Goal: Task Accomplishment & Management: Manage account settings

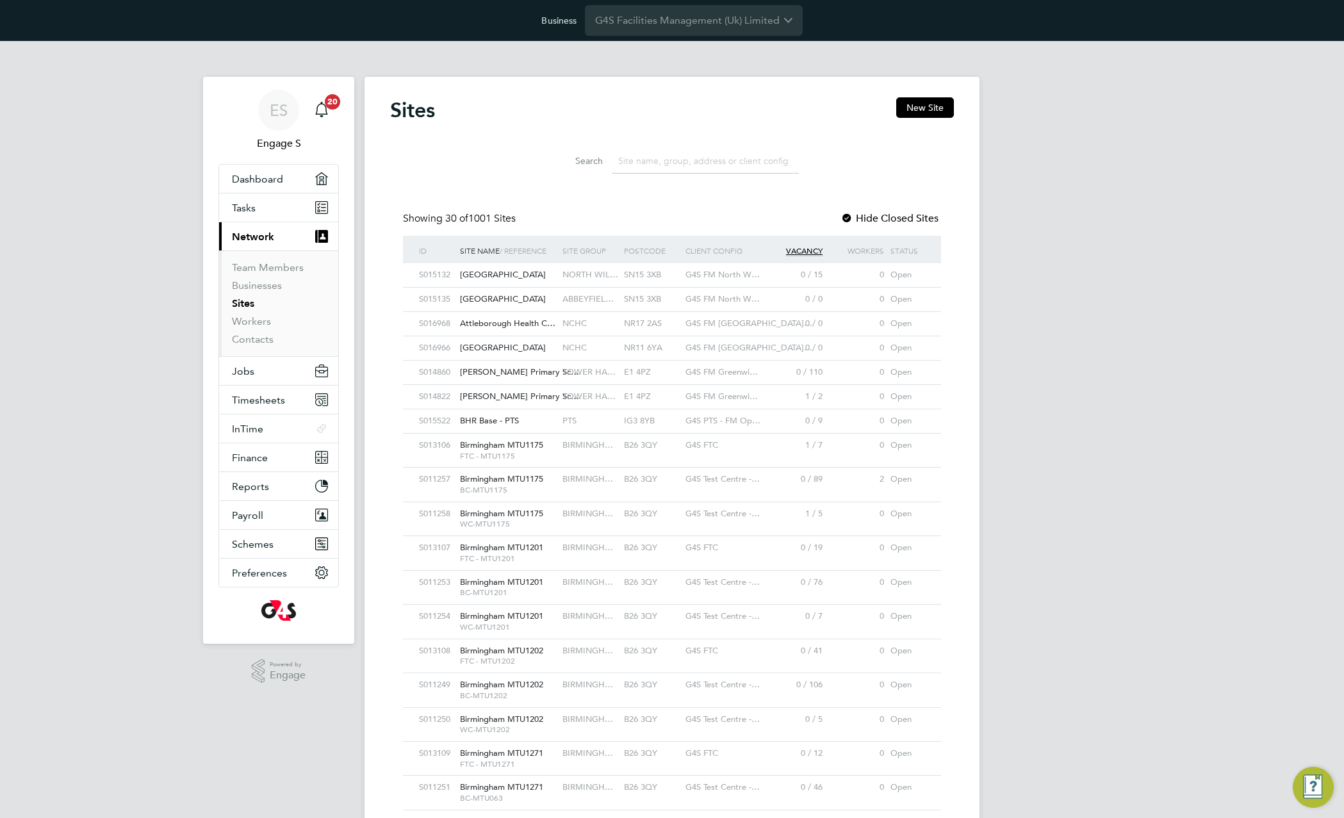
click at [628, 165] on input at bounding box center [705, 161] width 187 height 25
click at [490, 143] on div "Search" at bounding box center [672, 158] width 564 height 44
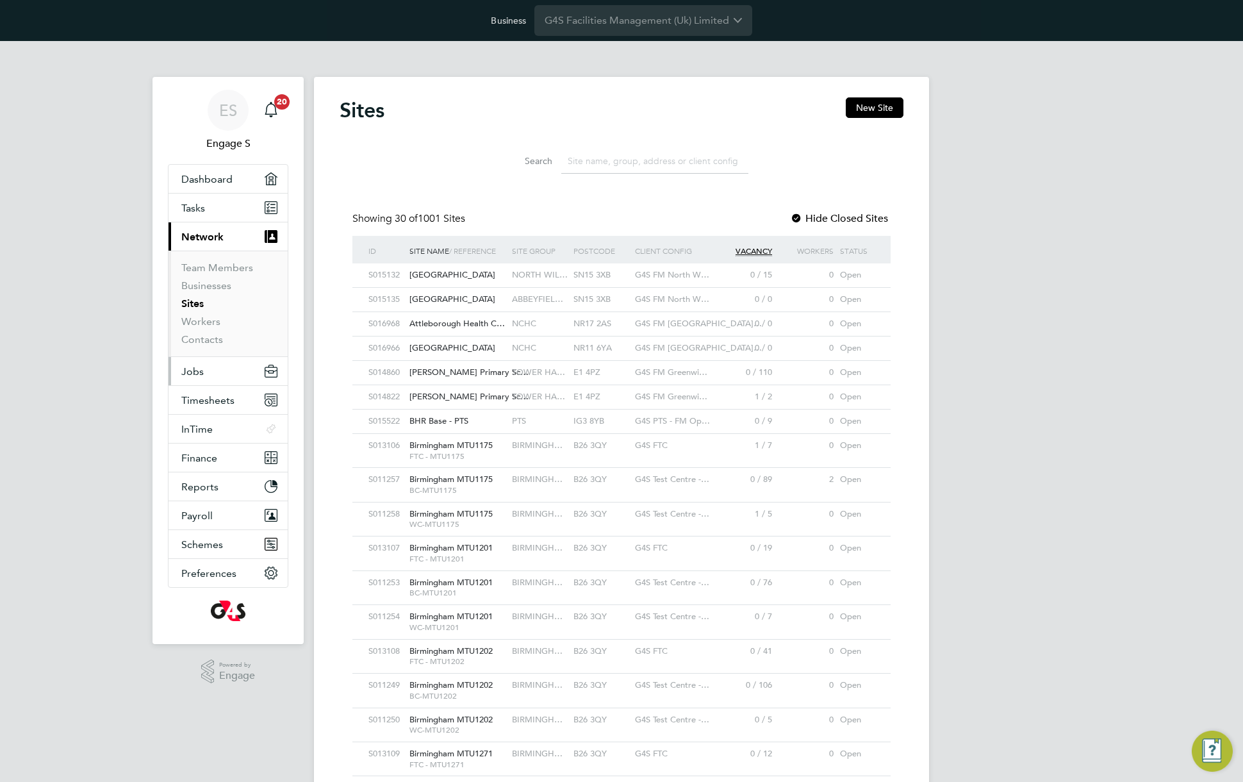
click at [193, 371] on span "Jobs" at bounding box center [192, 371] width 22 height 12
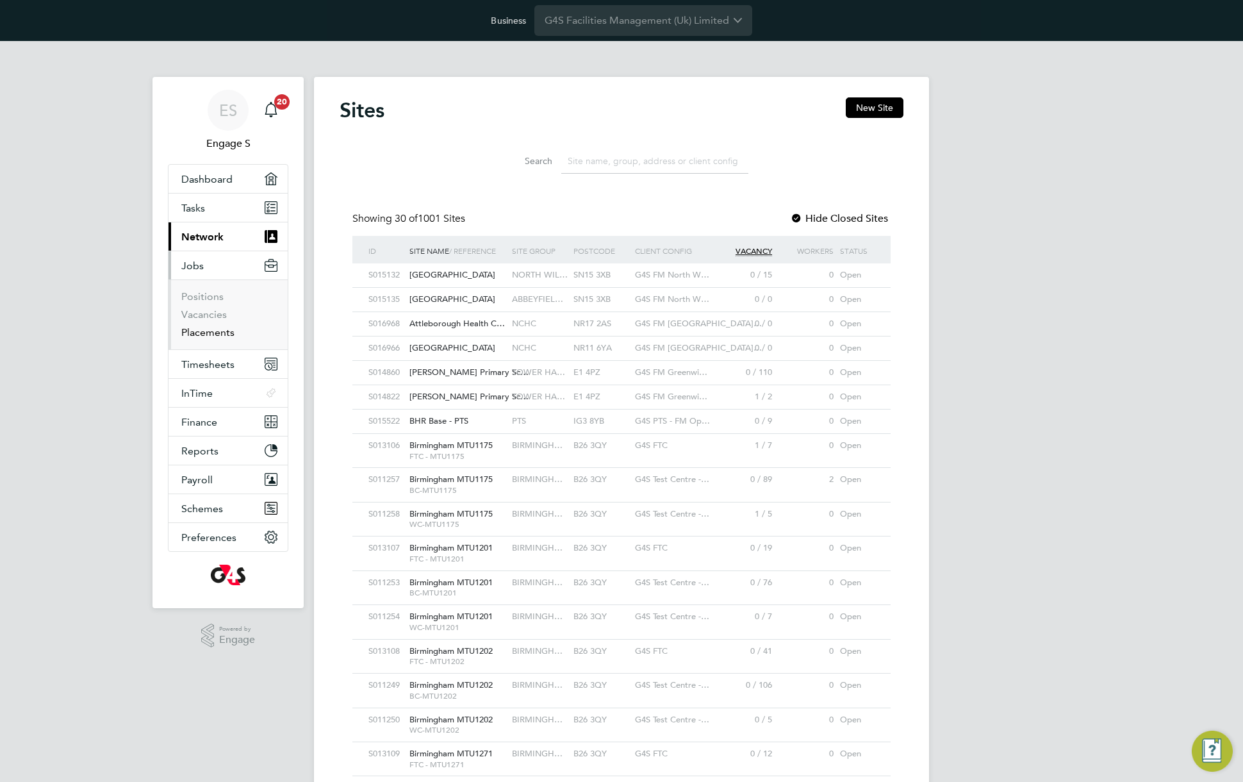
click at [205, 334] on link "Placements" at bounding box center [207, 332] width 53 height 12
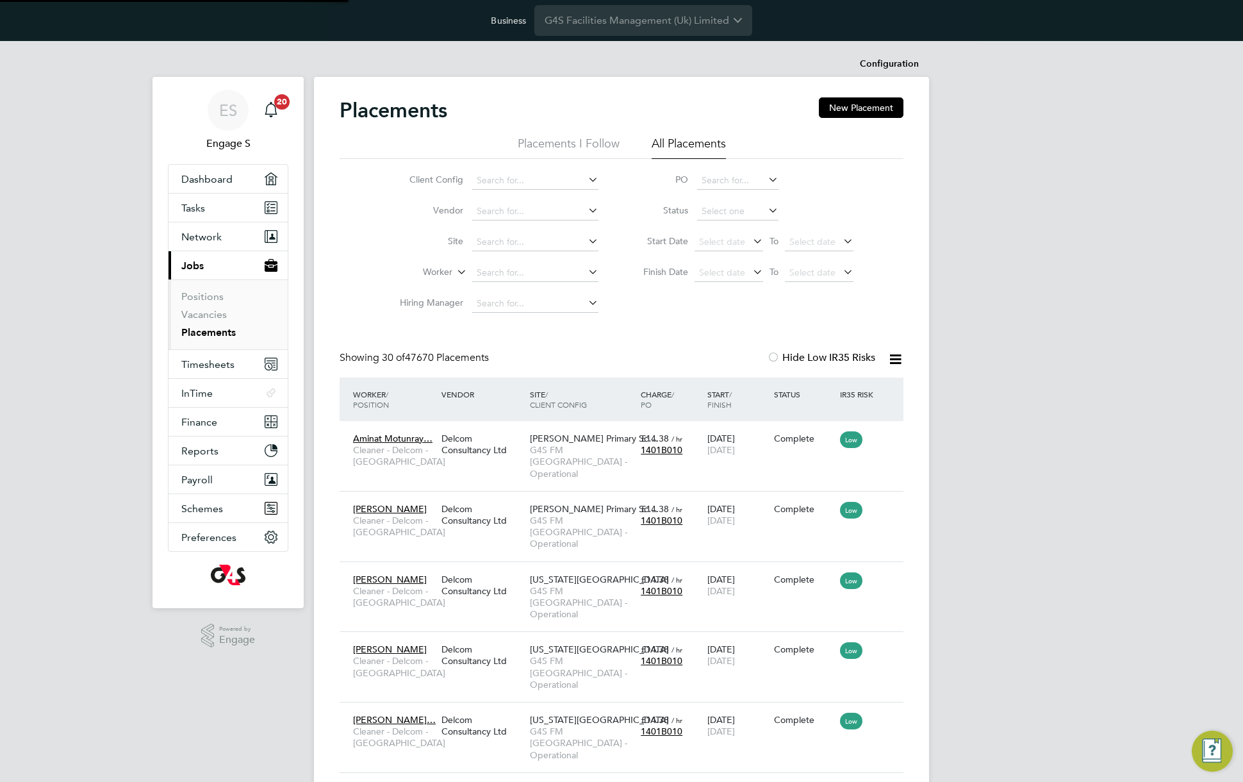
scroll to position [60, 111]
click at [730, 212] on input at bounding box center [737, 211] width 81 height 18
click at [724, 228] on li "Active" at bounding box center [737, 228] width 83 height 17
type input "Active"
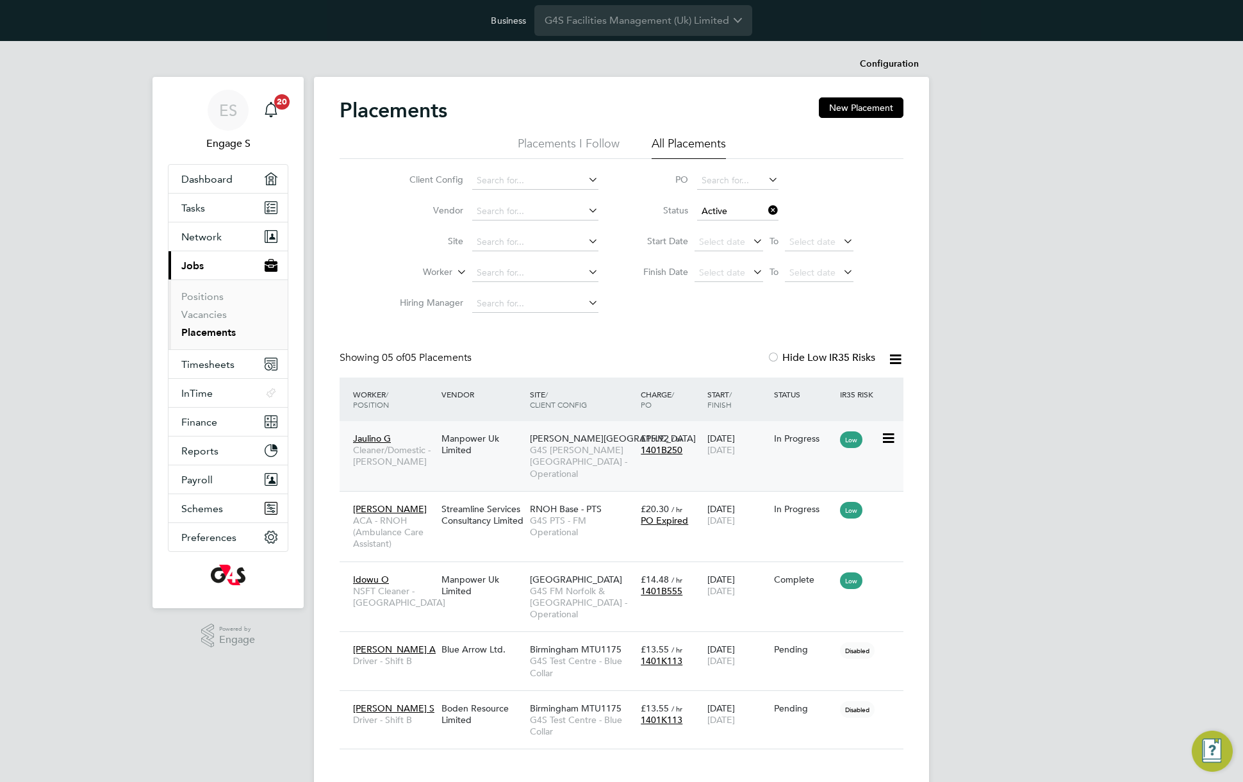
click at [539, 452] on span "G4S [PERSON_NAME][GEOGRAPHIC_DATA] - Operational" at bounding box center [582, 461] width 104 height 35
click at [217, 234] on span "Network" at bounding box center [201, 237] width 40 height 12
click at [1040, 236] on div "ES Engage S Notifications 20 Applications: Dashboard Tasks Network Team Members…" at bounding box center [621, 424] width 1243 height 767
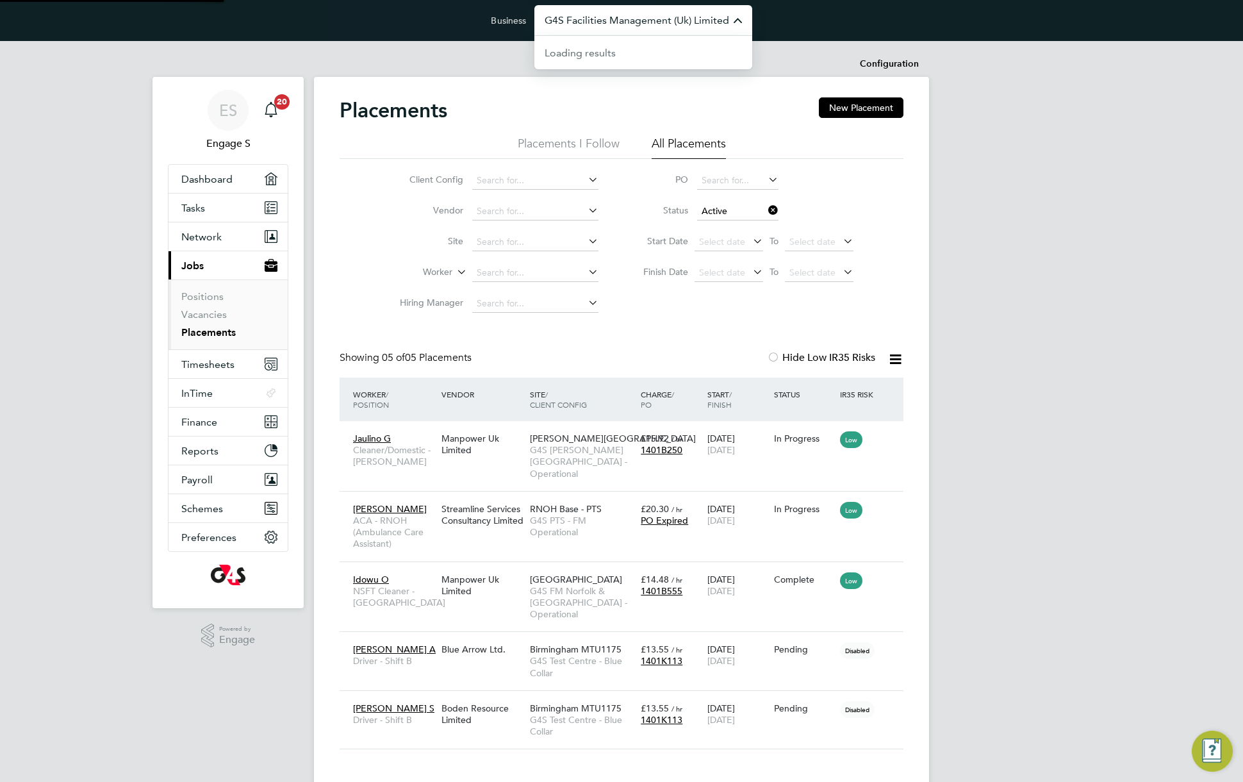
click at [694, 19] on input "G4S Facilities Management (Uk) Limited" at bounding box center [643, 20] width 218 height 30
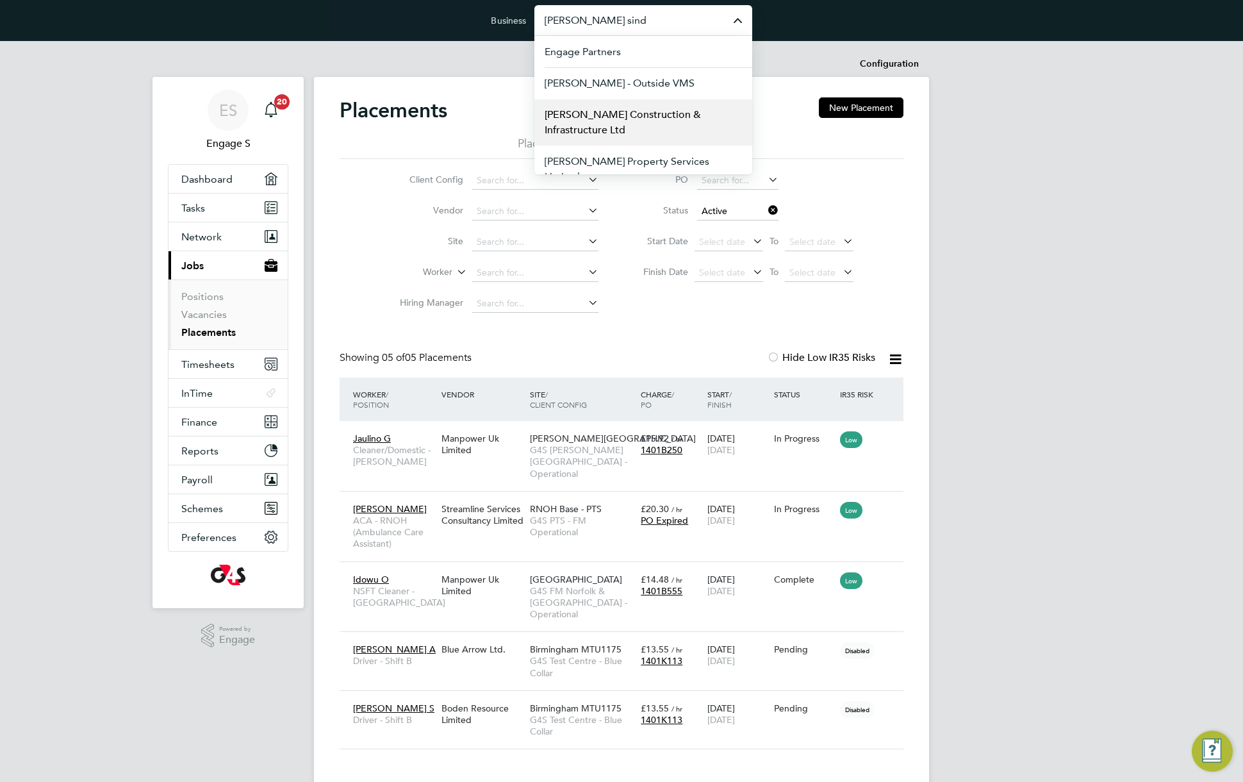
click at [629, 118] on span "Morgan Sindall Construction & Infrastructure Ltd" at bounding box center [643, 122] width 197 height 31
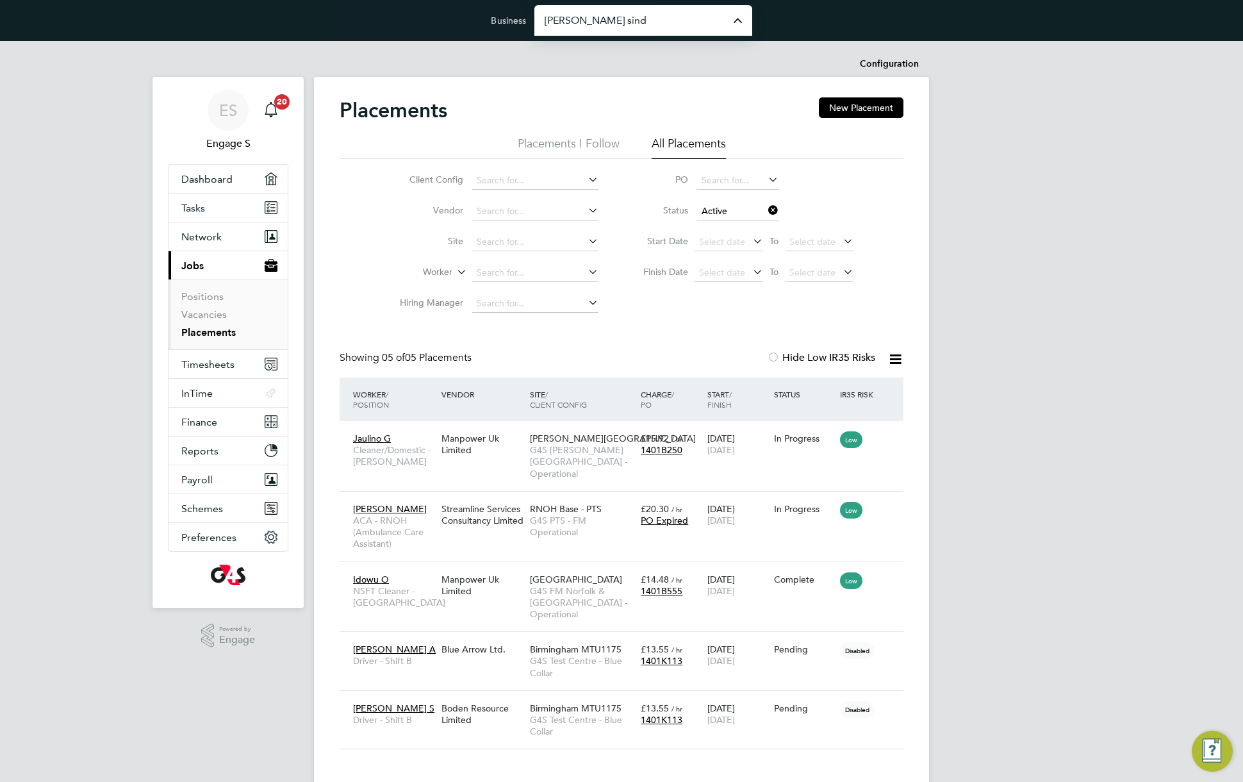
type input "Morgan Sindall Construction & Infrastructure Ltd"
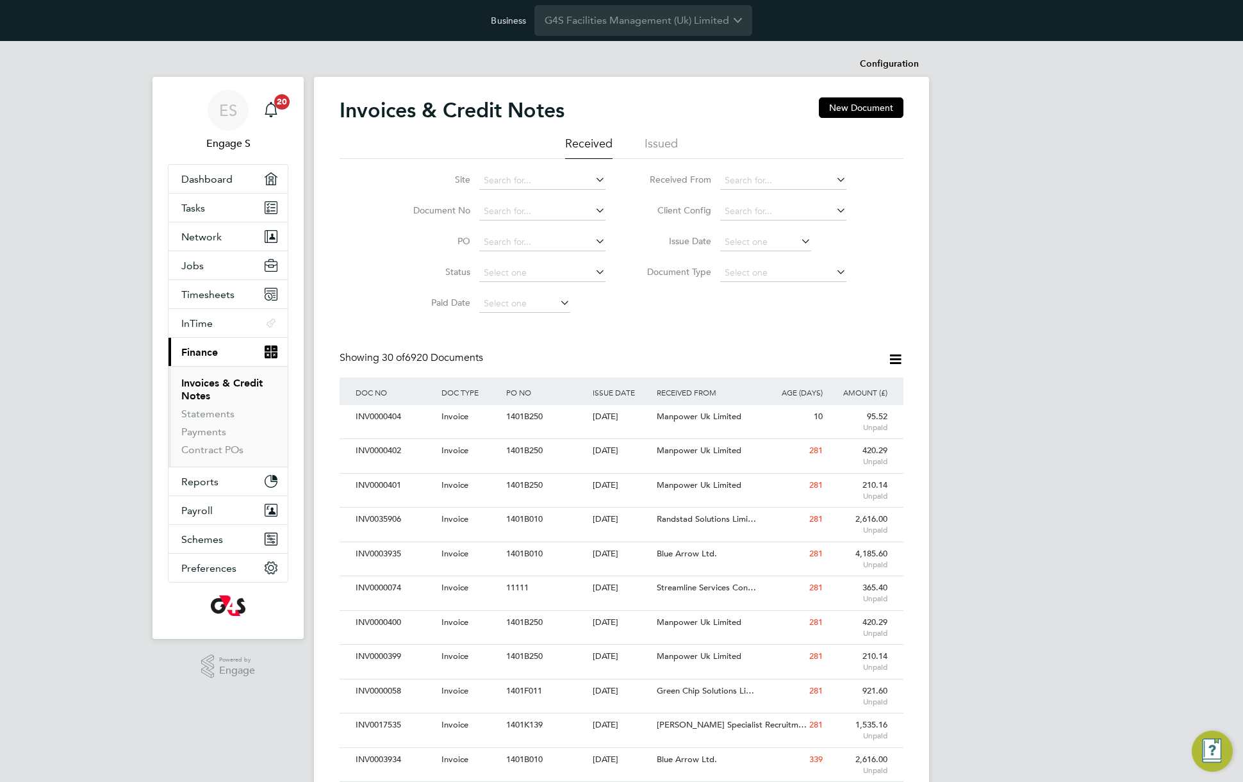
click at [943, 56] on div "ES Engage S Notifications 20 Applications: Dashboard Tasks Network Team Members…" at bounding box center [621, 779] width 1243 height 1476
click at [776, 286] on li "Document Type" at bounding box center [741, 273] width 241 height 31
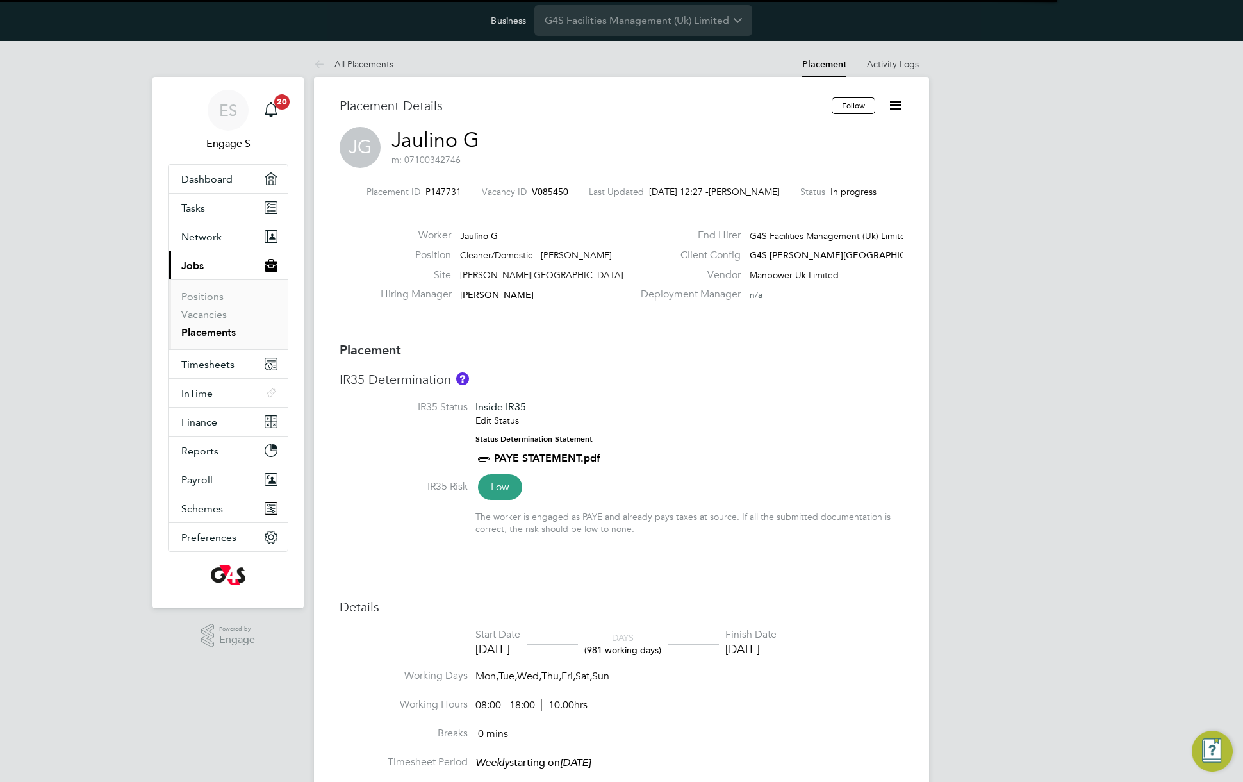
click at [894, 103] on icon at bounding box center [895, 105] width 16 height 16
click at [479, 270] on span "[PERSON_NAME][GEOGRAPHIC_DATA]" at bounding box center [541, 275] width 163 height 12
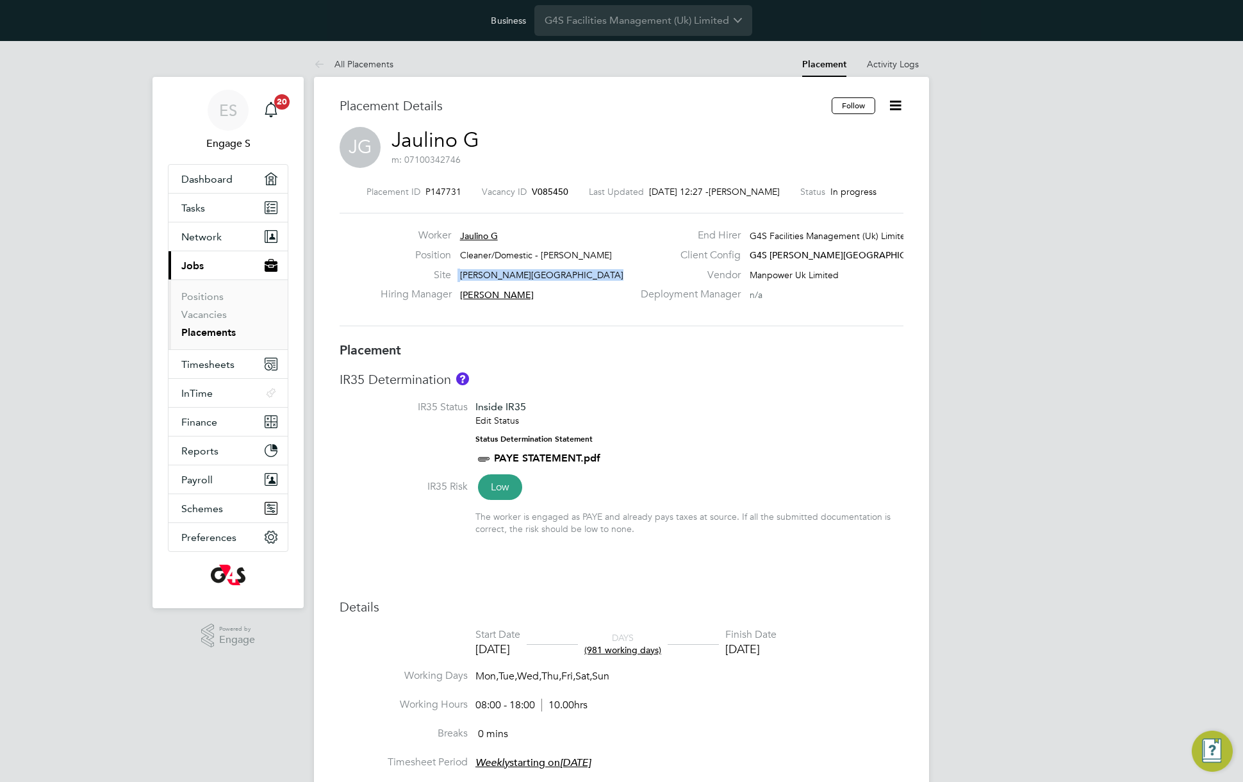
click at [479, 270] on span "[PERSON_NAME][GEOGRAPHIC_DATA]" at bounding box center [541, 275] width 163 height 12
copy div "Churchill Hospital Hiring Manager"
click at [220, 365] on span "Timesheets" at bounding box center [207, 364] width 53 height 12
drag, startPoint x: 530, startPoint y: 129, endPoint x: 489, endPoint y: 135, distance: 40.9
click at [489, 135] on div "JG Jaulino G m: 07100342746" at bounding box center [622, 149] width 564 height 44
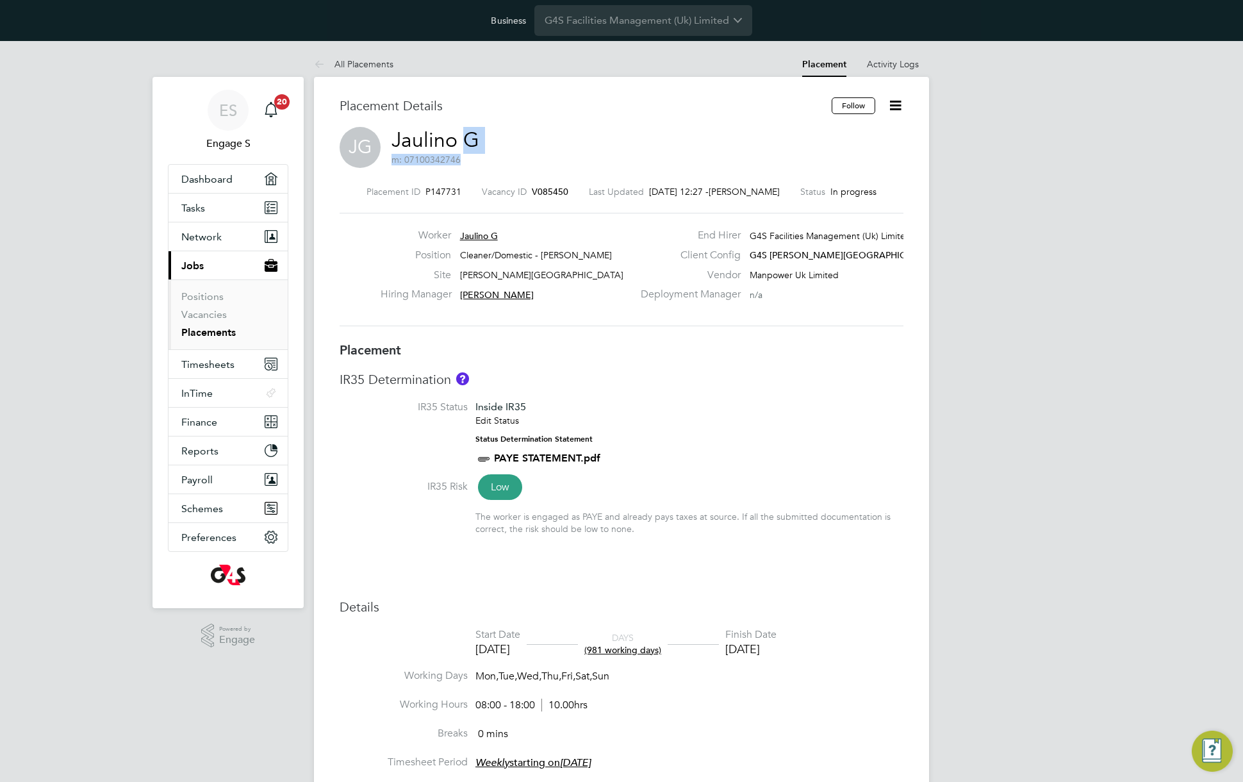
drag, startPoint x: 504, startPoint y: 129, endPoint x: 467, endPoint y: 136, distance: 37.2
click at [467, 136] on div "JG Jaulino G m: 07100342746" at bounding box center [622, 149] width 564 height 44
click at [518, 122] on div "Placement Details" at bounding box center [581, 111] width 482 height 29
drag, startPoint x: 500, startPoint y: 131, endPoint x: 479, endPoint y: 132, distance: 21.2
click at [479, 132] on div "JG Jaulino G m: 07100342746" at bounding box center [622, 149] width 564 height 44
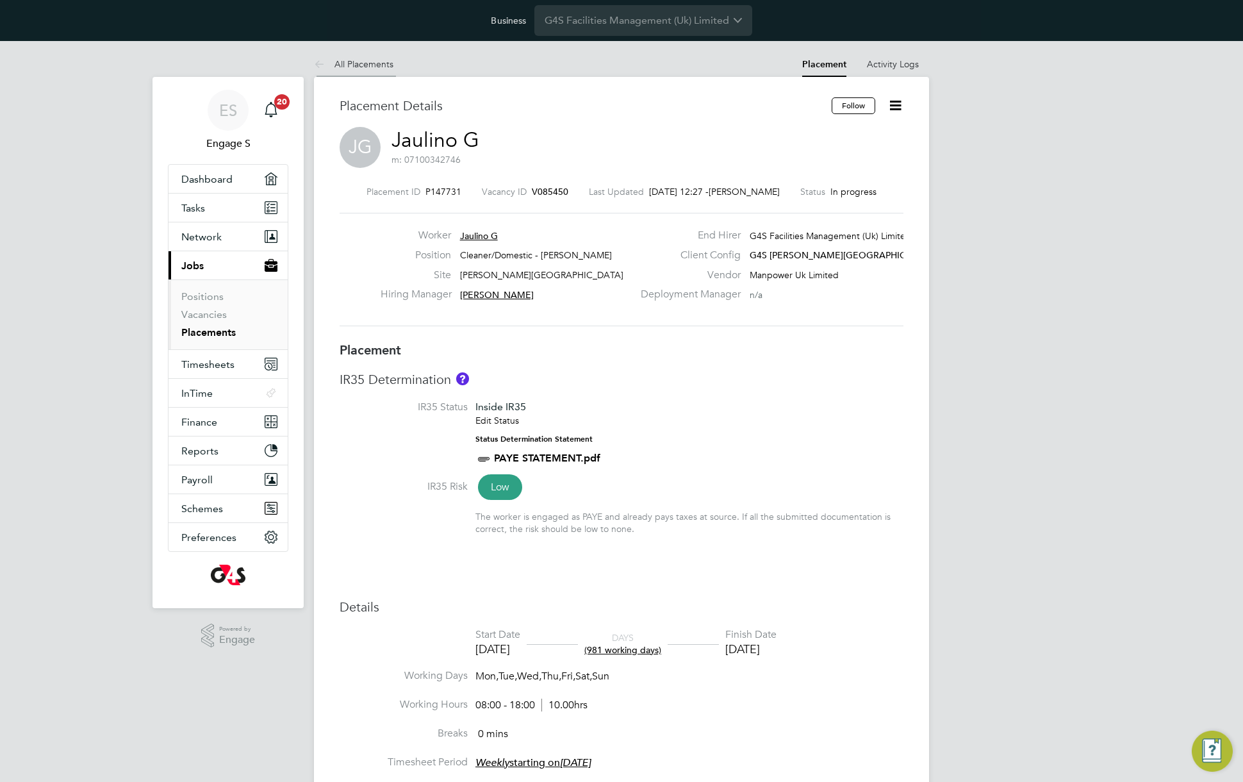
click at [365, 65] on link "All Placements" at bounding box center [353, 64] width 79 height 12
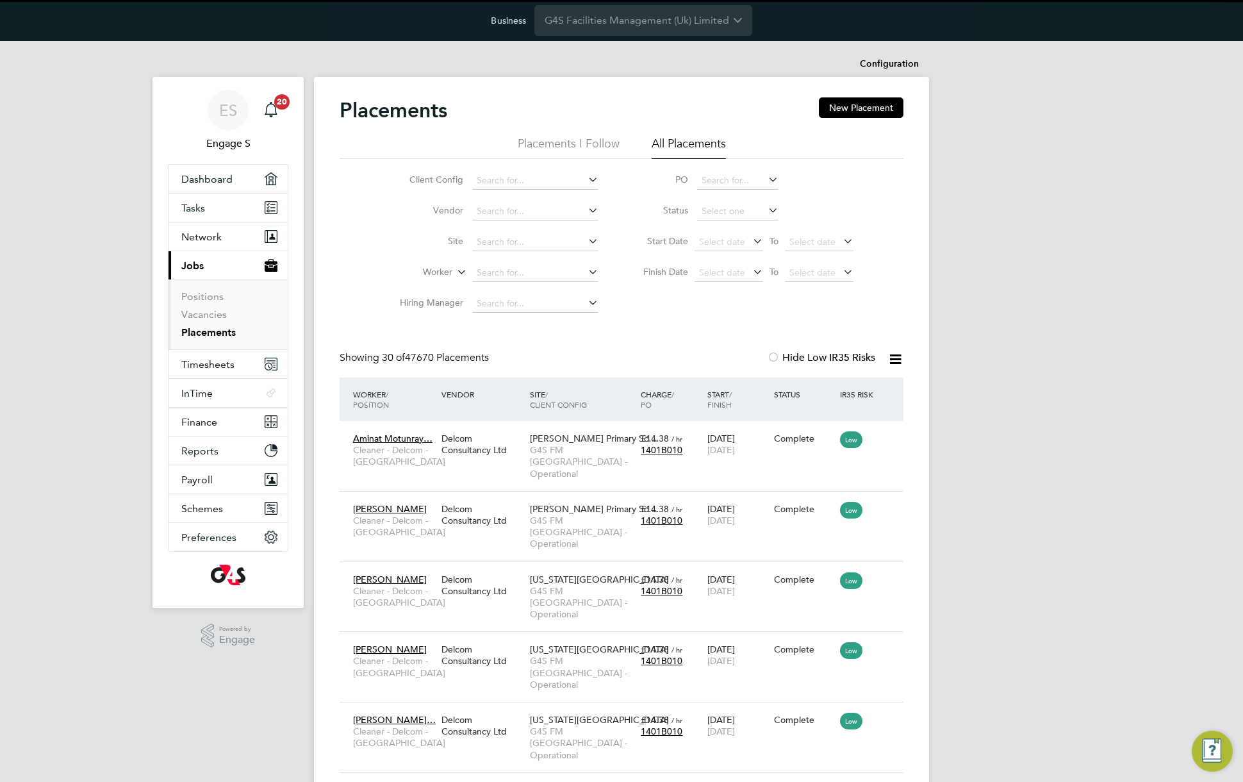
scroll to position [60, 111]
click at [716, 206] on input at bounding box center [737, 211] width 81 height 18
click at [723, 224] on li "Active" at bounding box center [737, 228] width 83 height 17
type input "Active"
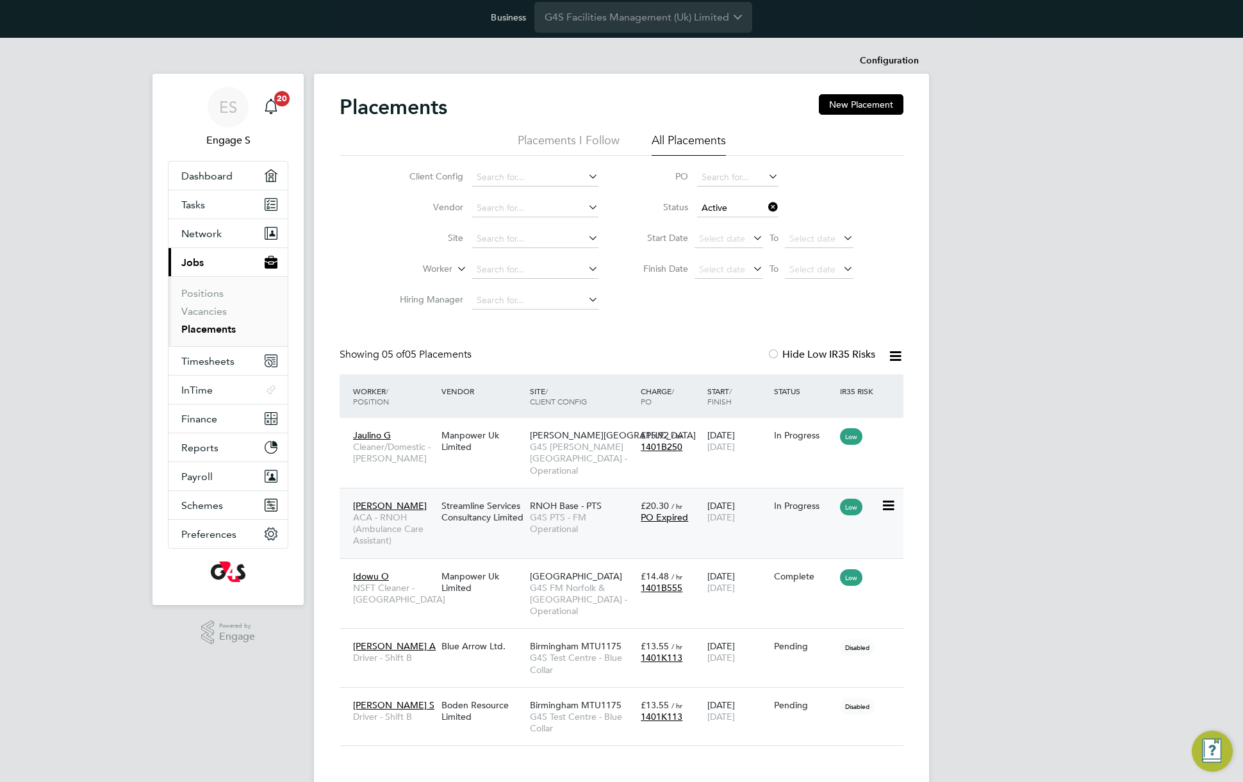
click at [542, 514] on span "G4S PTS - FM Operational" at bounding box center [582, 522] width 104 height 23
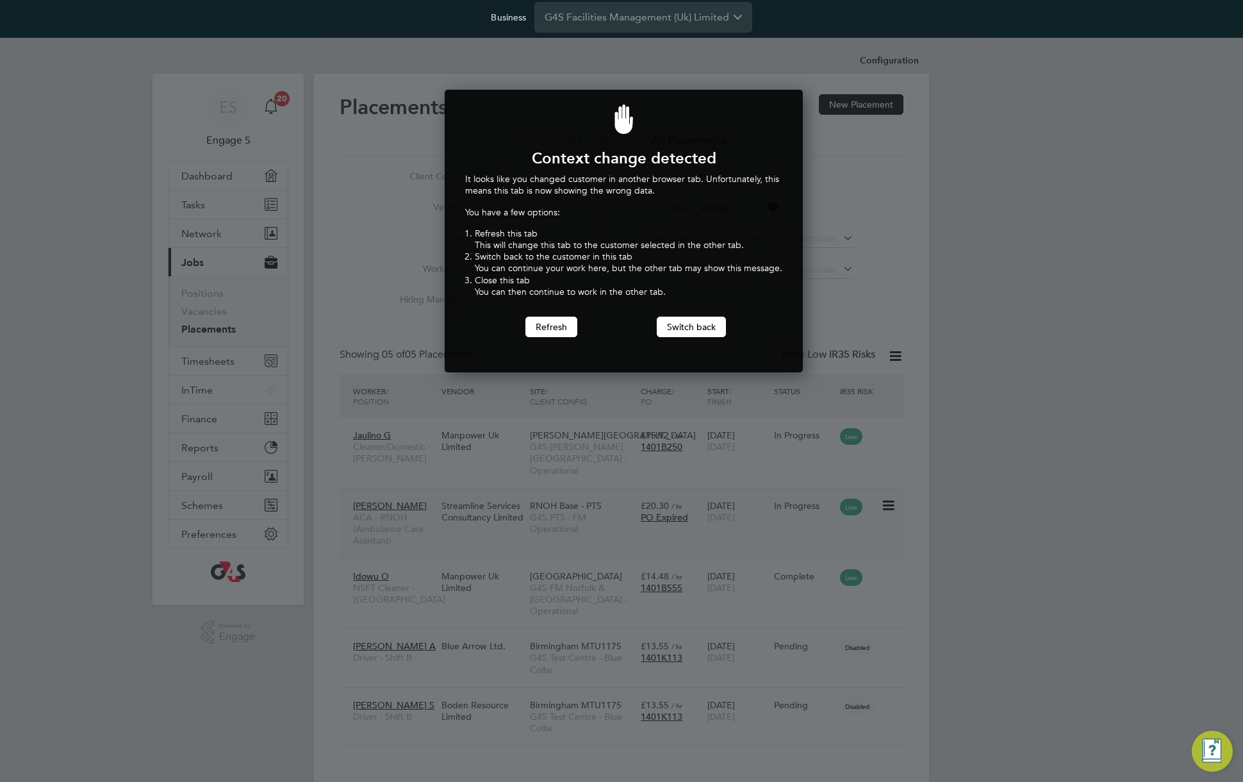
scroll to position [283, 354]
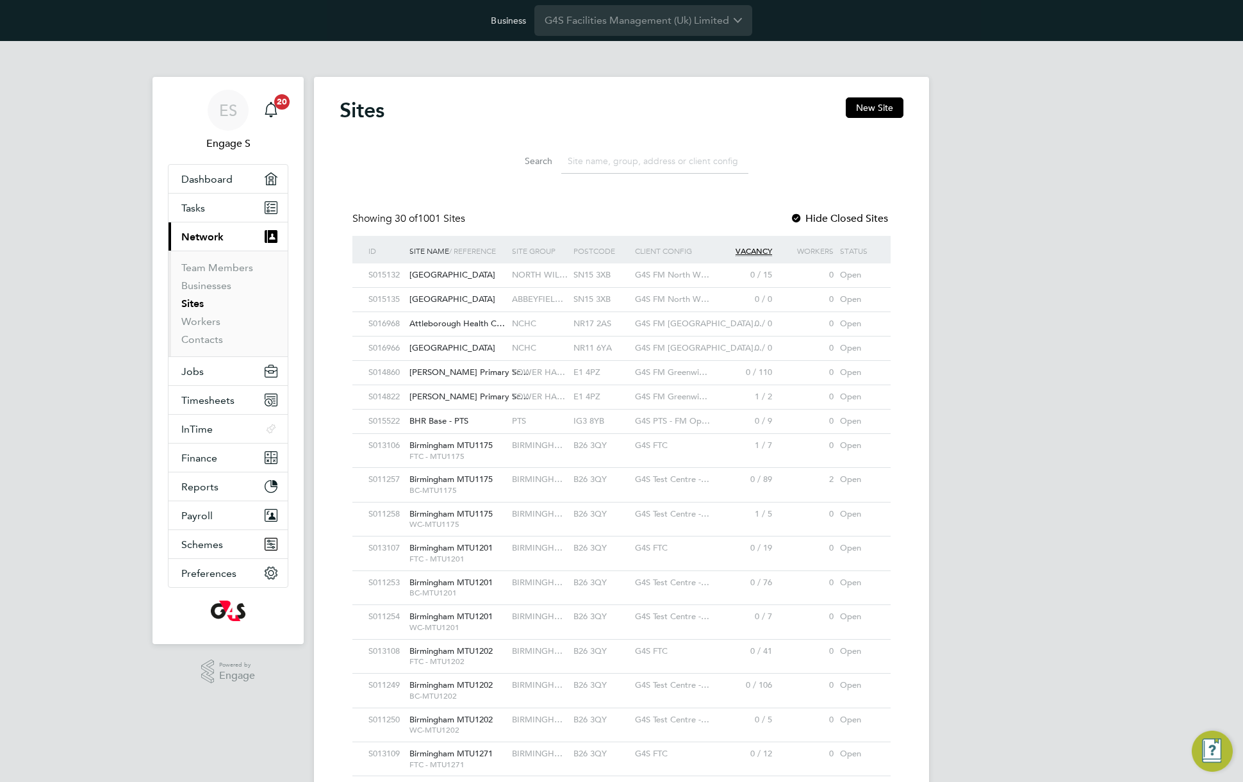
click at [607, 160] on input at bounding box center [654, 161] width 187 height 25
paste input "[PERSON_NAME][GEOGRAPHIC_DATA]"
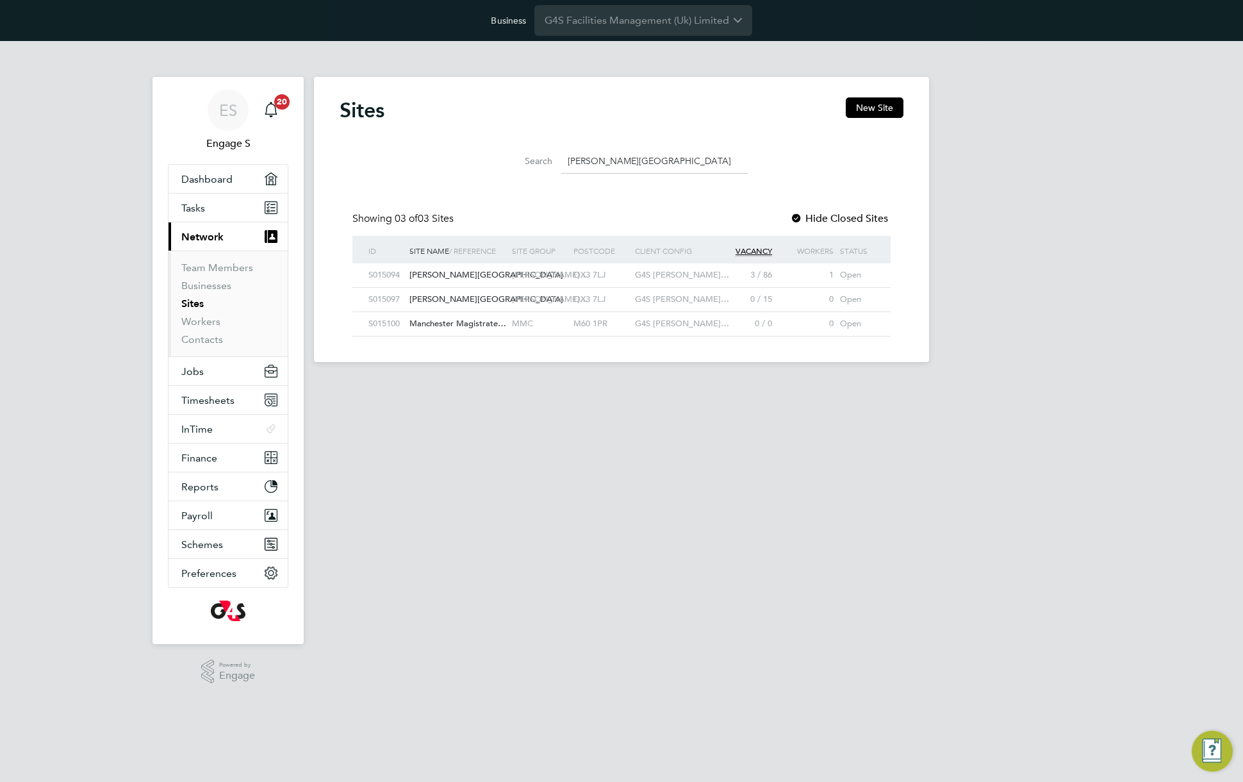
click at [612, 274] on div "OX3 7LJ" at bounding box center [600, 275] width 61 height 24
click at [642, 158] on input "[PERSON_NAME][GEOGRAPHIC_DATA]" at bounding box center [654, 161] width 187 height 25
paste input "RNOH Base - PTS"
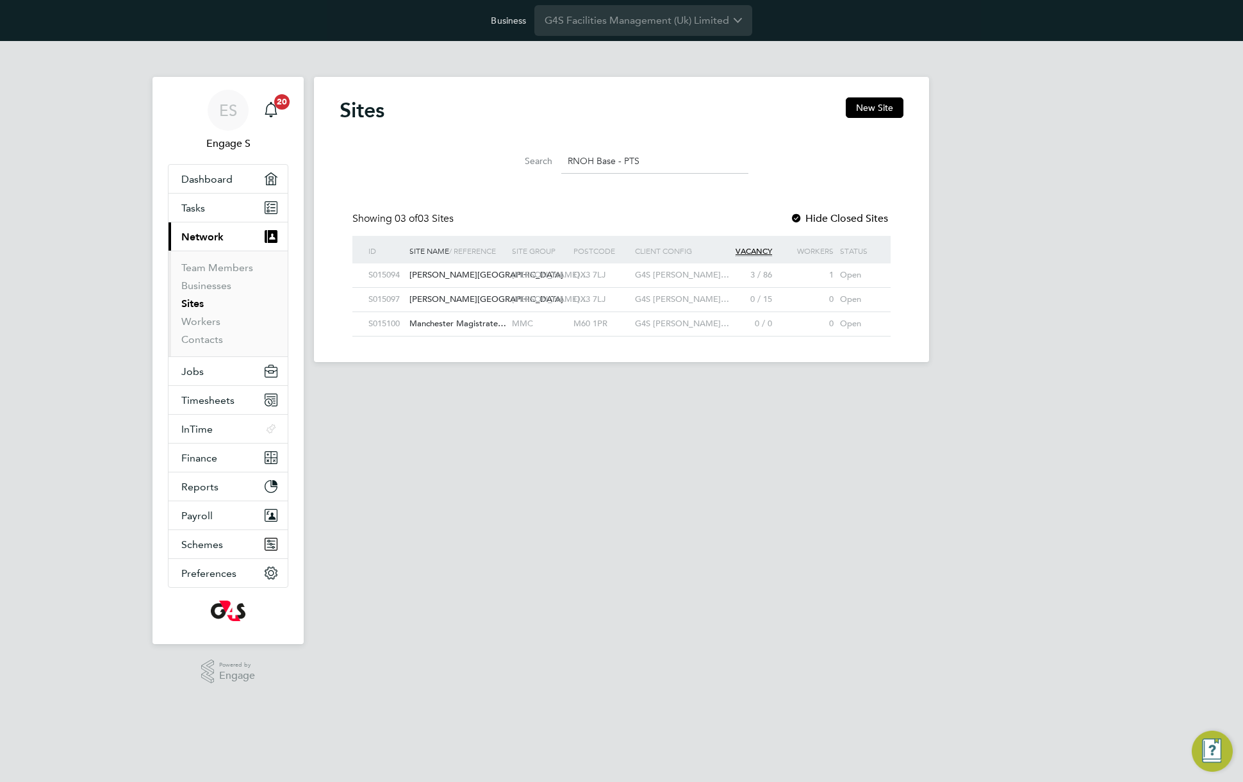
type input "RNOH Base - PTS"
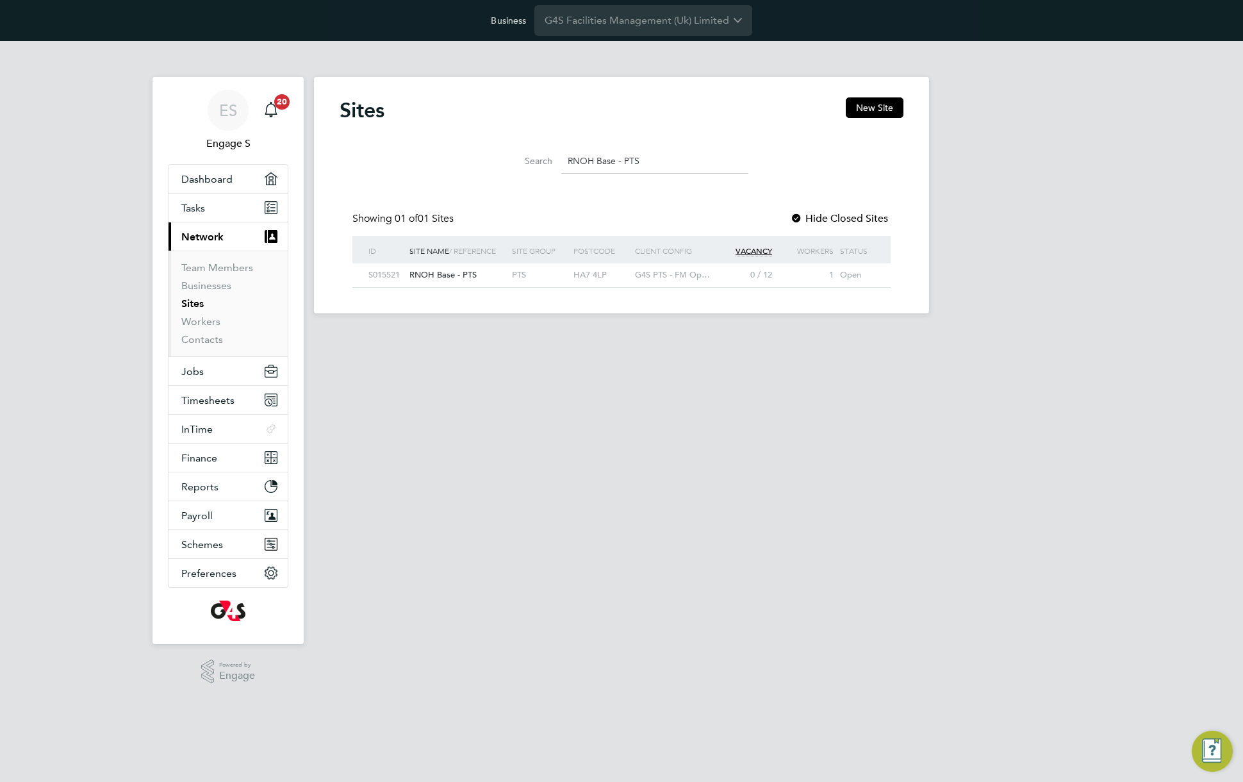
click at [659, 282] on div "G4S PTS - FM Op…" at bounding box center [673, 275] width 82 height 24
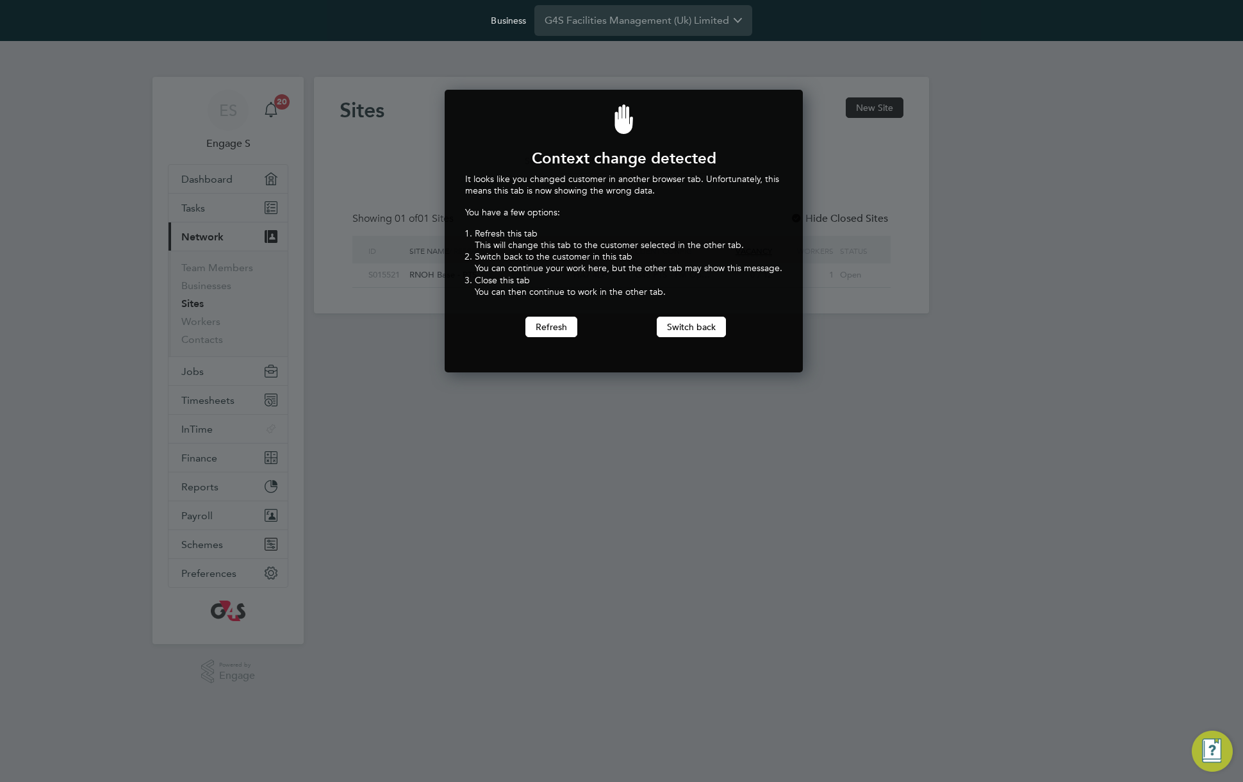
scroll to position [283, 354]
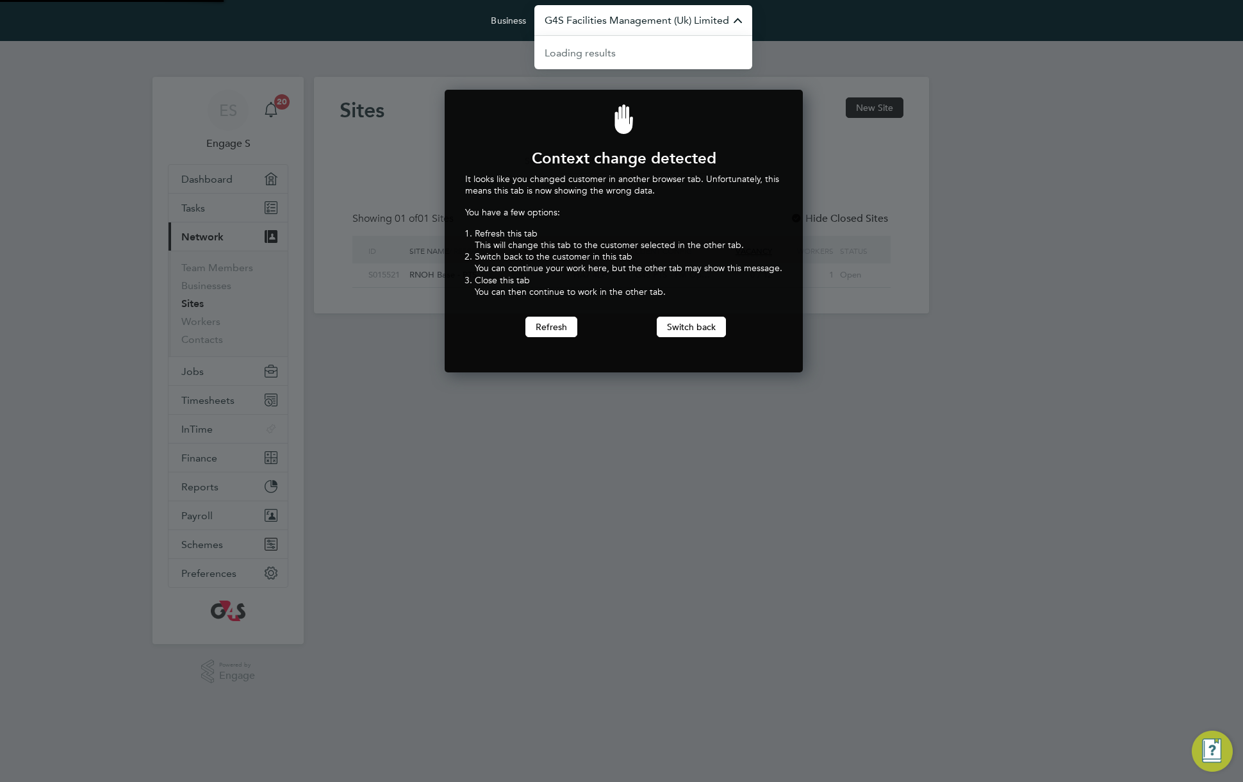
click at [572, 16] on input "G4S Facilities Management (Uk) Limited" at bounding box center [643, 20] width 218 height 30
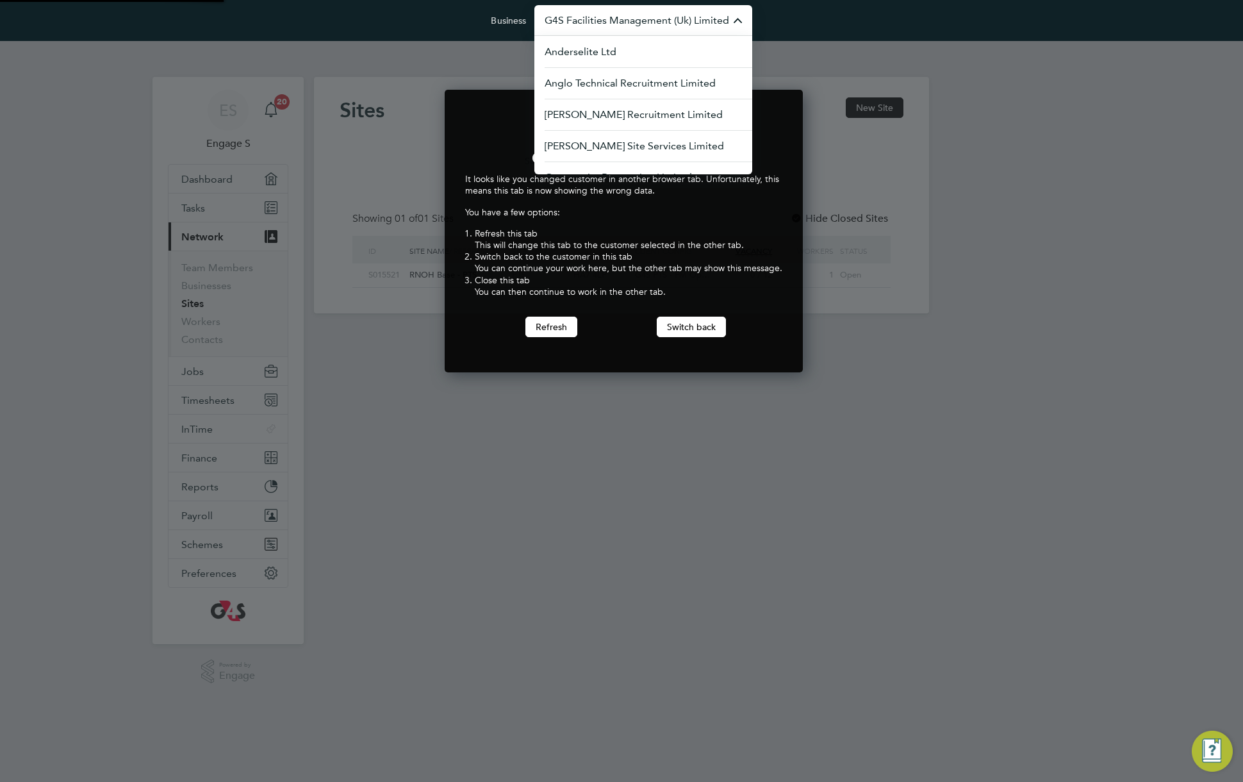
click at [572, 16] on input "G4S Facilities Management (Uk) Limited" at bounding box center [643, 20] width 218 height 30
click at [692, 329] on button "Switch back" at bounding box center [691, 326] width 69 height 20
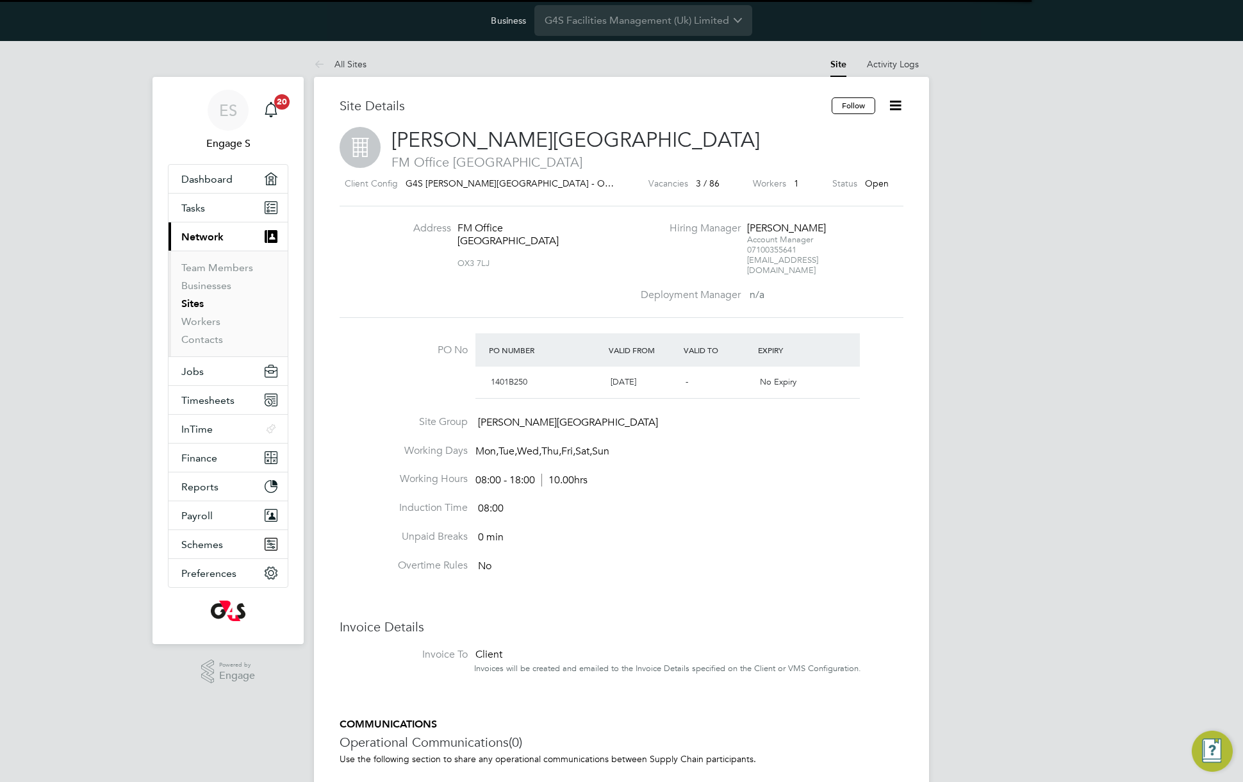
scroll to position [22, 120]
click at [203, 459] on span "Finance" at bounding box center [199, 458] width 36 height 12
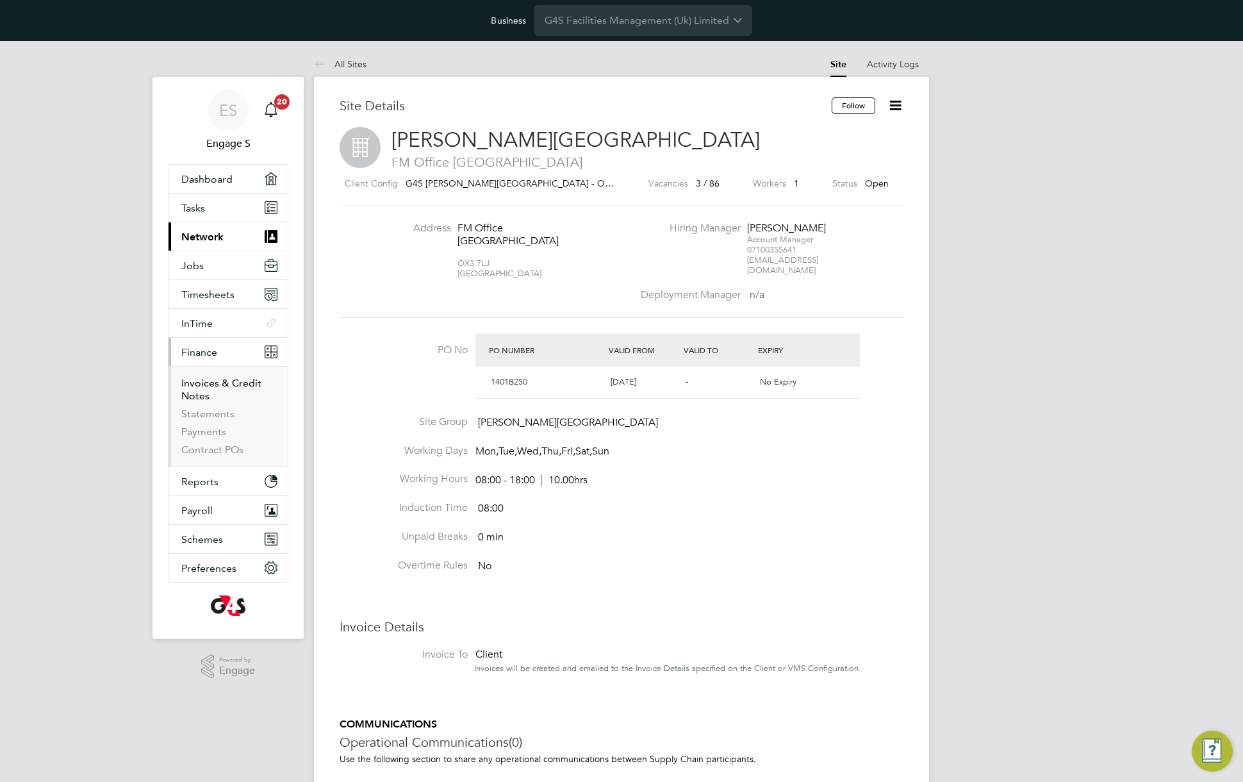
click at [202, 384] on link "Invoices & Credit Notes" at bounding box center [221, 389] width 80 height 25
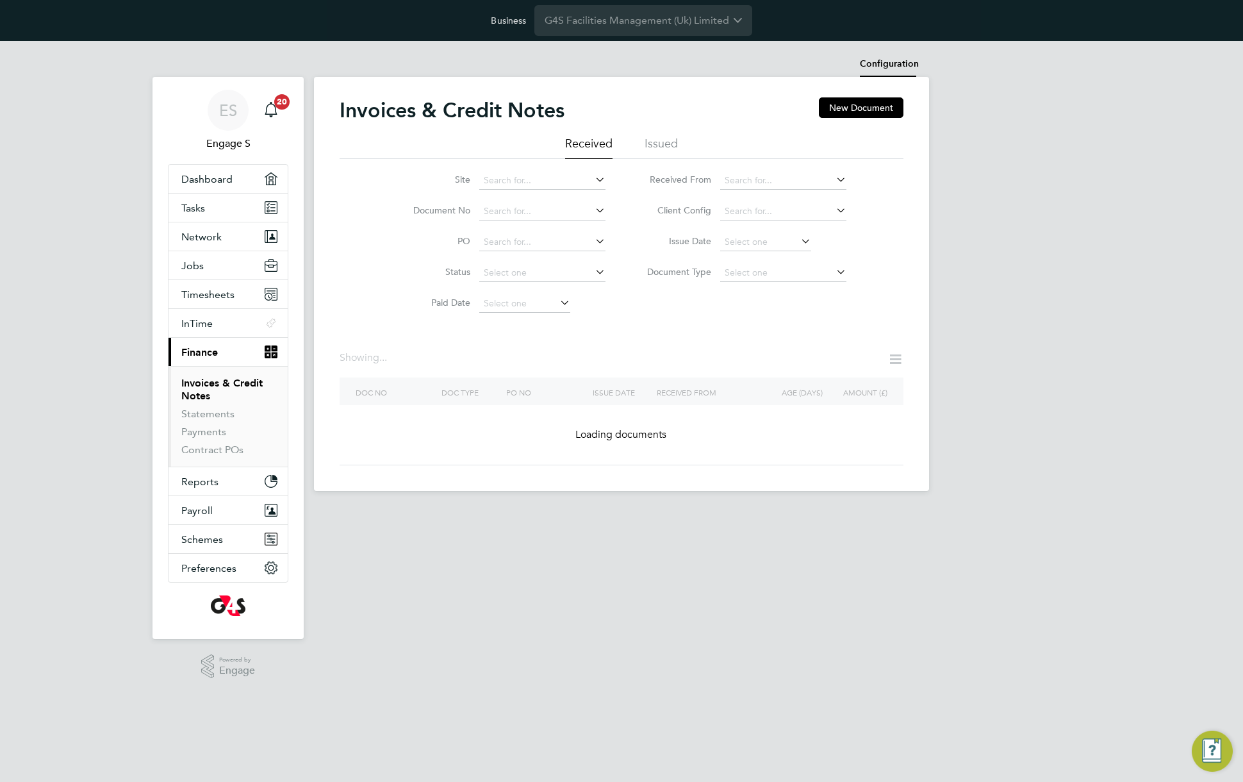
click at [891, 65] on li "Configuration" at bounding box center [889, 64] width 59 height 26
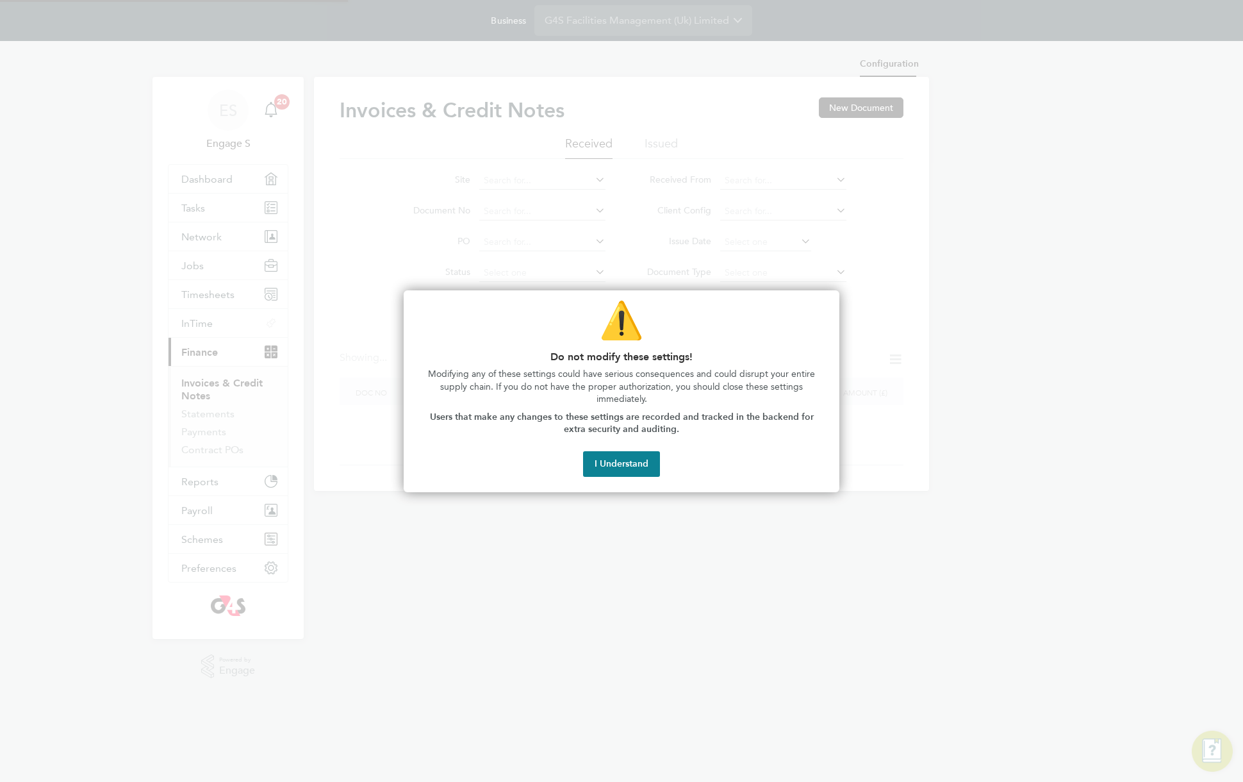
type input "INV[number:7]"
type input "CRN[number:7]"
type input "Weekly"
type input "18:05"
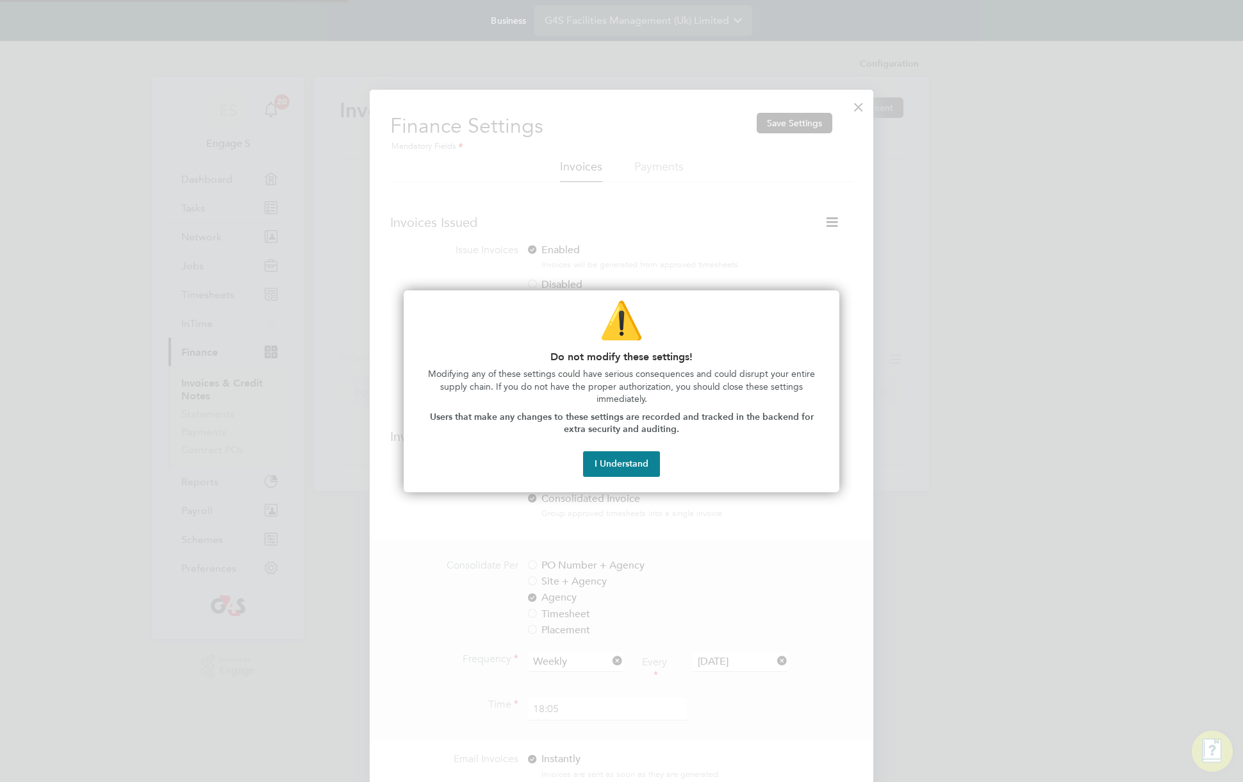
scroll to position [776, 504]
click at [625, 463] on button "I Understand" at bounding box center [621, 464] width 77 height 26
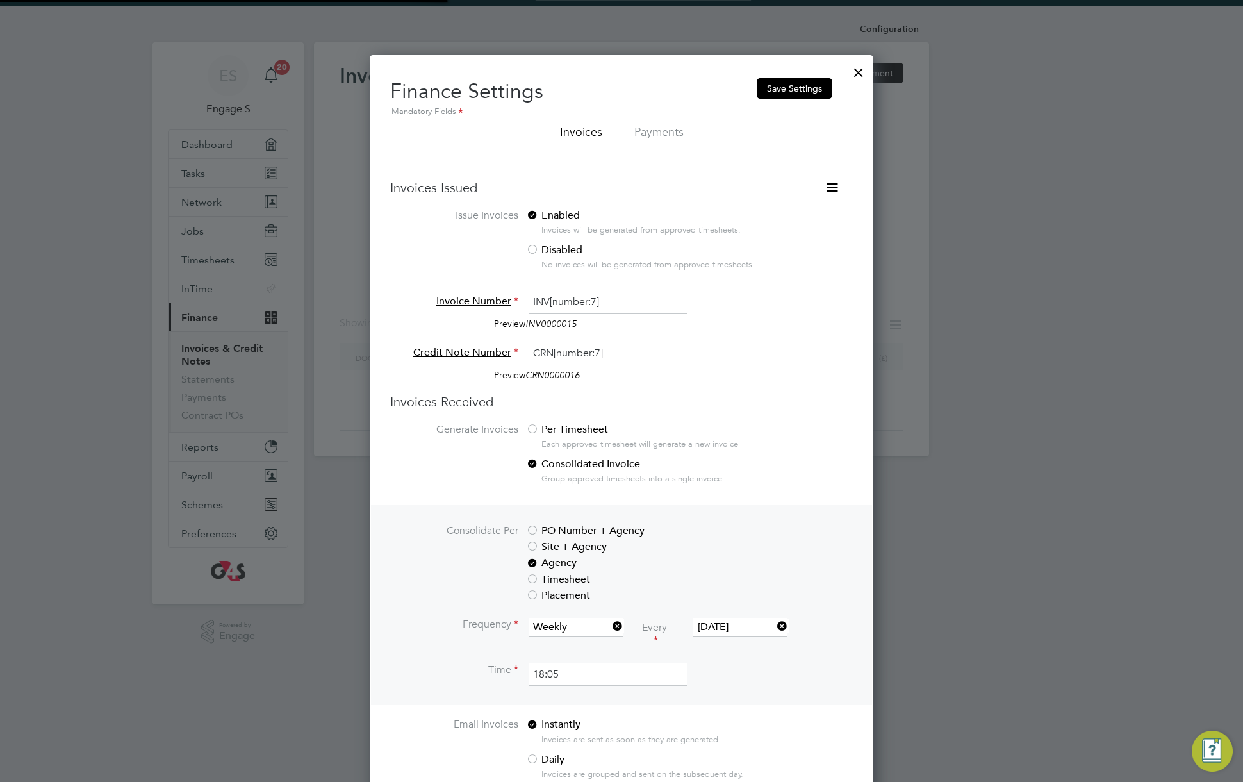
scroll to position [85, 0]
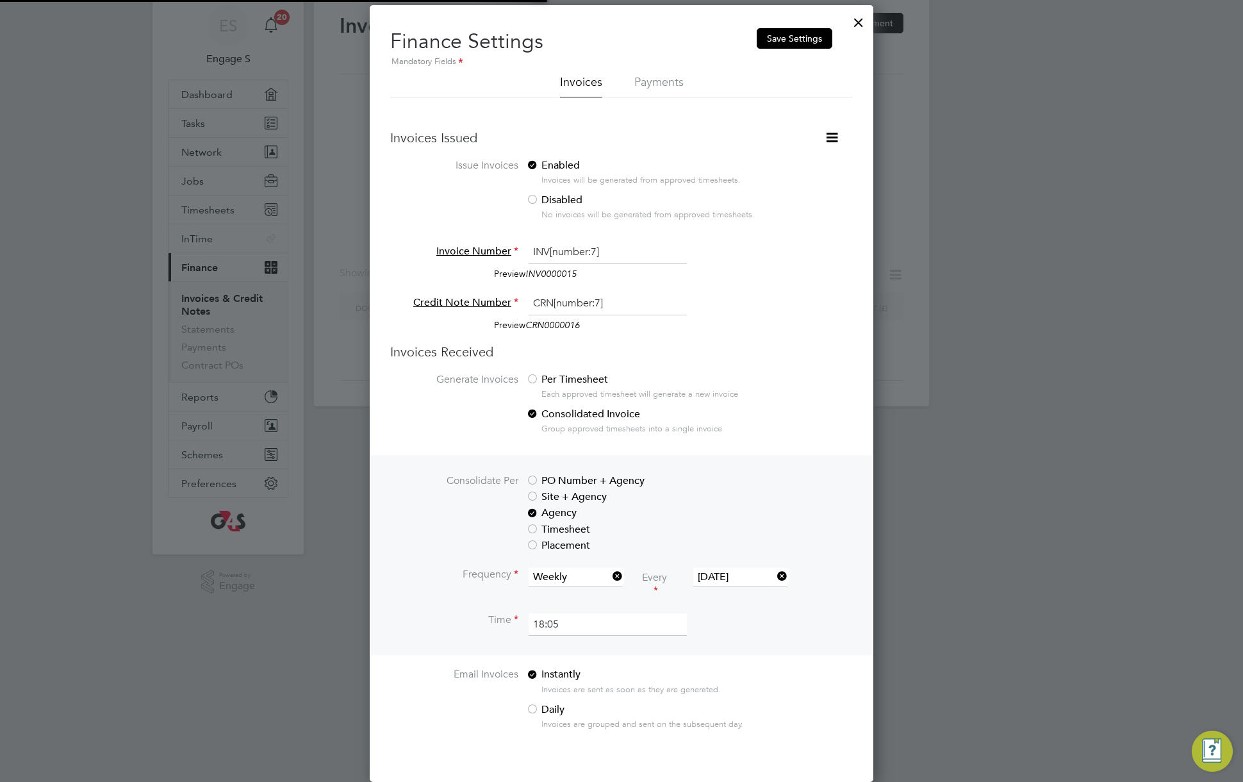
click at [824, 129] on icon at bounding box center [832, 137] width 16 height 16
click at [774, 168] on li "Consolidate Invoices Manually" at bounding box center [768, 168] width 138 height 18
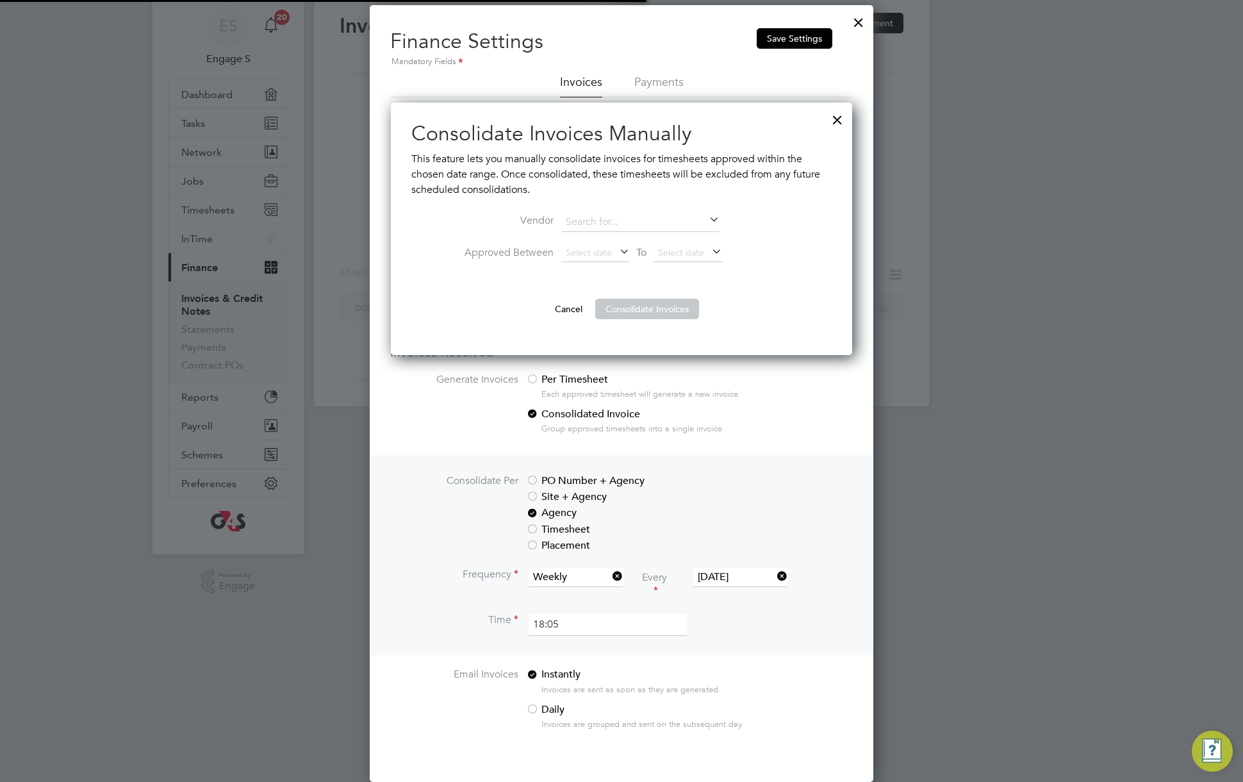
scroll to position [253, 462]
click at [576, 253] on span "Select date" at bounding box center [589, 253] width 46 height 12
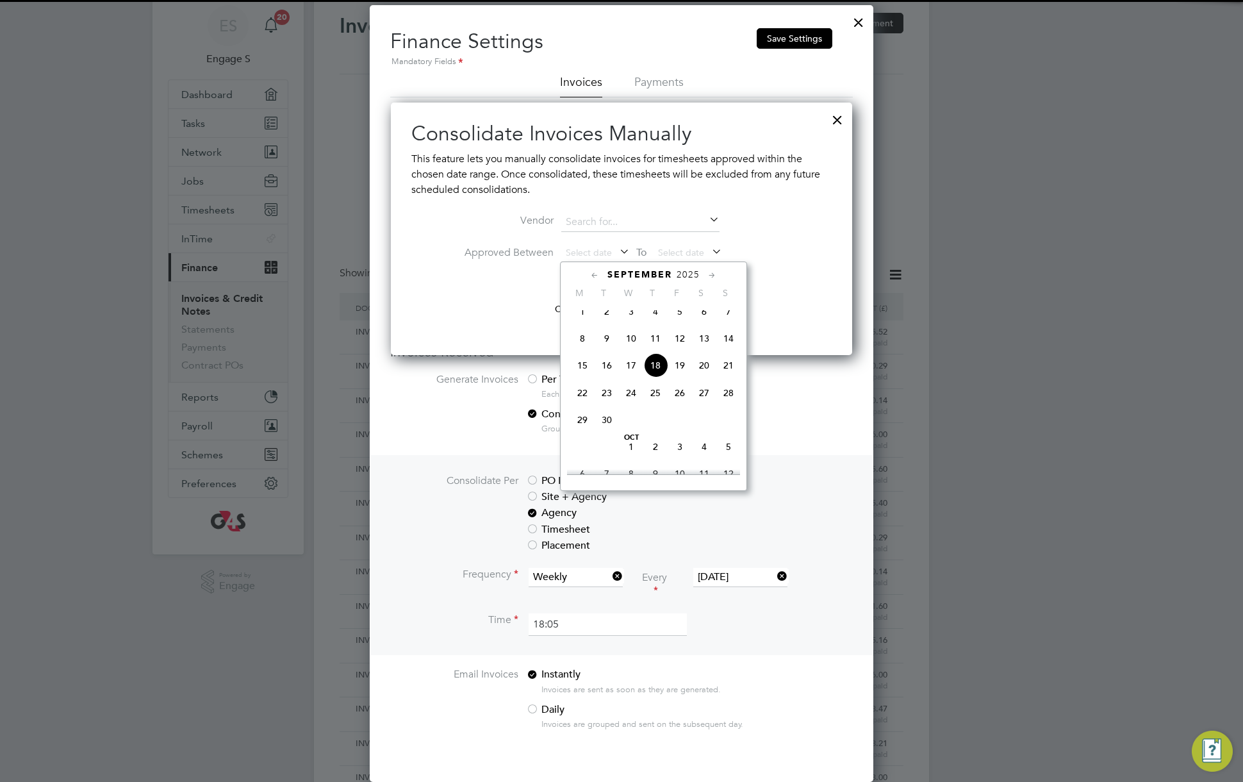
scroll to position [0, 0]
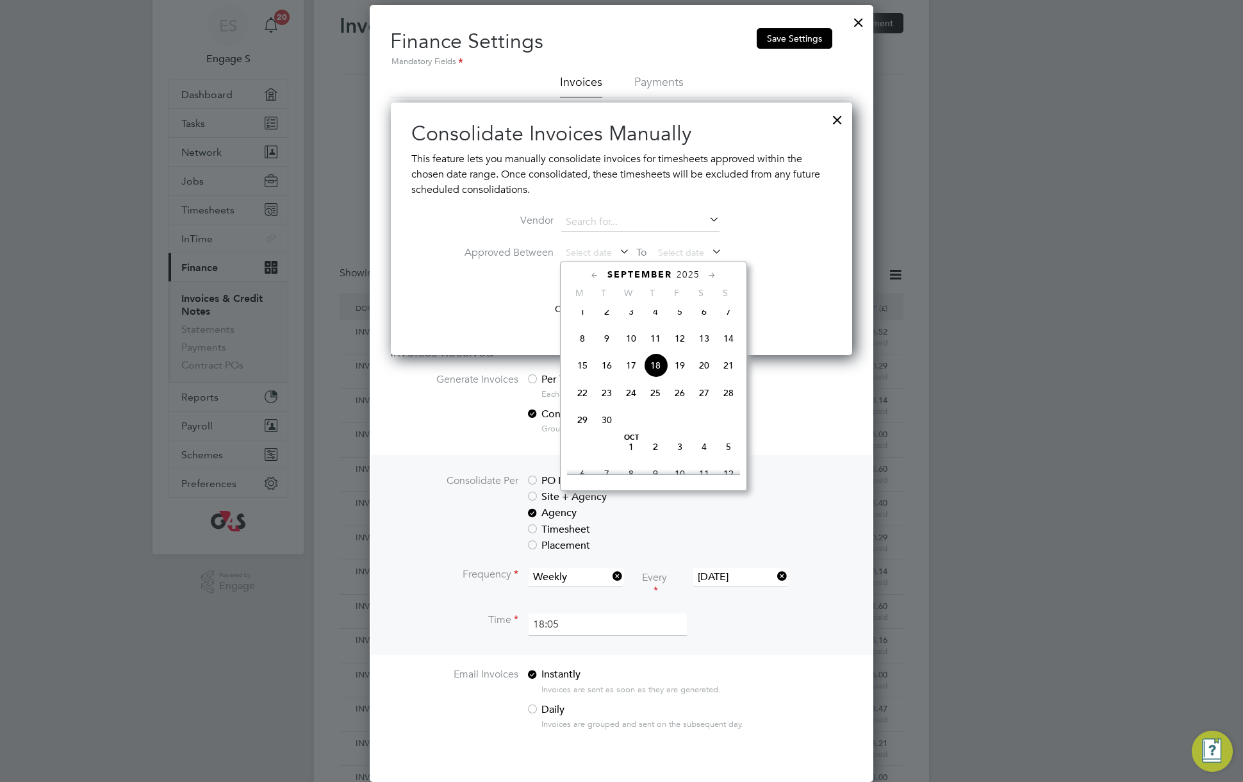
click at [630, 375] on span "17" at bounding box center [631, 365] width 24 height 24
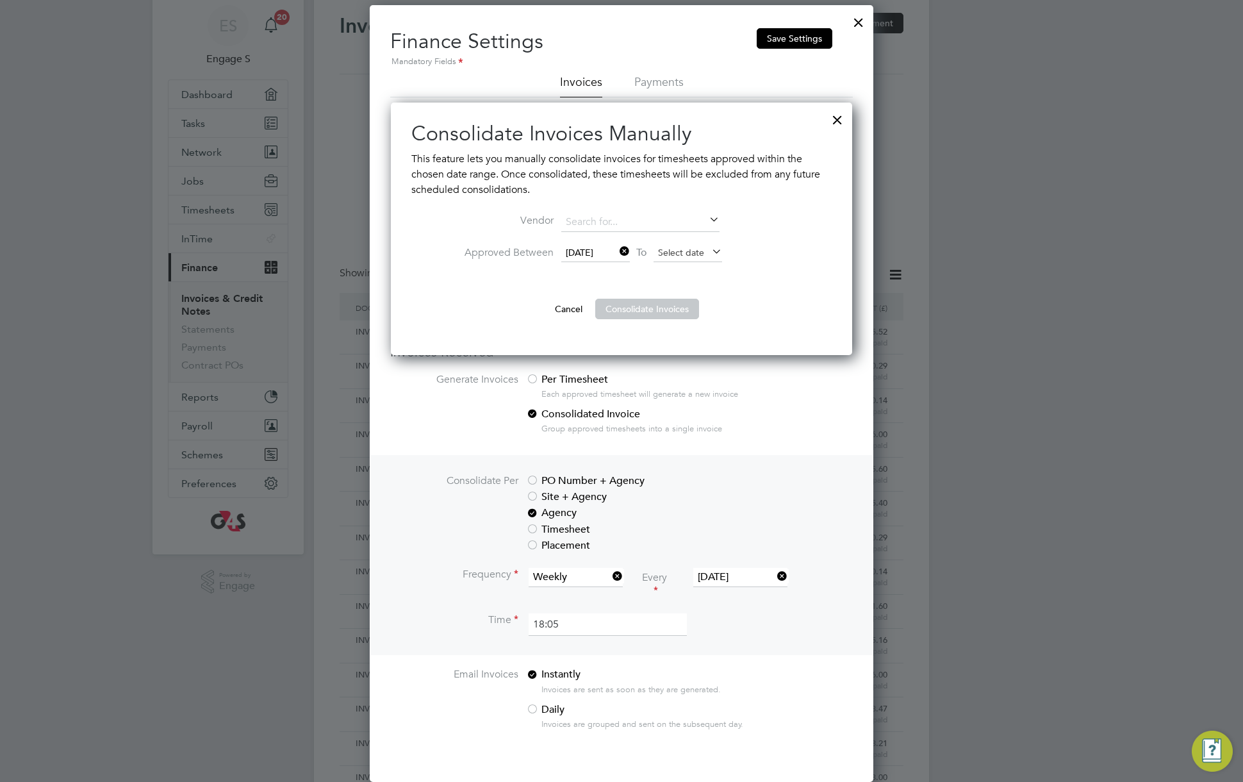
click at [680, 253] on span "Select date" at bounding box center [681, 253] width 46 height 12
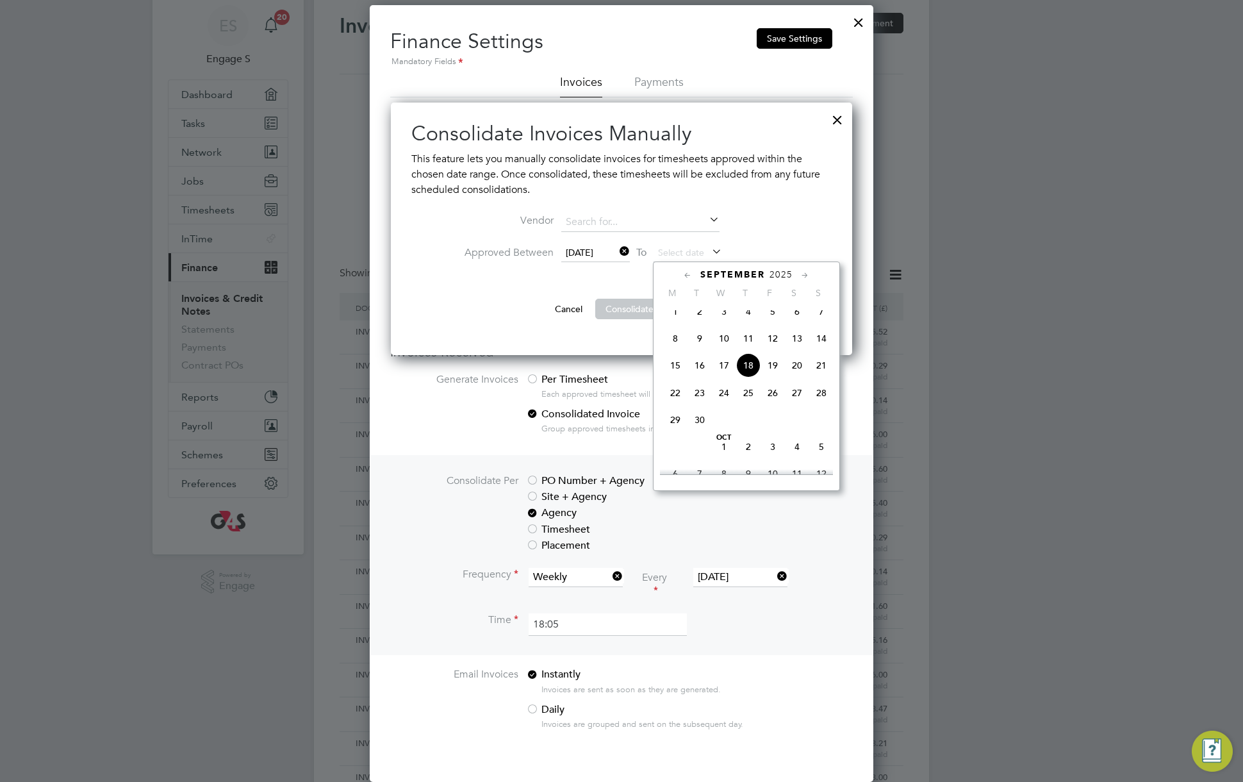
click at [769, 368] on span "19" at bounding box center [772, 365] width 24 height 24
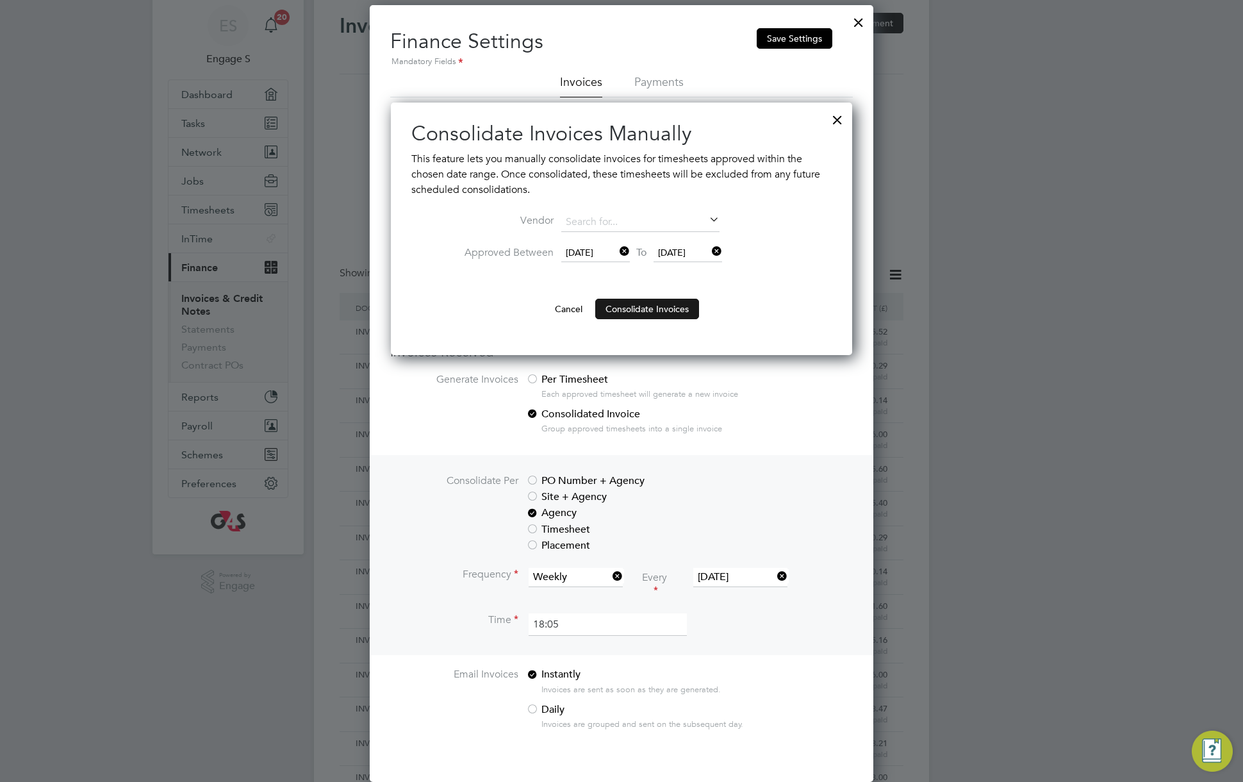
click at [662, 313] on button "Consolidate Invoices" at bounding box center [647, 309] width 104 height 20
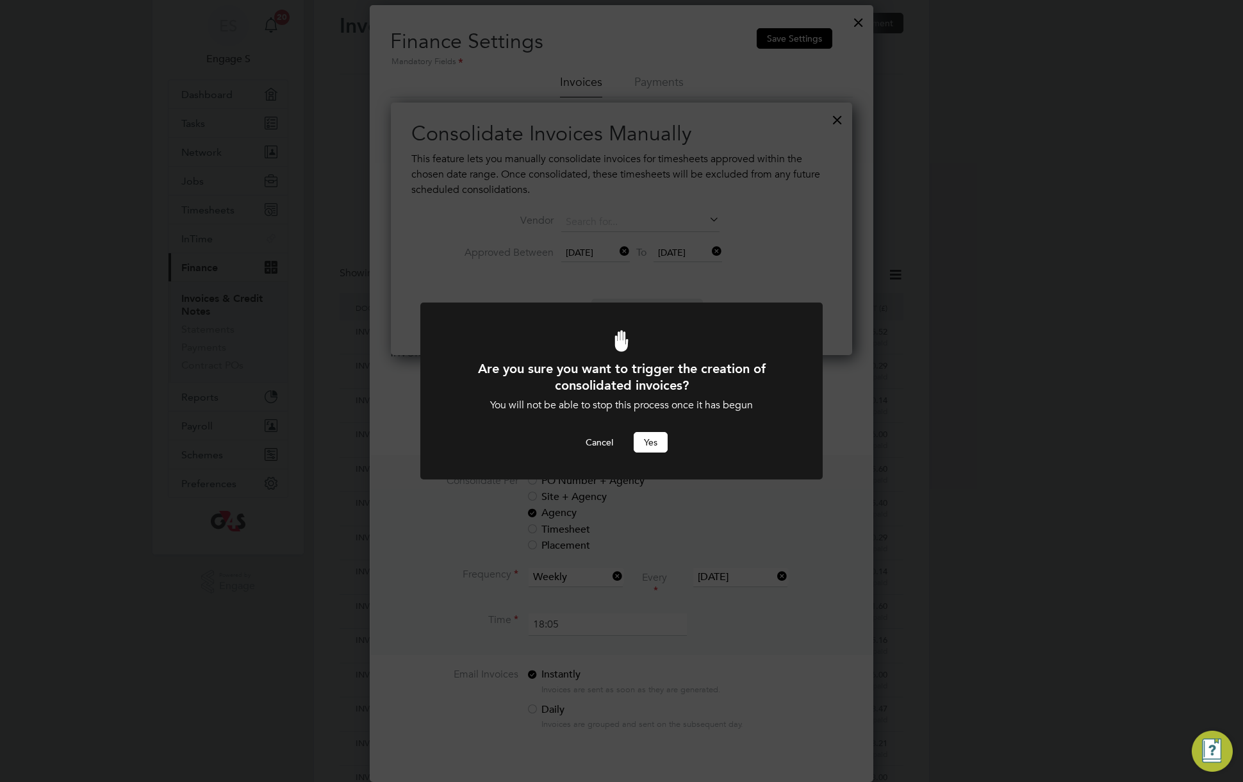
click at [650, 441] on button "Yes" at bounding box center [651, 442] width 34 height 20
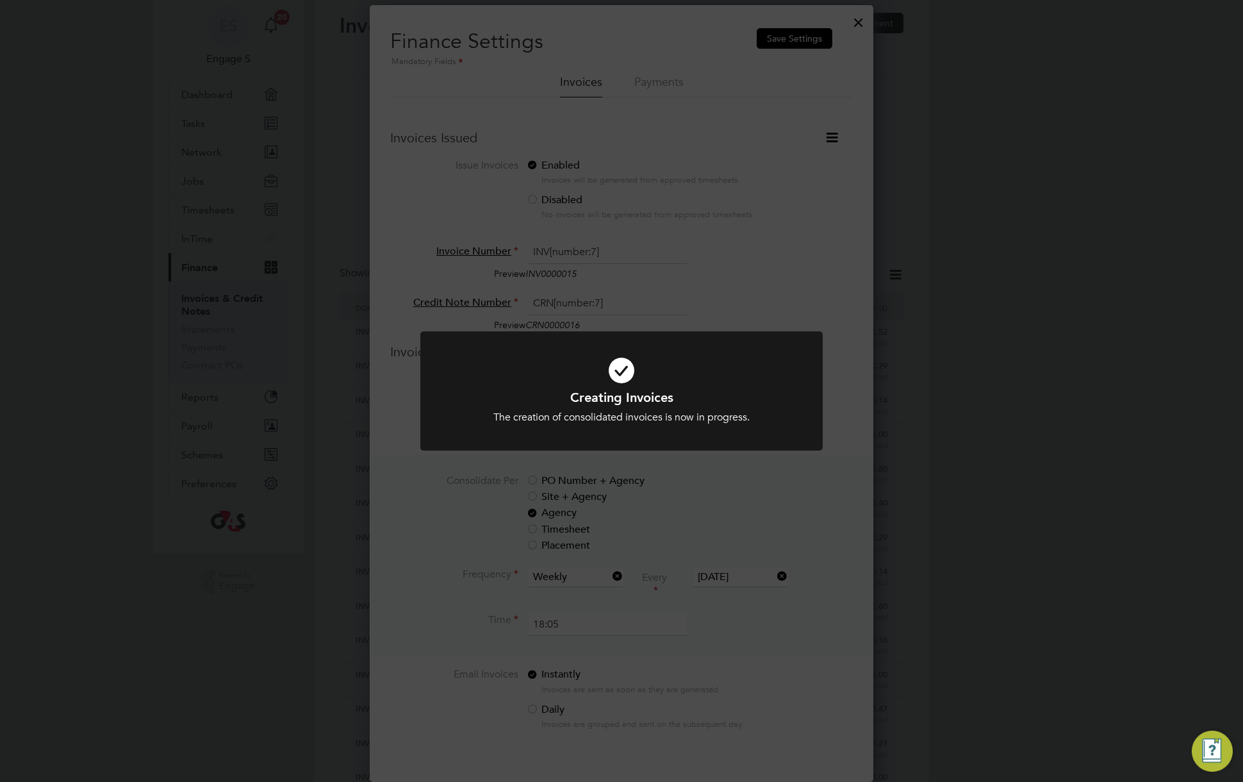
click at [862, 264] on div "Creating Invoices The creation of consolidated invoices is now in progress. Can…" at bounding box center [621, 391] width 1243 height 782
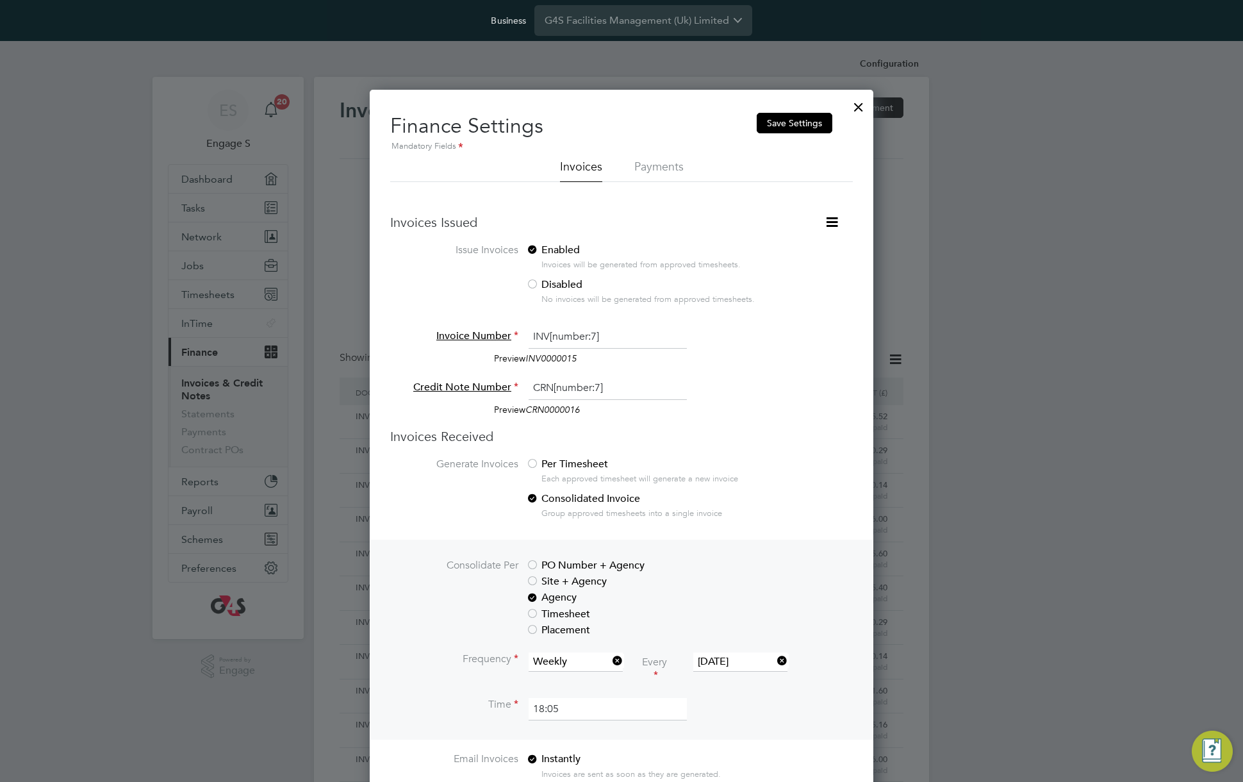
click at [860, 106] on div at bounding box center [858, 103] width 23 height 23
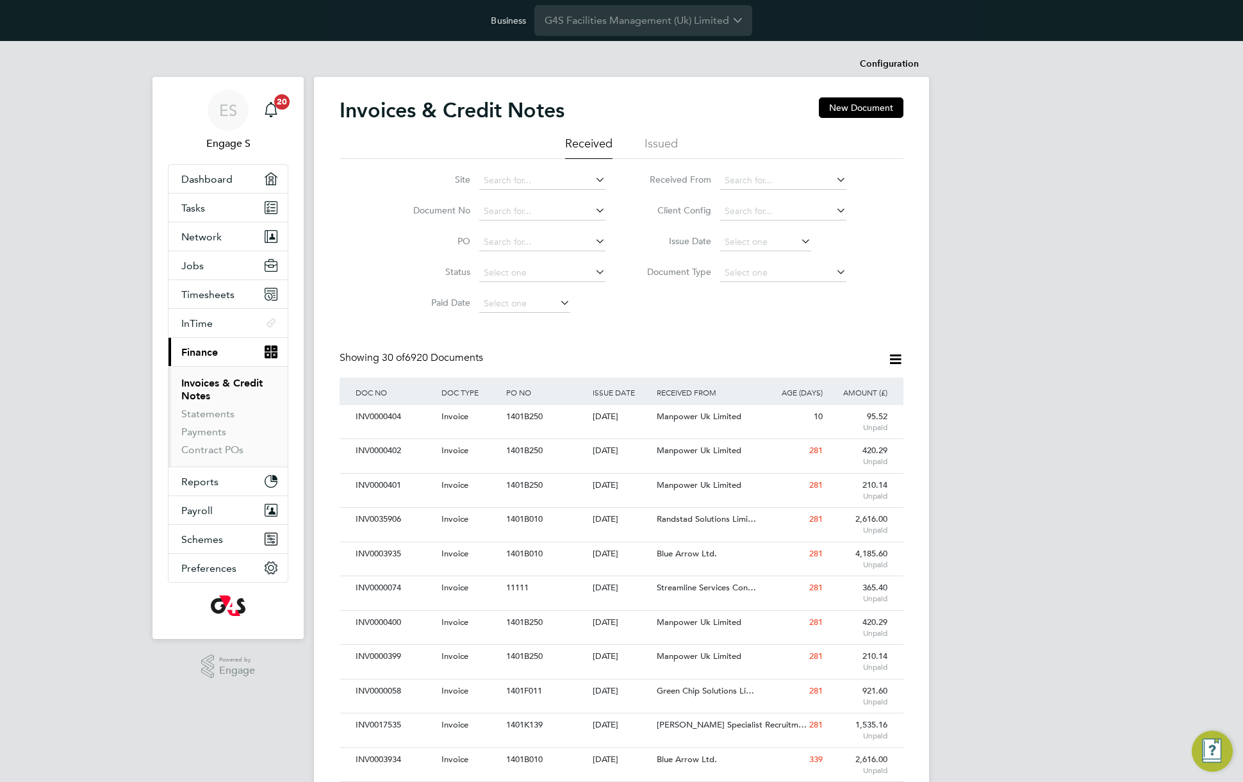
click at [787, 19] on div "Business G4S Facilities Management (Uk) Limited" at bounding box center [621, 20] width 1243 height 41
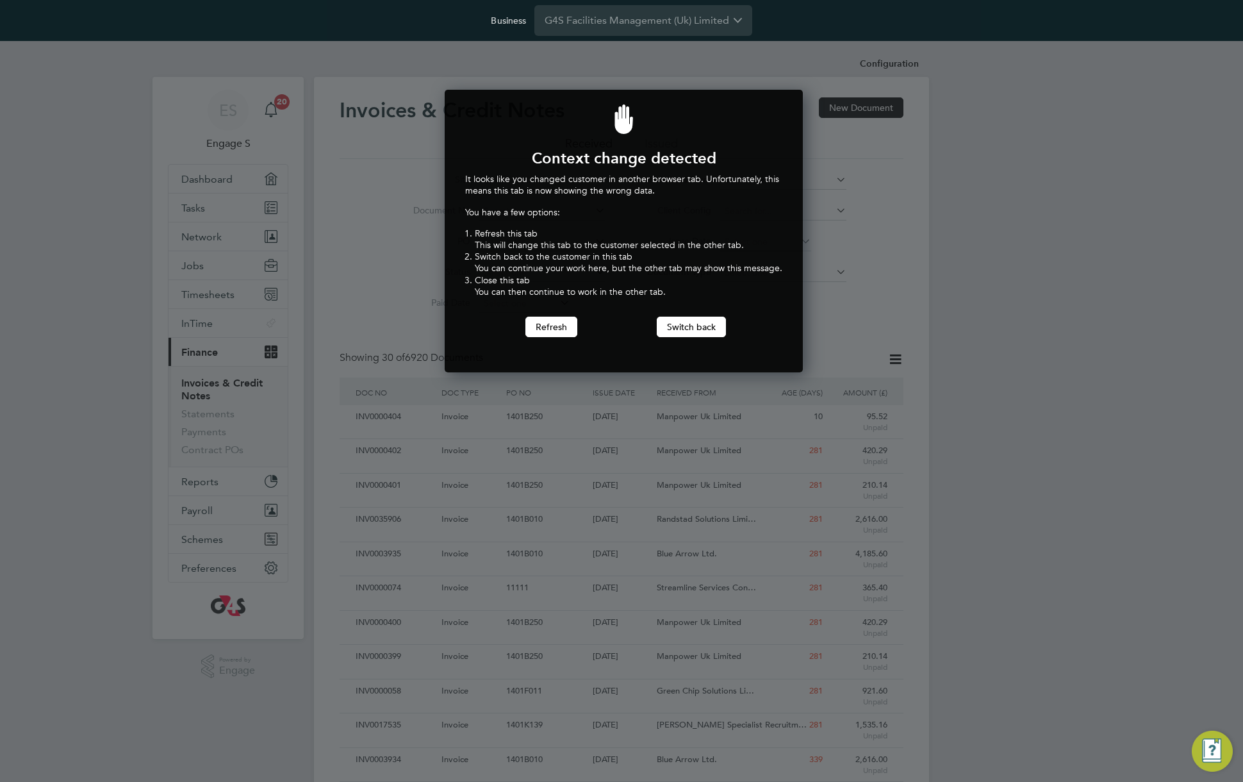
scroll to position [283, 354]
click at [705, 320] on button "Switch back" at bounding box center [691, 326] width 69 height 20
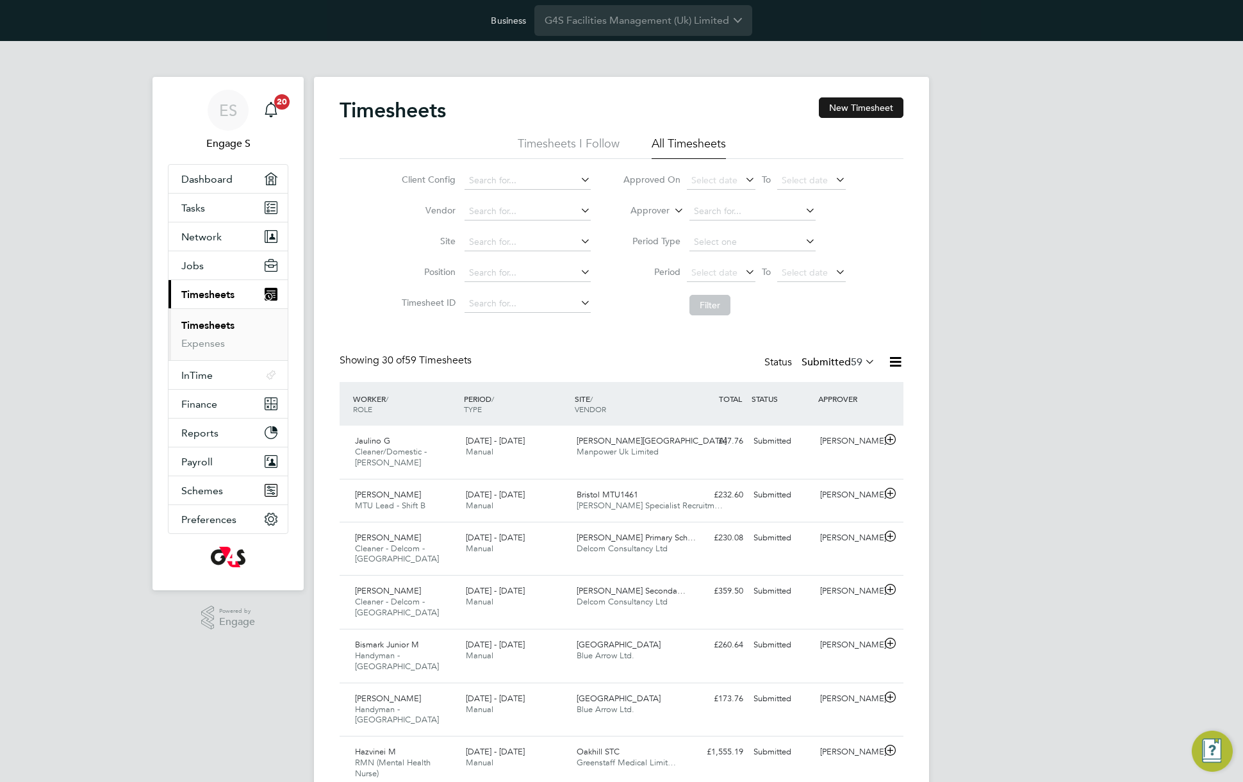
click at [871, 106] on button "New Timesheet" at bounding box center [861, 107] width 85 height 20
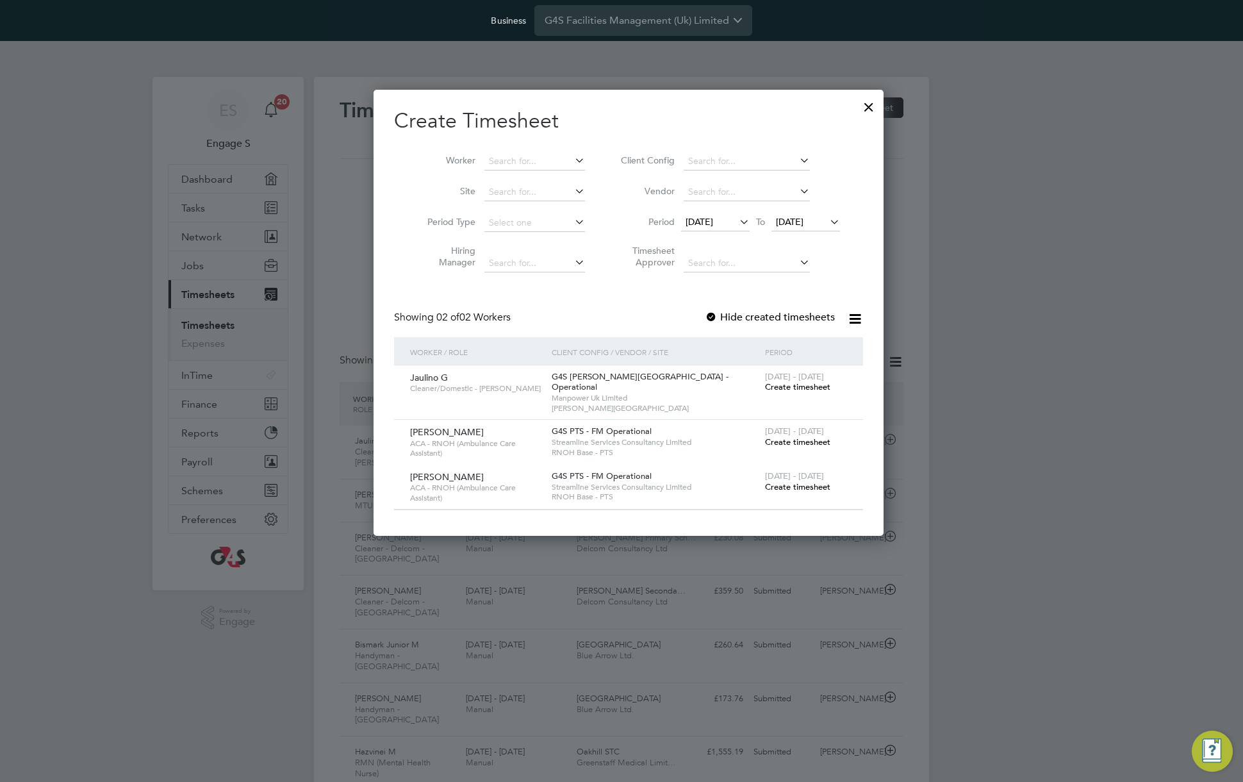
click at [712, 224] on span "[DATE]" at bounding box center [699, 222] width 28 height 12
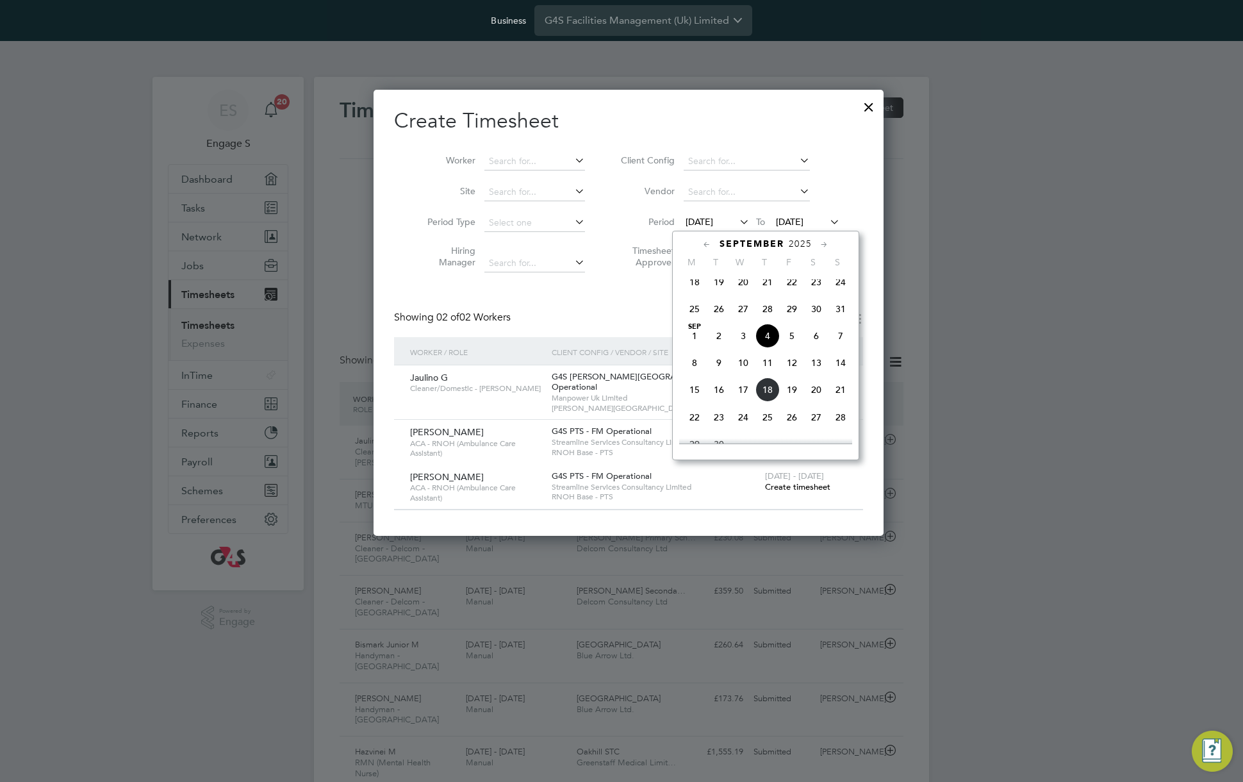
click at [692, 289] on span "18" at bounding box center [694, 282] width 24 height 24
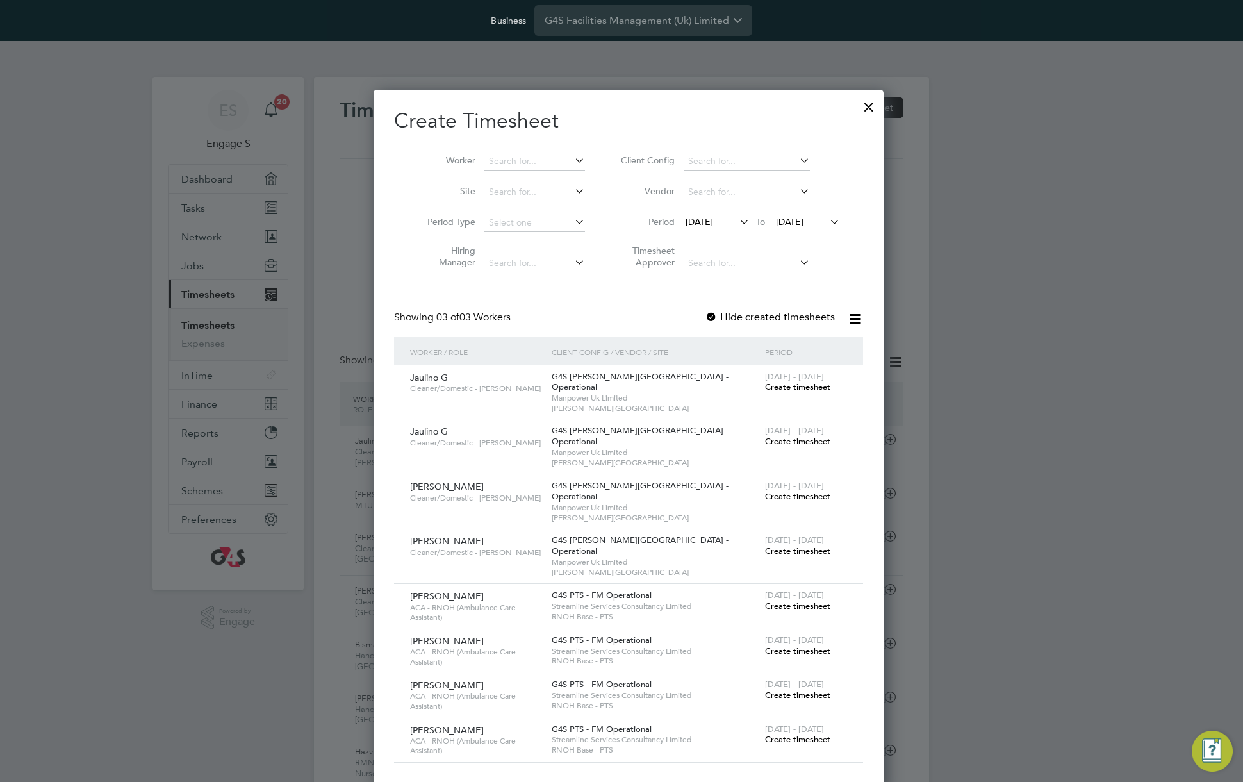
click at [775, 386] on span "Create timesheet" at bounding box center [797, 386] width 65 height 11
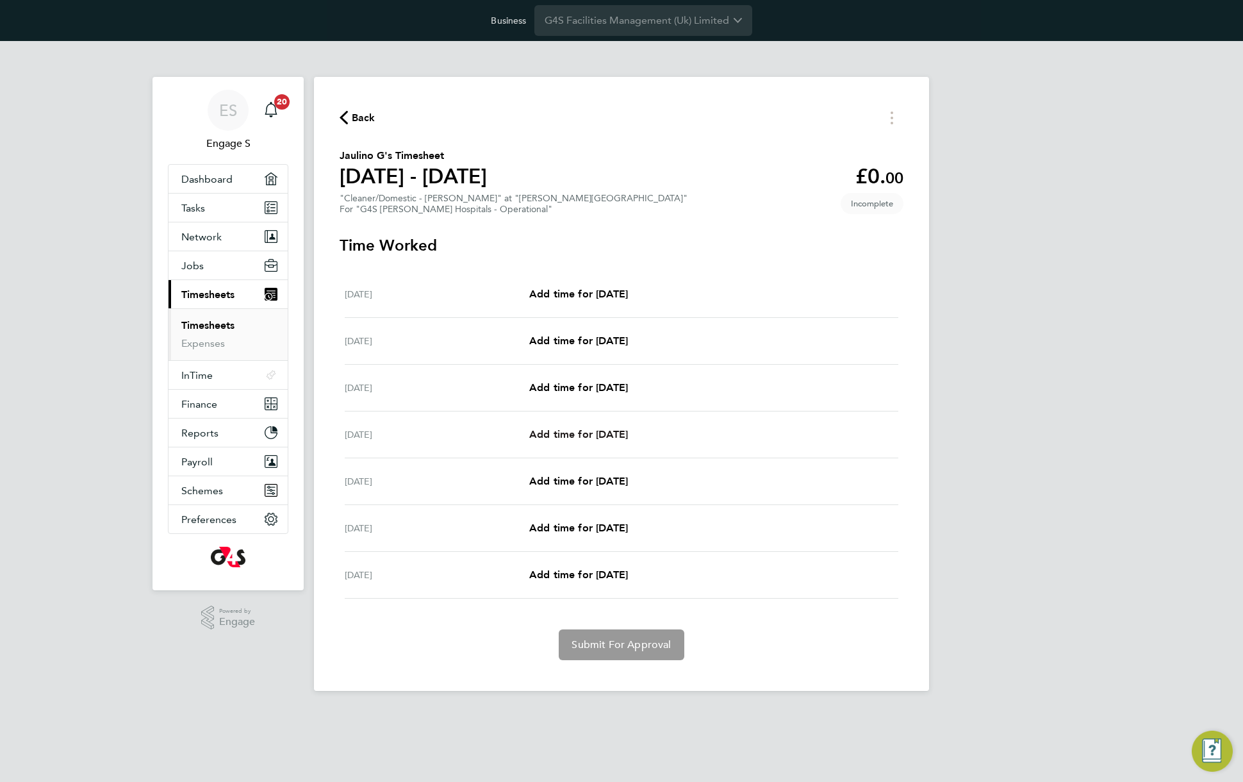
click at [628, 433] on span "Add time for [DATE]" at bounding box center [578, 434] width 99 height 12
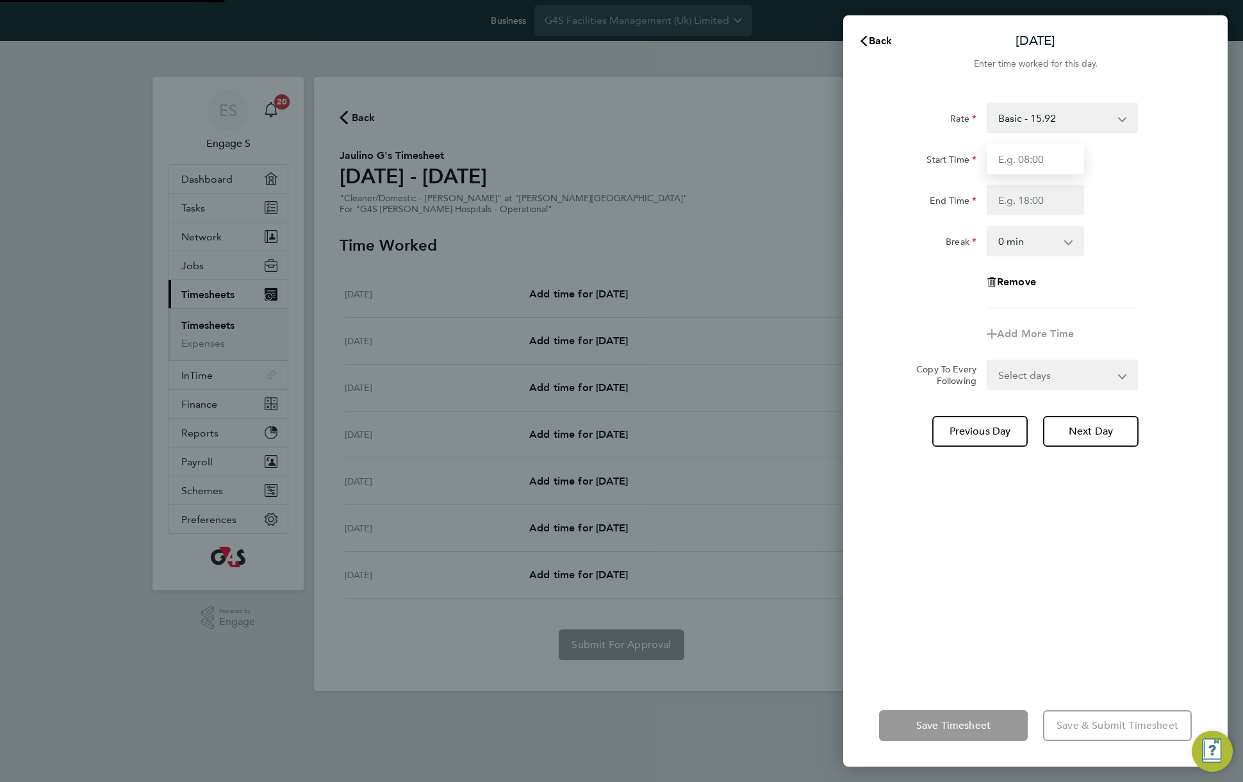
click at [1033, 154] on input "Start Time" at bounding box center [1035, 158] width 97 height 31
type input "07:30"
click at [1047, 203] on input "End Time" at bounding box center [1035, 199] width 97 height 31
type input "15:00"
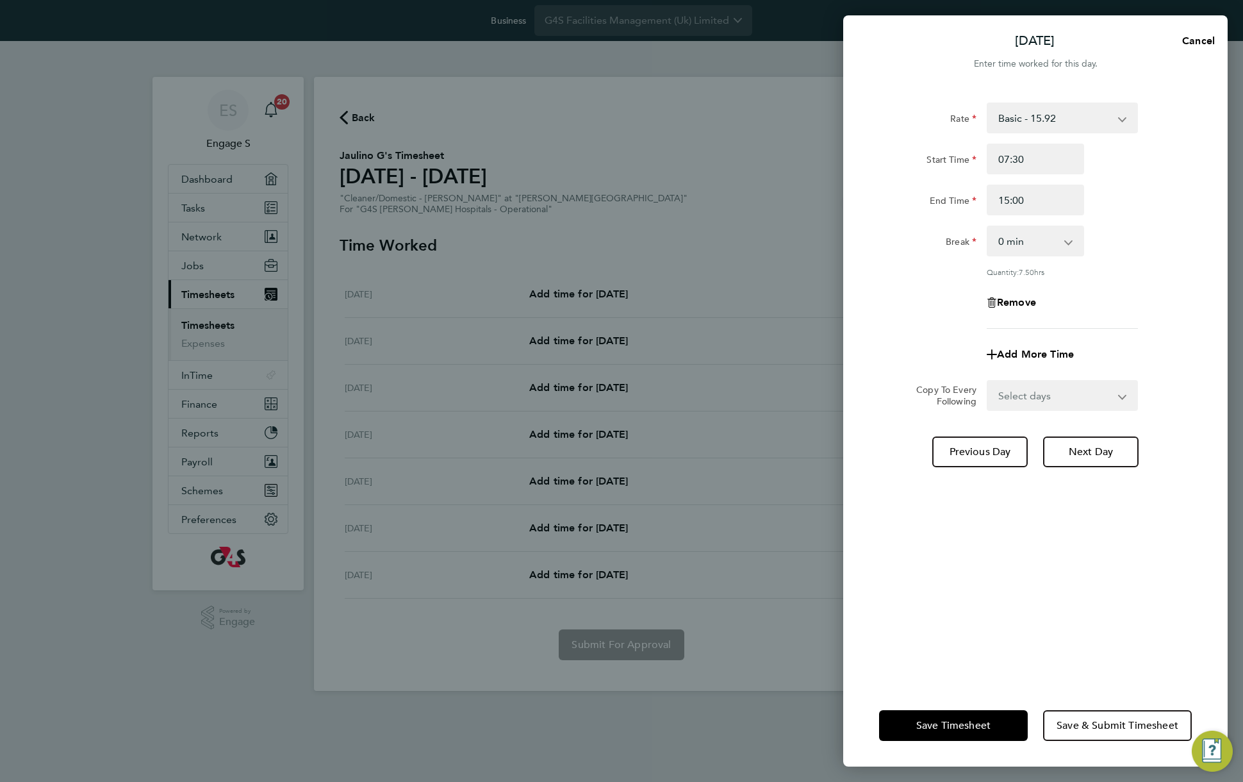
click at [1117, 250] on div "Break 0 min 15 min 30 min 45 min 60 min 75 min 90 min" at bounding box center [1035, 240] width 323 height 31
click at [1117, 729] on span "Save & Submit Timesheet" at bounding box center [1117, 725] width 122 height 13
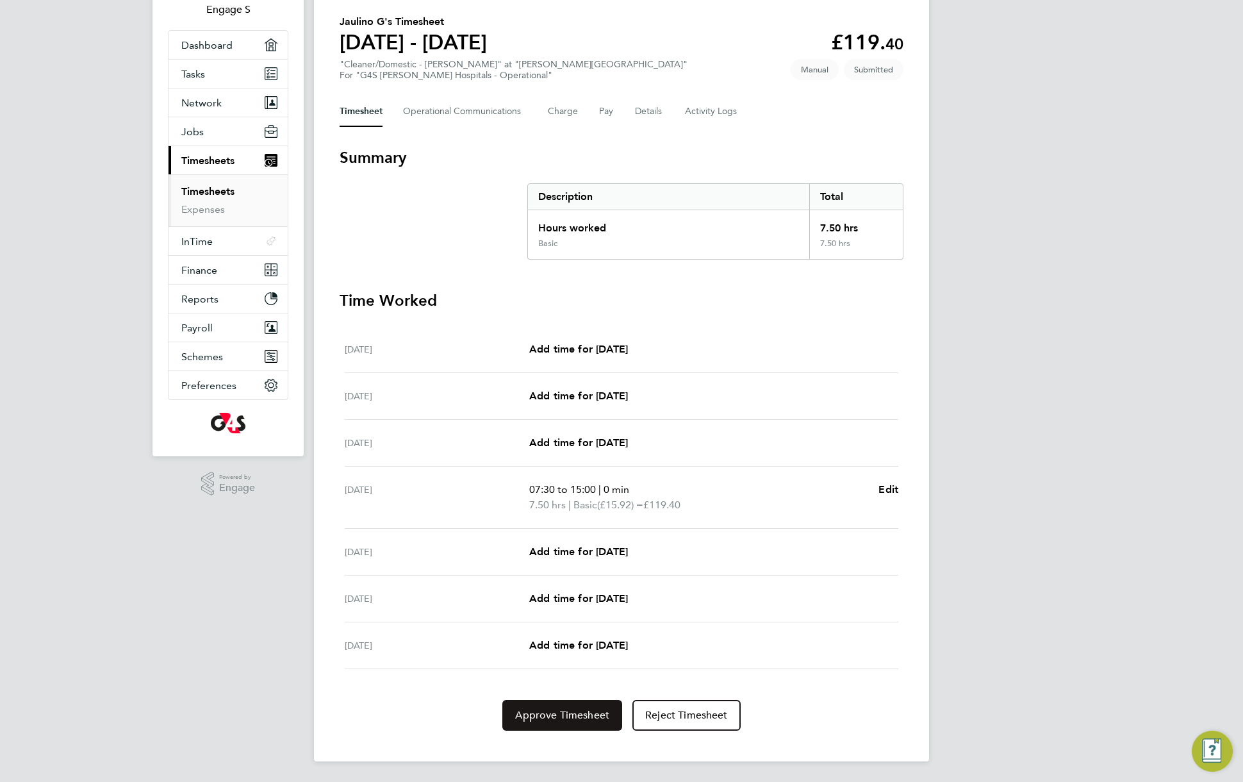
click at [553, 714] on span "Approve Timesheet" at bounding box center [562, 715] width 94 height 13
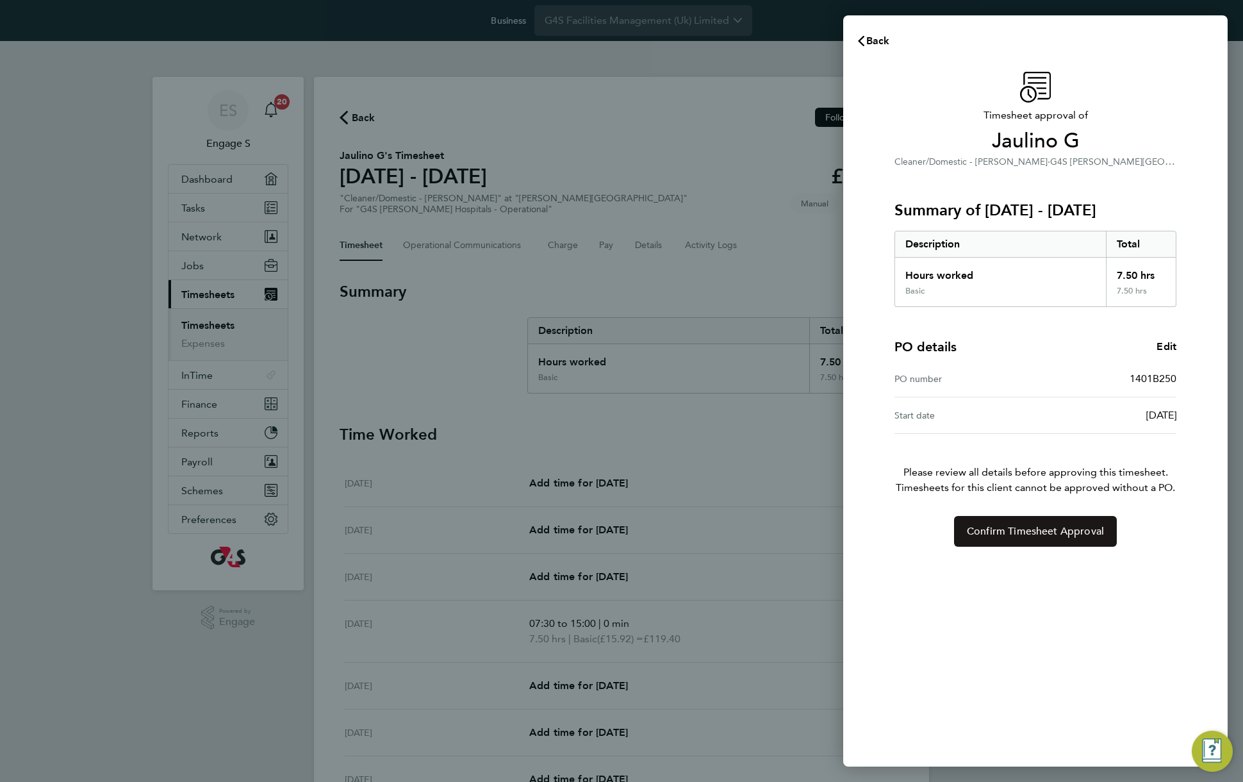
click at [1056, 530] on span "Confirm Timesheet Approval" at bounding box center [1035, 531] width 137 height 13
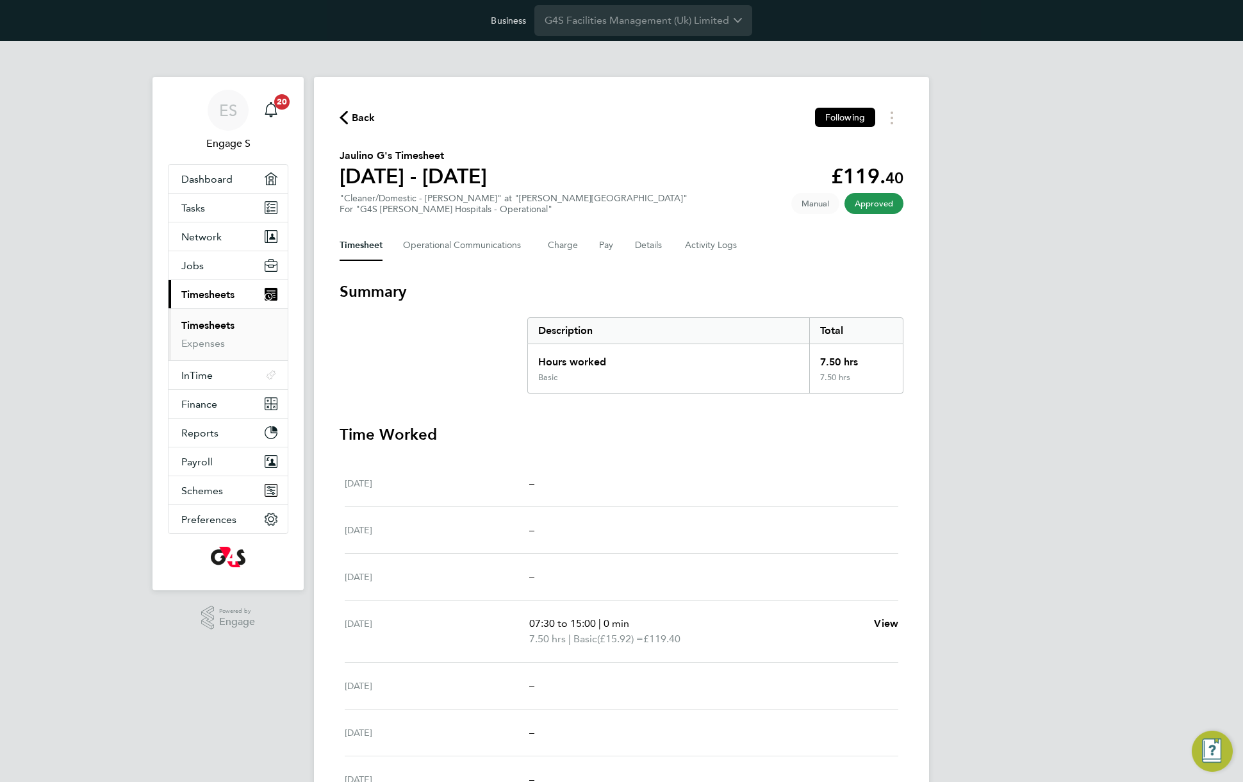
click at [1042, 220] on div "ES Engage S Notifications 20 Applications: Dashboard Tasks Network Team Members…" at bounding box center [621, 478] width 1243 height 874
click at [644, 243] on button "Details" at bounding box center [649, 245] width 29 height 31
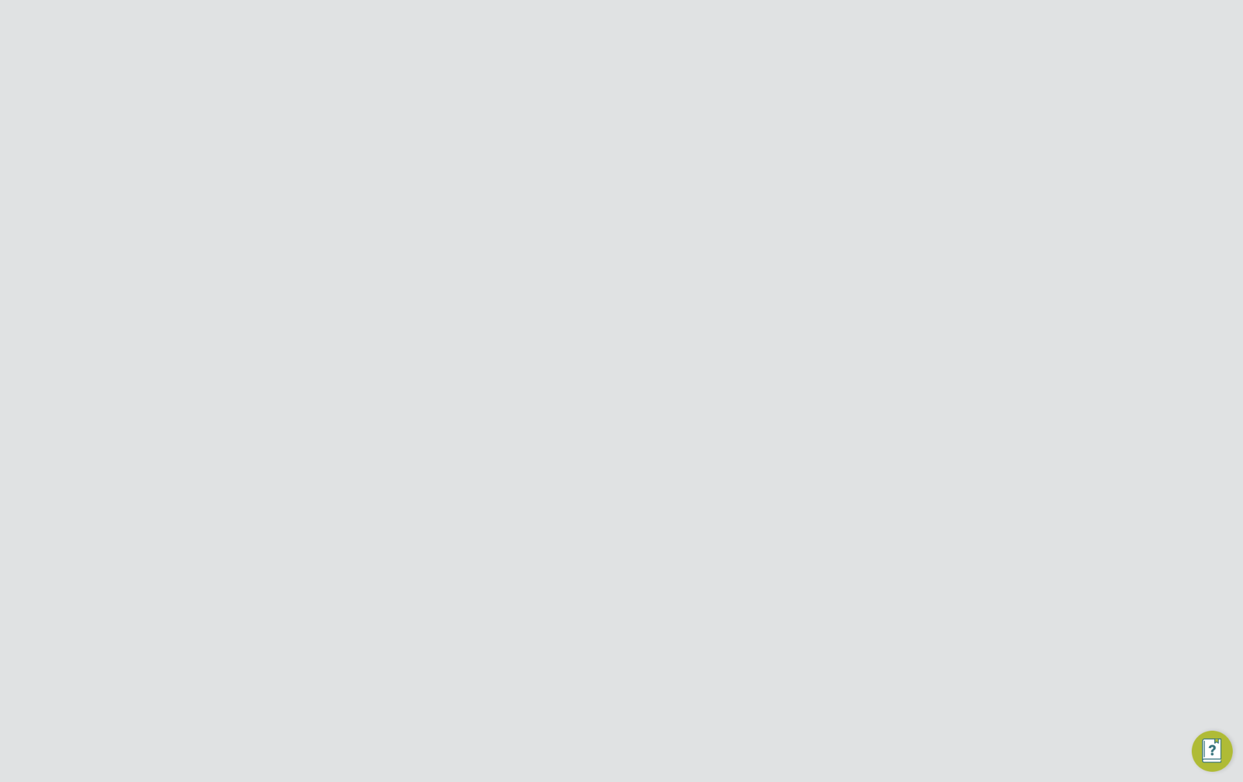
drag, startPoint x: 779, startPoint y: 554, endPoint x: 524, endPoint y: 545, distance: 255.1
click at [524, 545] on Configuration "Client Configuration G4S [PERSON_NAME][GEOGRAPHIC_DATA] - Operational" at bounding box center [622, 548] width 564 height 37
copy Configuration "G4S [PERSON_NAME][GEOGRAPHIC_DATA] - Operational"
click at [410, 11] on div "Business G4S Facilities Management (Uk) Limited" at bounding box center [621, 20] width 1243 height 41
click at [590, 530] on Configuration "Client Configuration G4S FM Churchill Hospitals - Operational" at bounding box center [622, 548] width 564 height 37
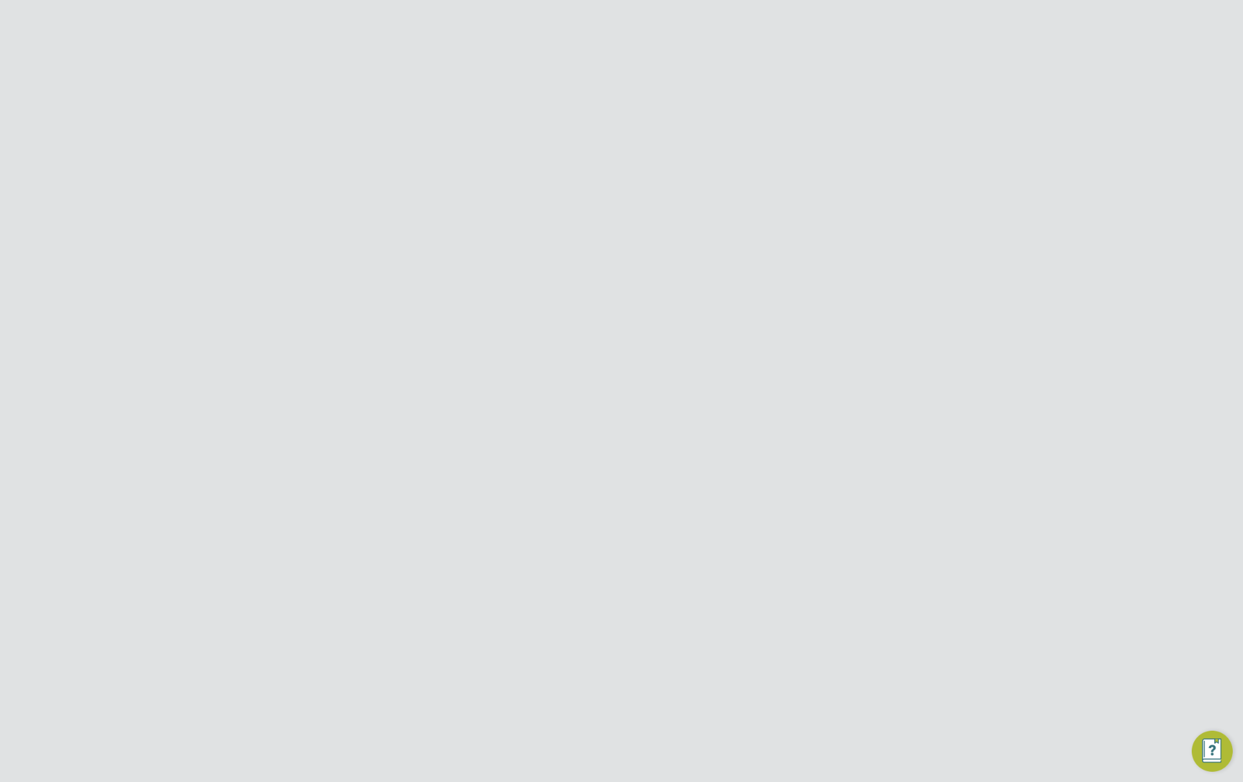
click at [590, 530] on Configuration "Client Configuration G4S FM Churchill Hospitals - Operational" at bounding box center [622, 548] width 564 height 37
click at [202, 398] on span "Finance" at bounding box center [199, 404] width 36 height 12
click at [352, 114] on span "Back" at bounding box center [364, 117] width 24 height 15
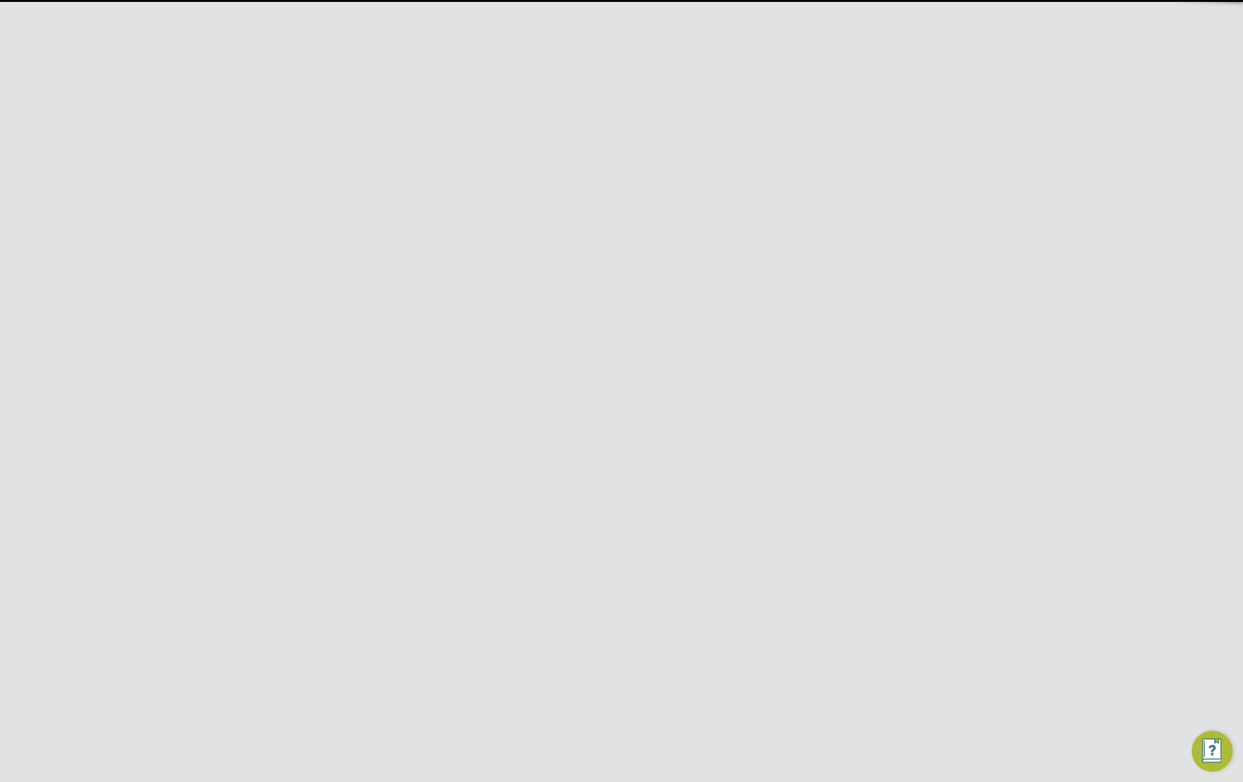
click at [849, 110] on button "New Timesheet" at bounding box center [861, 107] width 85 height 20
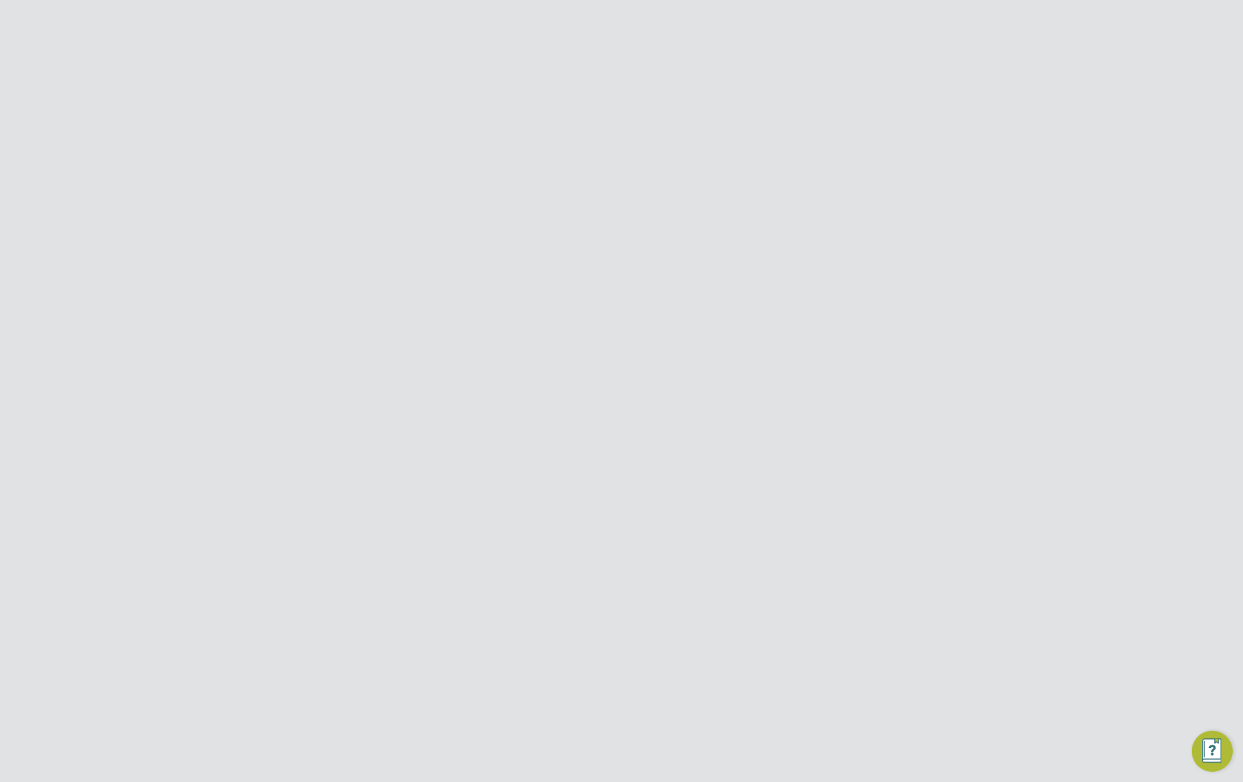
click at [788, 436] on span "Create timesheet" at bounding box center [797, 441] width 65 height 11
click at [614, 388] on span "Add time for Wed 03 Sep" at bounding box center [578, 387] width 99 height 12
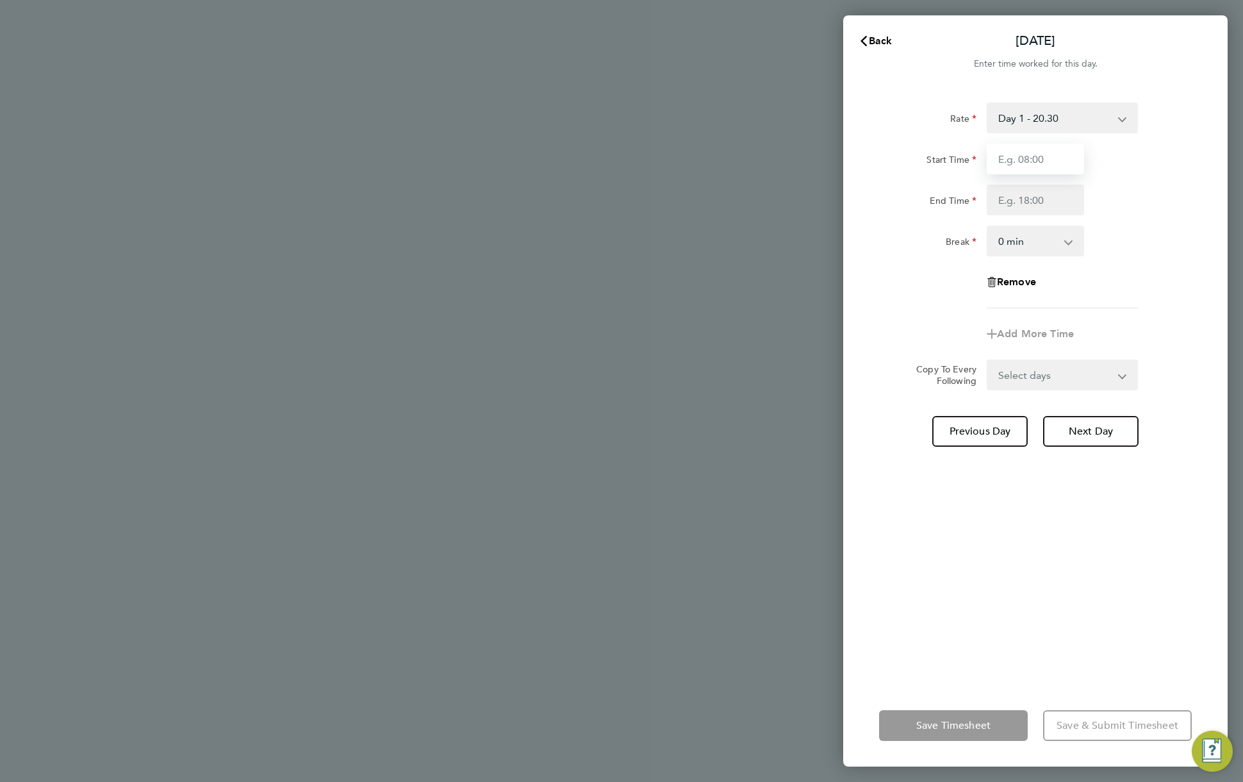
click at [1042, 152] on input "Start Time" at bounding box center [1035, 158] width 97 height 31
type input "11:00"
click at [1051, 192] on input "2" at bounding box center [1035, 199] width 97 height 31
type input "22:00"
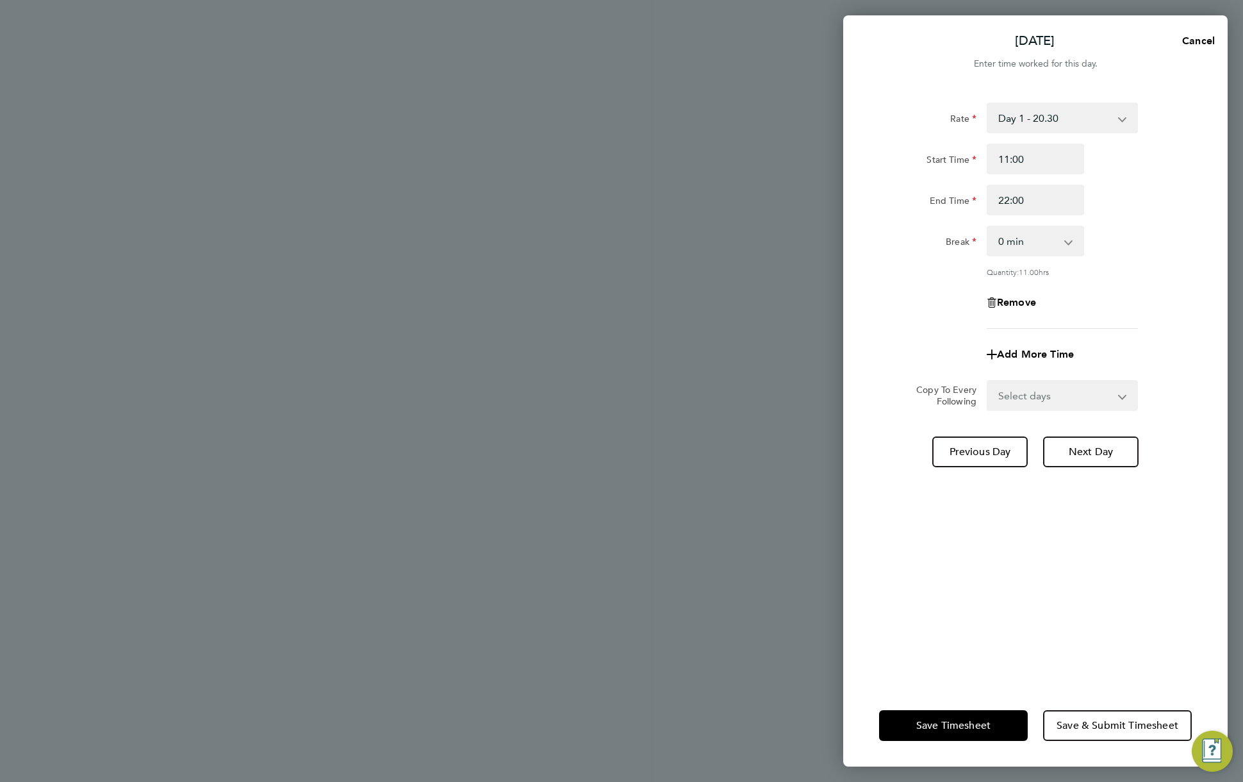
click at [1121, 217] on div "Rate Day 1 - 20.30 Day x2 - 36.72 Day x1.5 - 28.81 Start Time 11:00 End Time 22…" at bounding box center [1035, 215] width 313 height 226
click at [1102, 399] on select "Select days Day Weekday (Mon-Fri) Weekend (Sat-Sun) Thursday Friday Saturday Su…" at bounding box center [1055, 395] width 135 height 28
select select "WEEKDAY"
click at [988, 381] on select "Select days Day Weekday (Mon-Fri) Weekend (Sat-Sun) Thursday Friday Saturday Su…" at bounding box center [1055, 395] width 135 height 28
select select "2025-09-07"
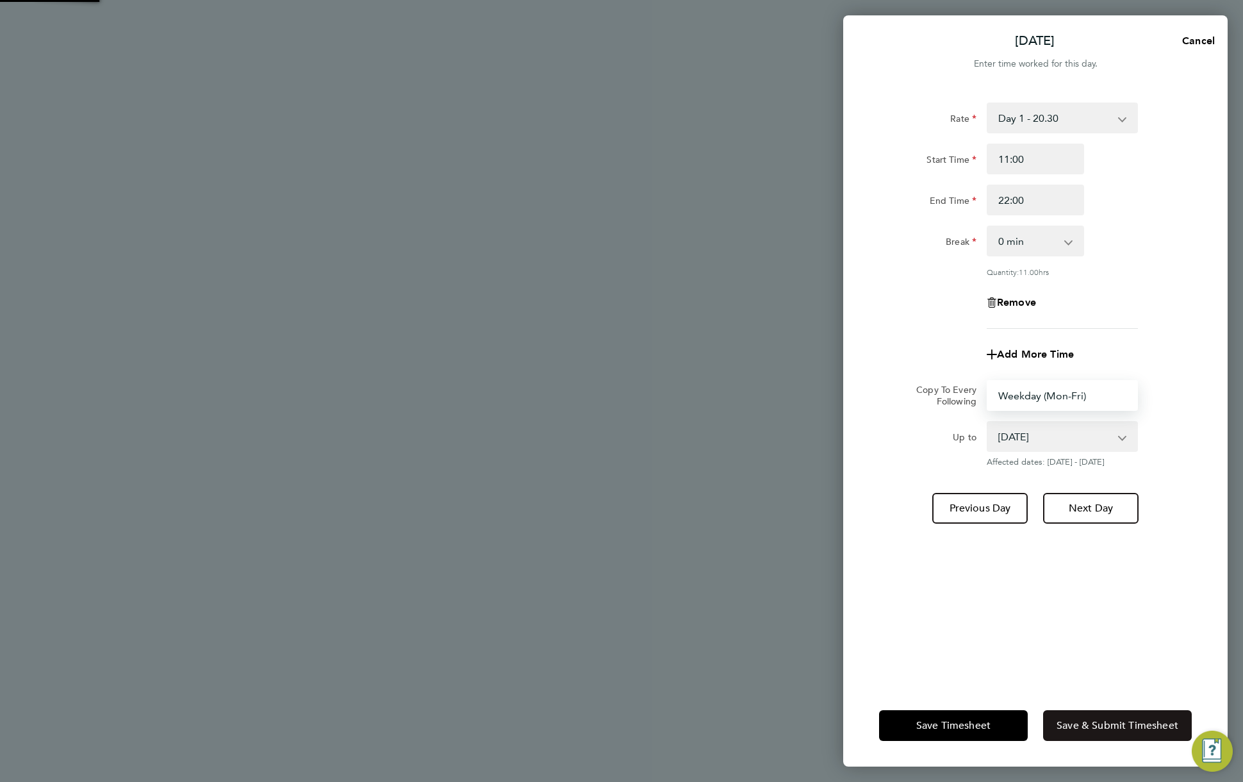
click at [1117, 719] on span "Save & Submit Timesheet" at bounding box center [1117, 725] width 122 height 13
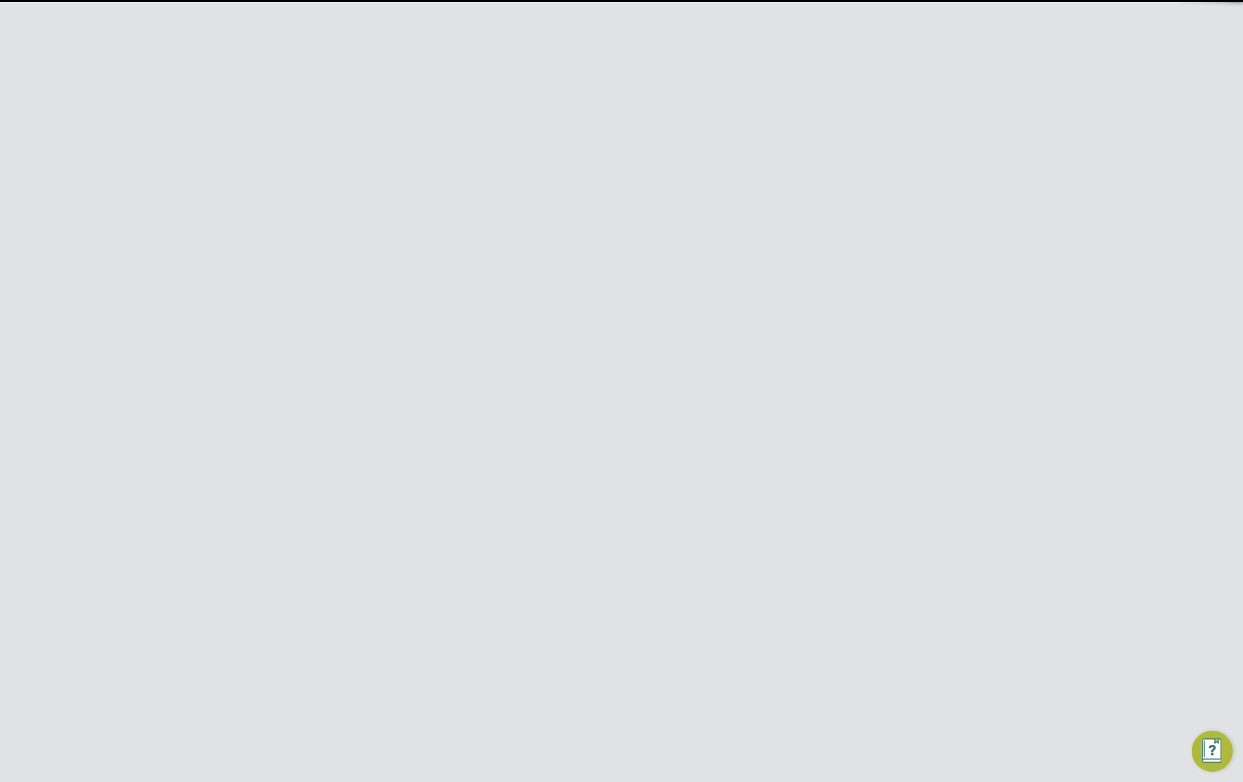
click at [537, 717] on span "Approve Timesheet" at bounding box center [562, 715] width 94 height 13
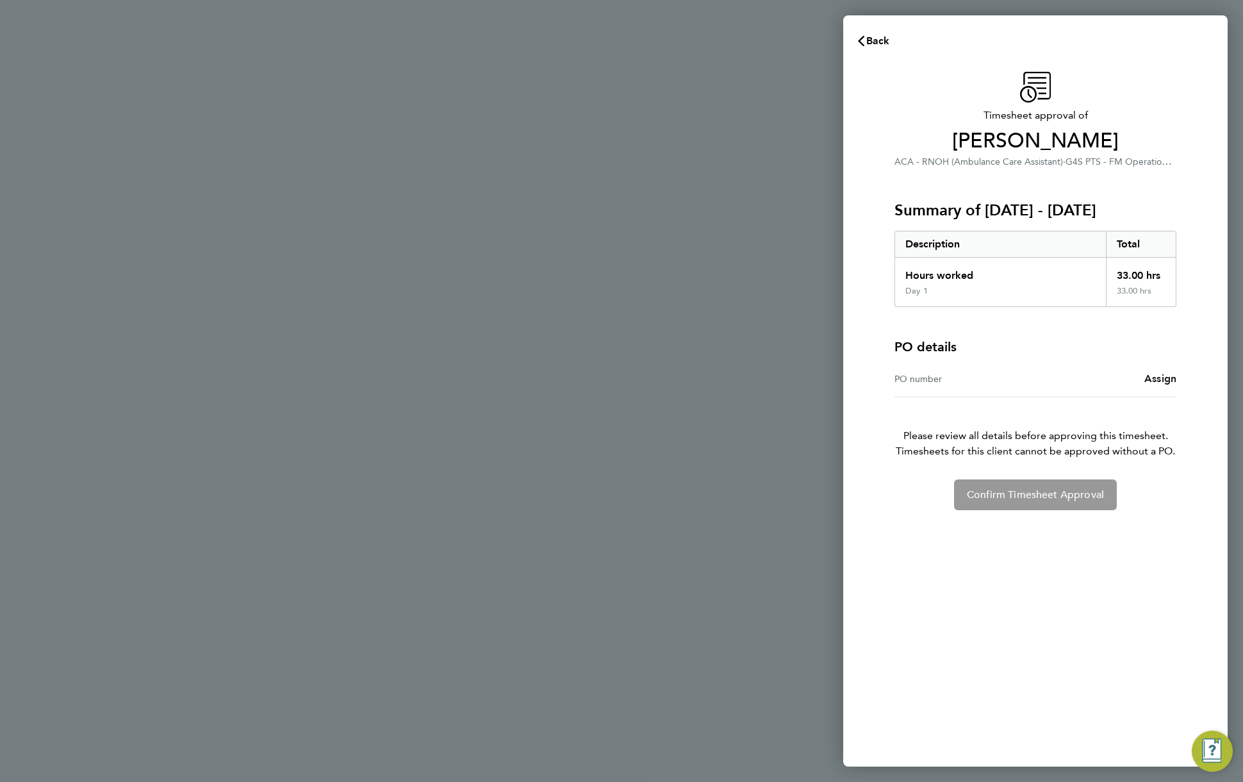
click at [1162, 377] on span "Assign" at bounding box center [1160, 378] width 32 height 12
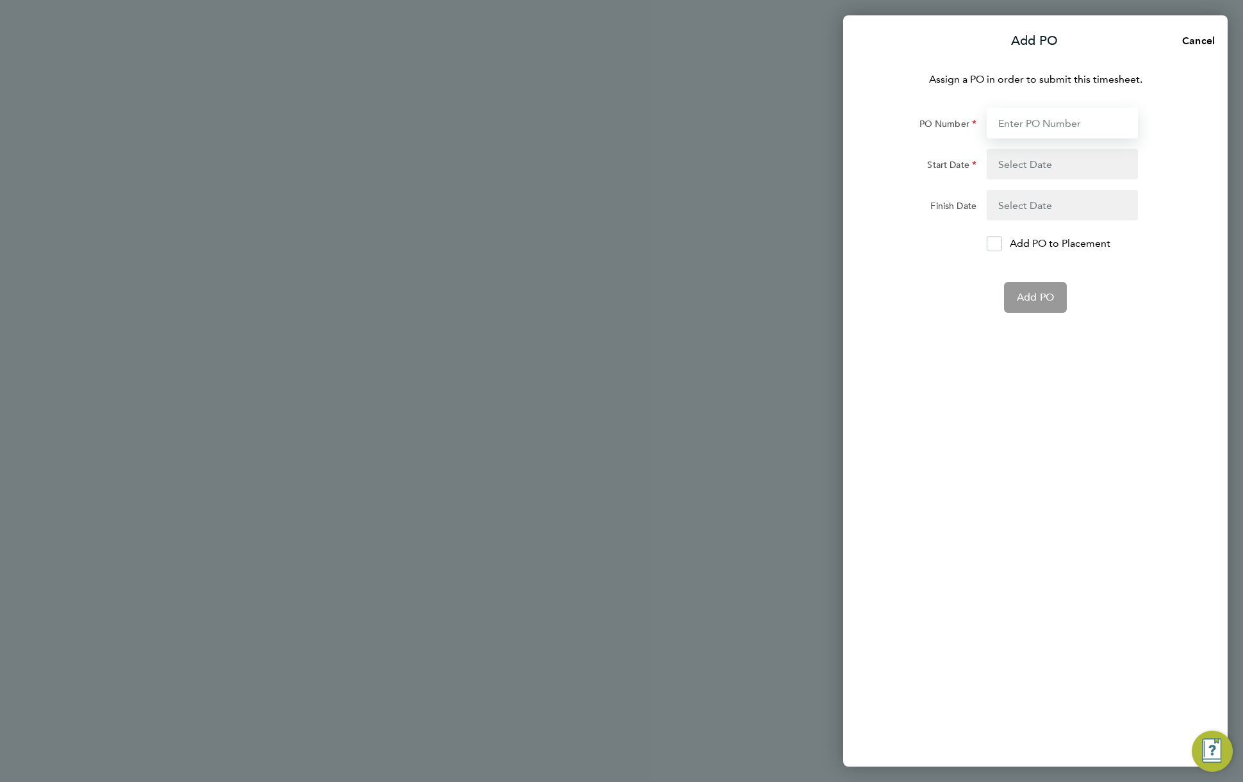
click at [1077, 125] on input "PO Number" at bounding box center [1062, 123] width 151 height 31
type input "2121212"
click at [1067, 160] on button "button" at bounding box center [1062, 164] width 151 height 31
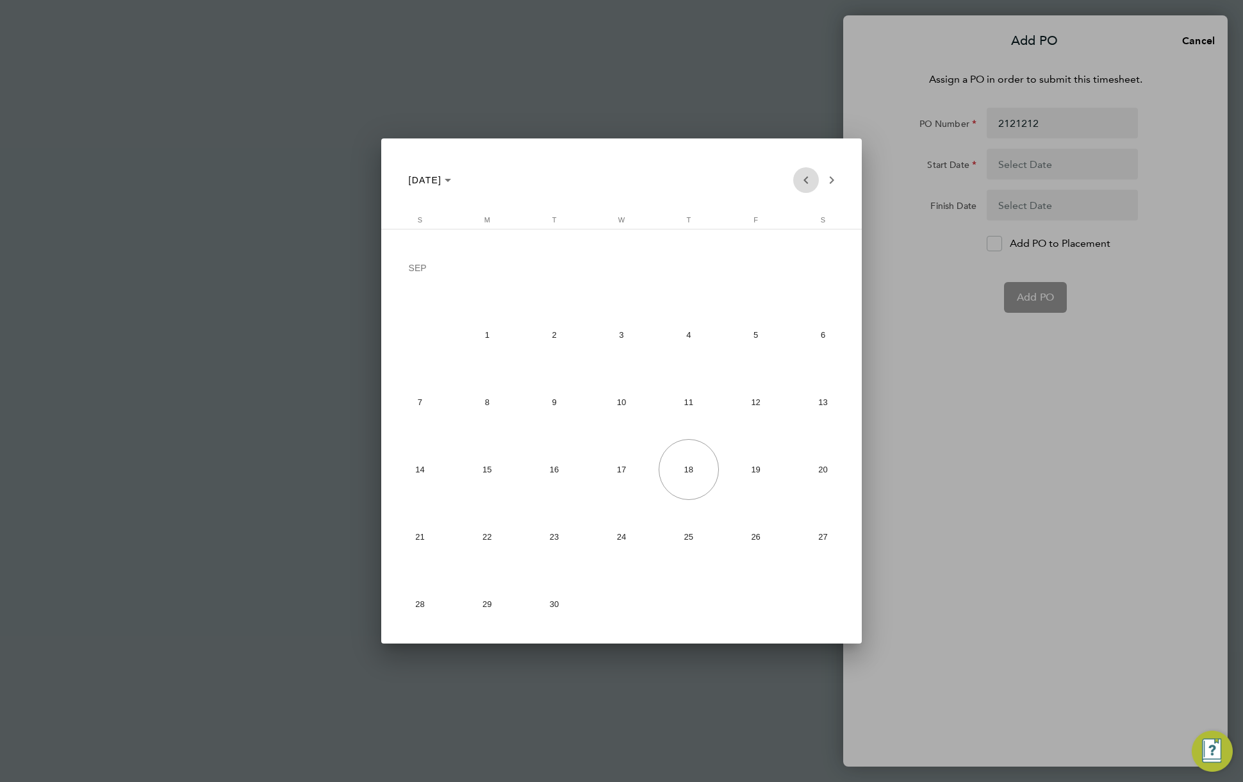
click at [805, 176] on span "Previous month" at bounding box center [806, 180] width 26 height 26
click at [752, 266] on span "1" at bounding box center [755, 269] width 60 height 63
type input "01 Aug 25"
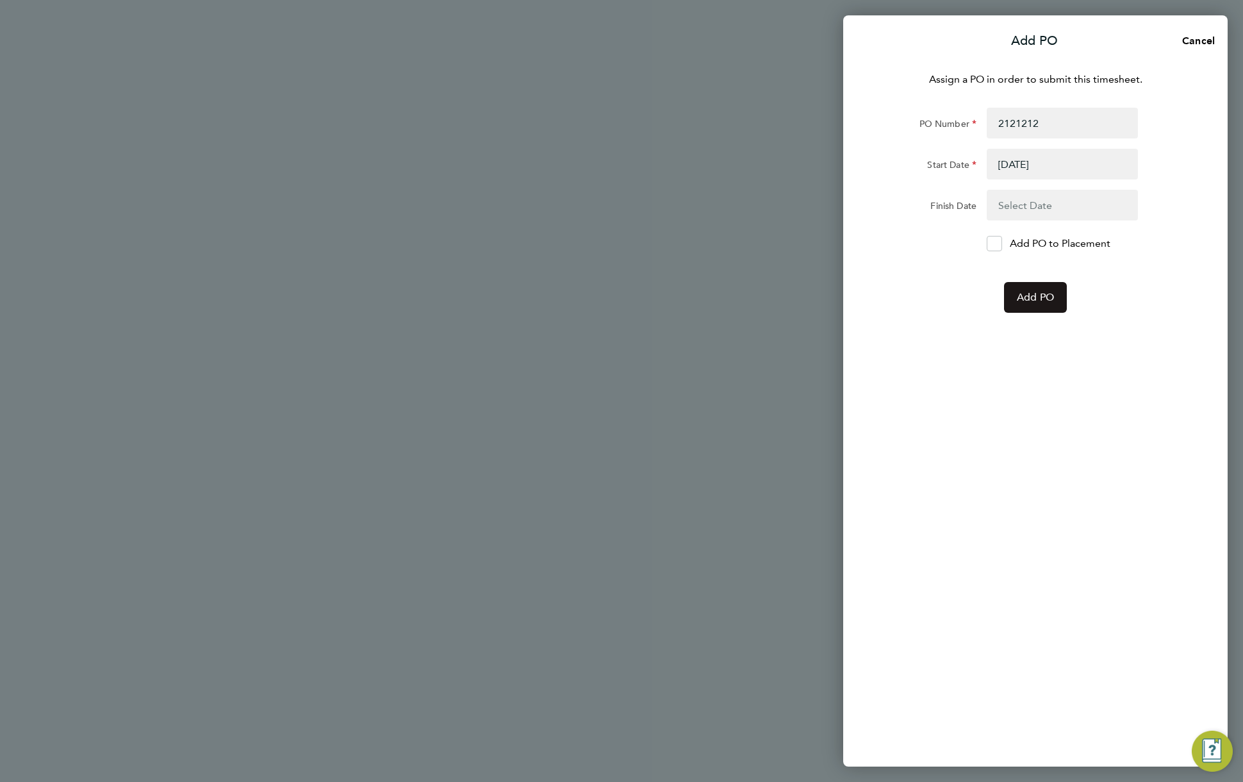
click at [1038, 302] on span "Add PO" at bounding box center [1035, 297] width 37 height 13
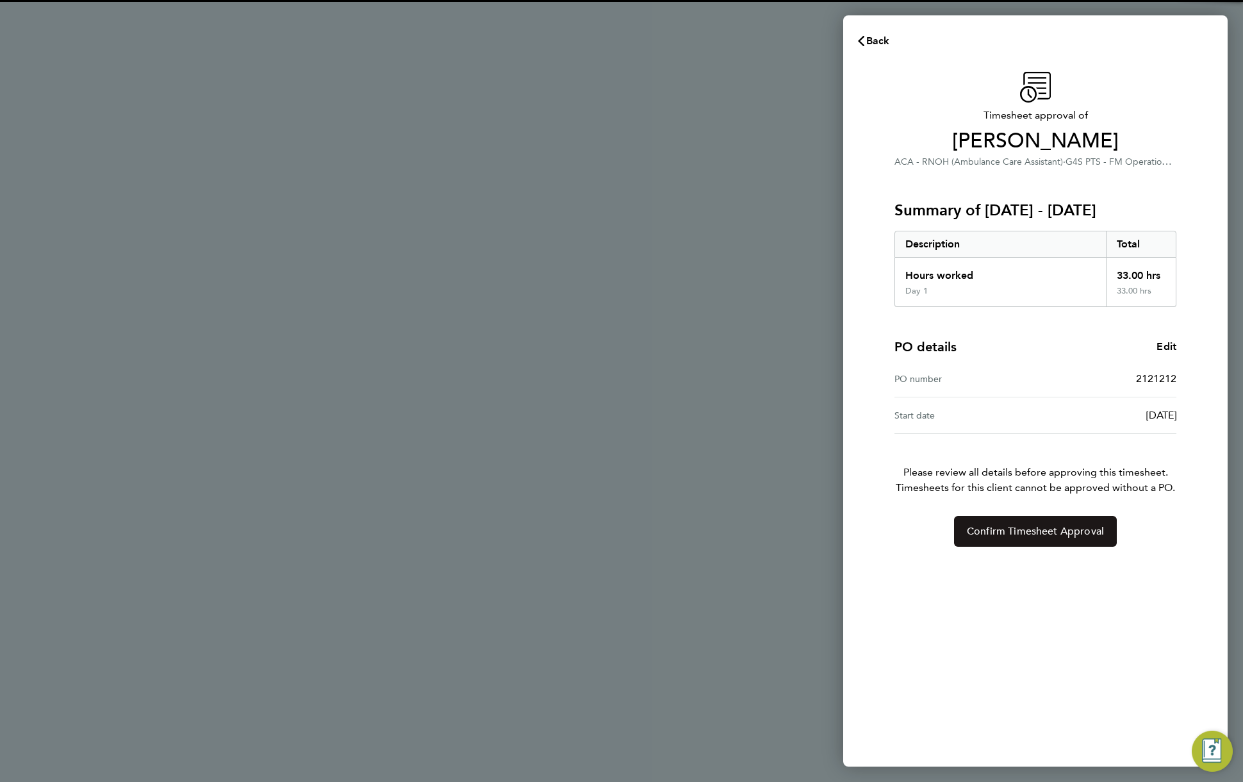
click at [1031, 532] on span "Confirm Timesheet Approval" at bounding box center [1035, 531] width 137 height 13
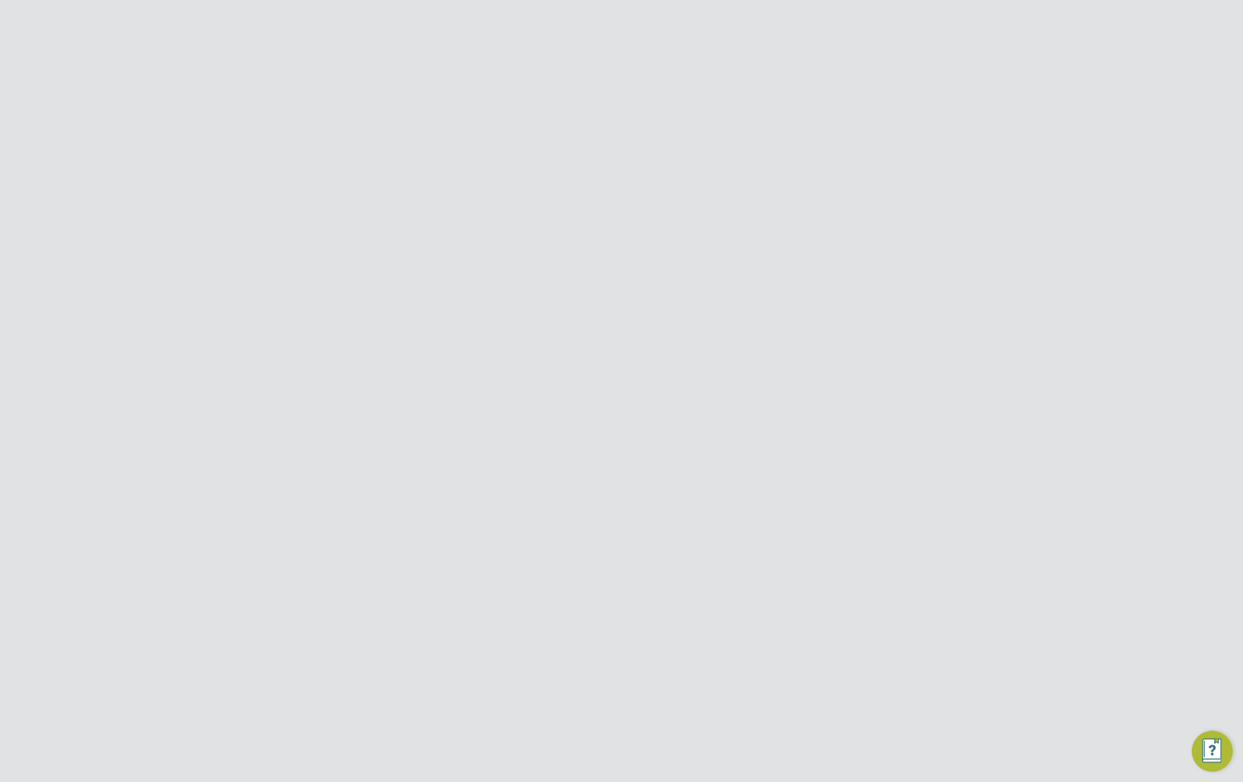
click at [644, 248] on button "Details" at bounding box center [649, 245] width 29 height 31
click at [350, 117] on span "Back" at bounding box center [358, 117] width 36 height 12
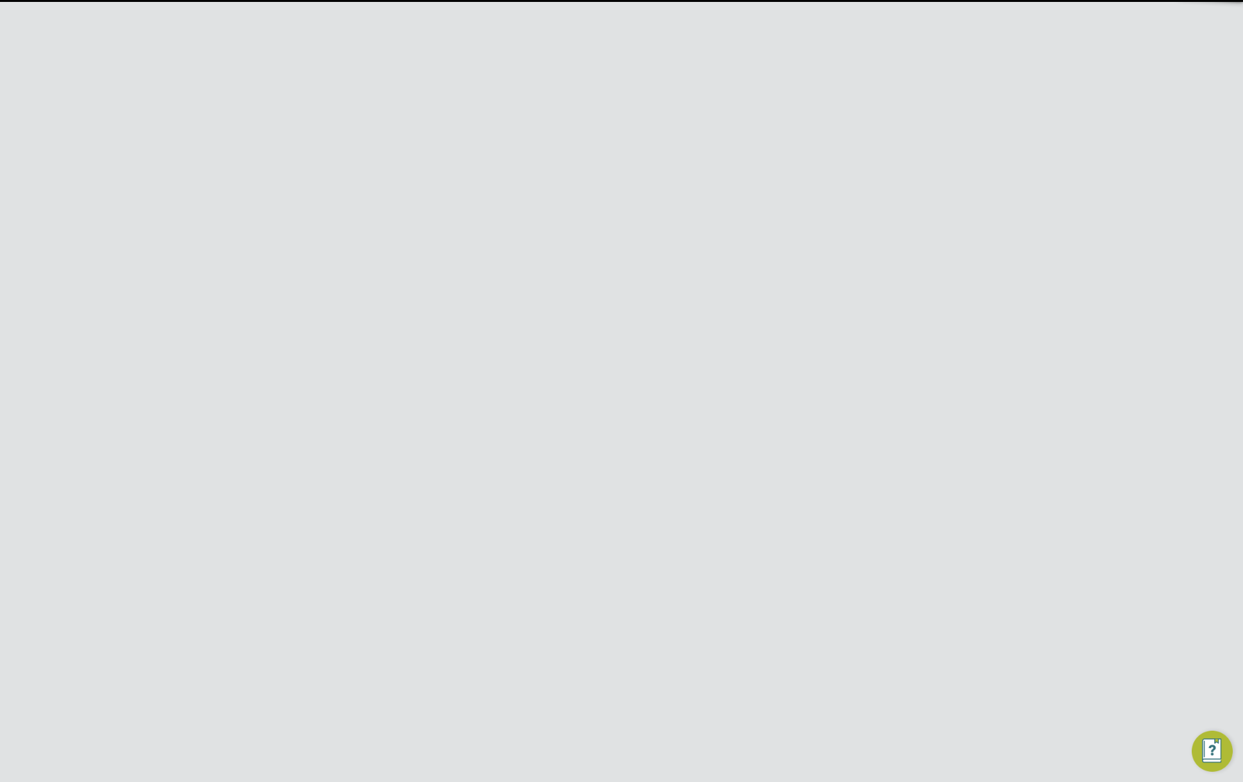
click at [870, 108] on button "New Timesheet" at bounding box center [861, 107] width 85 height 20
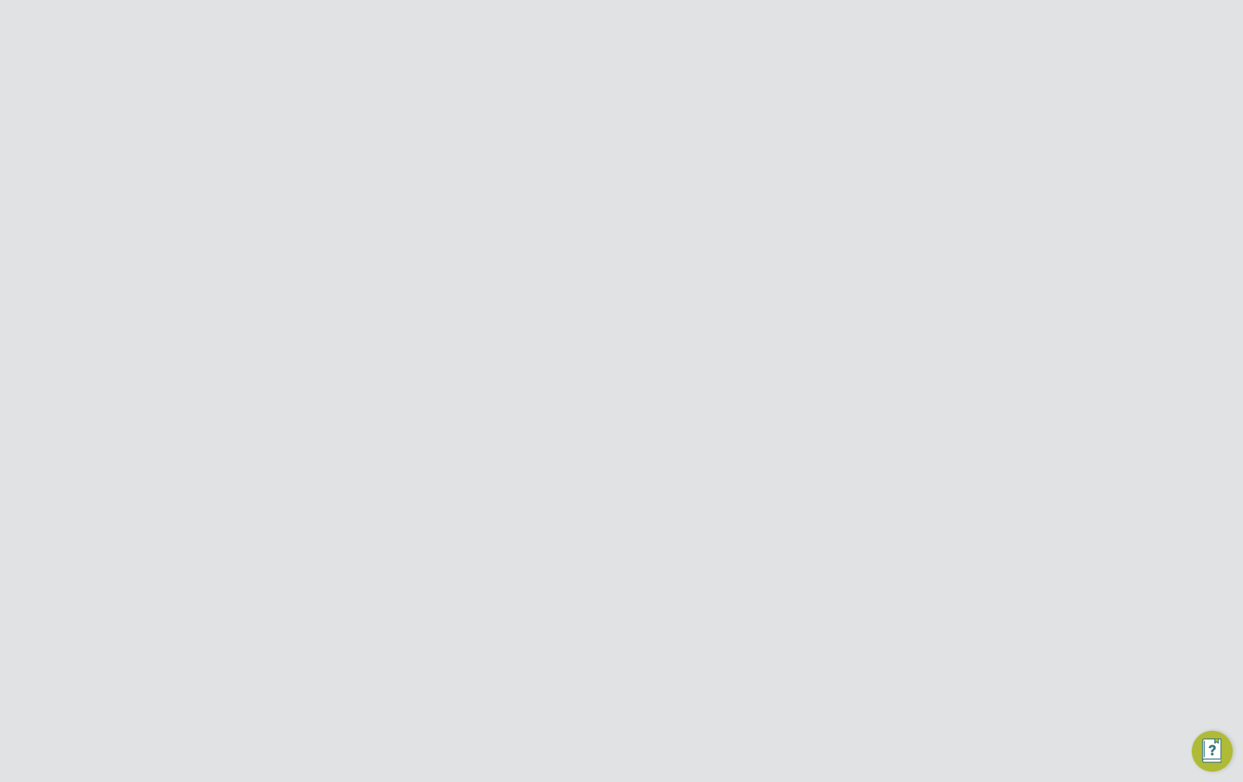
click at [712, 222] on span "04 Sep 2025" at bounding box center [699, 222] width 28 height 12
click at [692, 288] on span "18" at bounding box center [694, 282] width 24 height 24
click at [786, 436] on span "Create timesheet" at bounding box center [797, 441] width 65 height 11
click at [624, 340] on span "Add time for Tue 19 Aug" at bounding box center [578, 340] width 99 height 12
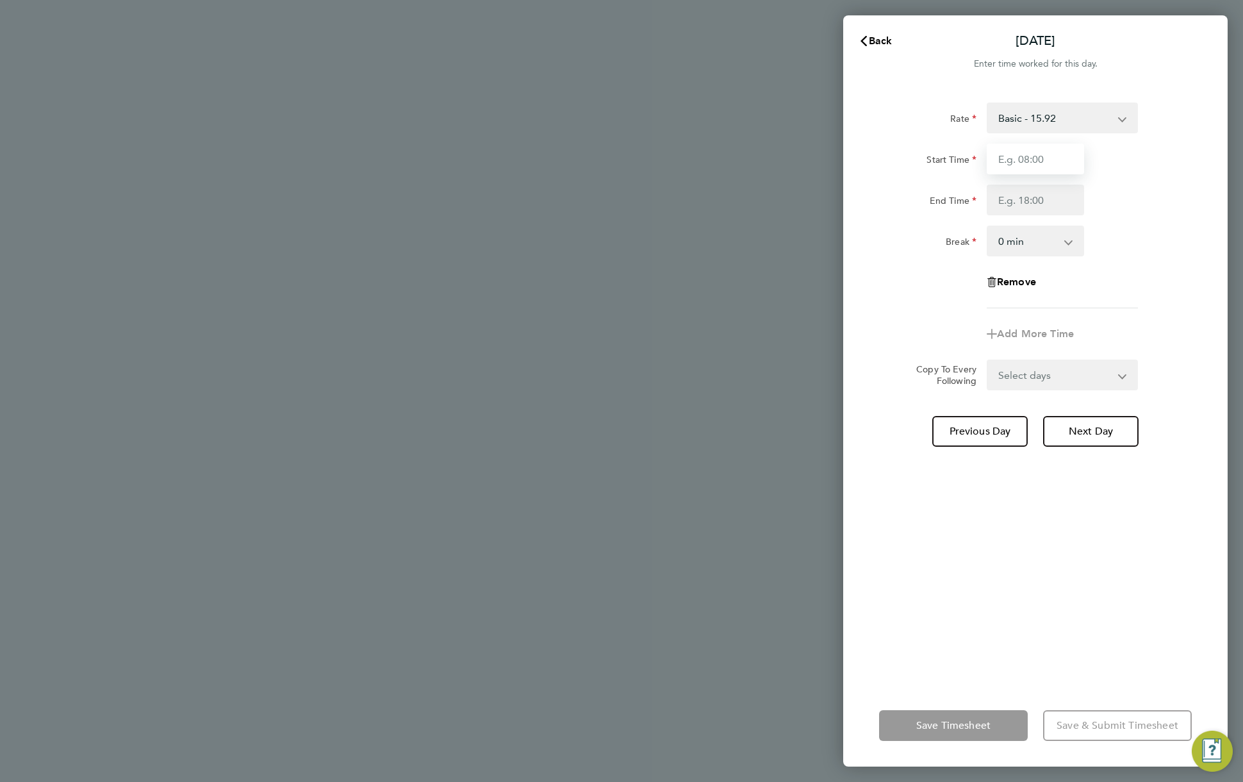
click at [1022, 158] on input "Start Time" at bounding box center [1035, 158] width 97 height 31
type input "11:00"
click at [1017, 201] on input "1" at bounding box center [1035, 199] width 97 height 31
type input "15:00"
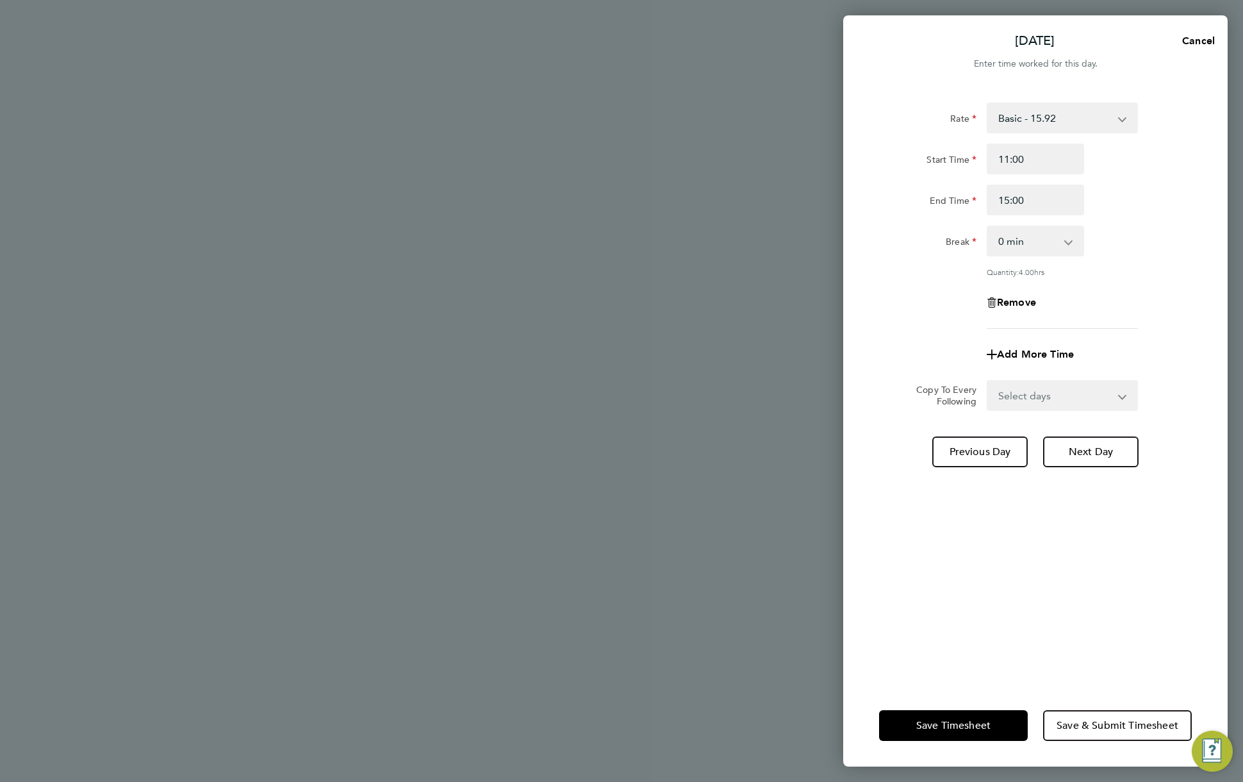
click at [1097, 243] on div "Break 0 min 15 min 30 min 45 min 60 min 75 min 90 min" at bounding box center [1035, 240] width 323 height 31
click at [1105, 724] on span "Save & Submit Timesheet" at bounding box center [1117, 725] width 122 height 13
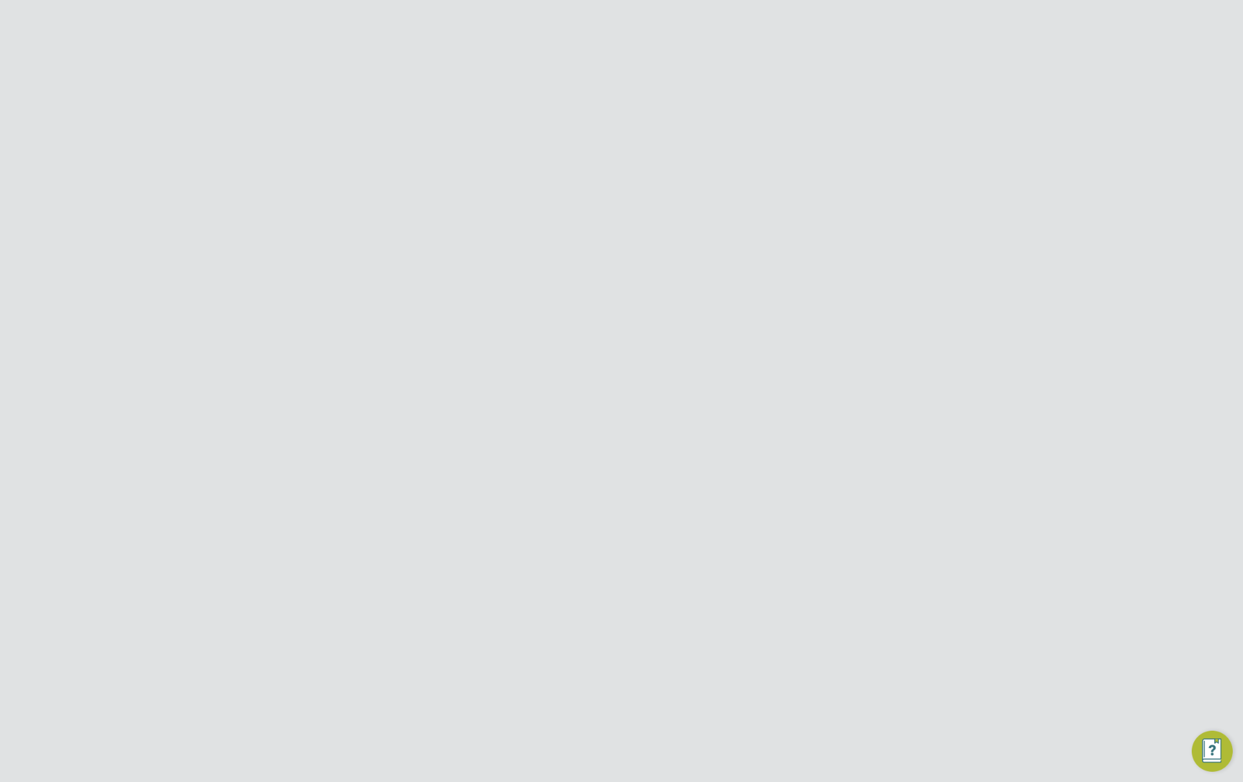
click at [526, 717] on span "Approve Timesheet" at bounding box center [562, 715] width 94 height 13
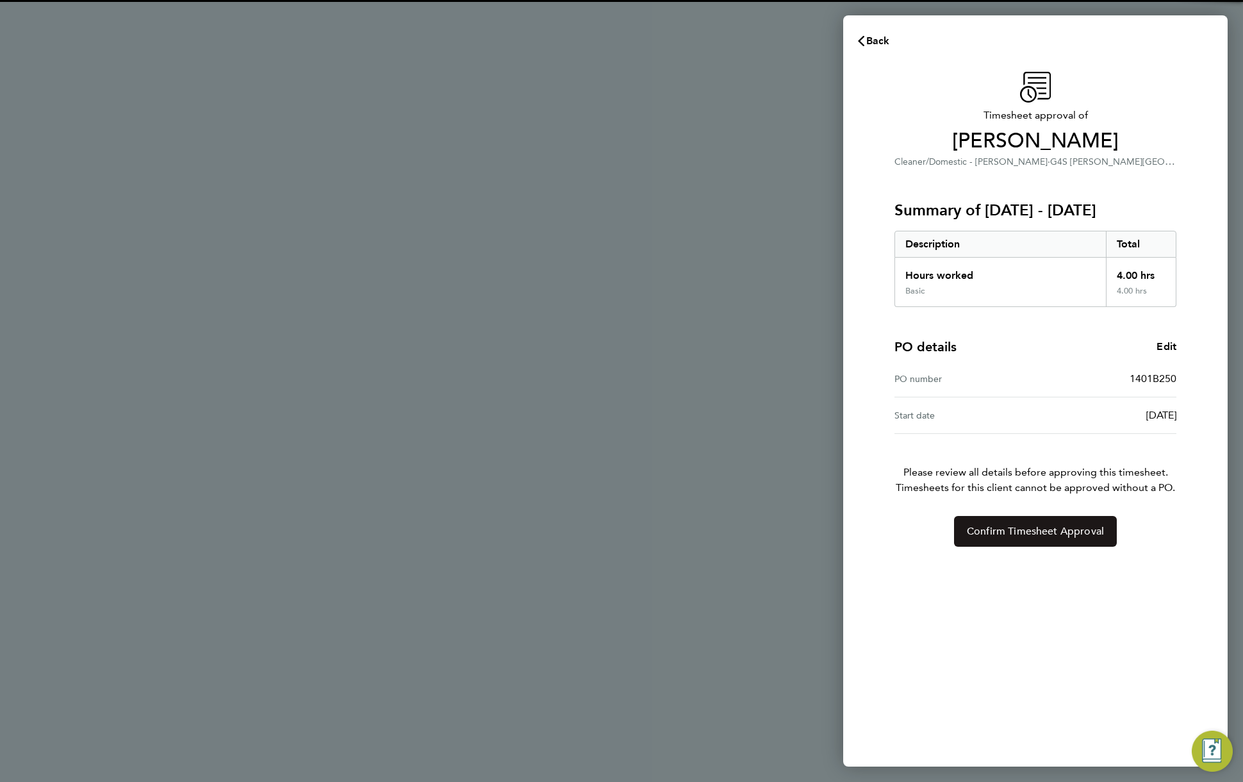
click at [1057, 534] on span "Confirm Timesheet Approval" at bounding box center [1035, 531] width 137 height 13
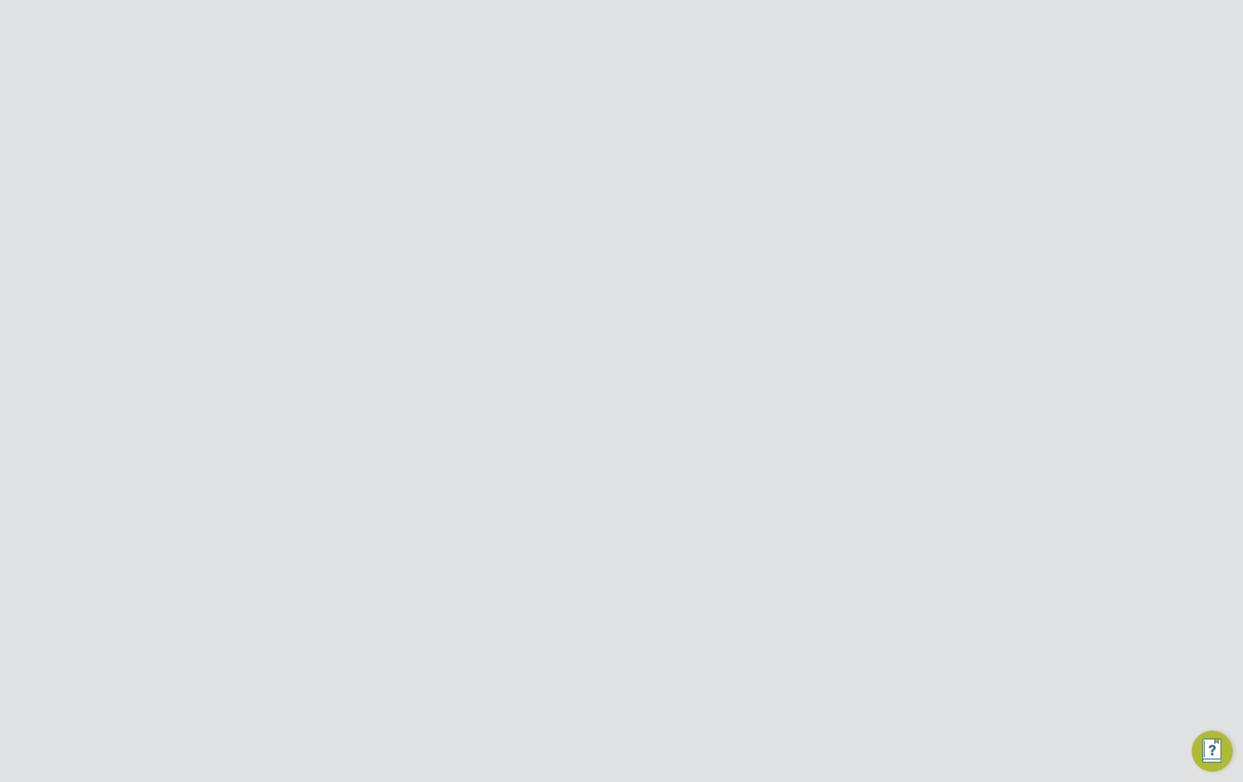
click at [1039, 502] on div "ES Engage S Notifications 20 Applications: Dashboard Tasks Network Team Members…" at bounding box center [621, 478] width 1243 height 874
click at [353, 117] on span "Back" at bounding box center [364, 117] width 24 height 15
drag, startPoint x: 880, startPoint y: 113, endPoint x: 876, endPoint y: 120, distance: 7.2
click at [880, 114] on button "New Timesheet" at bounding box center [861, 107] width 85 height 20
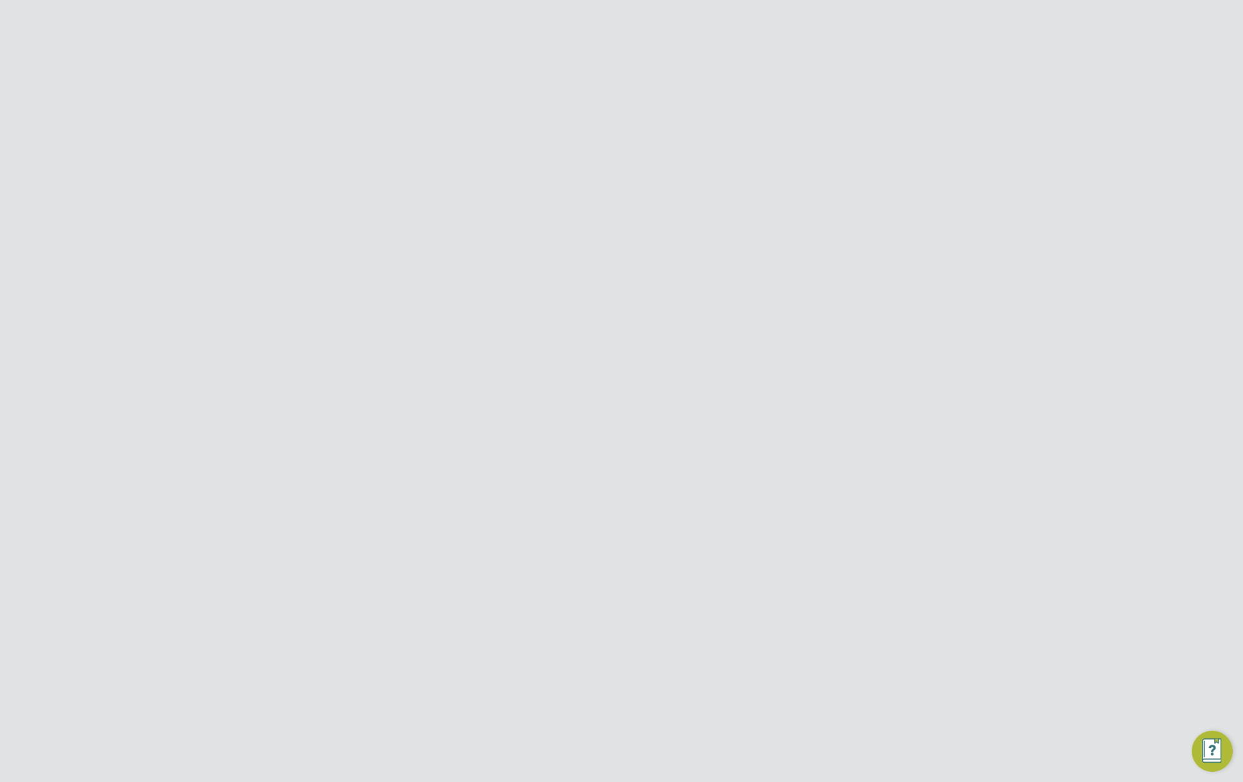
click at [782, 388] on span "Create timesheet" at bounding box center [797, 386] width 65 height 11
click at [624, 392] on span "Add time for Wed 10 Sep" at bounding box center [578, 387] width 99 height 12
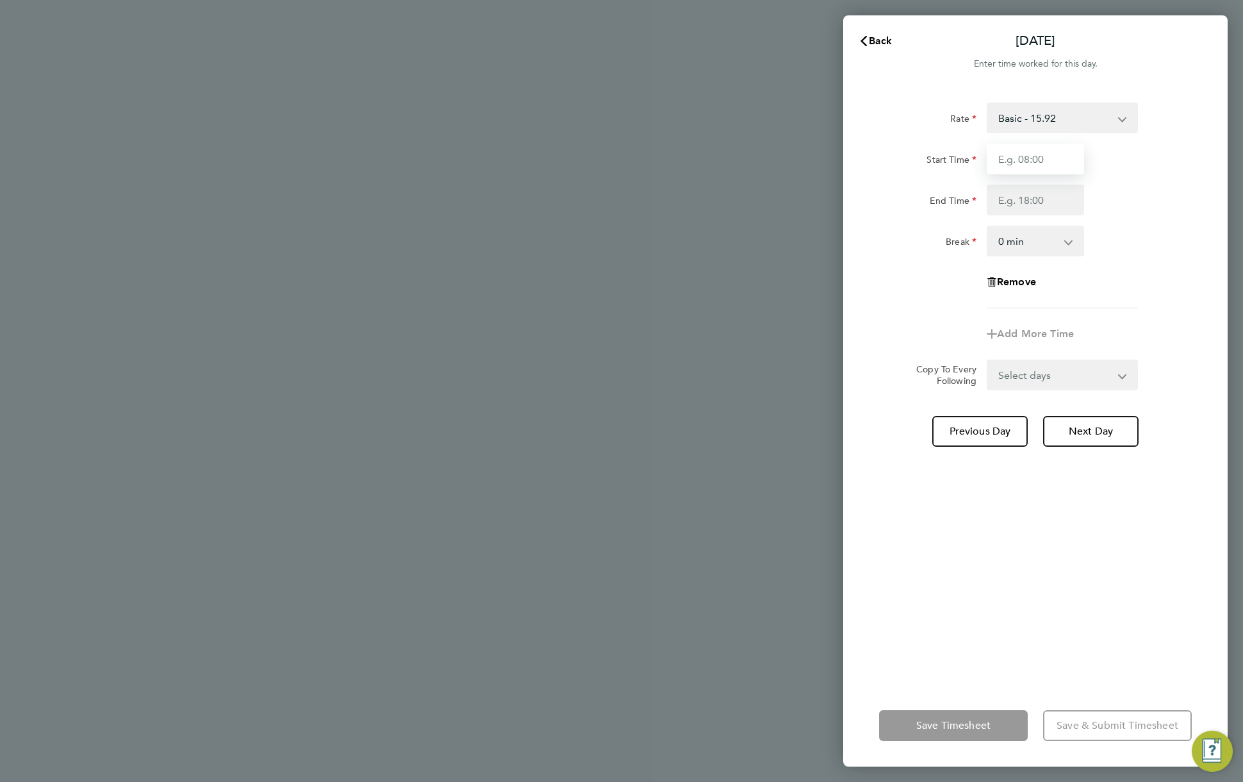
click at [1036, 156] on input "Start Time" at bounding box center [1035, 158] width 97 height 31
type input "22:00"
click at [1041, 205] on input "End Time" at bounding box center [1035, 199] width 97 height 31
type input "02:00"
click at [1138, 225] on div "Break 0 min 15 min 30 min 45 min 60 min 75 min 90 min" at bounding box center [1035, 240] width 323 height 31
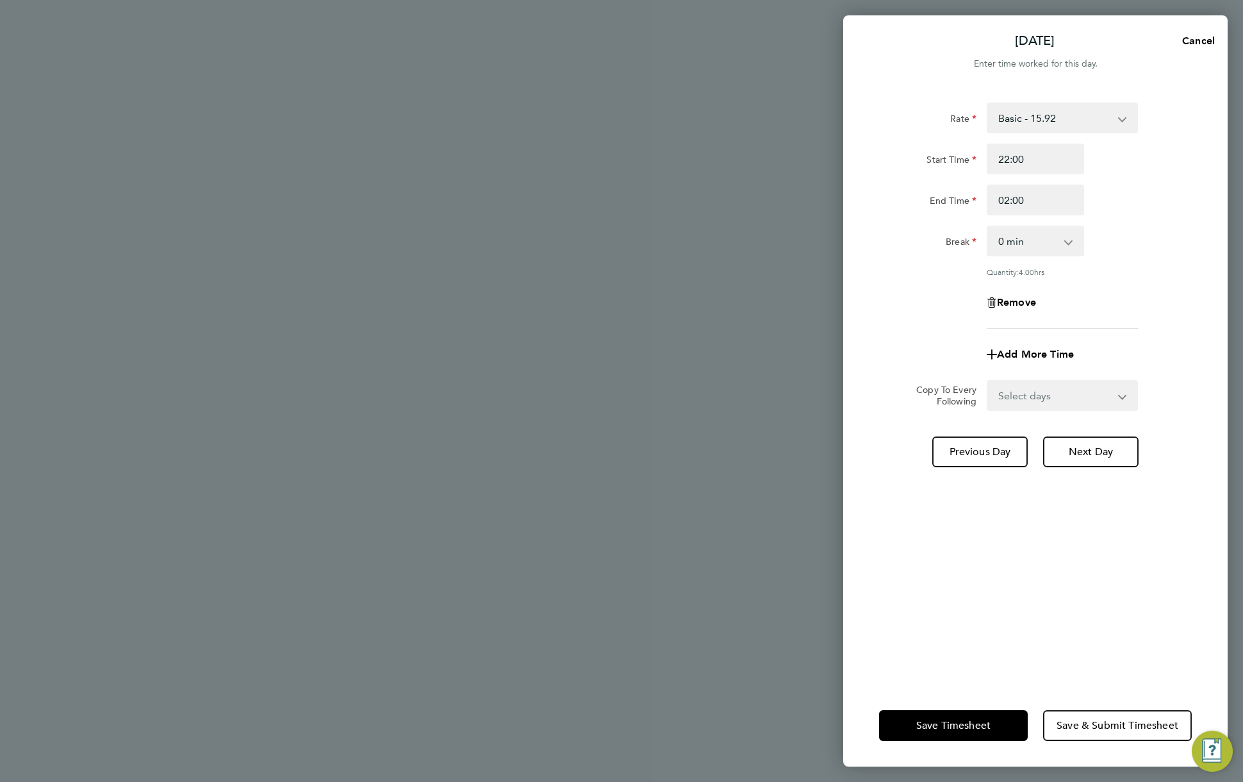
click at [1095, 393] on select "Select days Day Weekday (Mon-Fri) Weekend (Sat-Sun) Thursday Friday Saturday Su…" at bounding box center [1055, 395] width 135 height 28
select select "SAT"
click at [988, 381] on select "Select days Day Weekday (Mon-Fri) Weekend (Sat-Sun) Thursday Friday Saturday Su…" at bounding box center [1055, 395] width 135 height 28
select select "2025-09-14"
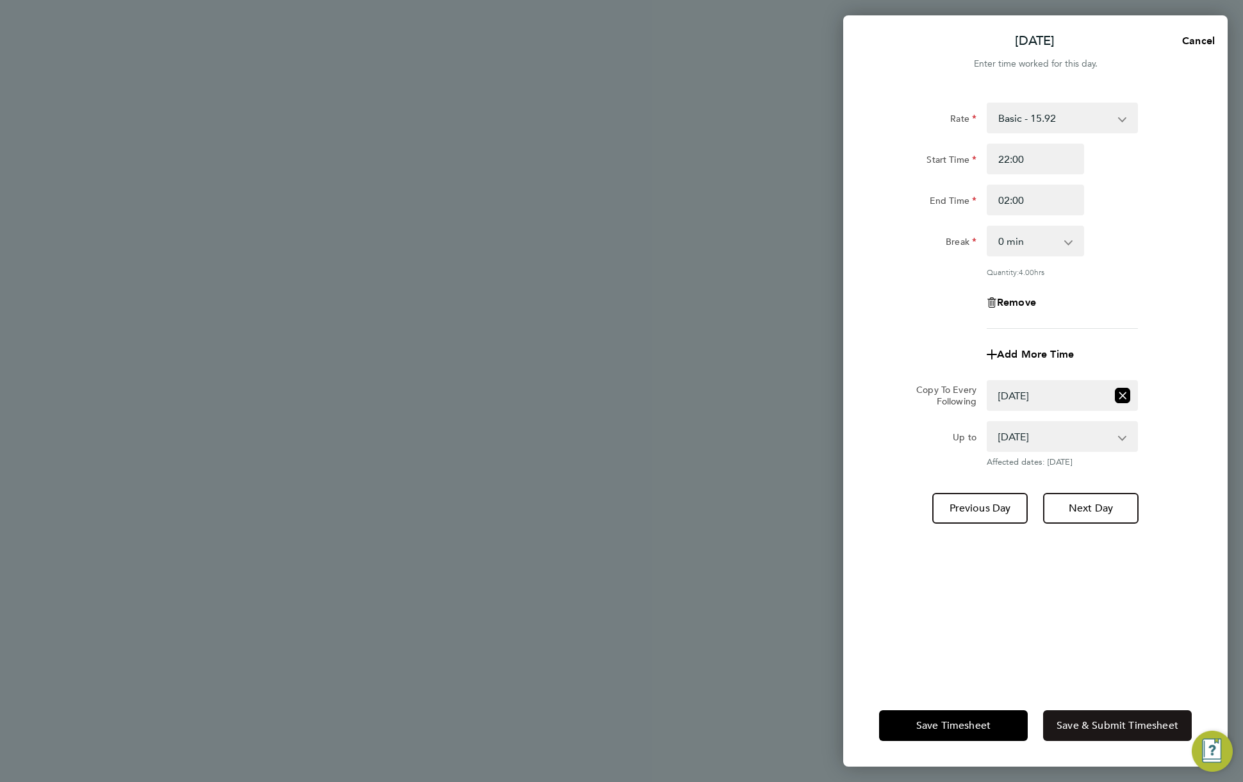
click at [1152, 719] on span "Save & Submit Timesheet" at bounding box center [1117, 725] width 122 height 13
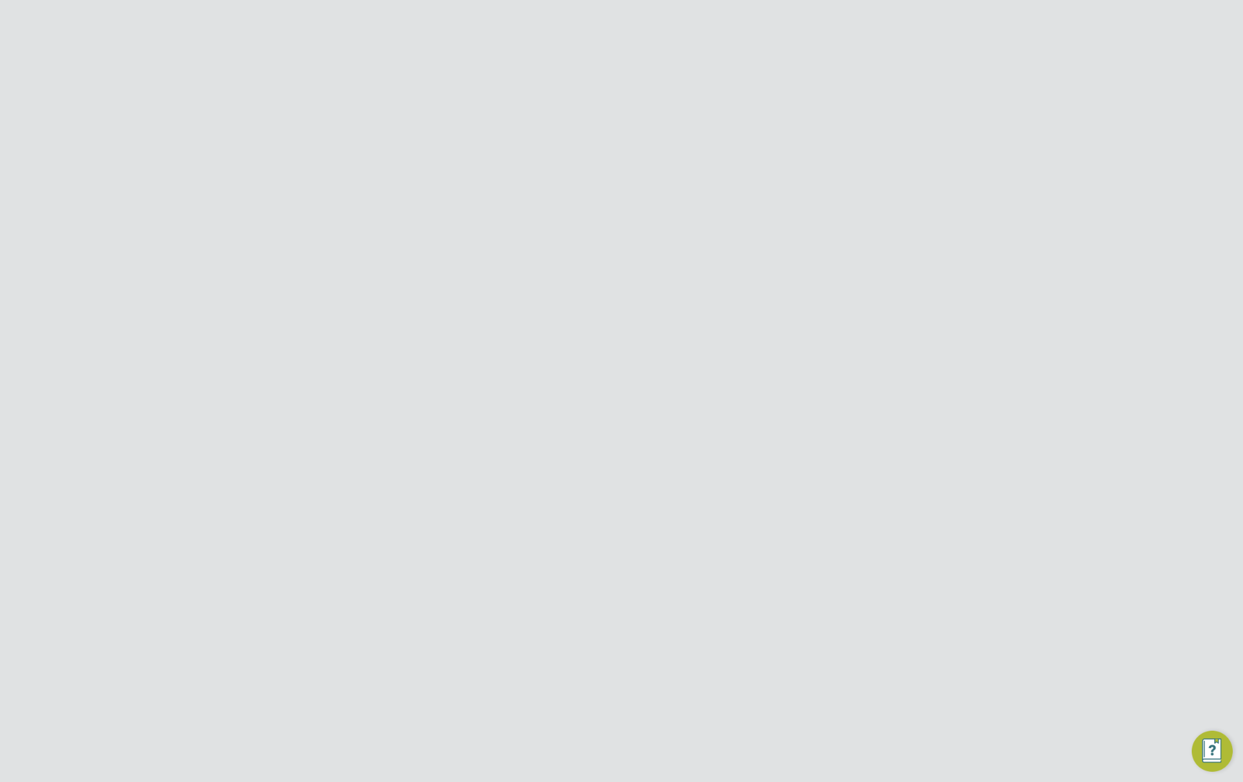
click at [557, 711] on span "Approve Timesheet" at bounding box center [562, 715] width 94 height 13
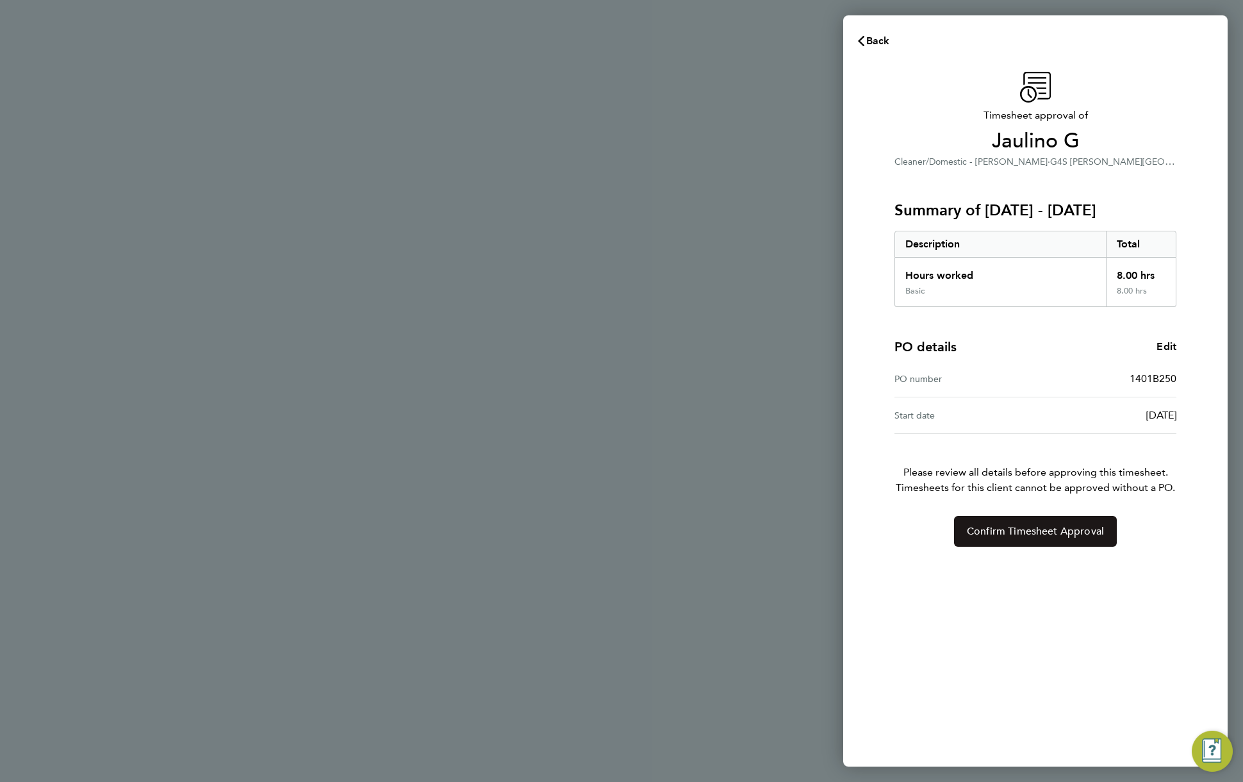
click at [1045, 540] on button "Confirm Timesheet Approval" at bounding box center [1035, 531] width 163 height 31
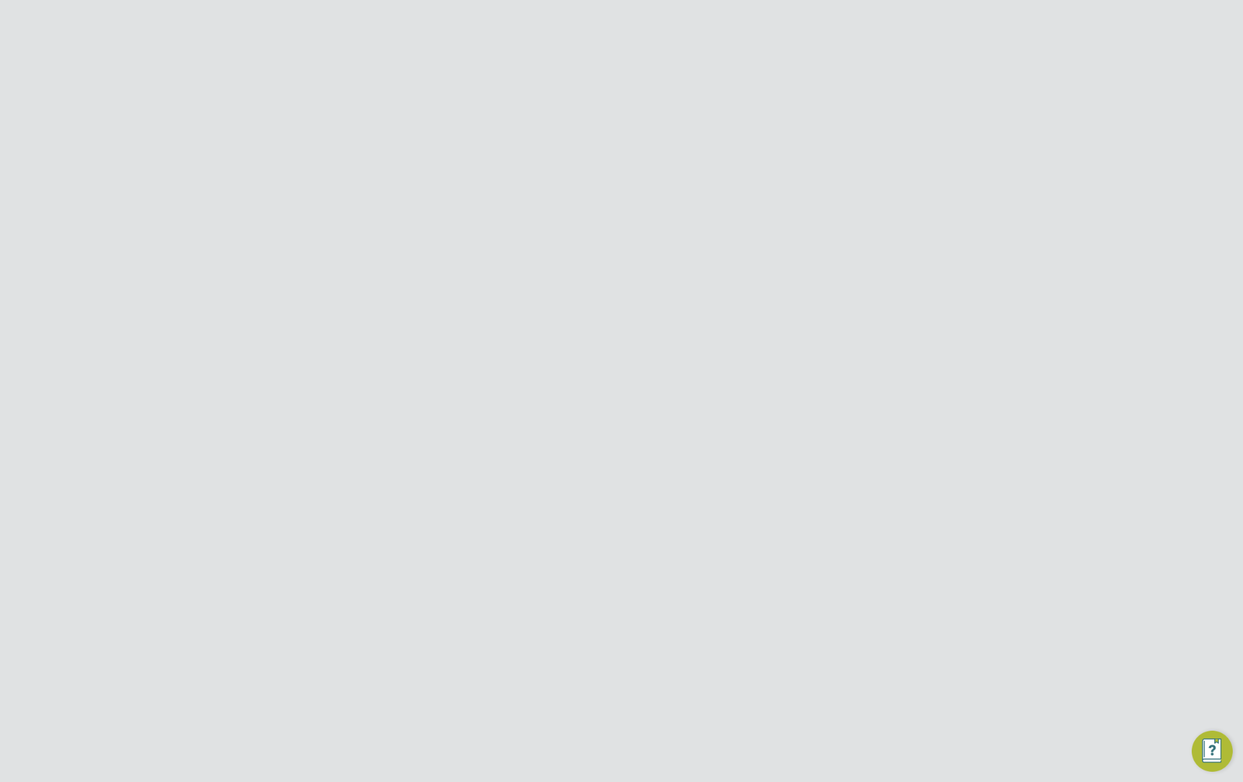
click at [1012, 273] on div "ES Engage S Notifications 20 Applications: Dashboard Tasks Network Team Members…" at bounding box center [621, 486] width 1243 height 890
click at [644, 241] on button "Details" at bounding box center [649, 245] width 29 height 31
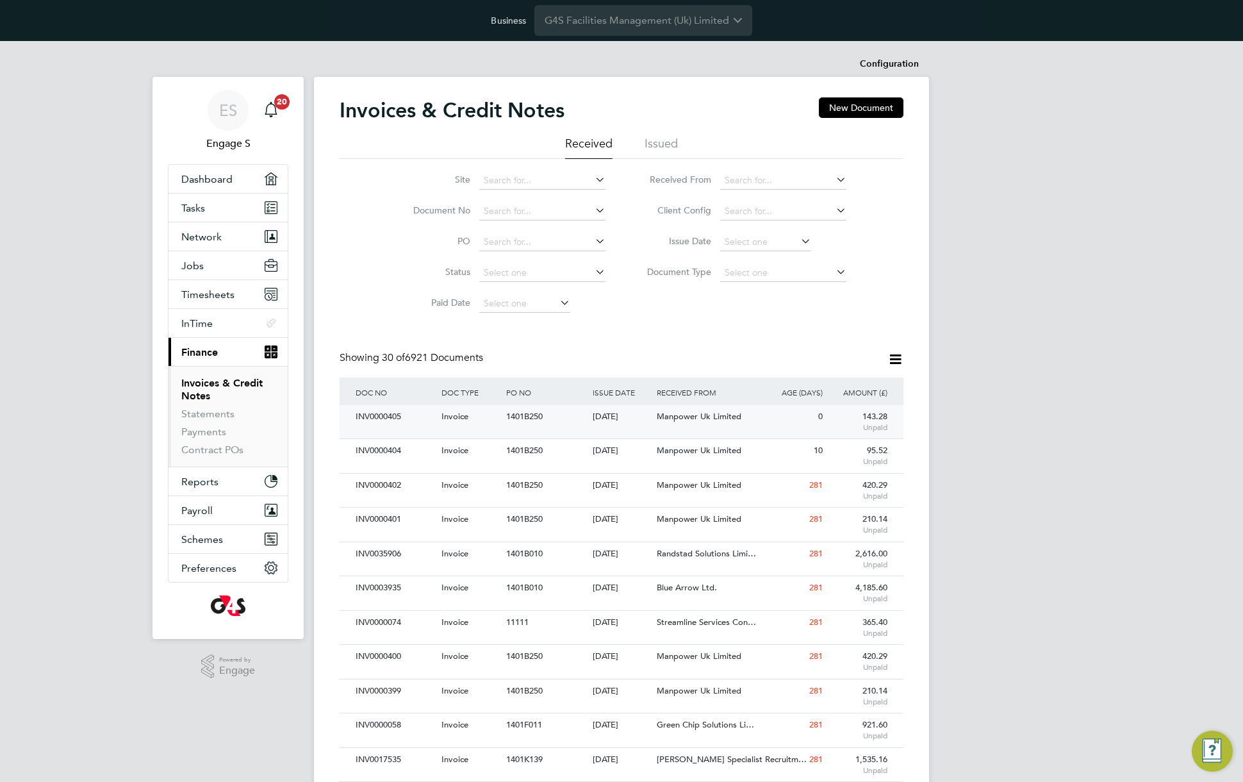
click at [717, 421] on span "Manpower Uk Limited" at bounding box center [699, 416] width 85 height 11
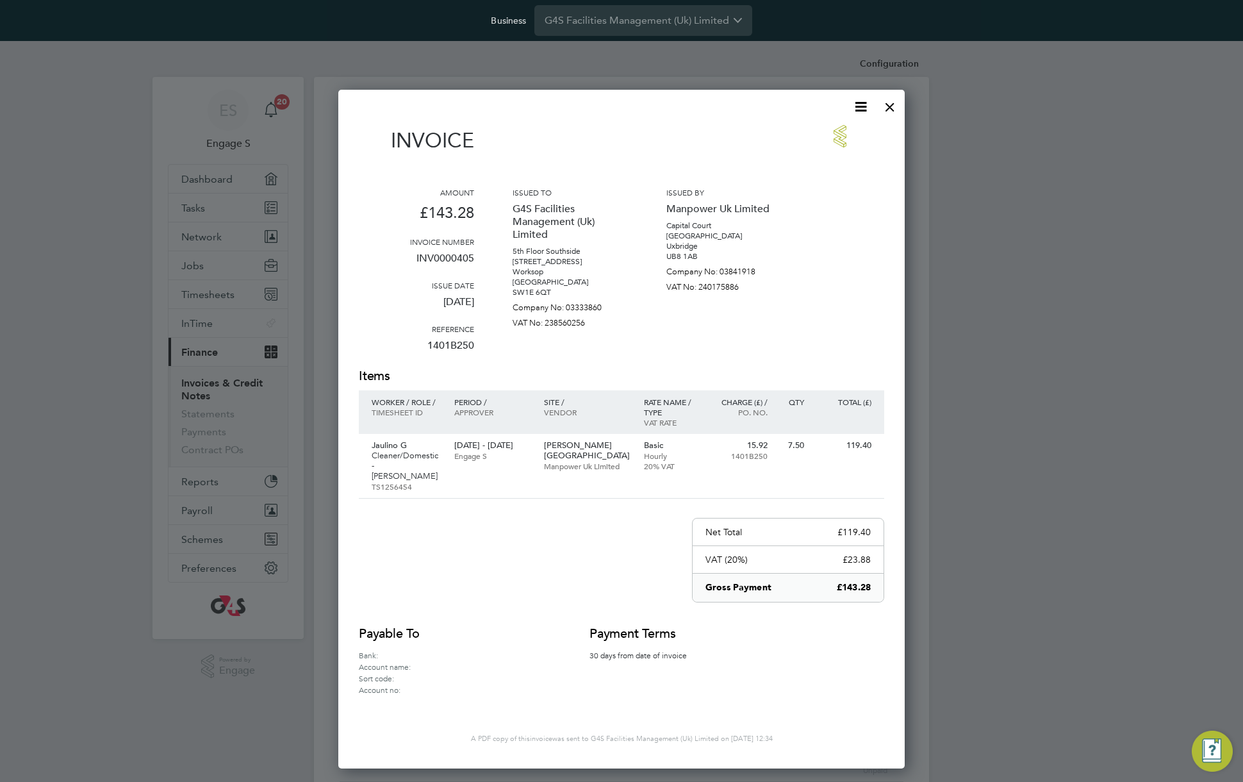
click at [865, 105] on icon at bounding box center [861, 107] width 16 height 16
click at [831, 136] on li "Download Invoice" at bounding box center [822, 137] width 88 height 18
click at [885, 103] on div at bounding box center [889, 103] width 23 height 23
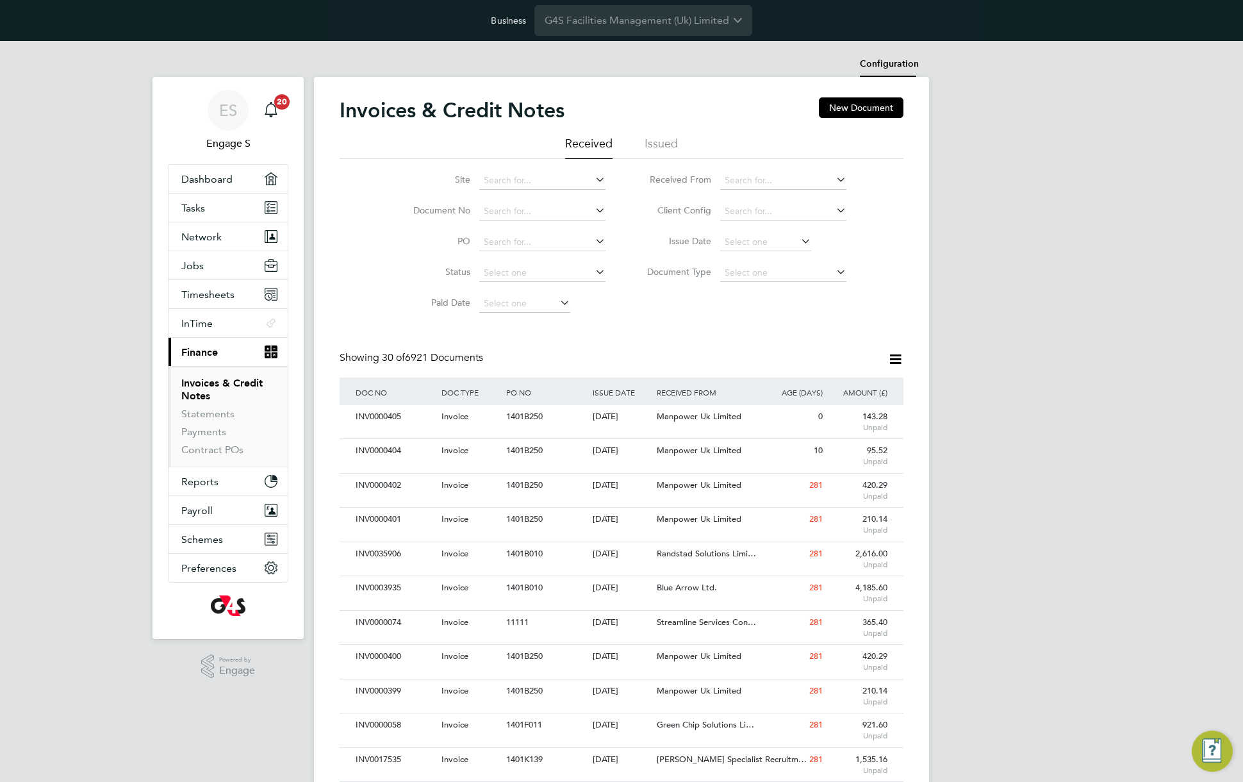
click at [881, 63] on li "Configuration" at bounding box center [889, 64] width 59 height 26
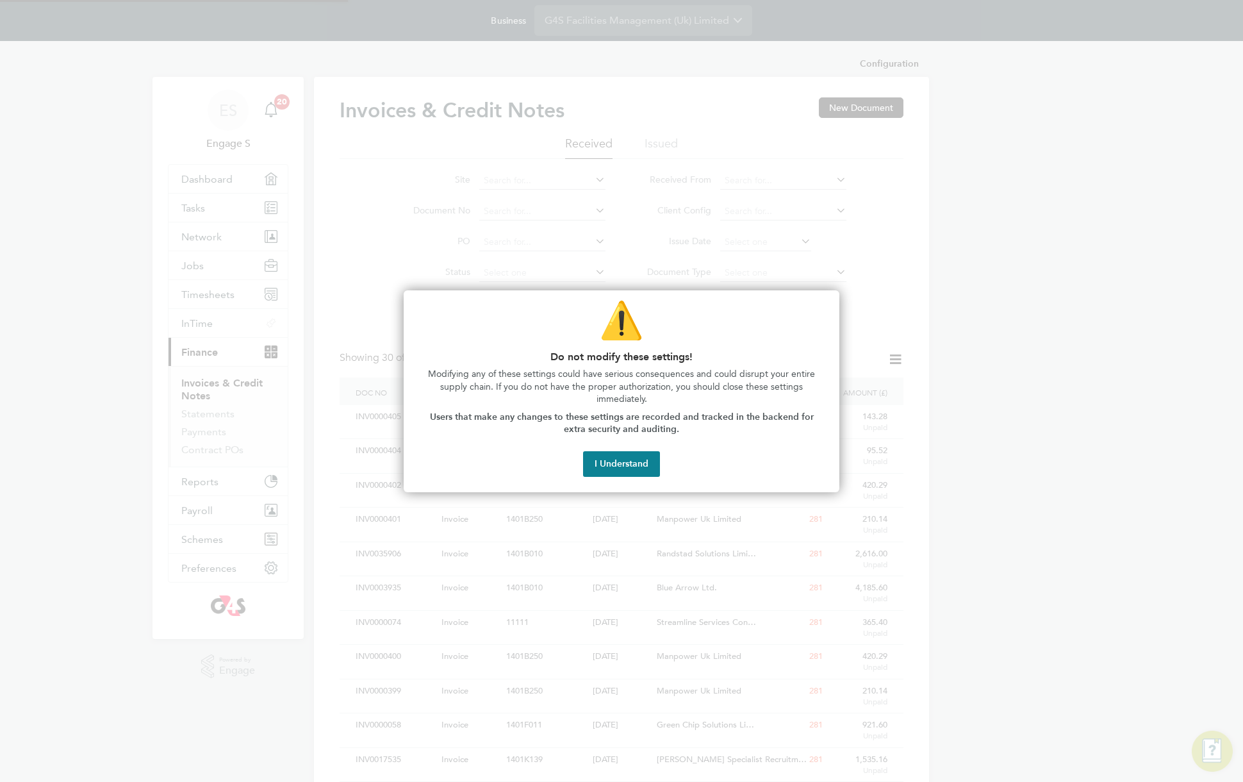
type input "INV[number:7]"
type input "CRN[number:7]"
type input "Weekly"
type input "18:05"
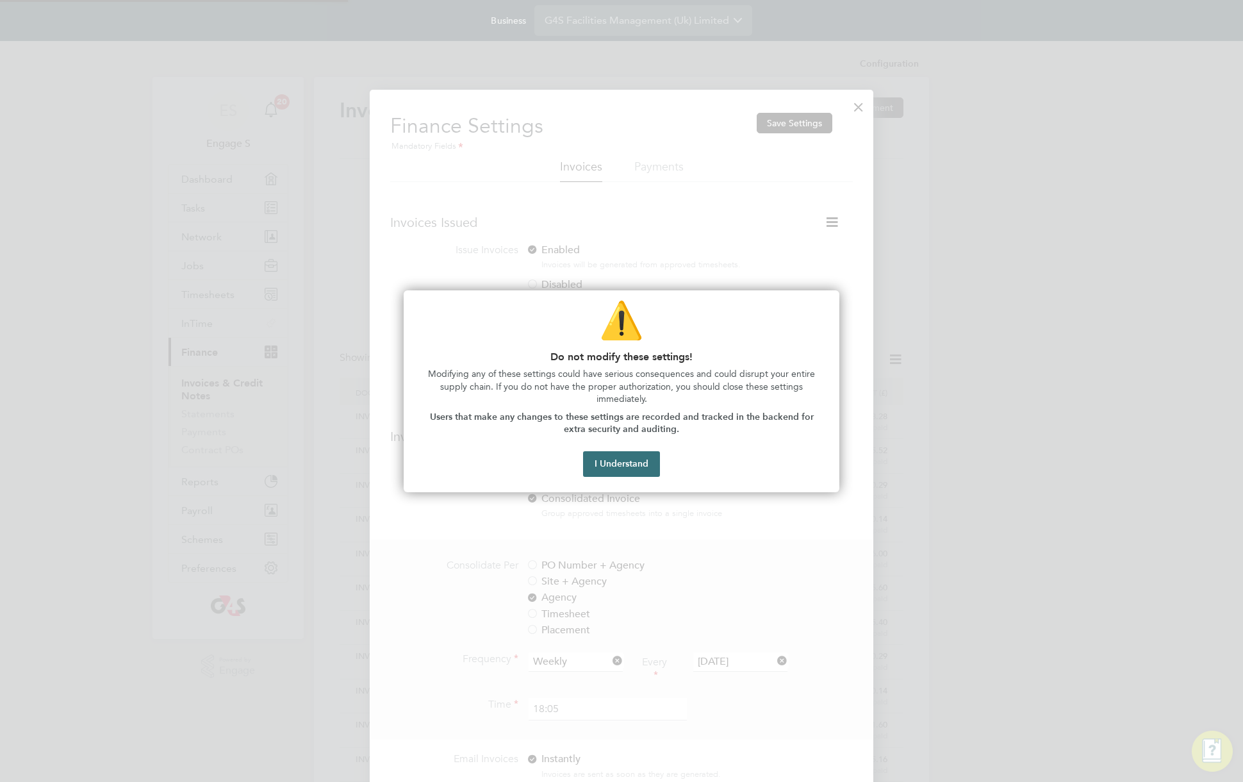
scroll to position [776, 504]
click at [629, 464] on button "I Understand" at bounding box center [621, 464] width 77 height 26
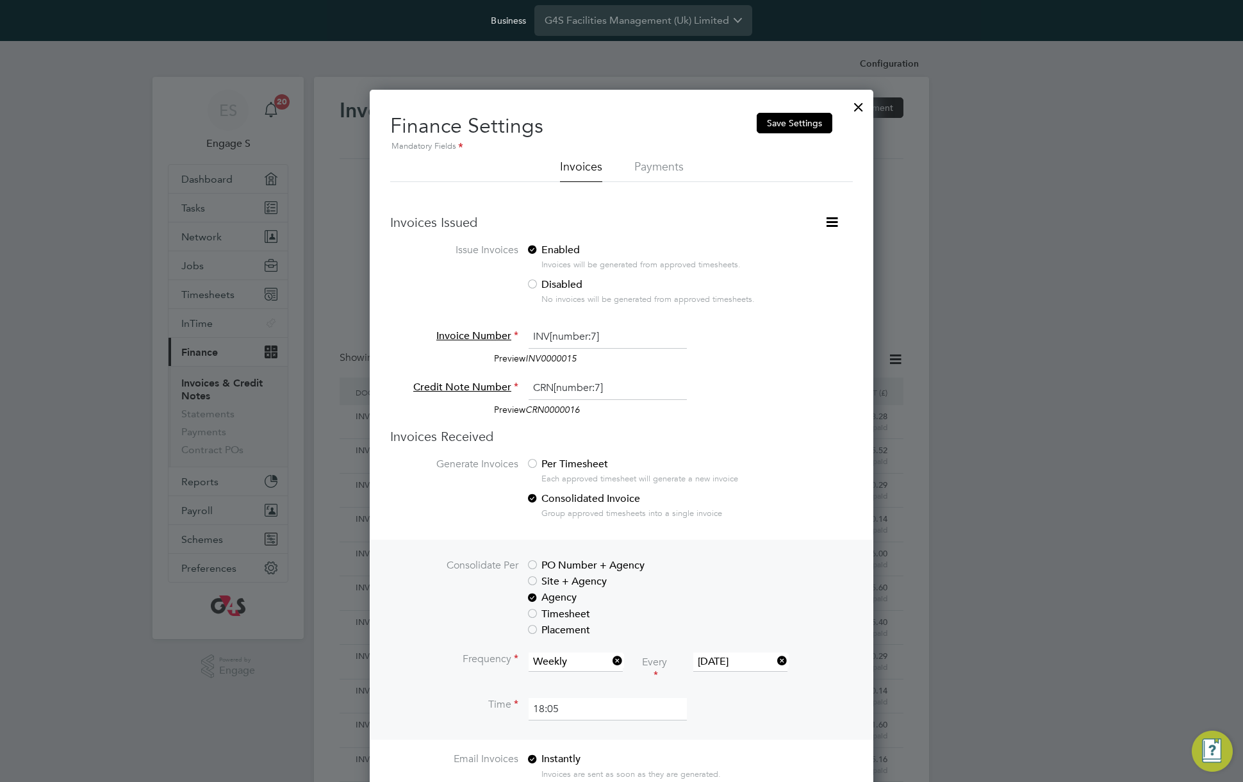
click at [834, 223] on icon at bounding box center [832, 222] width 16 height 16
click at [799, 250] on li "Consolidate Invoices Manually" at bounding box center [768, 252] width 138 height 18
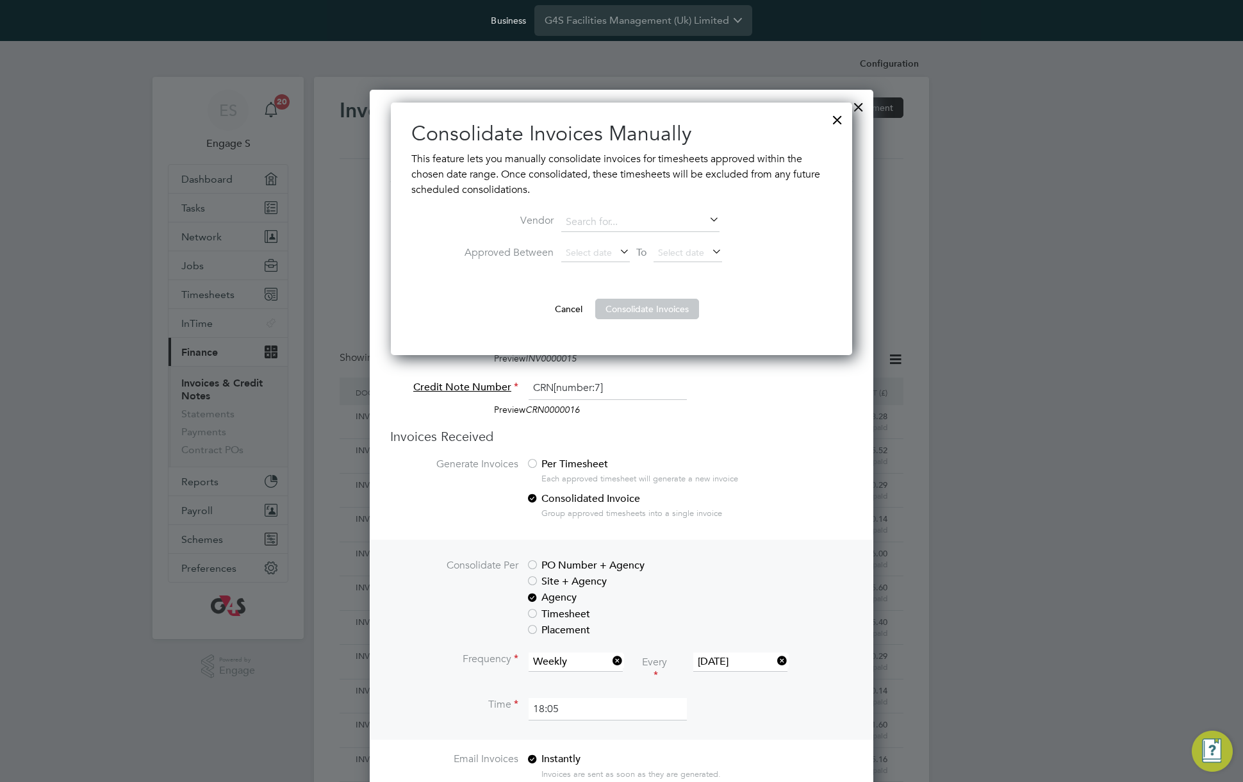
scroll to position [253, 462]
click at [605, 258] on span "Select date" at bounding box center [595, 253] width 69 height 17
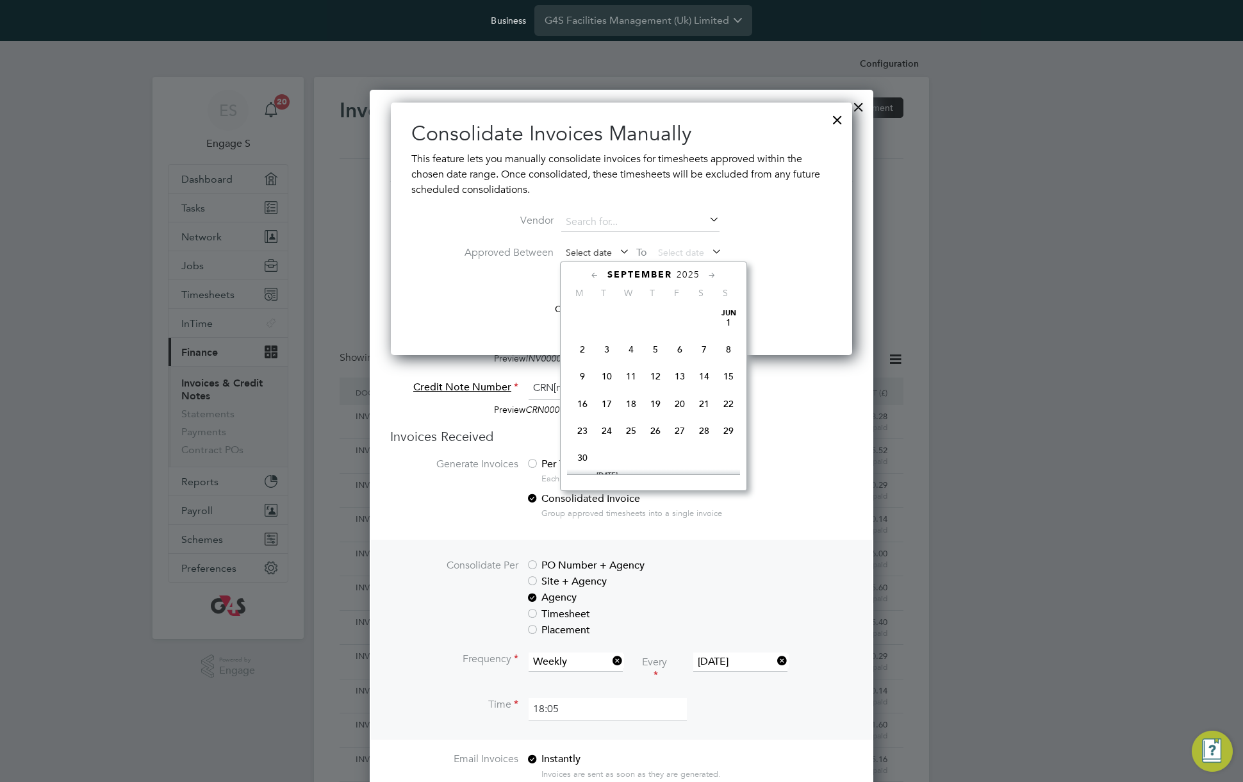
scroll to position [443, 0]
click at [585, 318] on span "Sep 1" at bounding box center [582, 311] width 24 height 24
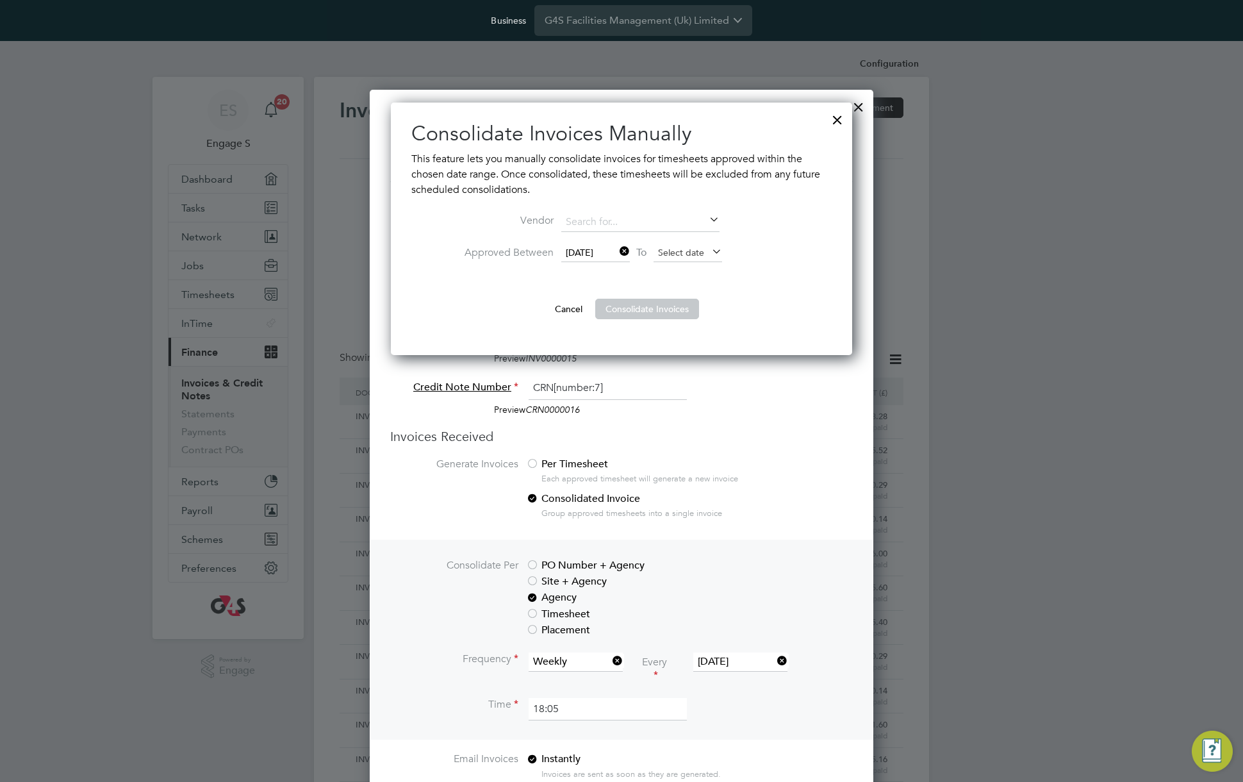
click at [680, 252] on span "Select date" at bounding box center [681, 253] width 46 height 12
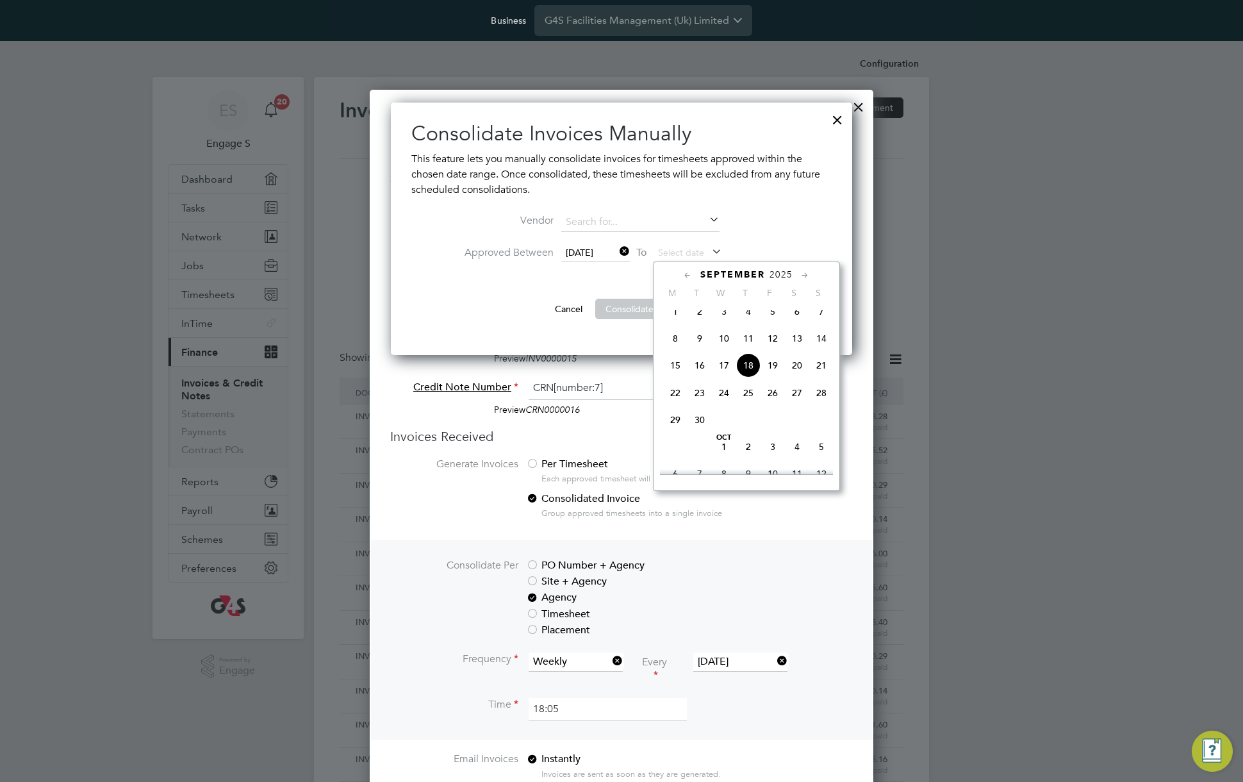
click at [778, 371] on span "19" at bounding box center [772, 365] width 24 height 24
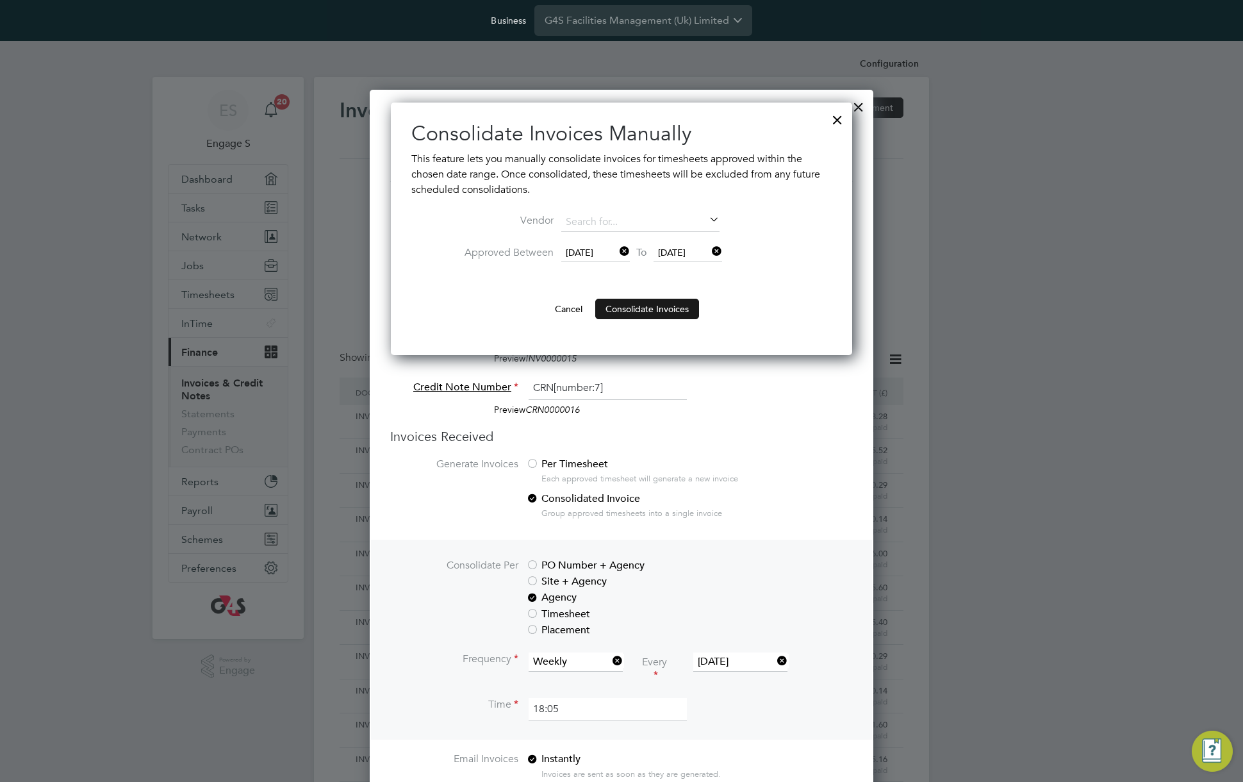
click at [634, 302] on button "Consolidate Invoices" at bounding box center [647, 309] width 104 height 20
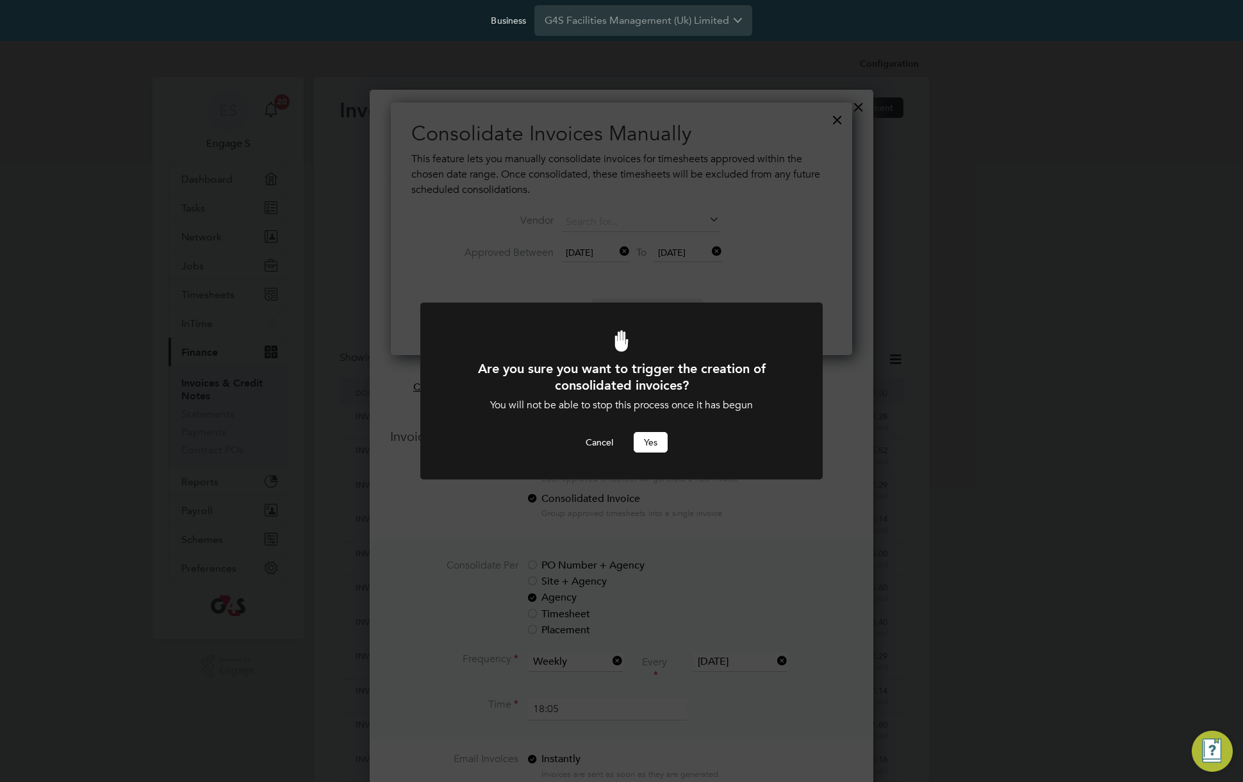
click at [646, 443] on button "Yes" at bounding box center [651, 442] width 34 height 20
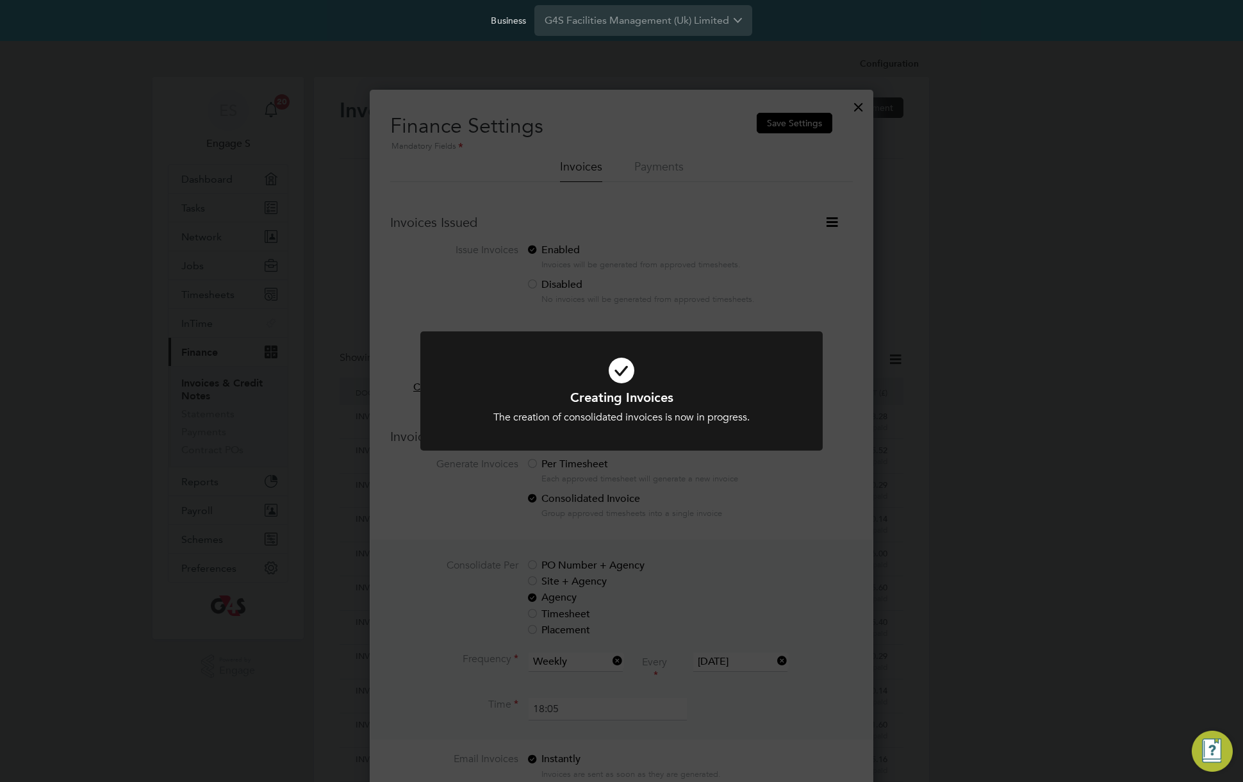
click at [800, 262] on div "Creating Invoices The creation of consolidated invoices is now in progress. Can…" at bounding box center [621, 391] width 1243 height 782
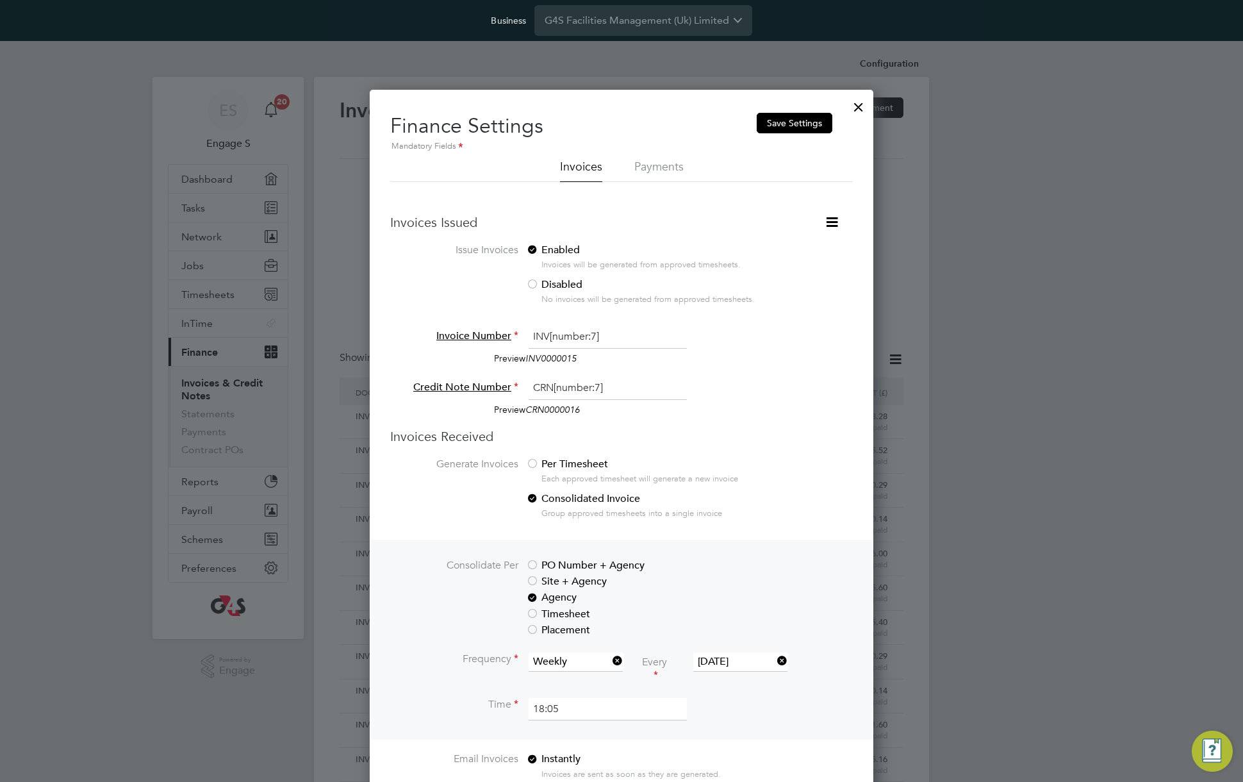
click at [857, 104] on div at bounding box center [858, 103] width 23 height 23
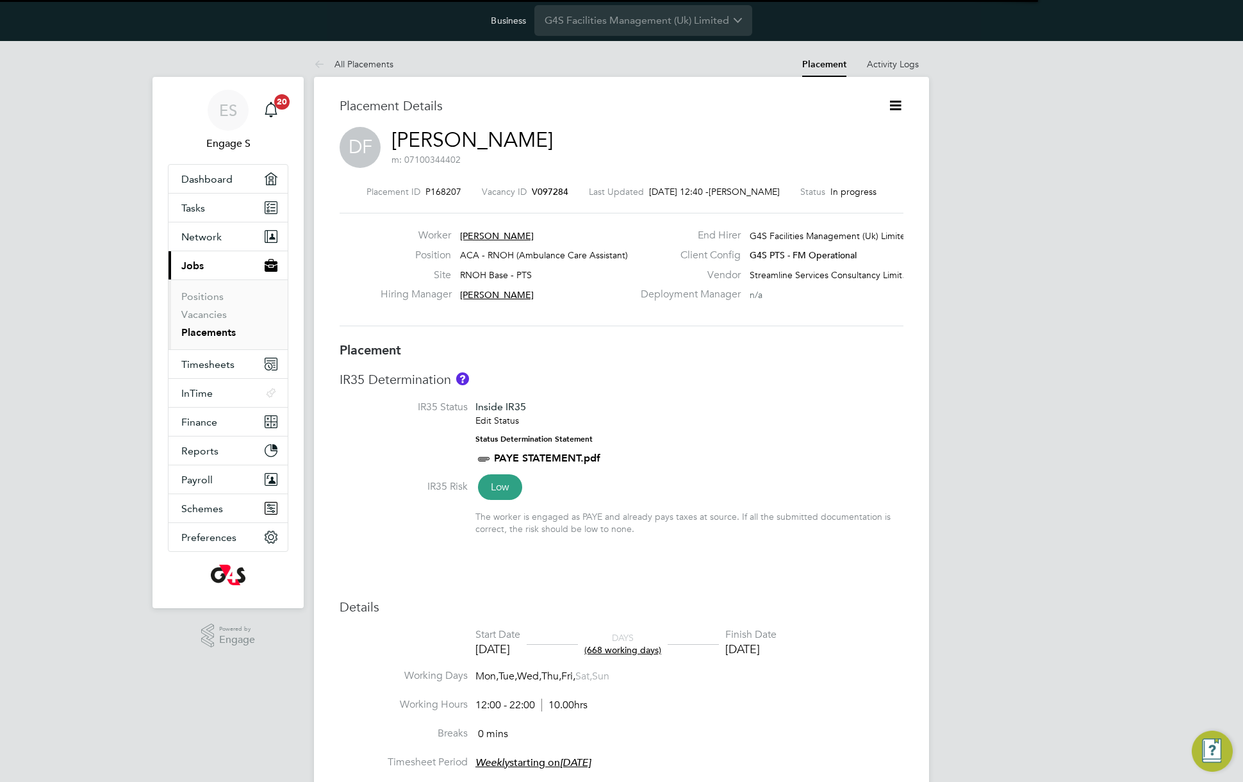
click at [536, 270] on div "Site RNOH Base - PTS" at bounding box center [507, 278] width 252 height 20
copy div "RNOH Base - PTS Hiring Manager"
click at [896, 104] on icon at bounding box center [895, 105] width 16 height 16
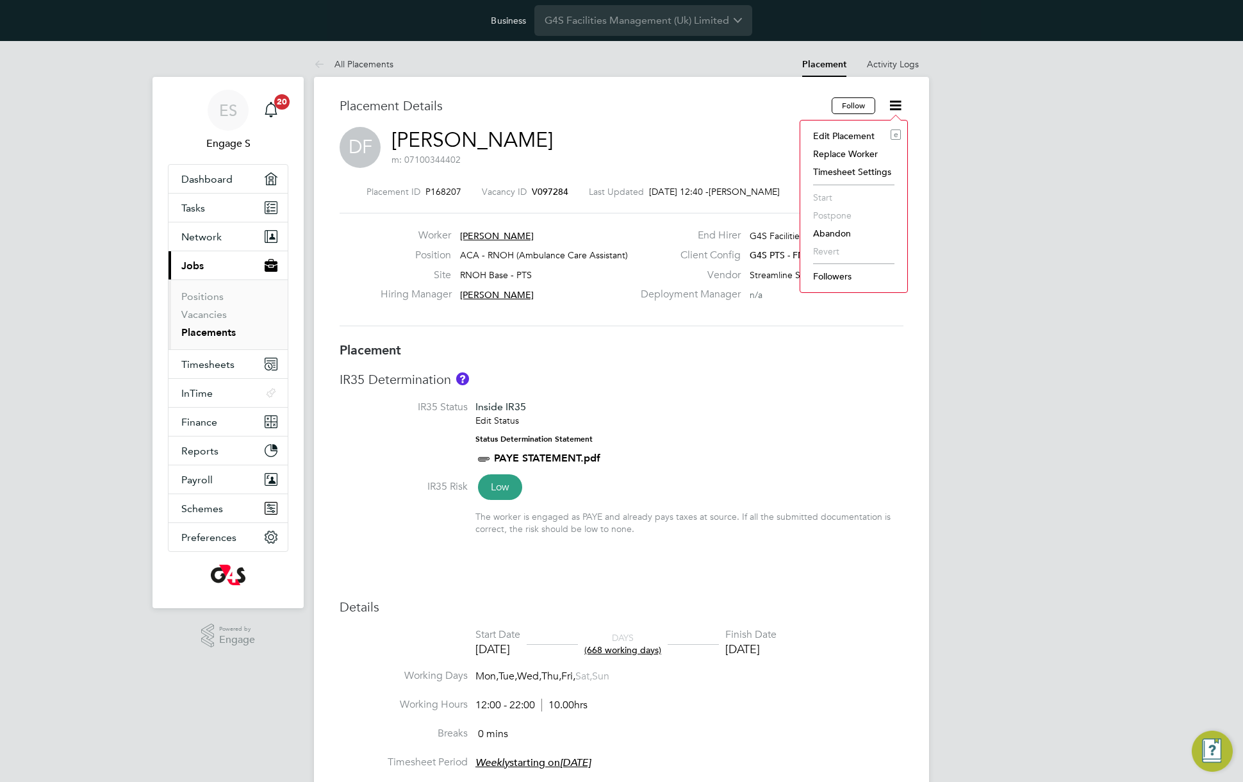
click at [719, 116] on div "Placement Details" at bounding box center [581, 111] width 482 height 29
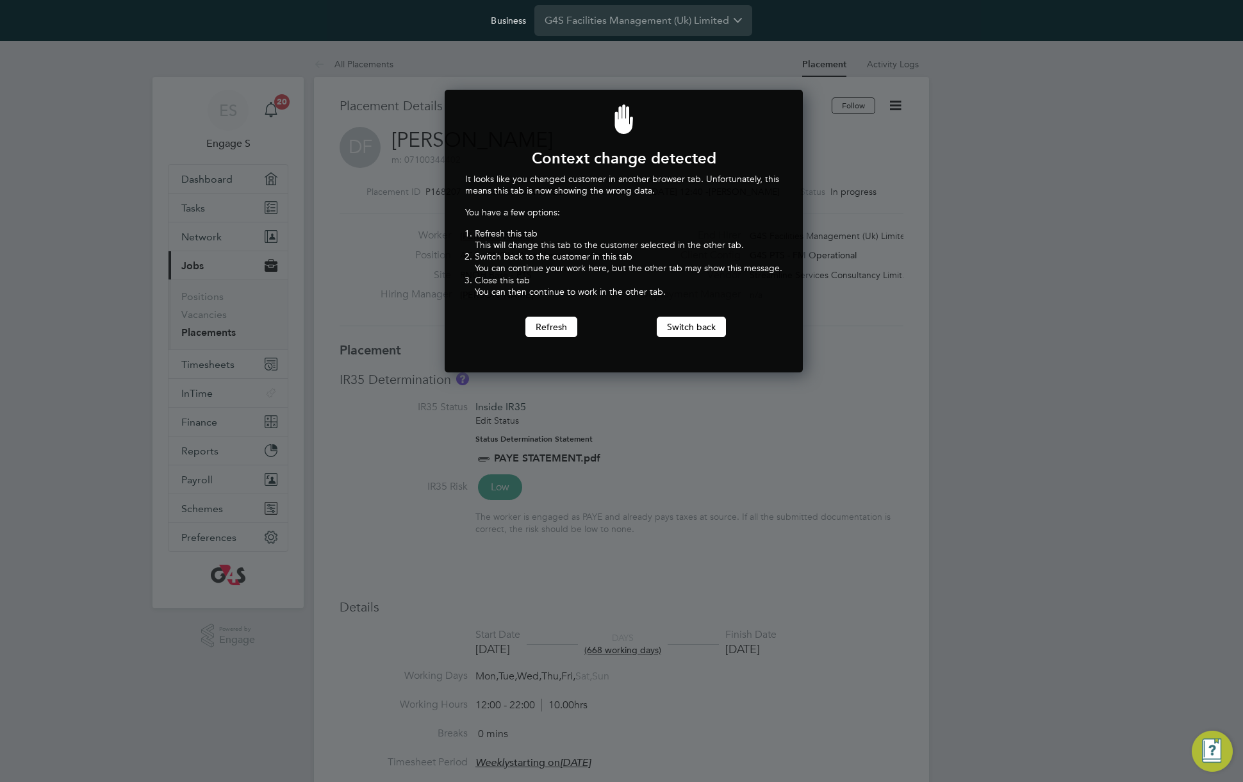
scroll to position [283, 354]
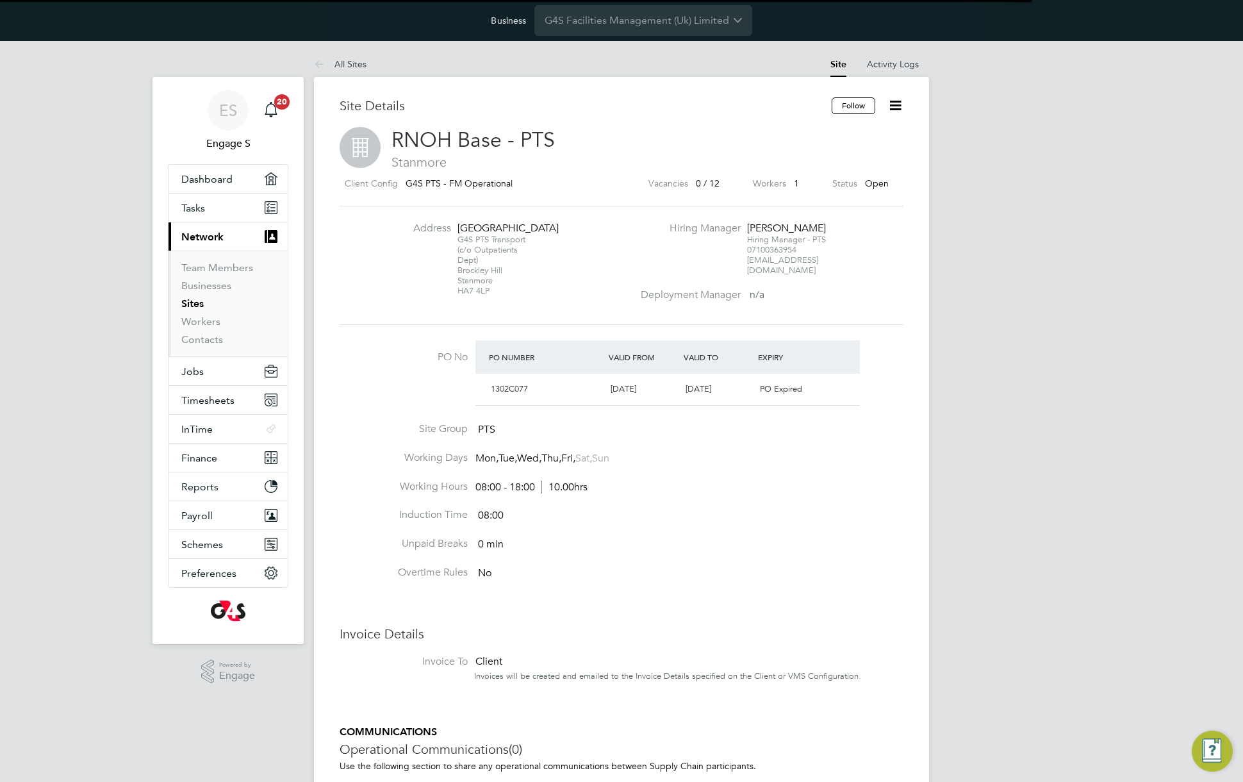
scroll to position [22, 120]
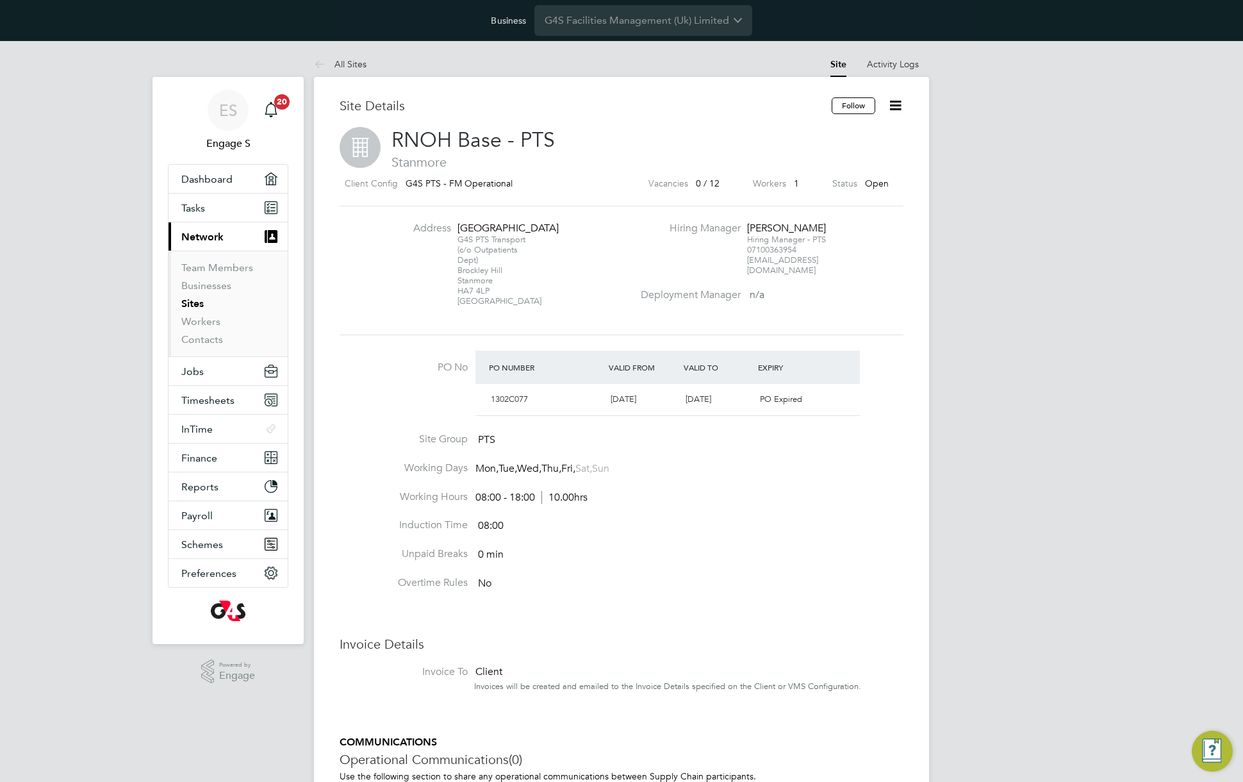
click at [894, 107] on icon at bounding box center [895, 105] width 16 height 16
click at [783, 156] on li "Edit Site e" at bounding box center [832, 154] width 138 height 18
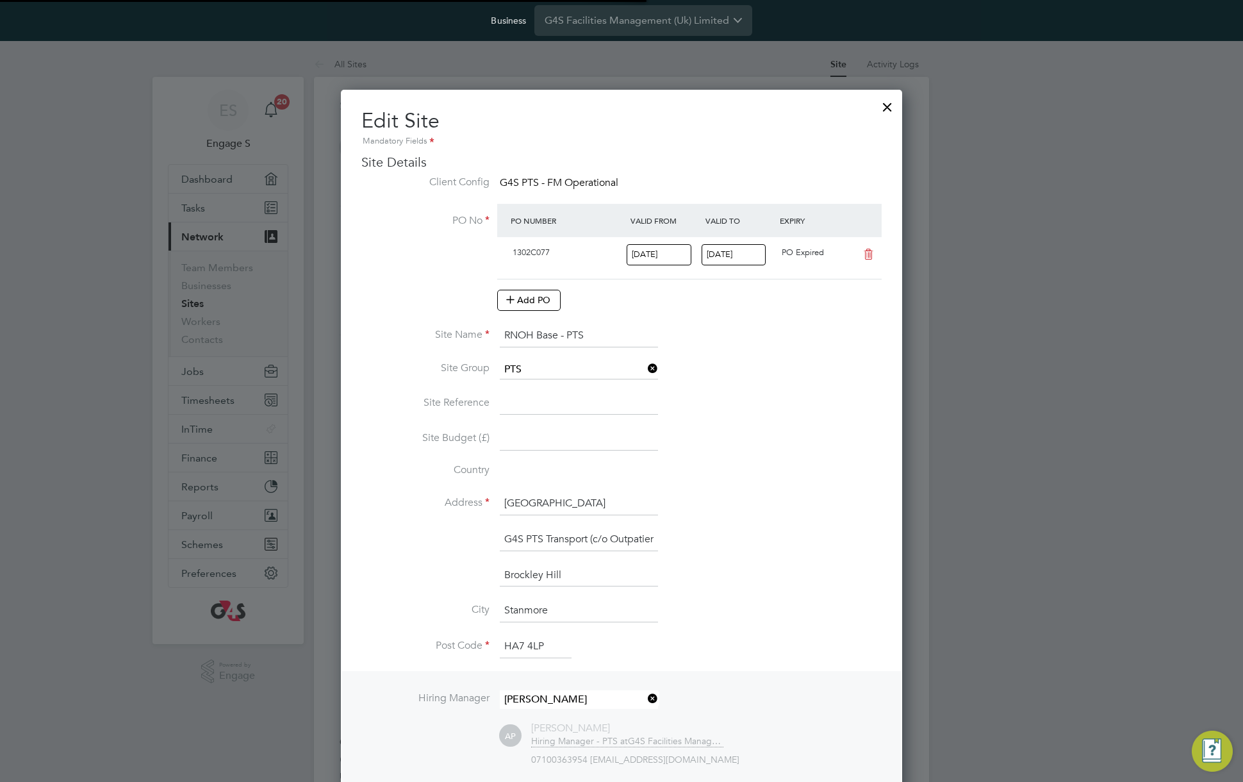
scroll to position [1240, 562]
click at [558, 369] on input at bounding box center [579, 369] width 158 height 19
click at [885, 109] on div at bounding box center [887, 103] width 23 height 23
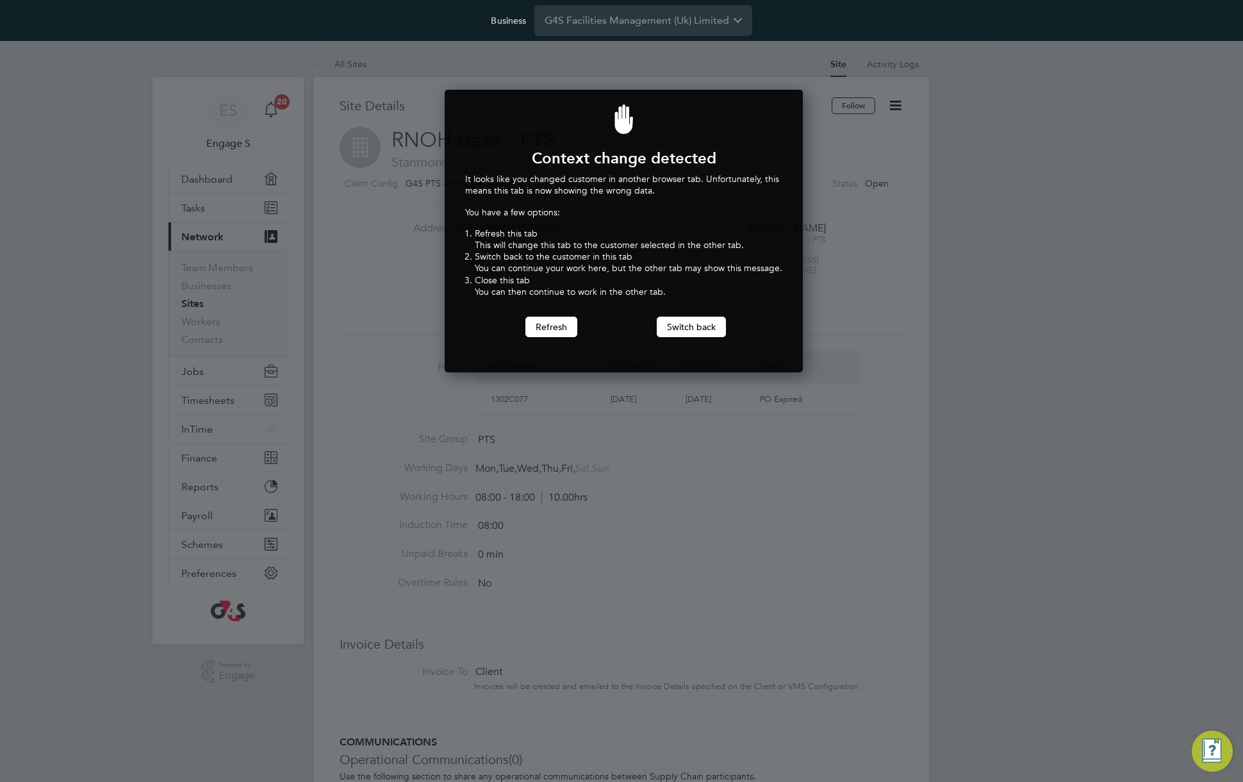
scroll to position [283, 354]
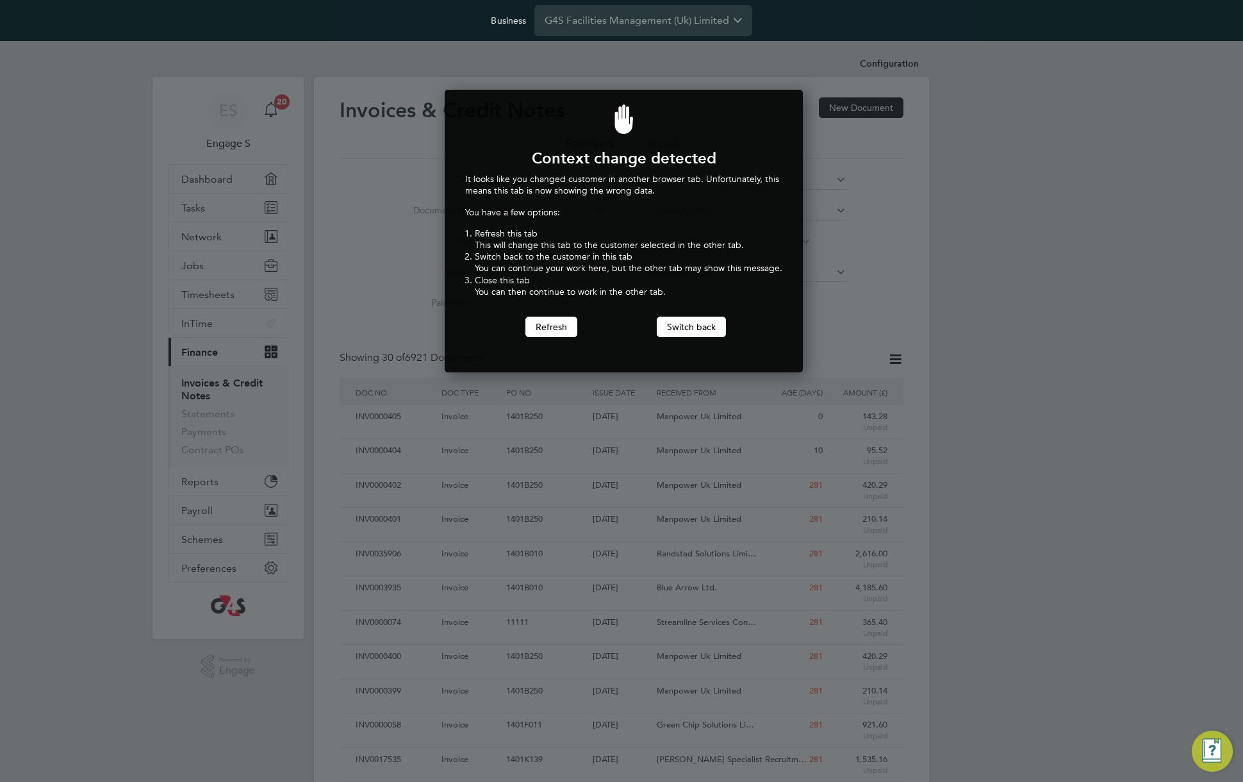
scroll to position [283, 354]
click at [691, 322] on button "Switch back" at bounding box center [691, 326] width 69 height 20
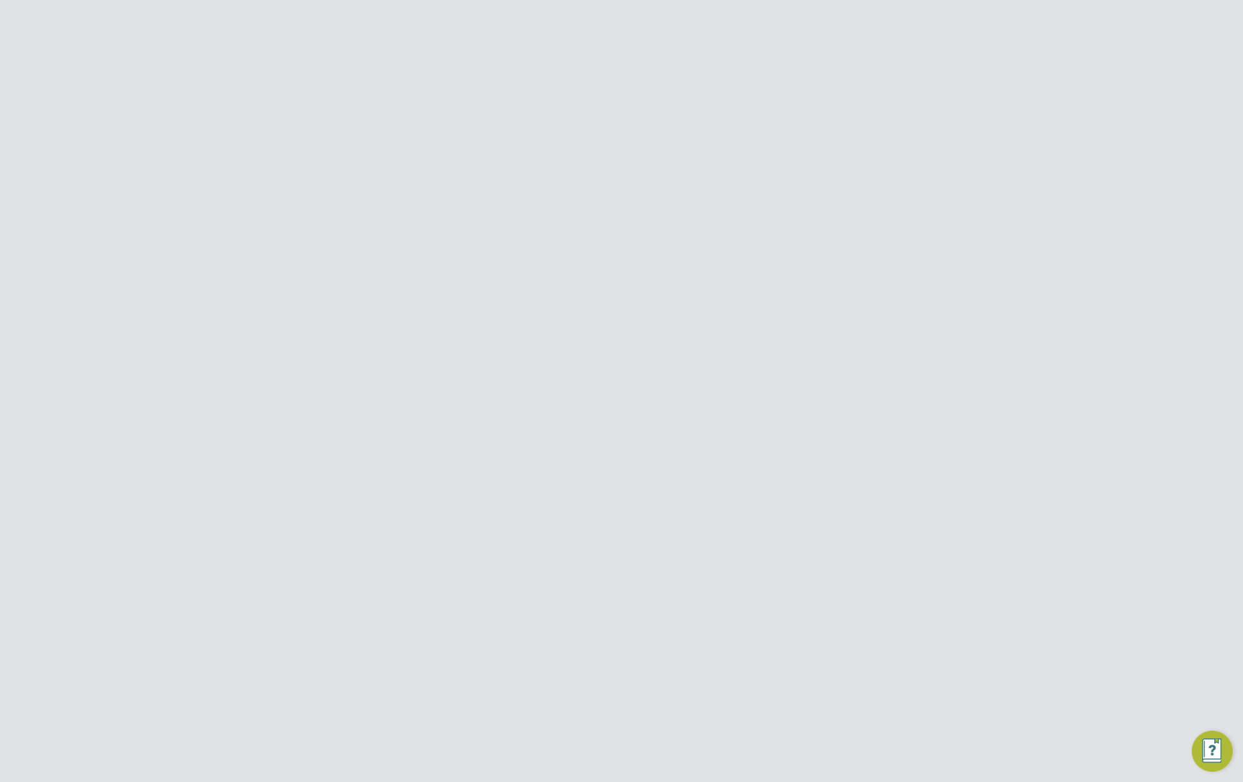
click at [887, 445] on span "View" at bounding box center [891, 444] width 24 height 12
click at [386, 233] on div "Timesheet Operational Communications Charge Pay Details Activity Logs" at bounding box center [622, 242] width 564 height 31
click at [362, 242] on button "Timesheet" at bounding box center [361, 242] width 43 height 31
click at [595, 148] on section "Jaulino G's Timesheet 08 - 14 Sept 2025 £127. 36 "Cleaner/Domestic - Churchill"…" at bounding box center [622, 181] width 564 height 67
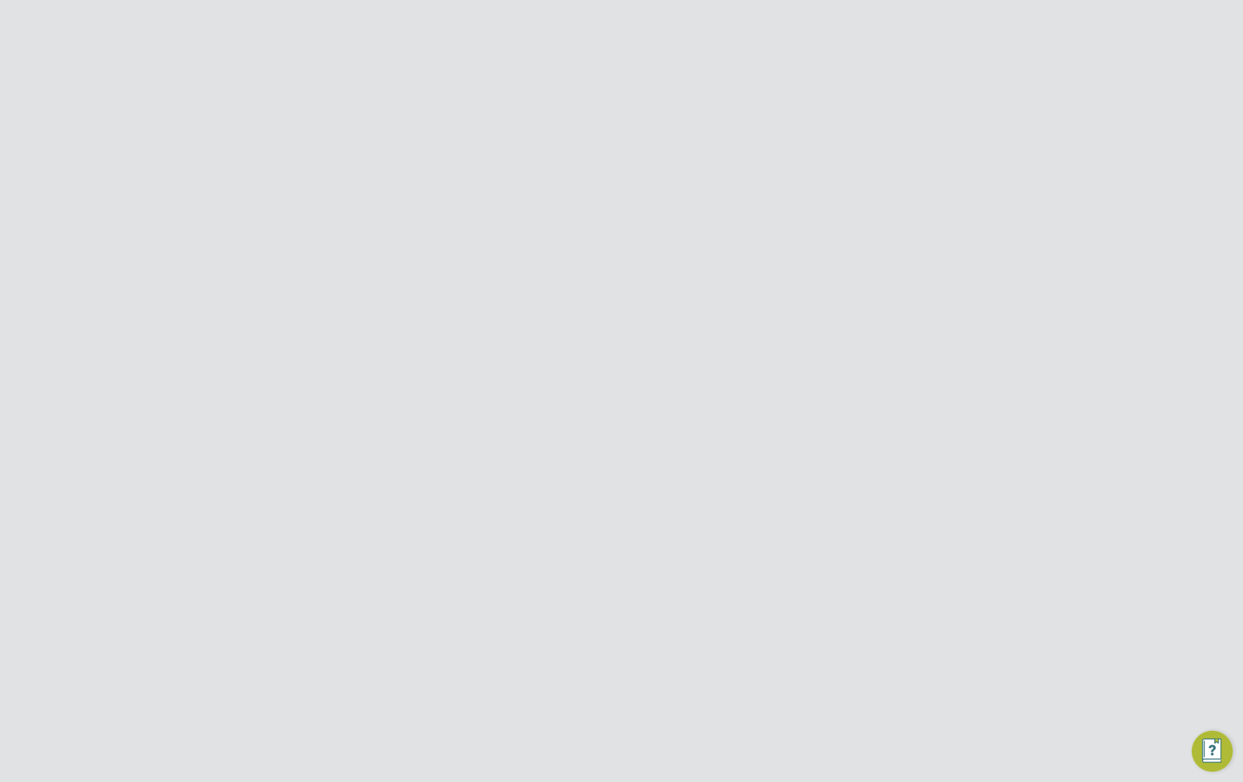
click at [355, 118] on span "Back" at bounding box center [364, 117] width 24 height 15
click at [685, 366] on button "Switch back" at bounding box center [691, 362] width 69 height 20
click at [535, 251] on li "Site" at bounding box center [494, 242] width 225 height 31
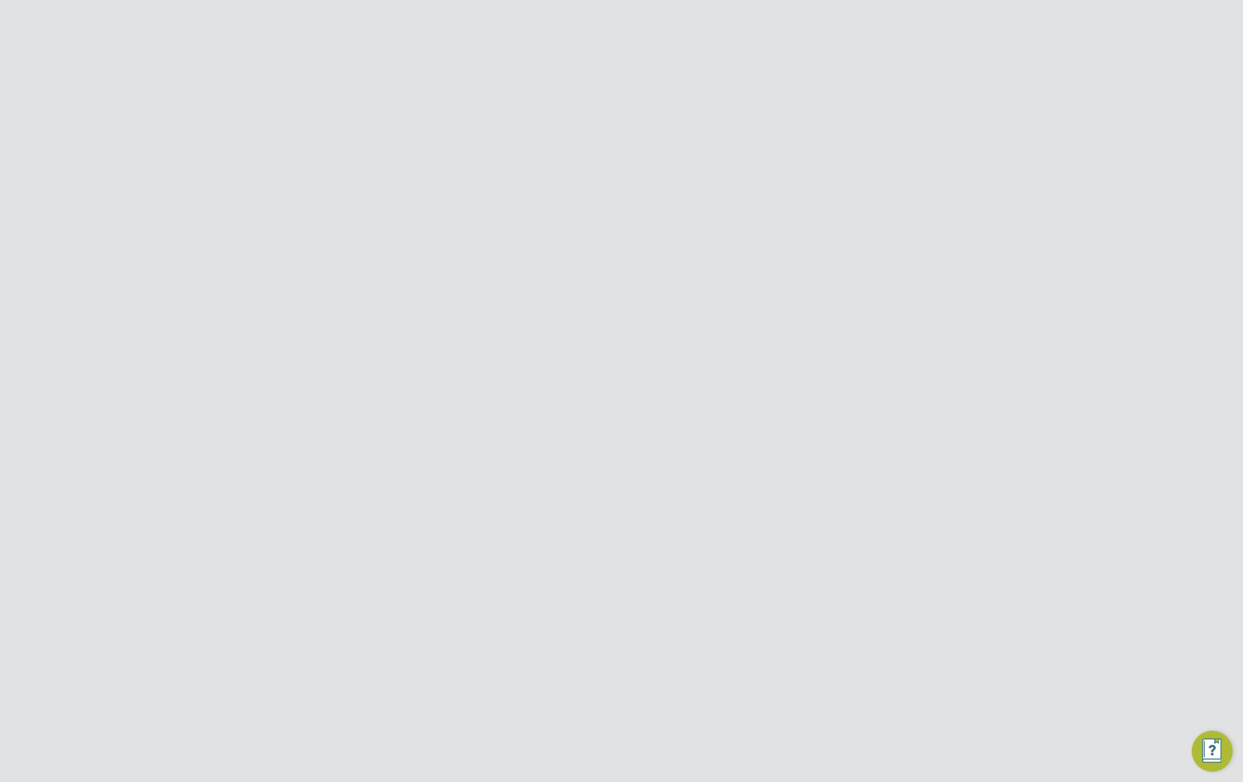
click at [535, 251] on li "Site" at bounding box center [494, 242] width 225 height 31
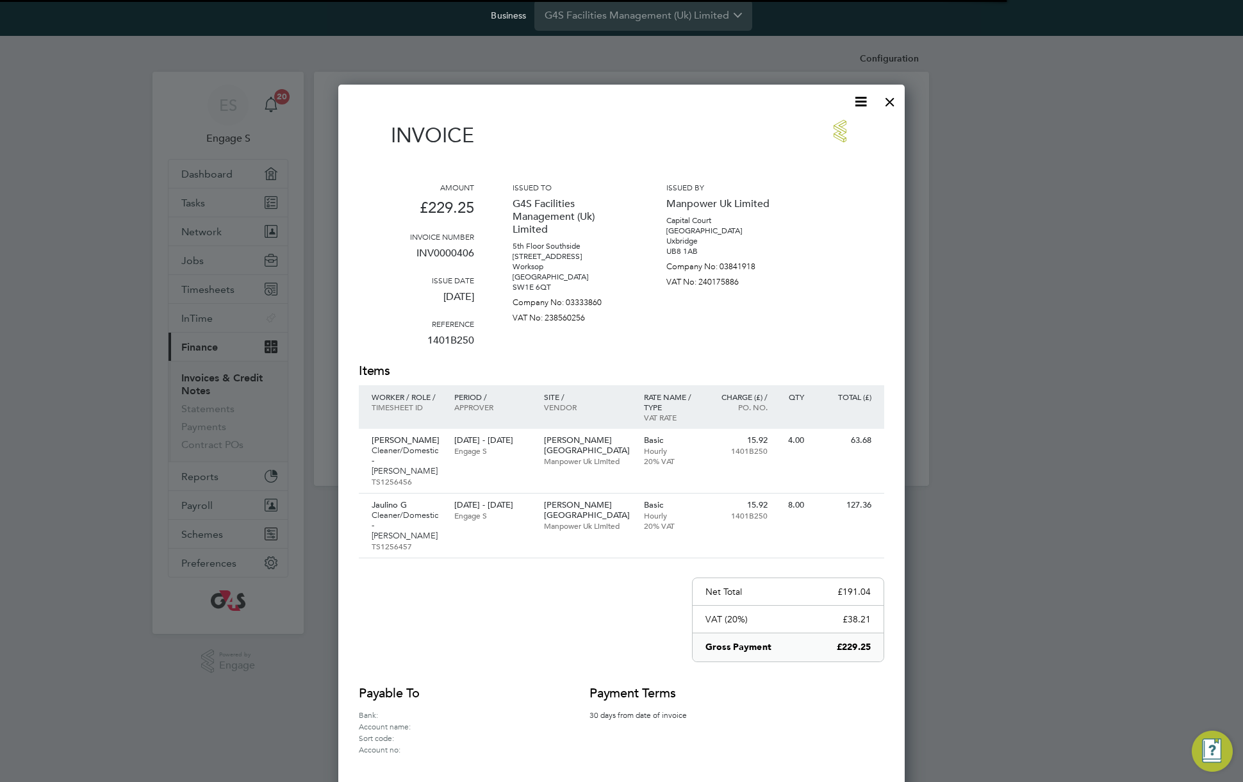
scroll to position [13, 0]
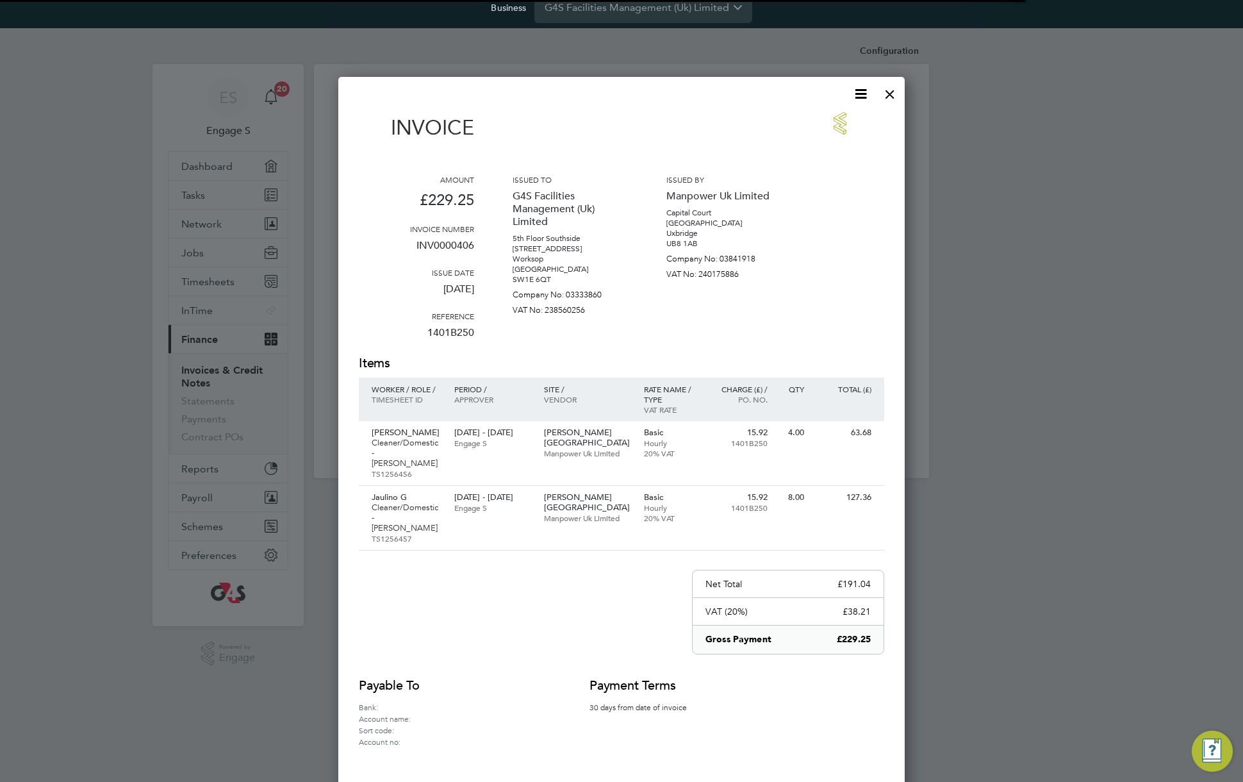
click at [459, 247] on p "INV0000406" at bounding box center [416, 250] width 115 height 33
copy p "INV0000406"
click at [901, 92] on div "Invoice Amount £229.25 Invoice number INV0000406 Issue date [DATE] Reference 14…" at bounding box center [621, 448] width 566 height 743
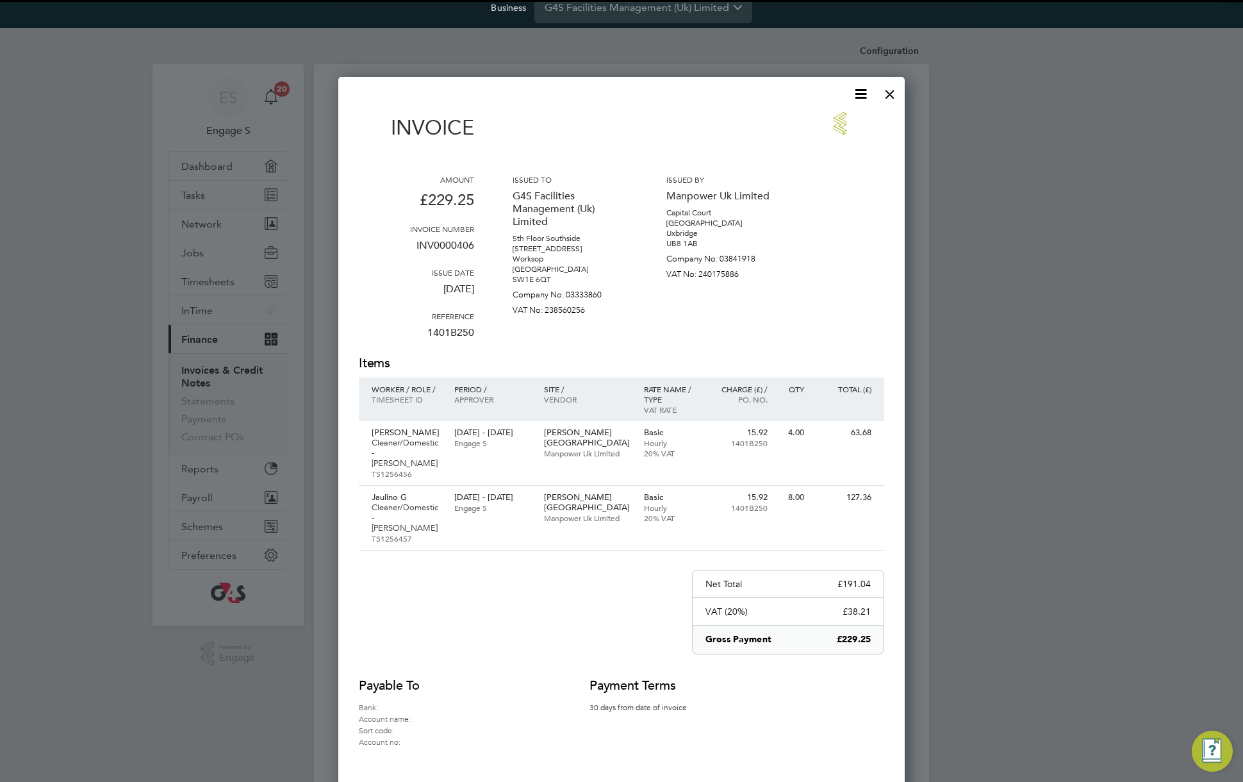
click at [910, 94] on div at bounding box center [621, 391] width 1243 height 782
click at [890, 94] on div at bounding box center [889, 90] width 23 height 23
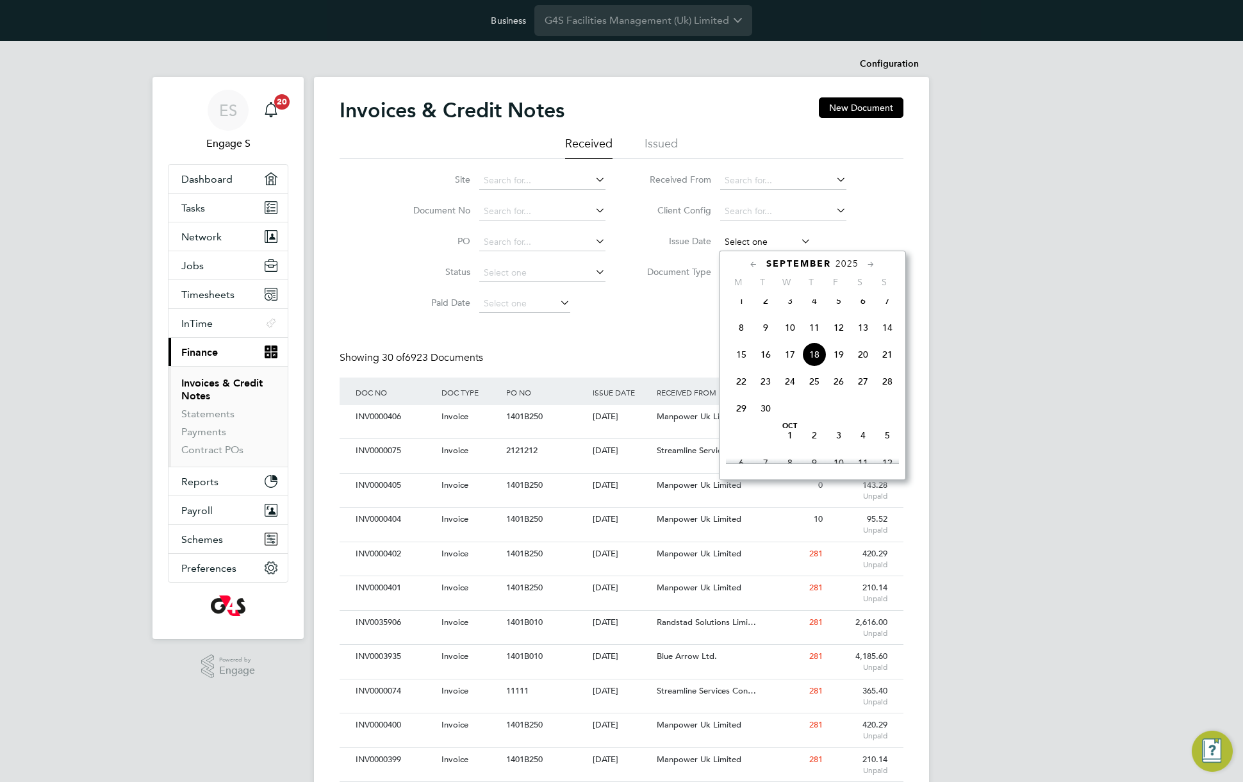
click at [750, 250] on div "Configuration Configuration Invoices & Credit Notes New Document Received Issue…" at bounding box center [621, 773] width 615 height 1445
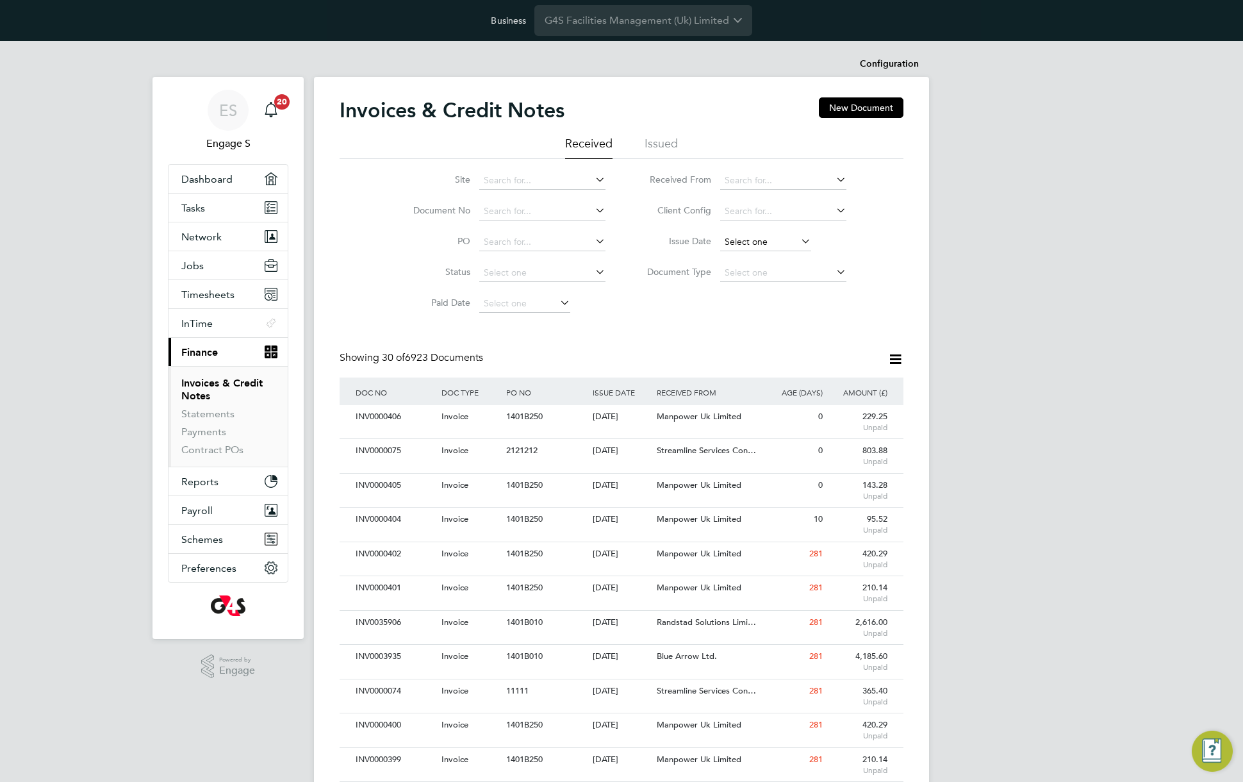
click at [767, 243] on input at bounding box center [765, 242] width 91 height 18
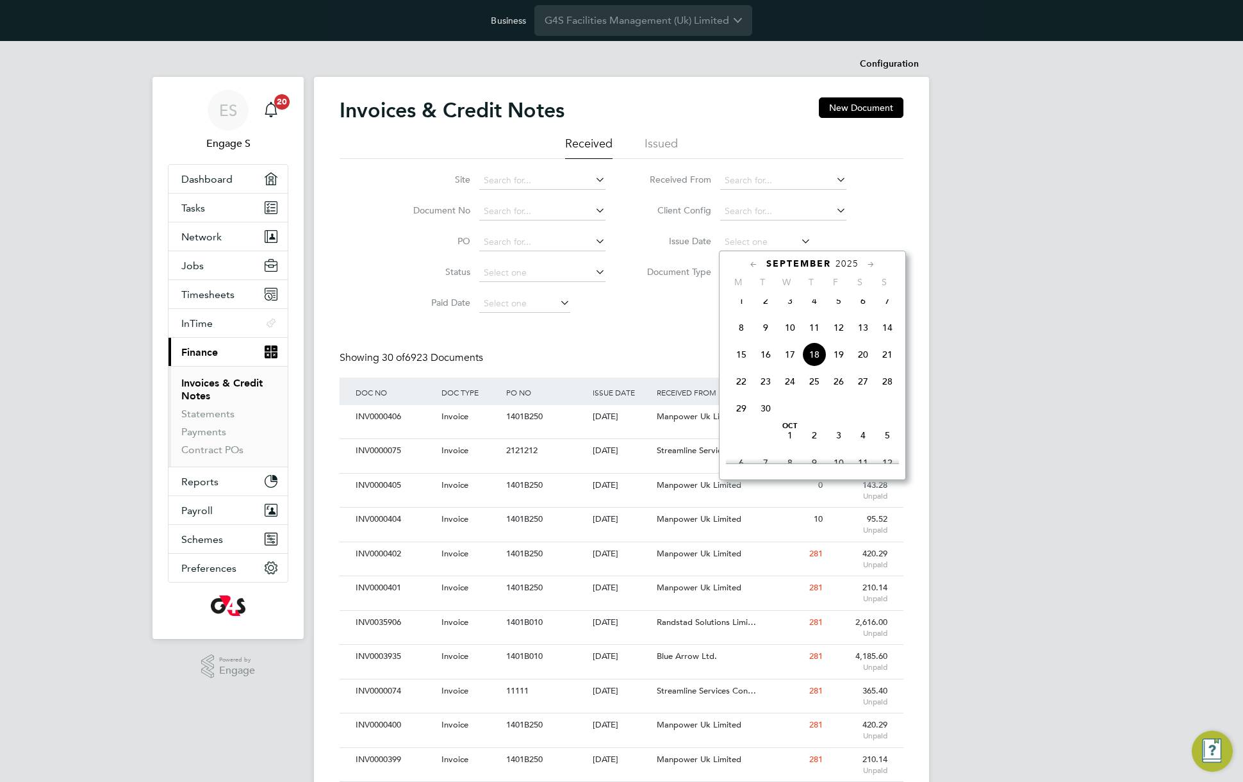
click at [819, 366] on span "18" at bounding box center [814, 354] width 24 height 24
type input "[DATE]"
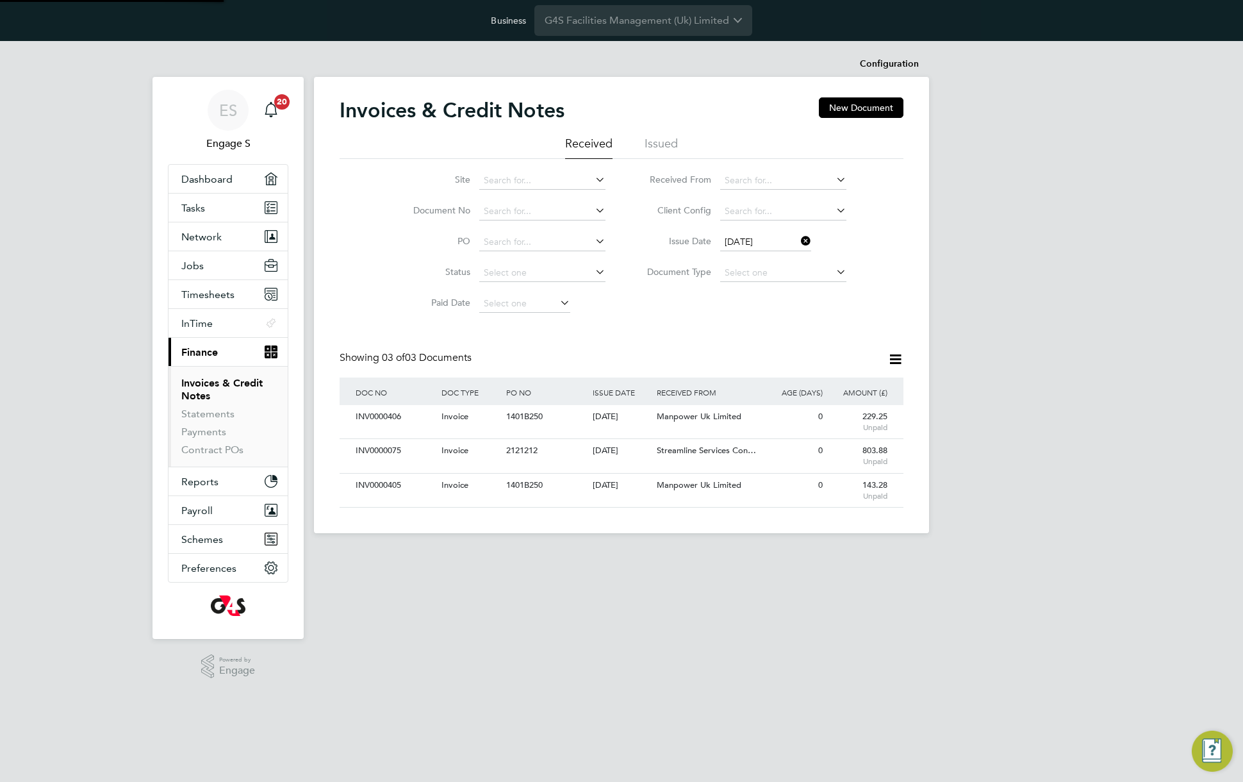
click at [895, 358] on icon at bounding box center [895, 359] width 16 height 16
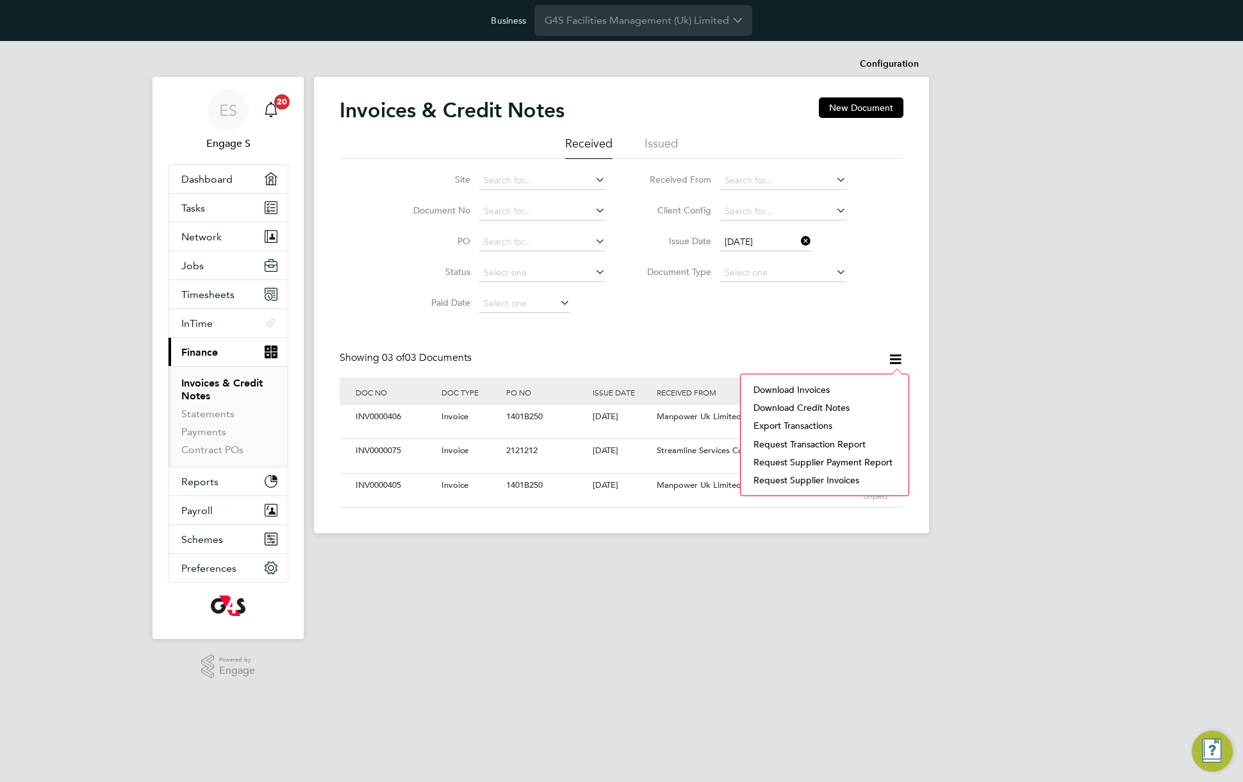
click at [803, 388] on li "Download invoices" at bounding box center [824, 390] width 155 height 18
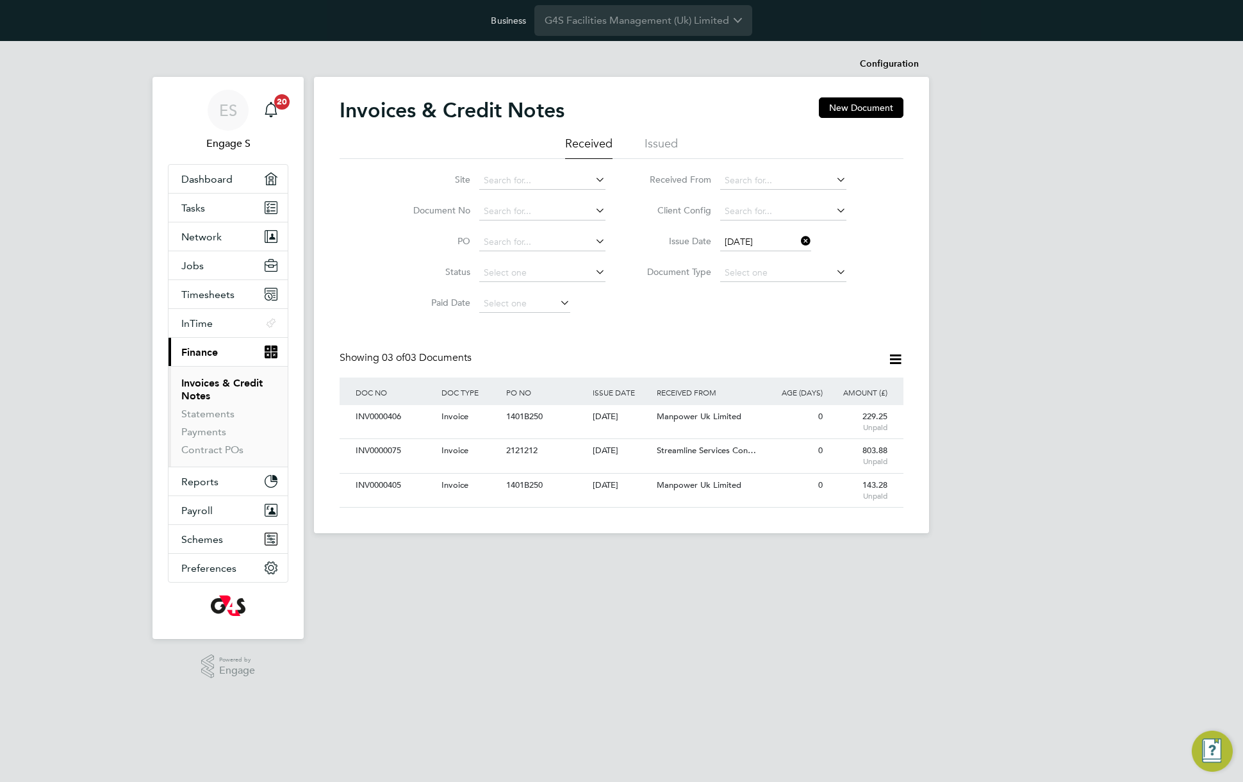
click at [628, 297] on div "Site Document No PO Status Paid Date Issued To Received From Client Config Issu…" at bounding box center [622, 239] width 564 height 160
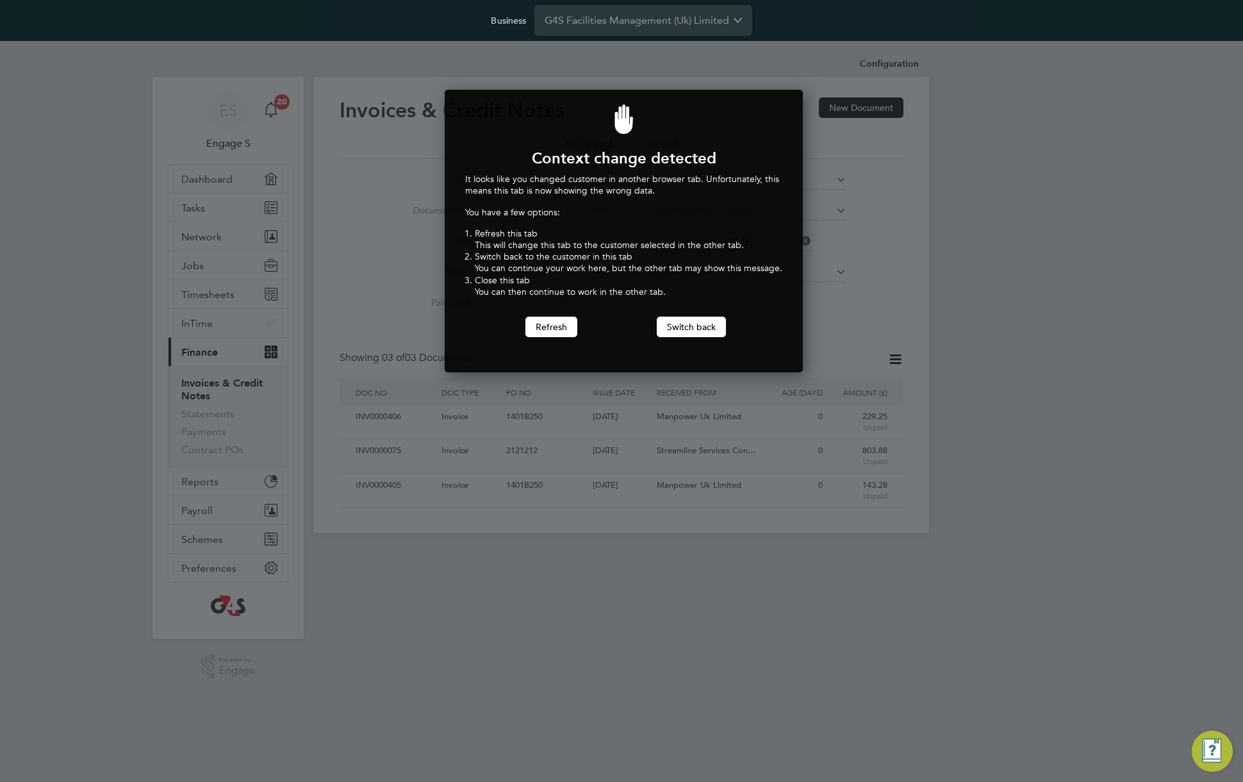
scroll to position [283, 354]
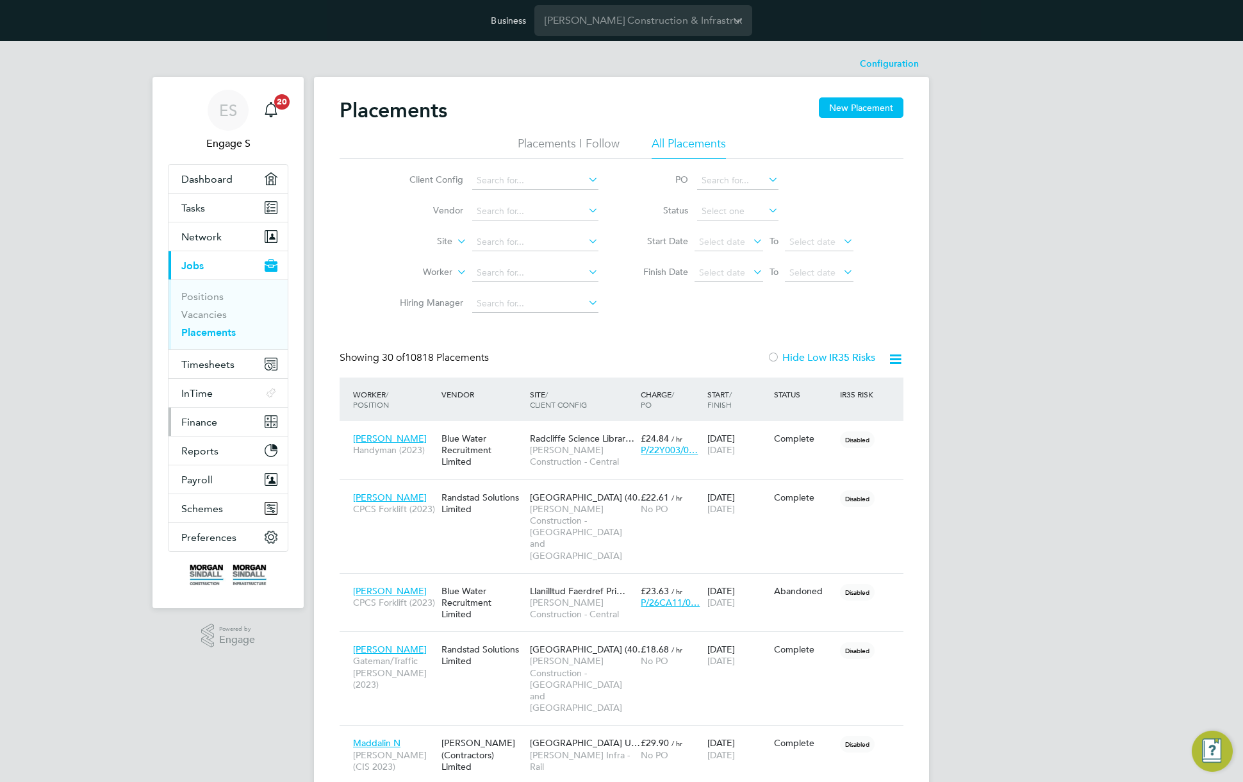
click at [204, 422] on span "Finance" at bounding box center [199, 422] width 36 height 12
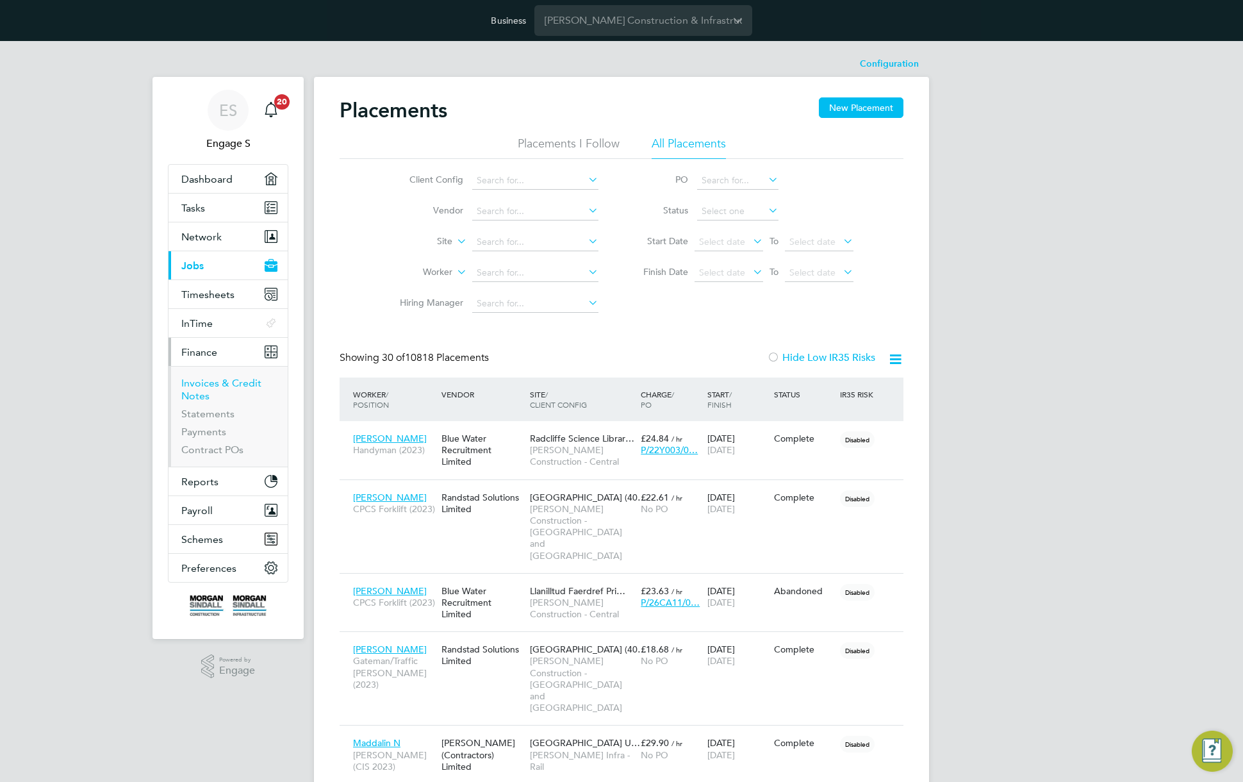
click at [204, 384] on link "Invoices & Credit Notes" at bounding box center [221, 389] width 80 height 25
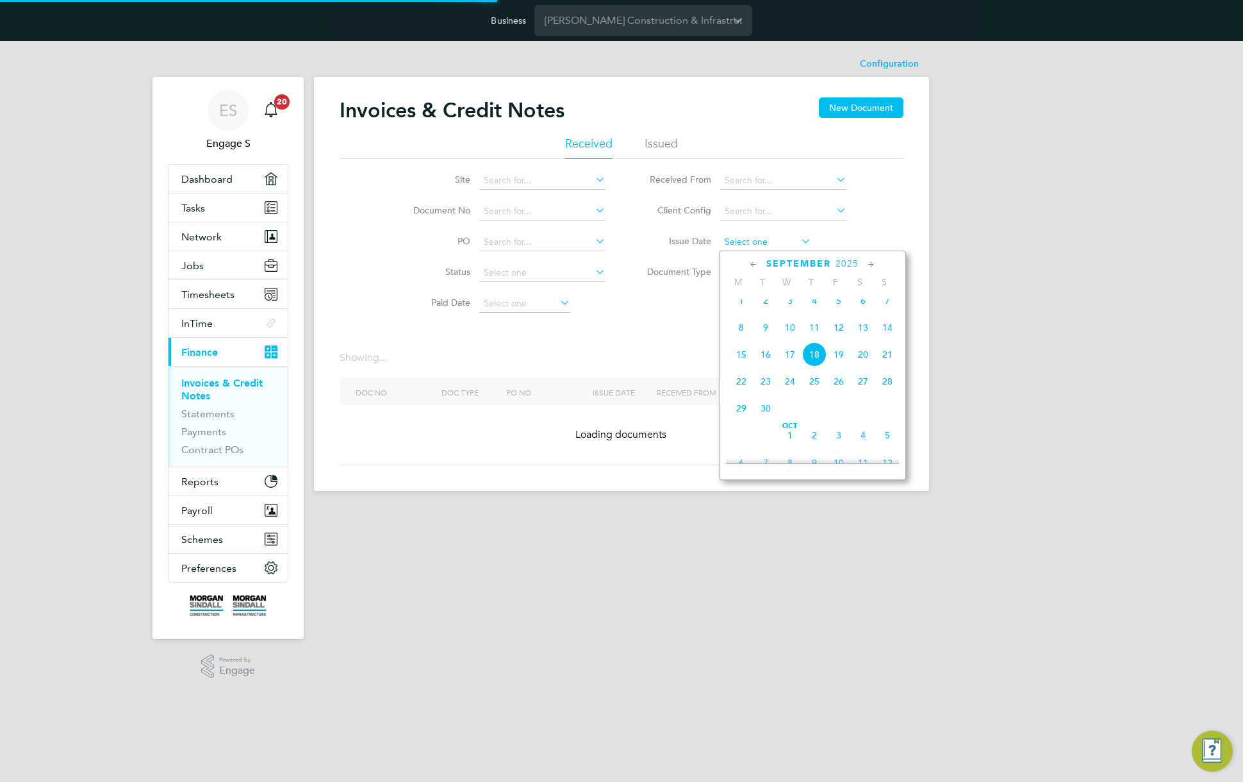
click at [759, 238] on input at bounding box center [765, 242] width 91 height 18
click at [792, 361] on span "17" at bounding box center [790, 354] width 24 height 24
type input "[DATE]"
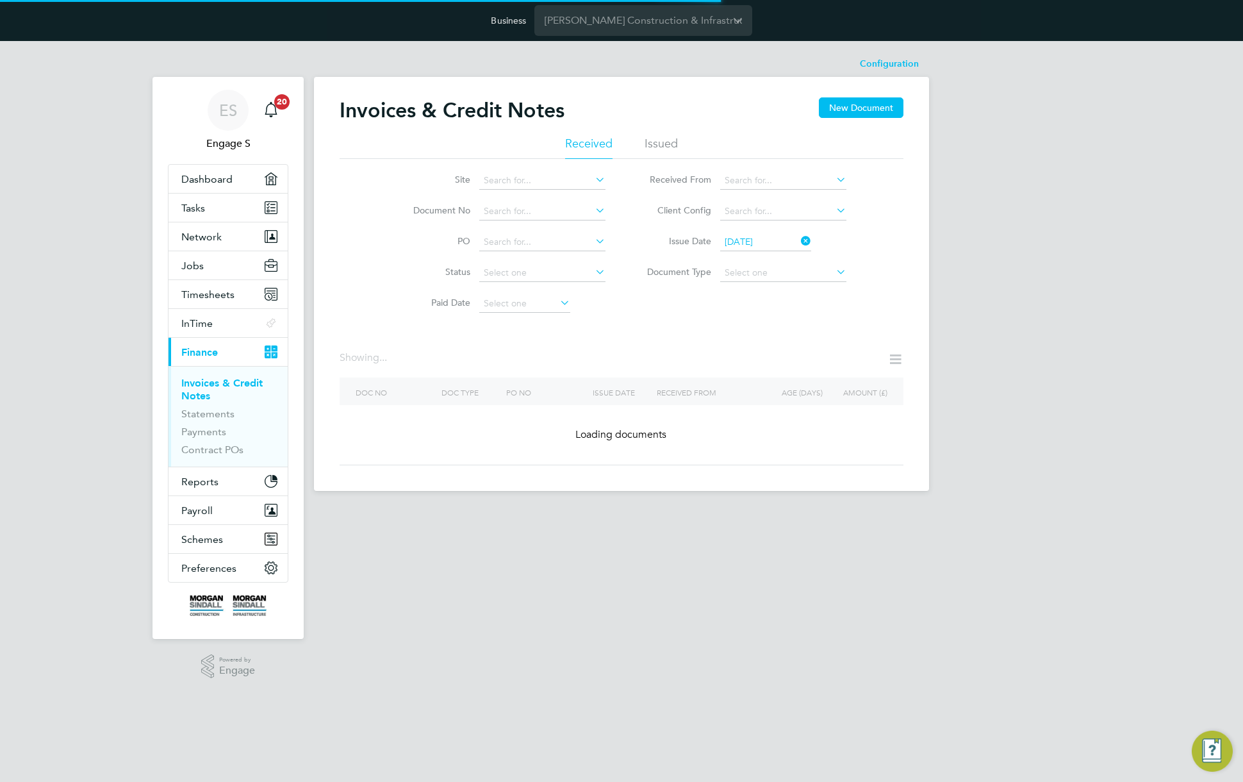
click at [798, 237] on icon at bounding box center [798, 241] width 0 height 18
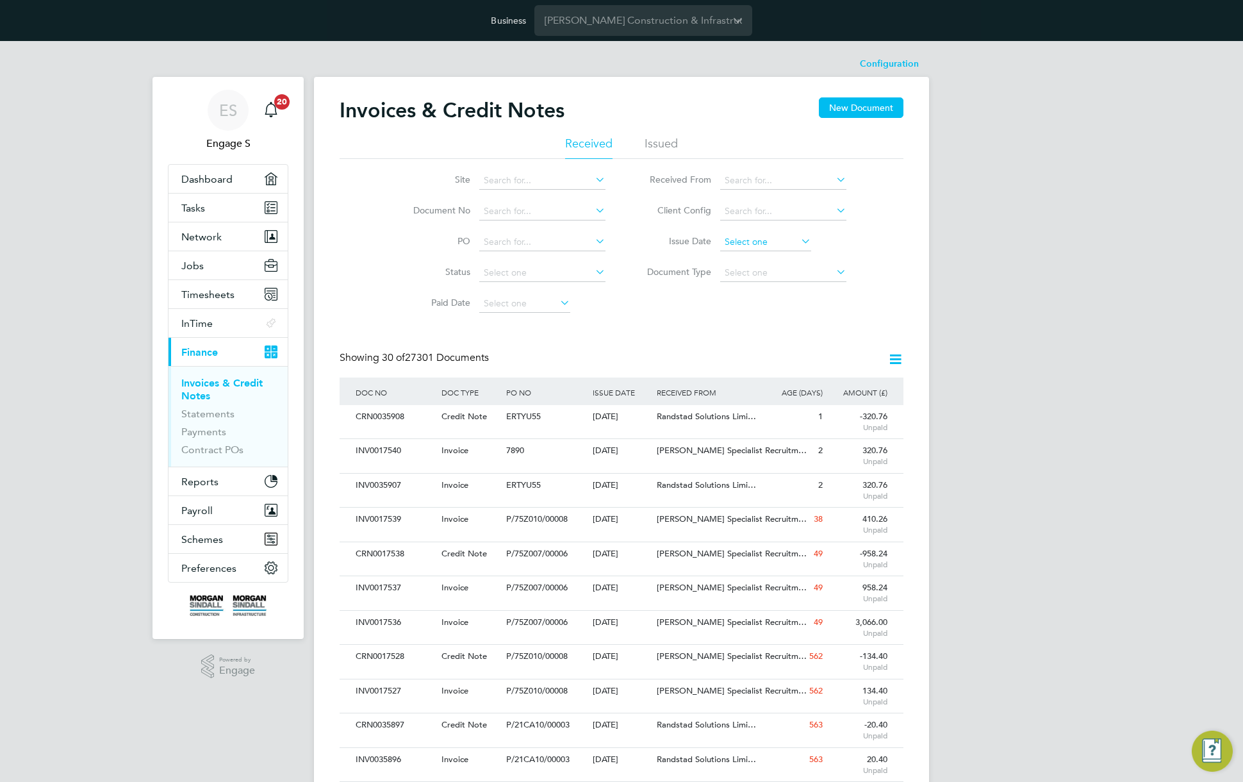
click at [790, 242] on input at bounding box center [765, 242] width 91 height 18
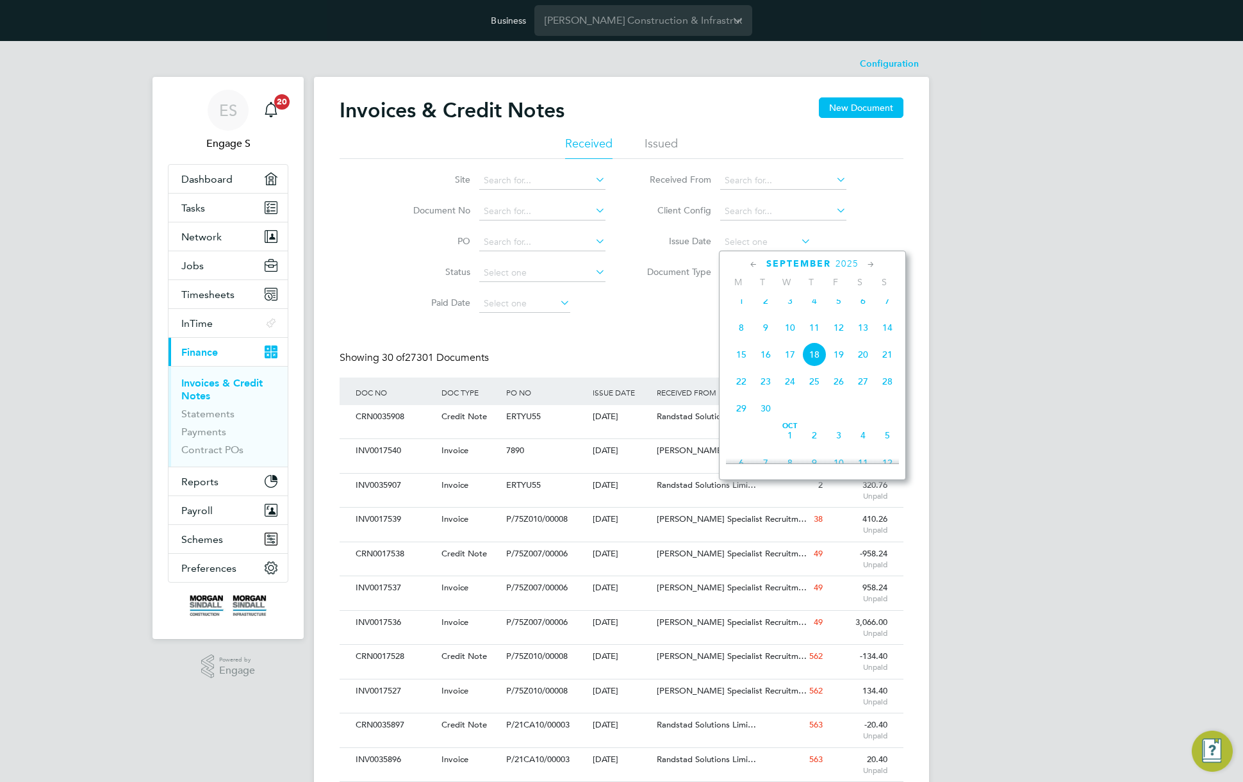
click at [767, 366] on span "16" at bounding box center [765, 354] width 24 height 24
type input "16 Sep 2025"
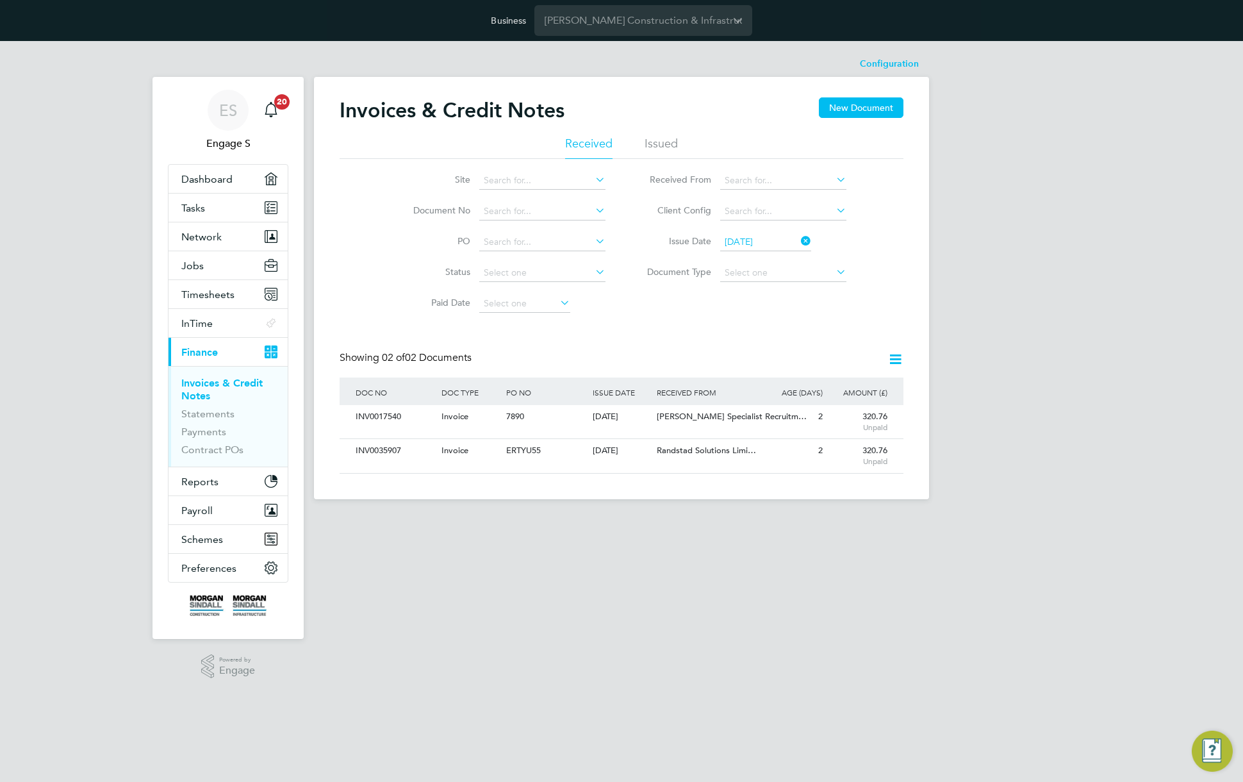
click at [889, 352] on icon at bounding box center [895, 359] width 16 height 16
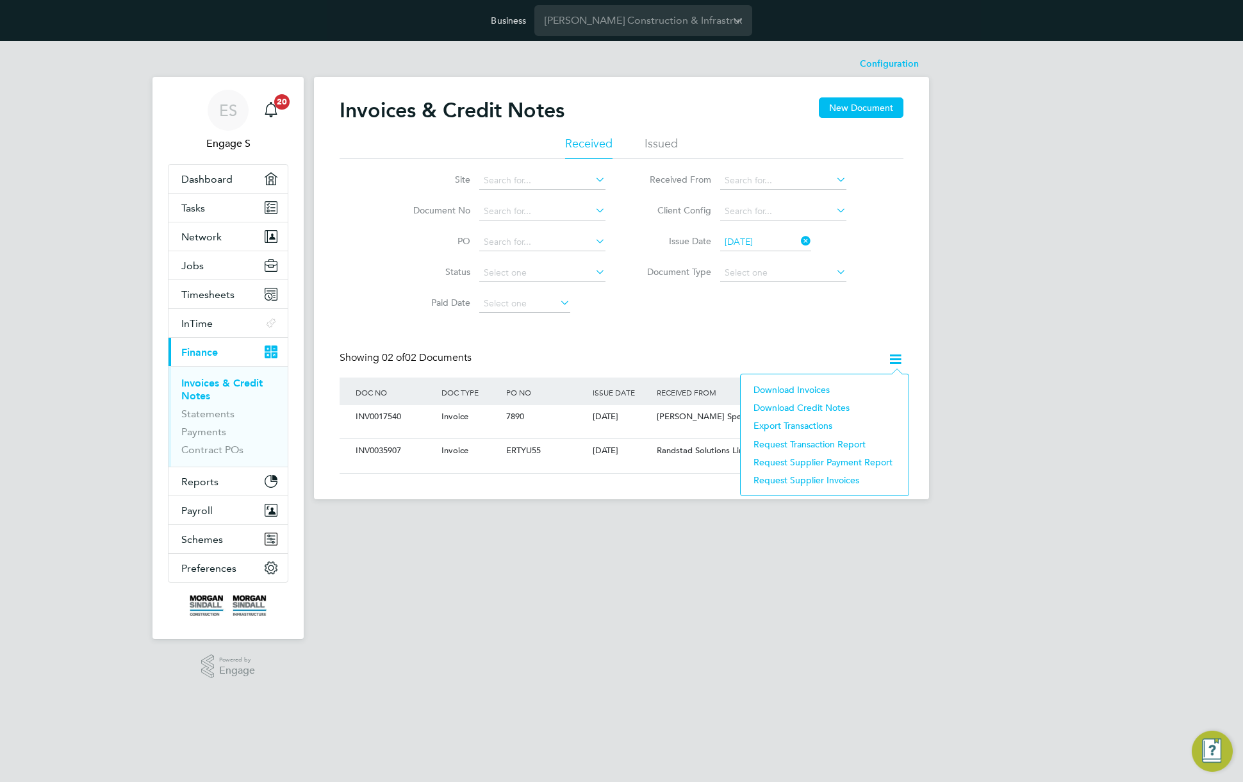
click at [799, 390] on li "Download invoices" at bounding box center [824, 390] width 155 height 18
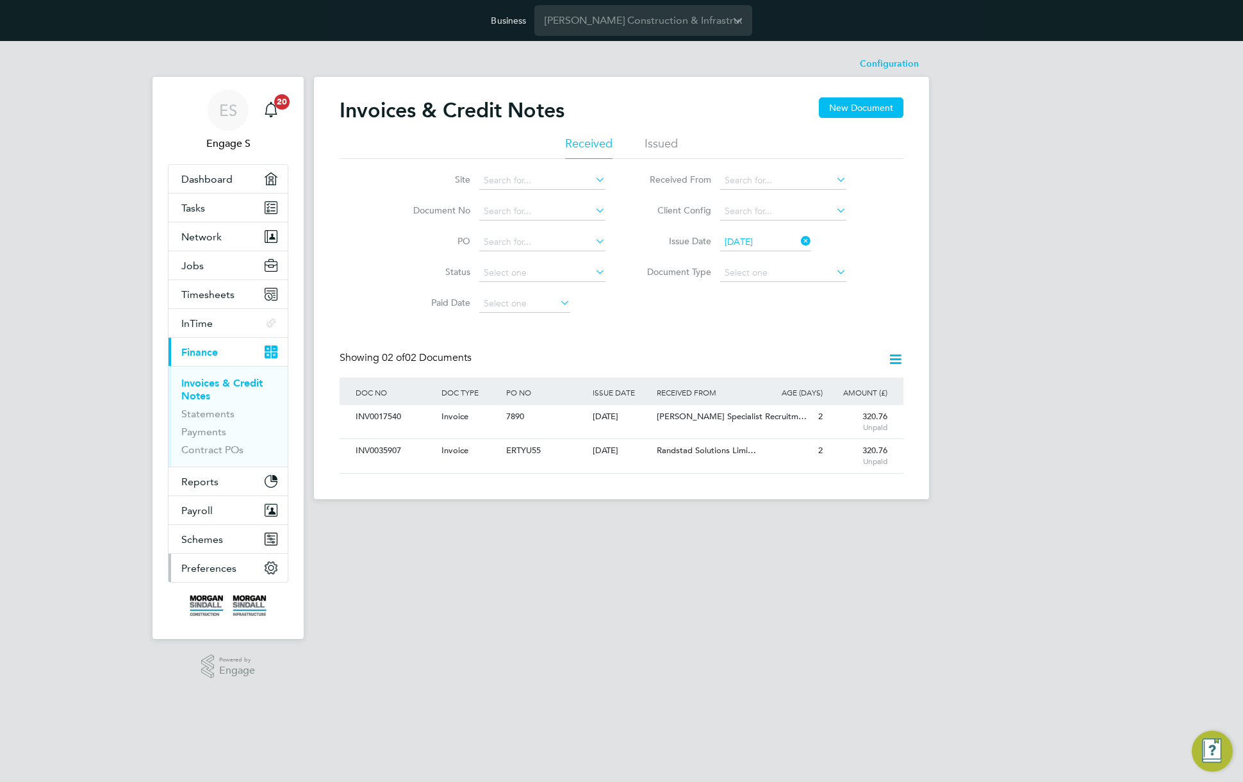
click at [224, 566] on span "Preferences" at bounding box center [208, 568] width 55 height 12
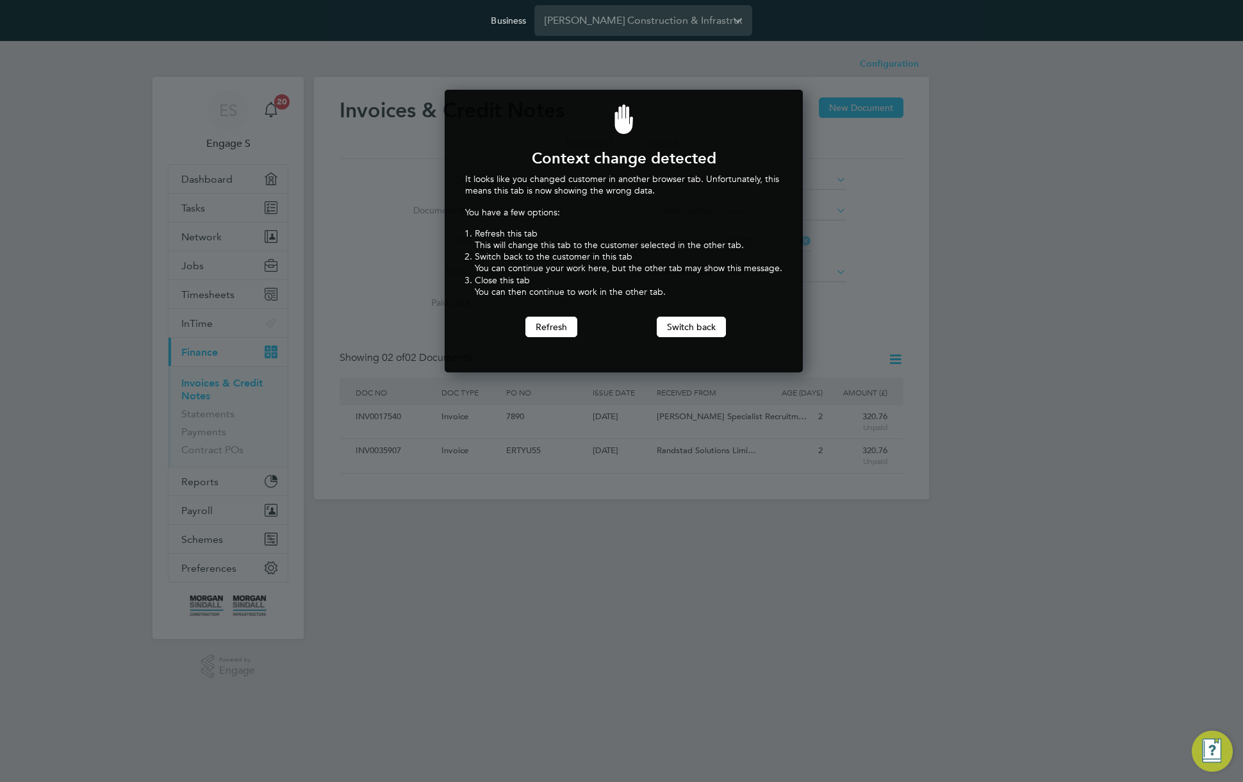
scroll to position [283, 354]
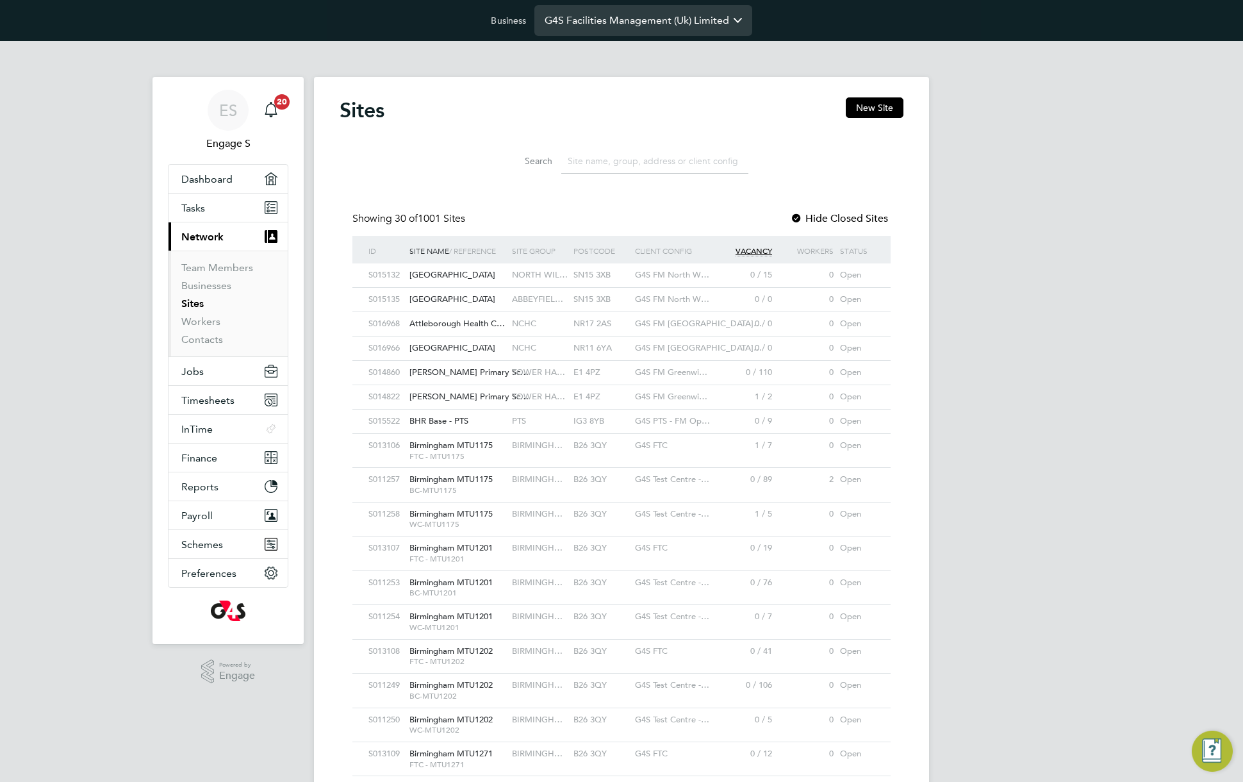
click at [656, 9] on input "G4S Facilities Management (Uk) Limited" at bounding box center [643, 20] width 218 height 30
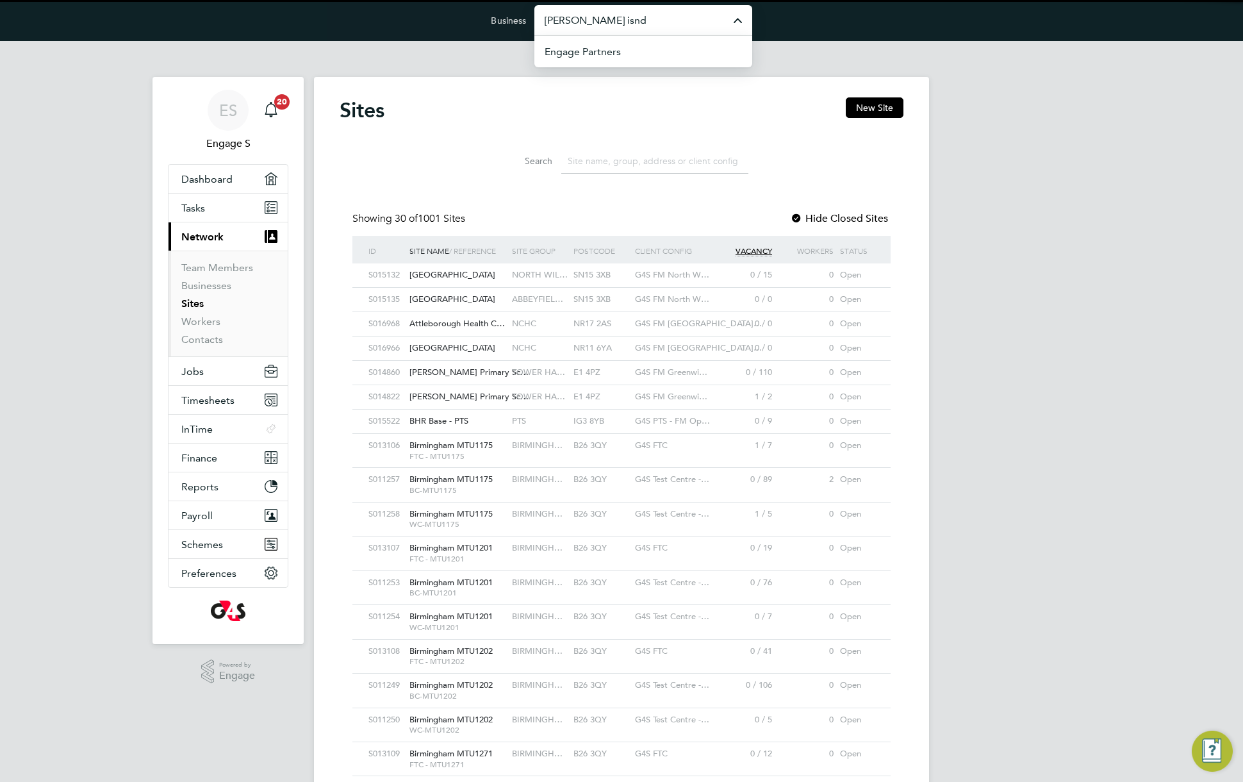
click at [665, 18] on input "morgan isnd" at bounding box center [643, 20] width 218 height 30
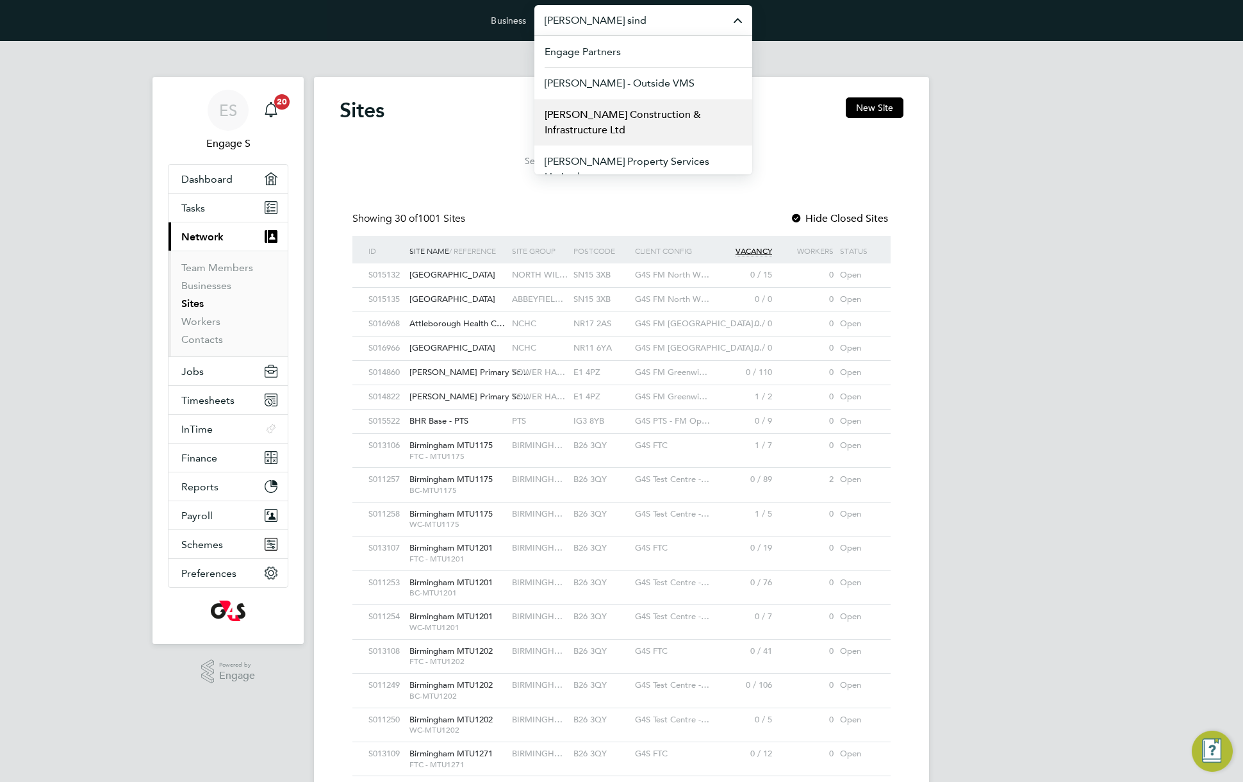
click at [671, 117] on span "[PERSON_NAME] Construction & Infrastructure Ltd" at bounding box center [643, 122] width 197 height 31
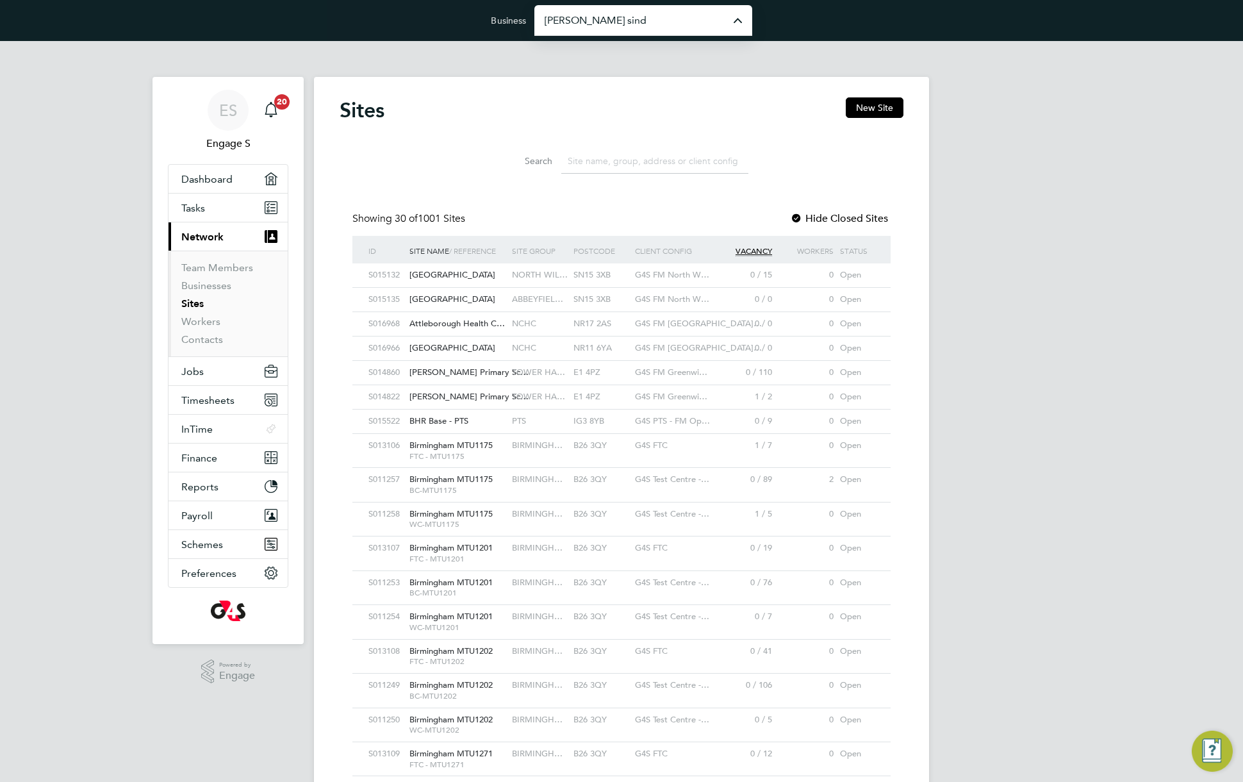
type input "[PERSON_NAME] Construction & Infrastructure Ltd"
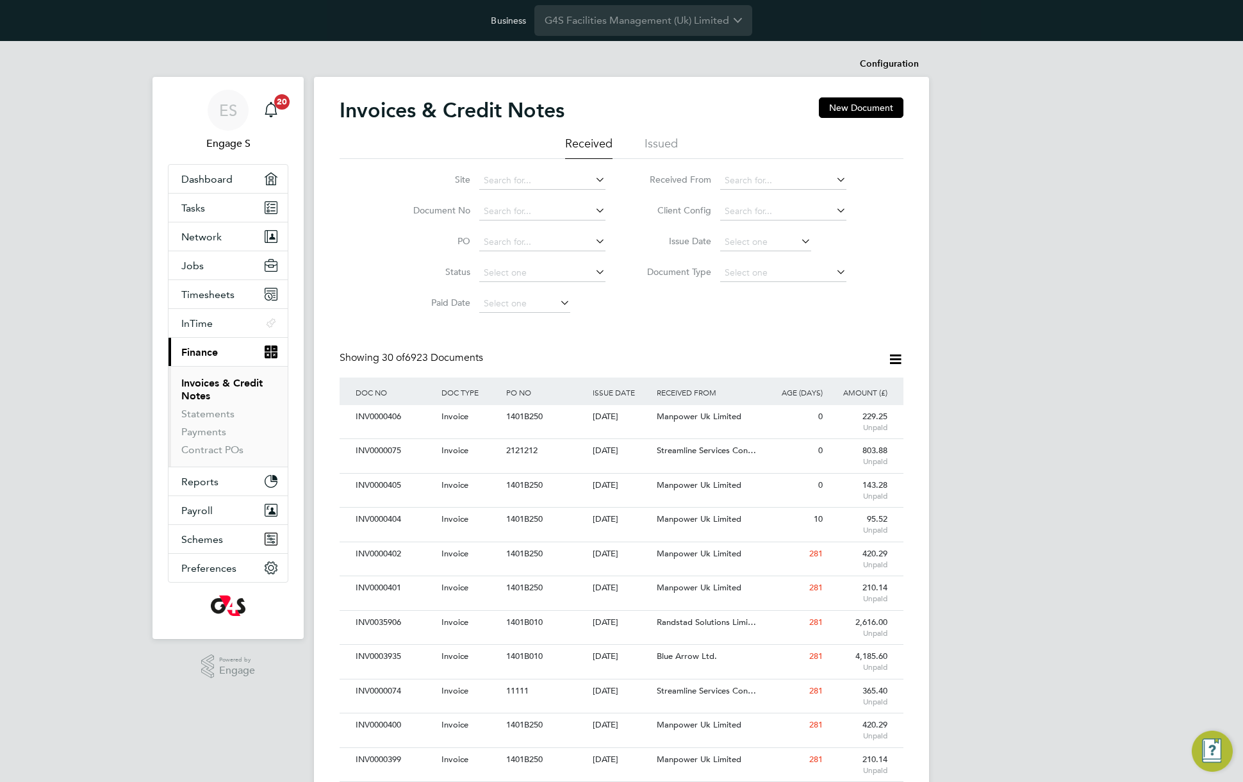
click at [689, 342] on div "Invoices & Credit Notes New Document Received Issued Site Document No PO Status…" at bounding box center [622, 777] width 564 height 1361
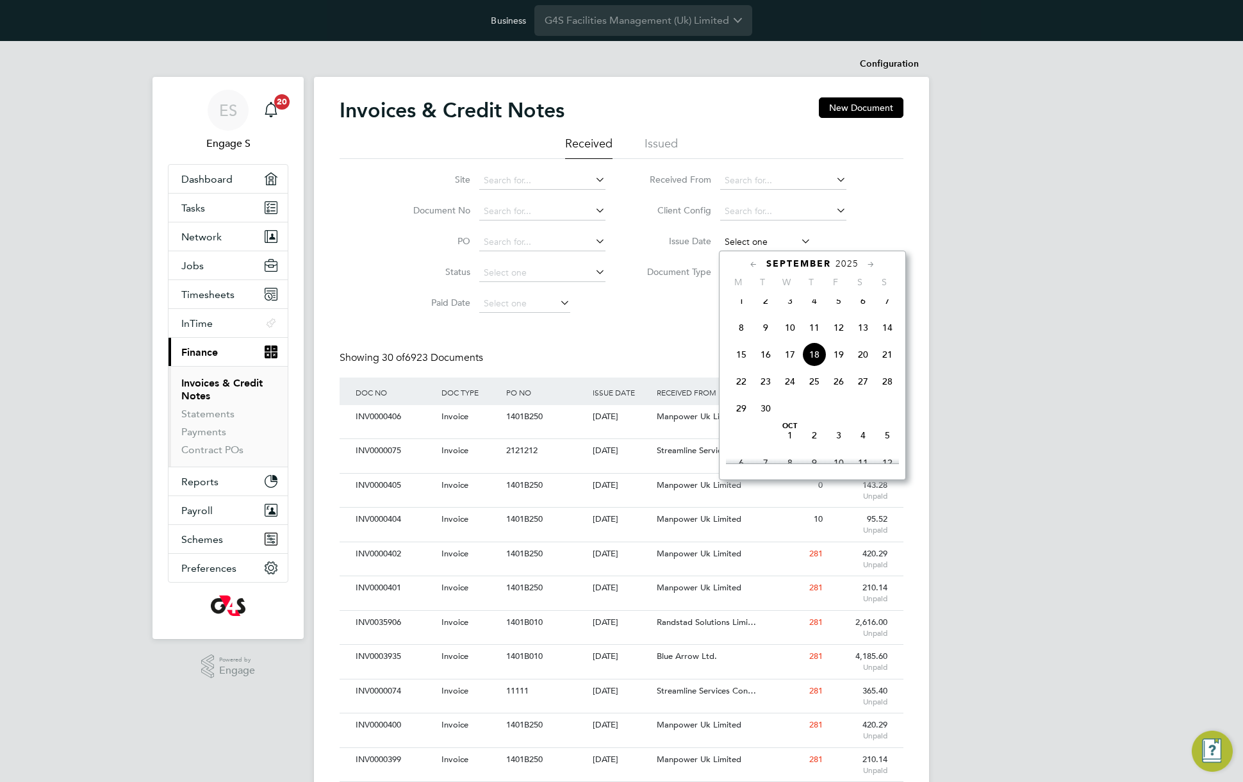
click at [747, 238] on input at bounding box center [765, 242] width 91 height 18
click at [817, 363] on span "18" at bounding box center [814, 354] width 24 height 24
type input "18 Sep 2025"
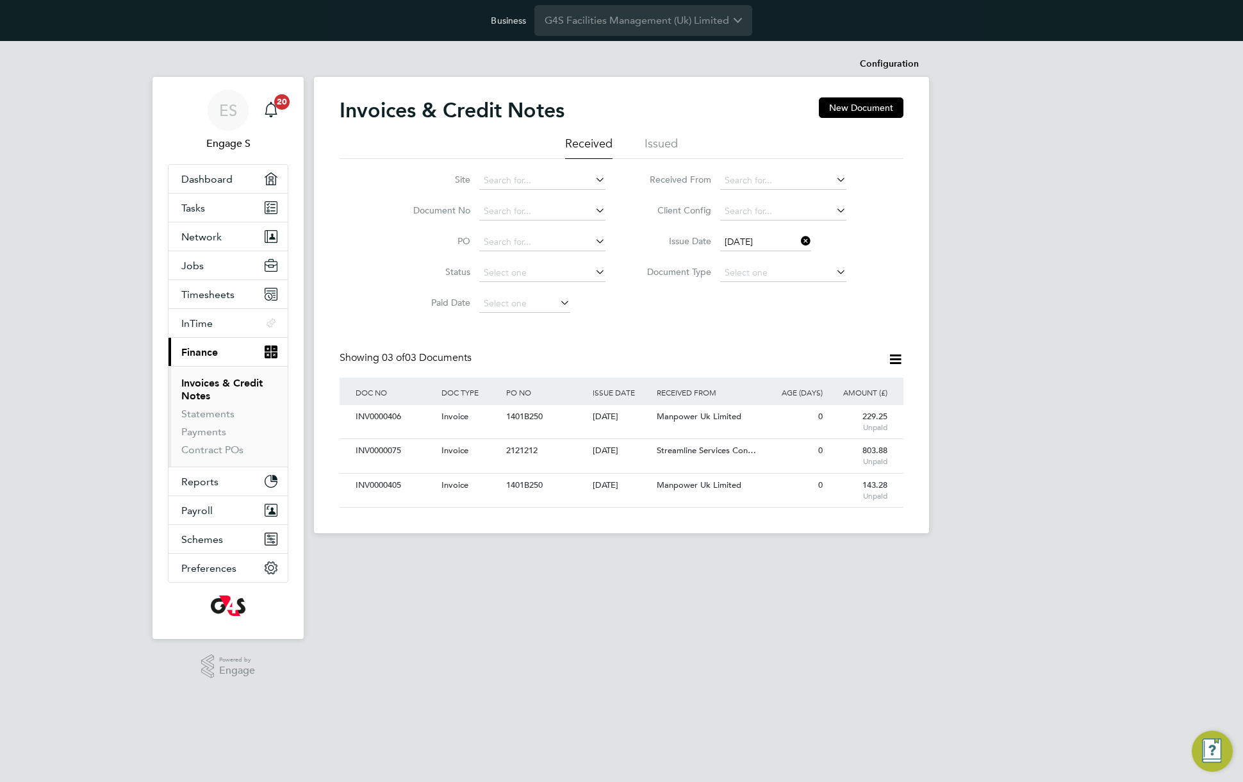
click at [901, 359] on icon at bounding box center [895, 359] width 16 height 16
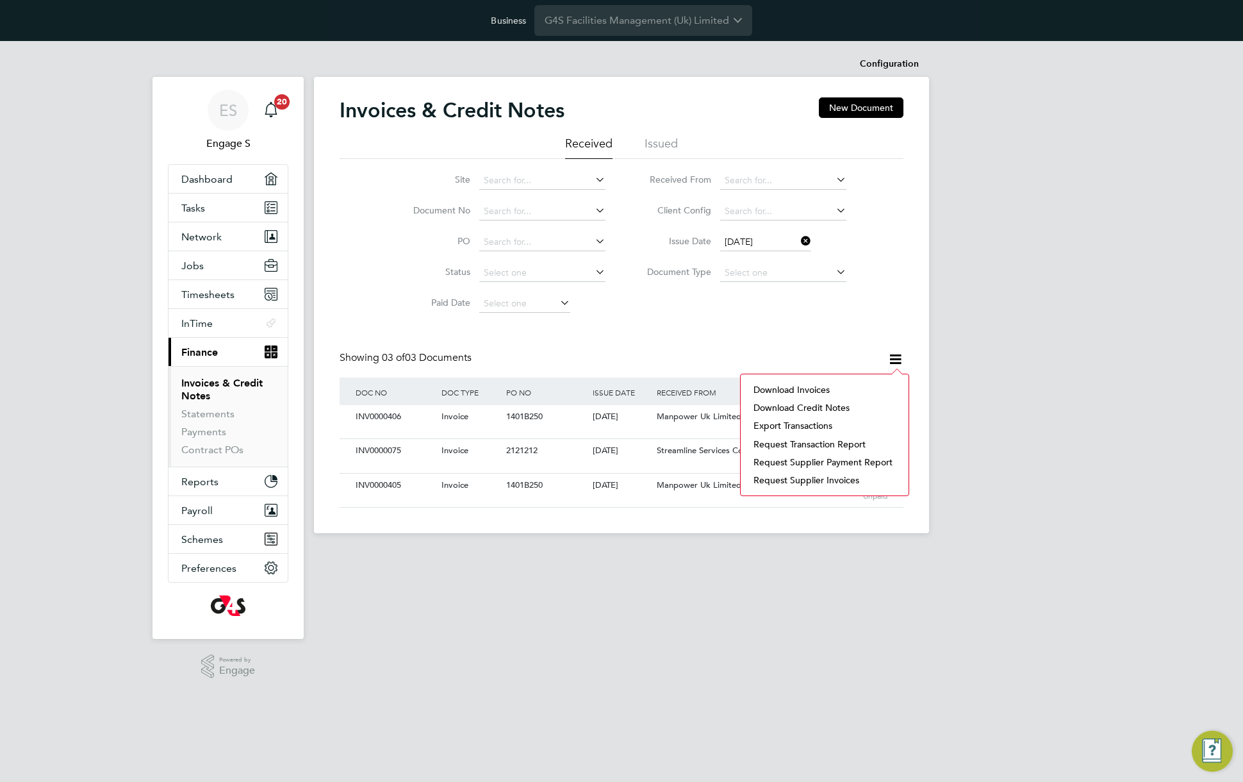
click at [785, 389] on li "Download invoices" at bounding box center [824, 390] width 155 height 18
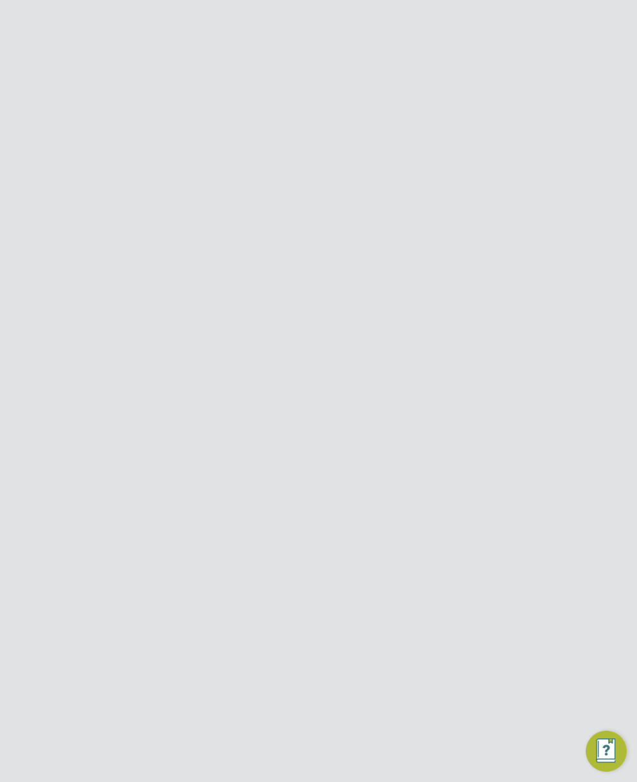
scroll to position [789, 462]
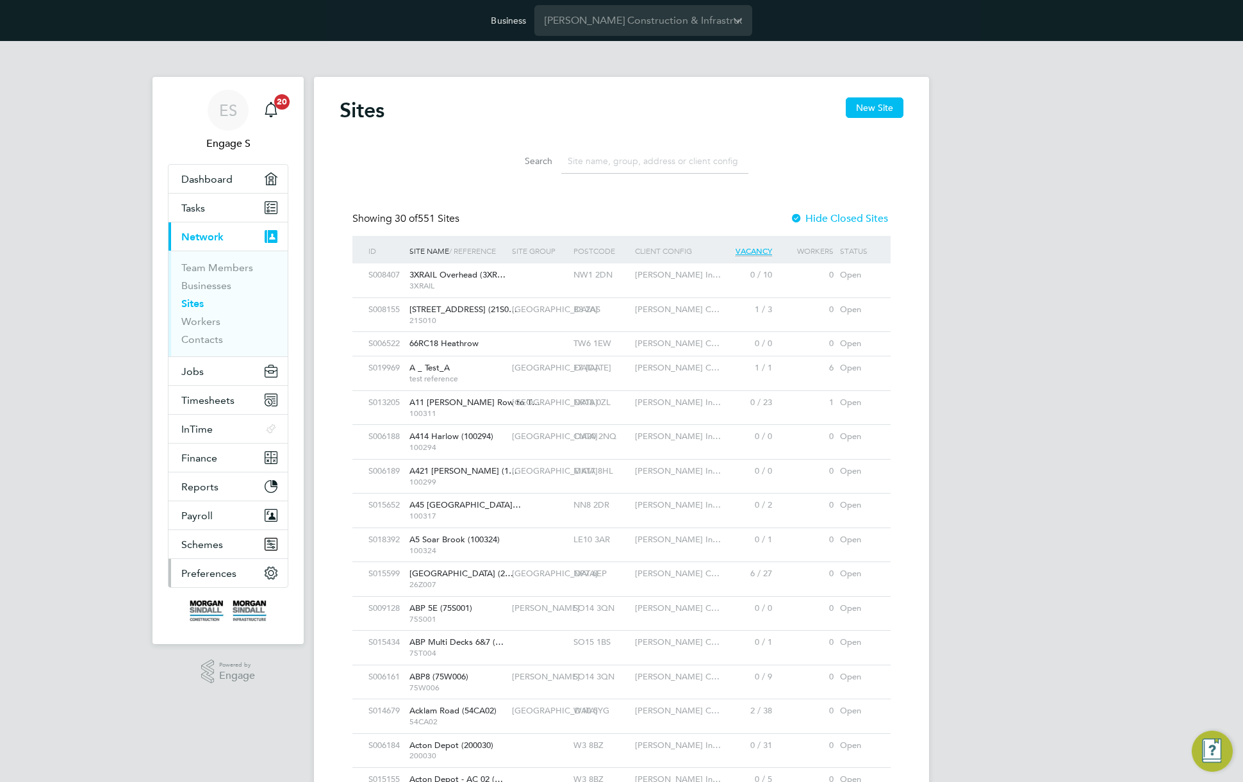
click at [217, 576] on span "Preferences" at bounding box center [208, 573] width 55 height 12
click at [627, 154] on input at bounding box center [654, 161] width 187 height 25
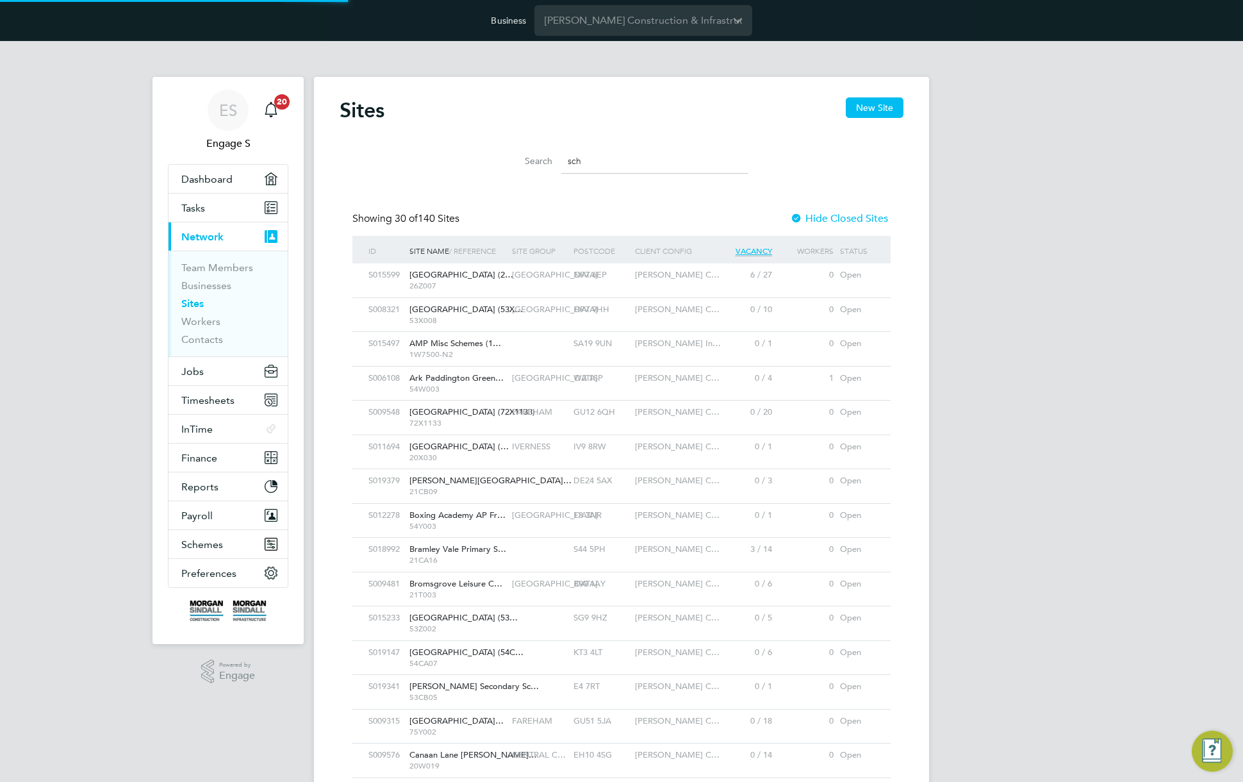
scroll to position [35, 103]
click at [602, 154] on input "sch" at bounding box center [654, 161] width 187 height 25
paste input "G4S Facilities Management (Uk) Limited"
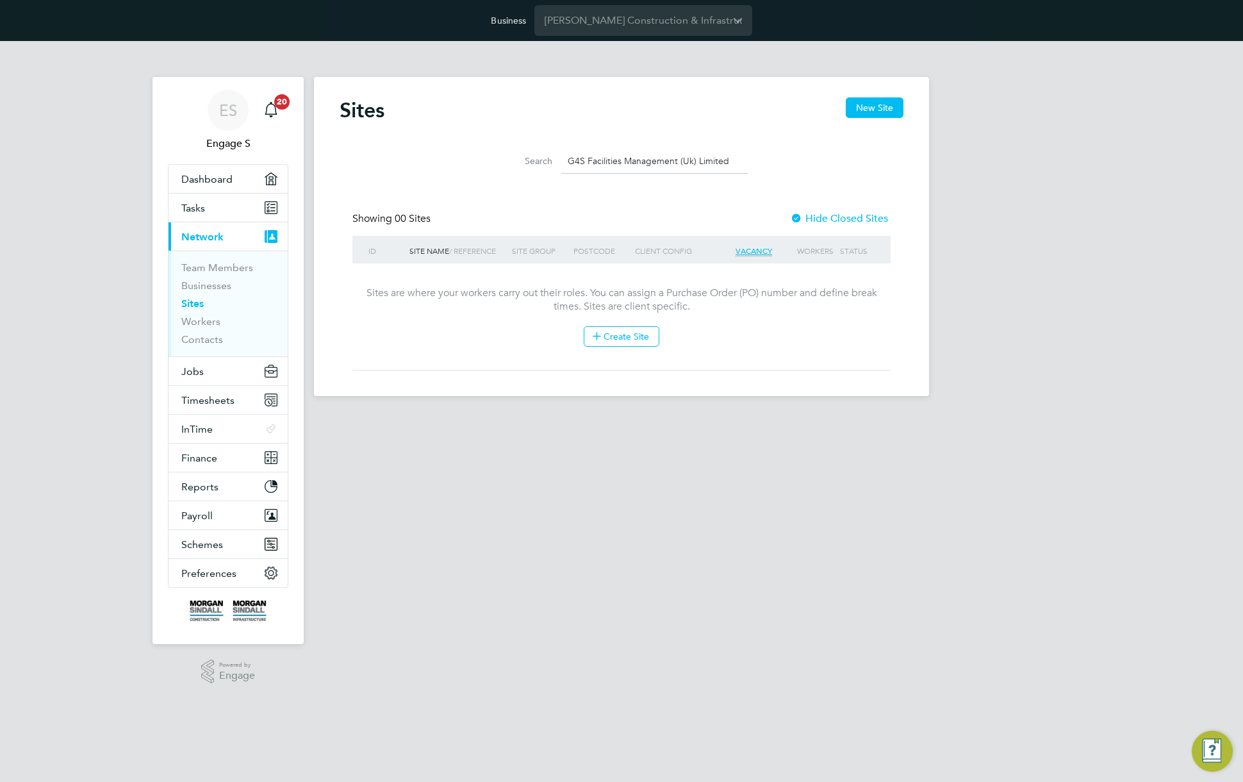
click at [706, 158] on input "G4S Facilities Management (Uk) Limited" at bounding box center [654, 161] width 187 height 25
click at [595, 165] on input "G4S Facilities Management (Uk) Limited" at bounding box center [654, 161] width 187 height 25
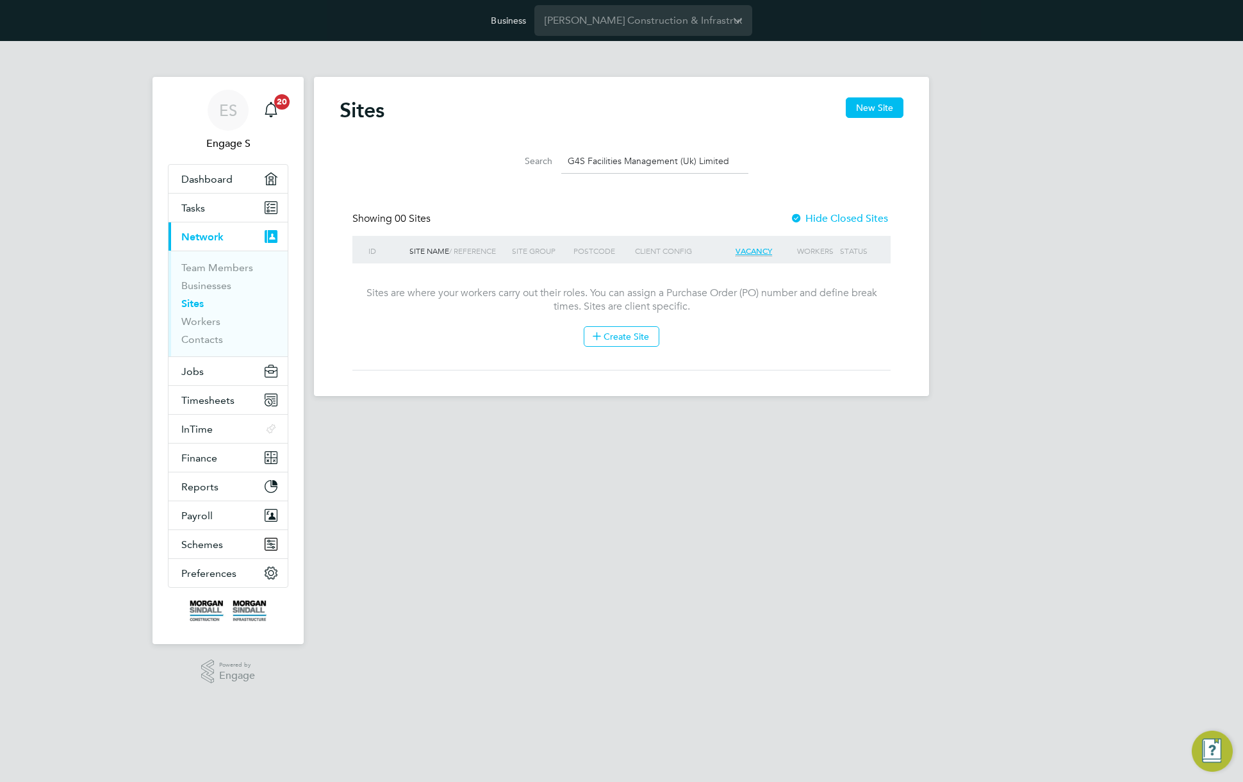
click at [595, 165] on input "G4S Facilities Management (Uk) Limited" at bounding box center [654, 161] width 187 height 25
paste input "Morgan Sindall Construction - Scotlan"
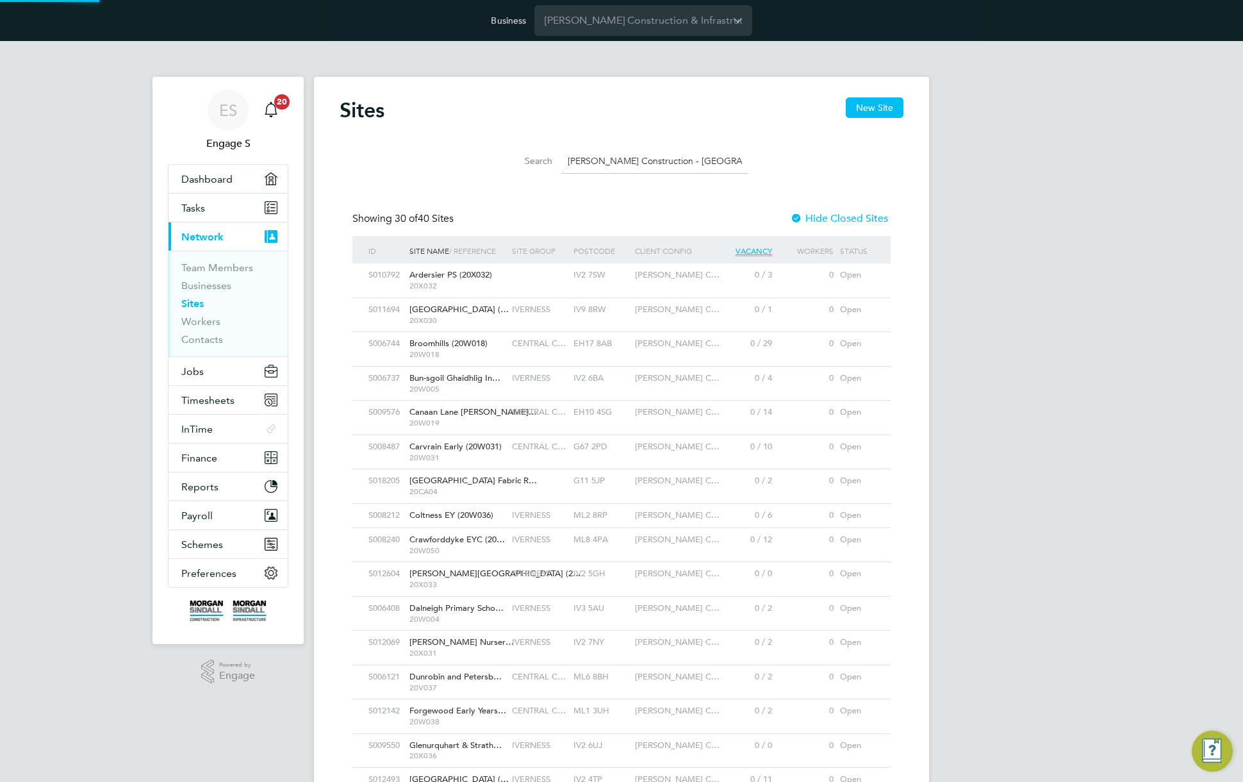
scroll to position [24, 62]
type input "Morgan Sindall Construction - Scotland"
click at [580, 279] on div "IV2 7SW" at bounding box center [600, 275] width 61 height 24
click at [638, 179] on li "Search Morgan Sindall Construction - Scotland" at bounding box center [622, 161] width 286 height 38
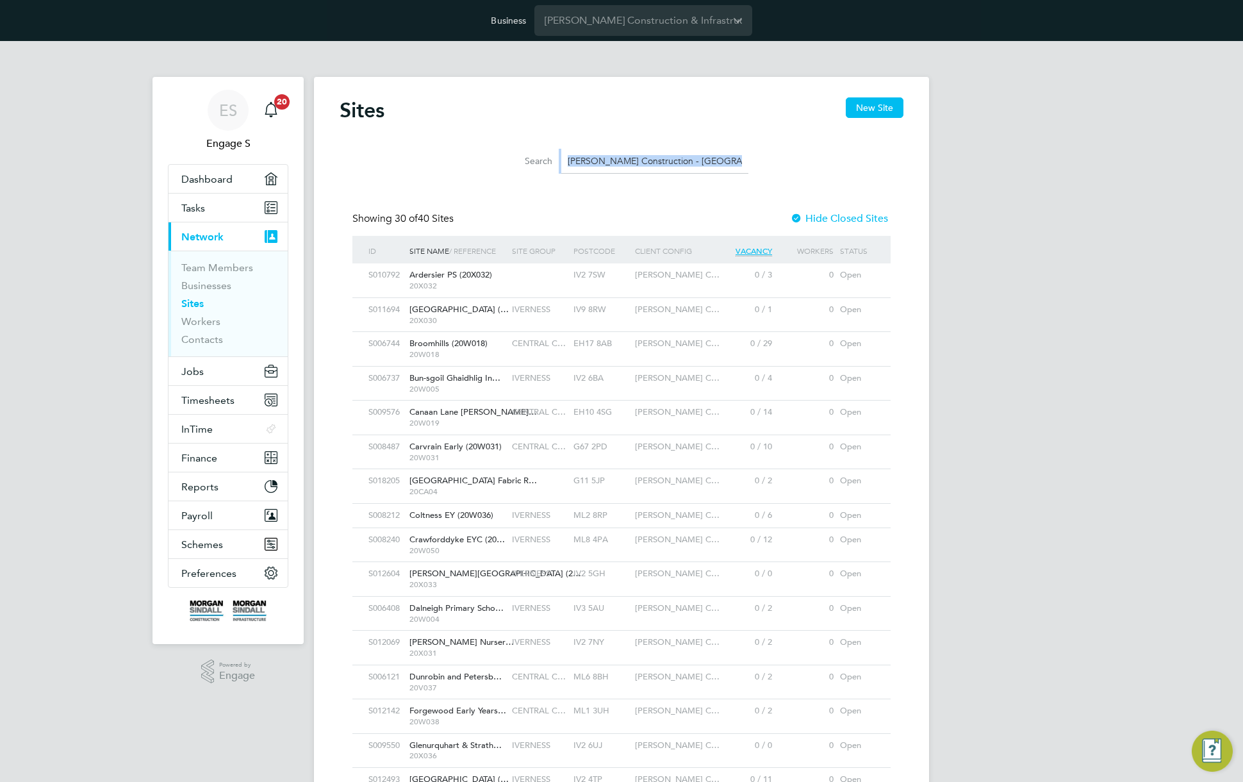
click at [638, 179] on li "Search Morgan Sindall Construction - Scotland" at bounding box center [622, 161] width 286 height 38
drag, startPoint x: 643, startPoint y: 164, endPoint x: 635, endPoint y: 156, distance: 11.3
click at [635, 156] on input "Morgan Sindall Construction - Scotland" at bounding box center [654, 161] width 187 height 25
click at [635, 156] on input "[PERSON_NAME] Construction - [GEOGRAPHIC_DATA]" at bounding box center [654, 161] width 187 height 25
click at [669, 161] on input "[PERSON_NAME] Construction - [GEOGRAPHIC_DATA]" at bounding box center [654, 161] width 187 height 25
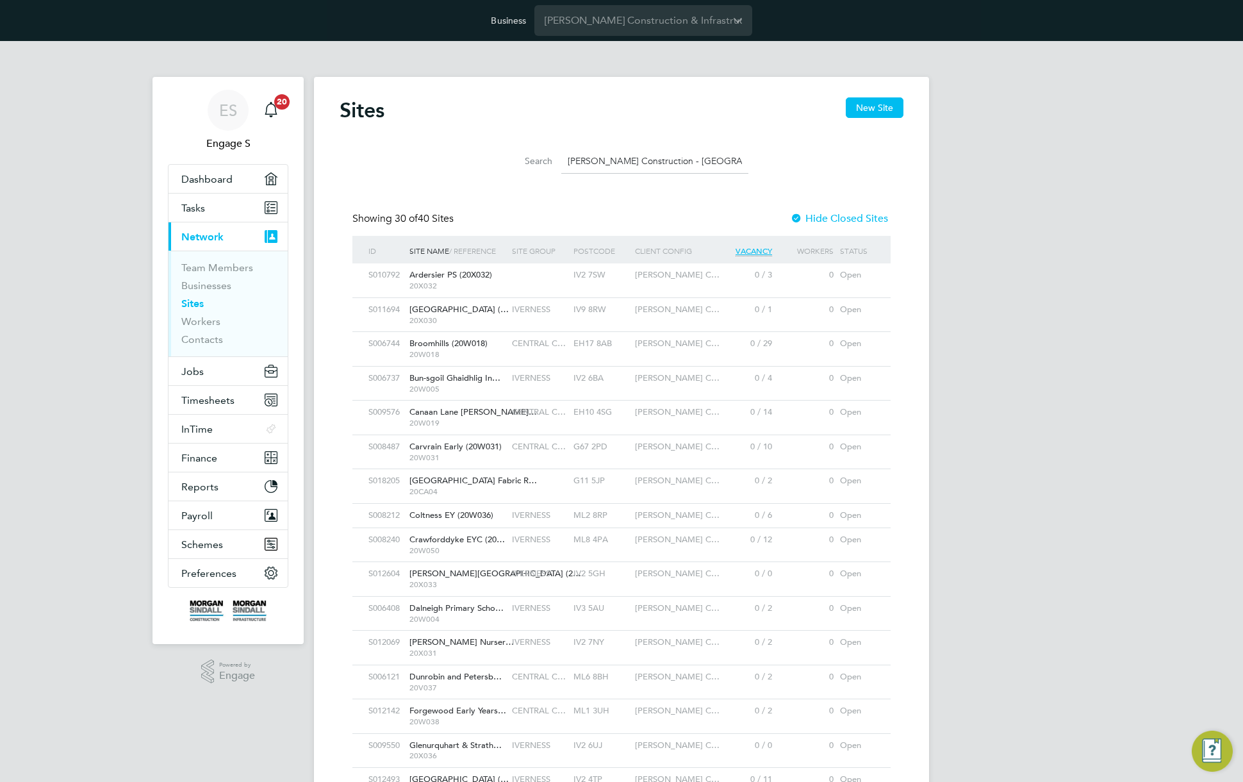
click at [669, 161] on input "[PERSON_NAME] Construction - [GEOGRAPHIC_DATA]" at bounding box center [654, 161] width 187 height 25
click at [668, 311] on span "Morgan Sindall C…" at bounding box center [677, 309] width 85 height 11
click at [204, 454] on span "Finance" at bounding box center [199, 458] width 36 height 12
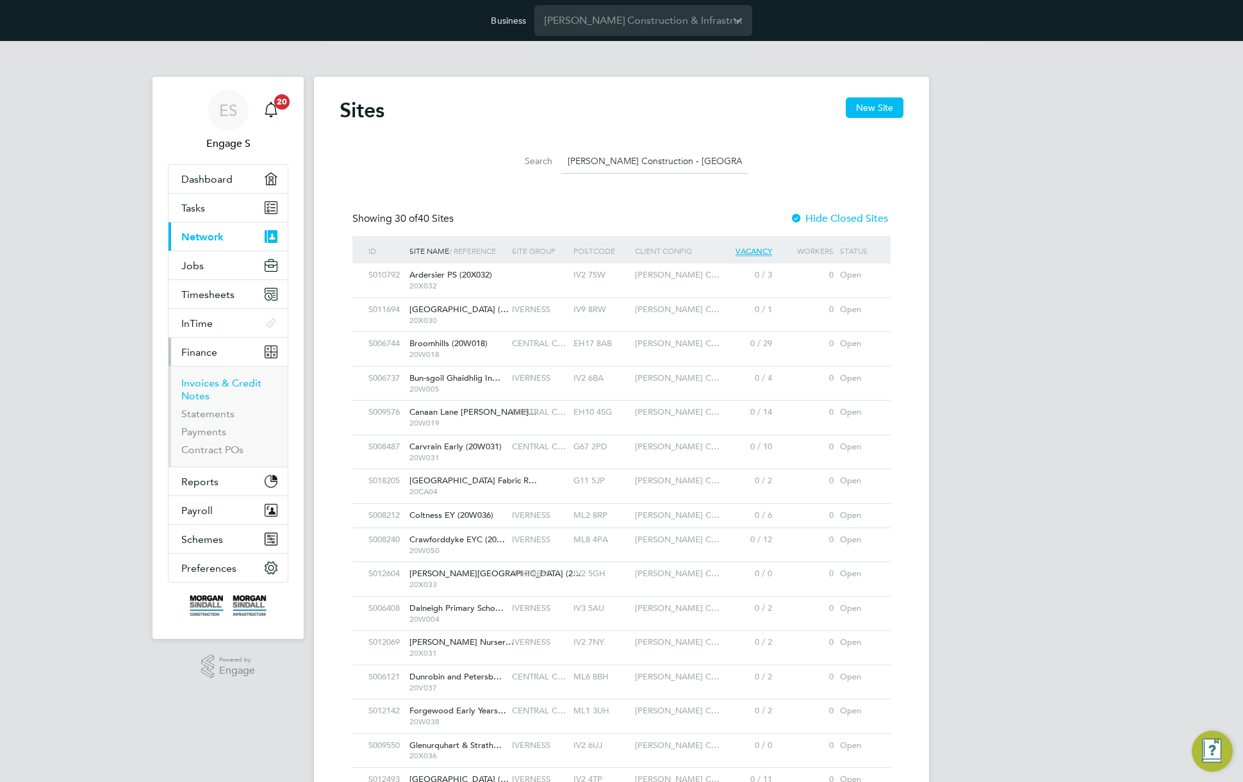
click at [201, 391] on link "Invoices & Credit Notes" at bounding box center [221, 389] width 80 height 25
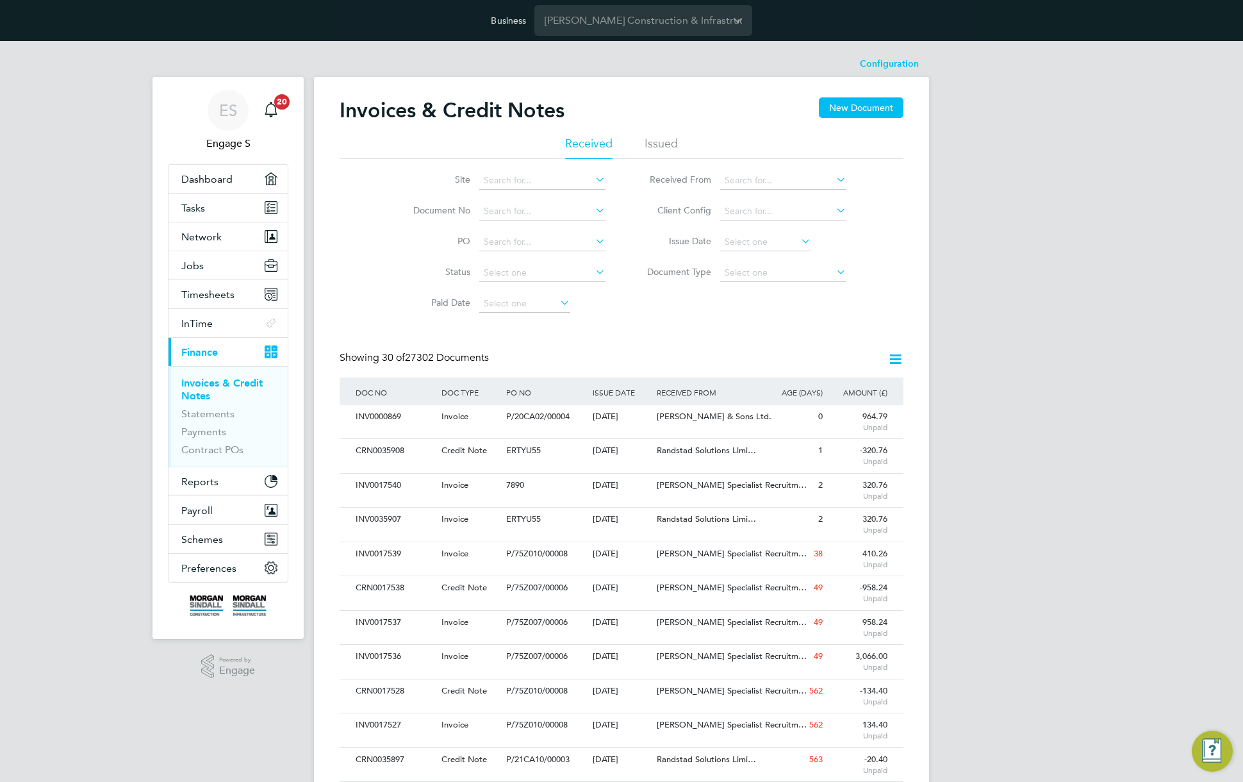
scroll to position [24, 87]
click at [649, 424] on div "18 Sep 2025" at bounding box center [621, 417] width 65 height 24
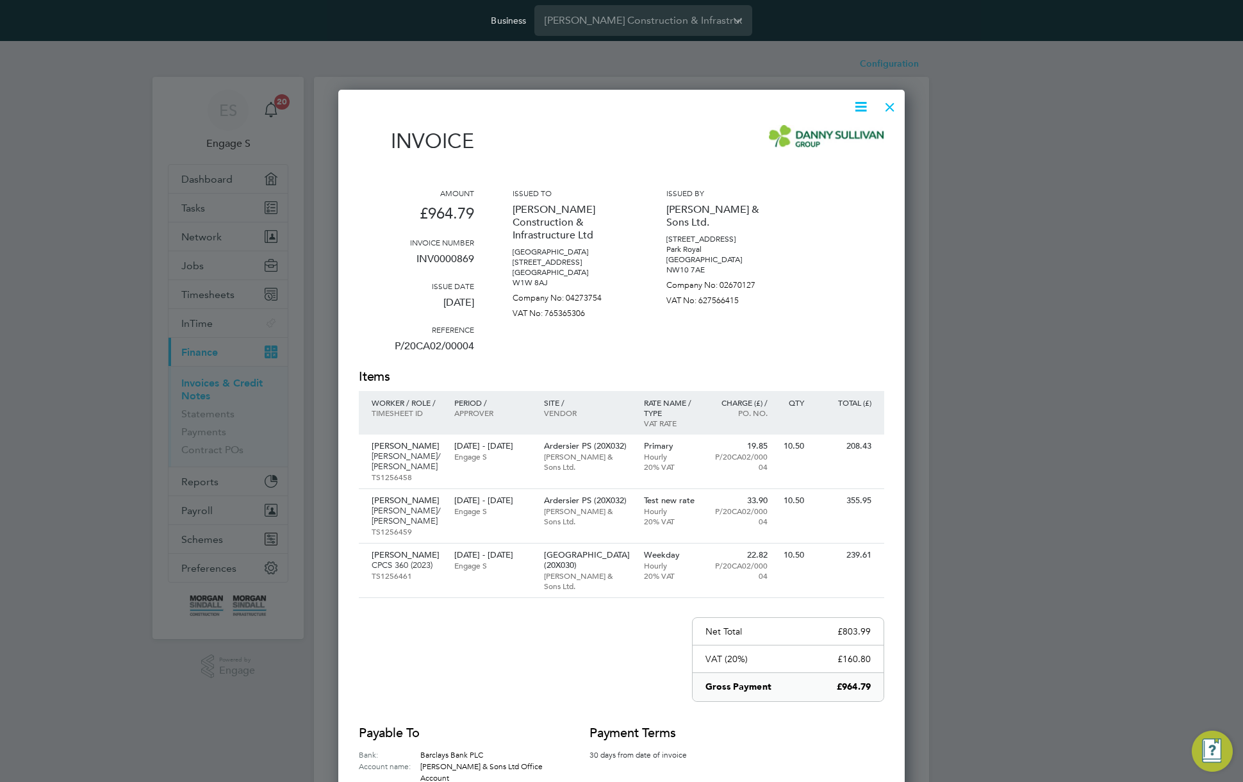
scroll to position [766, 567]
click at [888, 102] on div at bounding box center [889, 103] width 23 height 23
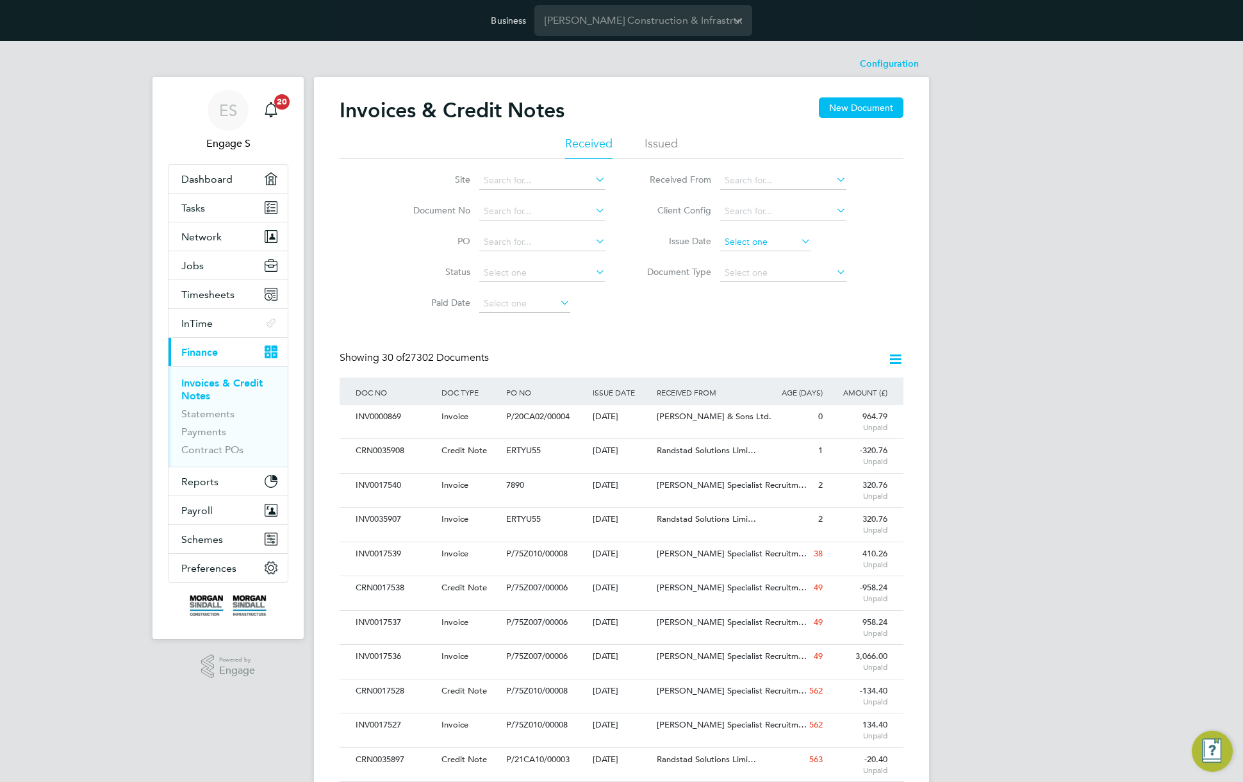
scroll to position [443, 0]
click at [749, 245] on input at bounding box center [765, 242] width 91 height 18
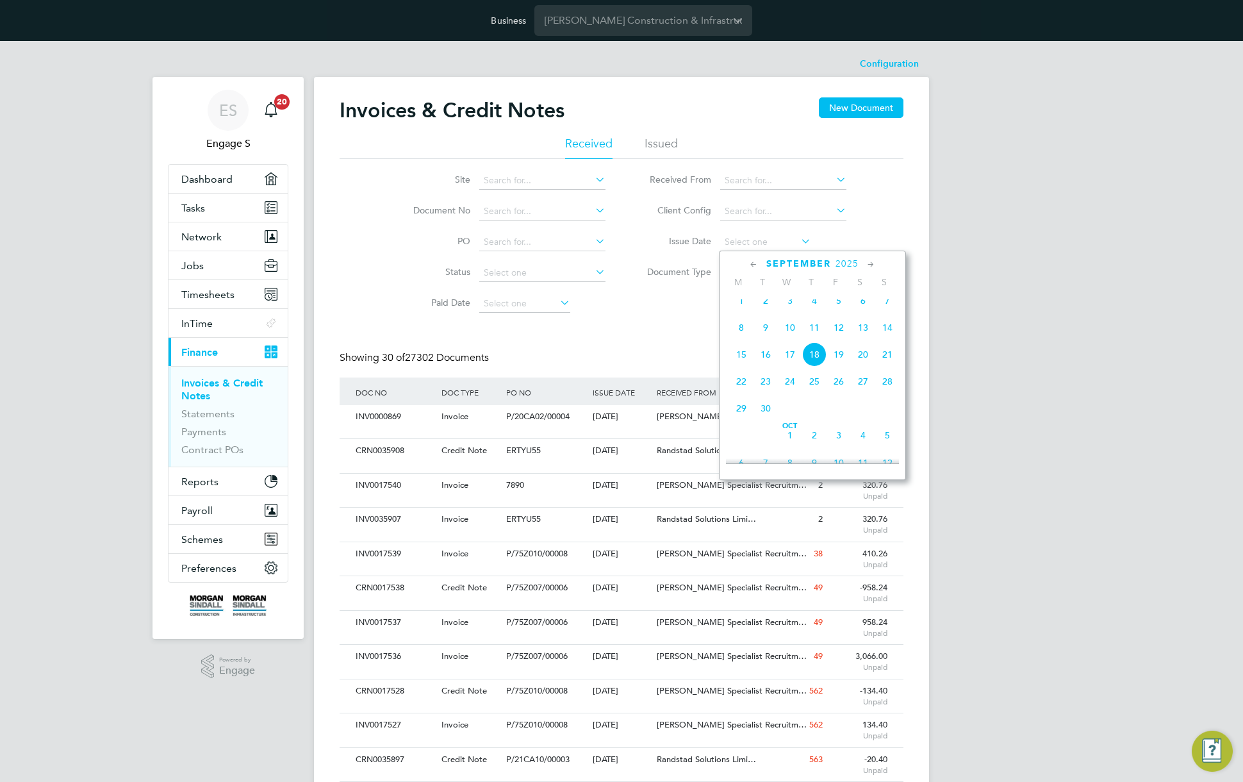
click at [827, 366] on span "19" at bounding box center [838, 354] width 24 height 24
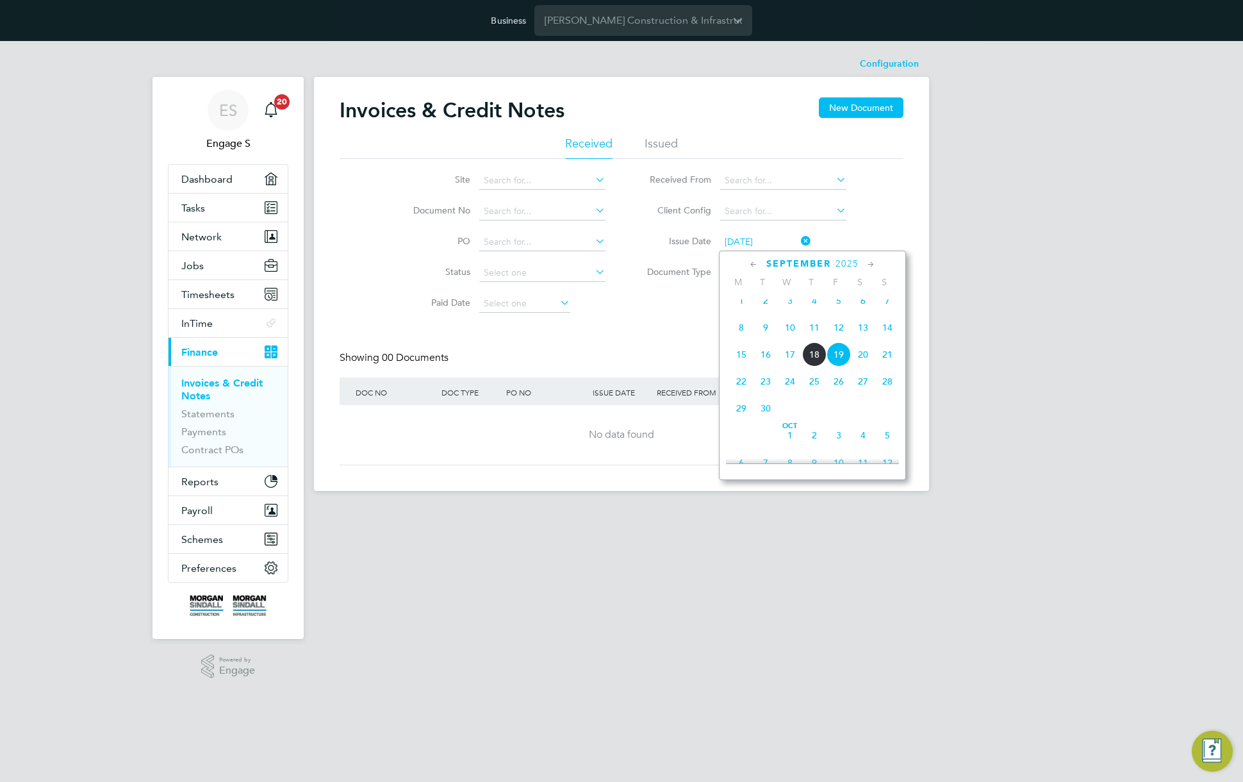
click at [764, 245] on input "19 Sep 2025" at bounding box center [765, 242] width 91 height 18
click at [813, 365] on span "18" at bounding box center [814, 354] width 24 height 24
type input "18 Sep 2025"
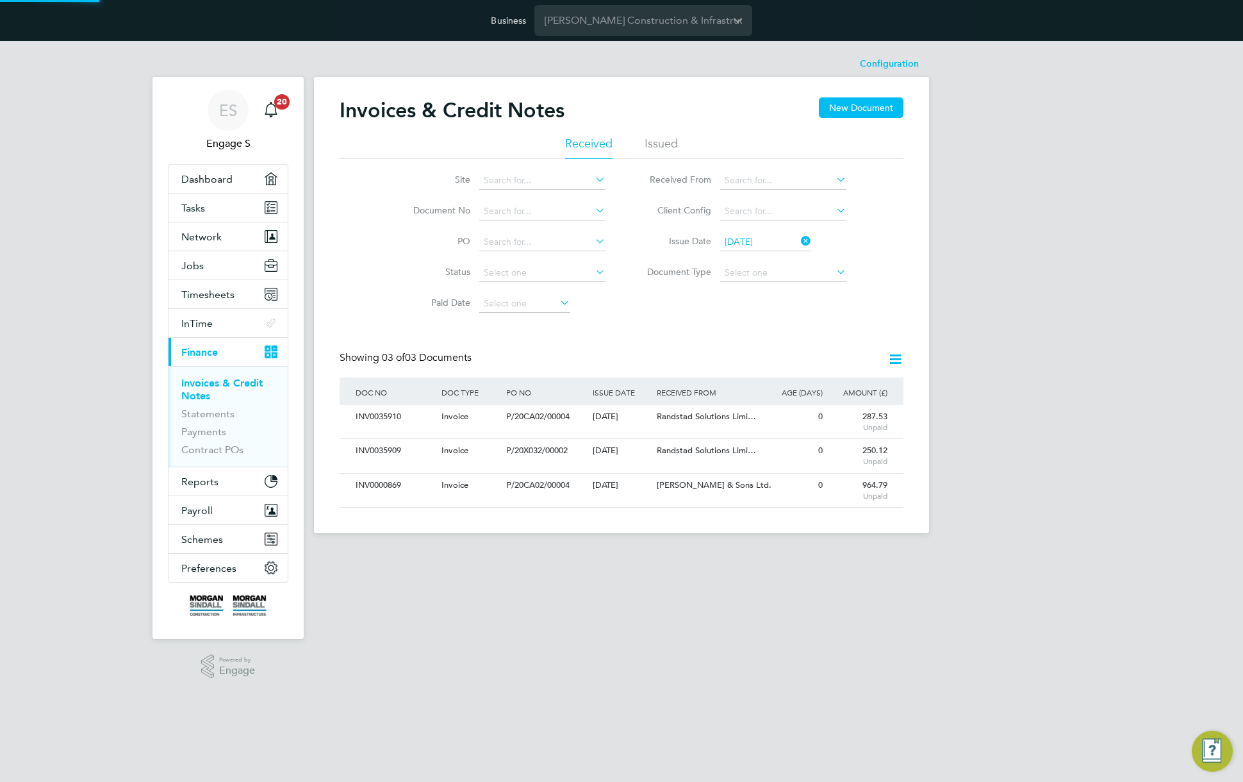
scroll to position [24, 87]
click at [891, 363] on icon at bounding box center [895, 359] width 16 height 16
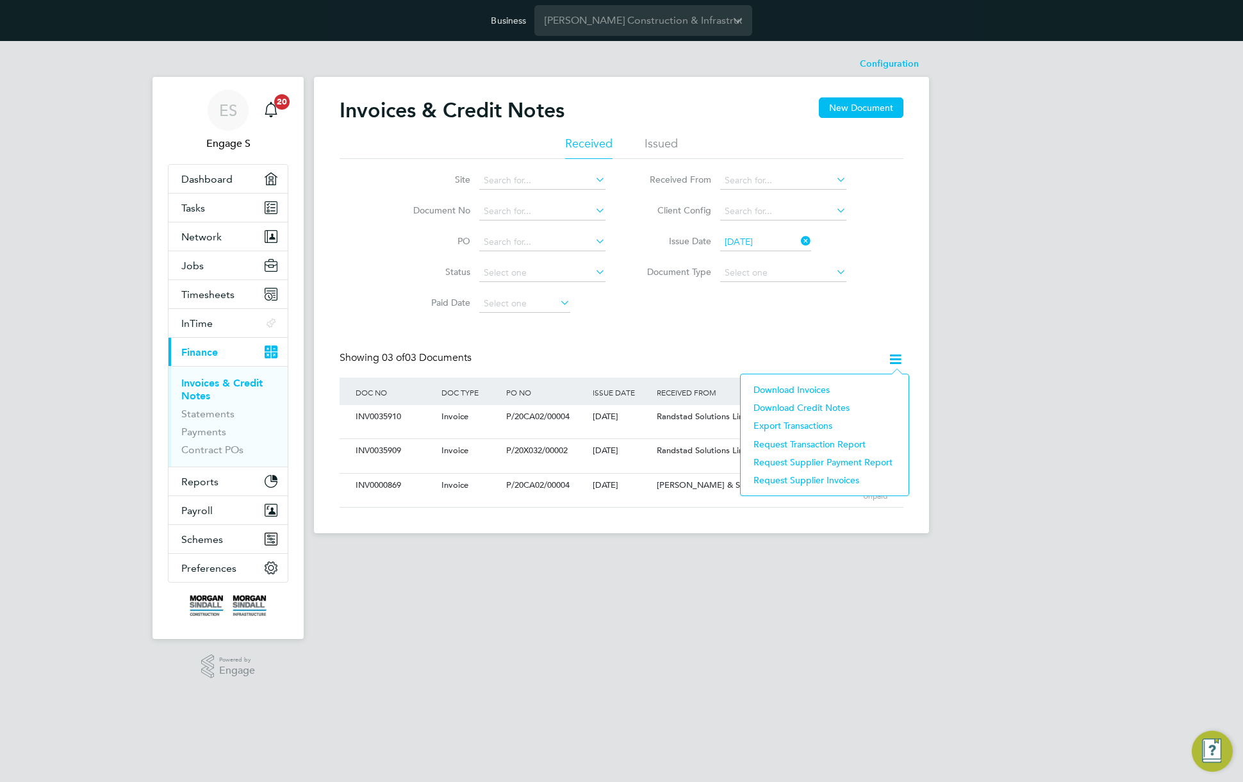
click at [803, 388] on li "Download invoices" at bounding box center [824, 390] width 155 height 18
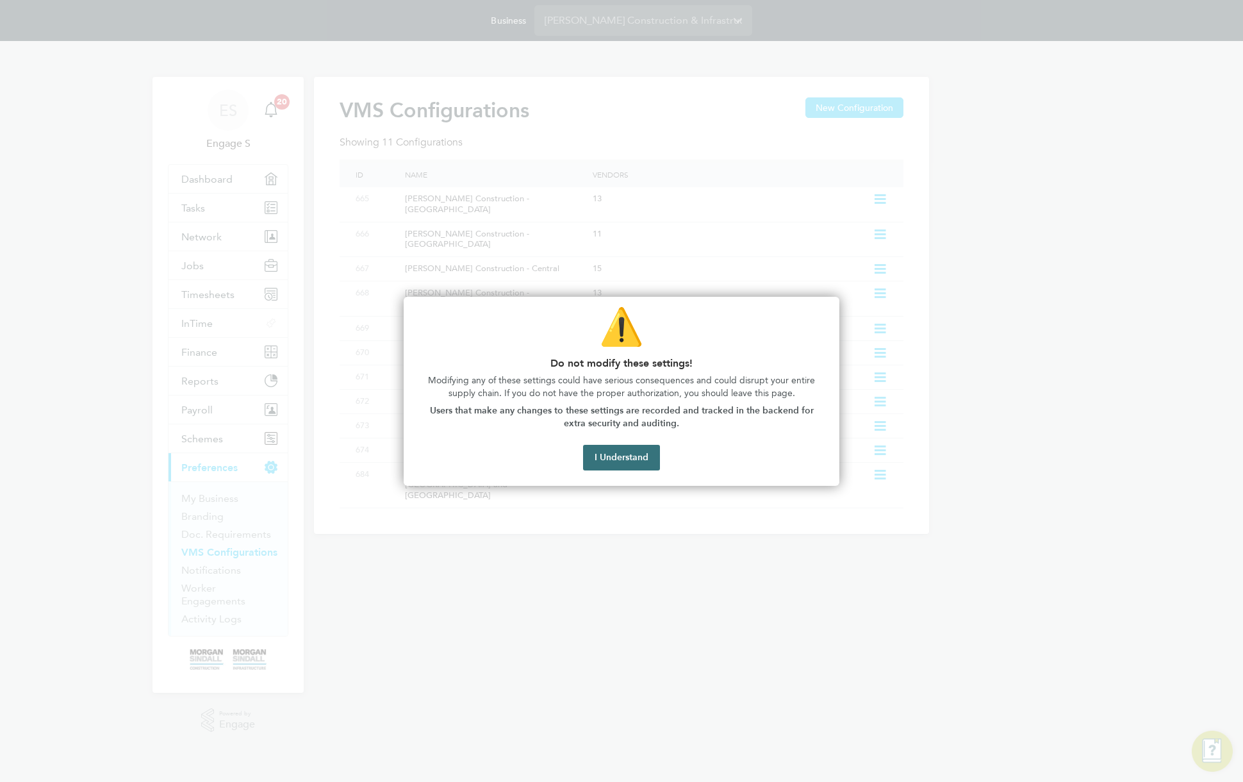
click at [618, 459] on button "I Understand" at bounding box center [621, 458] width 77 height 26
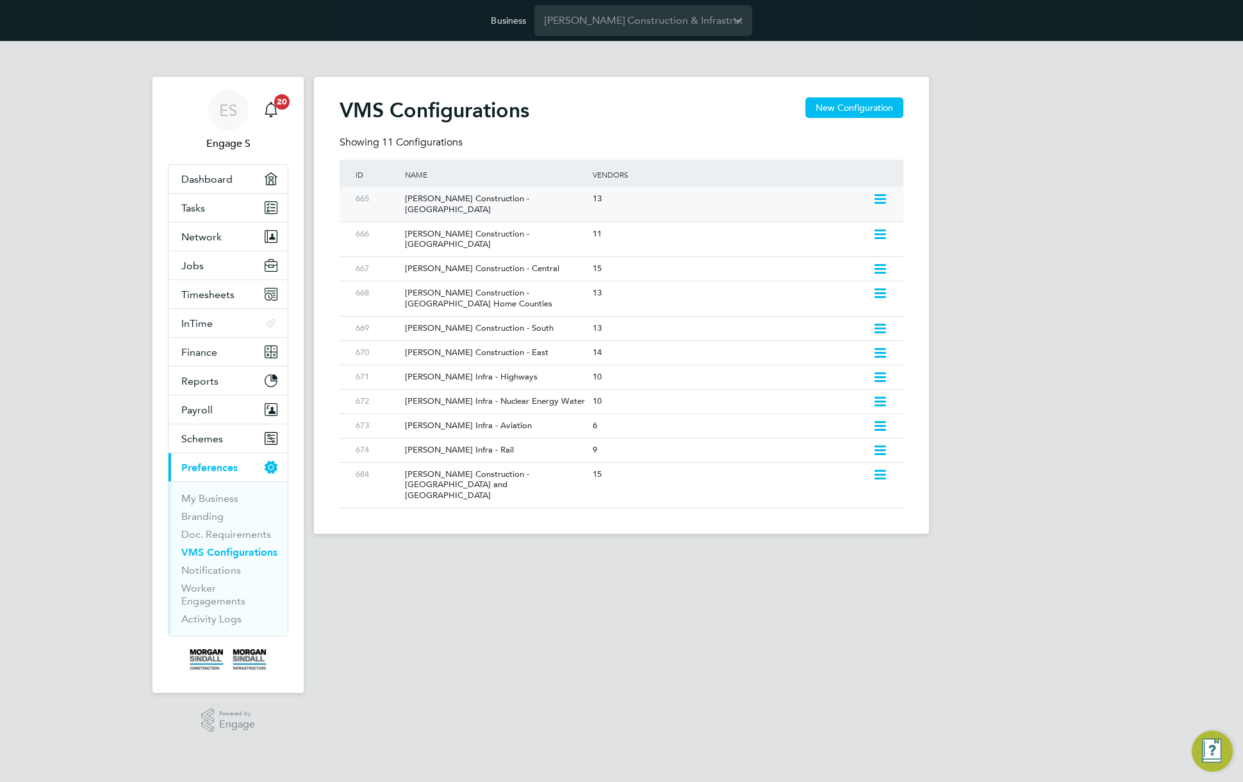
click at [874, 197] on icon at bounding box center [880, 199] width 16 height 10
click at [843, 225] on li "Edit VMS Configuration" at bounding box center [824, 227] width 123 height 18
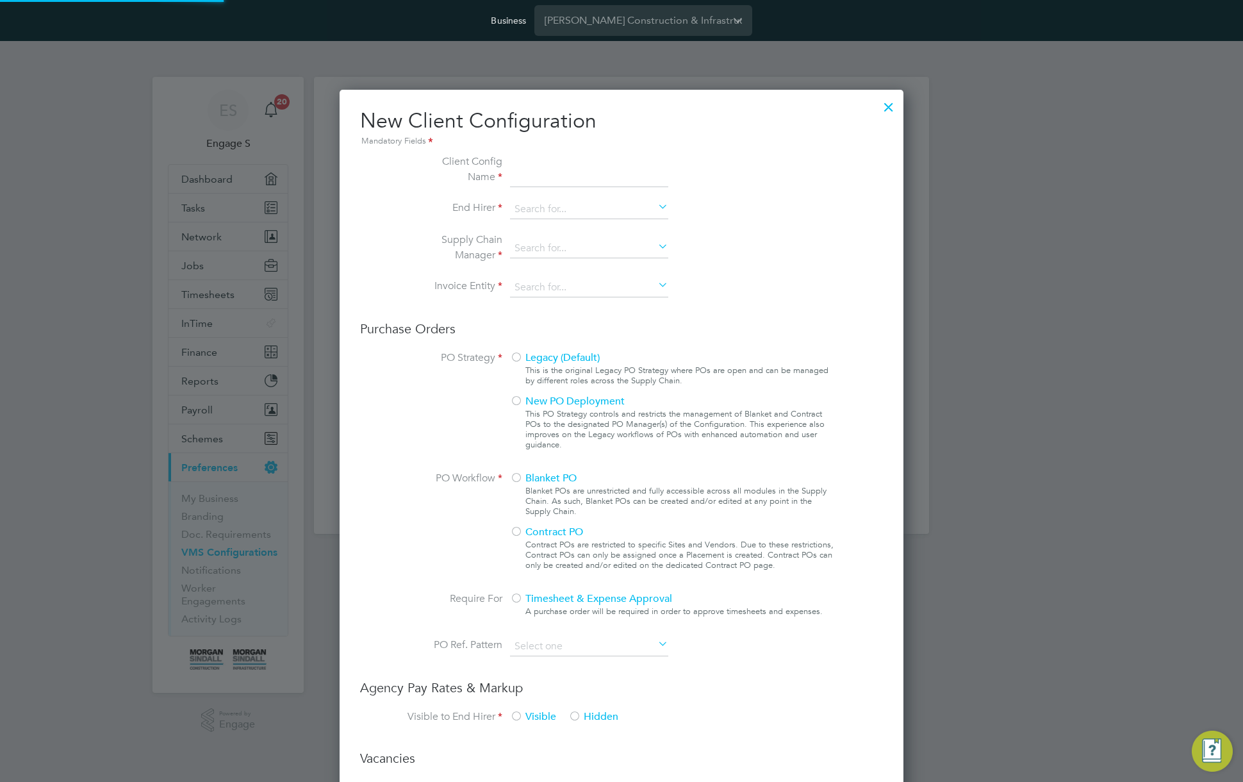
type input "[PERSON_NAME] Construction - [GEOGRAPHIC_DATA]"
type input "[PERSON_NAME] Construction & Infrastructure Ltd"
type input "Custom"
type input "By Vendor Group"
type input "No Limits"
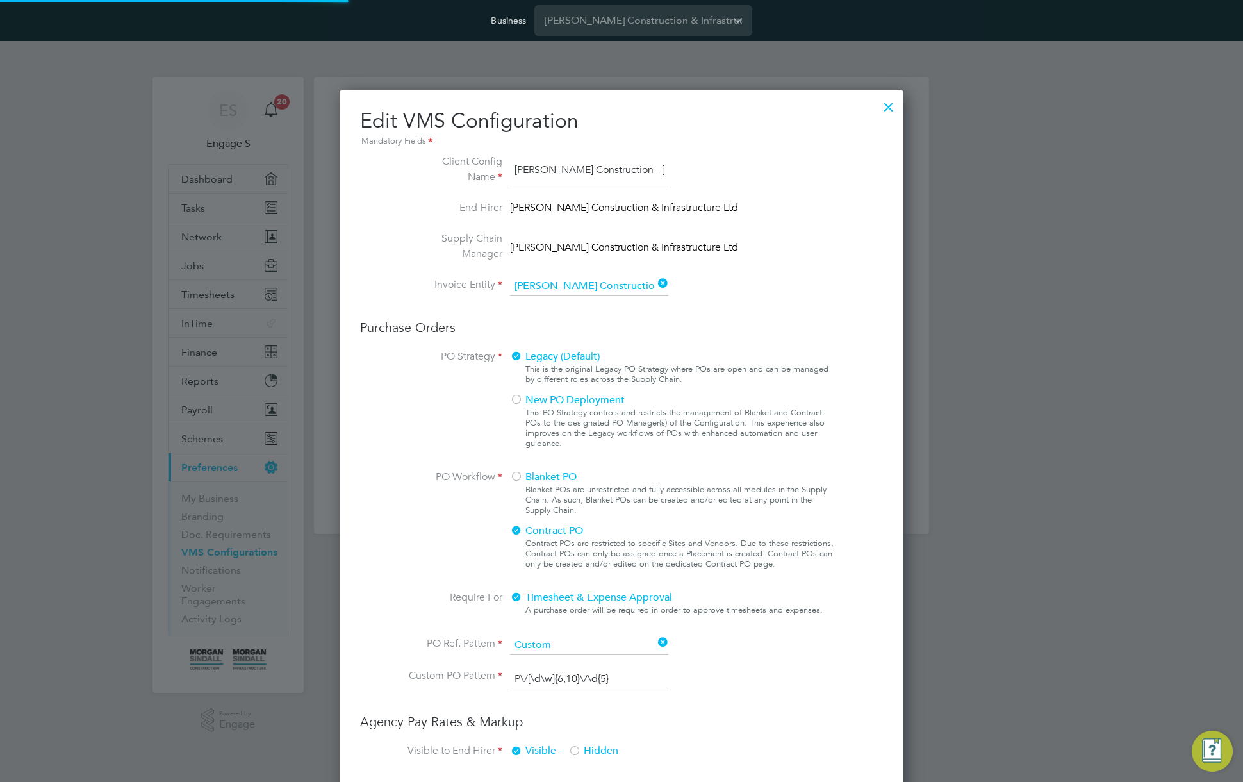
scroll to position [47, 431]
type input "Labour Desk"
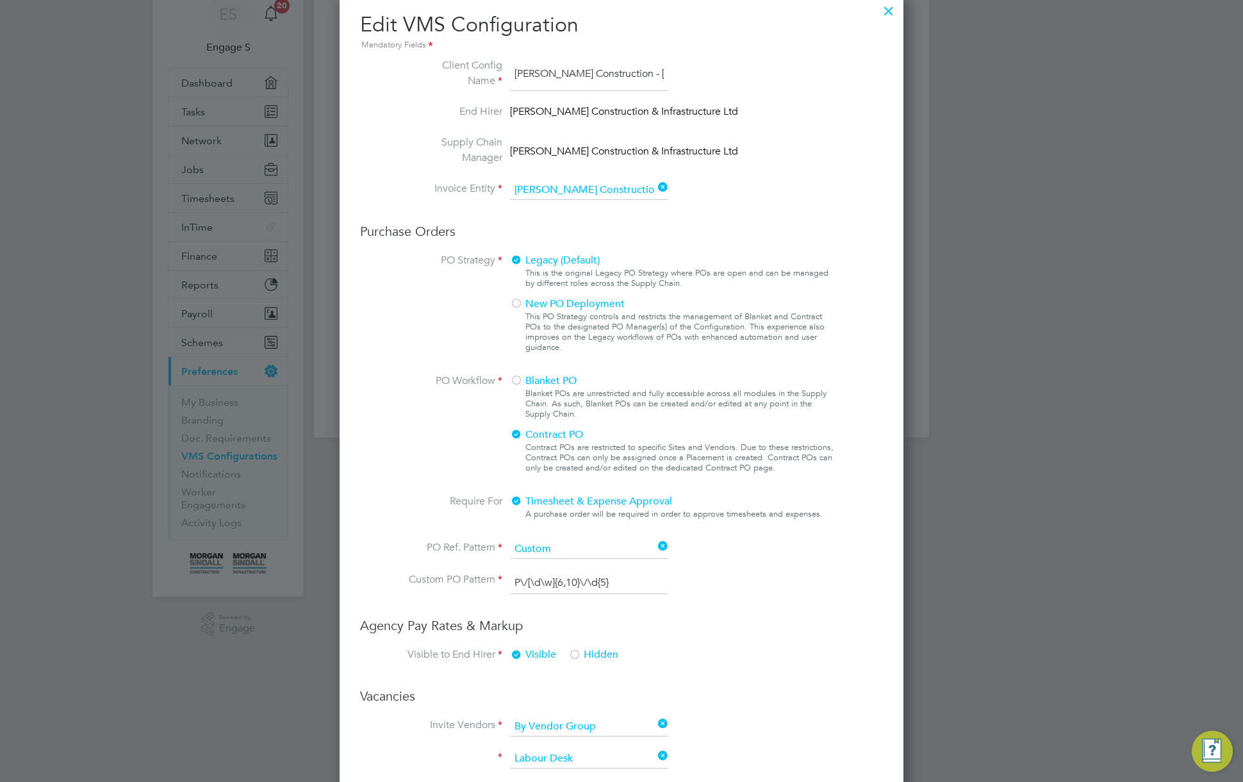
scroll to position [0, 0]
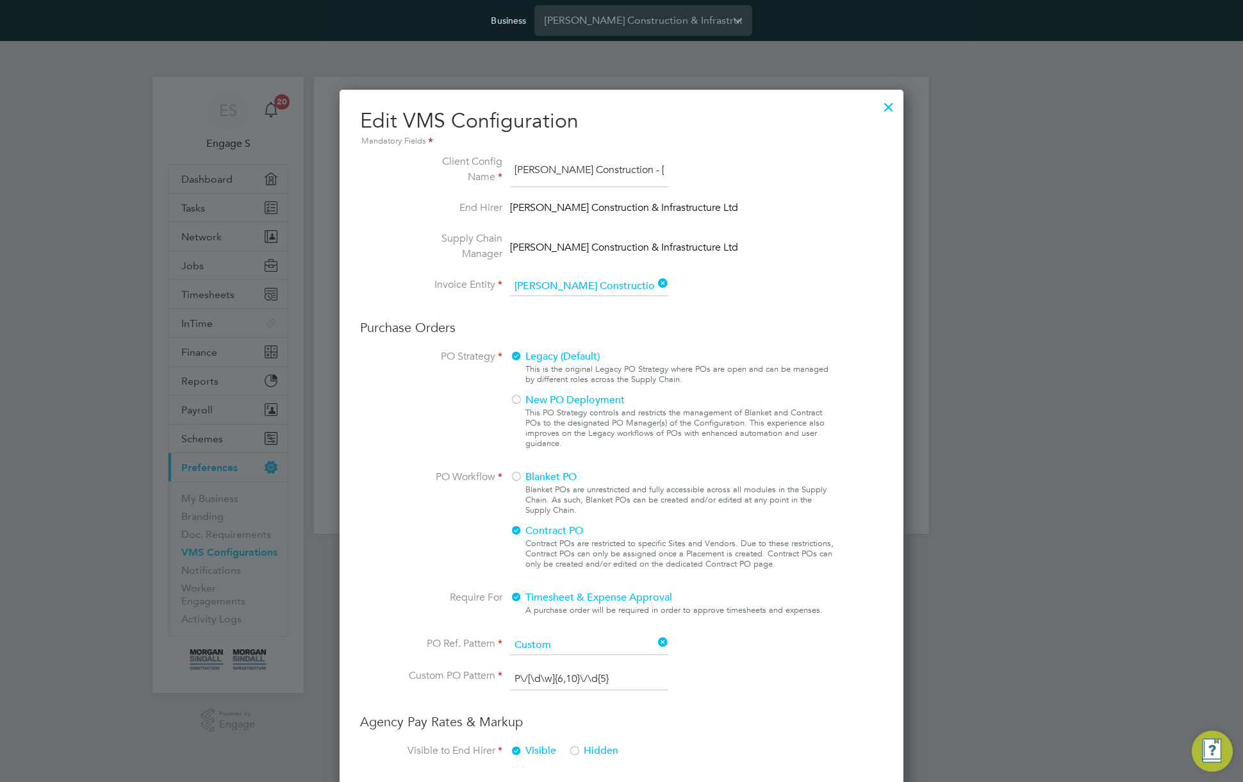
click at [890, 103] on div at bounding box center [888, 103] width 23 height 23
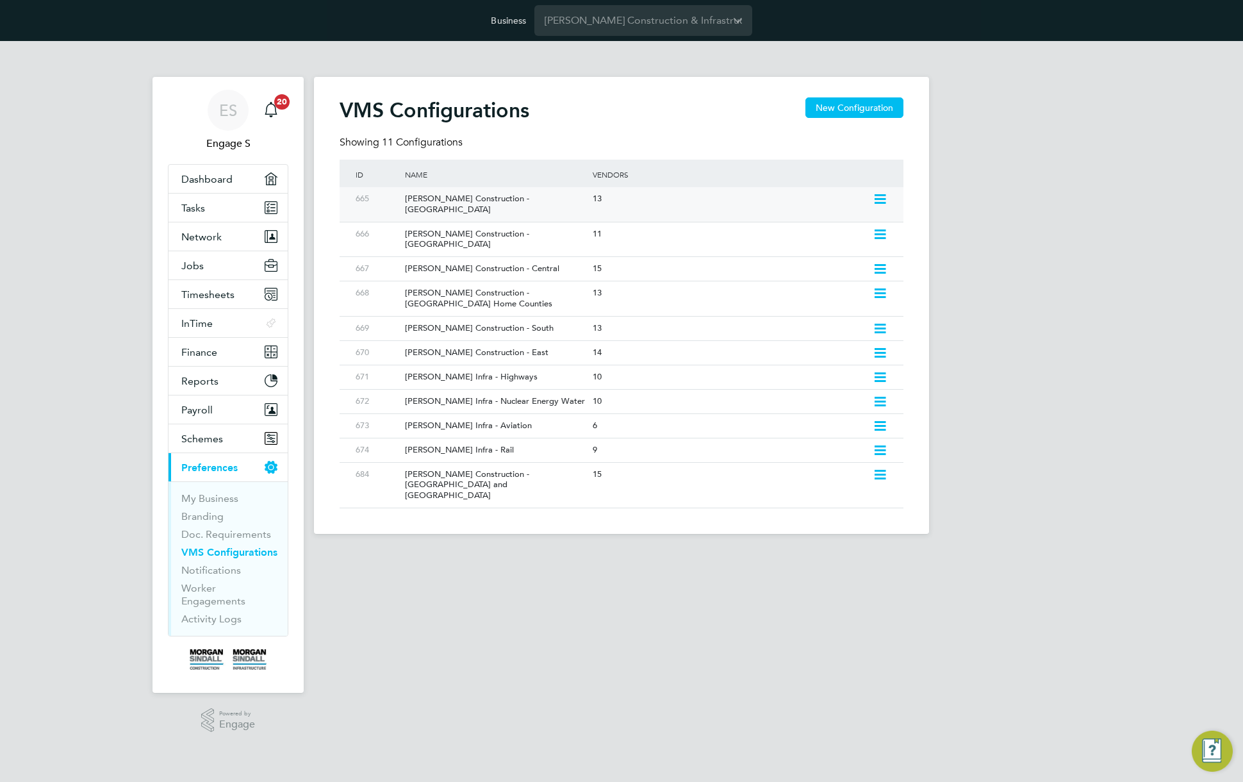
click at [550, 199] on div "[PERSON_NAME] Construction - [GEOGRAPHIC_DATA]" at bounding box center [491, 204] width 193 height 35
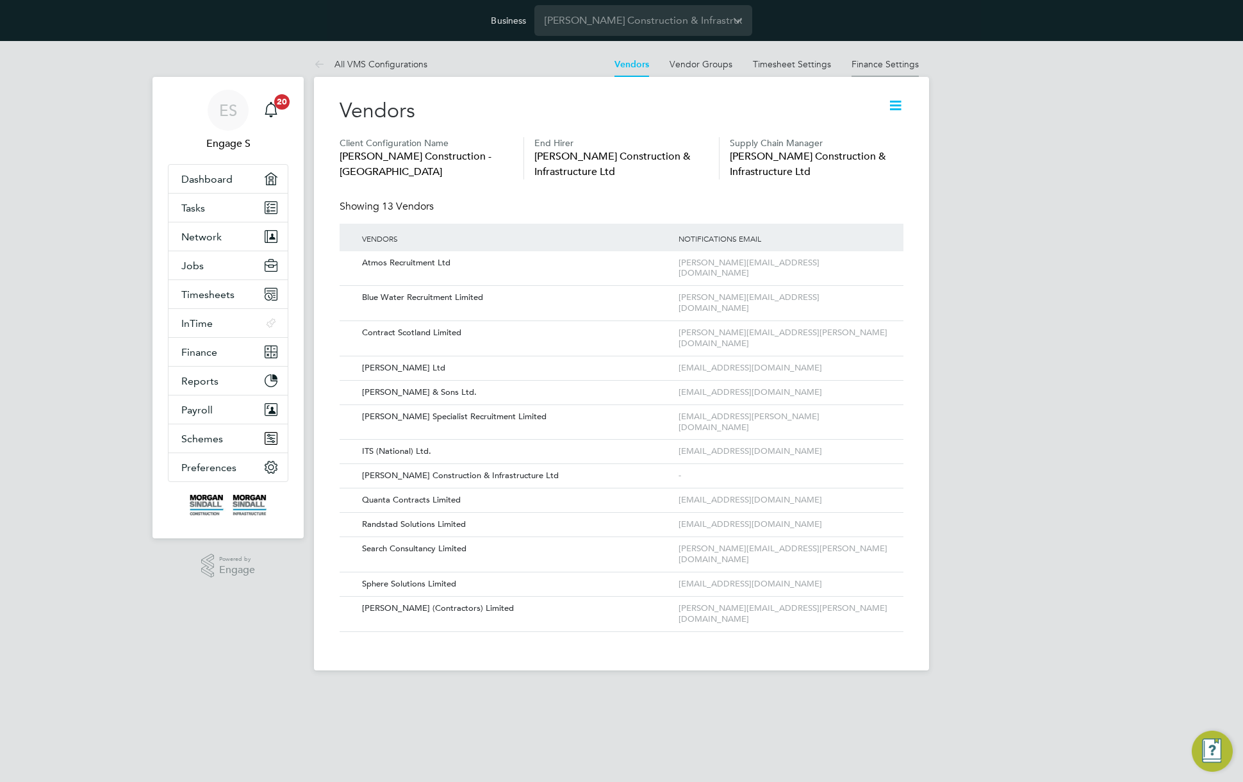
click at [893, 63] on link "Finance Settings" at bounding box center [884, 64] width 67 height 12
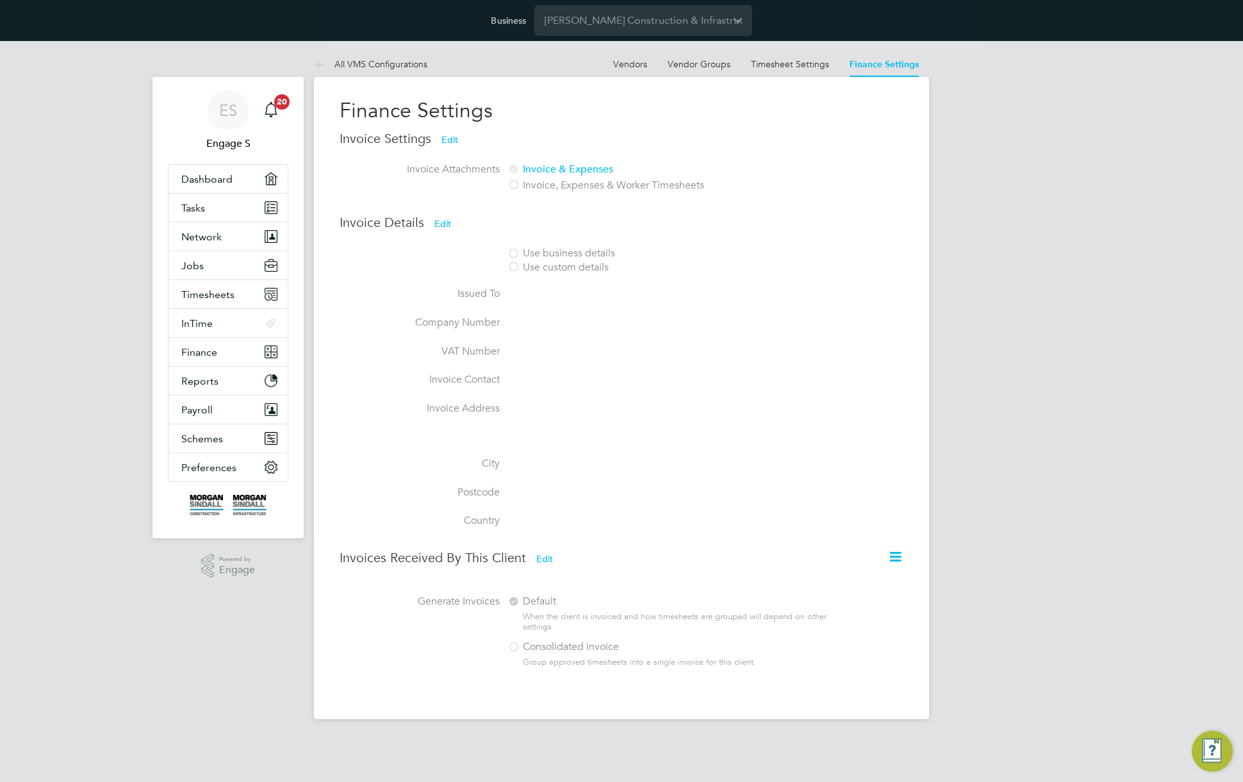
click at [896, 556] on icon at bounding box center [895, 556] width 16 height 16
click at [539, 560] on button "Edit" at bounding box center [544, 558] width 37 height 20
click at [520, 646] on label "Consolidated invoice" at bounding box center [665, 646] width 317 height 13
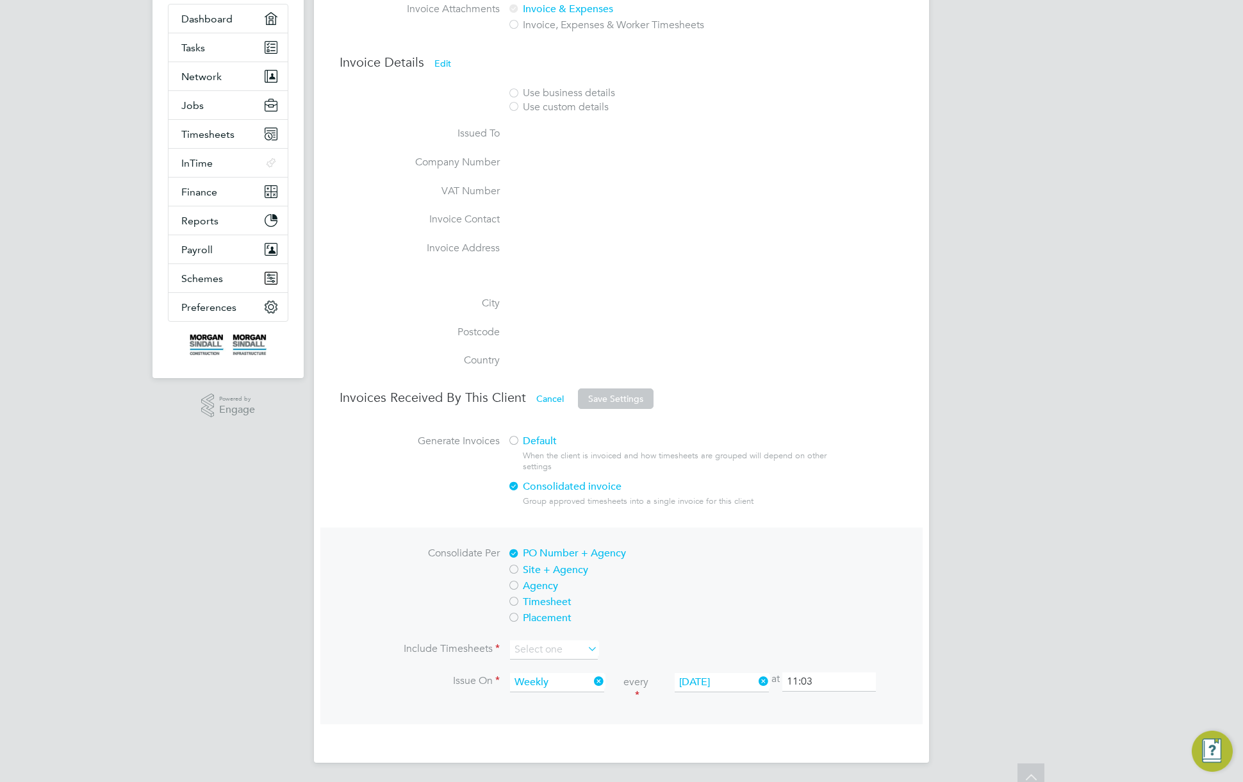
scroll to position [161, 0]
click at [566, 643] on input at bounding box center [554, 648] width 88 height 19
click at [559, 666] on li "All timesheets" at bounding box center [553, 666] width 89 height 17
type input "All timesheets"
click at [597, 389] on button "Save Settings" at bounding box center [616, 397] width 76 height 20
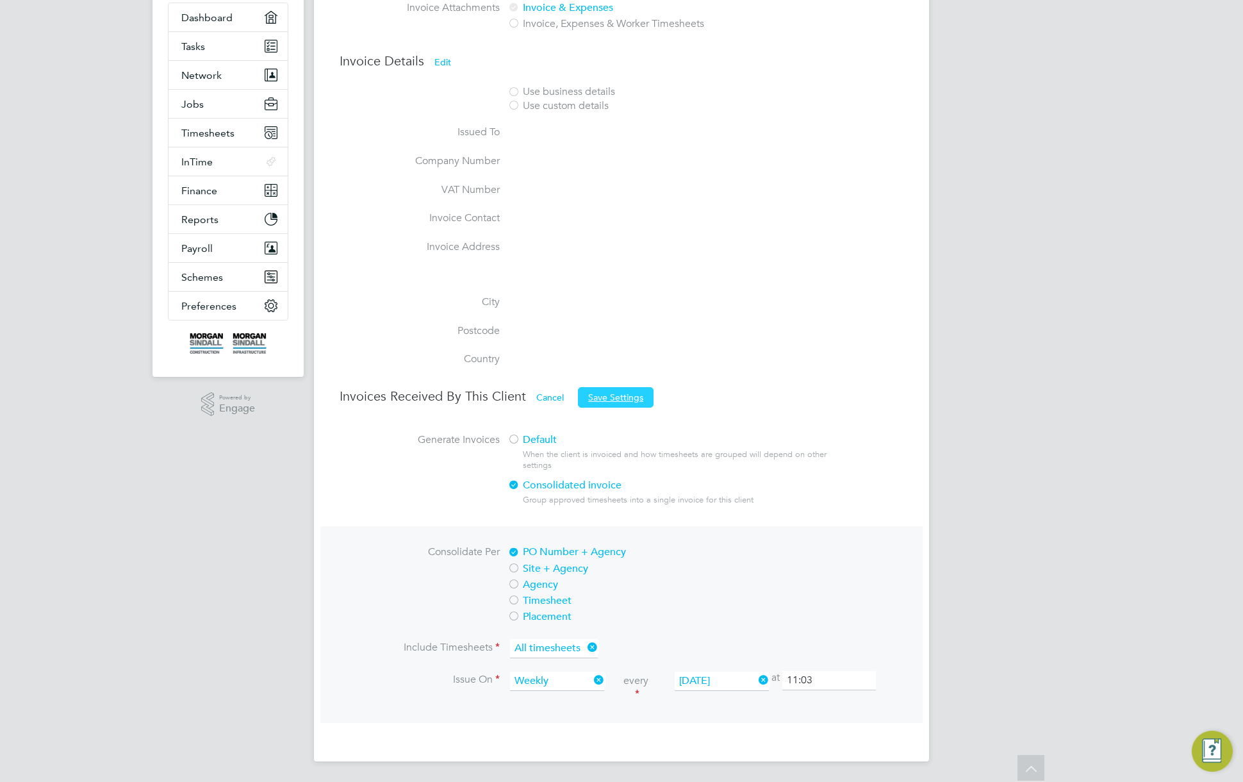
scroll to position [0, 0]
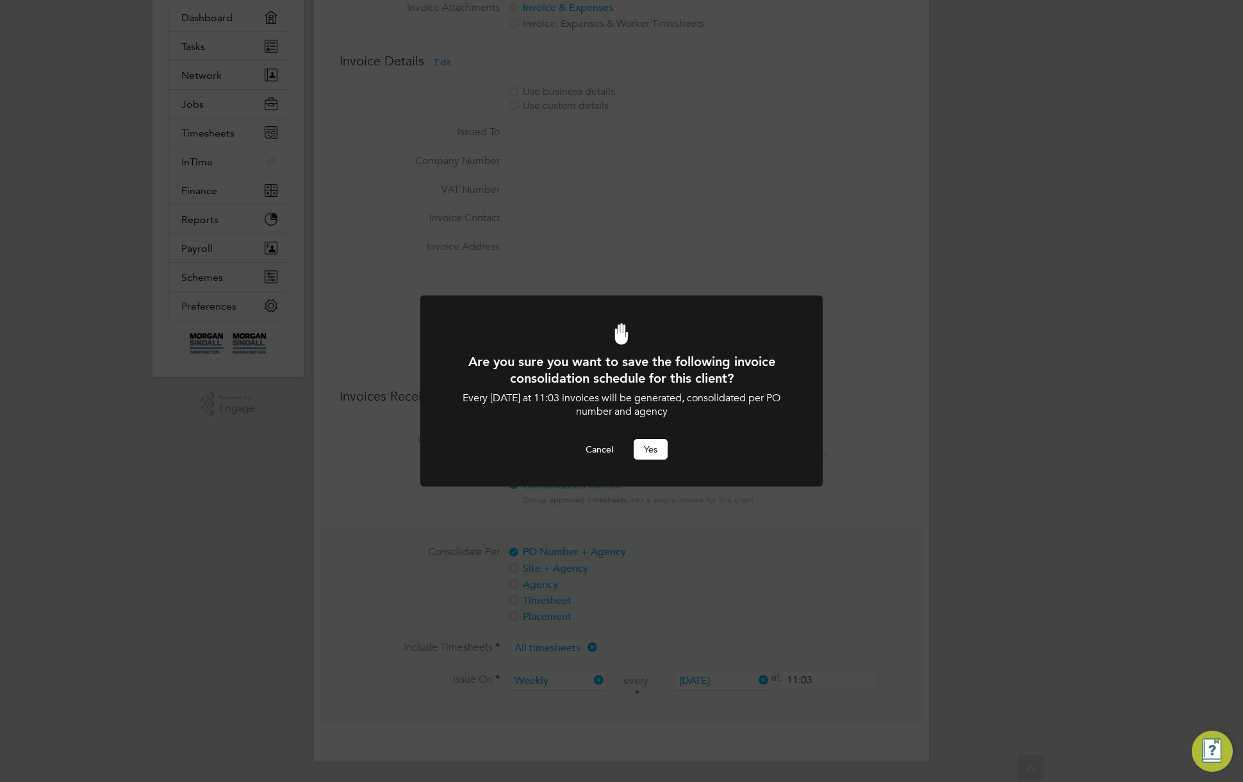
click at [649, 437] on div "Are you sure you want to save the following invoice consolidation schedule for …" at bounding box center [621, 406] width 333 height 106
click at [649, 453] on button "Yes" at bounding box center [651, 449] width 34 height 20
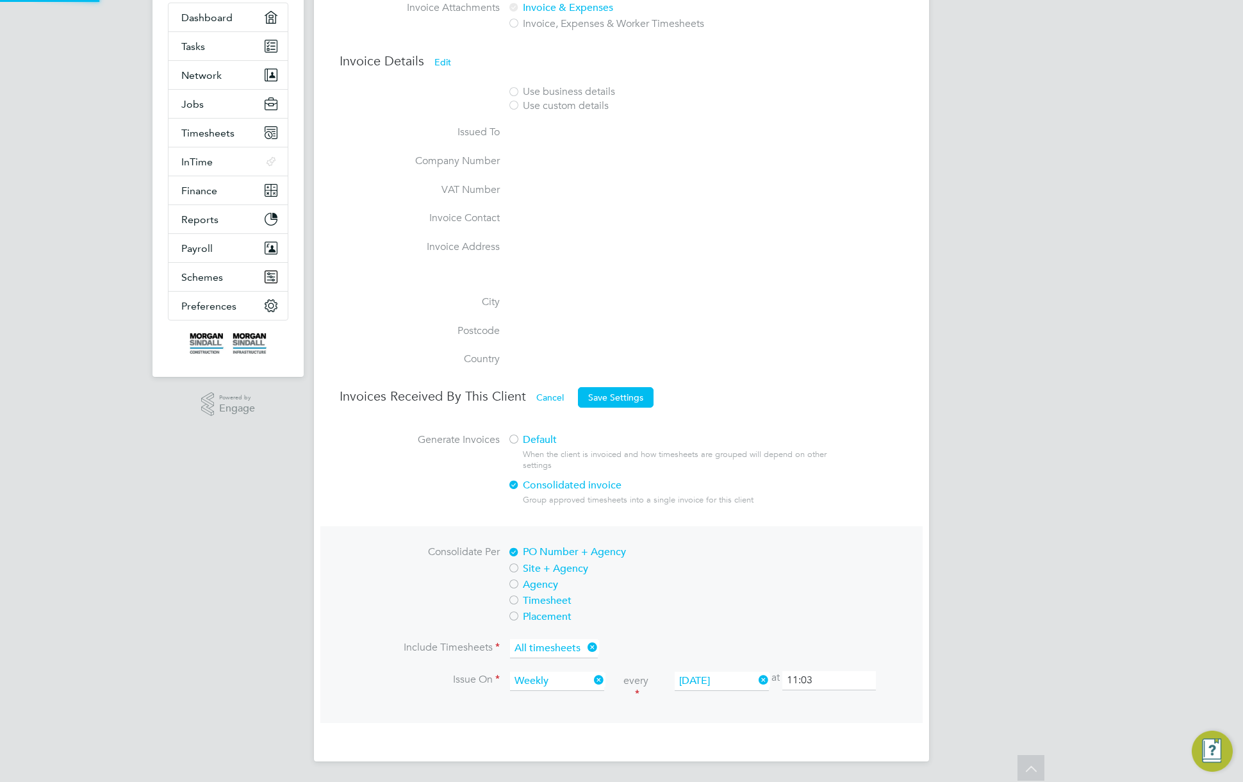
scroll to position [142, 0]
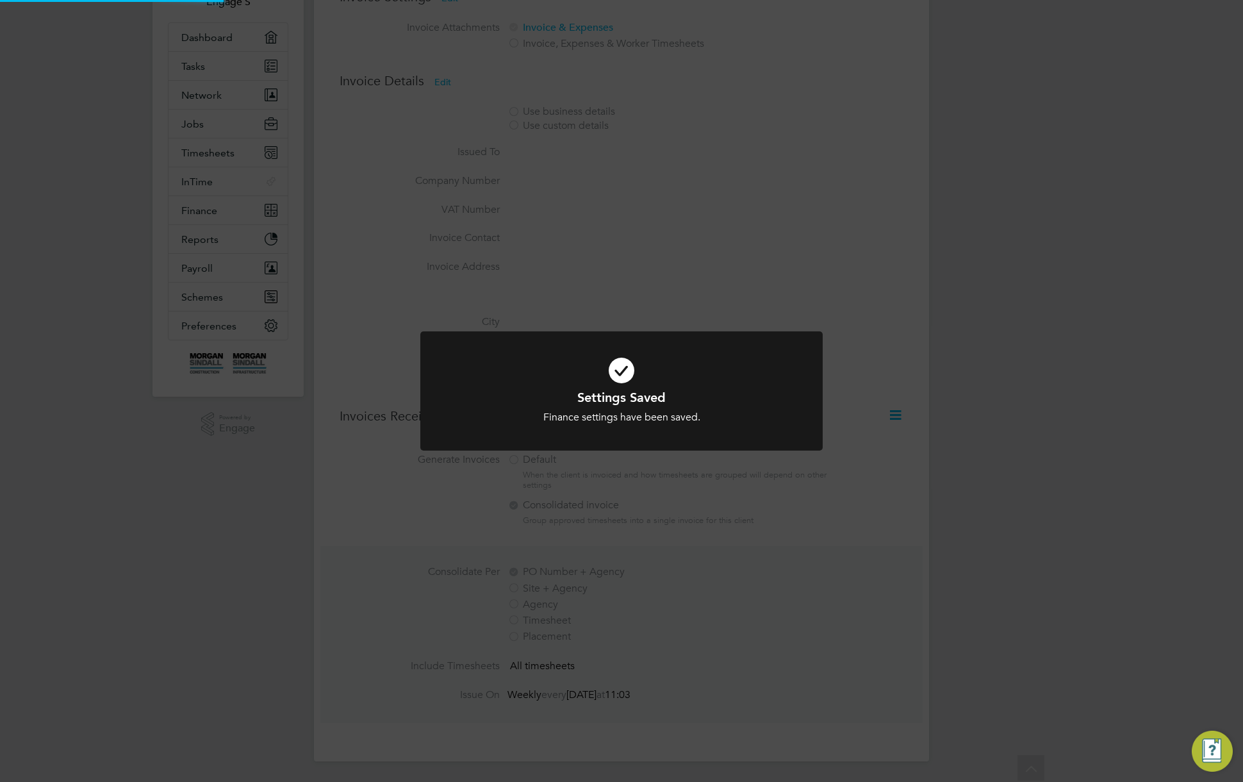
click at [760, 435] on div at bounding box center [621, 391] width 402 height 120
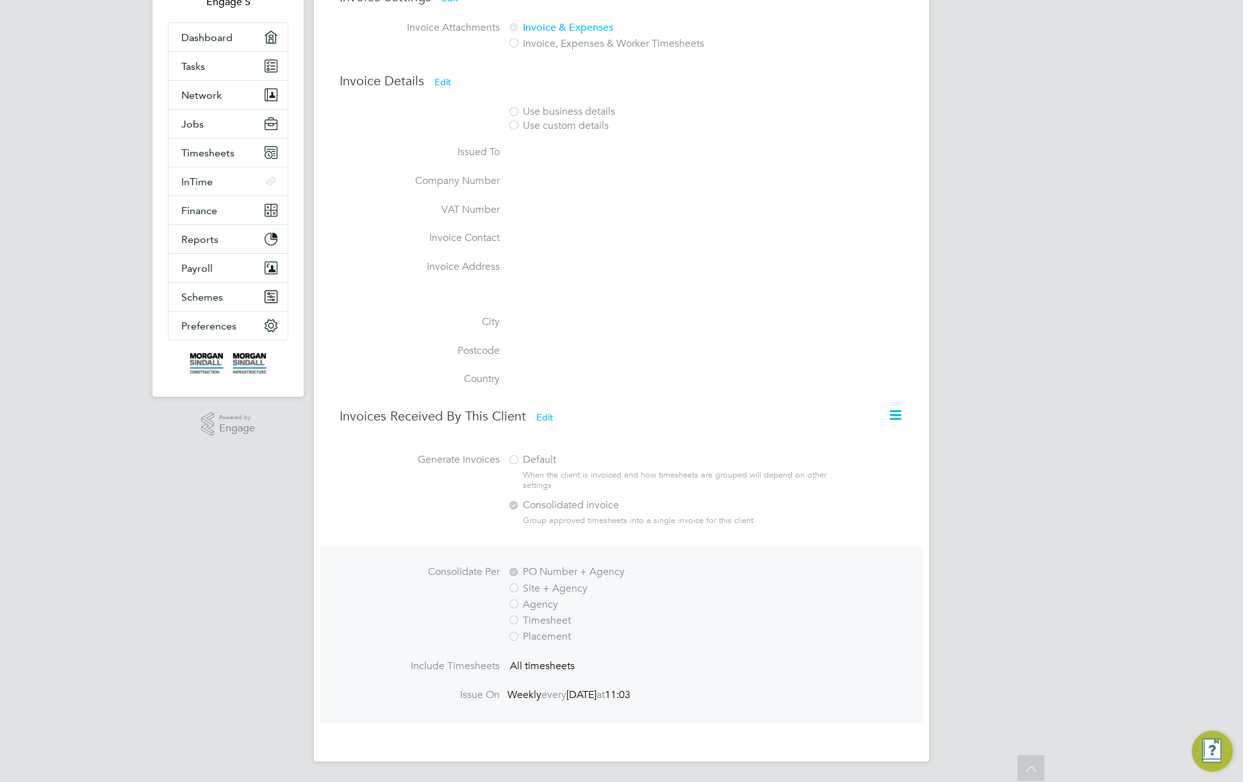
click at [807, 524] on div "Group approved timesheets into a single invoice for this client" at bounding box center [678, 520] width 311 height 11
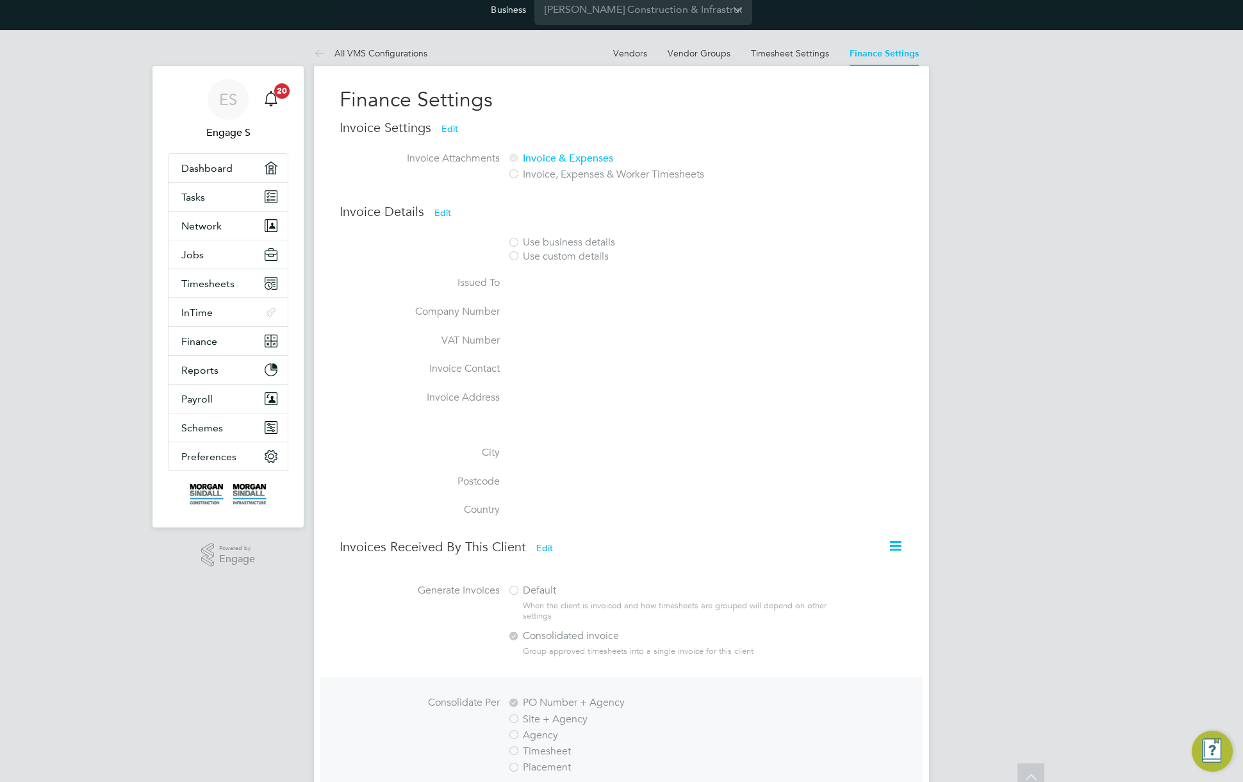
scroll to position [0, 0]
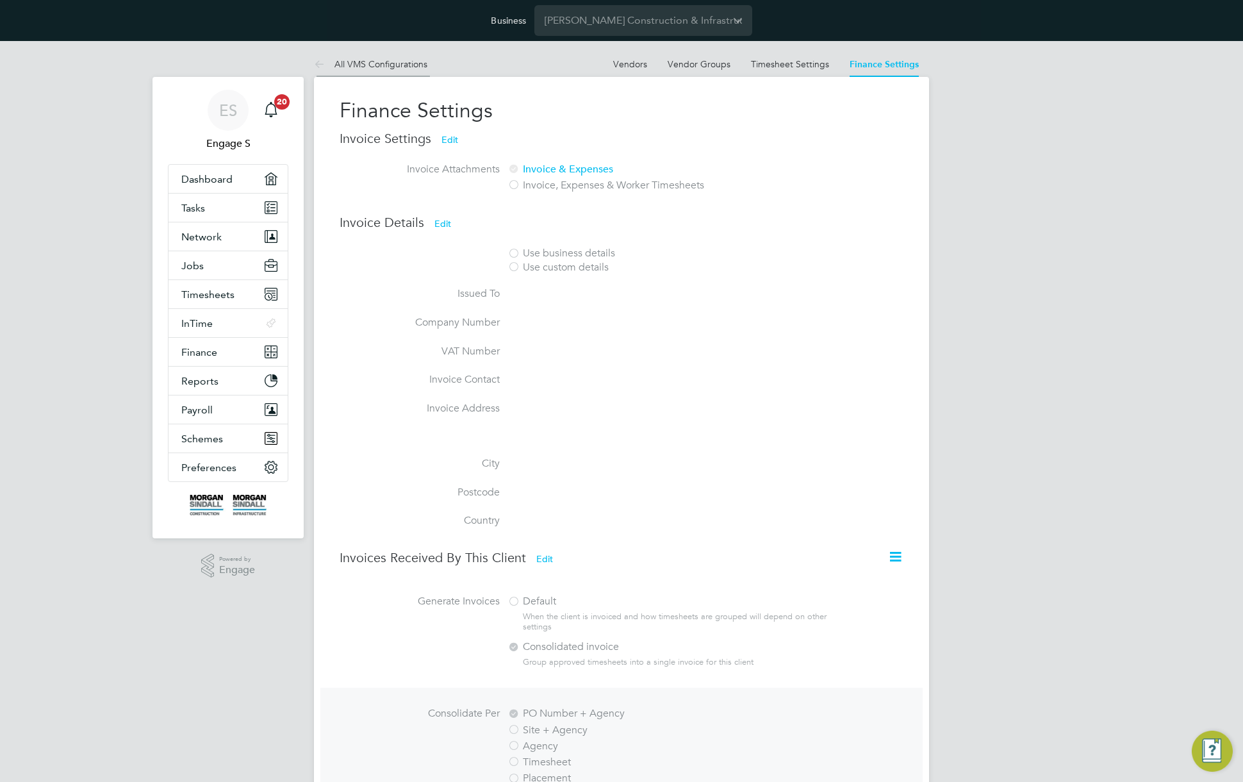
click at [384, 63] on link "All VMS Configurations" at bounding box center [370, 64] width 113 height 12
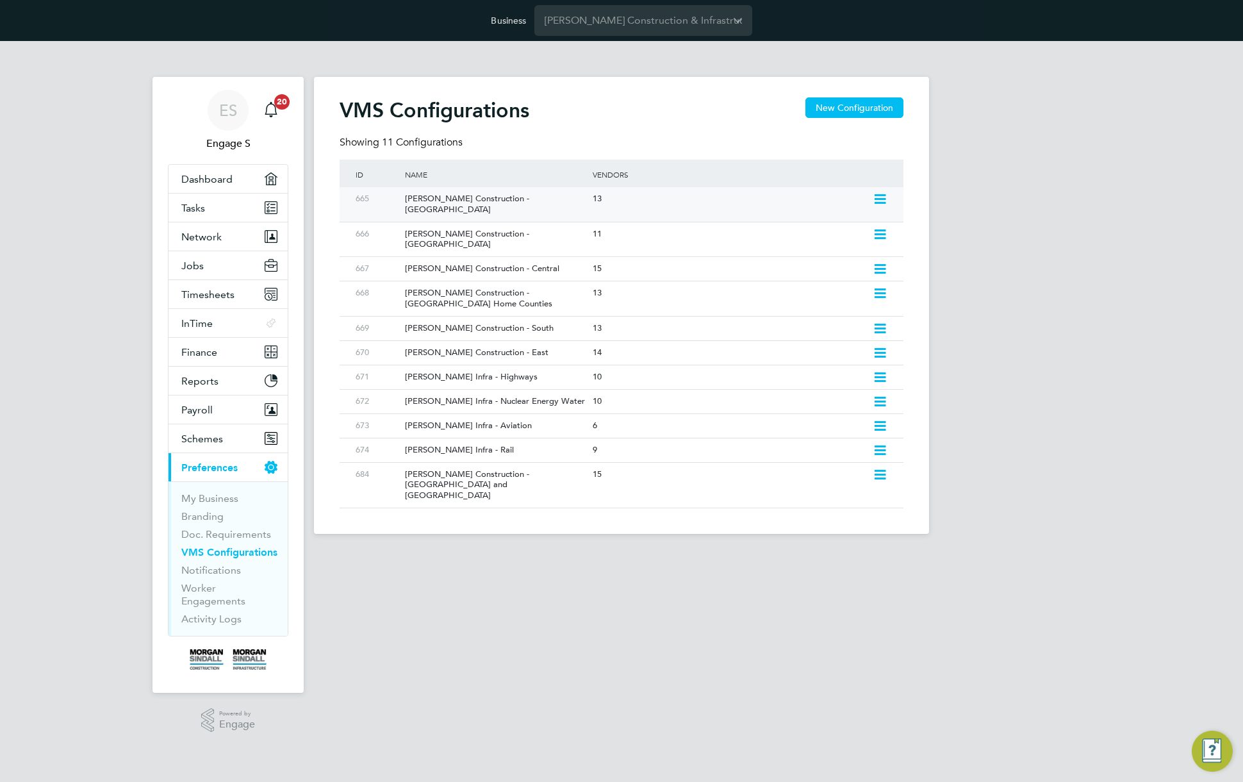
click at [506, 194] on div "[PERSON_NAME] Construction - [GEOGRAPHIC_DATA]" at bounding box center [491, 204] width 193 height 35
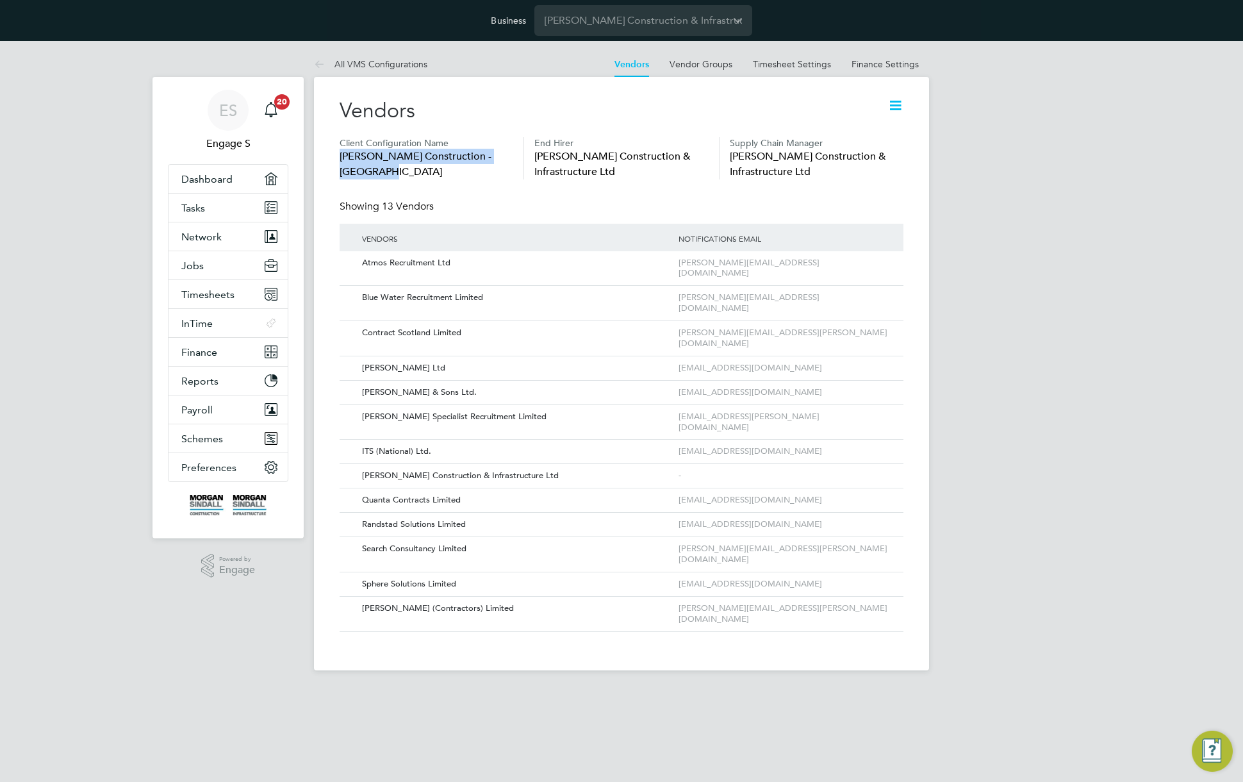
drag, startPoint x: 392, startPoint y: 167, endPoint x: 334, endPoint y: 155, distance: 58.8
click at [333, 154] on div "Vendors Client Configuration Name Morgan Sindall Construction - Scotland End Hi…" at bounding box center [621, 373] width 615 height 593
copy span "[PERSON_NAME] Construction - [GEOGRAPHIC_DATA]"
click at [1104, 153] on div "ES Engage S Notifications 20 Applications: Dashboard Tasks Network Team Members…" at bounding box center [621, 366] width 1243 height 650
click at [904, 167] on div "Vendors Client Configuration Name Morgan Sindall Construction - Scotland End Hi…" at bounding box center [621, 373] width 615 height 593
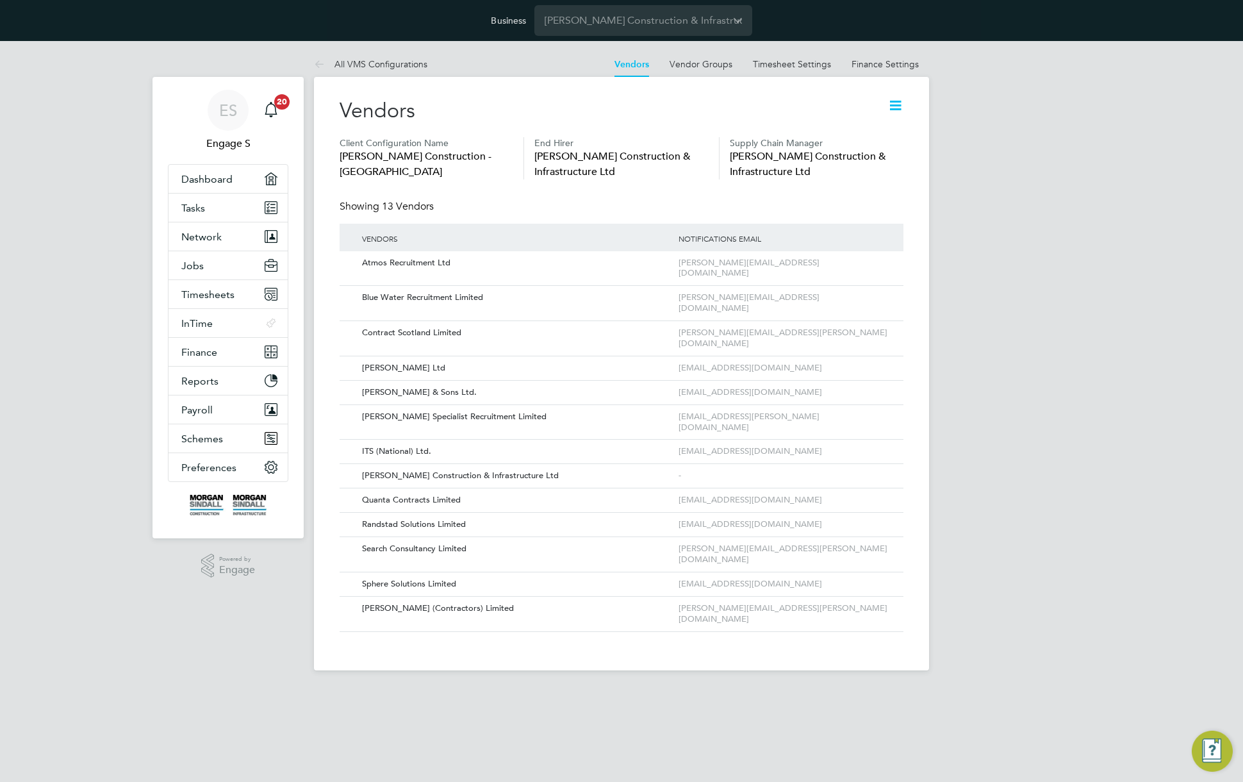
click at [653, 114] on div "Vendors" at bounding box center [622, 117] width 564 height 40
click at [208, 352] on span "Finance" at bounding box center [199, 352] width 36 height 12
drag, startPoint x: 391, startPoint y: 167, endPoint x: 341, endPoint y: 174, distance: 50.4
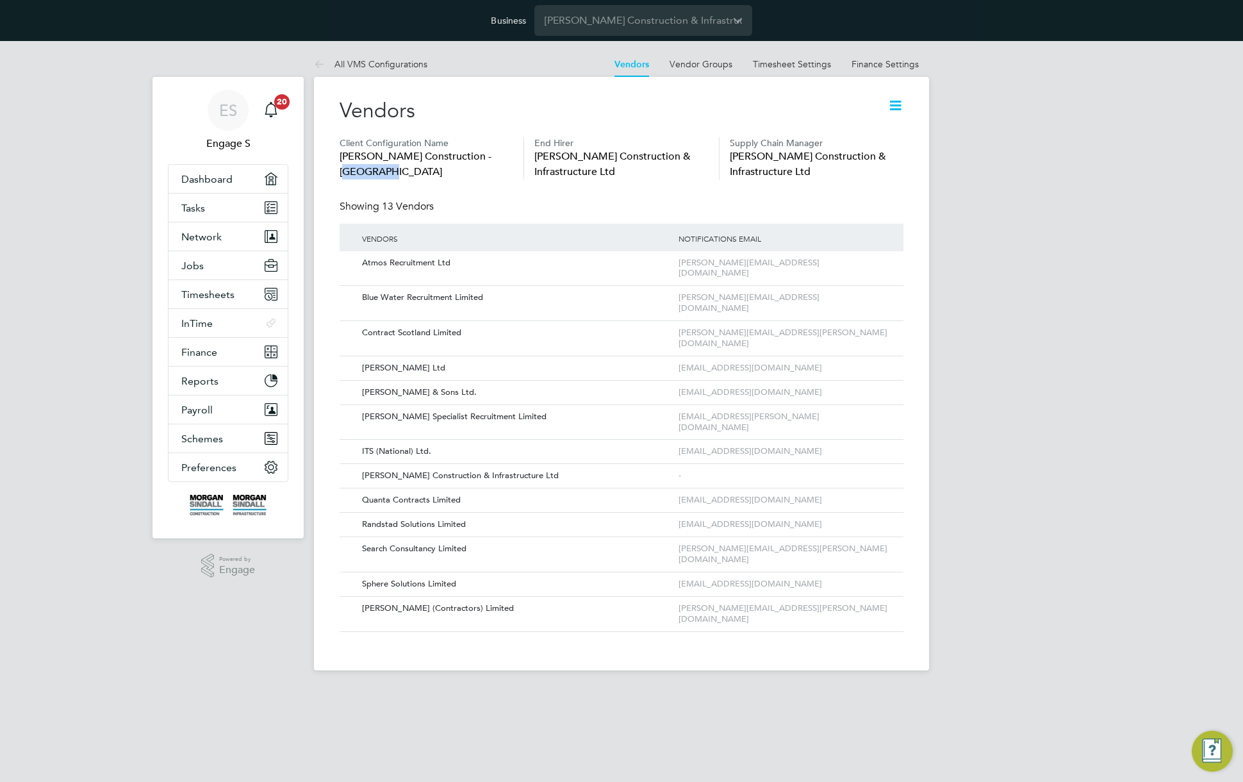
click at [341, 174] on span "[PERSON_NAME] Construction - [GEOGRAPHIC_DATA]" at bounding box center [427, 164] width 174 height 31
copy span "Scotland"
click at [885, 66] on link "Finance Settings" at bounding box center [884, 64] width 67 height 12
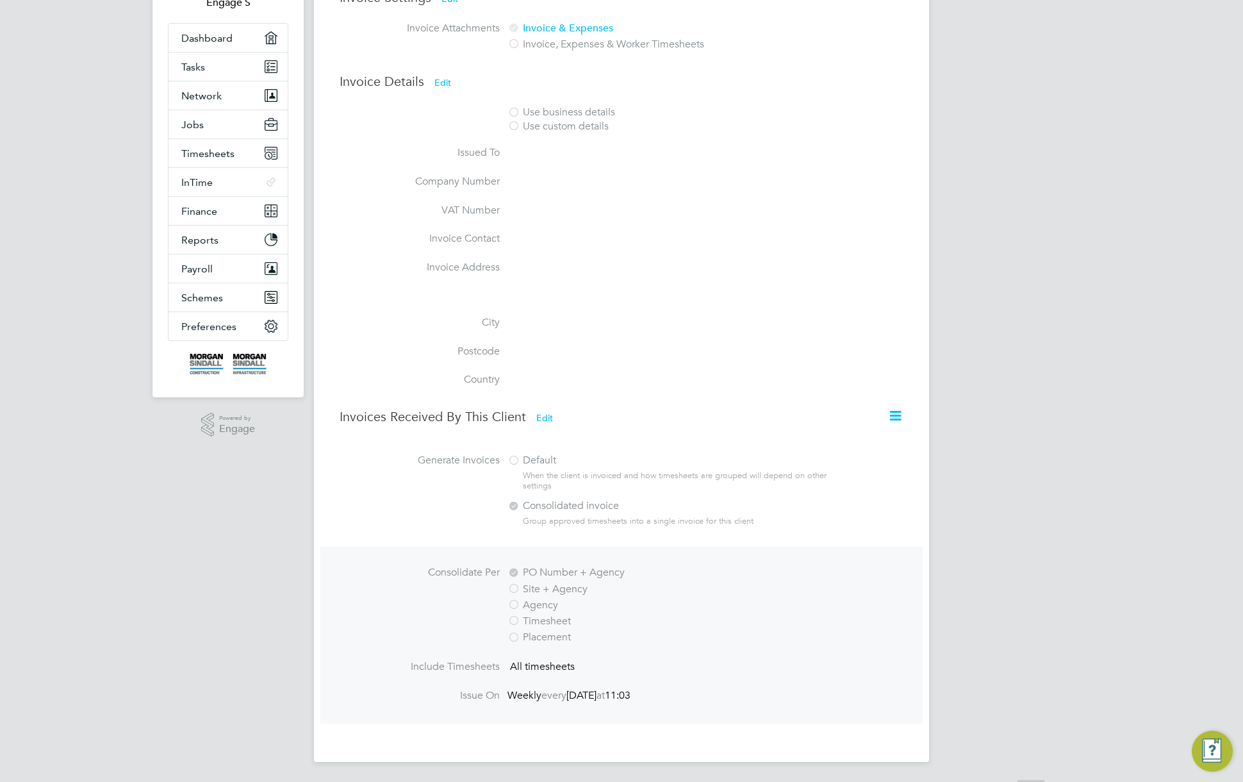
scroll to position [142, 0]
click at [892, 415] on icon at bounding box center [895, 415] width 16 height 16
click at [842, 445] on li "Consolidate Invoices Manually" at bounding box center [831, 445] width 138 height 18
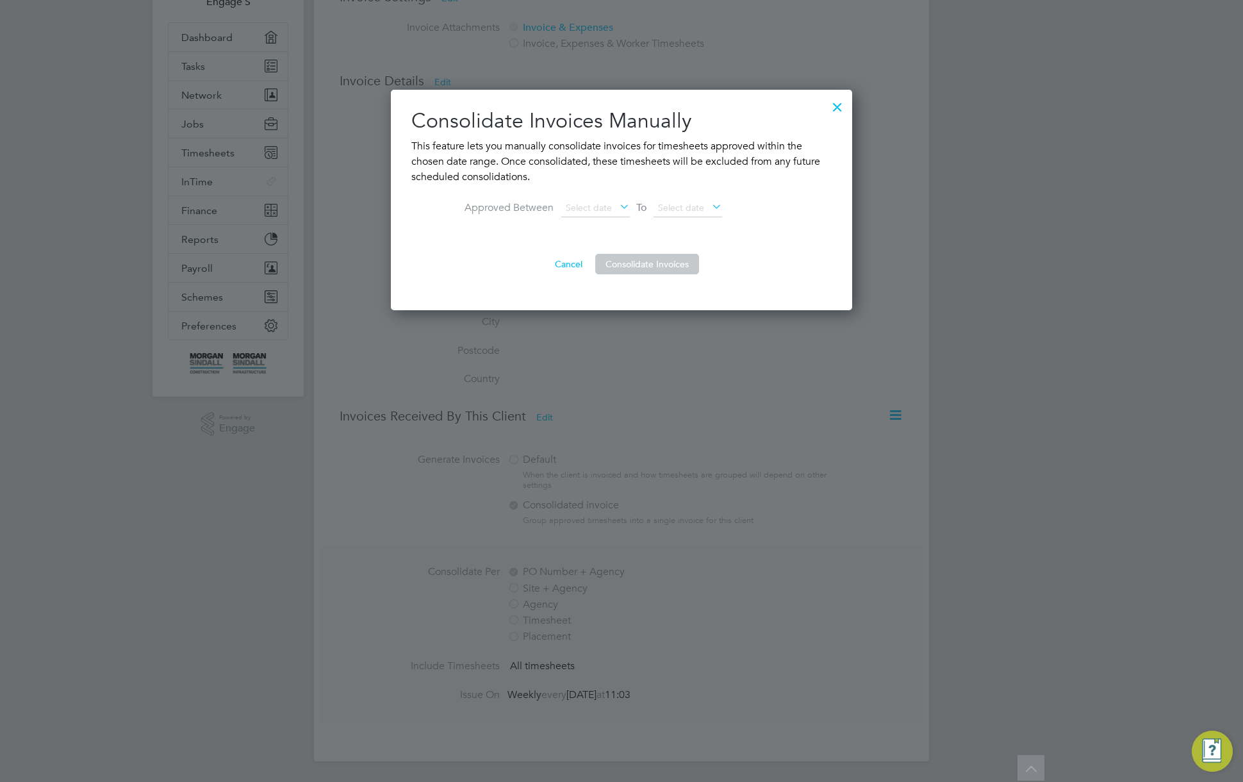
scroll to position [221, 462]
click at [609, 210] on span "Select date" at bounding box center [589, 208] width 46 height 12
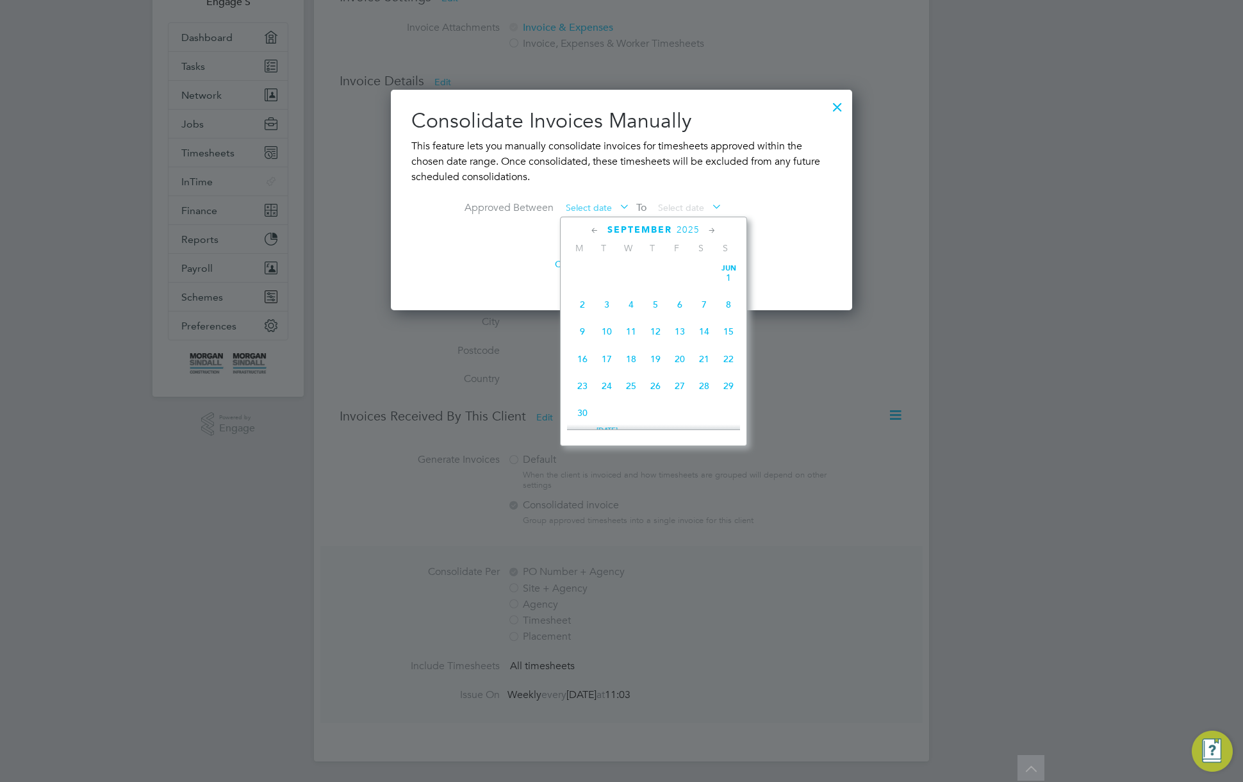
scroll to position [443, 0]
click at [582, 275] on span "Sep 1" at bounding box center [582, 266] width 24 height 24
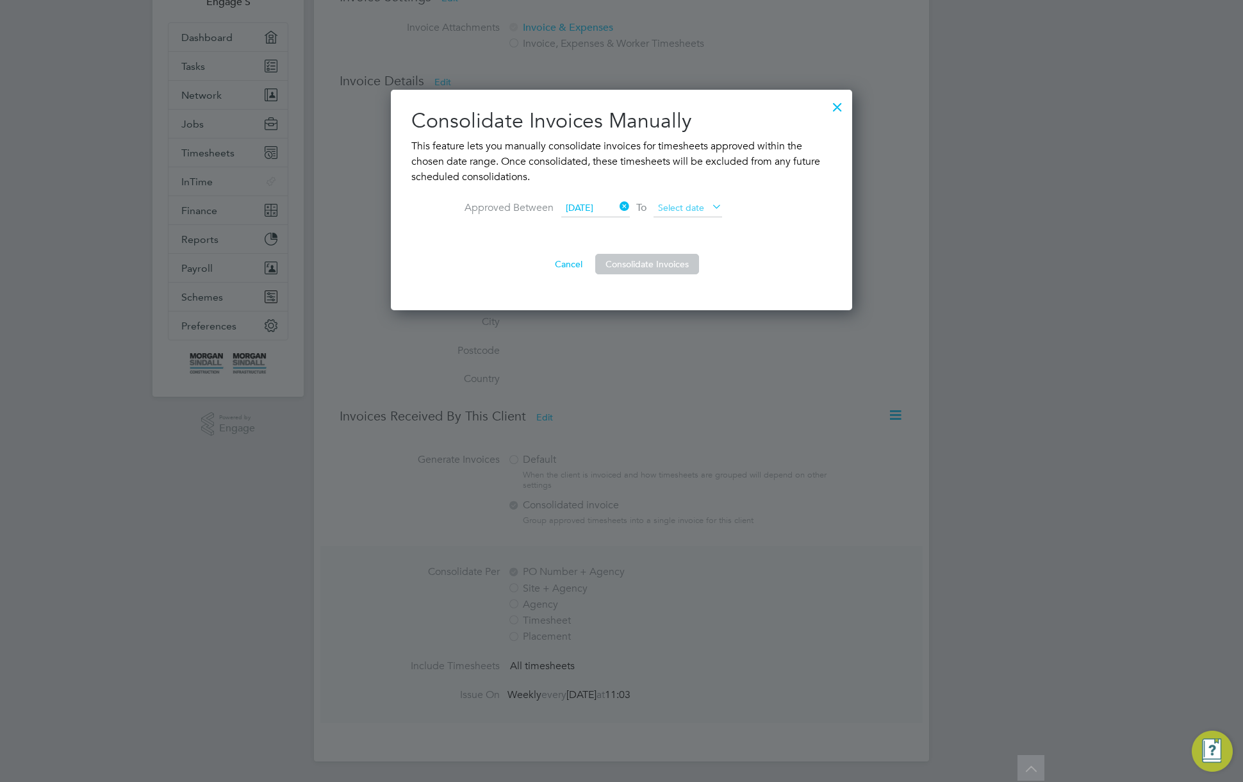
click at [699, 208] on span "Select date" at bounding box center [681, 208] width 46 height 12
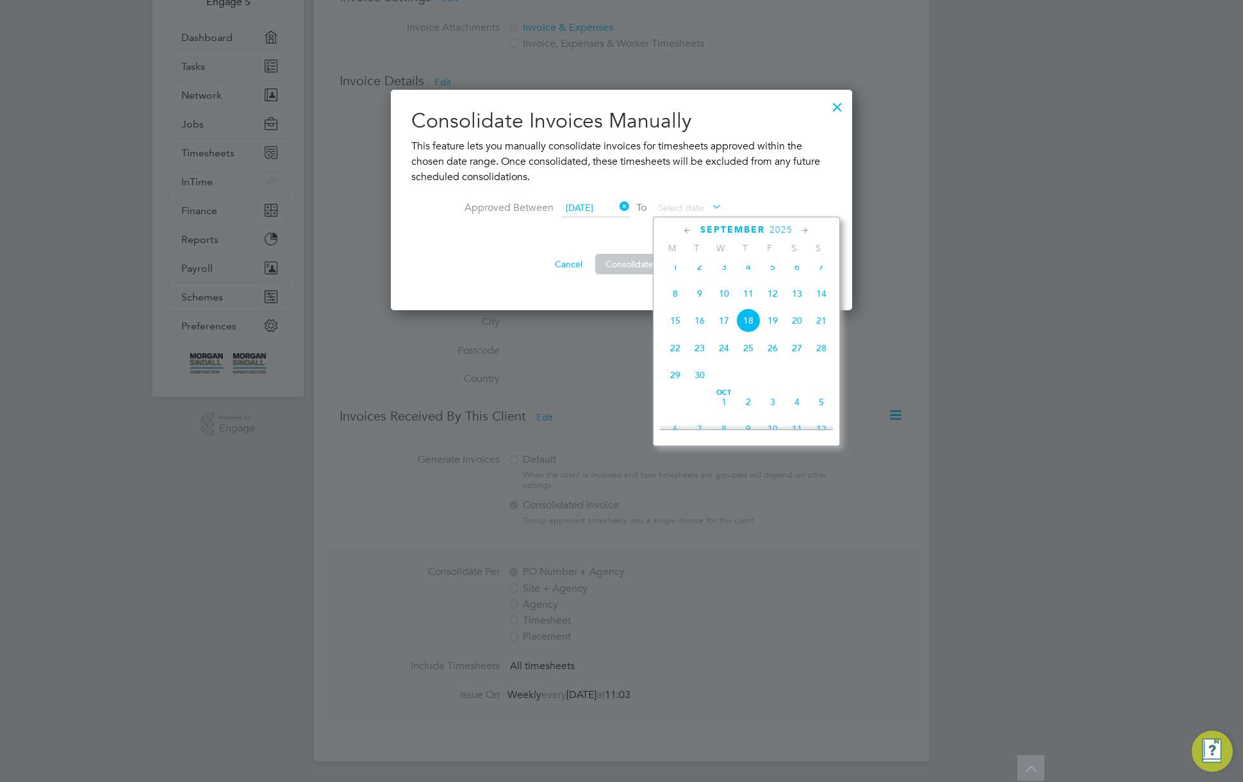
click at [826, 356] on span "28" at bounding box center [821, 348] width 24 height 24
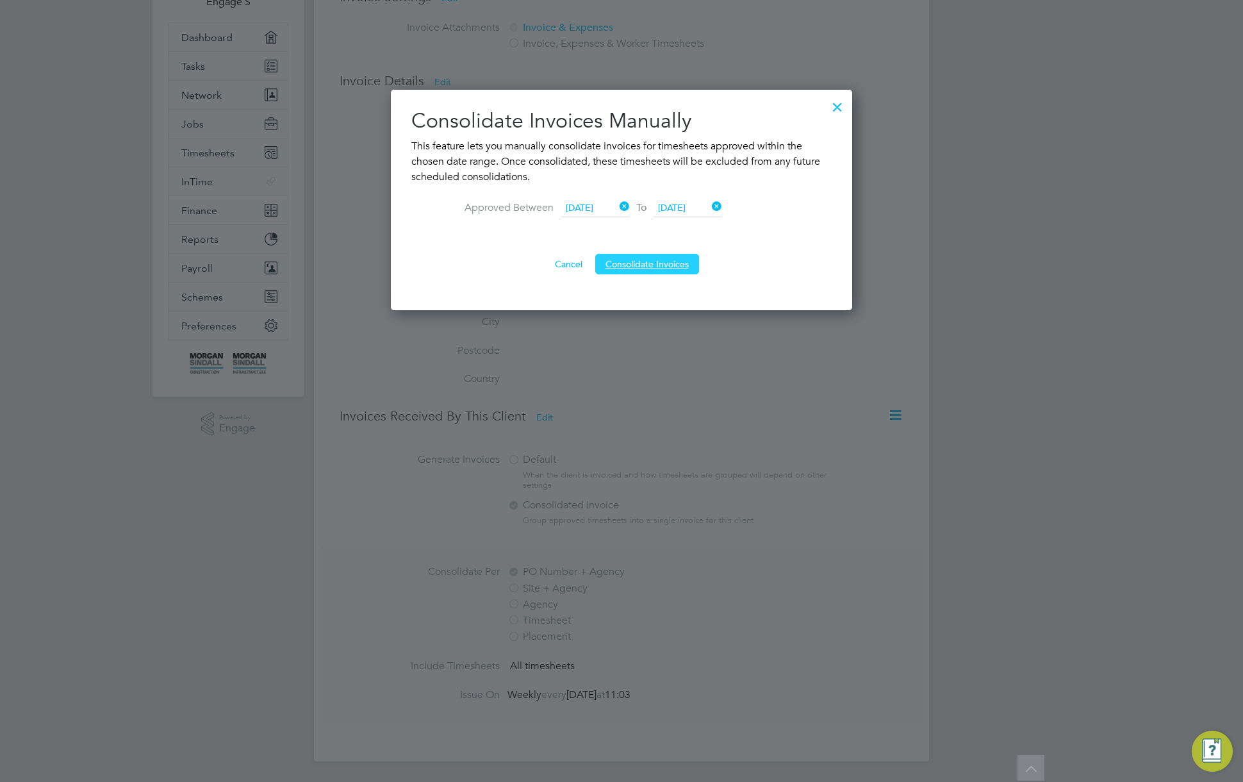
click at [635, 259] on button "Consolidate Invoices" at bounding box center [647, 264] width 104 height 20
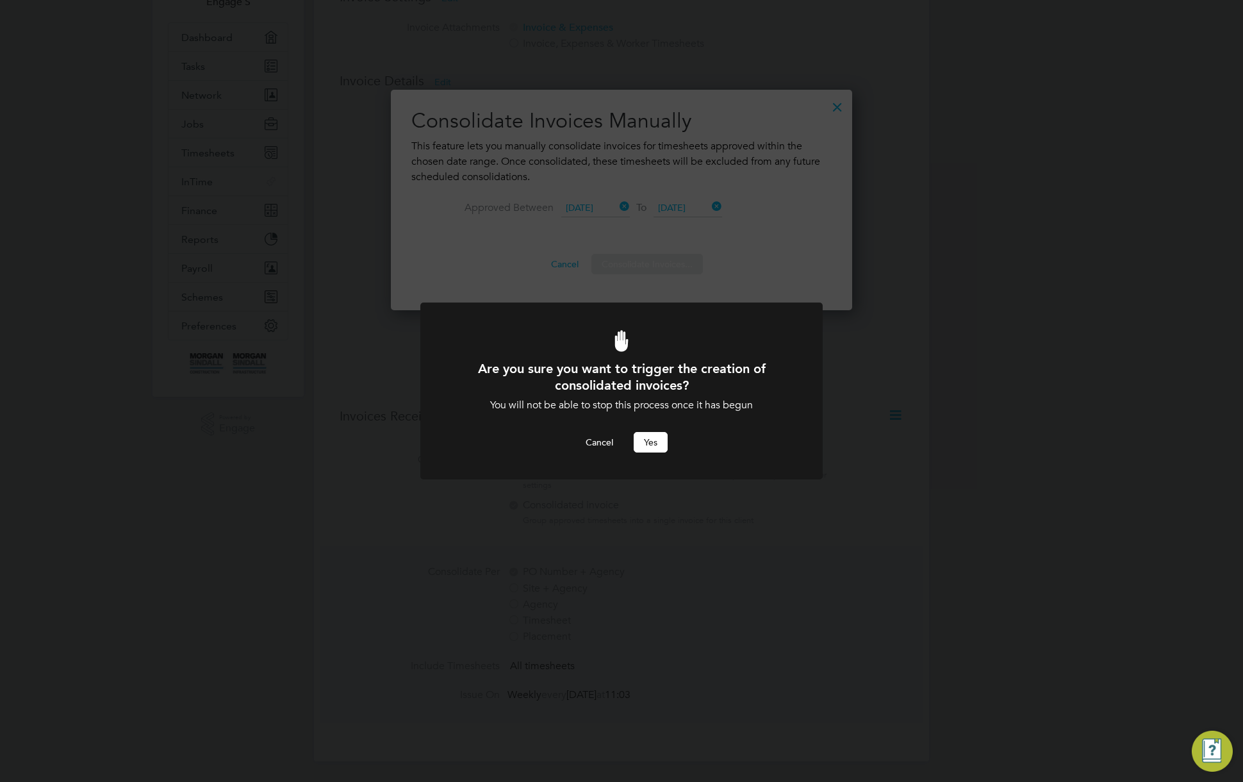
click at [659, 438] on button "Yes" at bounding box center [651, 442] width 34 height 20
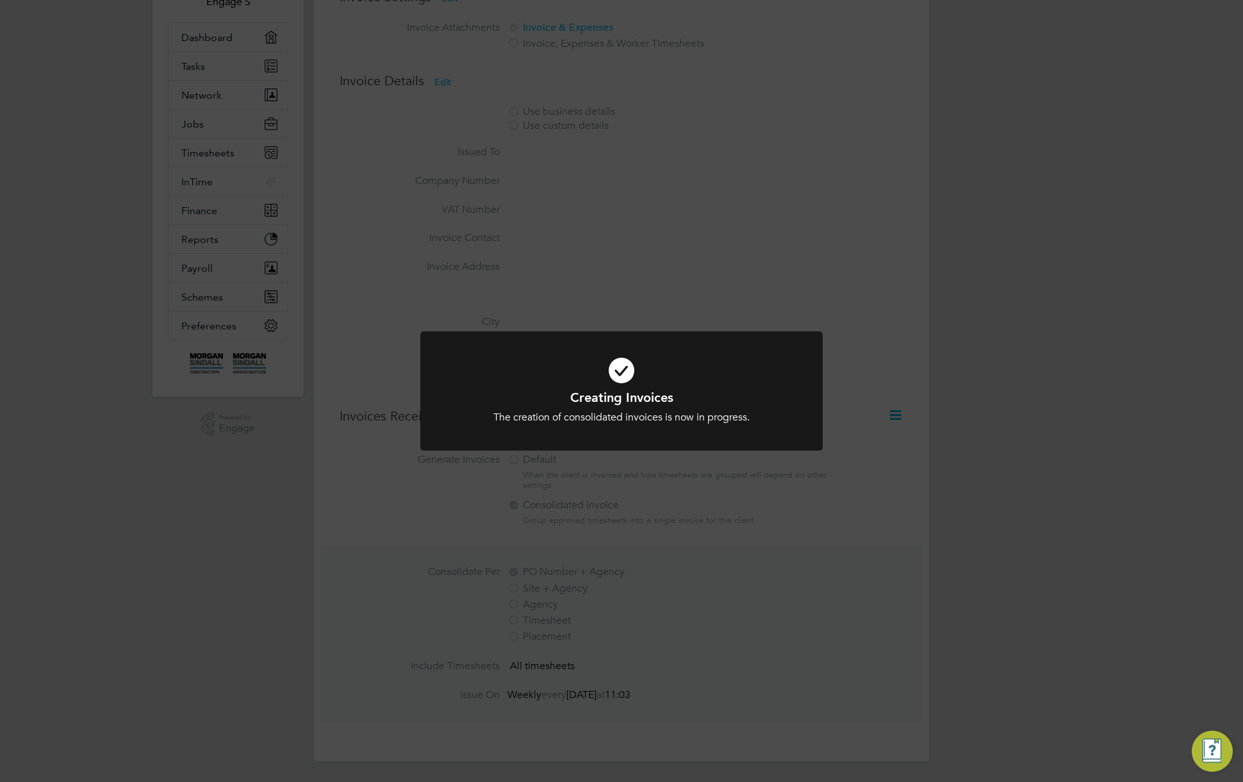
click at [939, 342] on div "Creating Invoices The creation of consolidated invoices is now in progress. Can…" at bounding box center [621, 391] width 1243 height 782
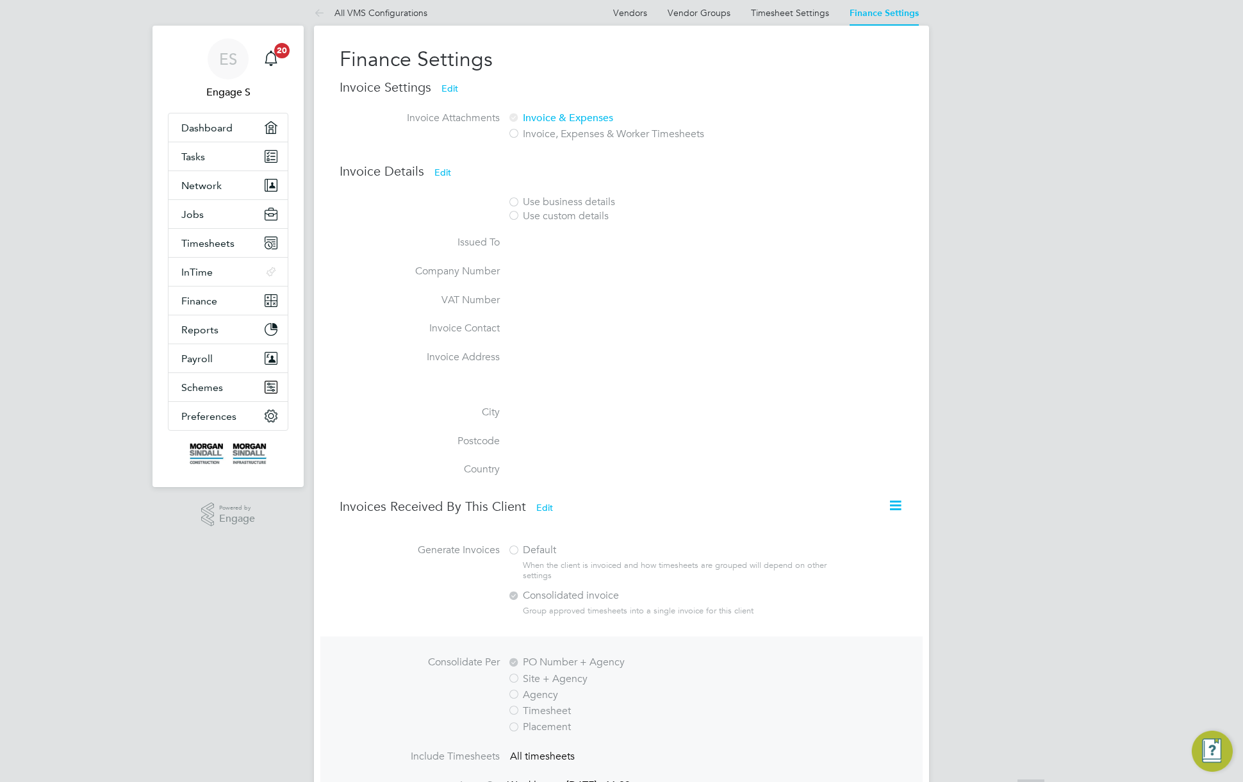
scroll to position [0, 0]
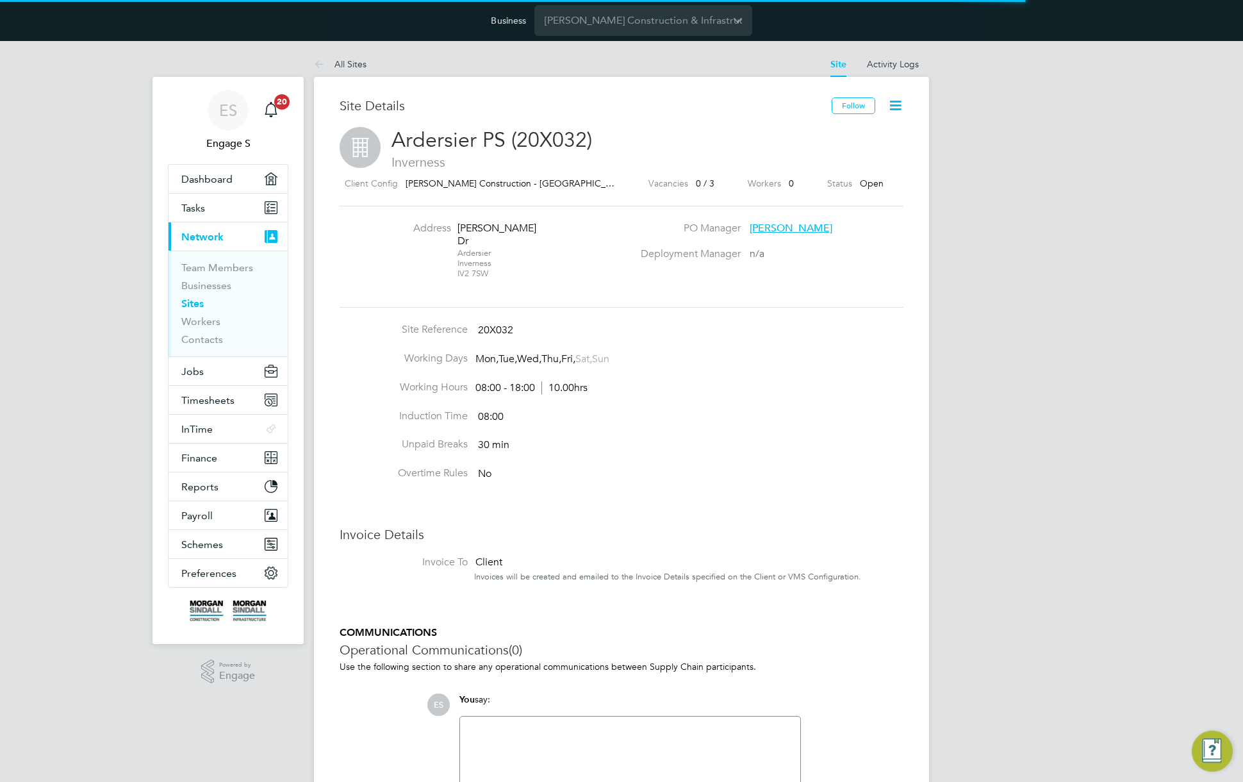
scroll to position [14, 276]
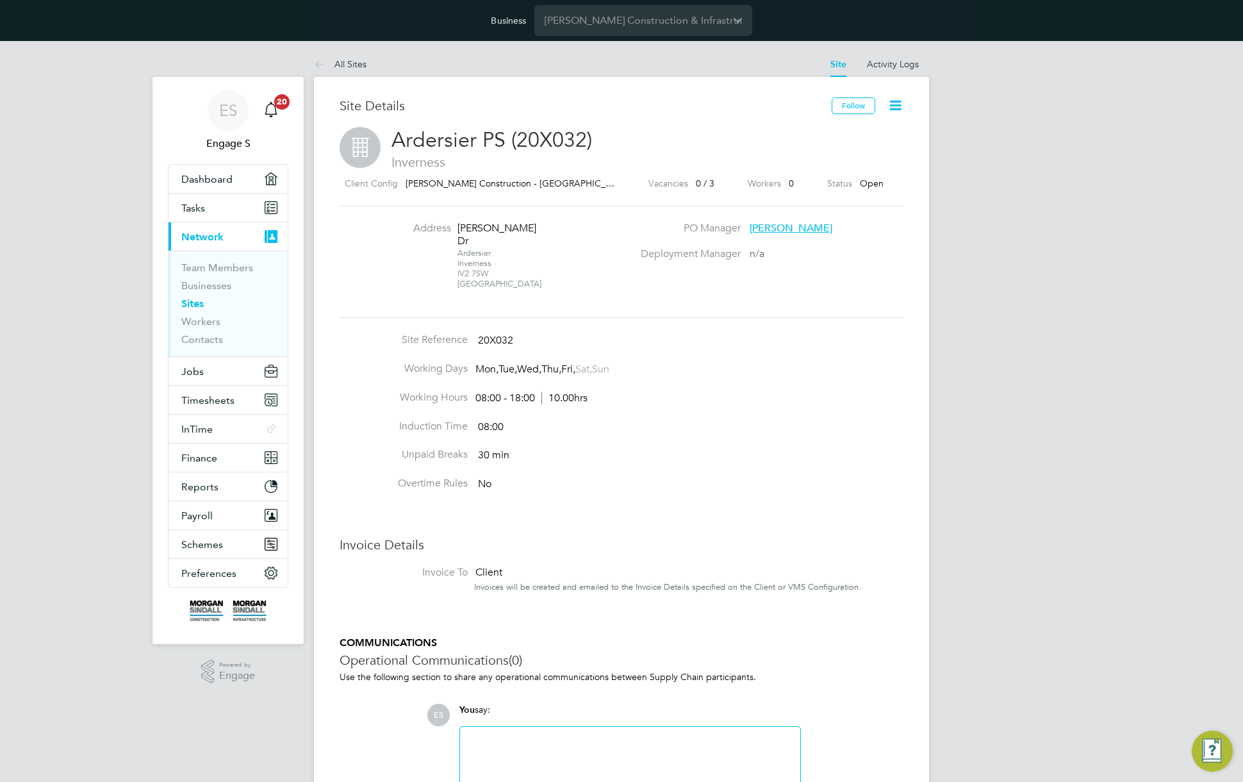
click at [580, 279] on li "Address [STREET_ADDRESS][PERSON_NAME]" at bounding box center [507, 262] width 252 height 81
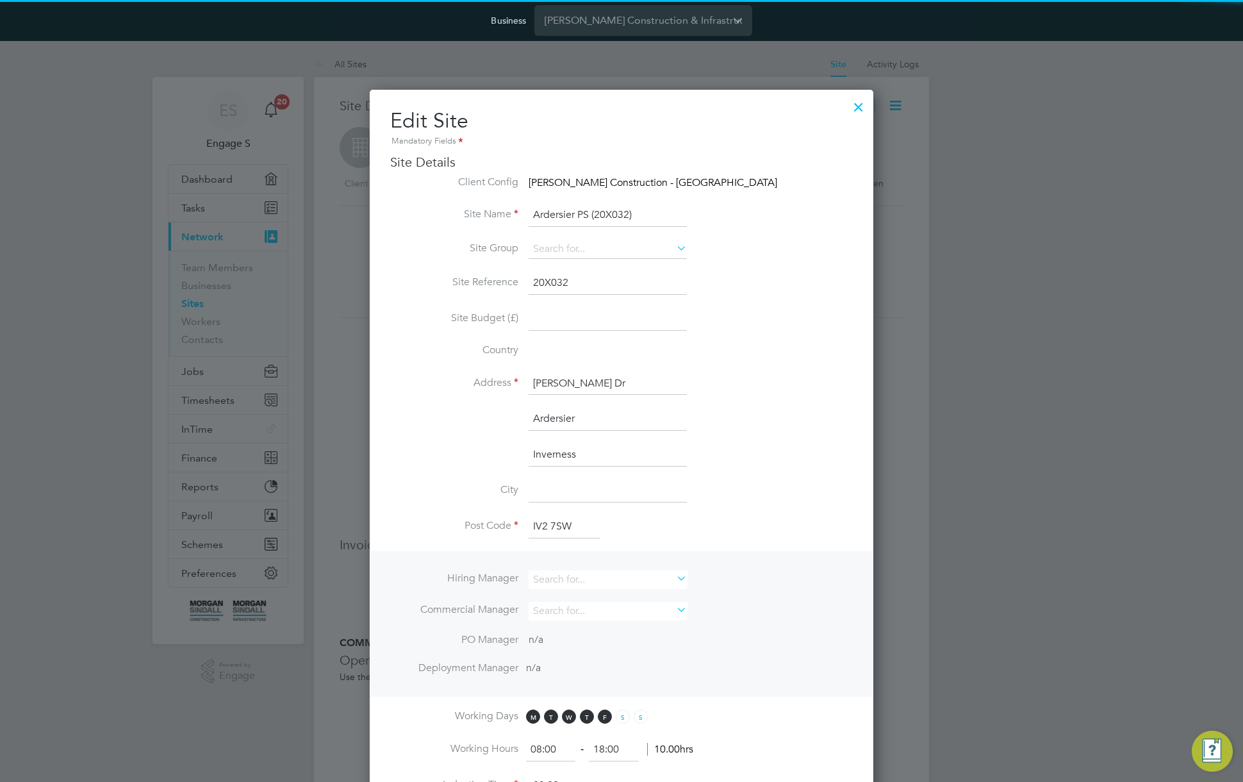
scroll to position [1079, 504]
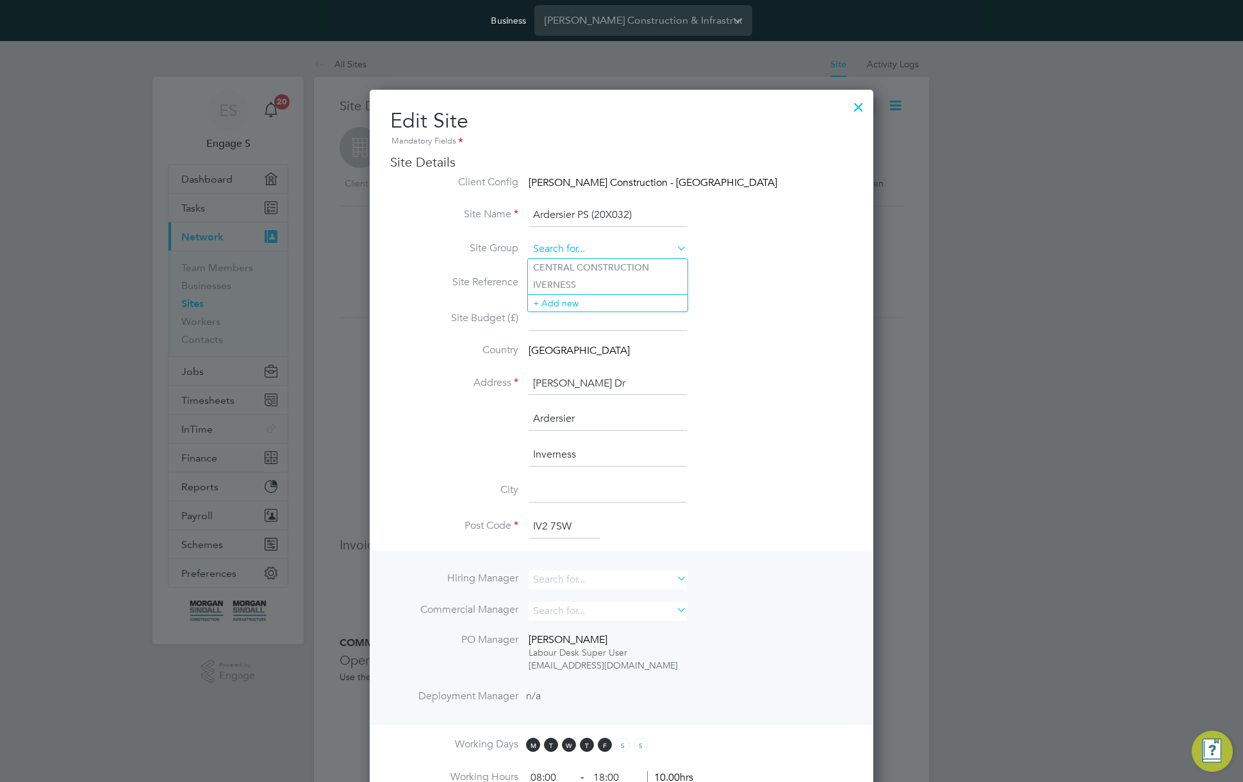
click at [660, 248] on input at bounding box center [607, 249] width 158 height 19
click at [613, 267] on li "CENTRAL CONSTRUCTION" at bounding box center [608, 267] width 160 height 17
type input "CENTRAL CONSTRUCTION"
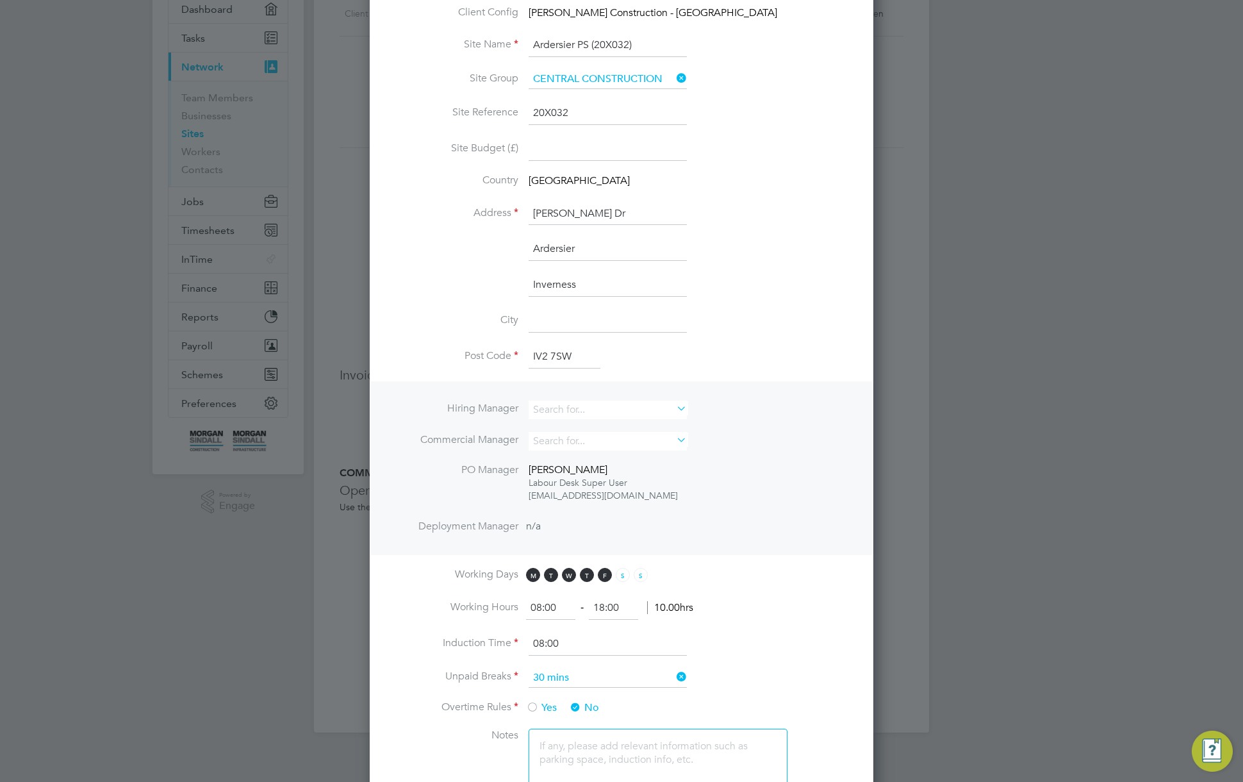
scroll to position [388, 0]
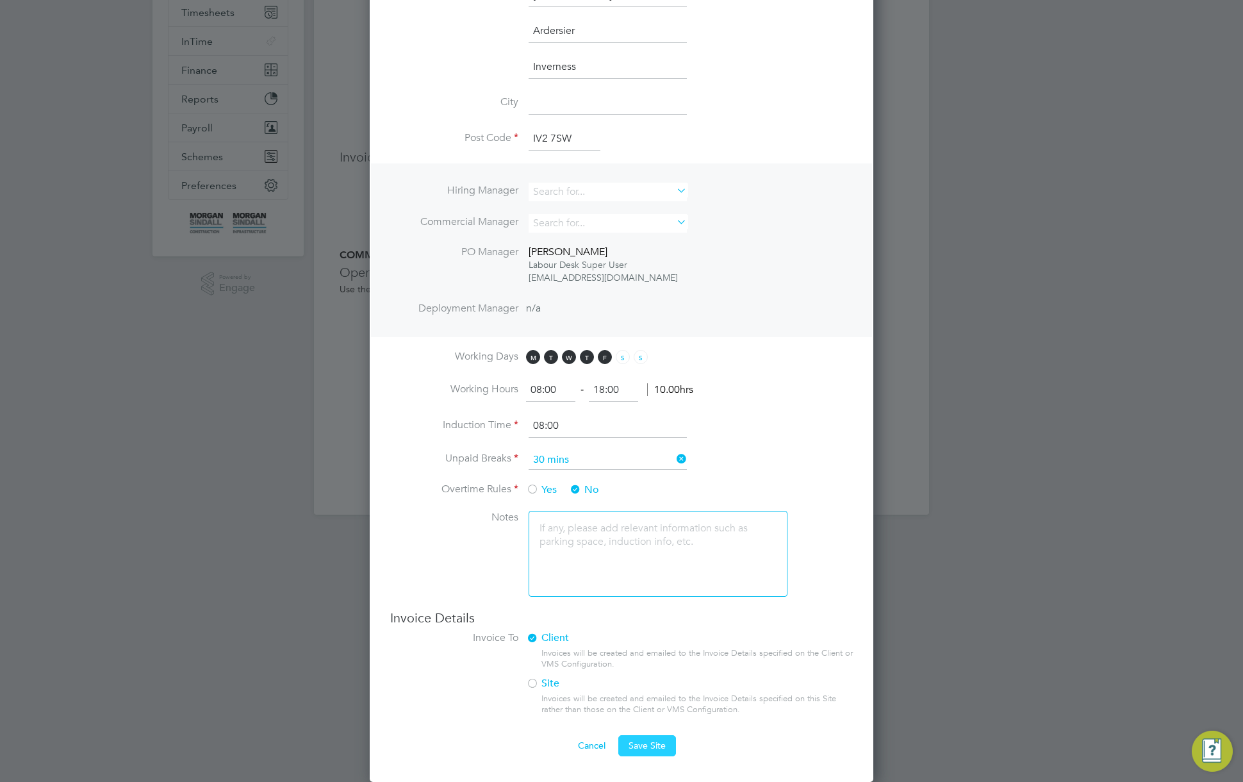
click at [651, 741] on span "Save Site" at bounding box center [646, 745] width 37 height 12
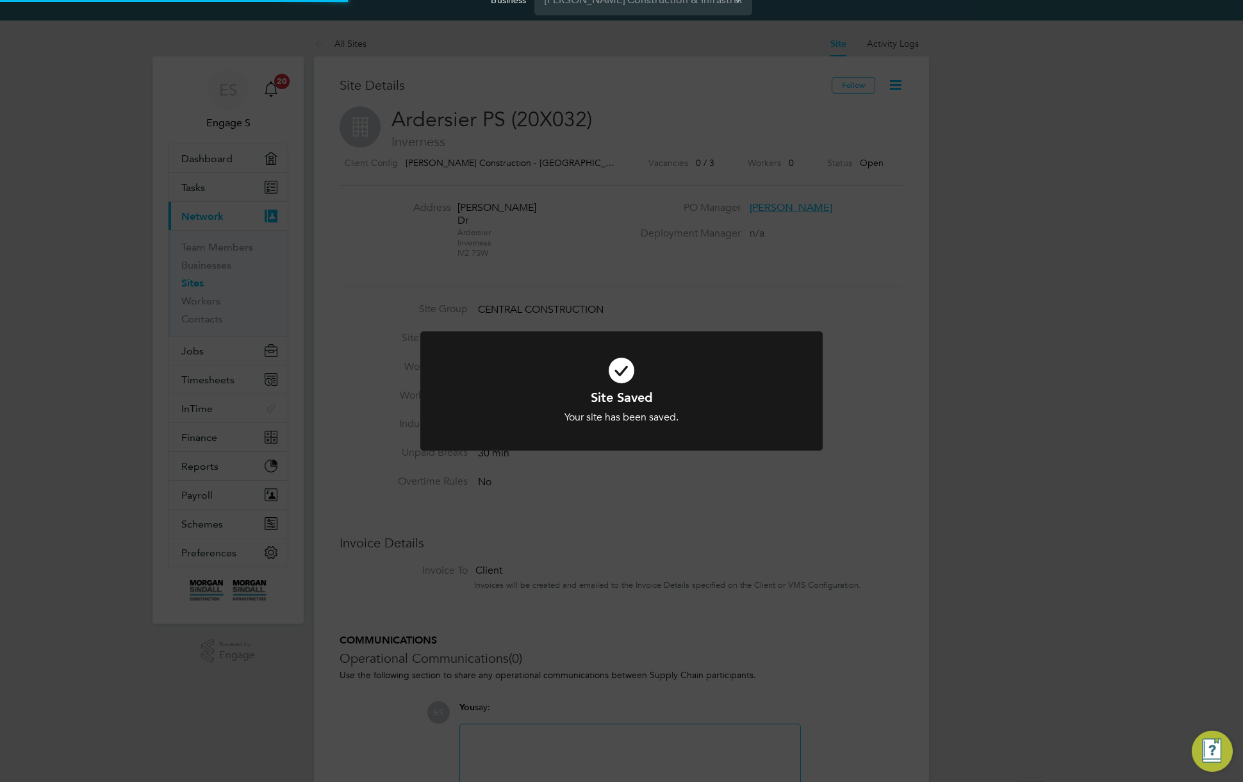
scroll to position [0, 0]
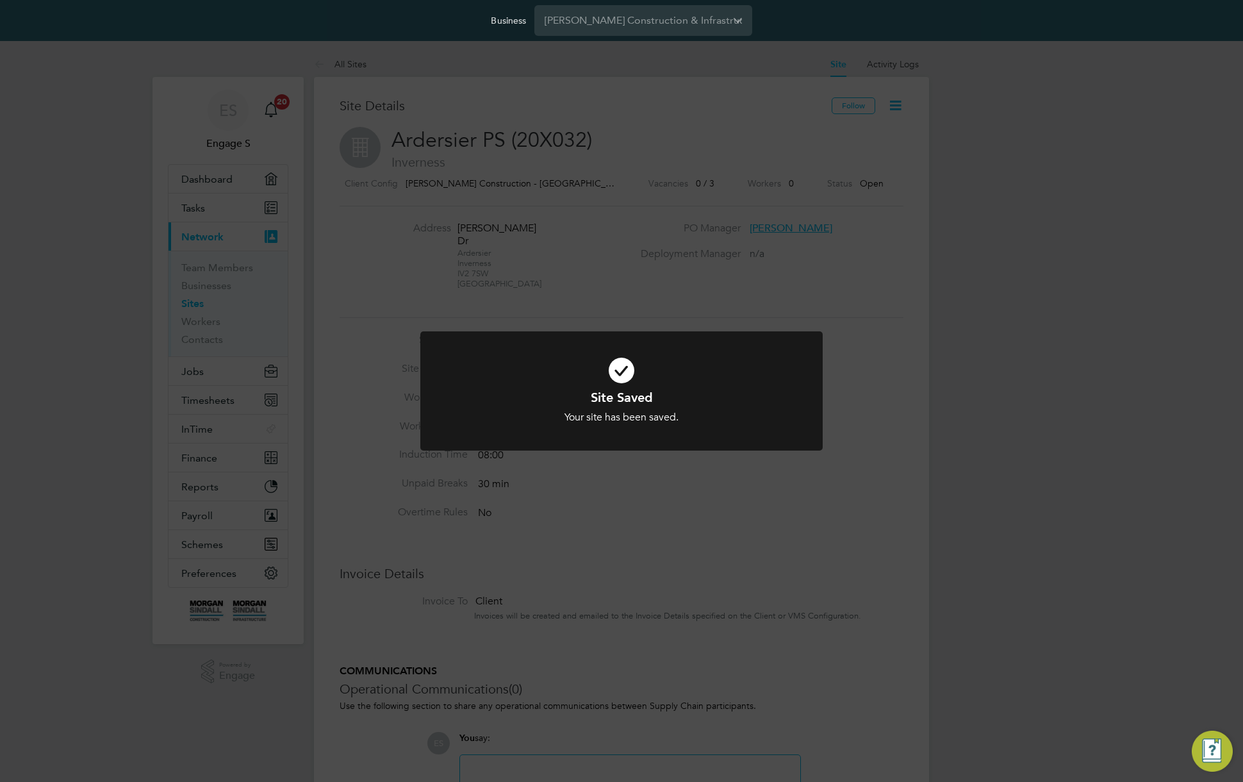
click at [648, 117] on div "Site Saved Your site has been saved. Cancel Okay" at bounding box center [621, 391] width 1243 height 782
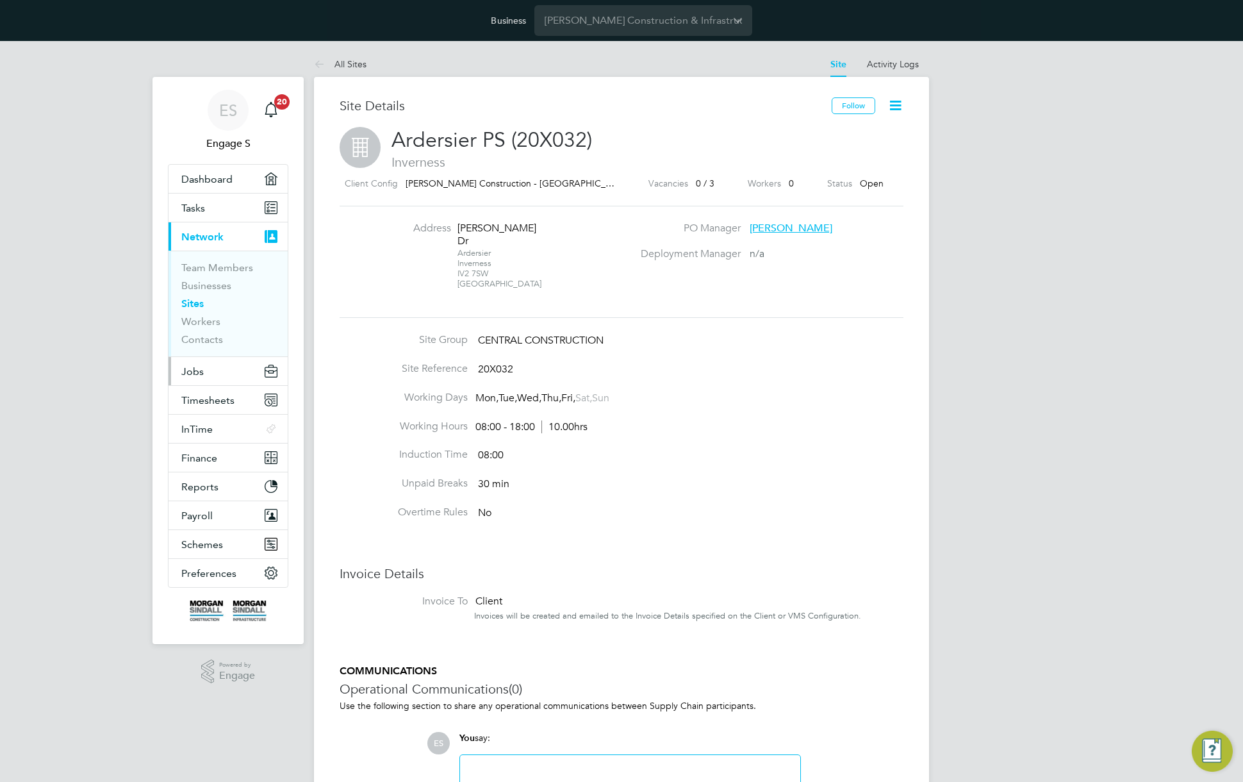
click at [202, 370] on span "Jobs" at bounding box center [192, 371] width 22 height 12
click at [216, 406] on button "Timesheets" at bounding box center [227, 400] width 119 height 28
click at [354, 63] on link "All Sites" at bounding box center [340, 64] width 53 height 12
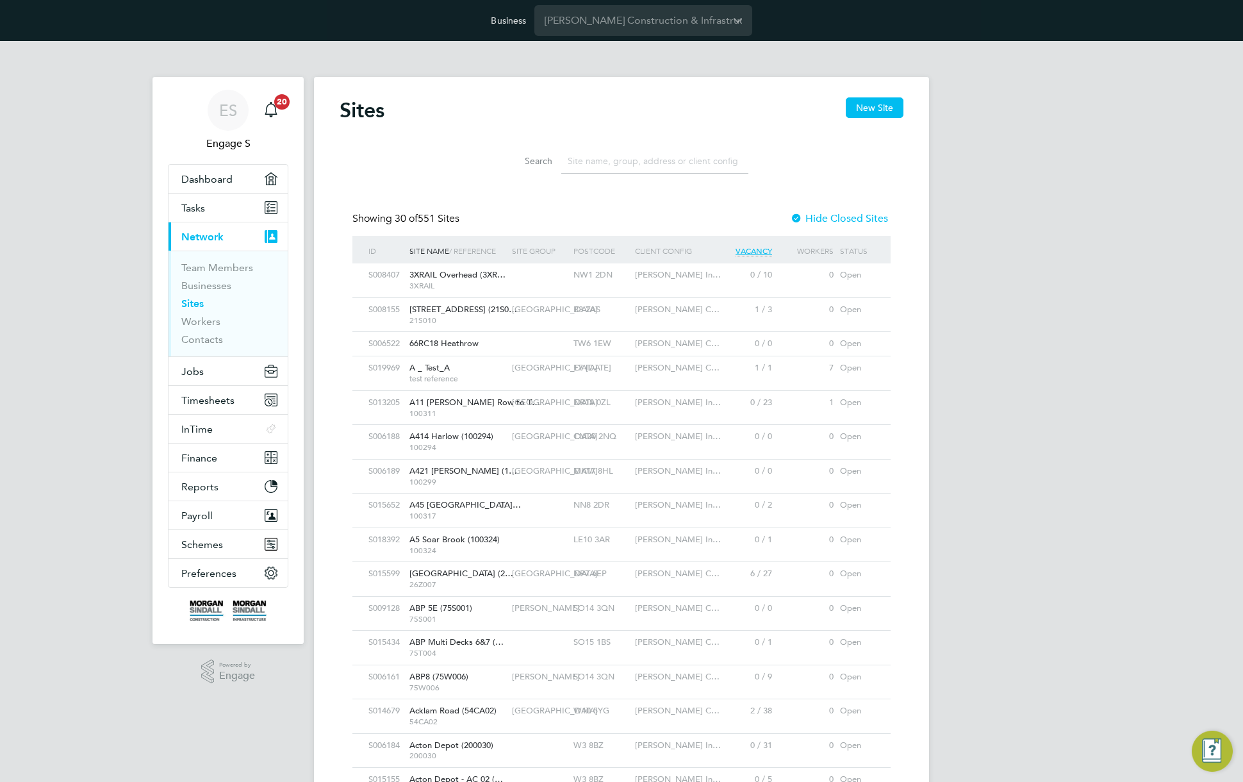
click at [653, 310] on span "[PERSON_NAME] C…" at bounding box center [677, 309] width 85 height 11
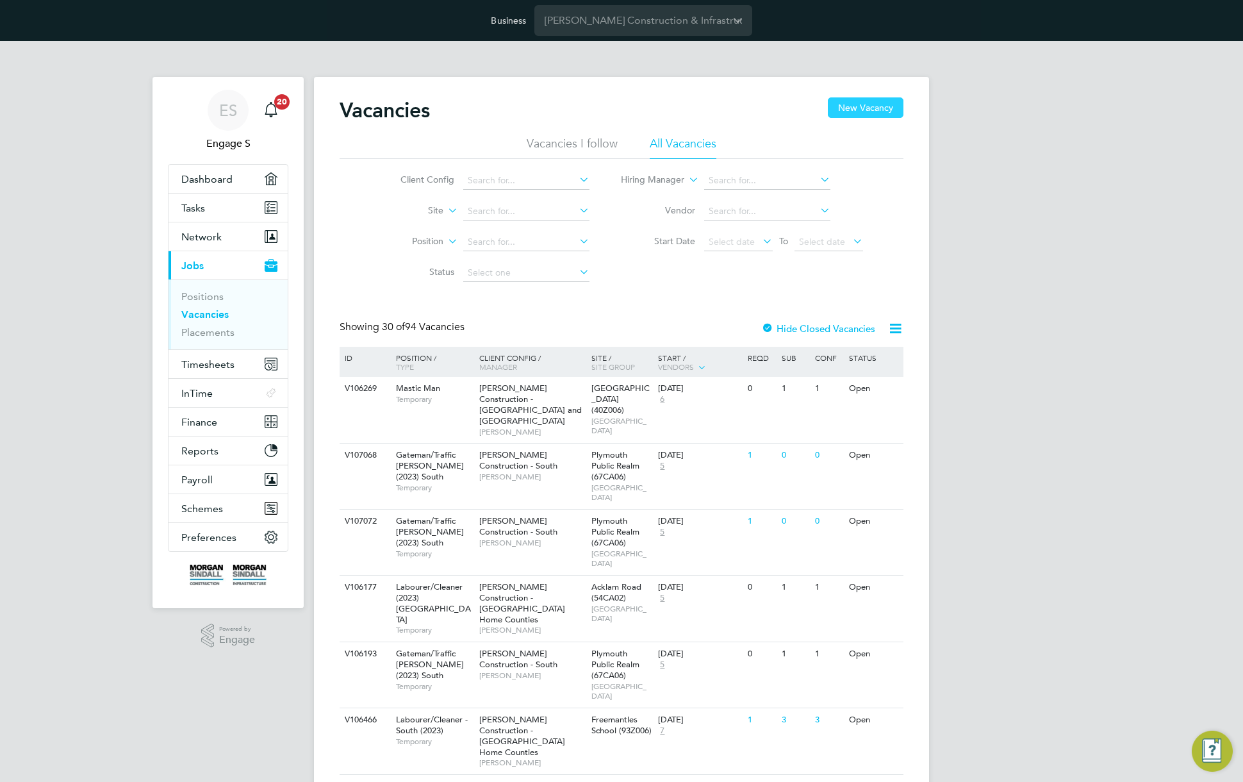
click at [875, 108] on button "New Vacancy" at bounding box center [866, 107] width 76 height 20
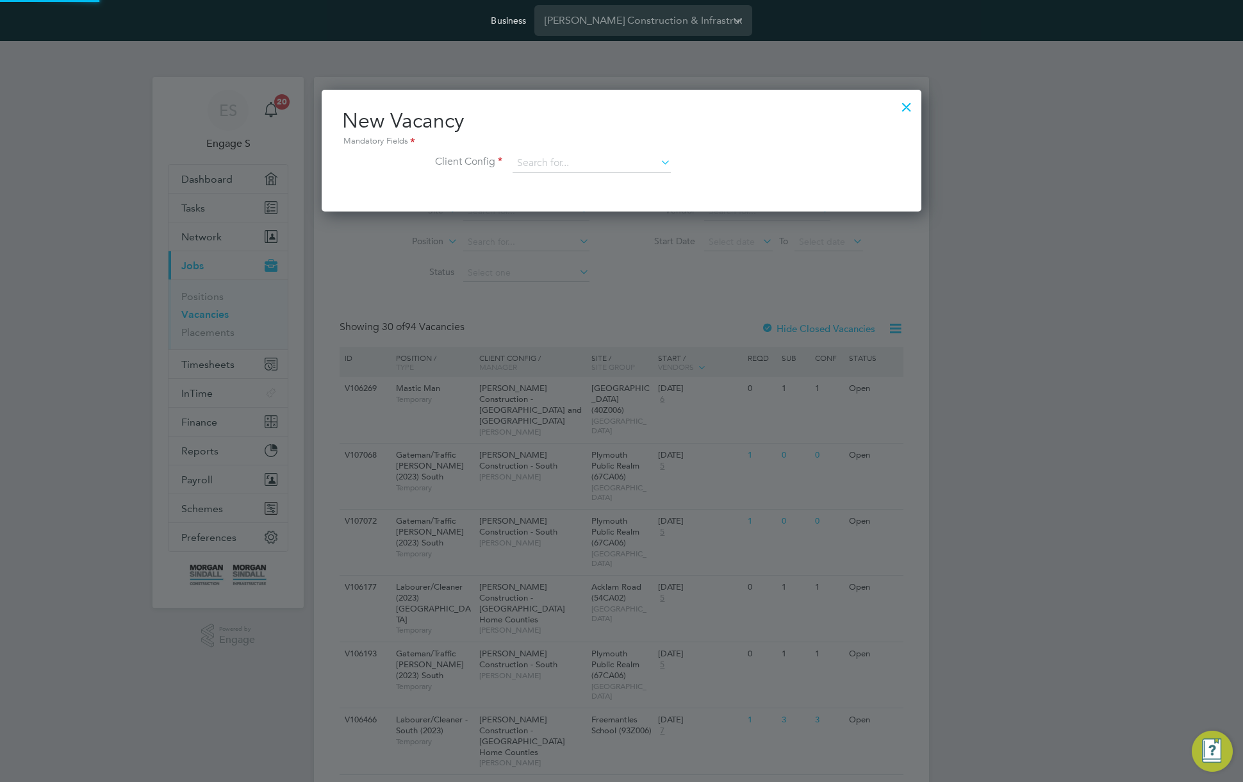
scroll to position [122, 600]
click at [638, 163] on input at bounding box center [591, 163] width 158 height 19
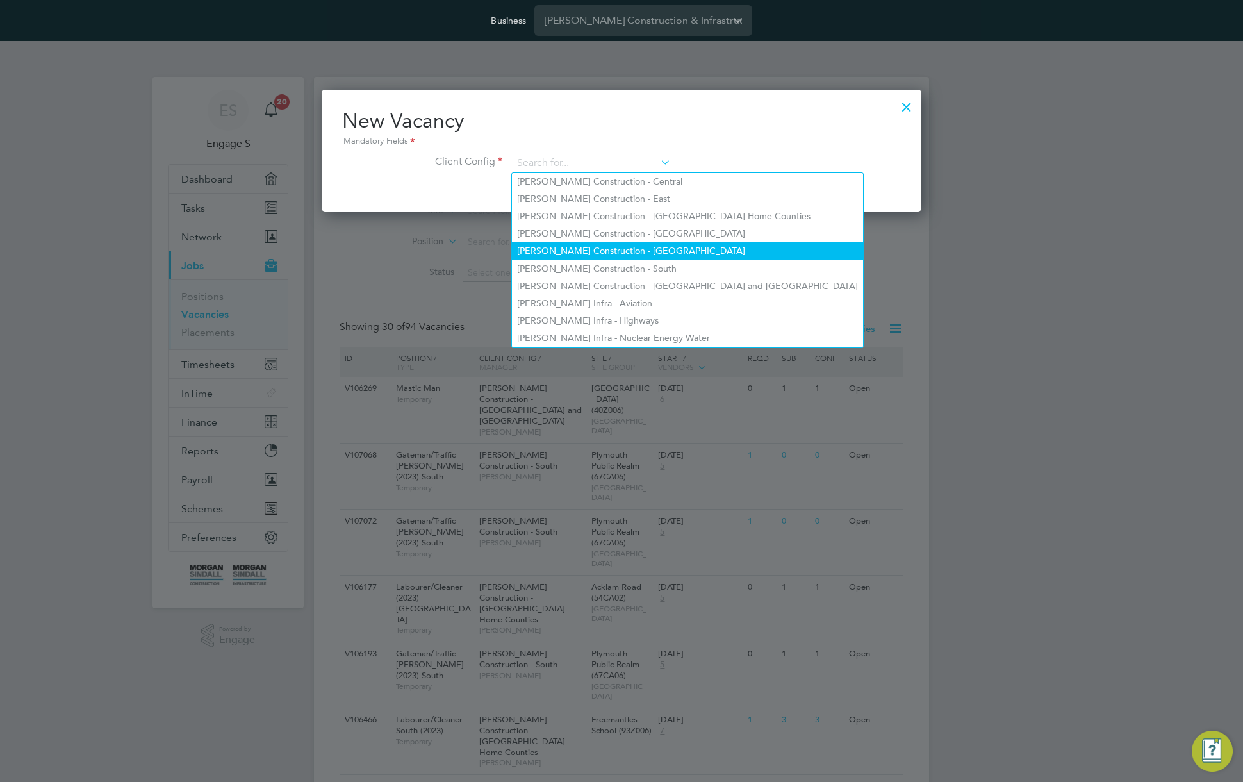
click at [667, 244] on li "[PERSON_NAME] Construction - [GEOGRAPHIC_DATA]" at bounding box center [687, 250] width 351 height 17
type input "[PERSON_NAME] Construction - [GEOGRAPHIC_DATA]"
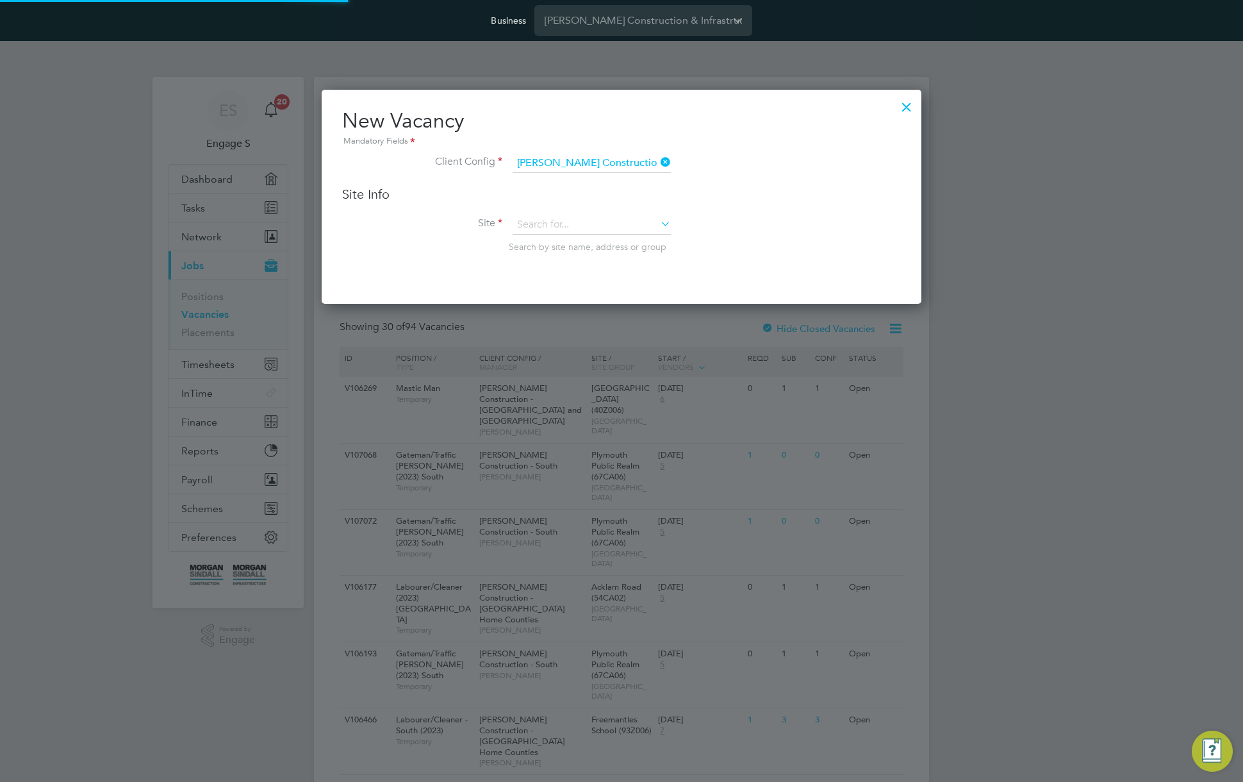
scroll to position [215, 600]
click at [613, 225] on input at bounding box center [591, 224] width 158 height 19
click at [603, 239] on li "Ardersier PS (20X032)" at bounding box center [619, 242] width 215 height 17
type input "Ardersier PS (20X032)"
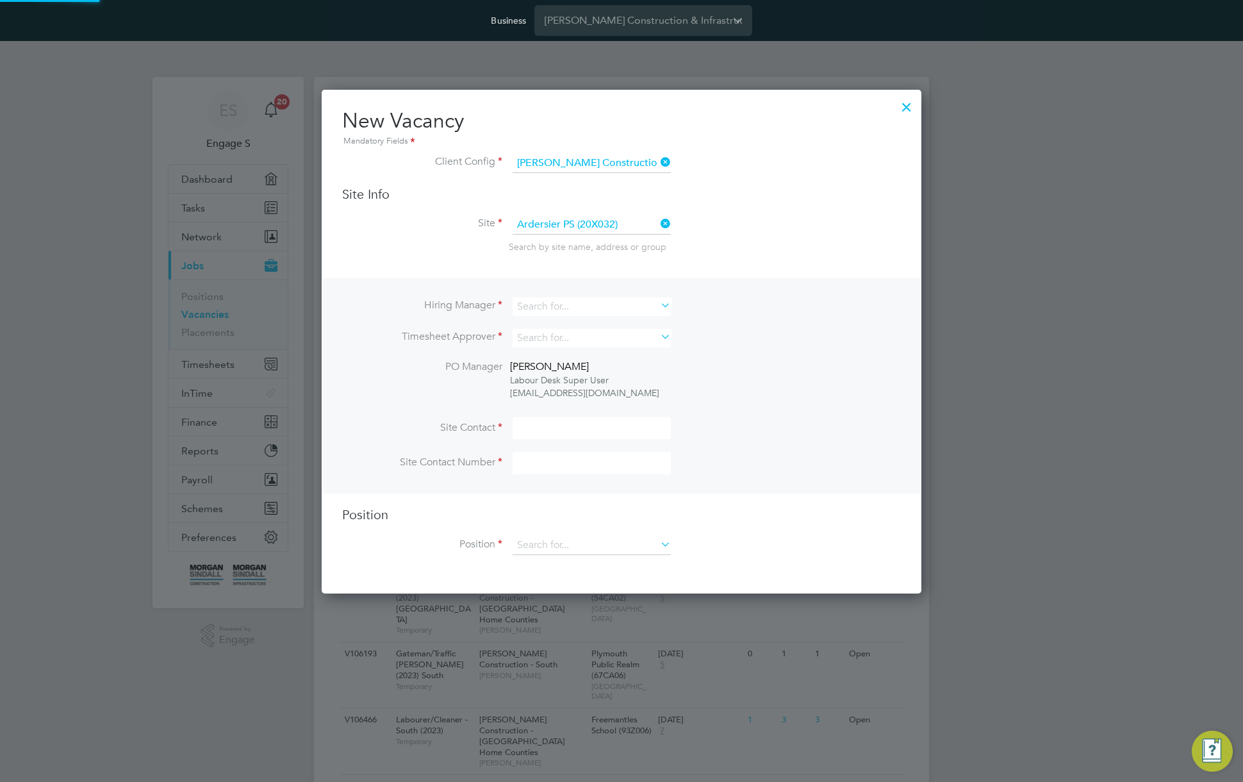
scroll to position [505, 600]
click at [598, 309] on input at bounding box center [591, 306] width 158 height 19
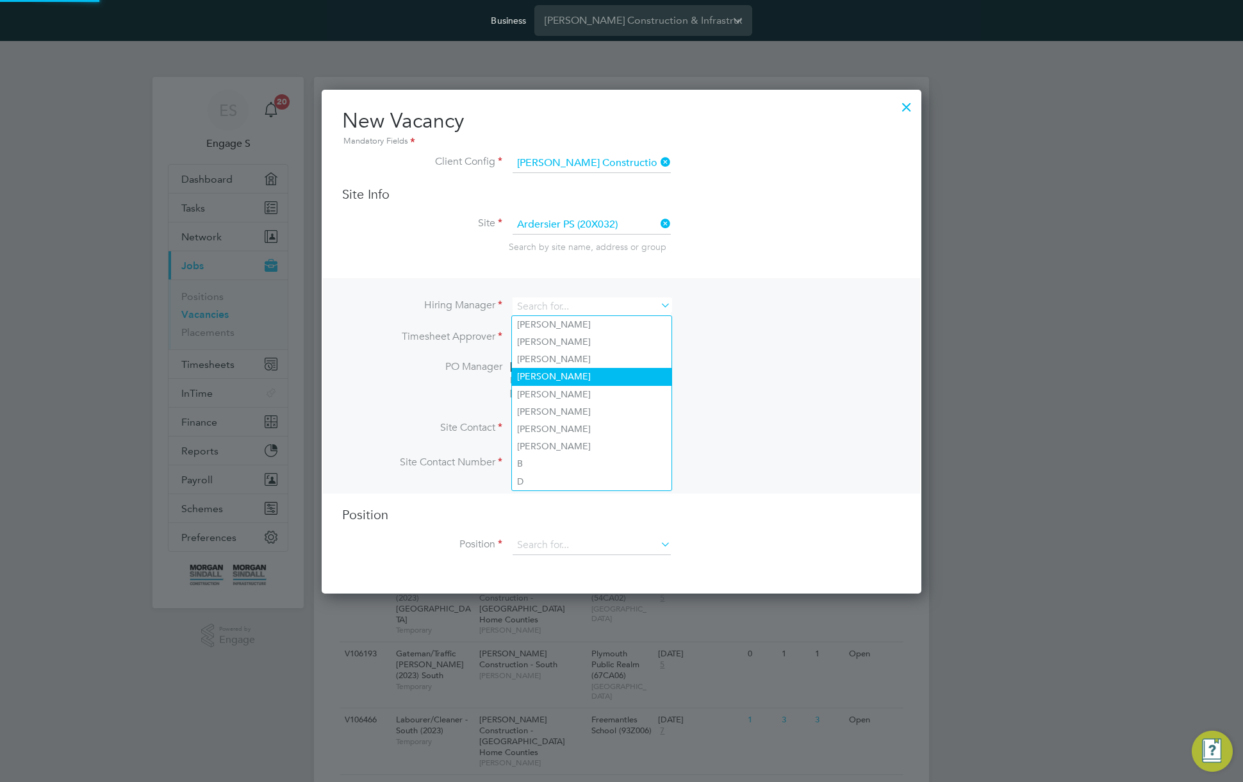
click at [594, 368] on li "Adam G" at bounding box center [592, 376] width 160 height 17
type input "Adam G"
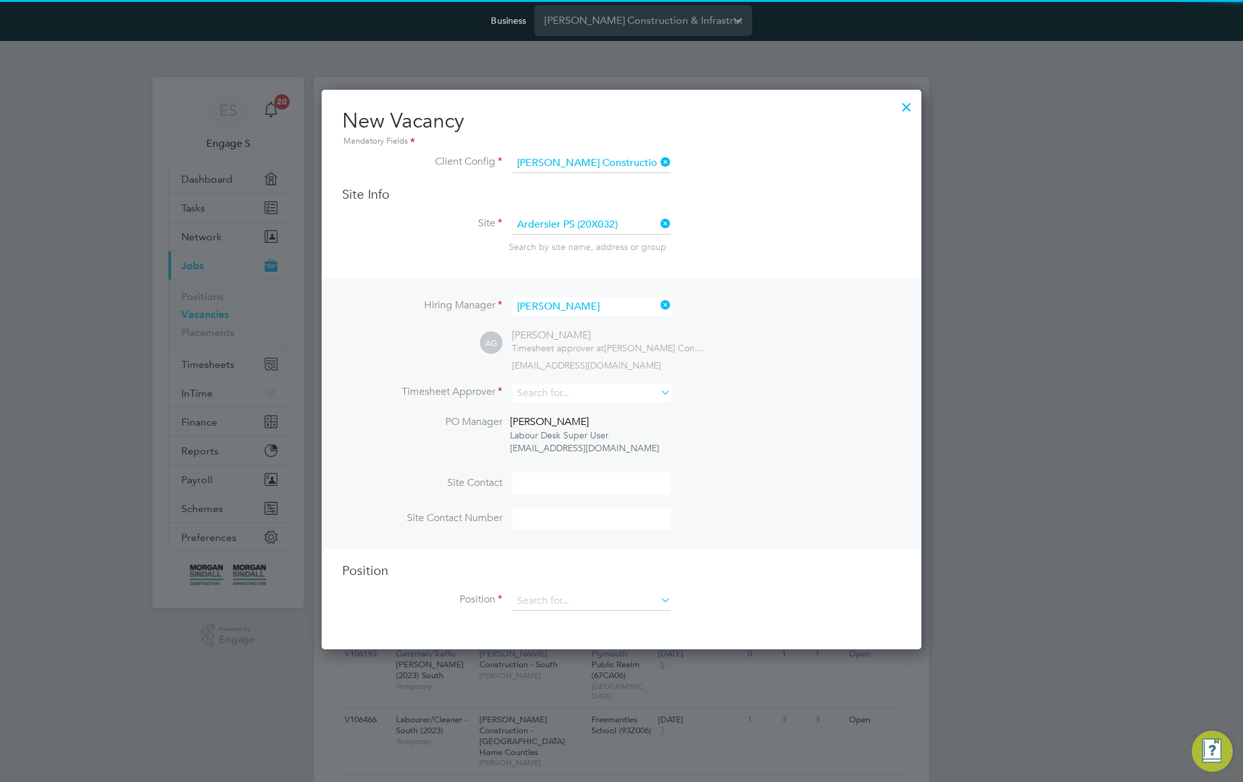
scroll to position [560, 600]
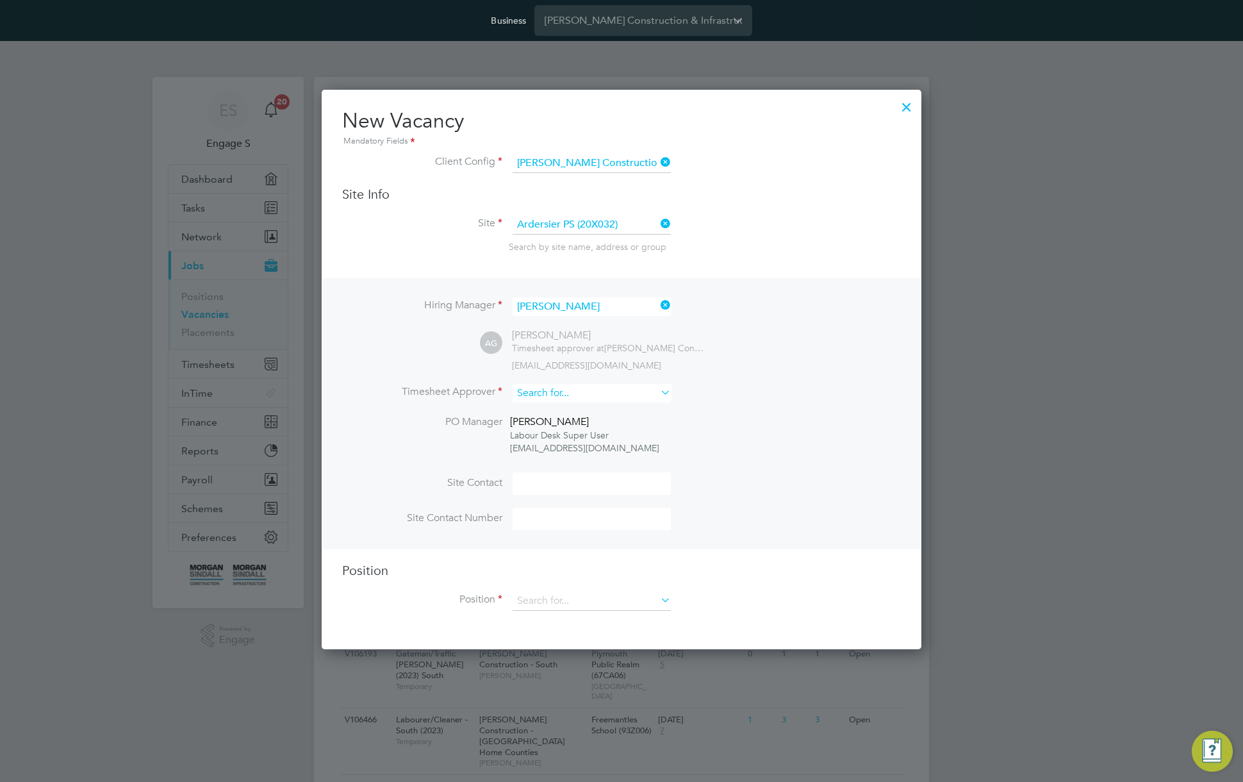
click at [616, 393] on input at bounding box center [591, 393] width 158 height 19
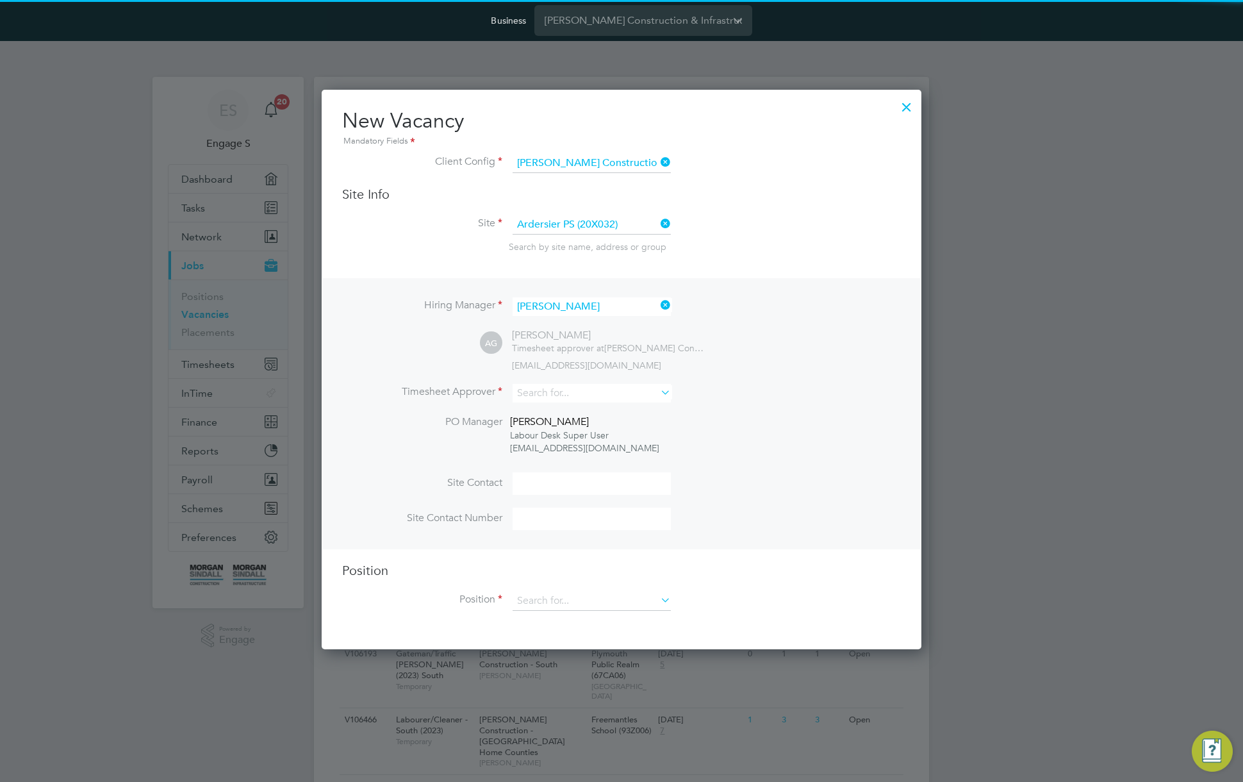
click at [605, 436] on ul "Adam S Adam M Adam L Adam L Adam C Adrian A Adam G Adrian B Adam A Adam W" at bounding box center [591, 490] width 161 height 176
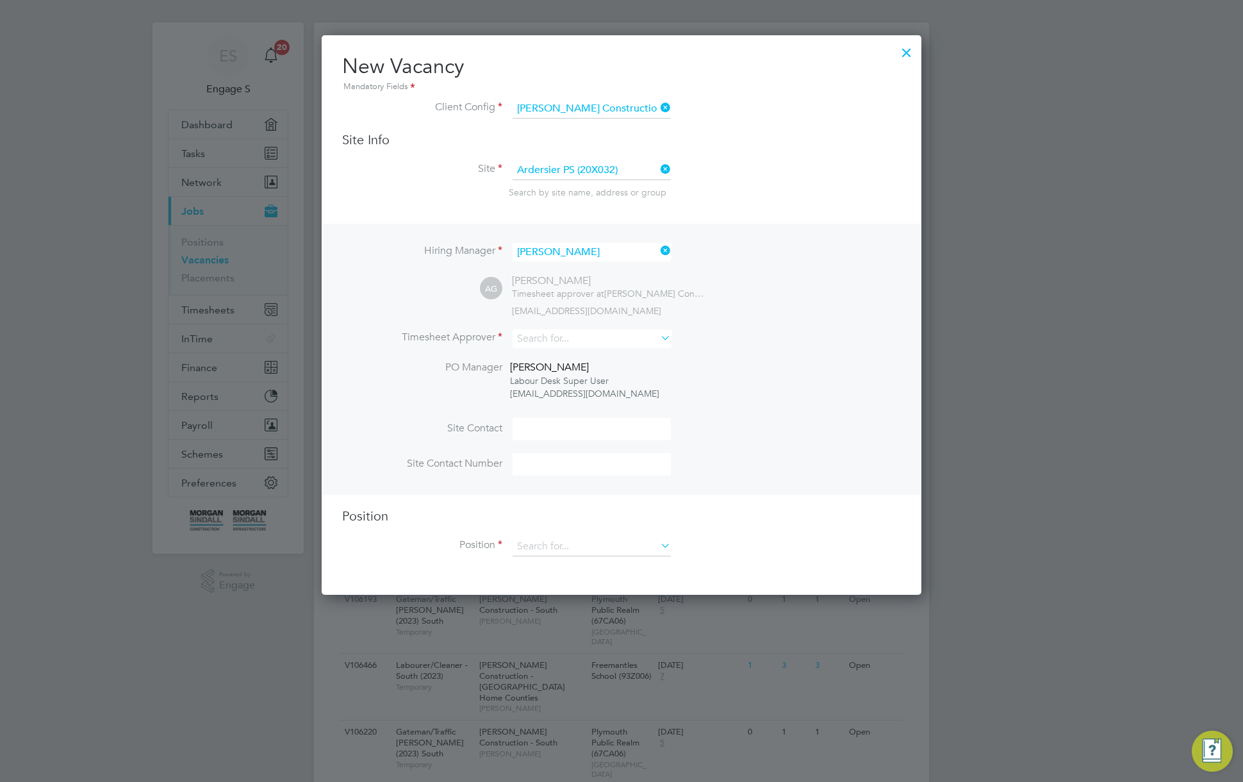
scroll to position [79, 0]
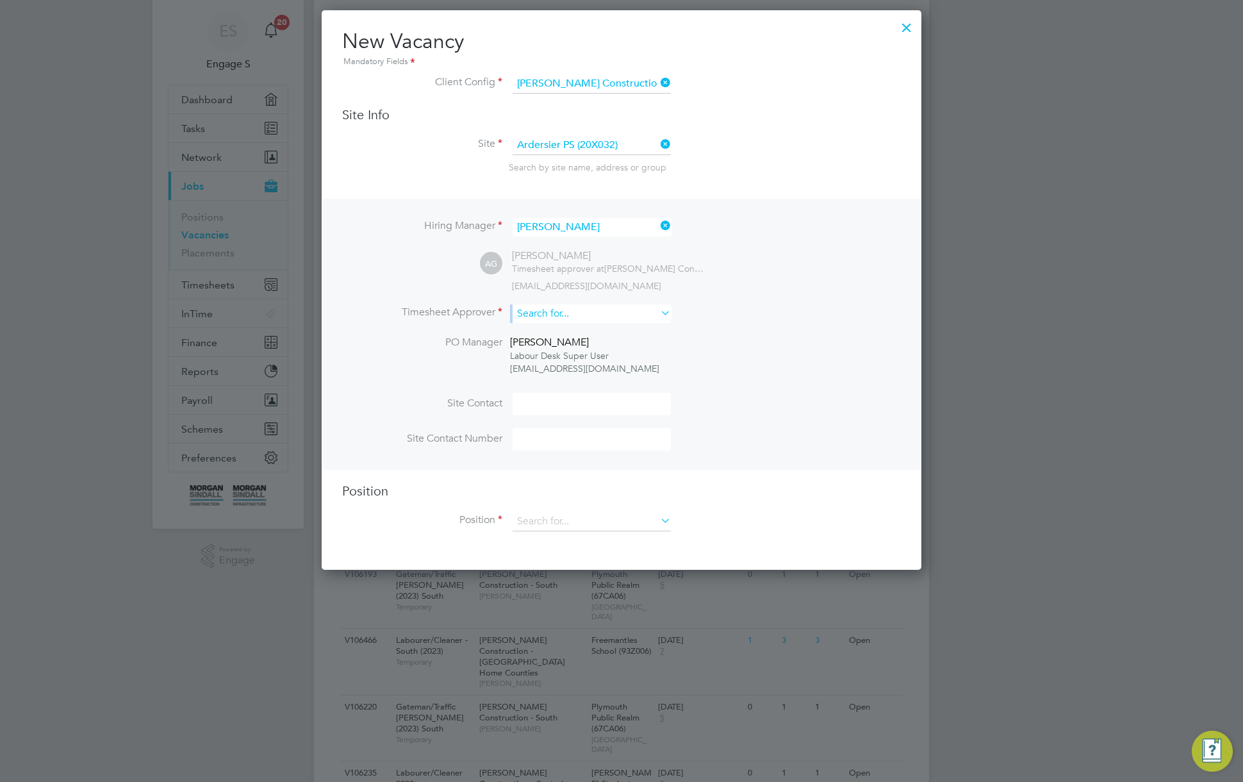
drag, startPoint x: 646, startPoint y: 326, endPoint x: 646, endPoint y: 314, distance: 12.2
click at [647, 313] on li "Timesheet Approver" at bounding box center [621, 319] width 559 height 31
click at [644, 315] on input at bounding box center [591, 313] width 158 height 19
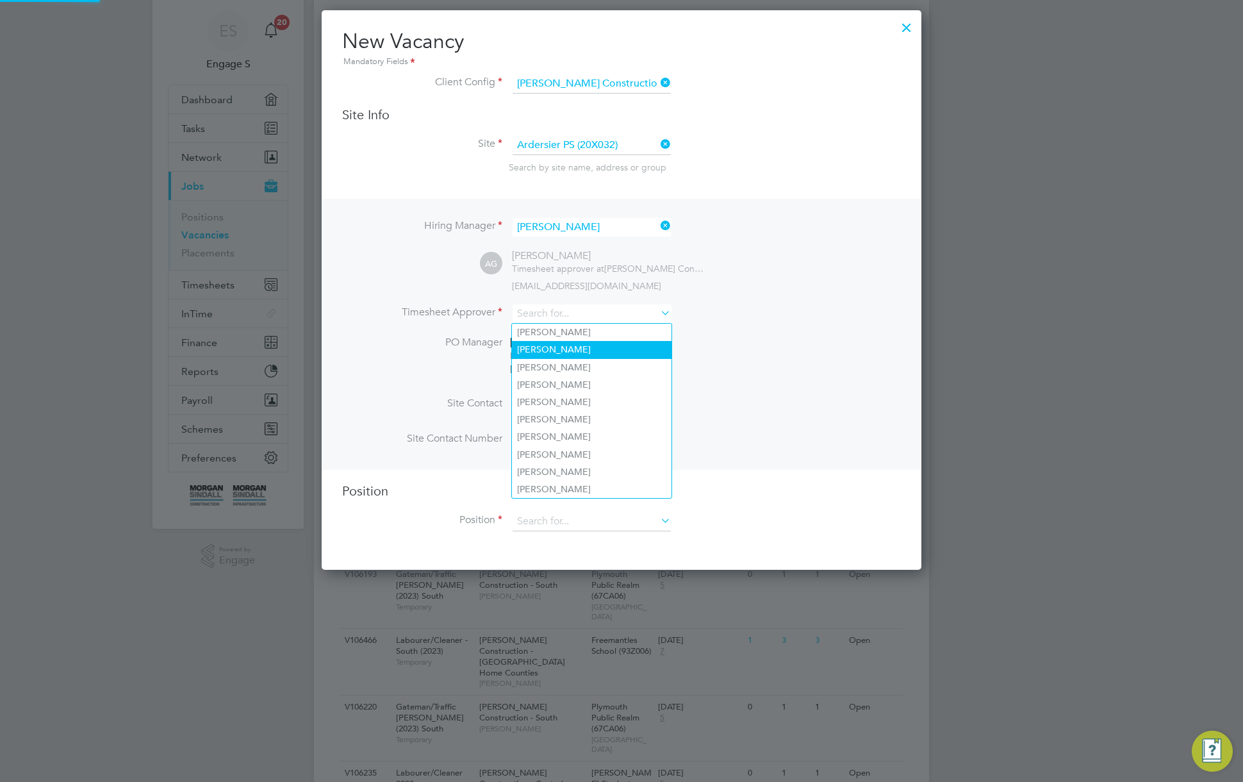
click at [634, 354] on li "Adam M" at bounding box center [592, 349] width 160 height 17
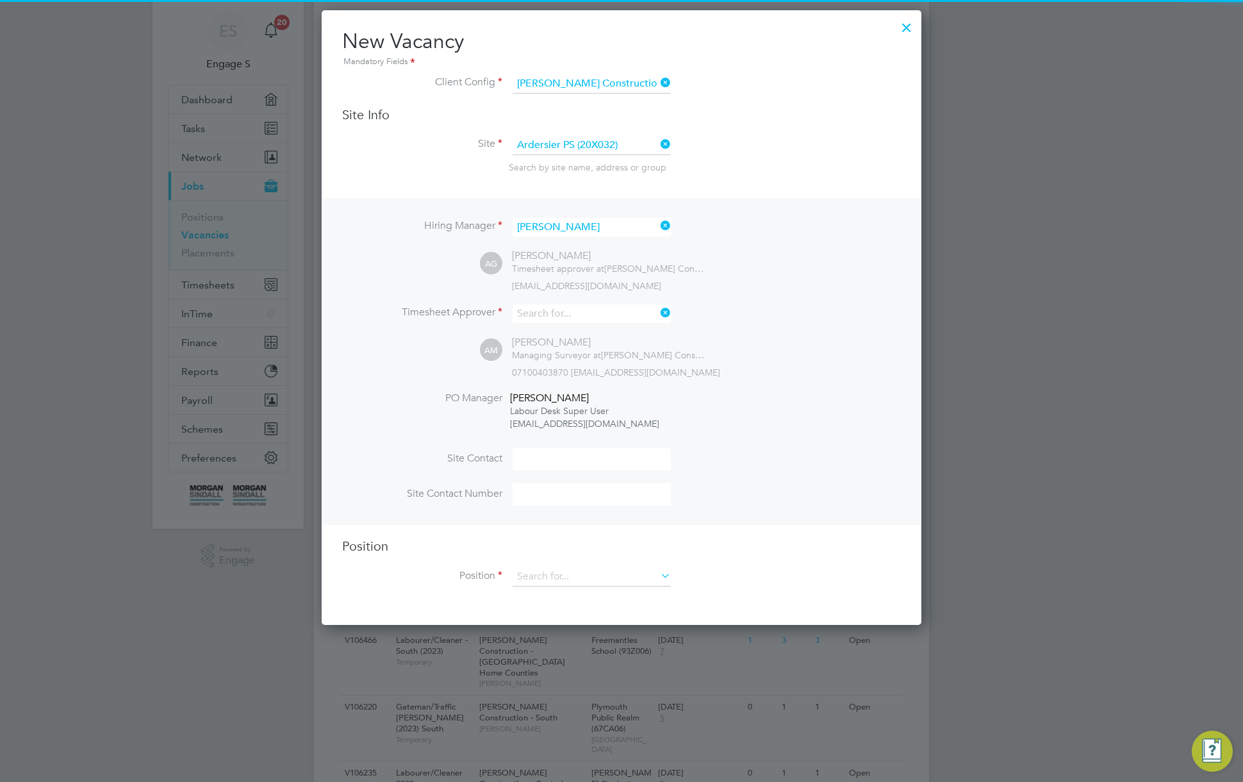
type input "Adam M"
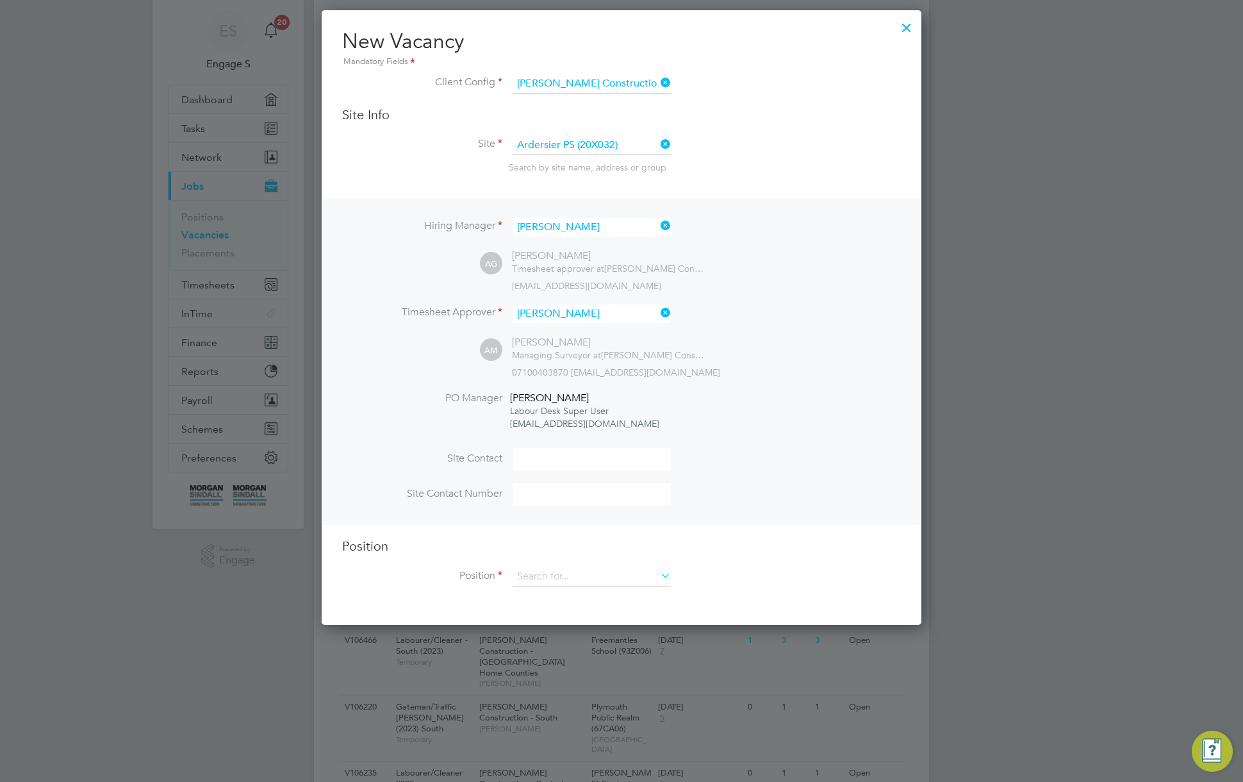
drag, startPoint x: 635, startPoint y: 571, endPoint x: 637, endPoint y: 559, distance: 11.8
click at [638, 567] on div "Position Position" at bounding box center [621, 567] width 559 height 61
click at [564, 640] on li "Carpenter/Joiner" at bounding box center [592, 648] width 161 height 17
type input "Carpenter/Joiner"
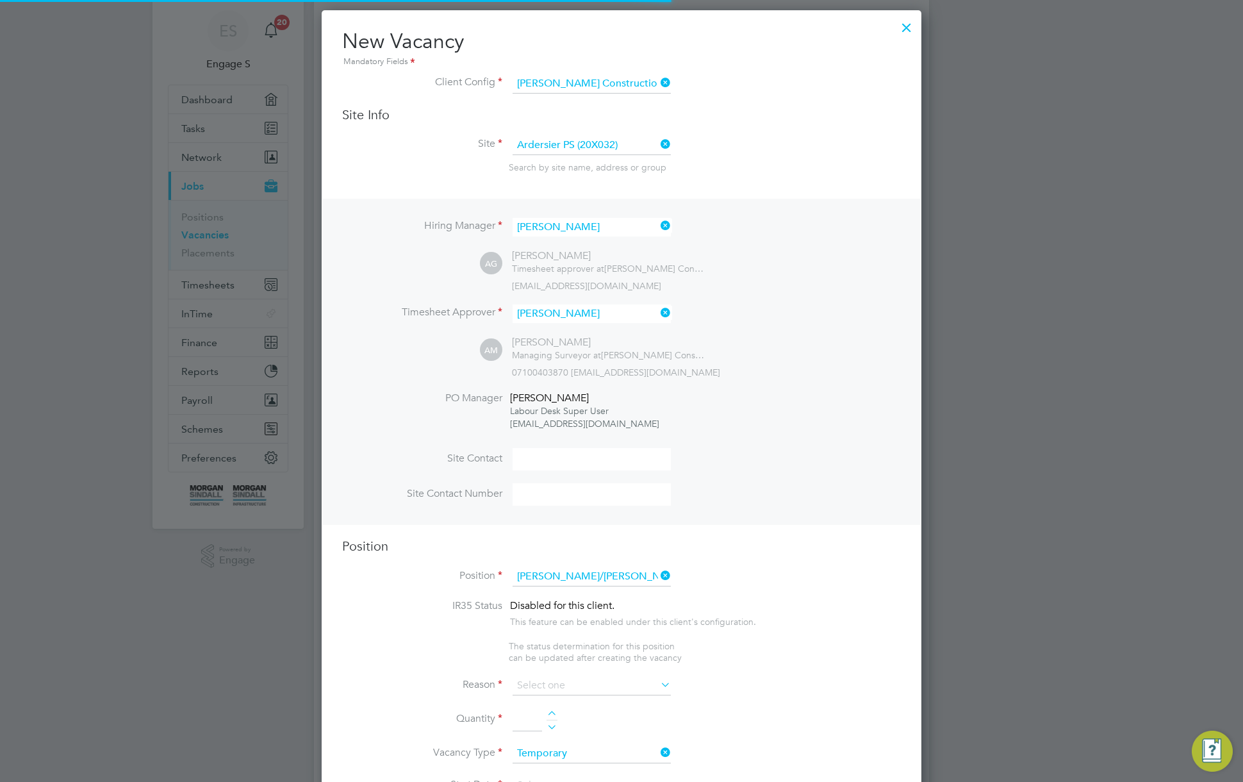
scroll to position [1840, 600]
type textarea "TBC"
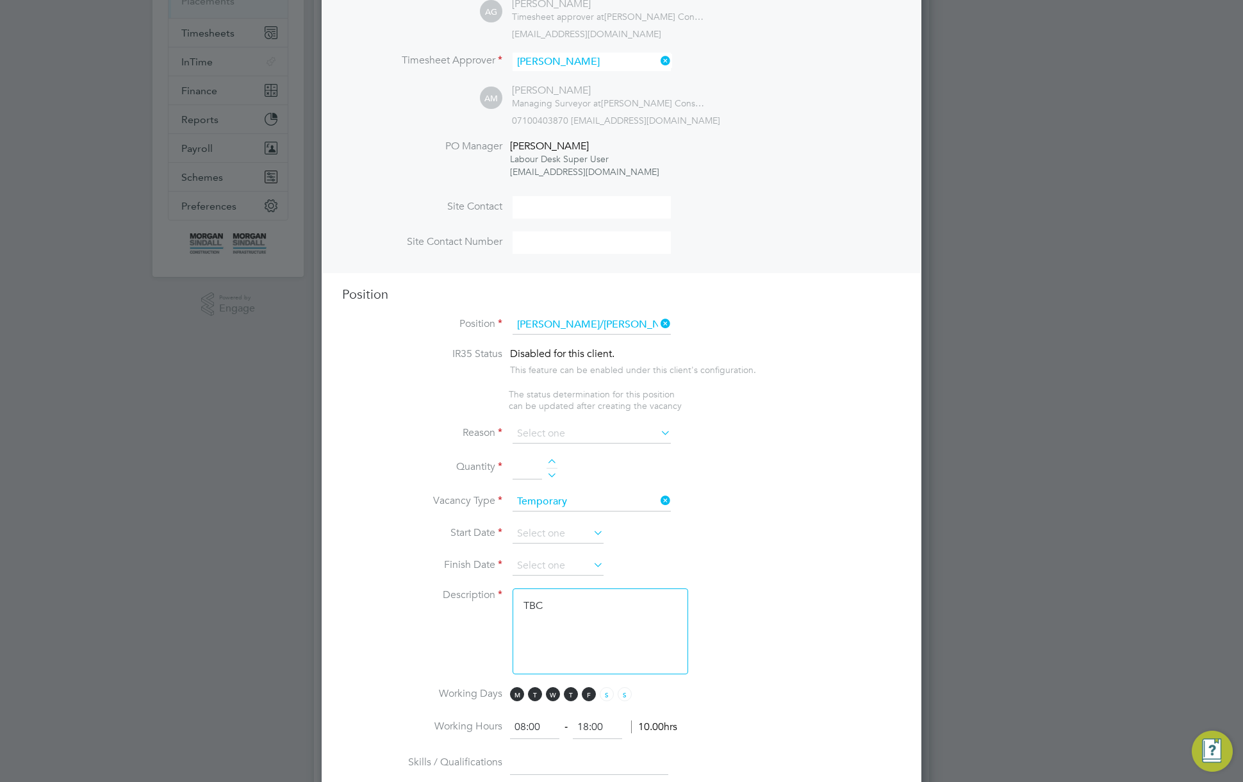
scroll to position [368, 0]
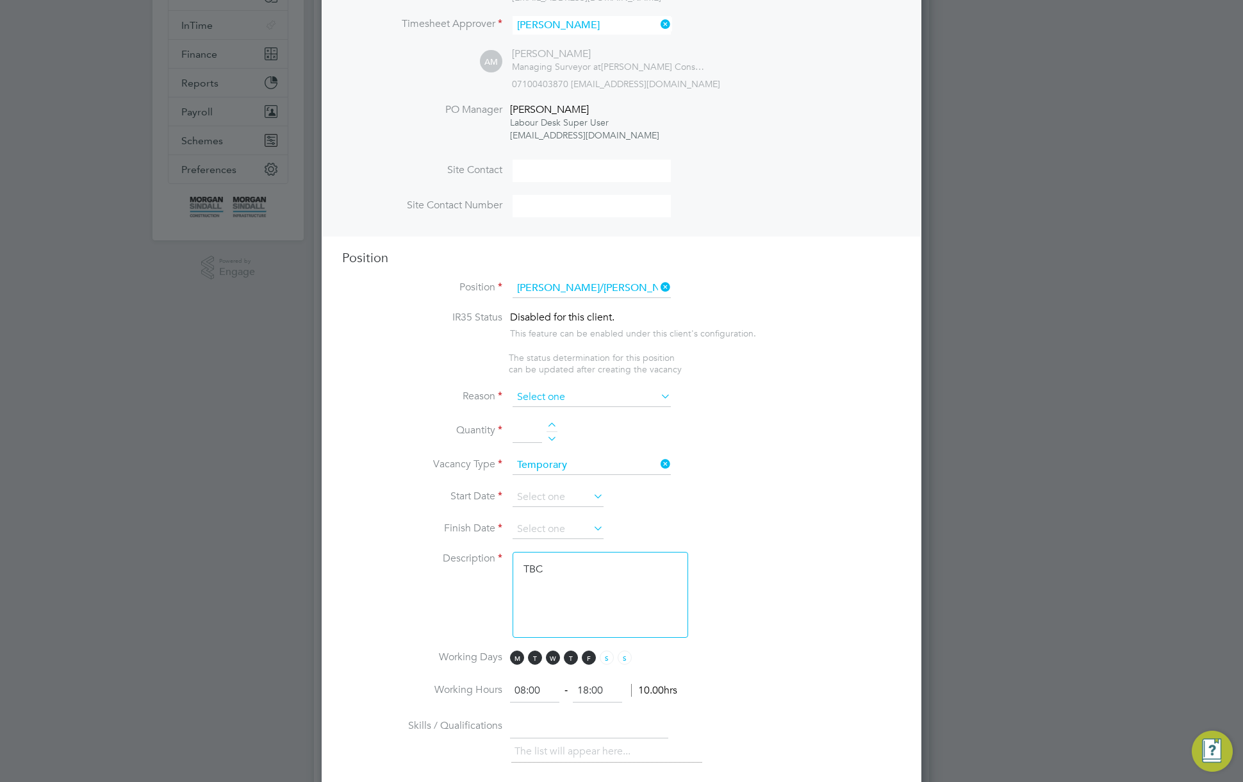
click at [613, 393] on input at bounding box center [591, 397] width 158 height 19
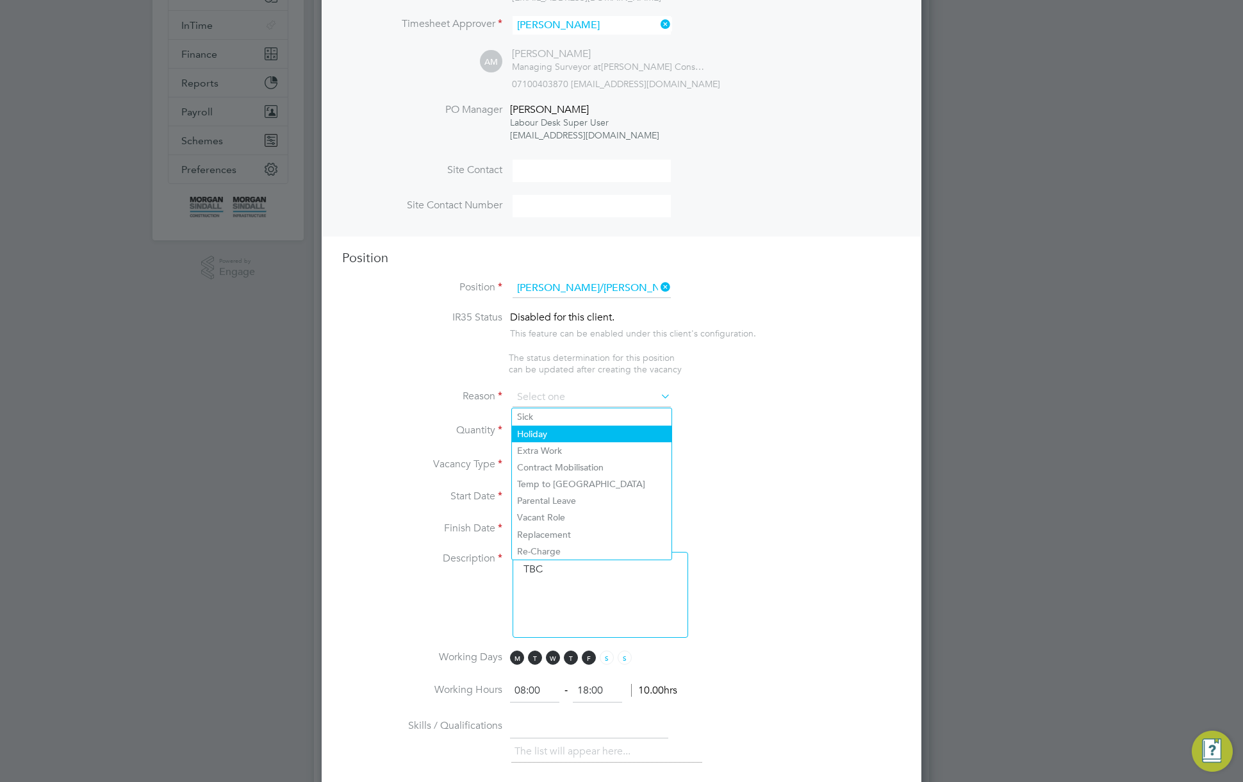
click at [589, 433] on li "Holiday" at bounding box center [592, 433] width 160 height 17
type input "Holiday"
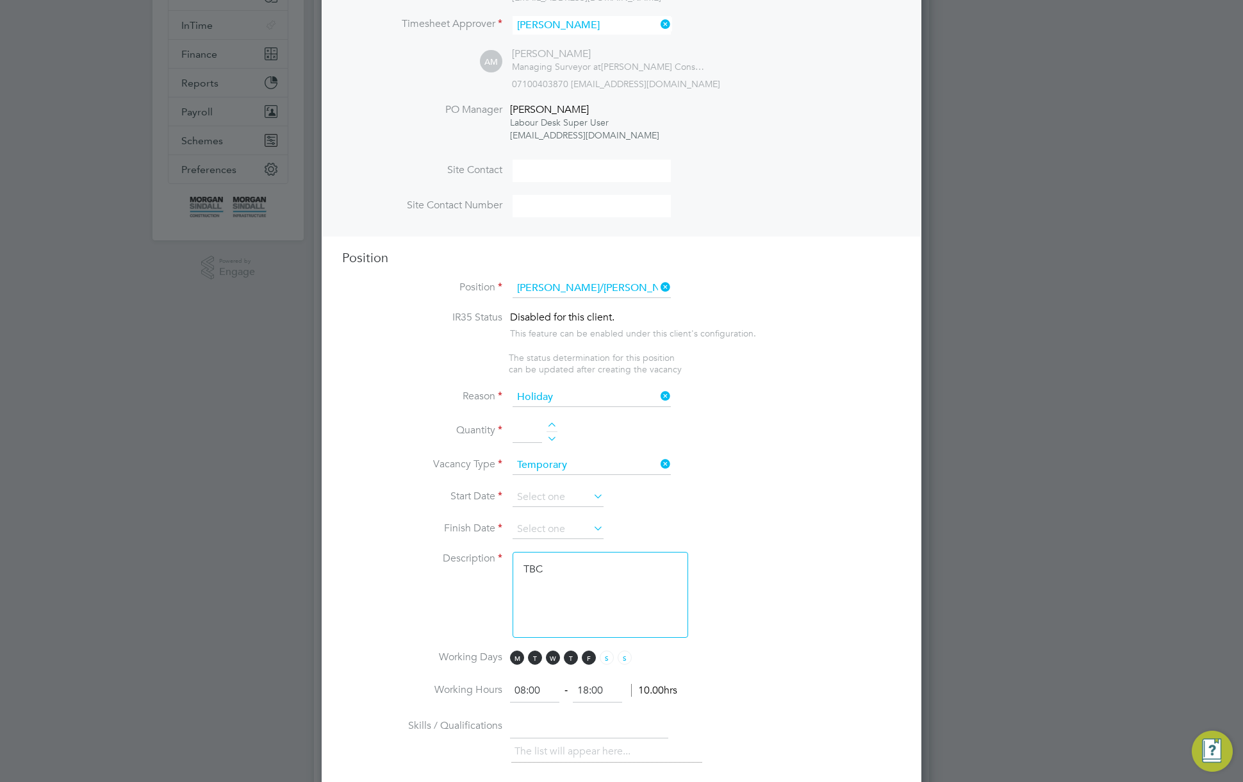
click at [551, 425] on div at bounding box center [551, 426] width 11 height 9
type input "1"
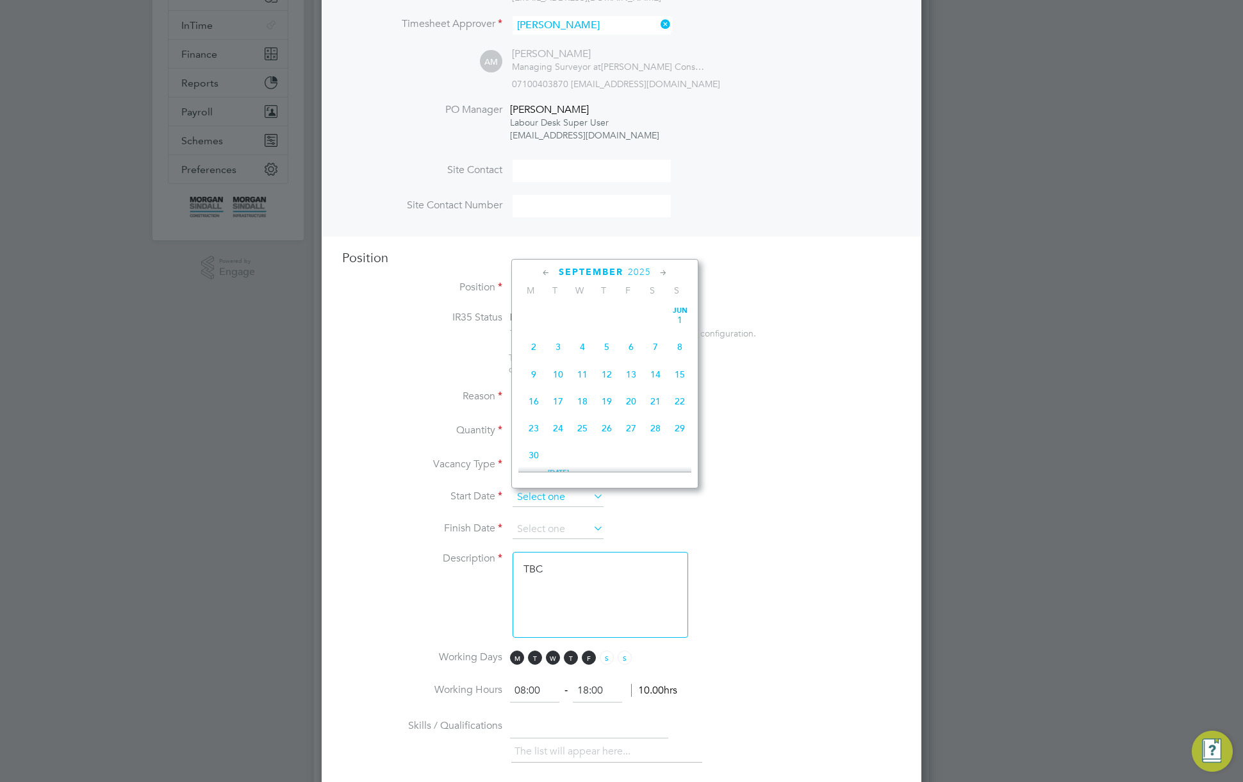
scroll to position [443, 0]
click at [571, 499] on input at bounding box center [557, 496] width 91 height 19
click at [533, 316] on span "Sep 1" at bounding box center [533, 309] width 24 height 24
type input "01 Sep 2025"
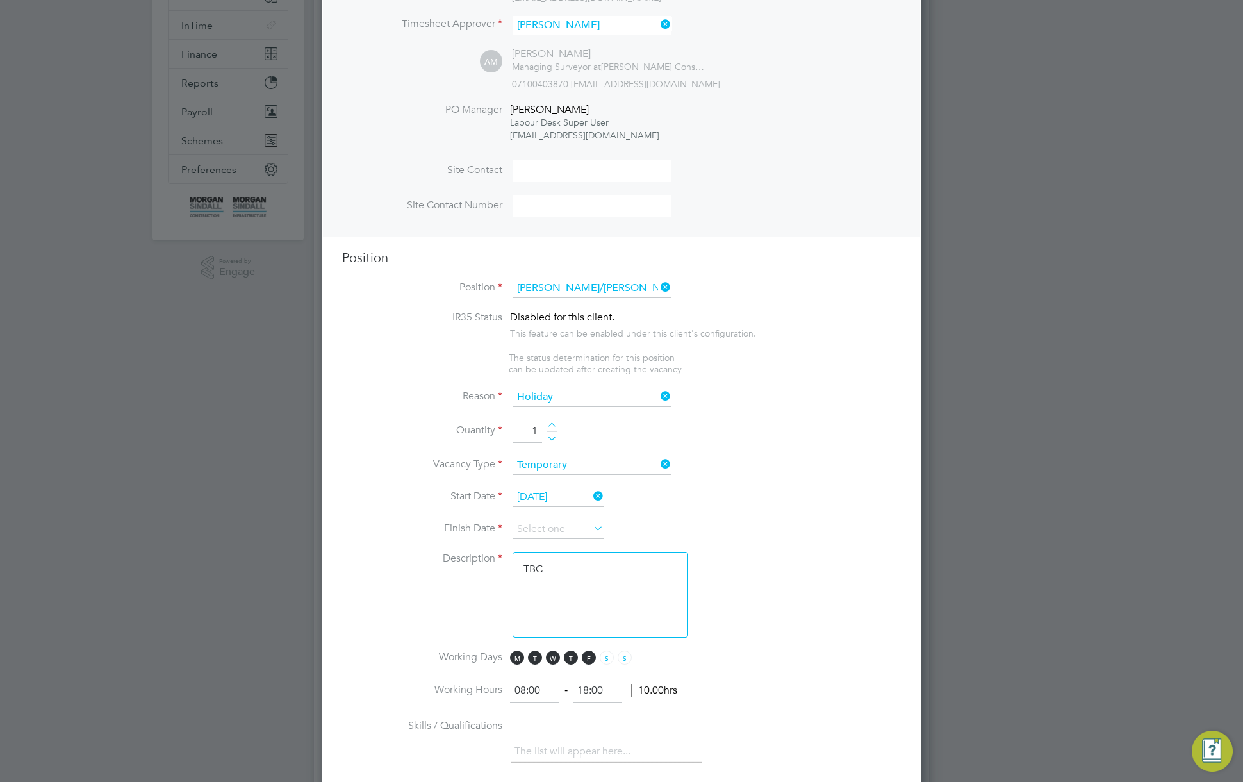
click at [557, 427] on div at bounding box center [551, 426] width 11 height 9
click at [553, 425] on div at bounding box center [551, 426] width 11 height 9
type input "5"
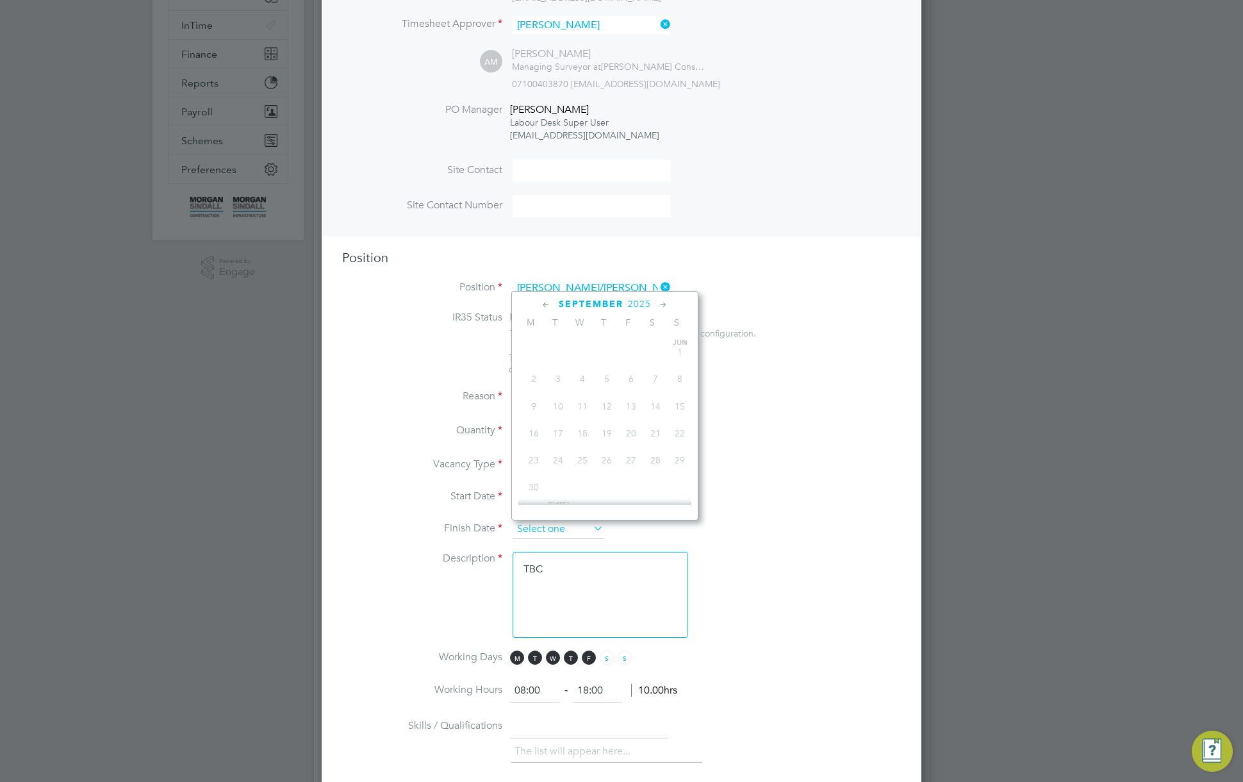
click at [585, 528] on input at bounding box center [557, 529] width 91 height 19
click at [676, 484] on span "5" at bounding box center [680, 476] width 24 height 24
type input "05 Oct 2025"
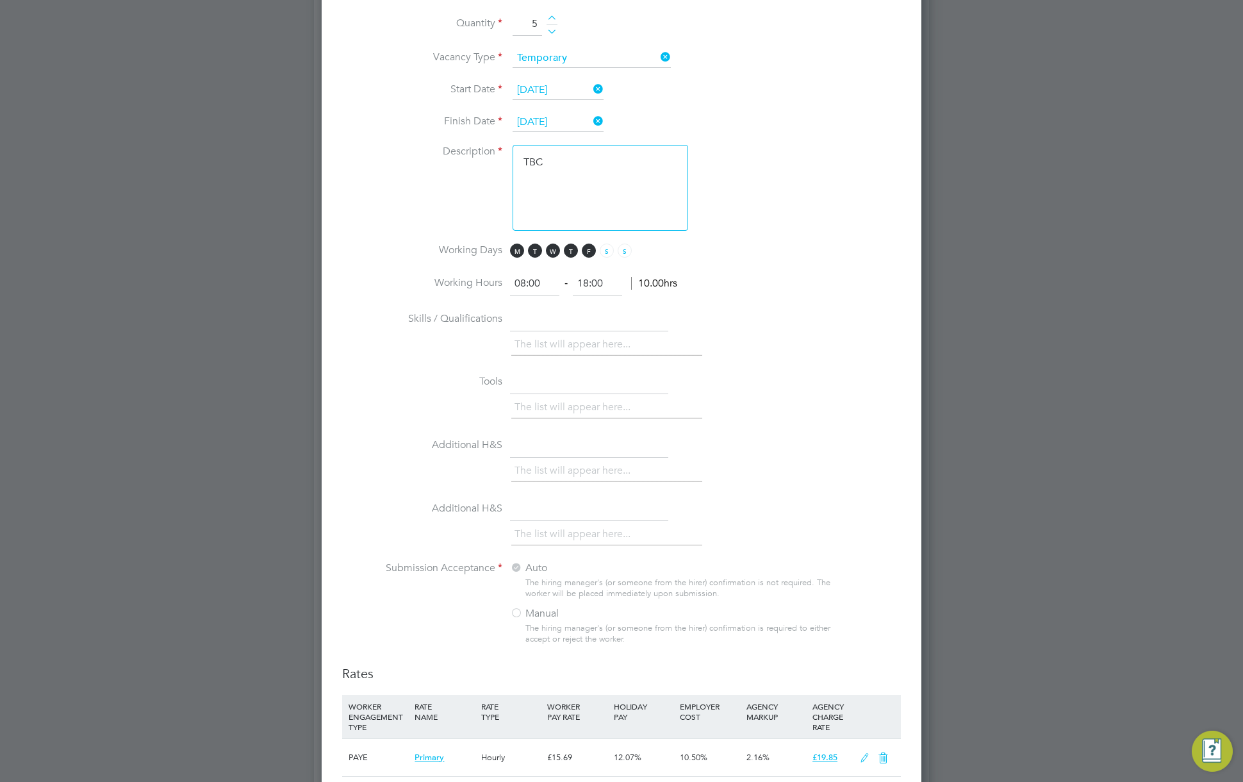
scroll to position [777, 0]
click at [559, 82] on input "01 Sep 2025" at bounding box center [557, 87] width 91 height 19
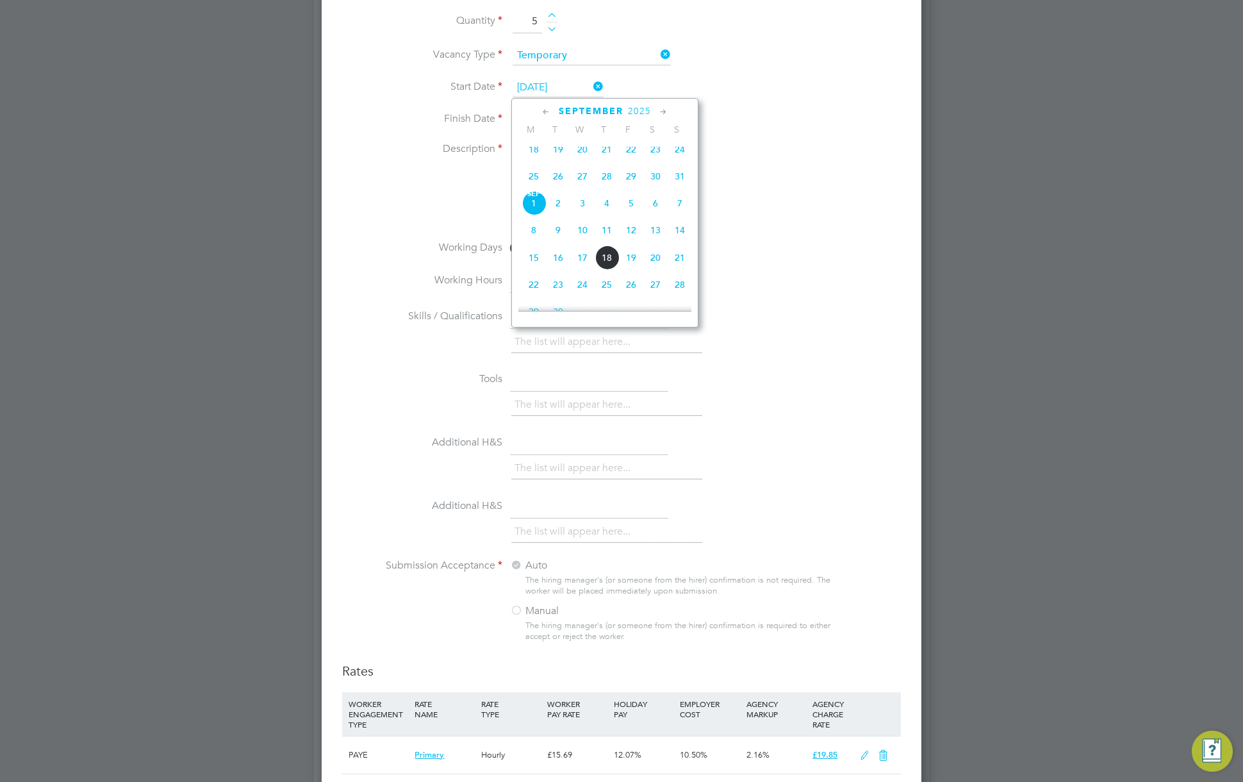
click at [529, 156] on span "18" at bounding box center [533, 149] width 24 height 24
type input "18 Aug 2025"
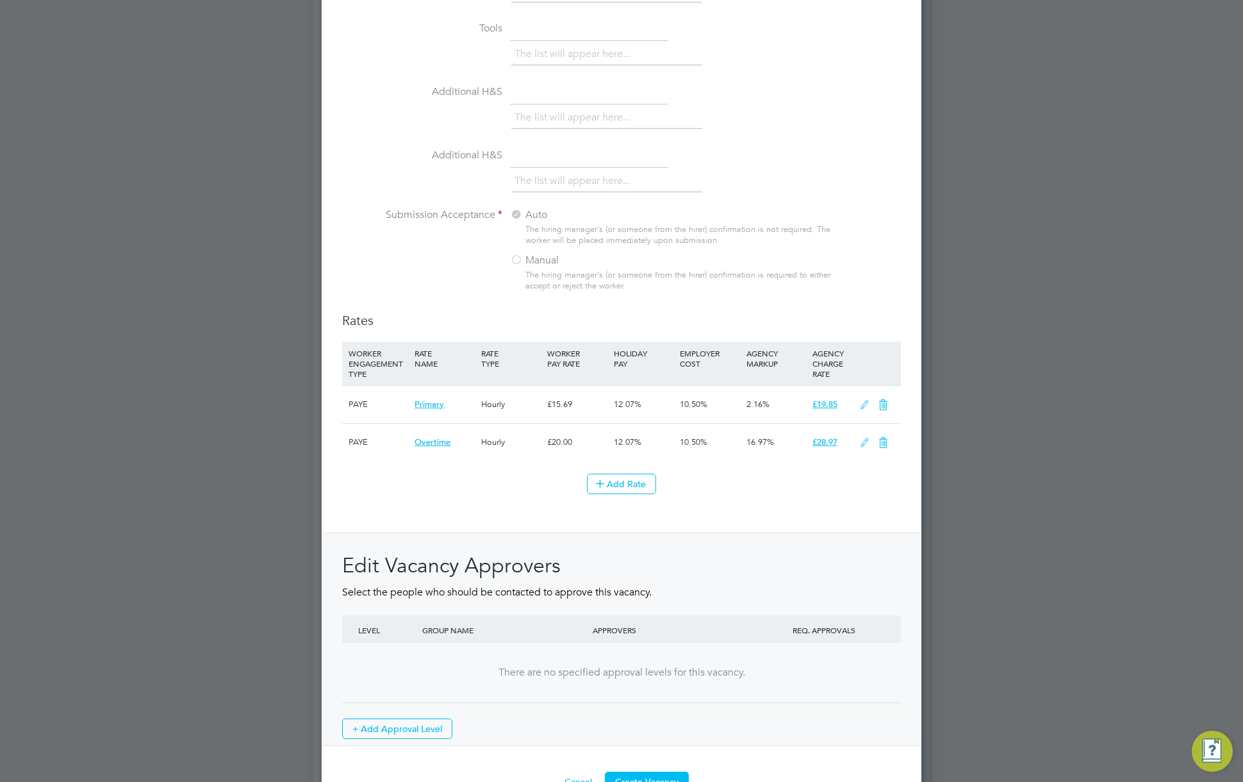
scroll to position [1329, 0]
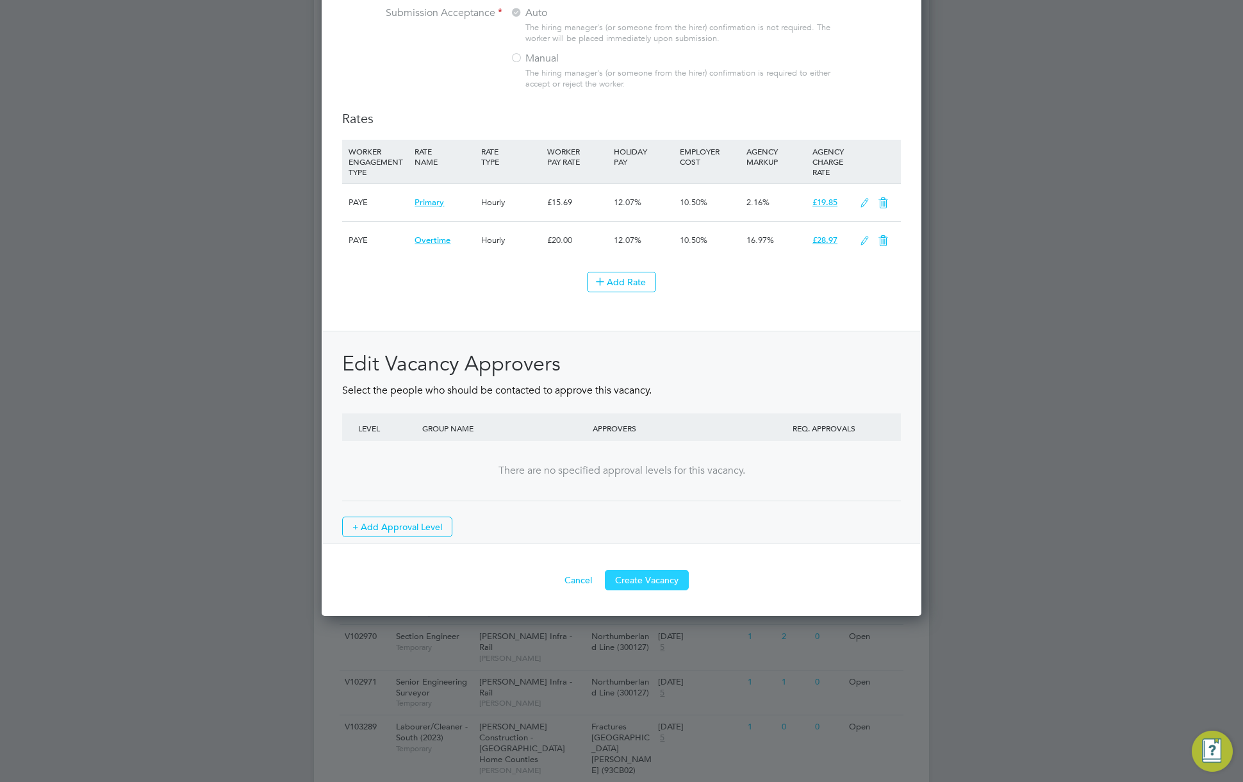
click at [666, 583] on button "Create Vacancy" at bounding box center [647, 579] width 84 height 20
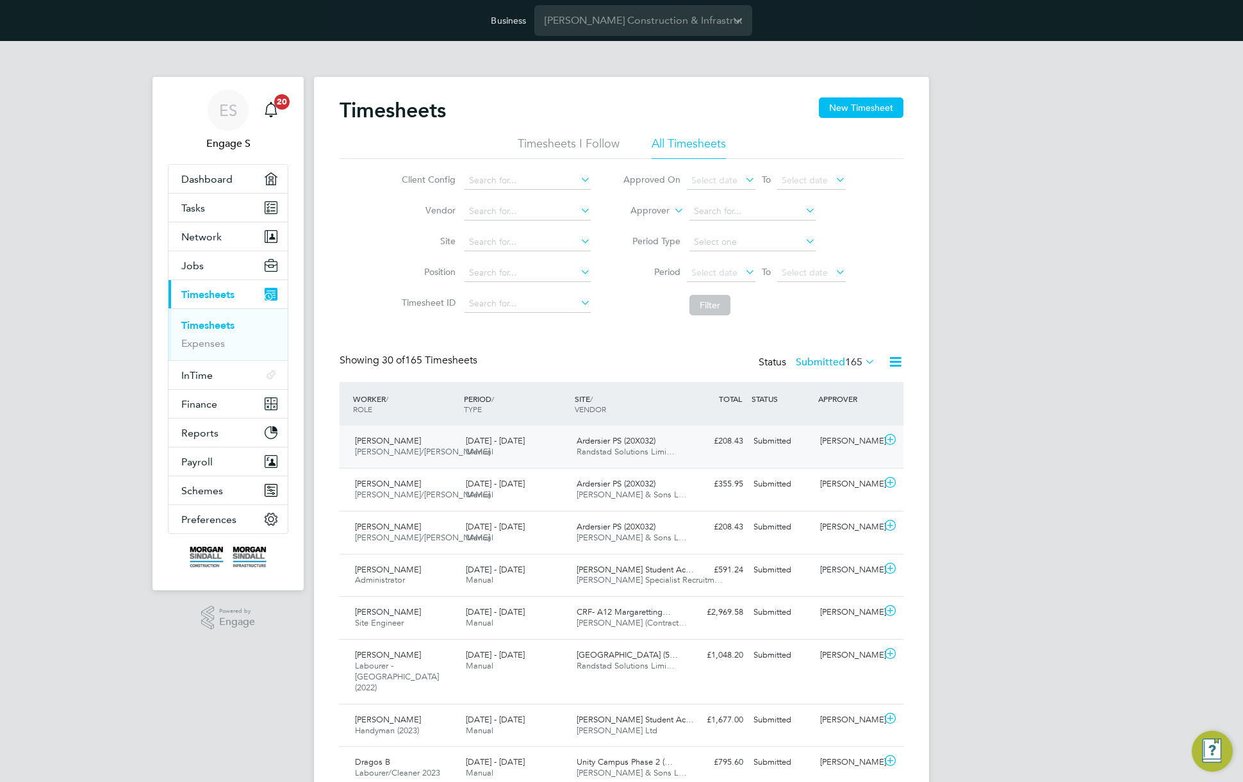
click at [796, 446] on div "Submitted" at bounding box center [781, 440] width 67 height 21
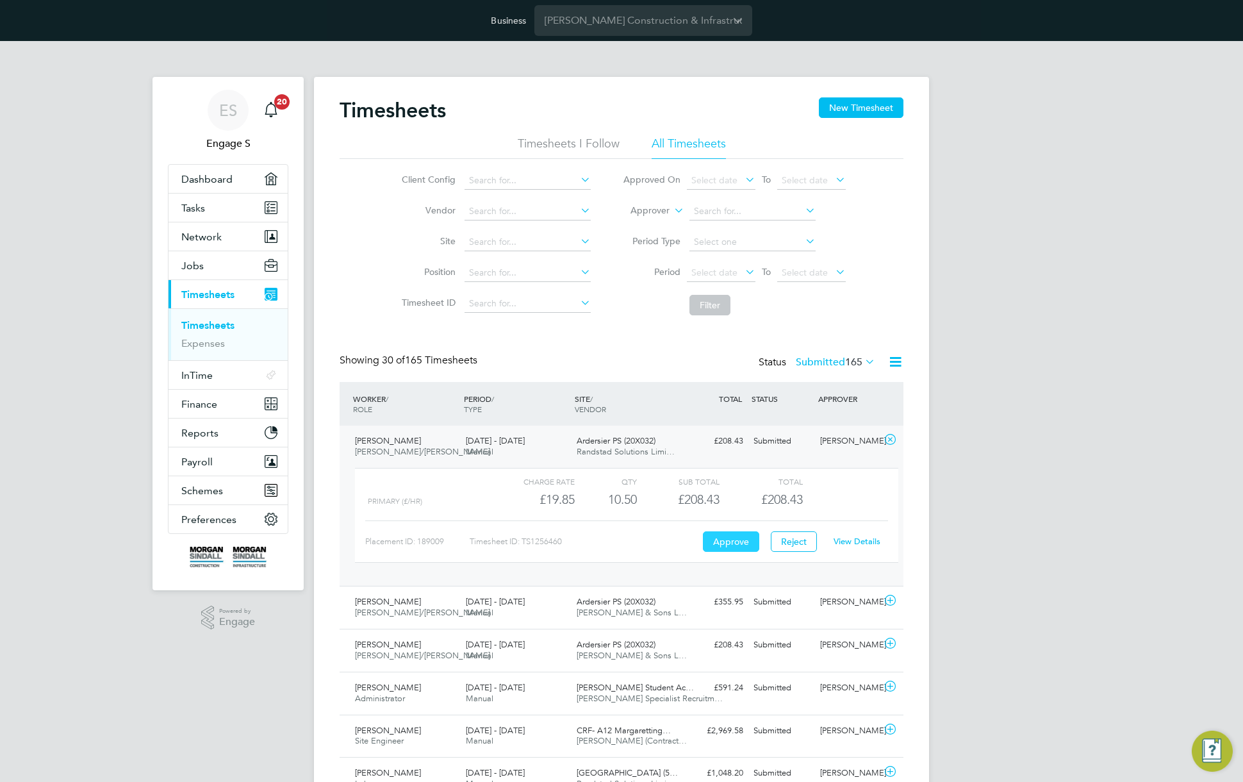
click at [726, 543] on button "Approve" at bounding box center [731, 541] width 56 height 20
click at [776, 607] on div "Submitted" at bounding box center [781, 601] width 67 height 21
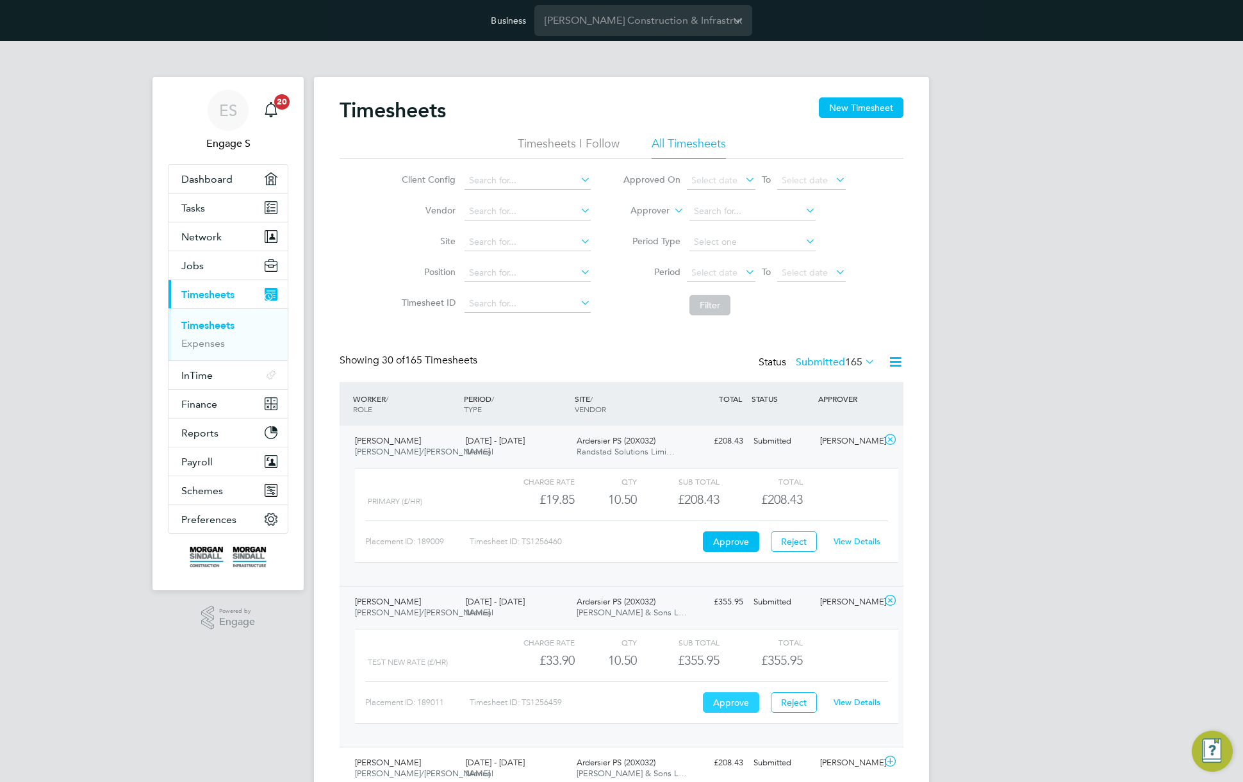
click at [737, 705] on button "Approve" at bounding box center [731, 702] width 56 height 20
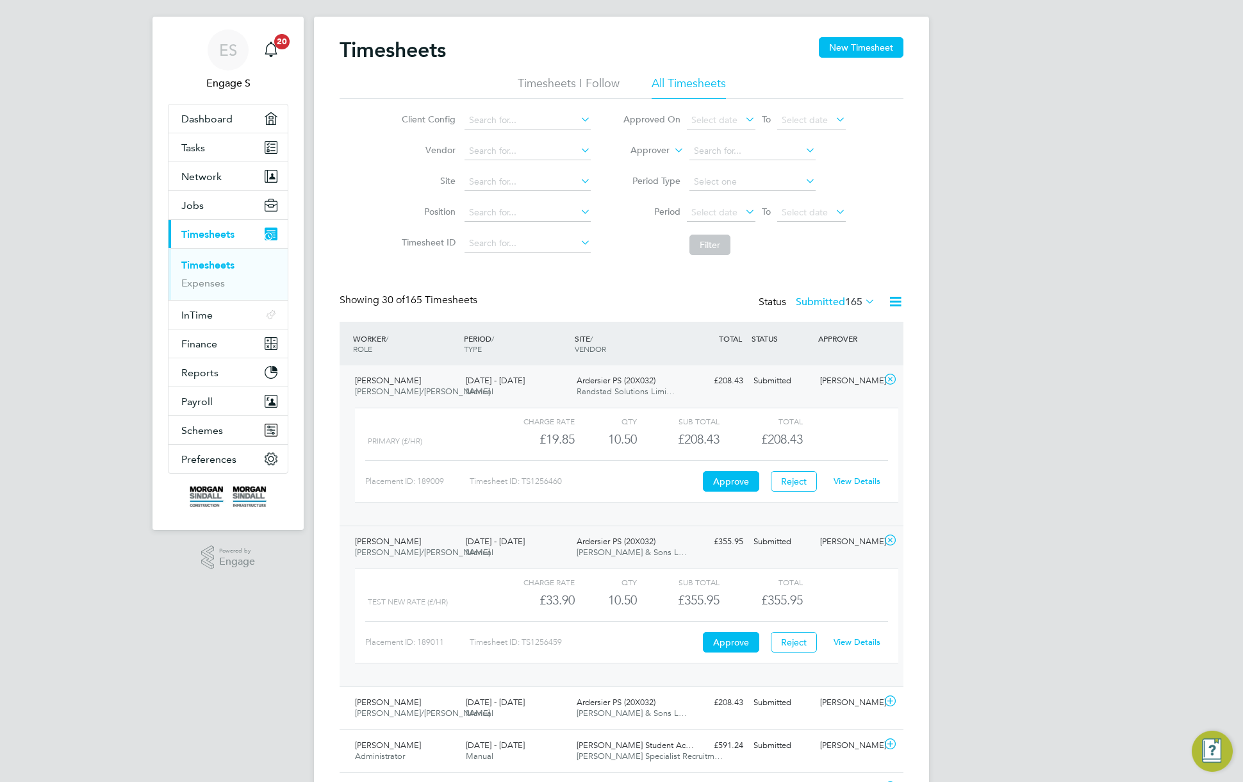
scroll to position [151, 0]
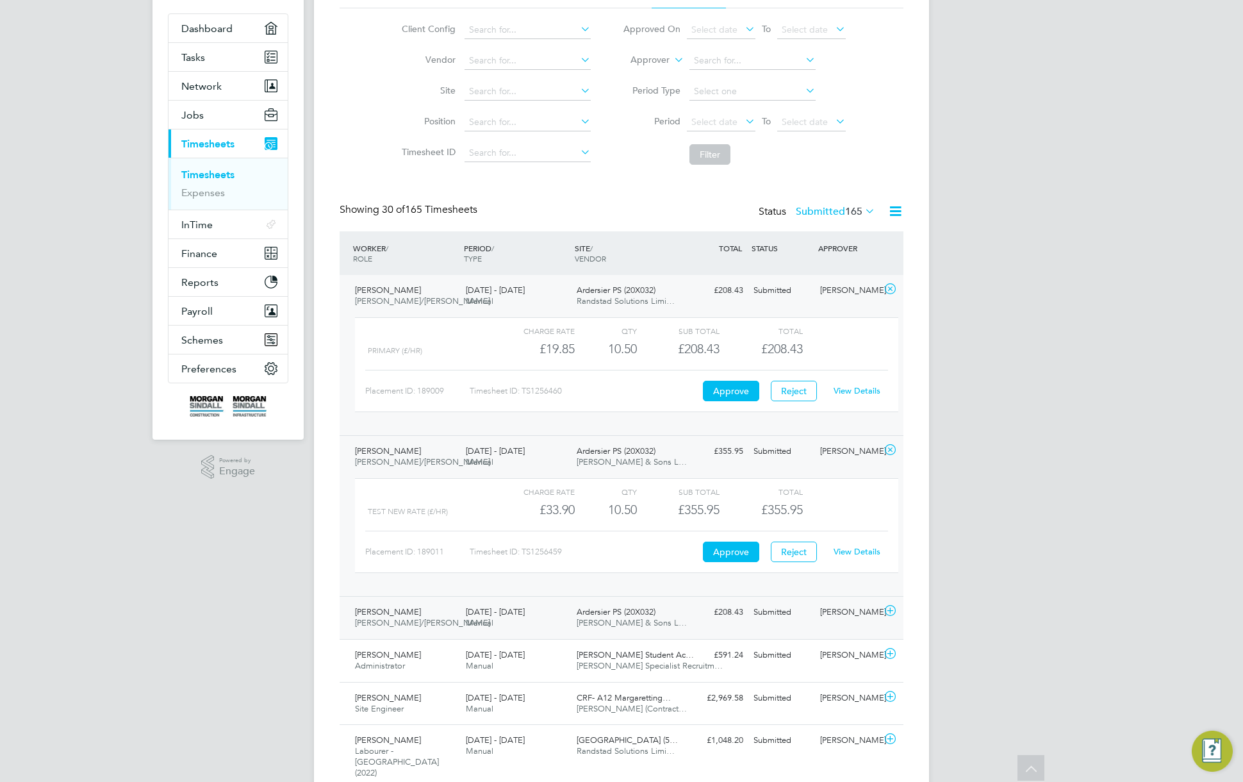
click at [801, 616] on div "Submitted" at bounding box center [781, 612] width 67 height 21
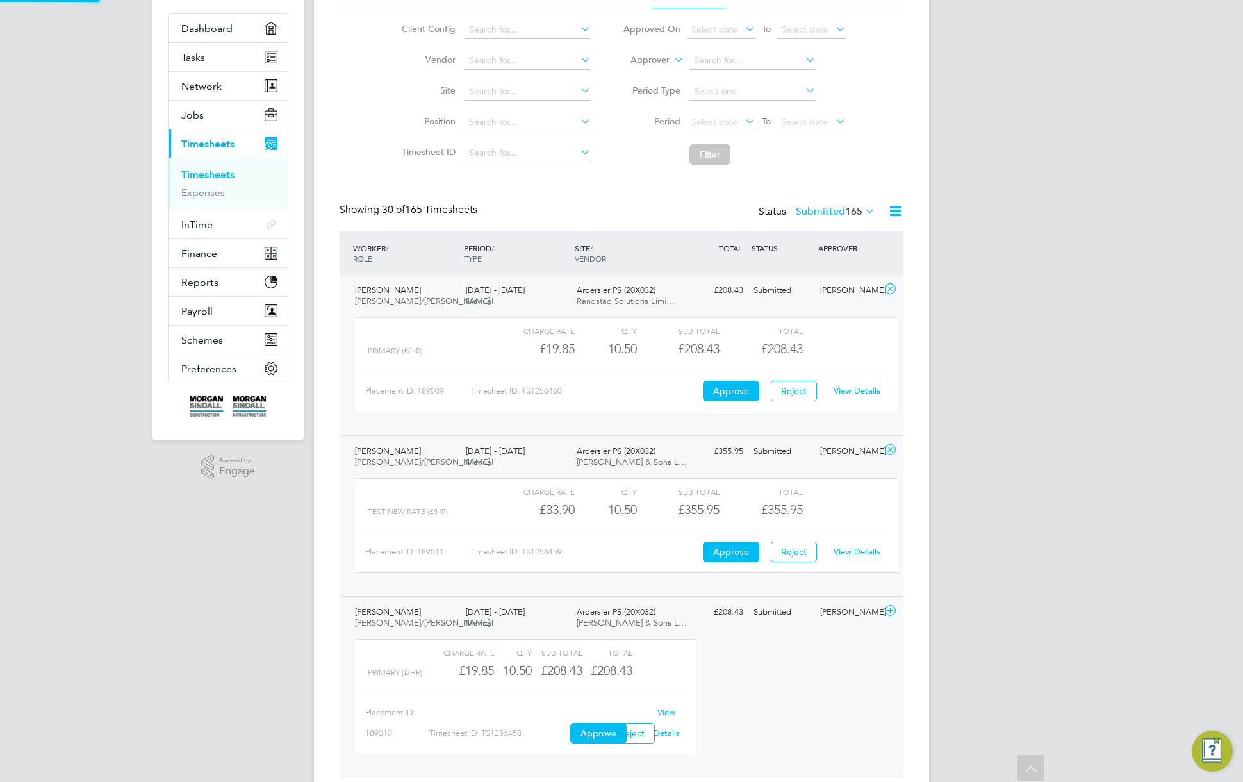
scroll to position [22, 125]
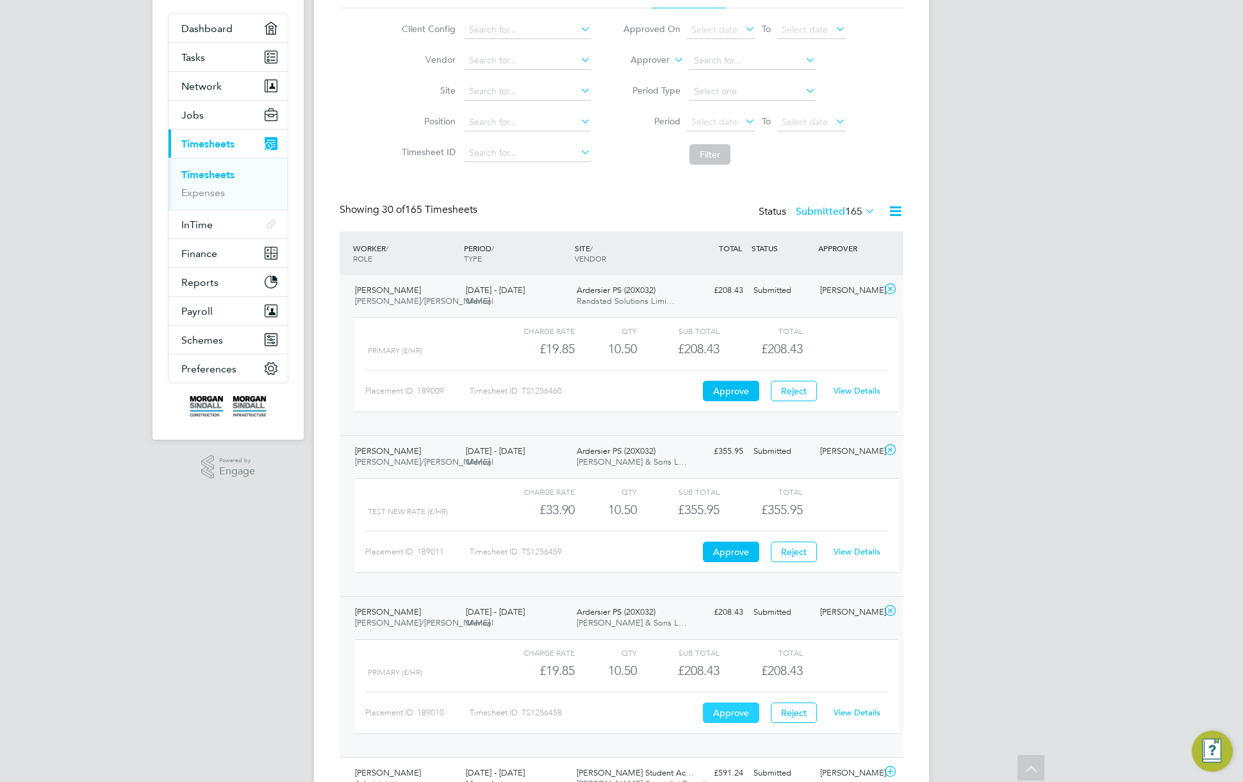
click at [733, 707] on button "Approve" at bounding box center [731, 712] width 56 height 20
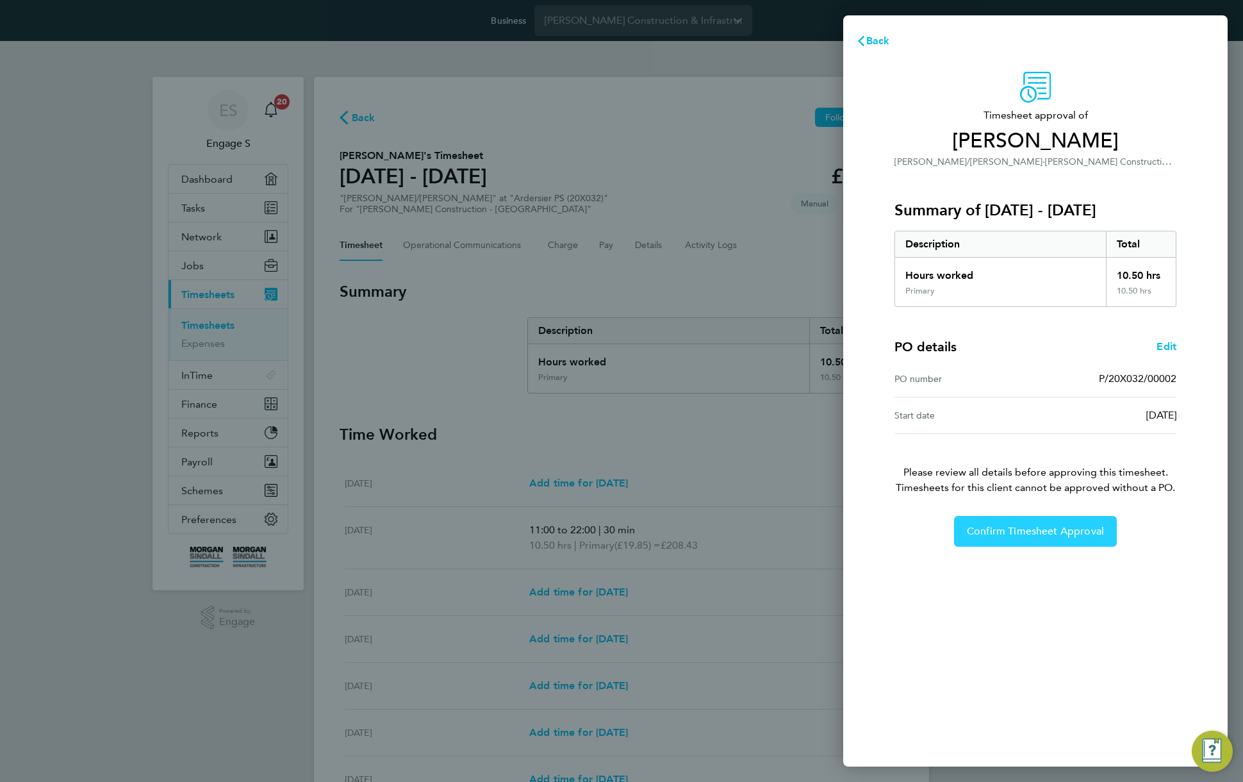
click at [1054, 534] on span "Confirm Timesheet Approval" at bounding box center [1035, 531] width 137 height 13
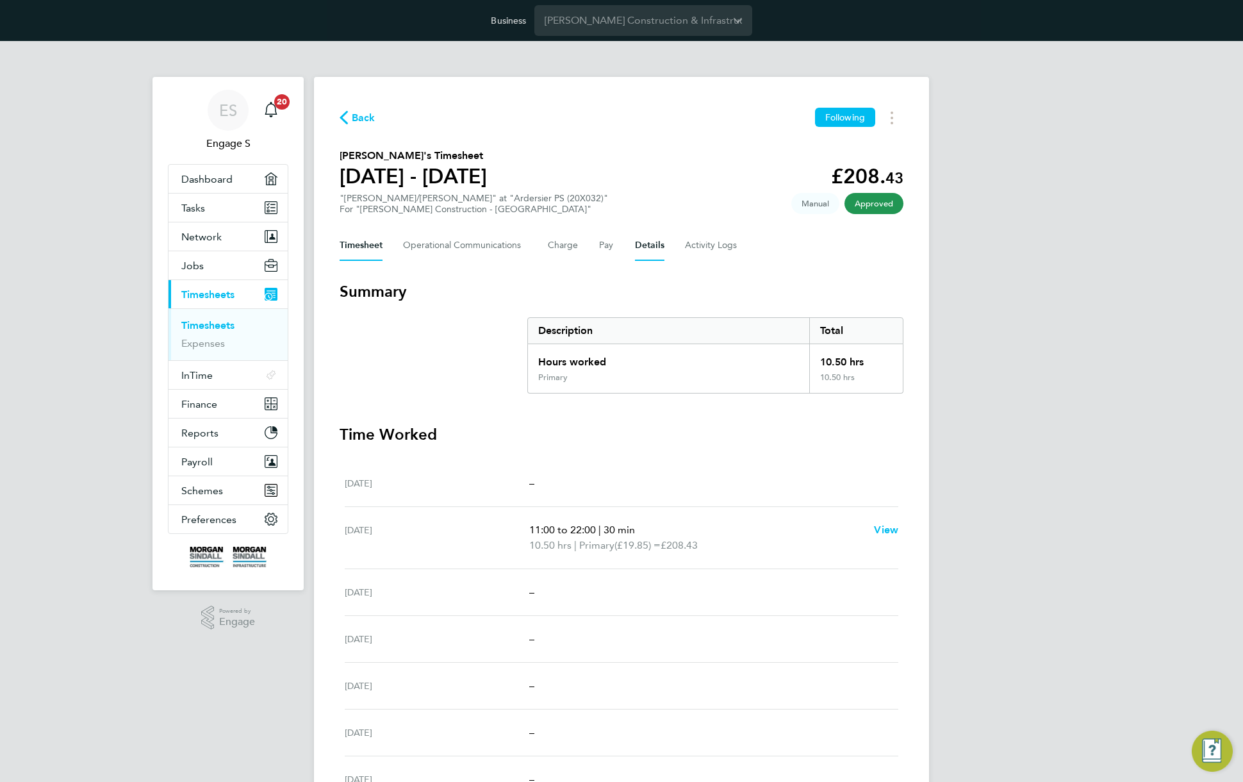
click at [648, 243] on button "Details" at bounding box center [649, 245] width 29 height 31
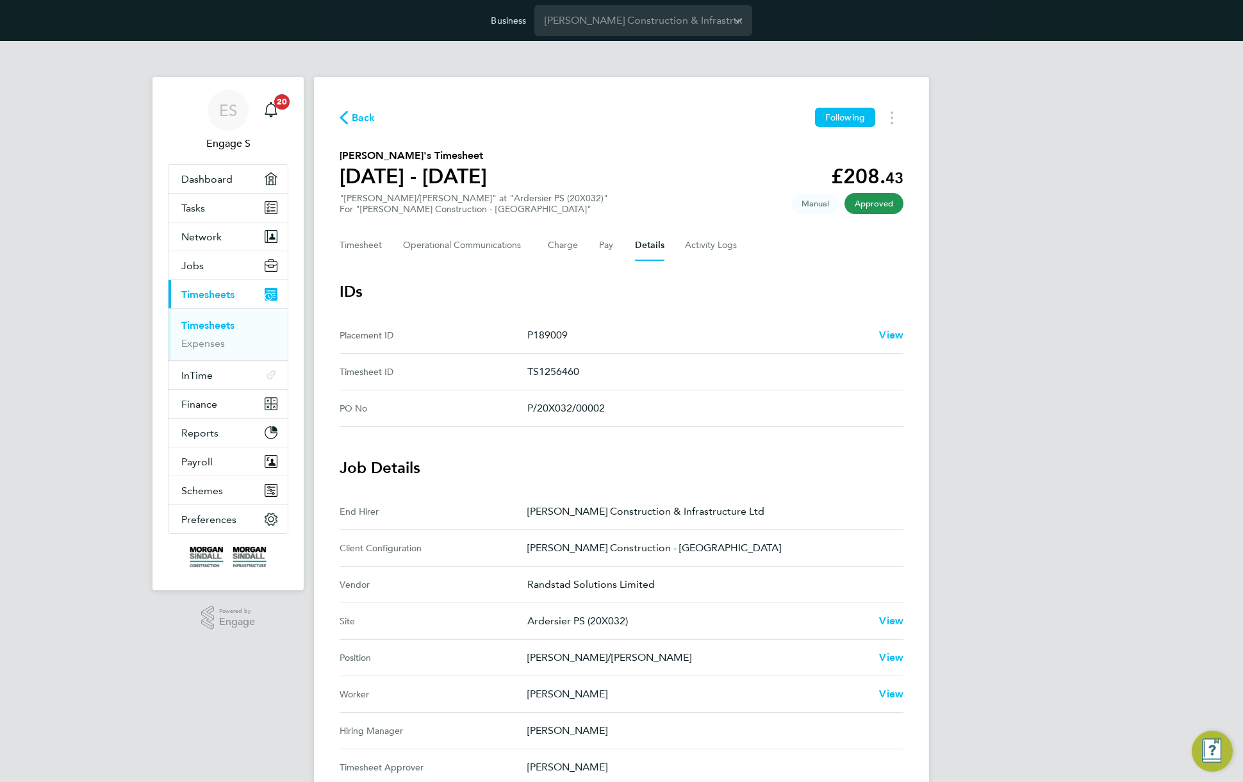
drag, startPoint x: 628, startPoint y: 402, endPoint x: 517, endPoint y: 400, distance: 110.8
click at [517, 400] on No "PO No P/20X032/00002" at bounding box center [622, 408] width 564 height 37
copy No "P/20X032/00002"
click at [206, 327] on link "Timesheets" at bounding box center [207, 325] width 53 height 12
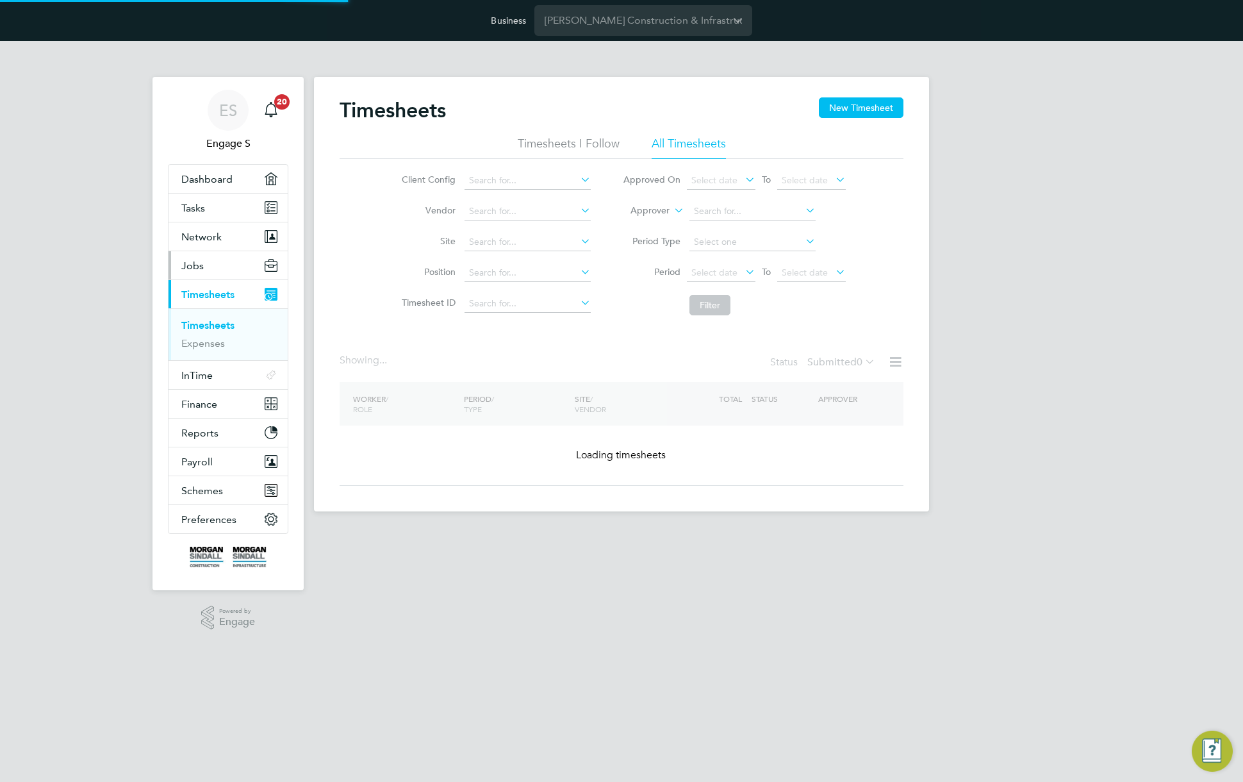
click at [198, 262] on span "Jobs" at bounding box center [192, 265] width 22 height 12
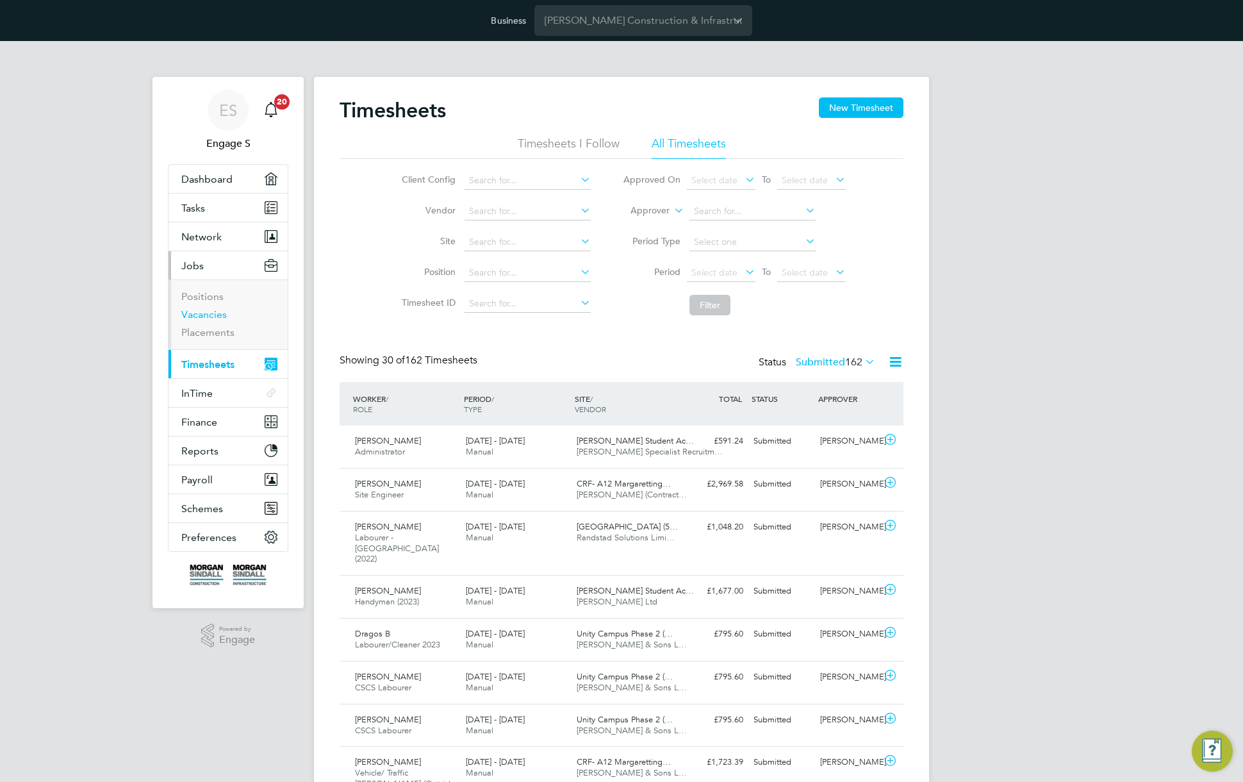
click at [209, 315] on link "Vacancies" at bounding box center [203, 314] width 45 height 12
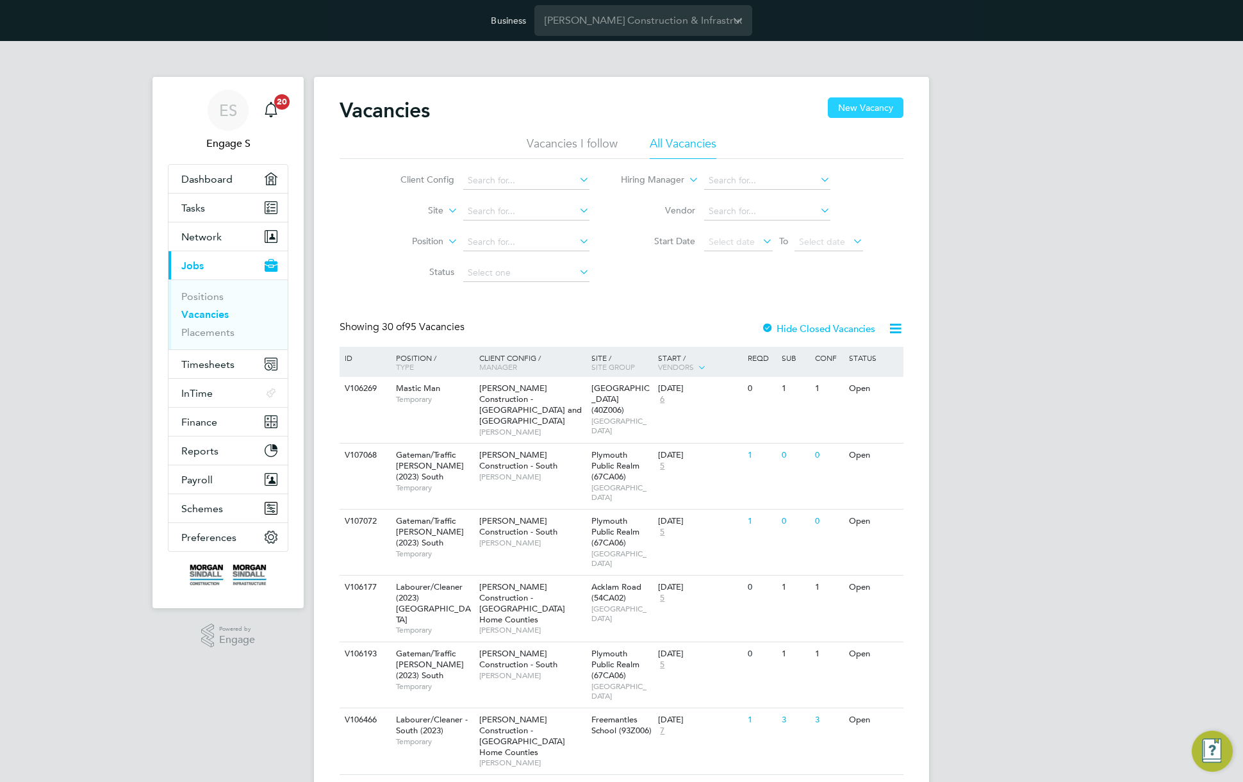
click at [881, 113] on button "New Vacancy" at bounding box center [866, 107] width 76 height 20
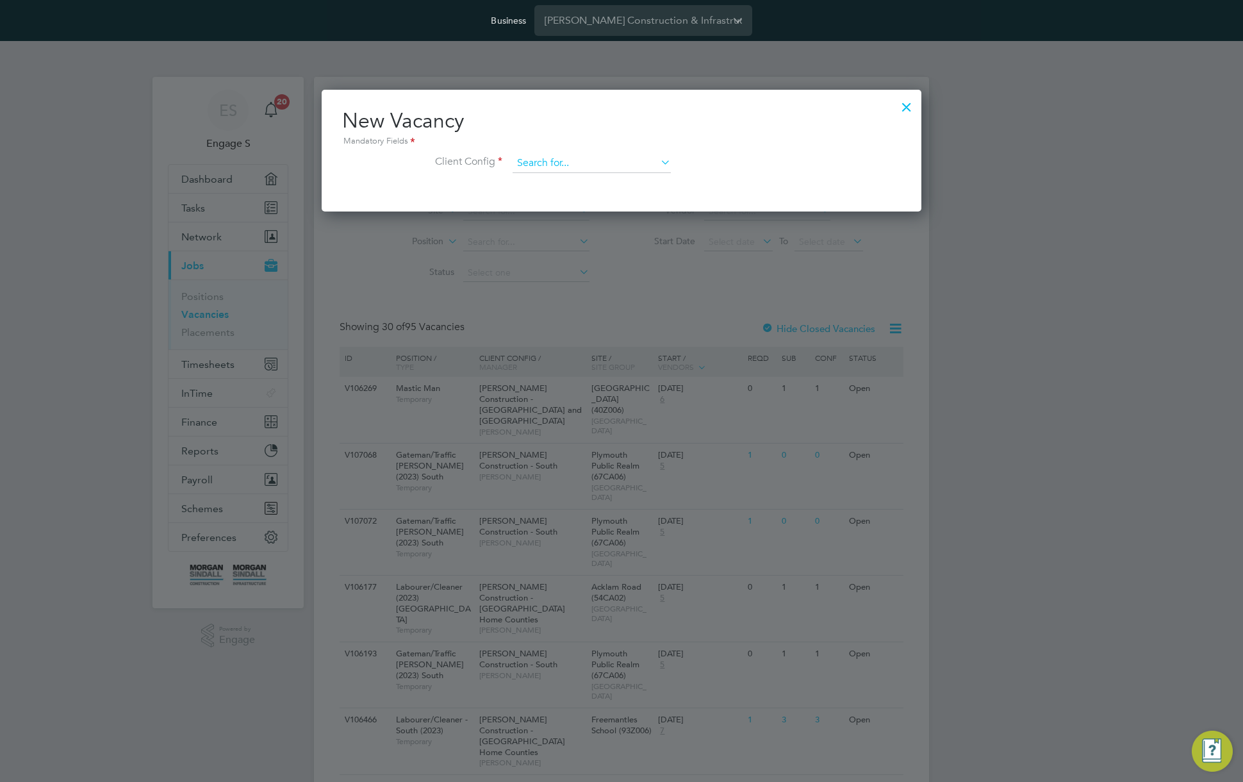
click at [571, 160] on input at bounding box center [591, 163] width 158 height 19
click at [639, 249] on li "[PERSON_NAME] Construction - [GEOGRAPHIC_DATA]" at bounding box center [687, 250] width 351 height 17
type input "[PERSON_NAME] Construction - [GEOGRAPHIC_DATA]"
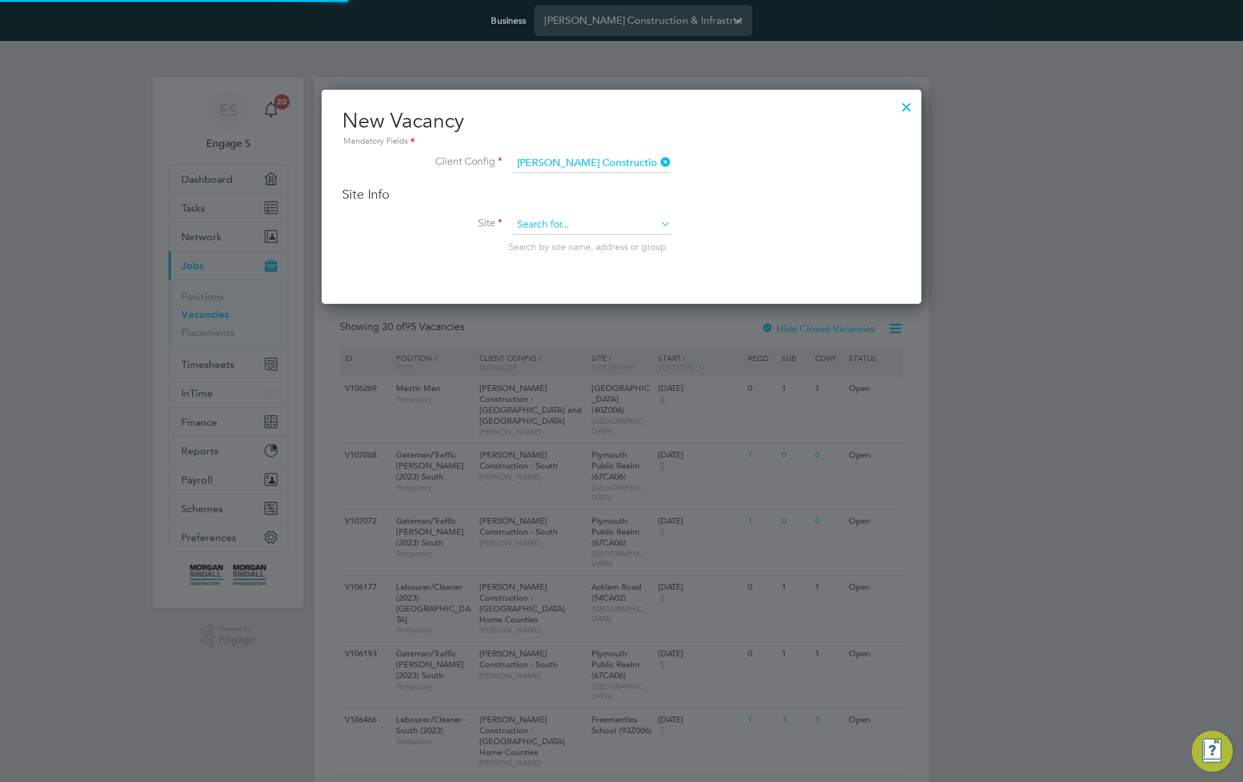
click at [559, 225] on input at bounding box center [591, 224] width 158 height 19
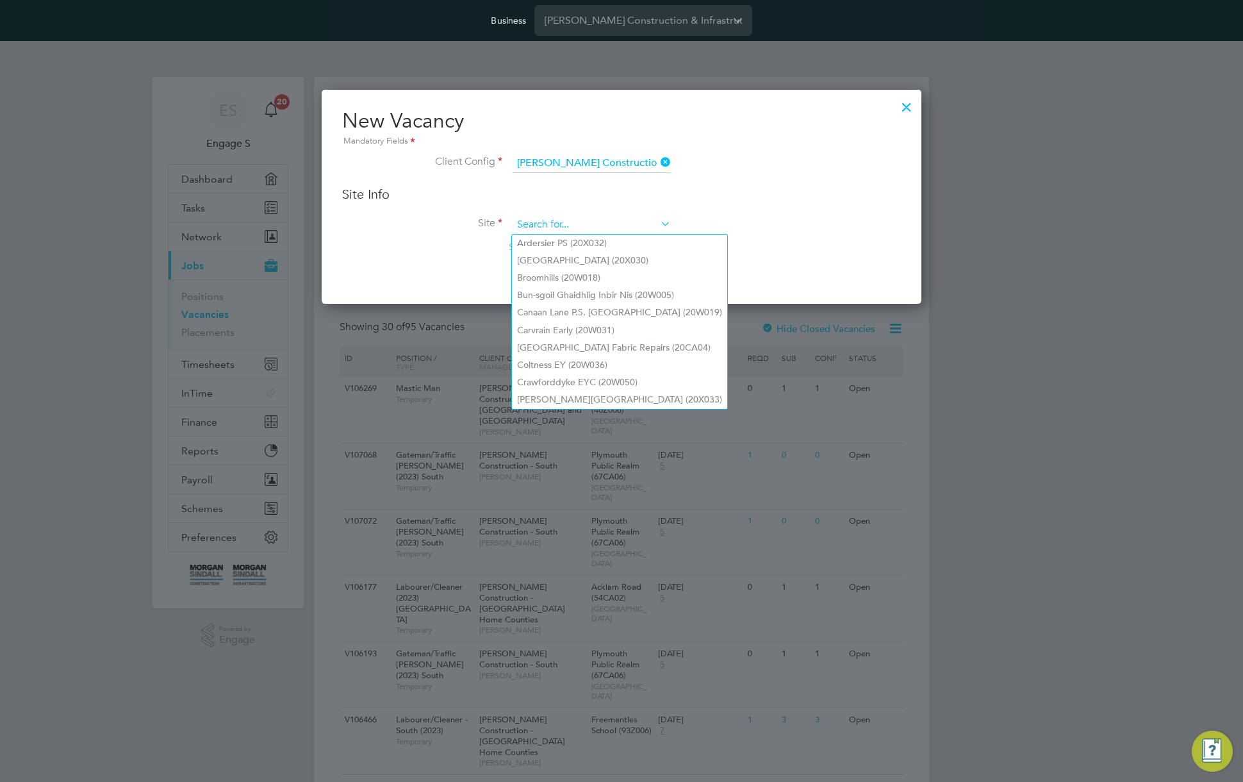
paste input "Avoch"
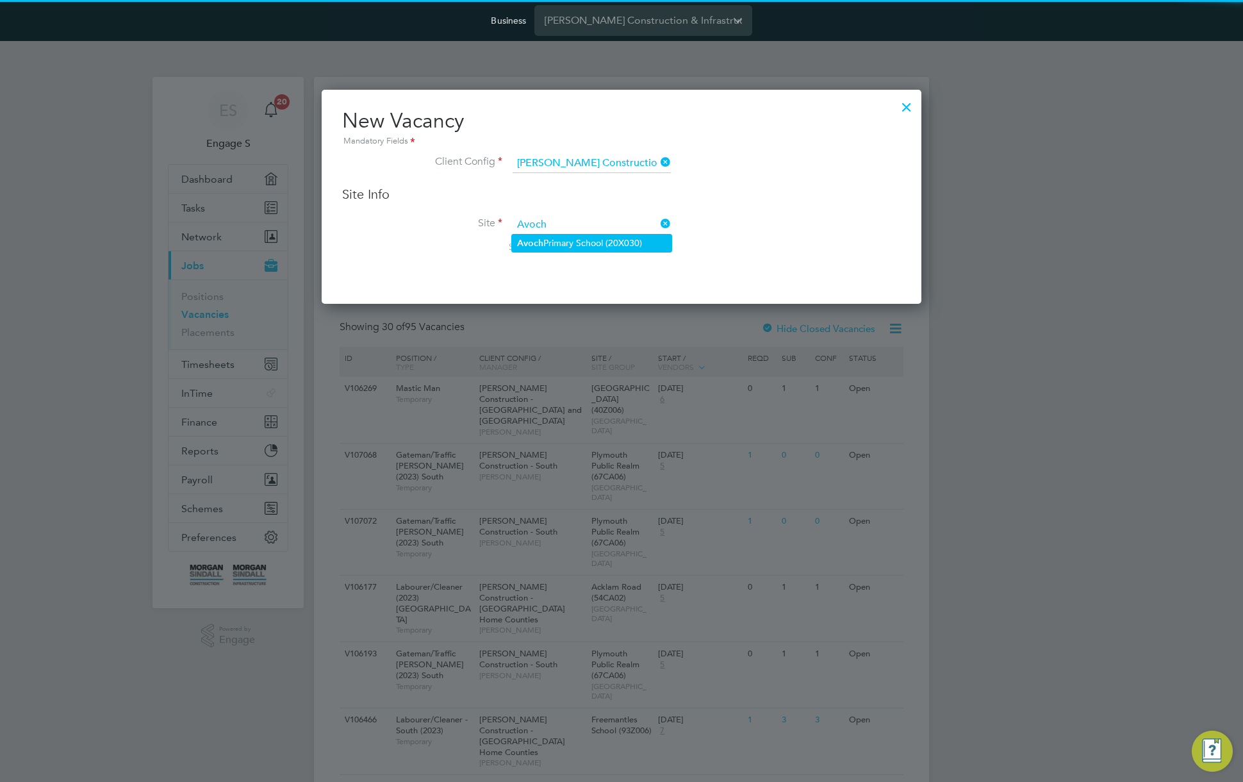
click at [557, 243] on li "[GEOGRAPHIC_DATA] (20X030)" at bounding box center [592, 242] width 160 height 17
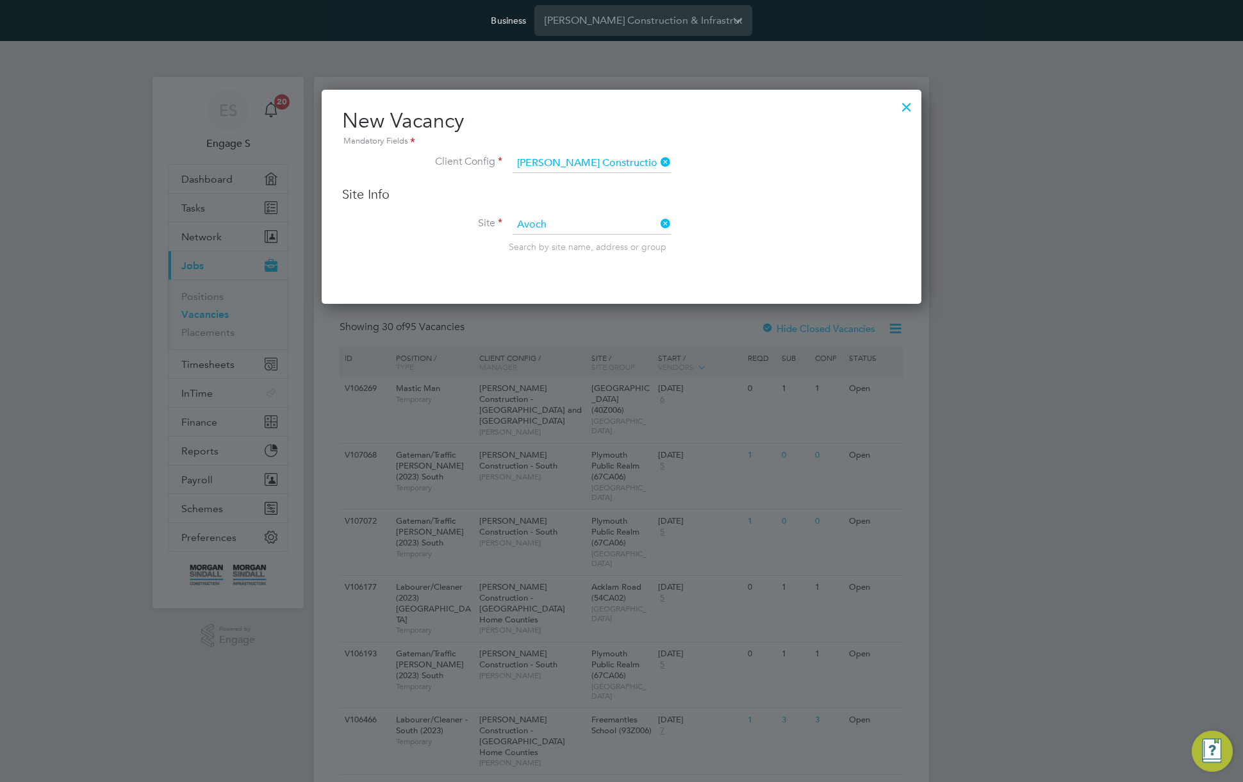
type input "[GEOGRAPHIC_DATA] (20X030)"
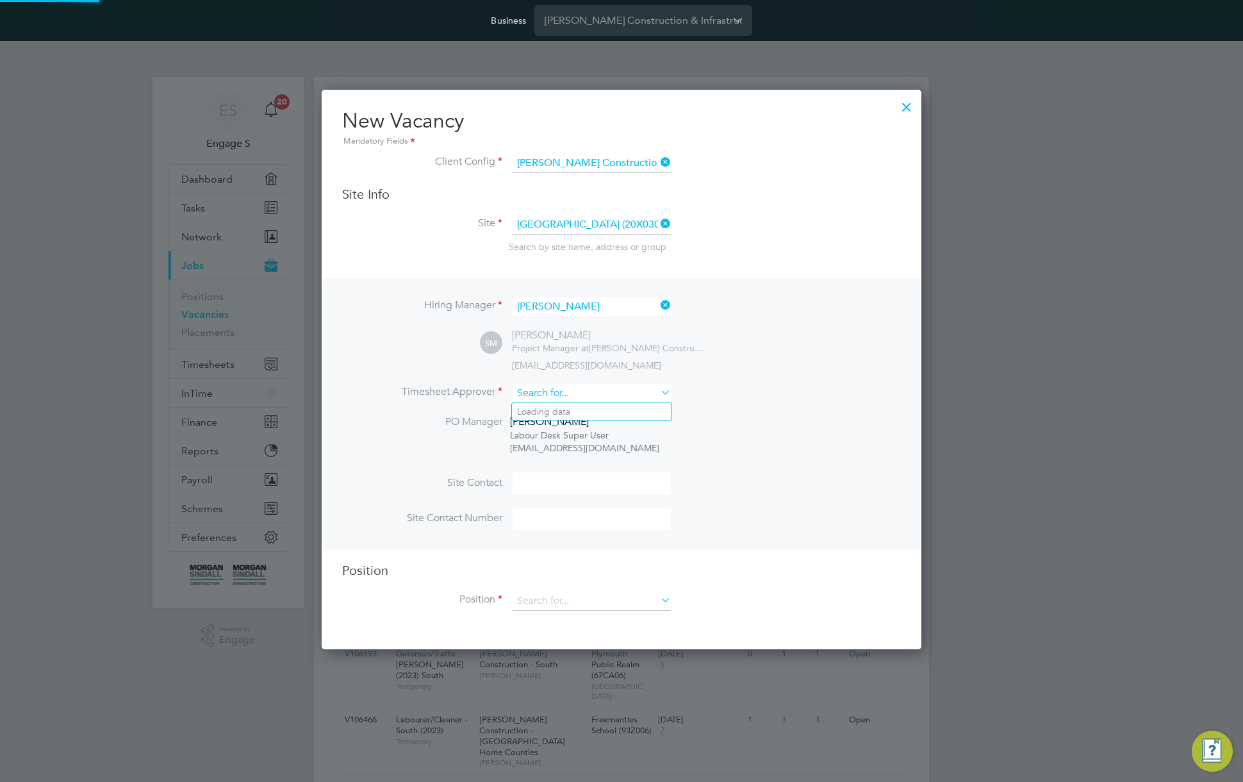
click at [620, 398] on input at bounding box center [591, 393] width 158 height 19
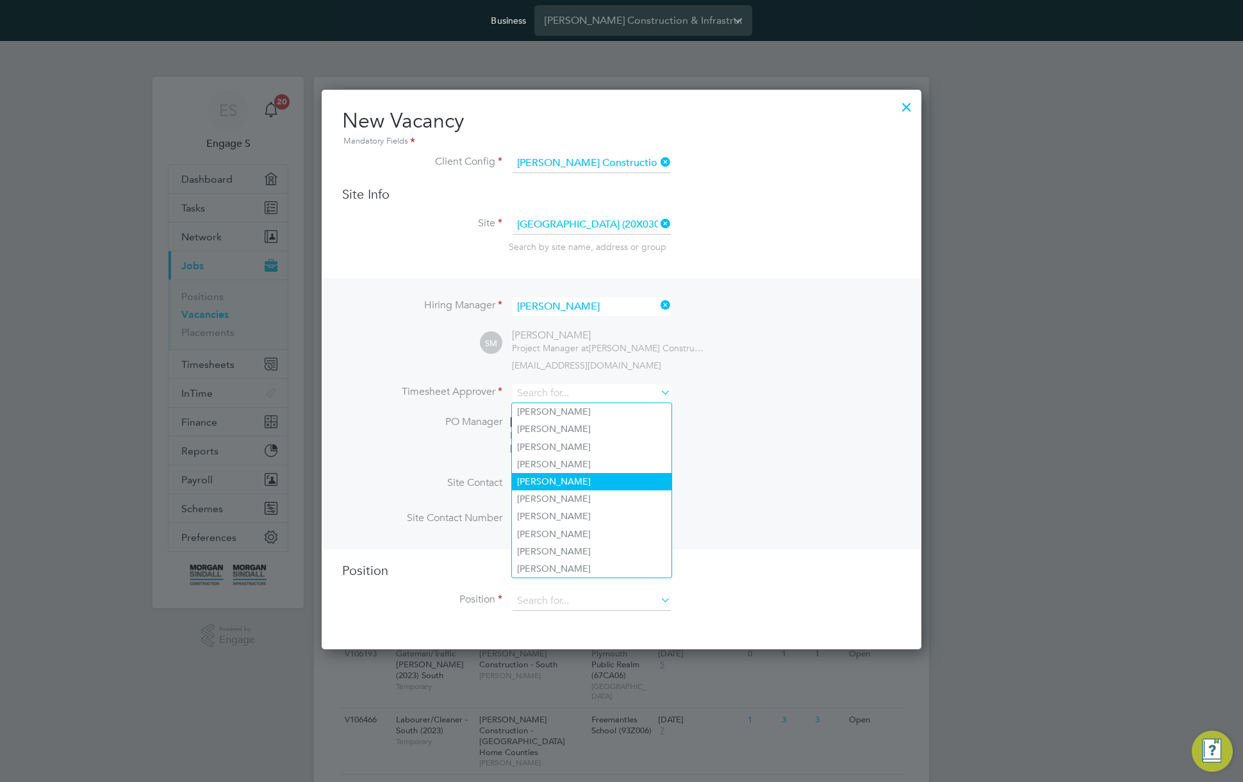
click at [614, 485] on li "[PERSON_NAME]" at bounding box center [592, 481] width 160 height 17
type input "[PERSON_NAME]"
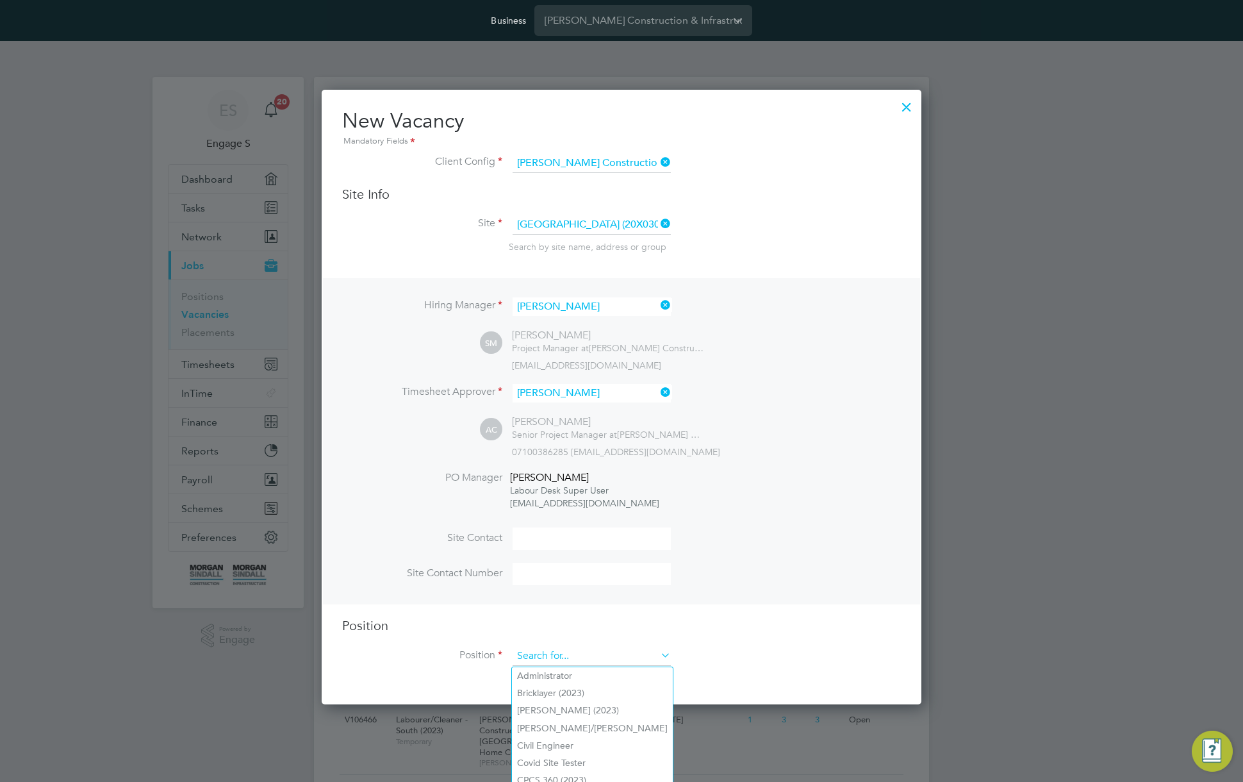
click at [606, 662] on input at bounding box center [591, 655] width 158 height 19
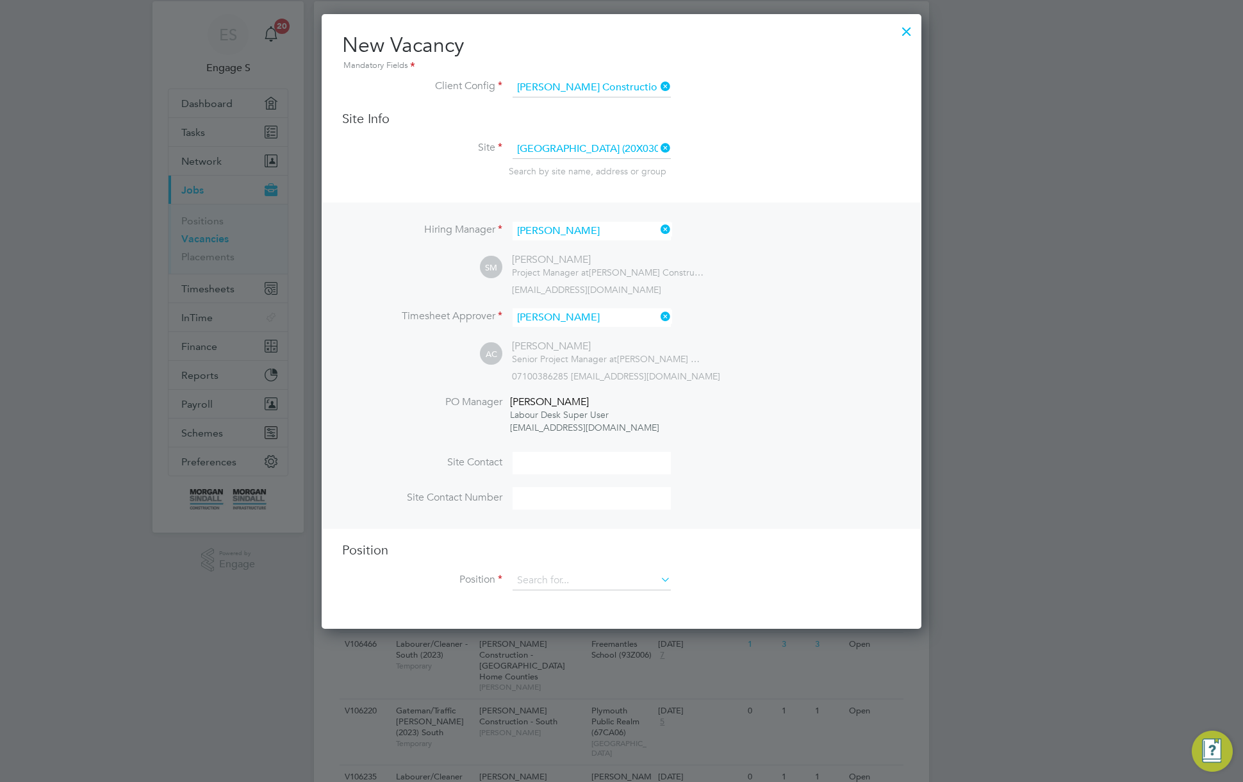
click at [594, 702] on li "CPCS 360 (2023)" at bounding box center [592, 704] width 161 height 17
type input "CPCS 360 (2023)"
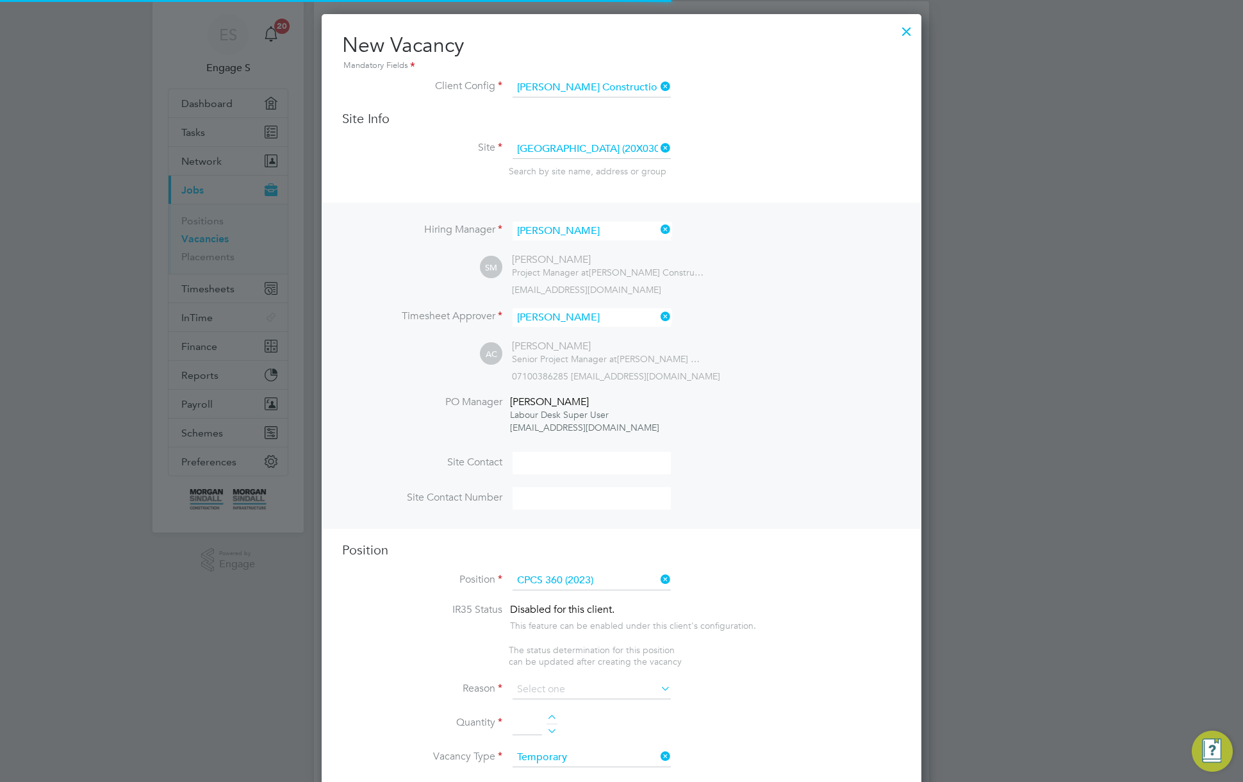
type textarea "Full understanding of all aspects & responsibilities of driving specific size e…"
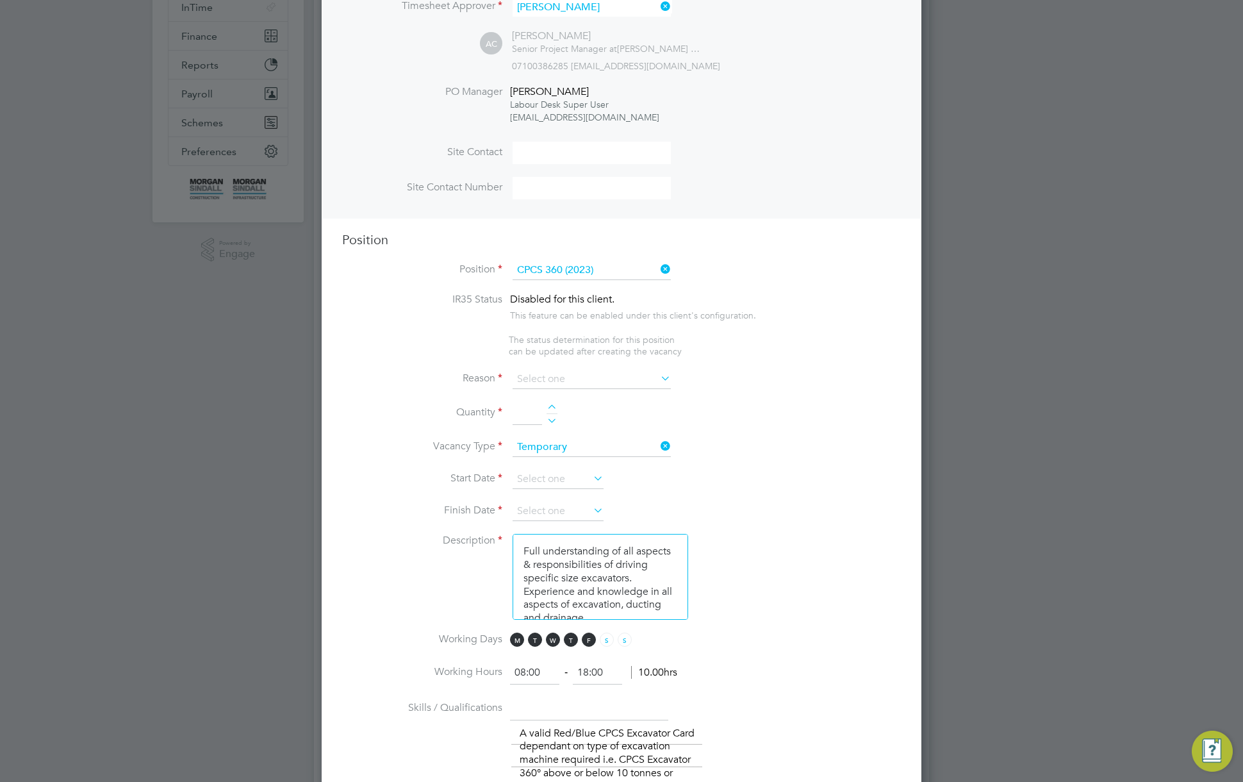
scroll to position [405, 0]
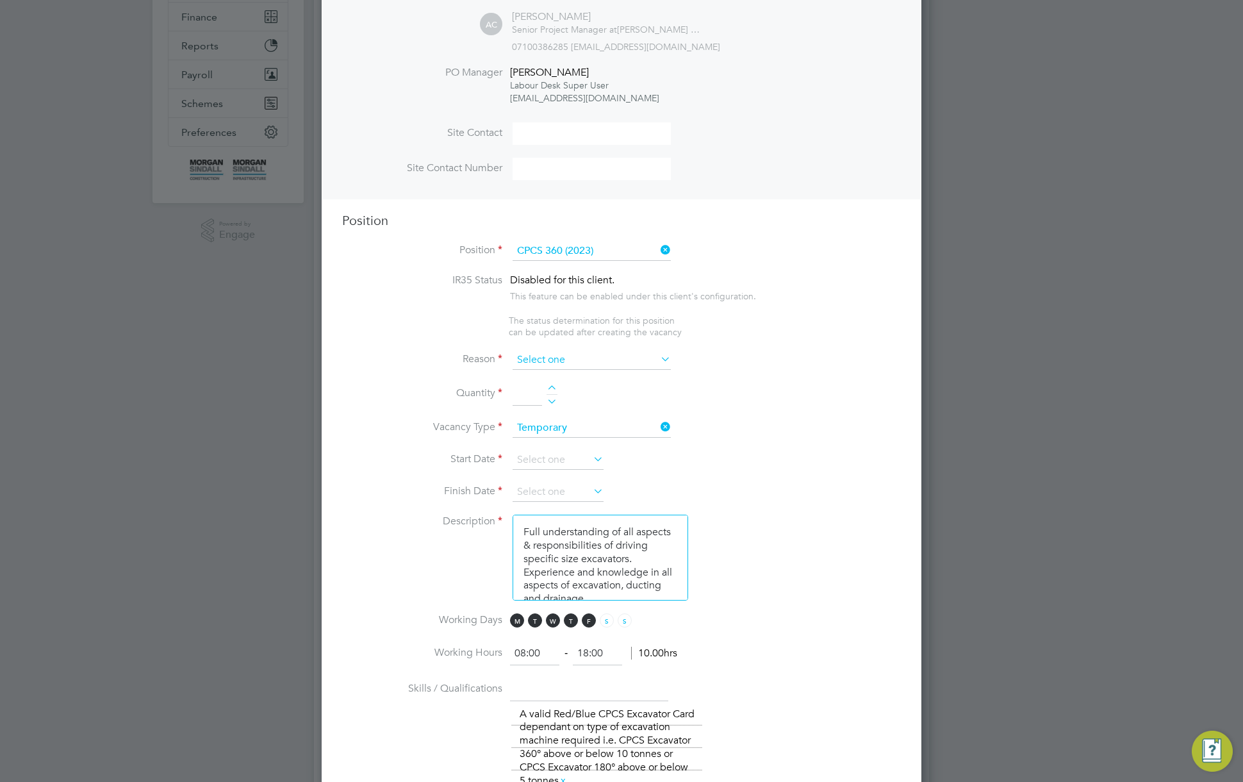
click at [637, 359] on input at bounding box center [591, 359] width 158 height 19
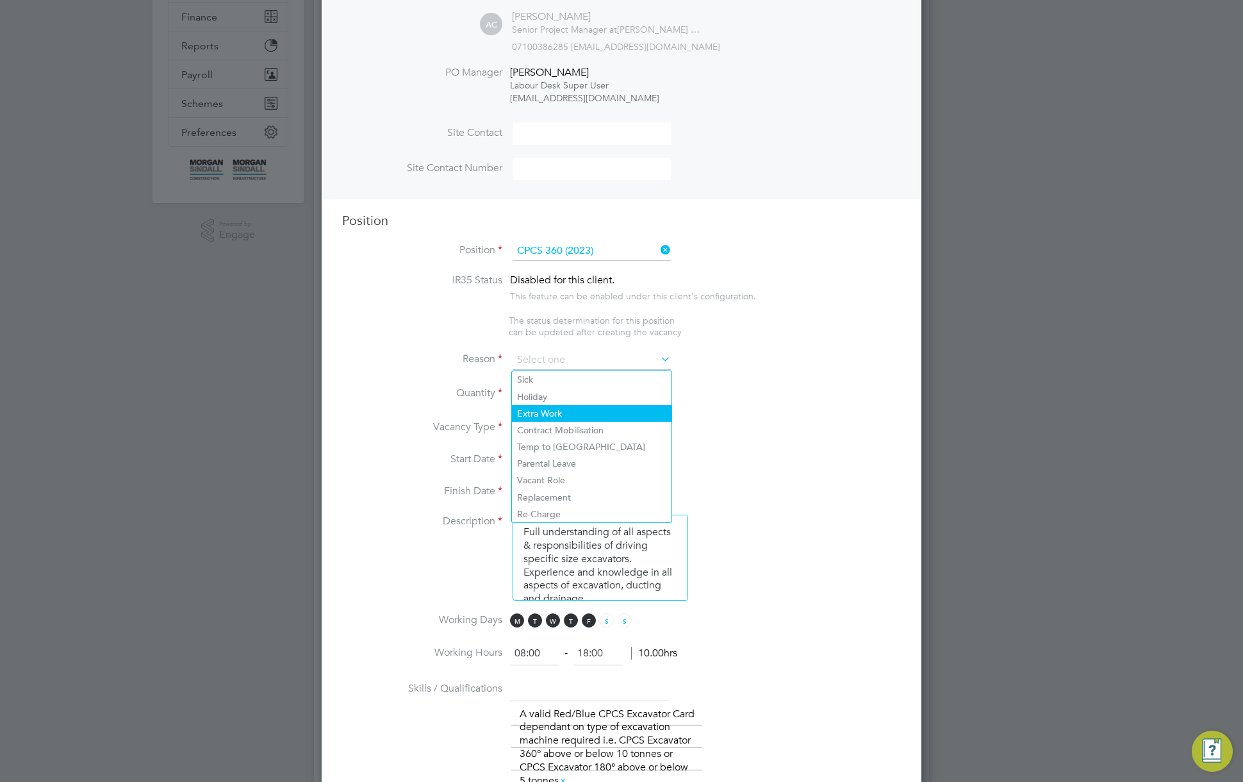
click at [555, 414] on li "Extra Work" at bounding box center [592, 413] width 160 height 17
type input "Extra Work"
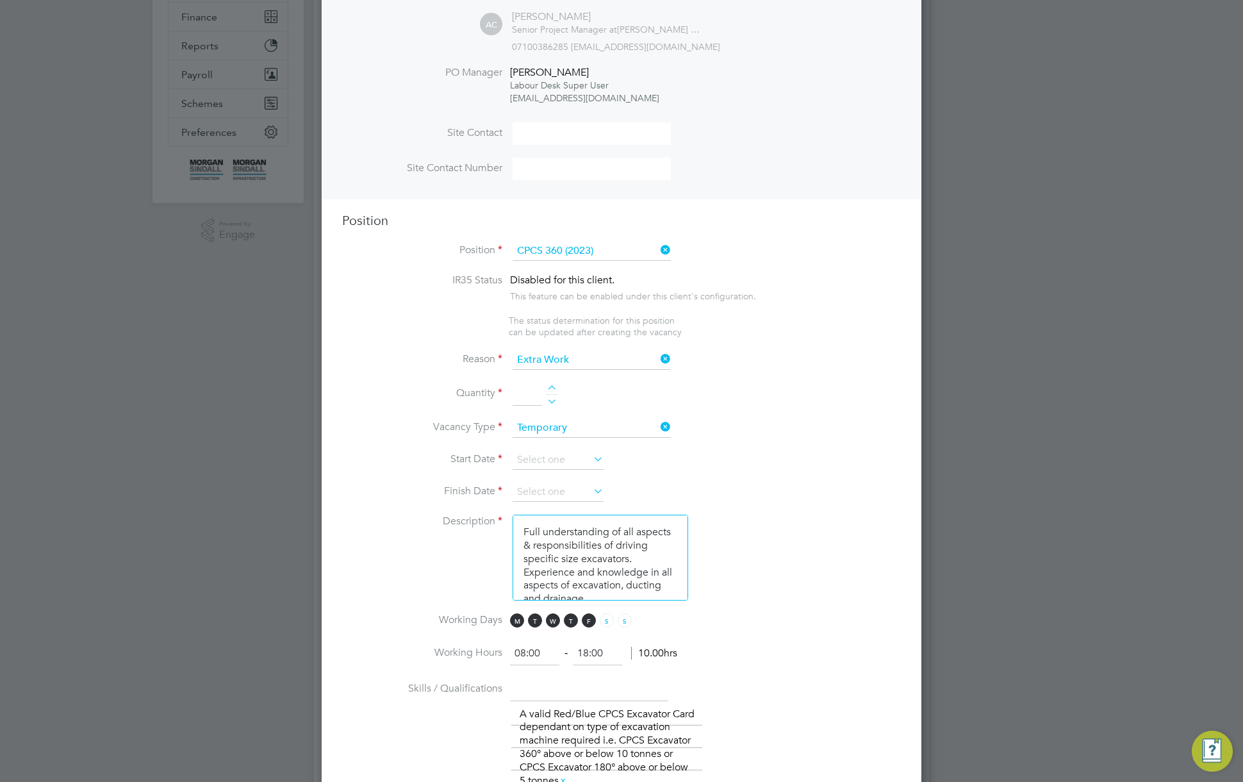
click at [552, 387] on div at bounding box center [551, 389] width 11 height 9
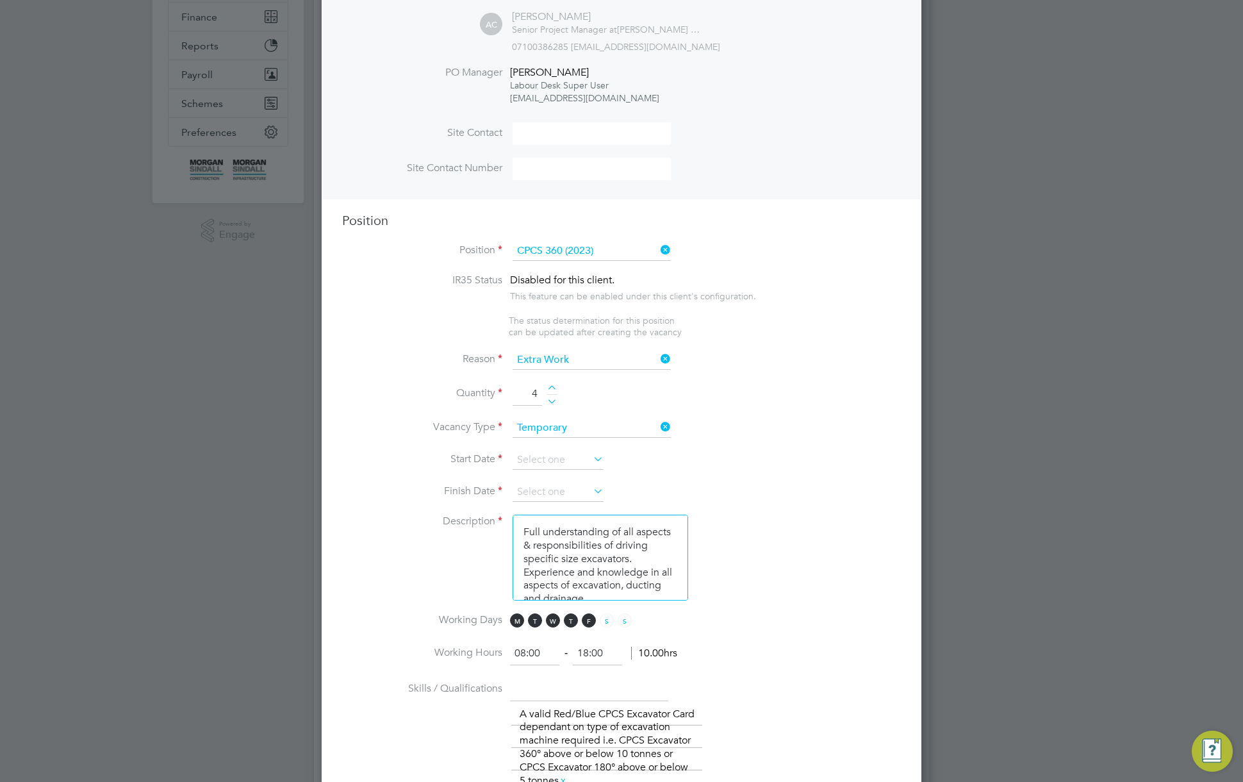
type input "5"
click at [590, 464] on input at bounding box center [557, 459] width 91 height 19
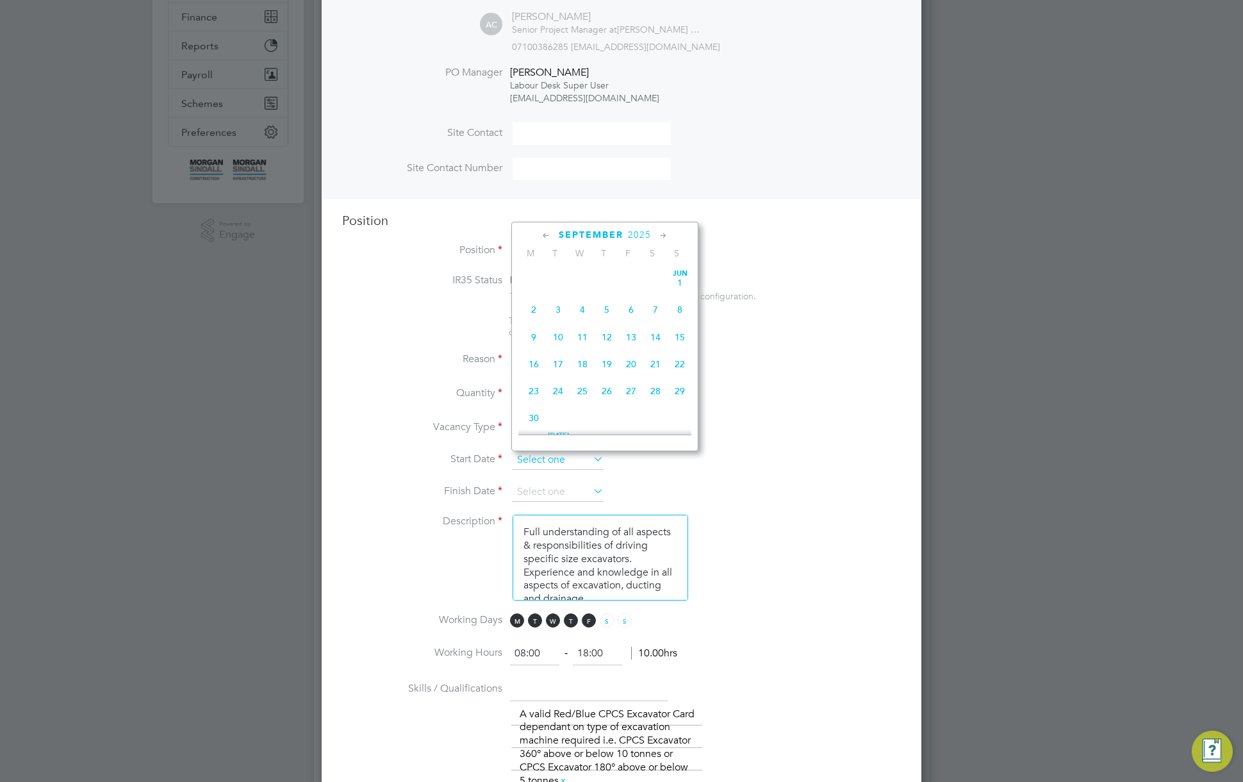
scroll to position [443, 0]
click at [536, 266] on span "Sep" at bounding box center [533, 262] width 24 height 6
type input "[DATE]"
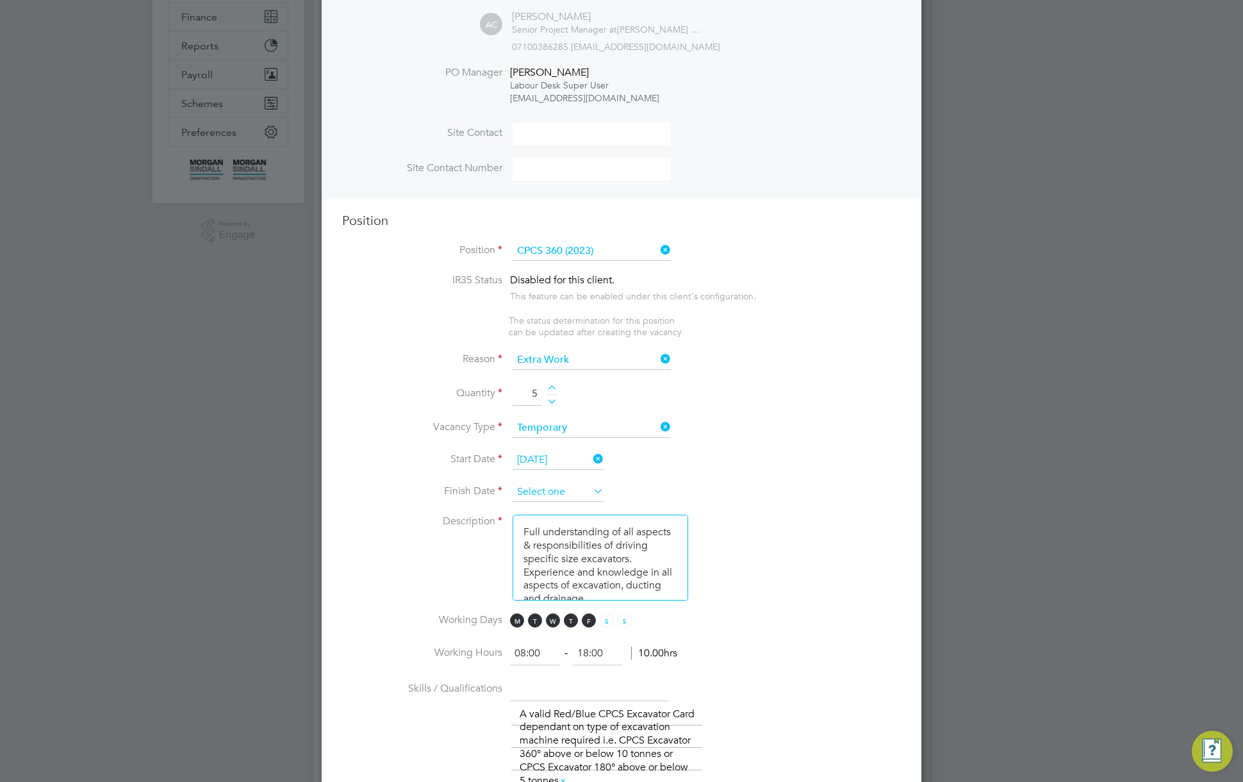
click at [582, 496] on input at bounding box center [557, 491] width 91 height 19
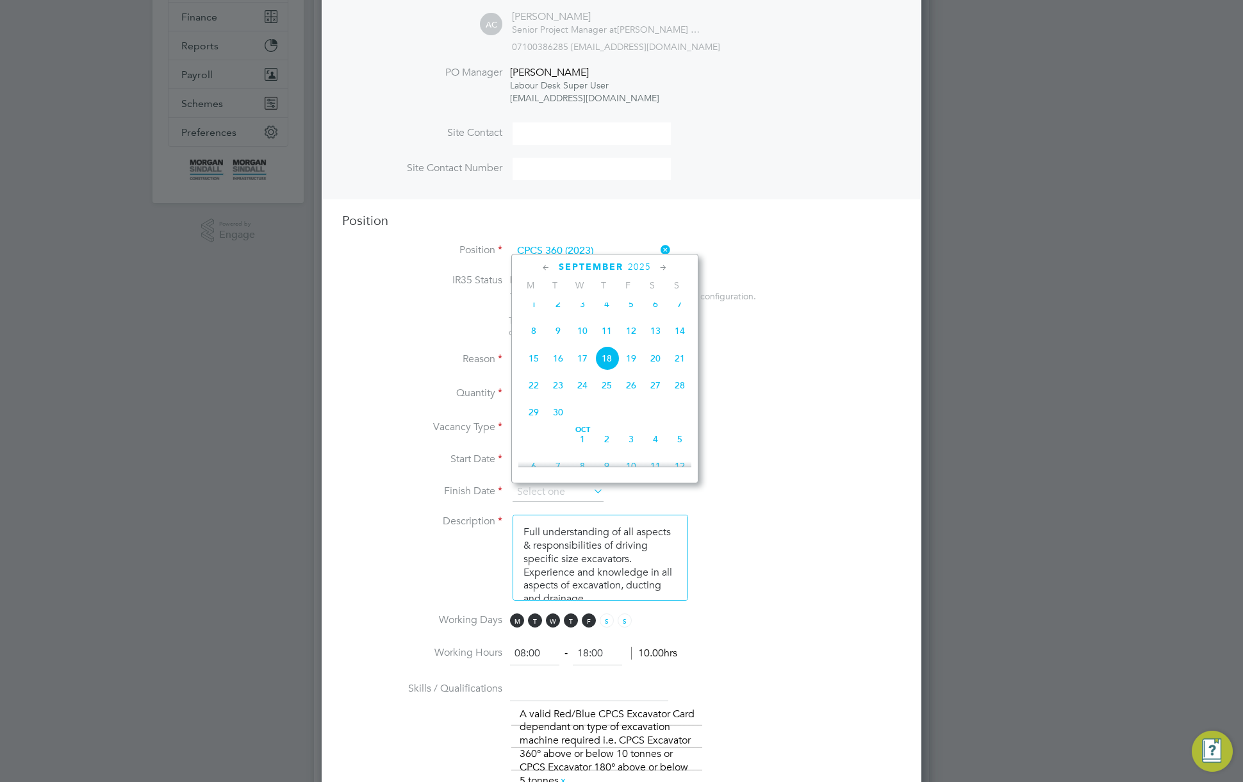
click at [674, 450] on span "5" at bounding box center [680, 439] width 24 height 24
type input "[DATE]"
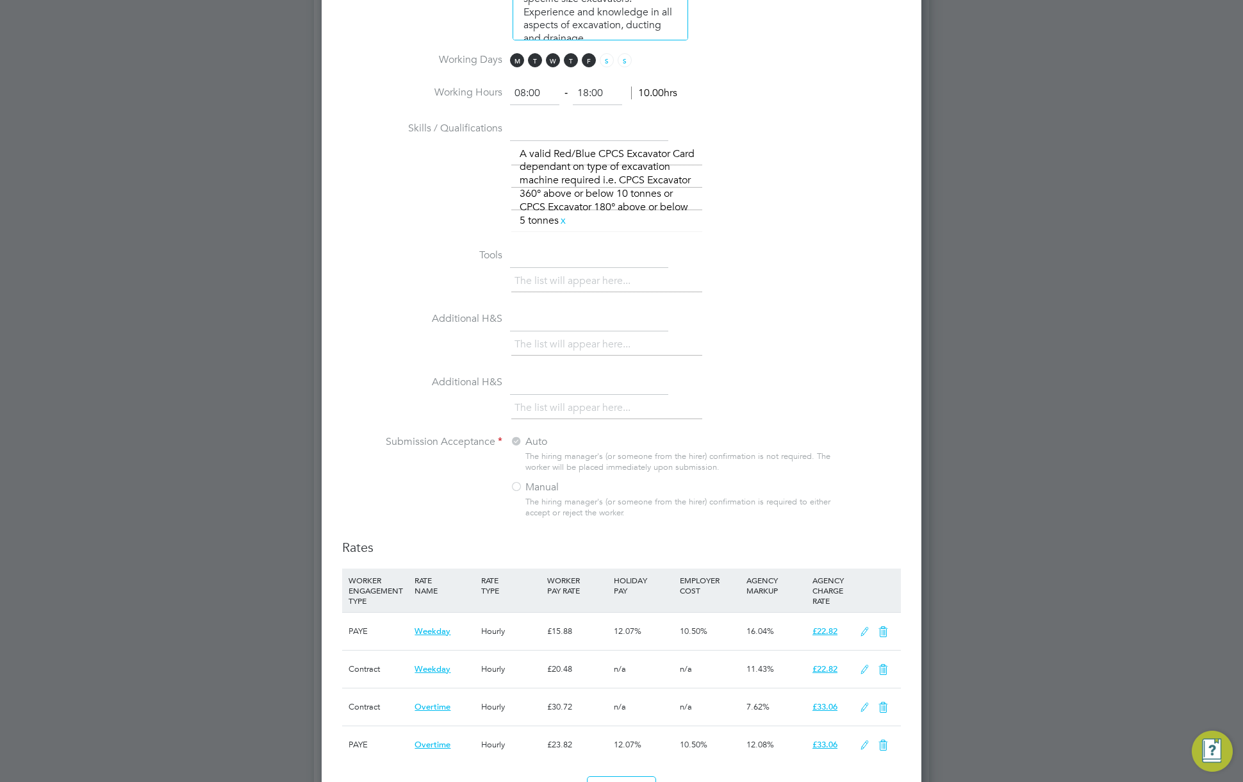
scroll to position [1329, 0]
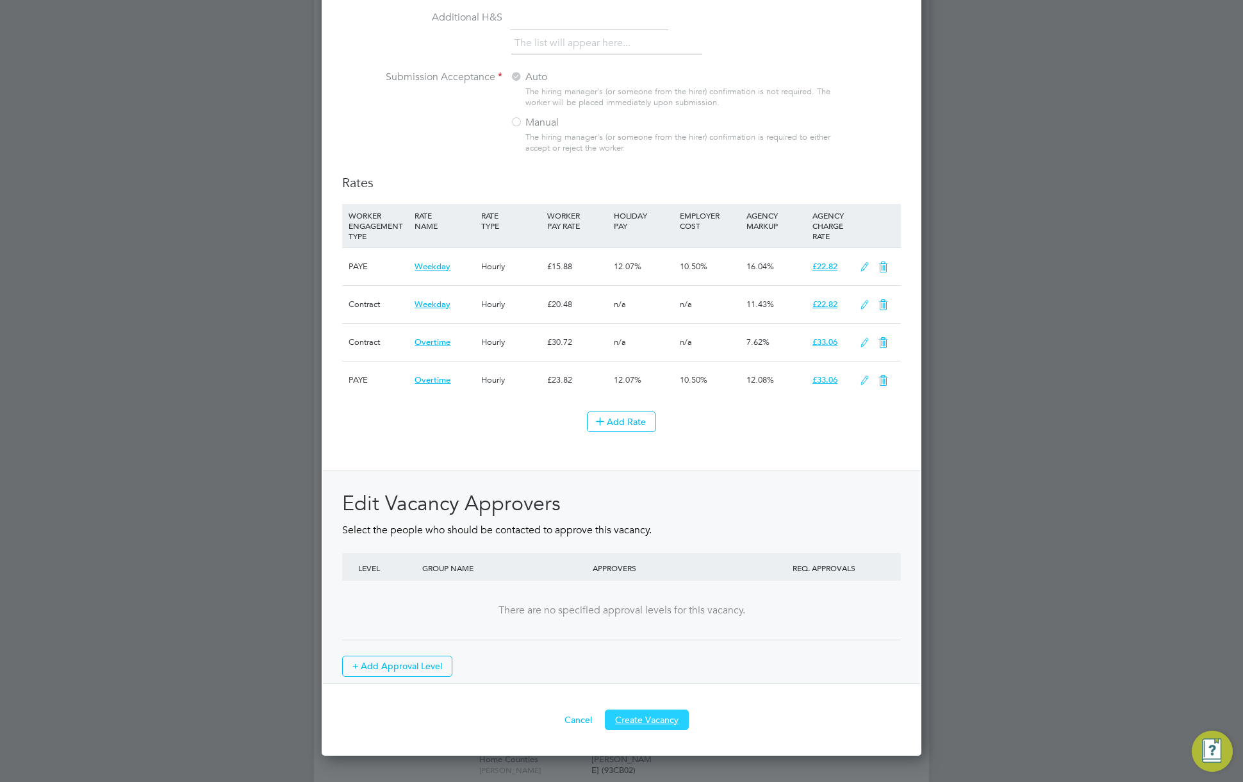
click at [654, 717] on button "Create Vacancy" at bounding box center [647, 719] width 84 height 20
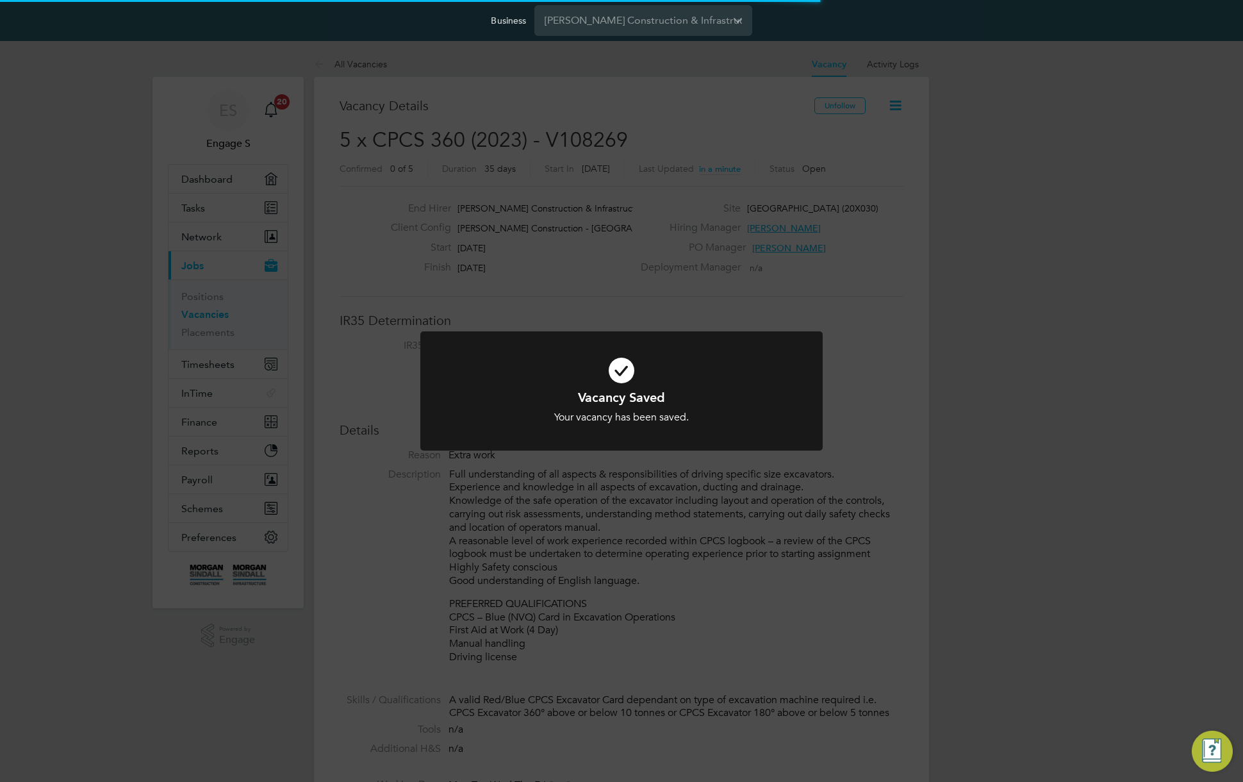
scroll to position [20, 276]
click at [953, 536] on div "Vacancy Saved Your vacancy has been saved. Cancel Okay" at bounding box center [621, 391] width 1243 height 782
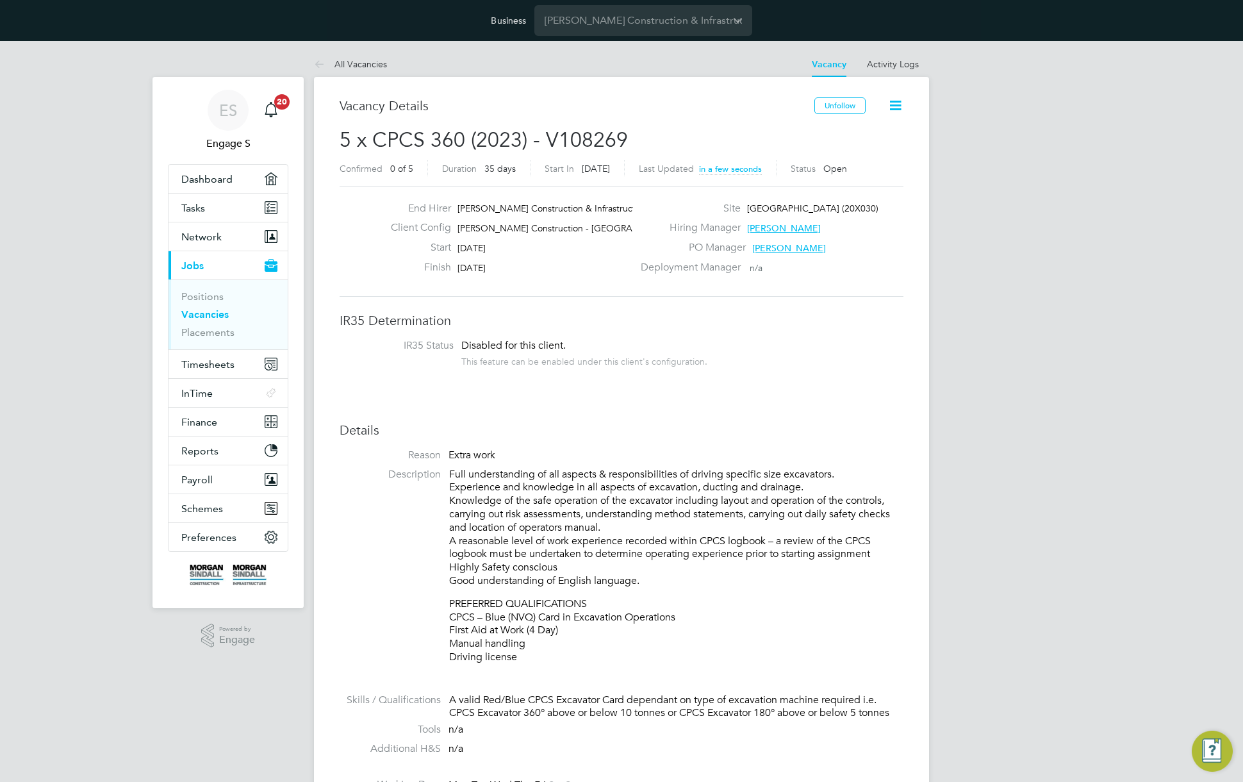
click at [898, 102] on icon at bounding box center [895, 105] width 16 height 16
click at [778, 104] on h3 "Vacancy Details" at bounding box center [577, 105] width 475 height 17
click at [224, 362] on span "Timesheets" at bounding box center [207, 364] width 53 height 12
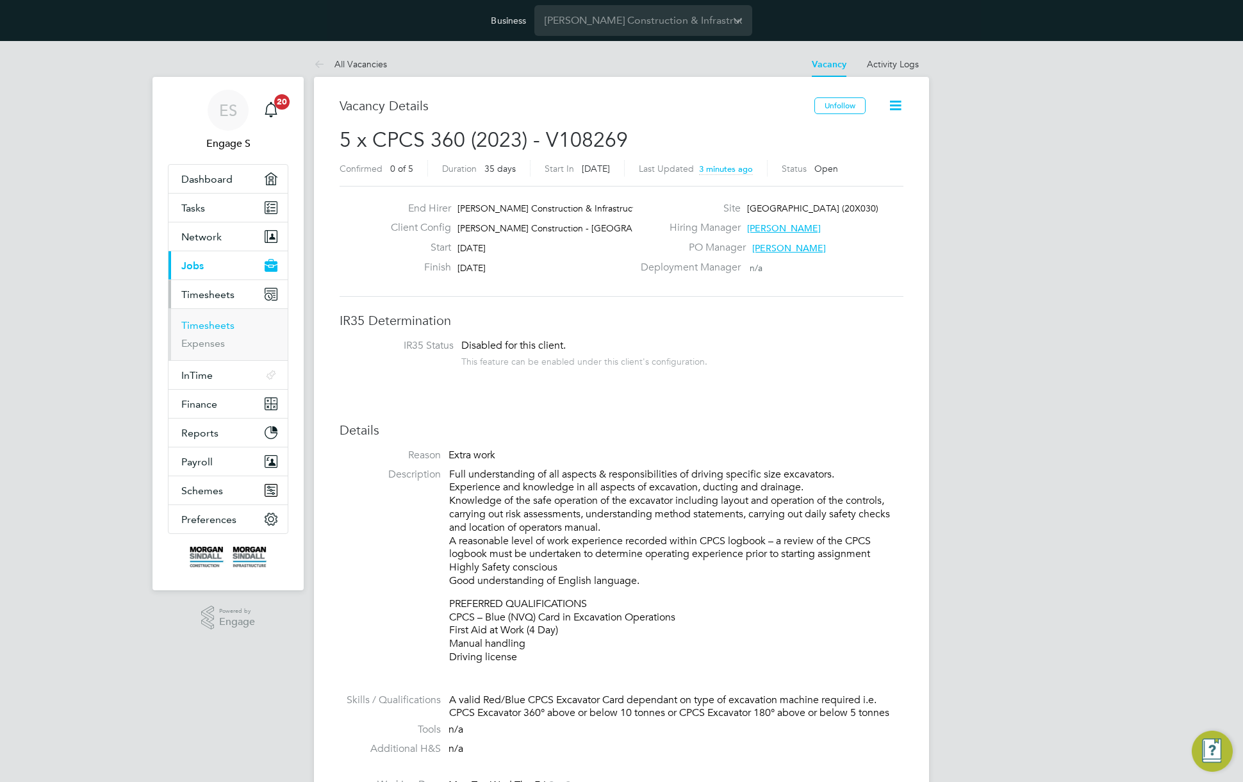
click at [201, 323] on link "Timesheets" at bounding box center [207, 325] width 53 height 12
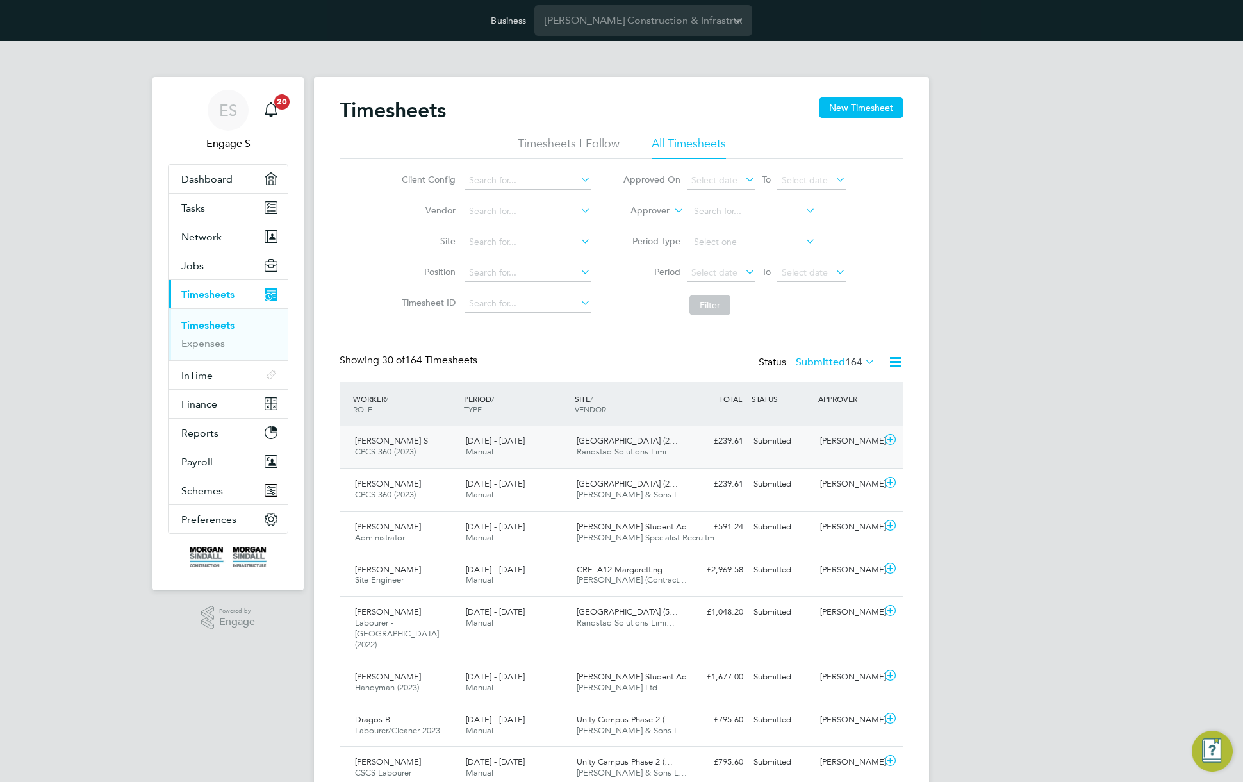
scroll to position [33, 111]
click at [774, 445] on div "Submitted" at bounding box center [781, 440] width 67 height 21
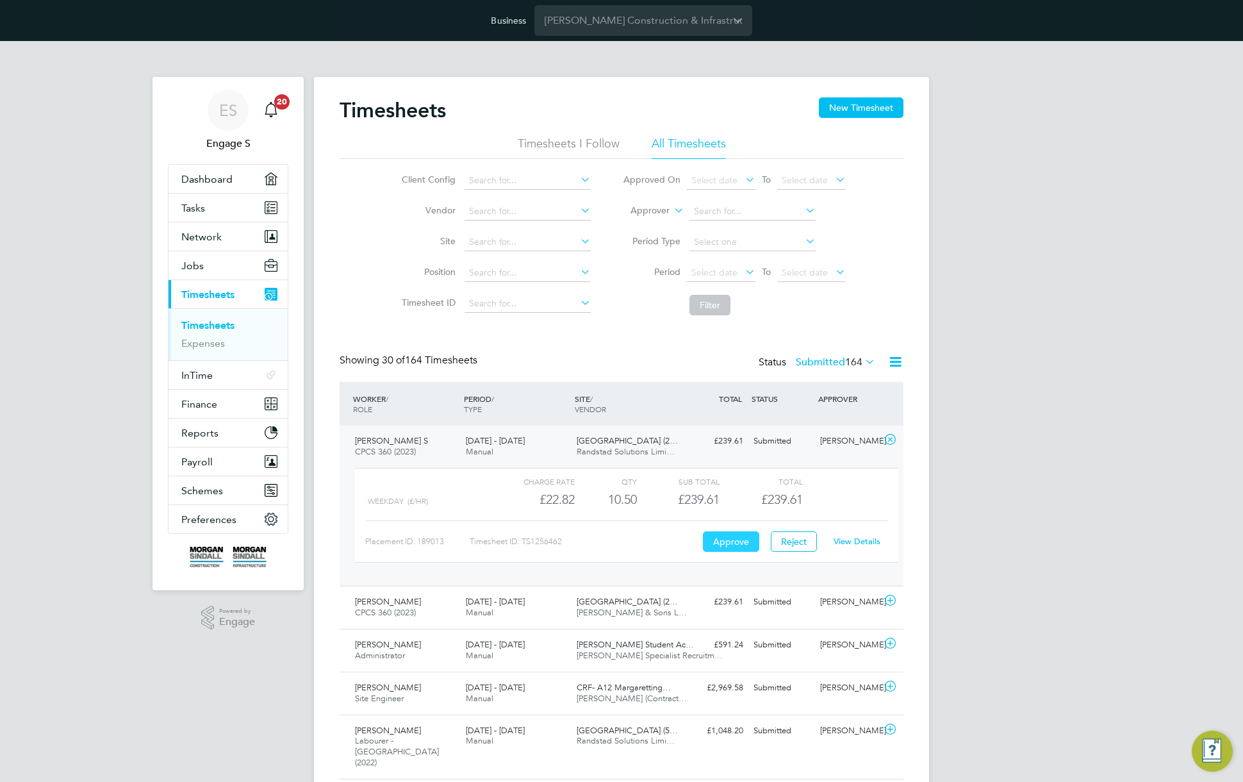
click at [723, 548] on button "Approve" at bounding box center [731, 541] width 56 height 20
click at [751, 605] on div "Submitted" at bounding box center [781, 601] width 67 height 21
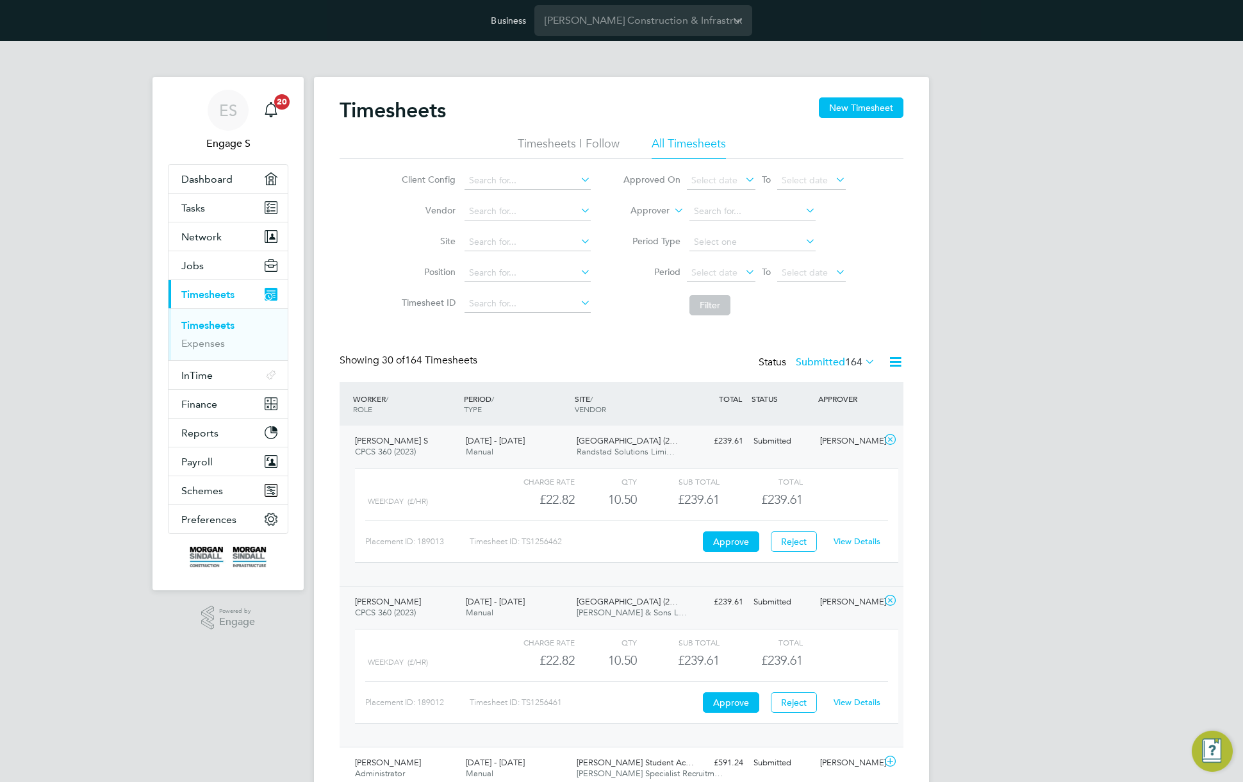
click at [732, 716] on div "Charge rate QTY Sub Total Total Weekday (£/HR) £22.82 10.5 10.50 11 £239.61 £23…" at bounding box center [626, 675] width 543 height 95
click at [733, 699] on button "Approve" at bounding box center [731, 702] width 56 height 20
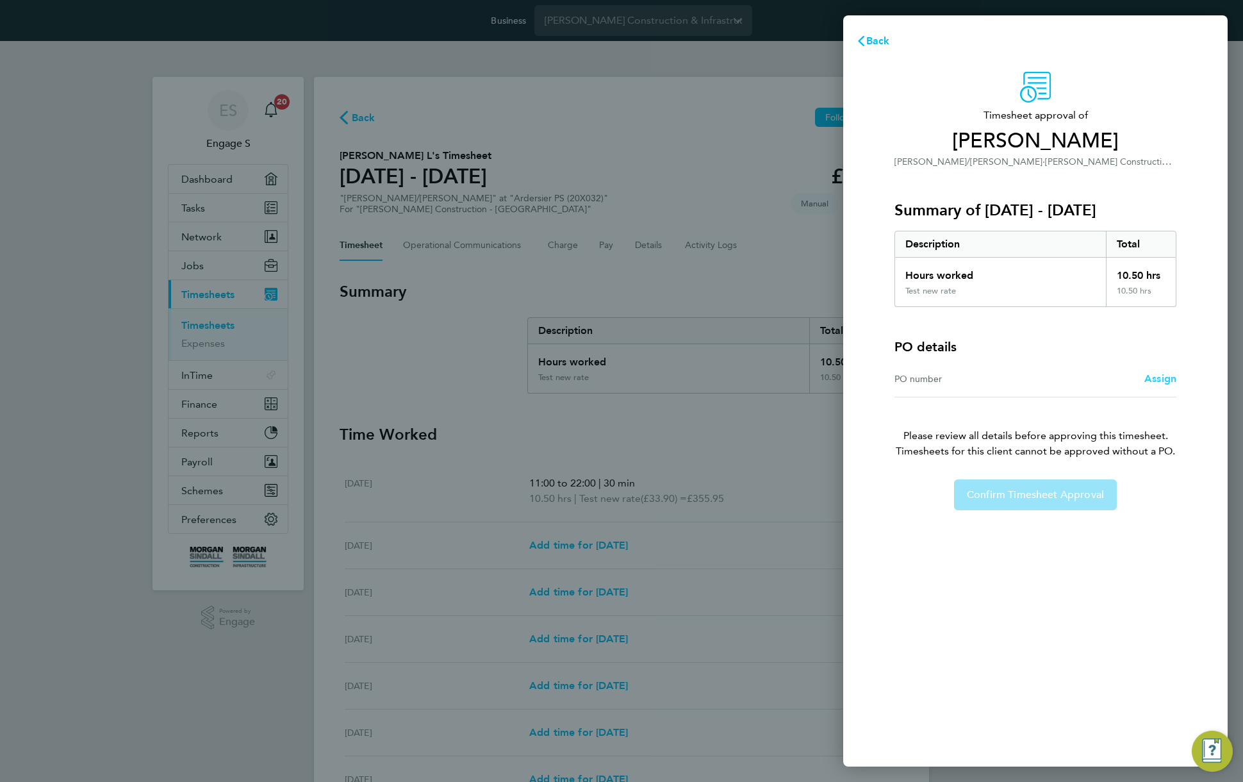
click at [1160, 373] on span "Assign" at bounding box center [1160, 378] width 32 height 12
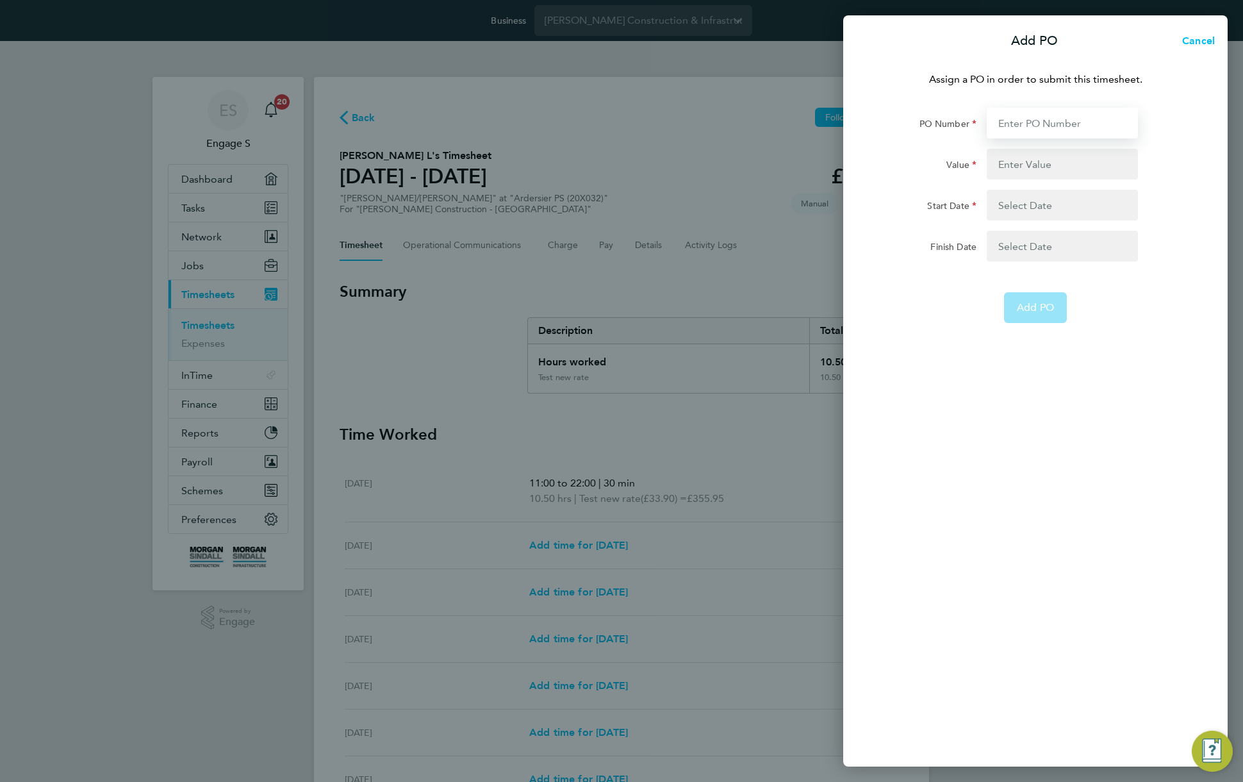
click at [1033, 119] on input "PO Number" at bounding box center [1062, 123] width 151 height 31
click at [1034, 165] on input "Value" at bounding box center [1062, 164] width 151 height 31
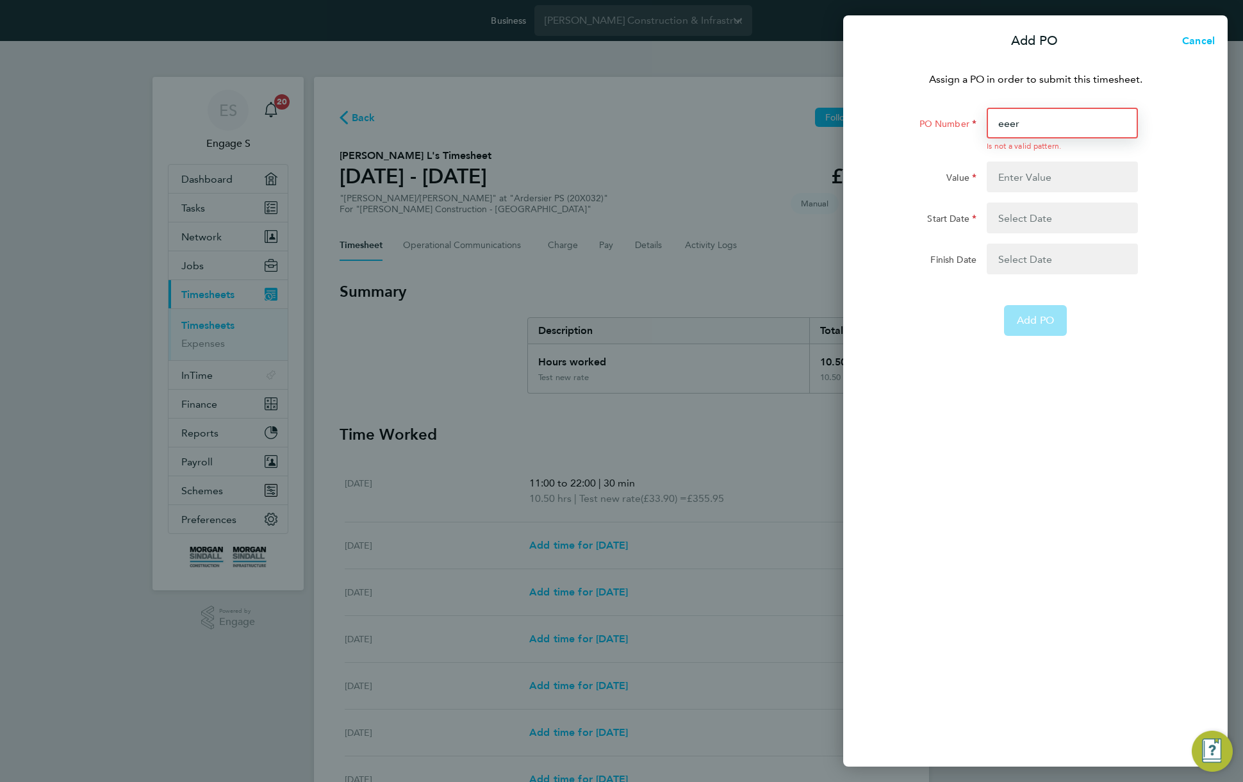
click at [1031, 128] on input "eeer" at bounding box center [1062, 123] width 151 height 31
type input "12311"
click at [1037, 176] on input "Value" at bounding box center [1062, 176] width 151 height 31
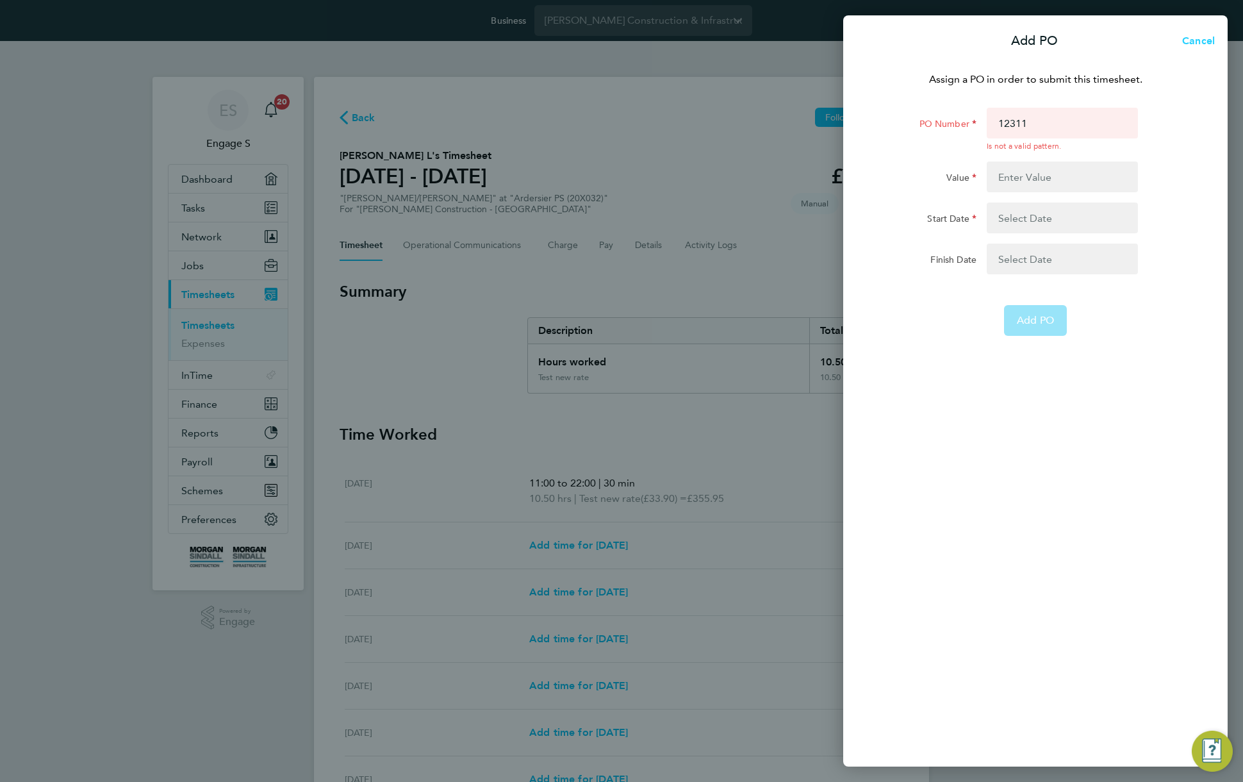
click at [1202, 44] on span "Cancel" at bounding box center [1196, 41] width 37 height 12
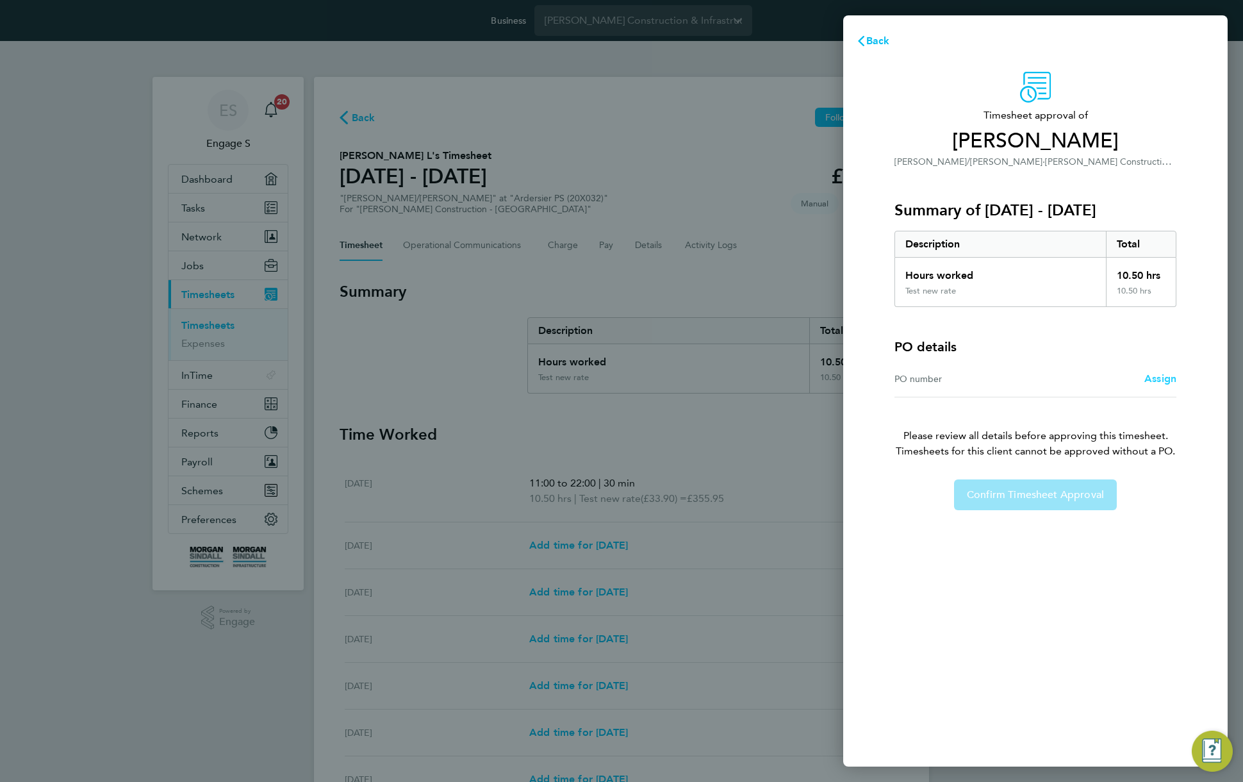
click at [1151, 377] on span "Assign" at bounding box center [1160, 378] width 32 height 12
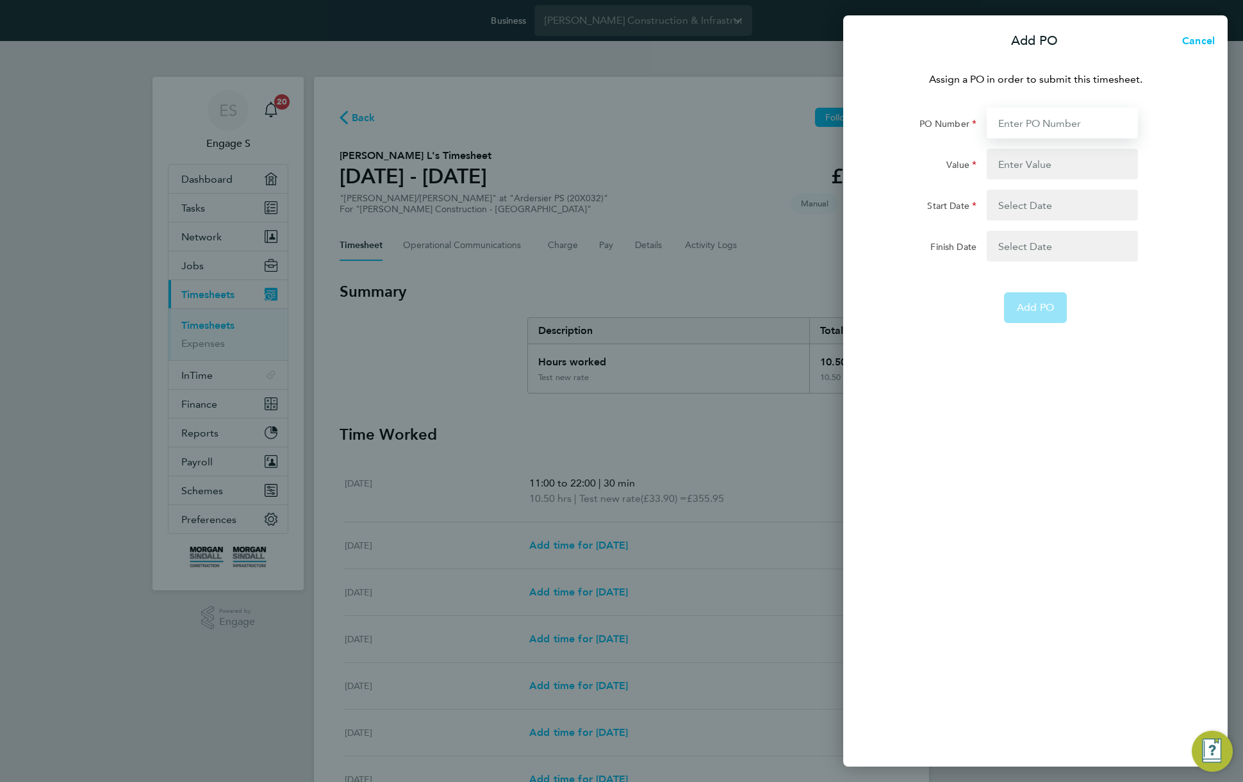
click at [1042, 120] on input "PO Number" at bounding box center [1062, 123] width 151 height 31
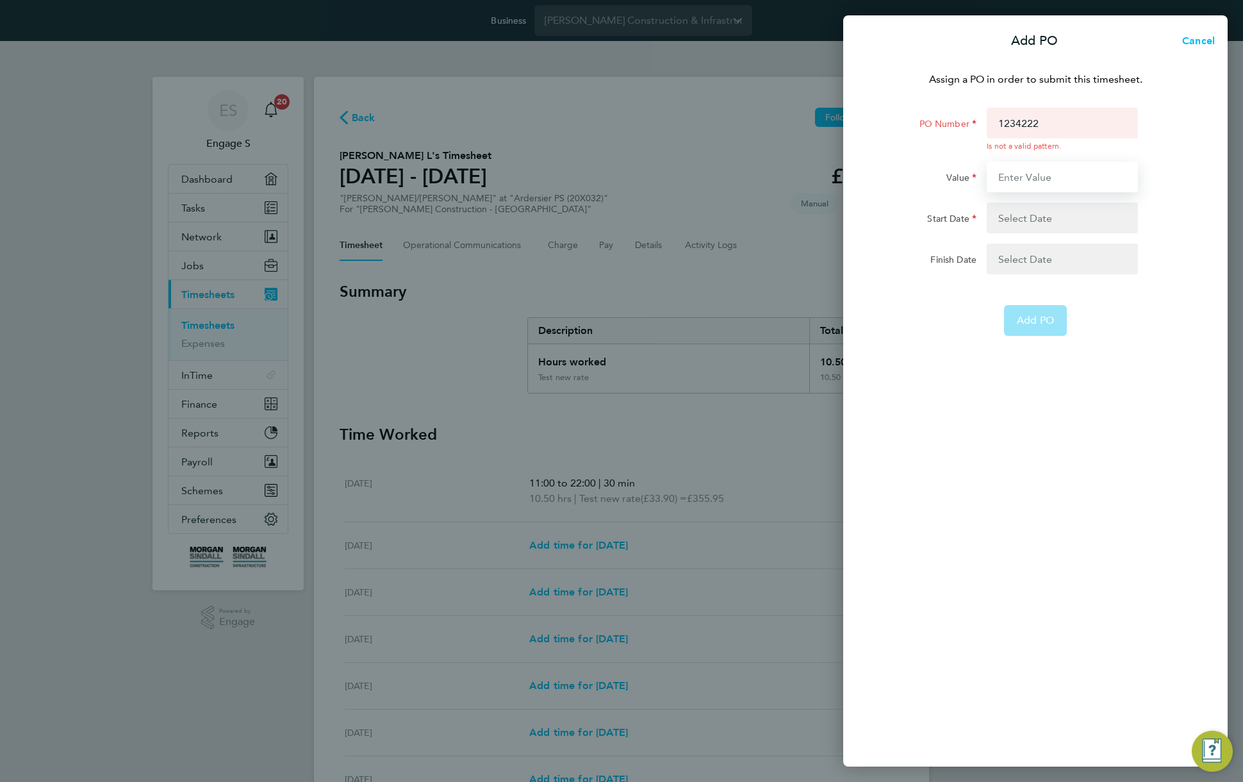
click at [1038, 169] on input "Value" at bounding box center [1062, 176] width 151 height 31
click at [1075, 127] on input "1234222" at bounding box center [1062, 123] width 151 height 31
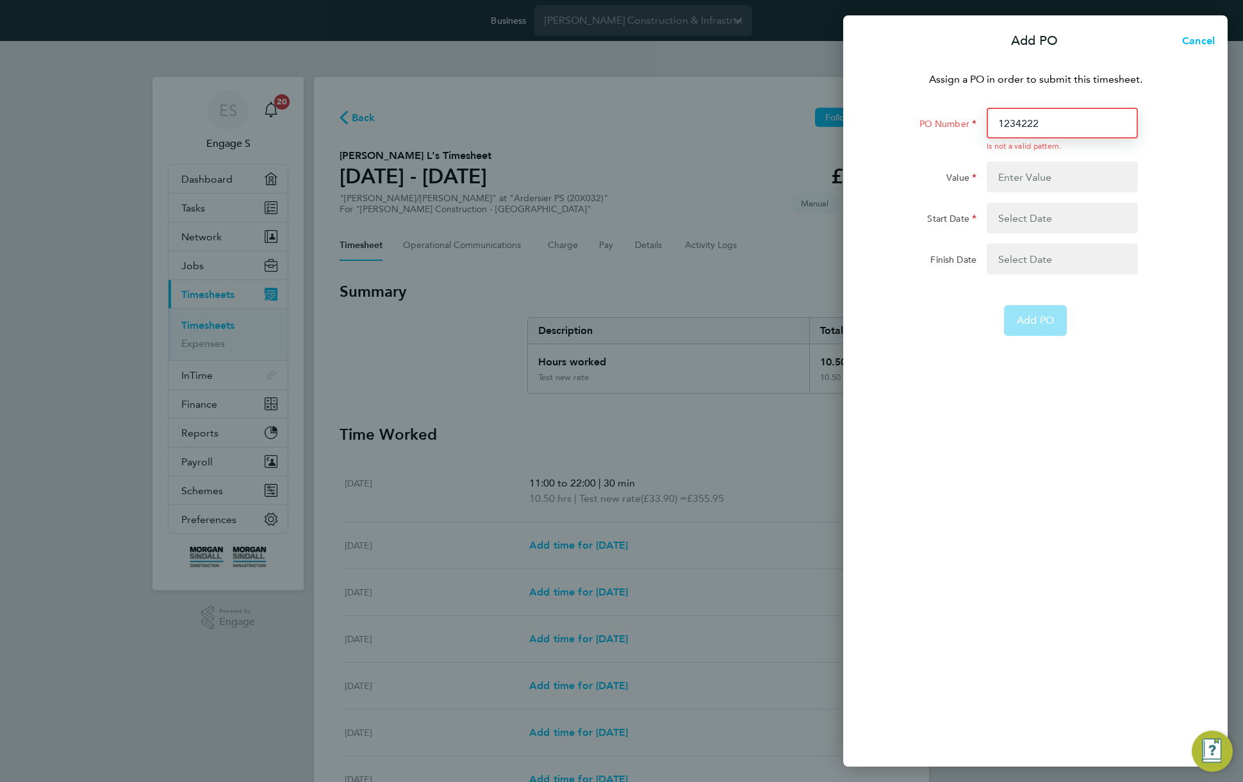
click at [1075, 127] on input "1234222" at bounding box center [1062, 123] width 151 height 31
type input "retest5"
click at [1072, 184] on input "Value" at bounding box center [1062, 176] width 151 height 31
click at [1195, 40] on span "Cancel" at bounding box center [1196, 41] width 37 height 12
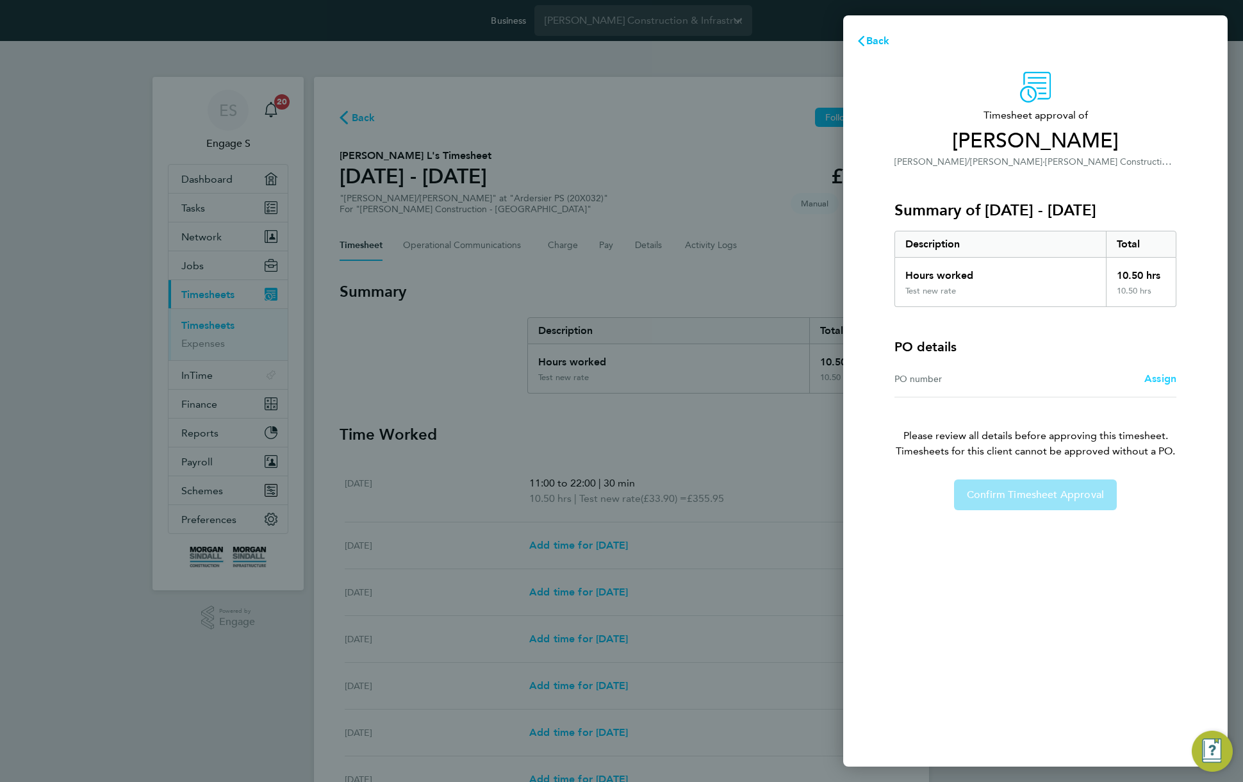
click at [1165, 380] on span "Assign" at bounding box center [1160, 378] width 32 height 12
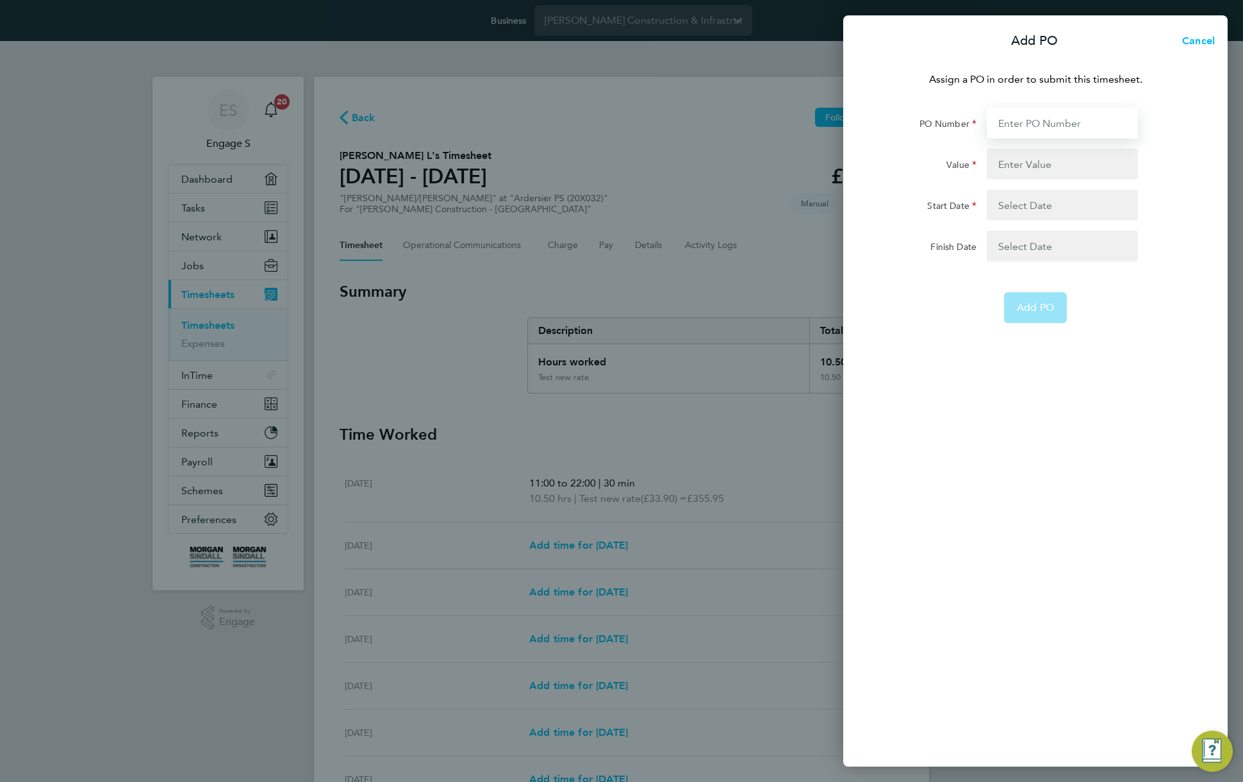
click at [1062, 120] on input "PO Number" at bounding box center [1062, 123] width 151 height 31
paste input "P/20X032/00002"
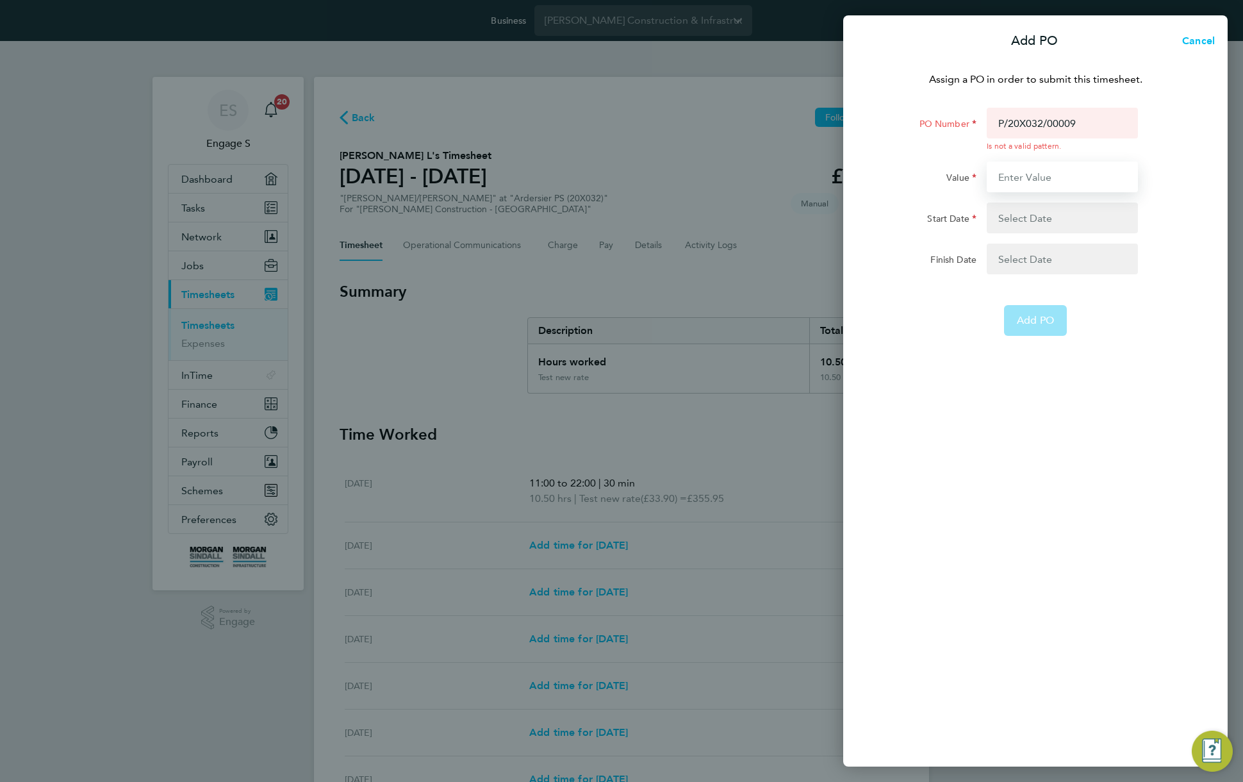
click at [1063, 165] on input "Value" at bounding box center [1062, 176] width 151 height 31
click at [1077, 121] on input "P/20X032/00009" at bounding box center [1062, 123] width 151 height 31
paste input "2"
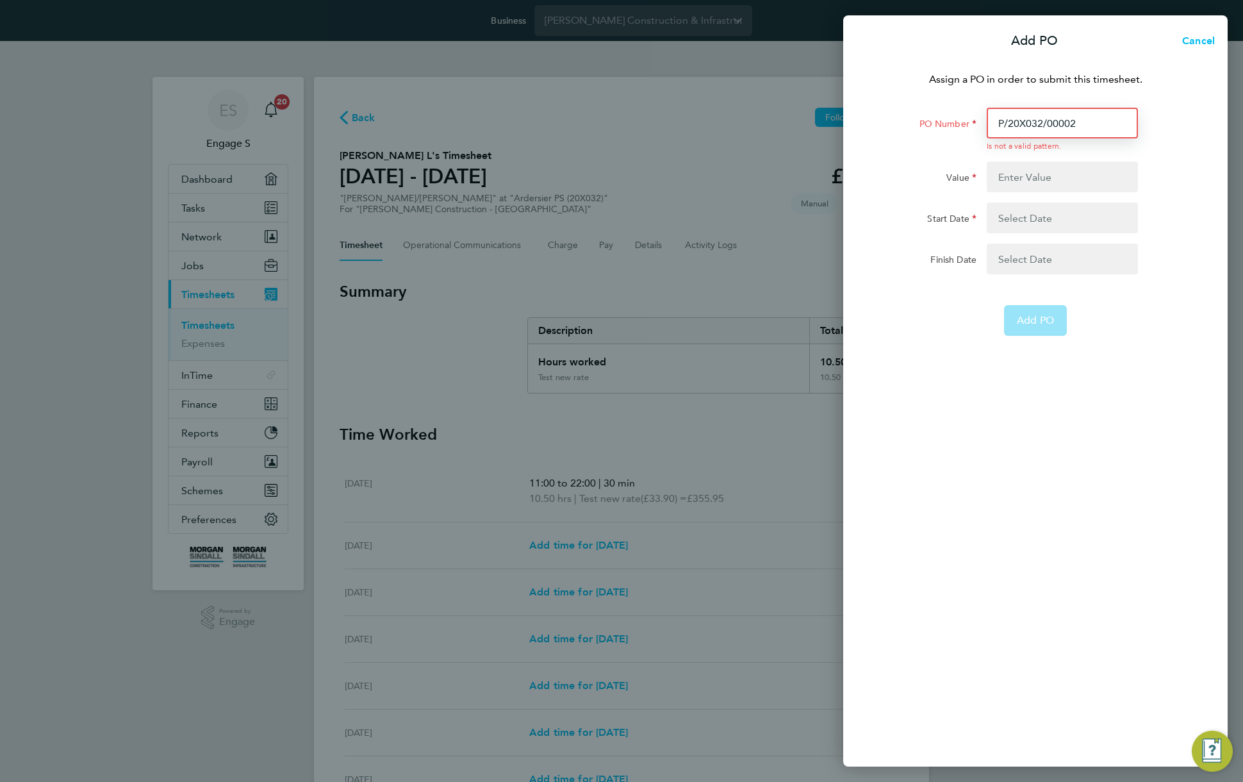
type input "P/20X032/00002"
click at [1101, 181] on input "Value" at bounding box center [1062, 176] width 151 height 31
type input "3333"
click at [1081, 223] on button "button" at bounding box center [1062, 217] width 151 height 31
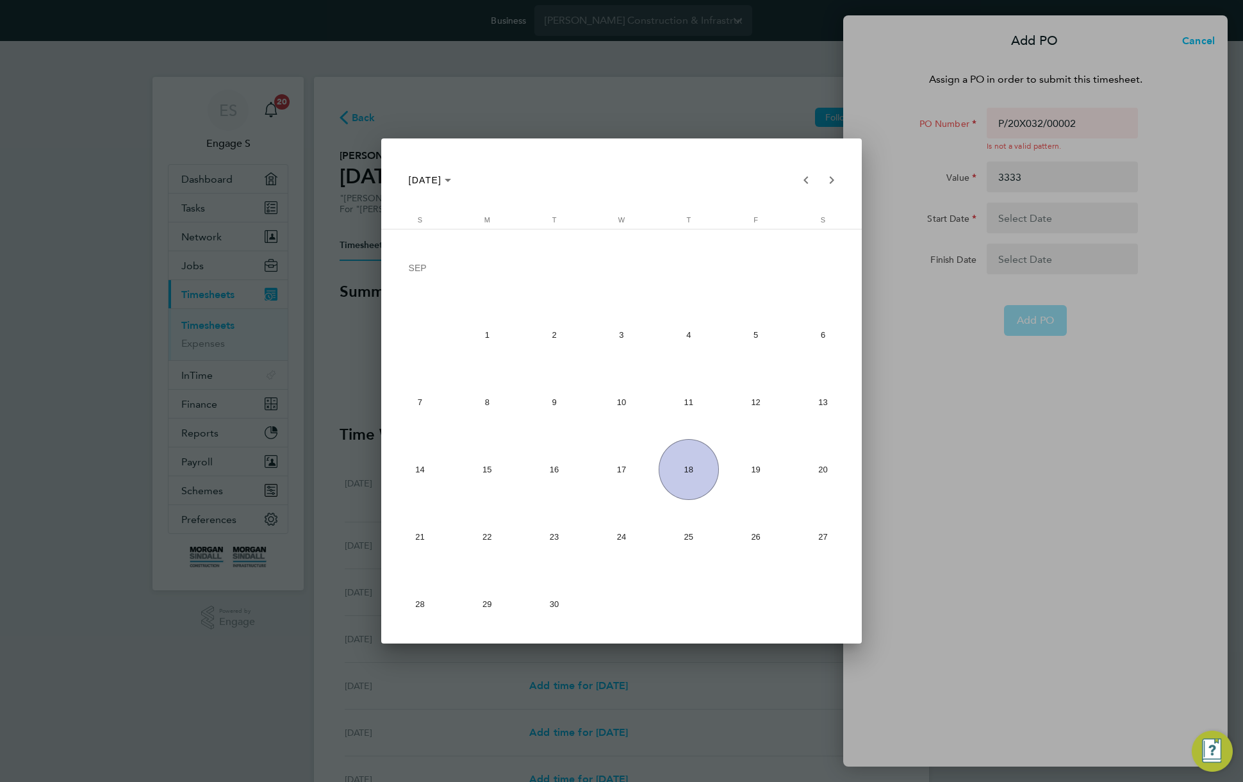
click at [480, 331] on span "1" at bounding box center [487, 334] width 60 height 60
type input "01 Sep 25"
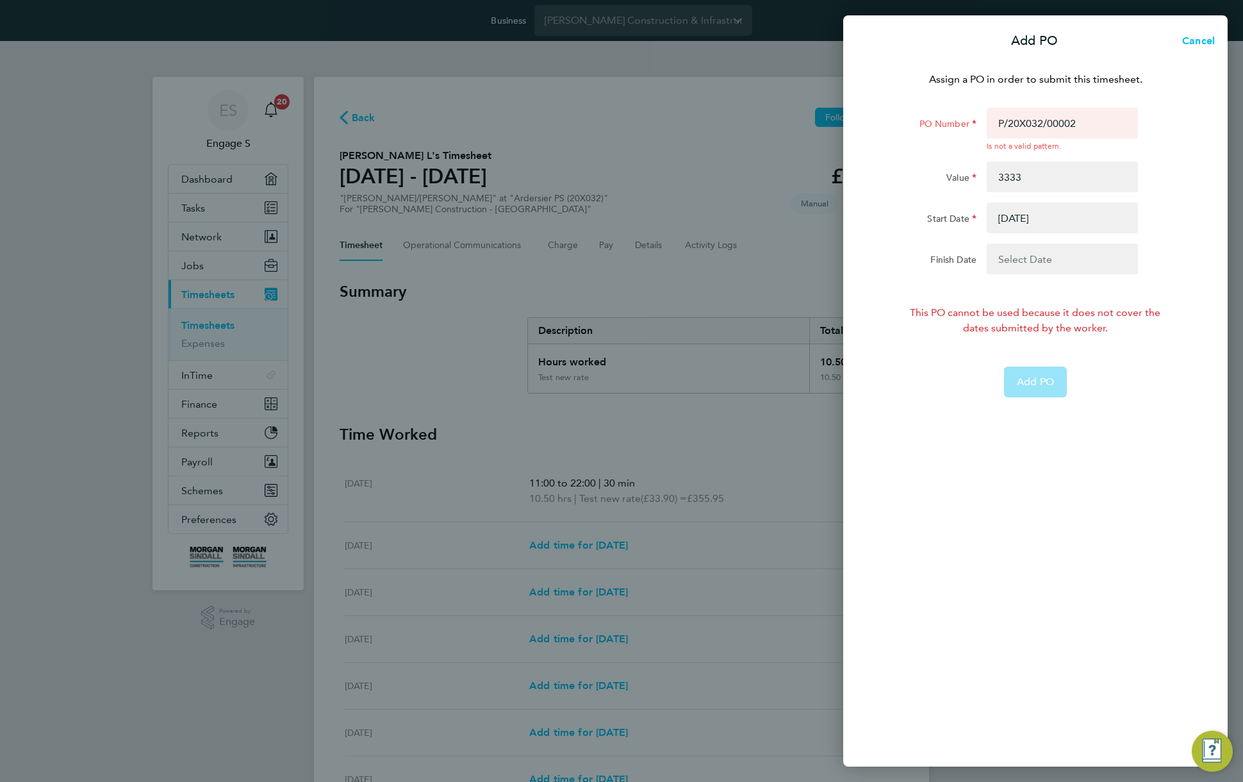
click at [1044, 256] on button "button" at bounding box center [1062, 258] width 151 height 31
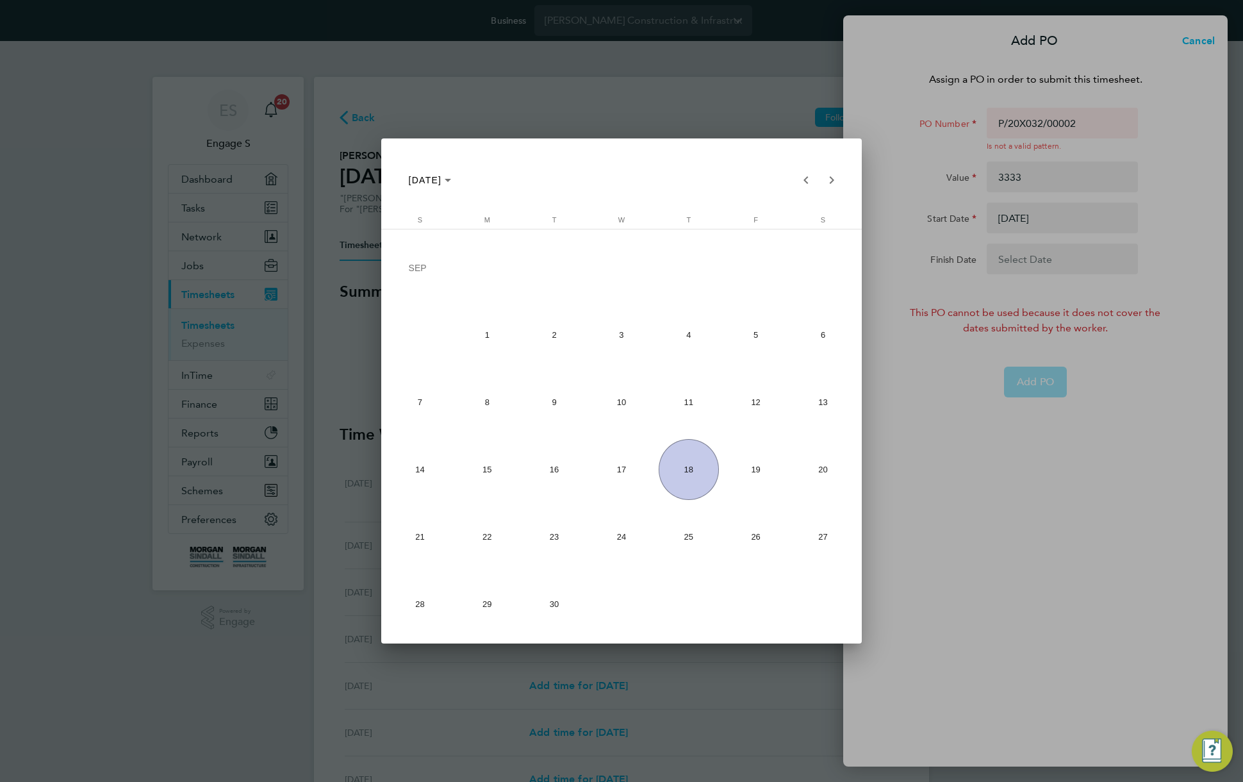
drag, startPoint x: 556, startPoint y: 598, endPoint x: 733, endPoint y: 532, distance: 189.1
click at [557, 597] on span "30" at bounding box center [554, 603] width 60 height 60
type input "30 Sep 25"
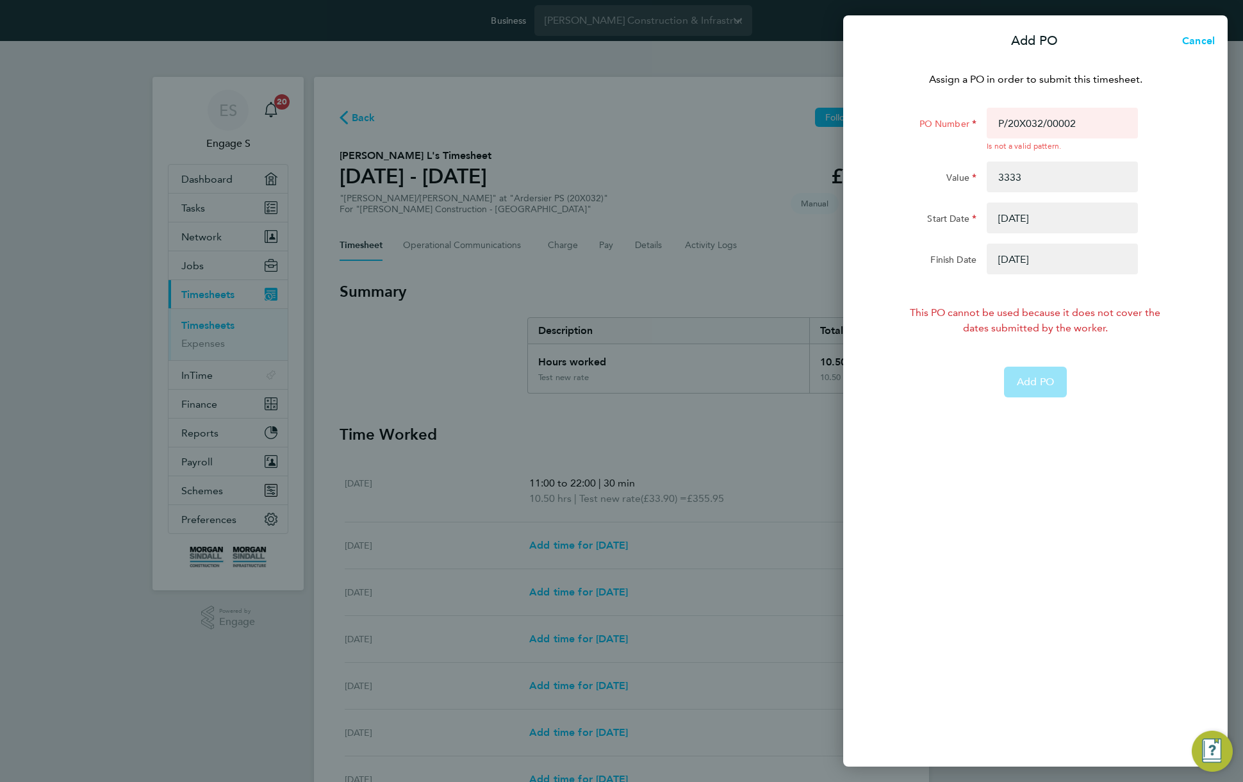
click at [1049, 377] on app-form-button "Add PO" at bounding box center [1035, 381] width 63 height 31
click at [1202, 40] on span "Cancel" at bounding box center [1196, 41] width 37 height 12
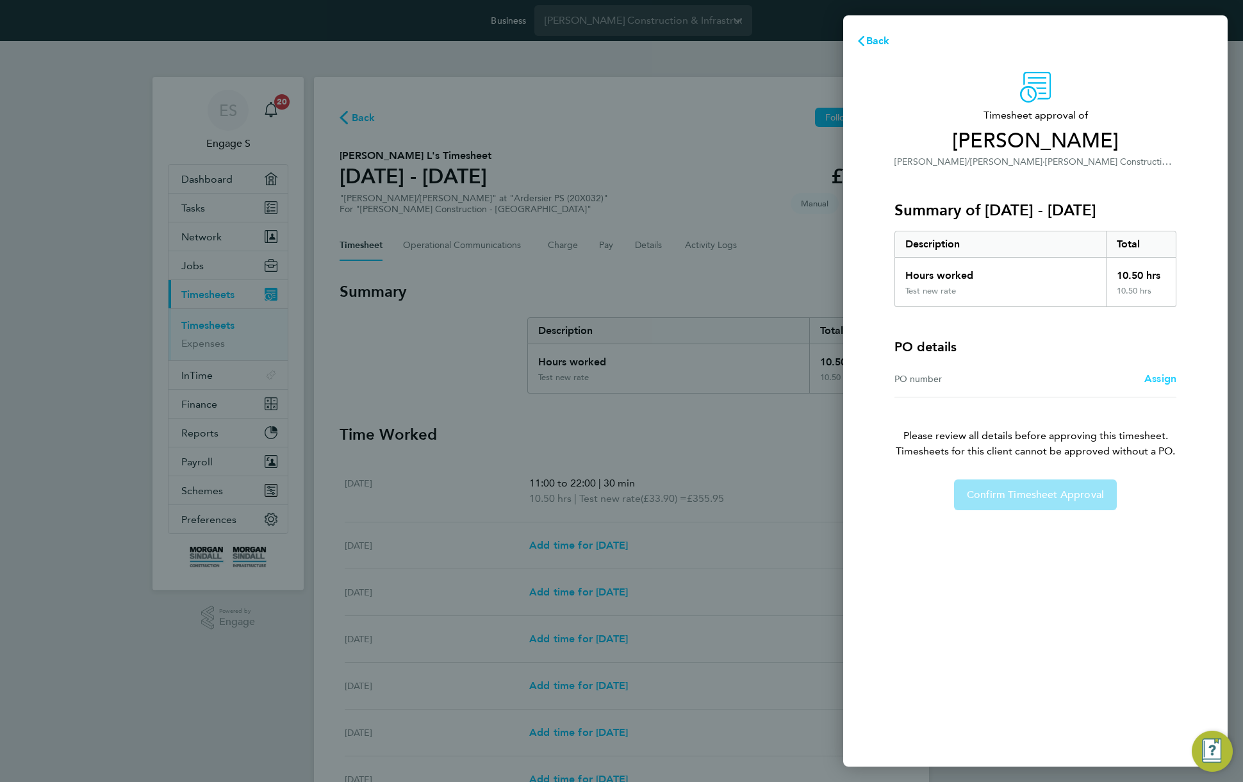
click at [1161, 375] on span "Assign" at bounding box center [1160, 378] width 32 height 12
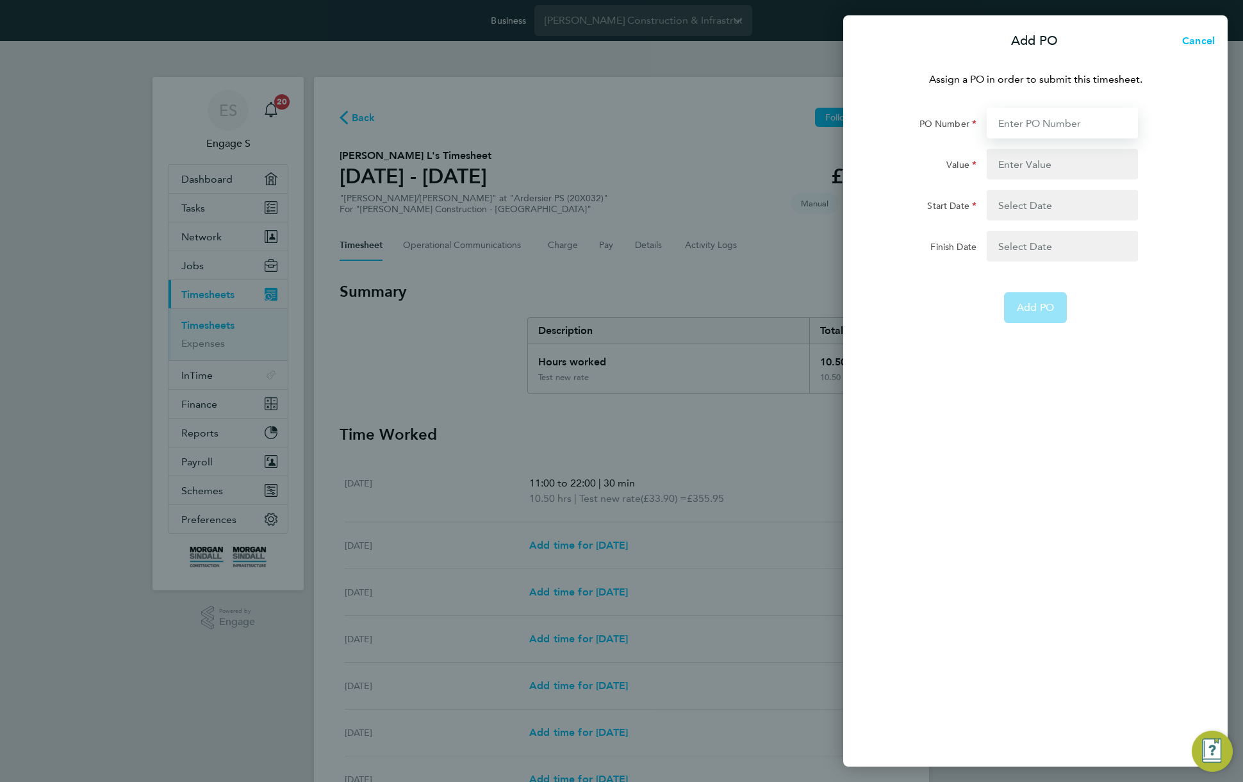
click at [1033, 120] on input "PO Number" at bounding box center [1062, 123] width 151 height 31
paste input "122555"
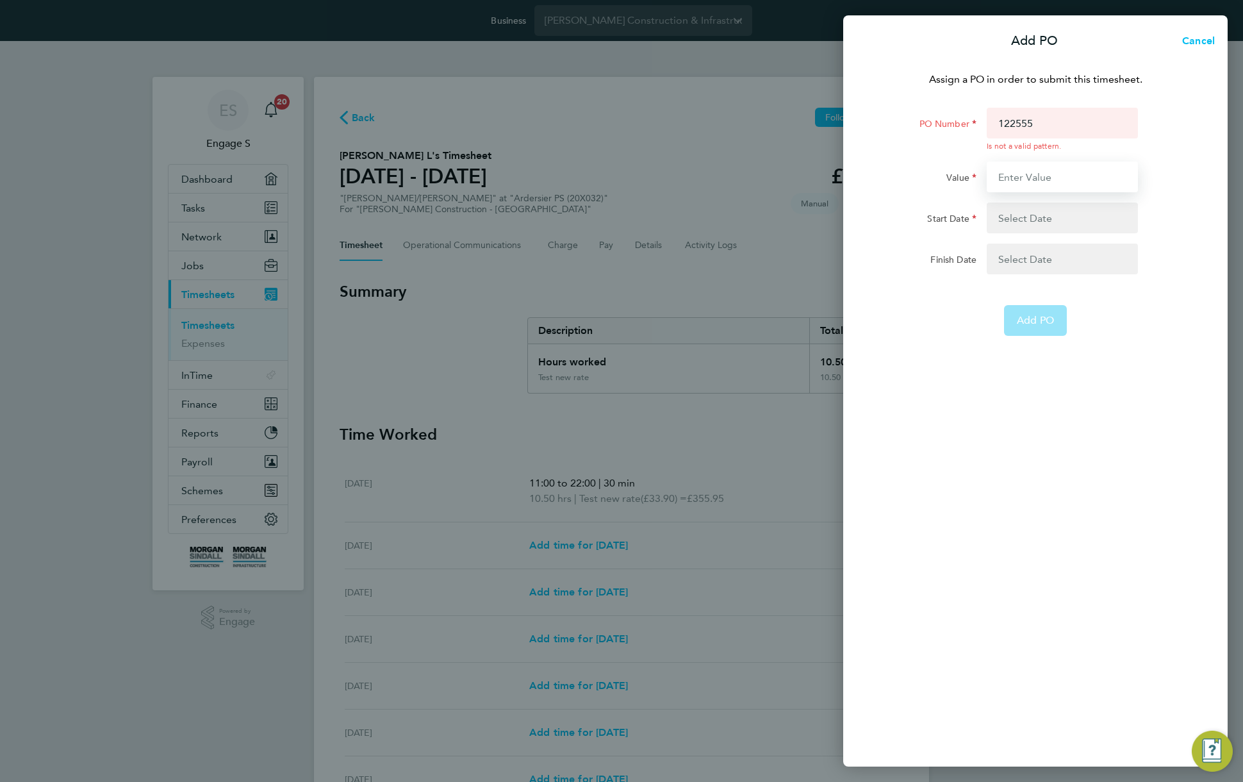
click at [1036, 163] on input "Value" at bounding box center [1062, 176] width 151 height 31
click at [1063, 119] on input "122555" at bounding box center [1062, 123] width 151 height 31
paste input "M/07A011/00469"
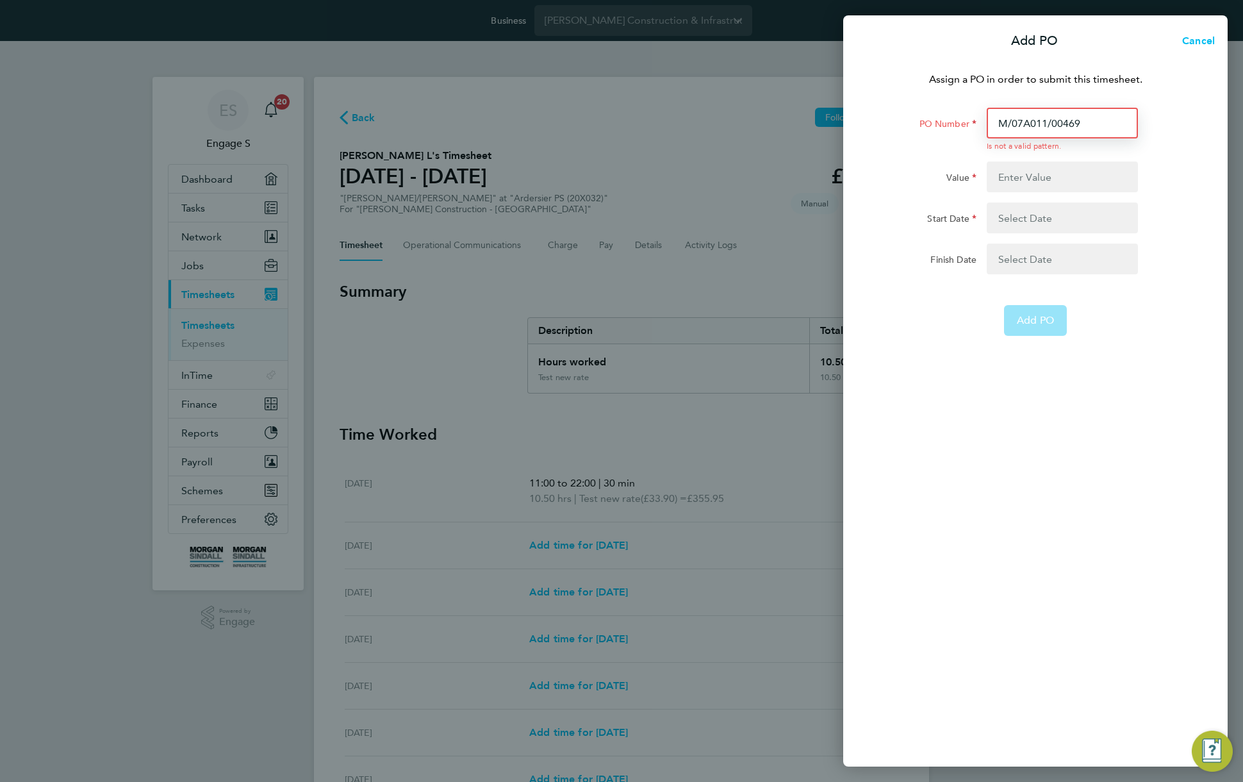
type input "M/07A011/00469"
click at [1056, 176] on input "Value" at bounding box center [1062, 176] width 151 height 31
type input "2223"
click at [1048, 211] on button "button" at bounding box center [1062, 217] width 151 height 31
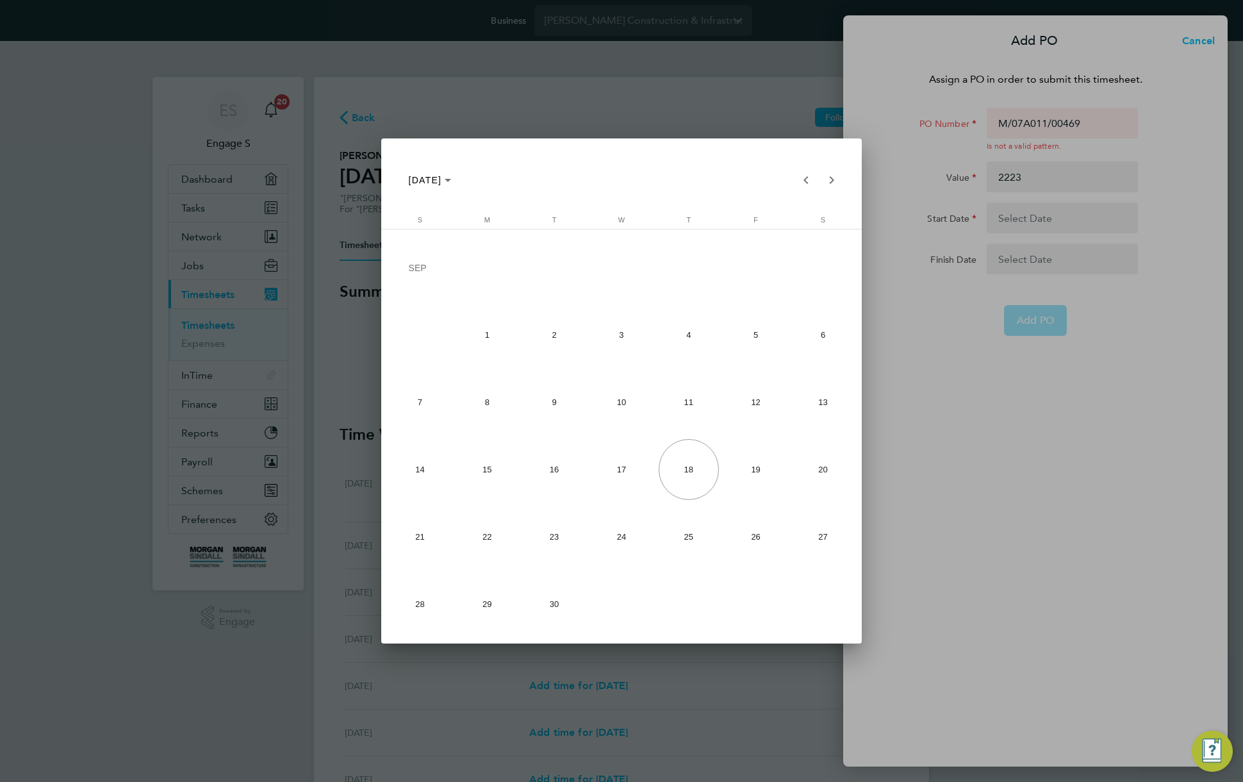
click at [563, 339] on span "2" at bounding box center [554, 334] width 60 height 60
type input "02 Sep 25"
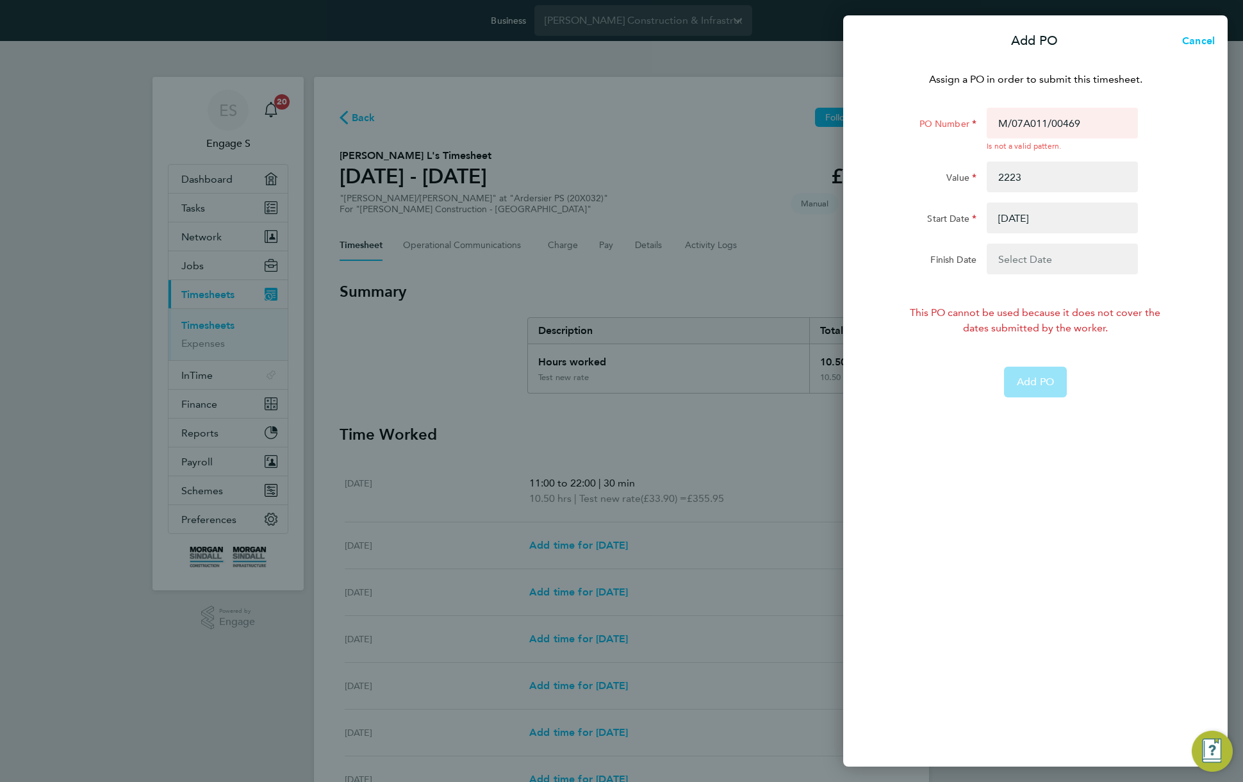
click at [1051, 391] on app-form-button "Add PO" at bounding box center [1035, 381] width 63 height 31
click at [1033, 126] on input "M/07A011/00469" at bounding box center [1062, 123] width 151 height 31
click at [1202, 45] on span "Cancel" at bounding box center [1196, 41] width 37 height 12
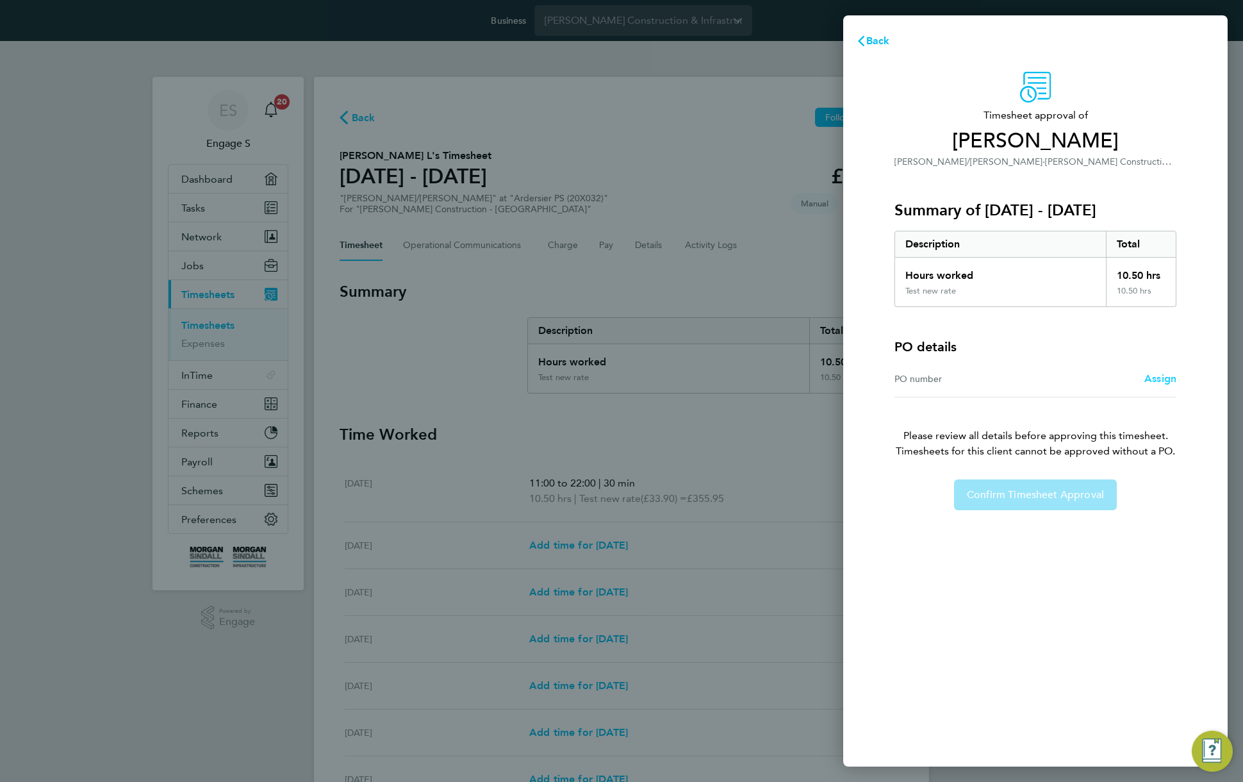
click at [1159, 379] on span "Assign" at bounding box center [1160, 378] width 32 height 12
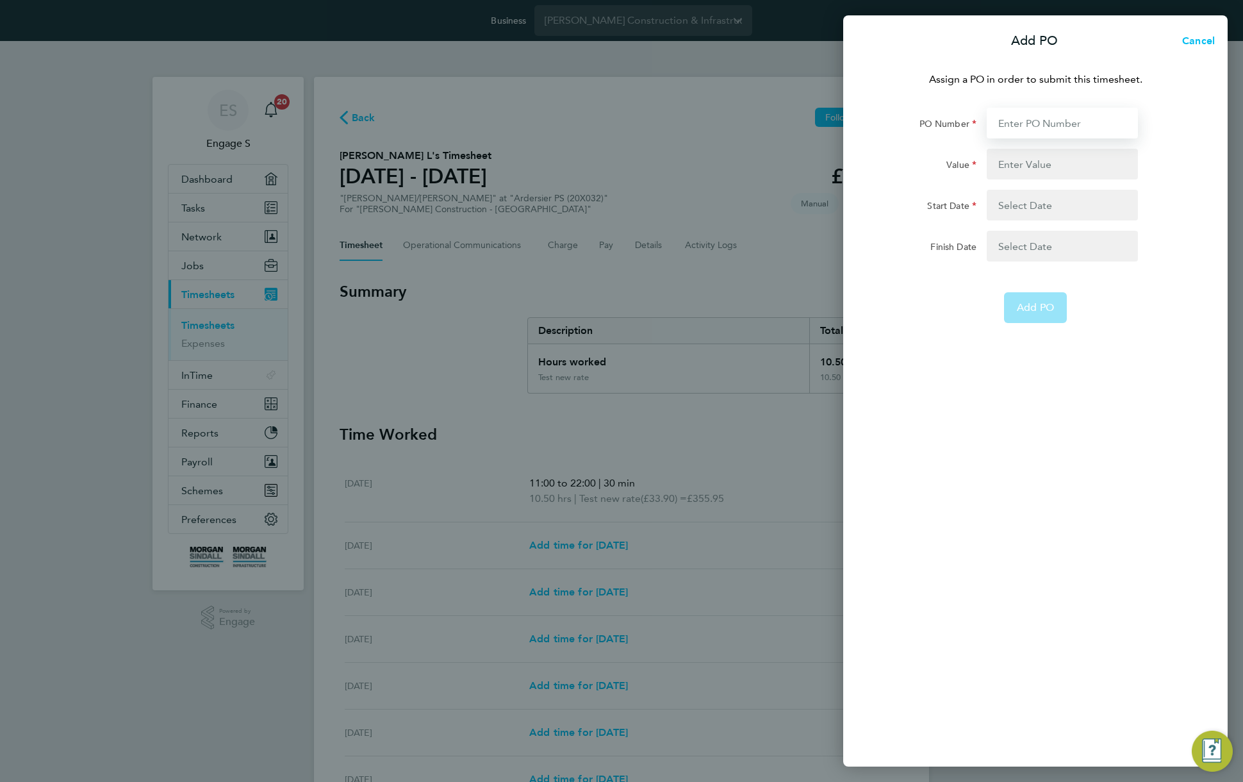
click at [1042, 133] on input "PO Number" at bounding box center [1062, 123] width 151 height 31
click at [1049, 113] on input "PO Number" at bounding box center [1062, 123] width 151 height 31
paste input "P/20CA02/00004"
type input "P/20CA02/00004"
type input "17117"
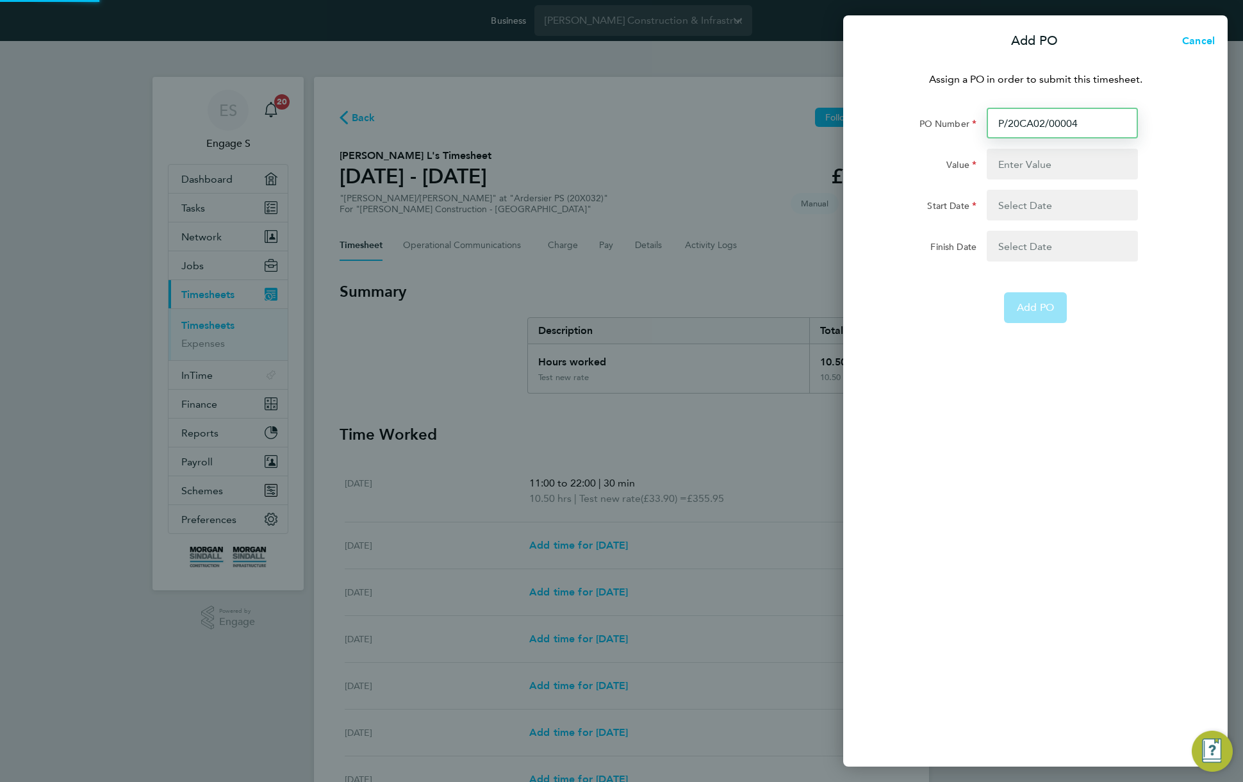
type input "19 Jan 22"
type input "P/20CA02/0000"
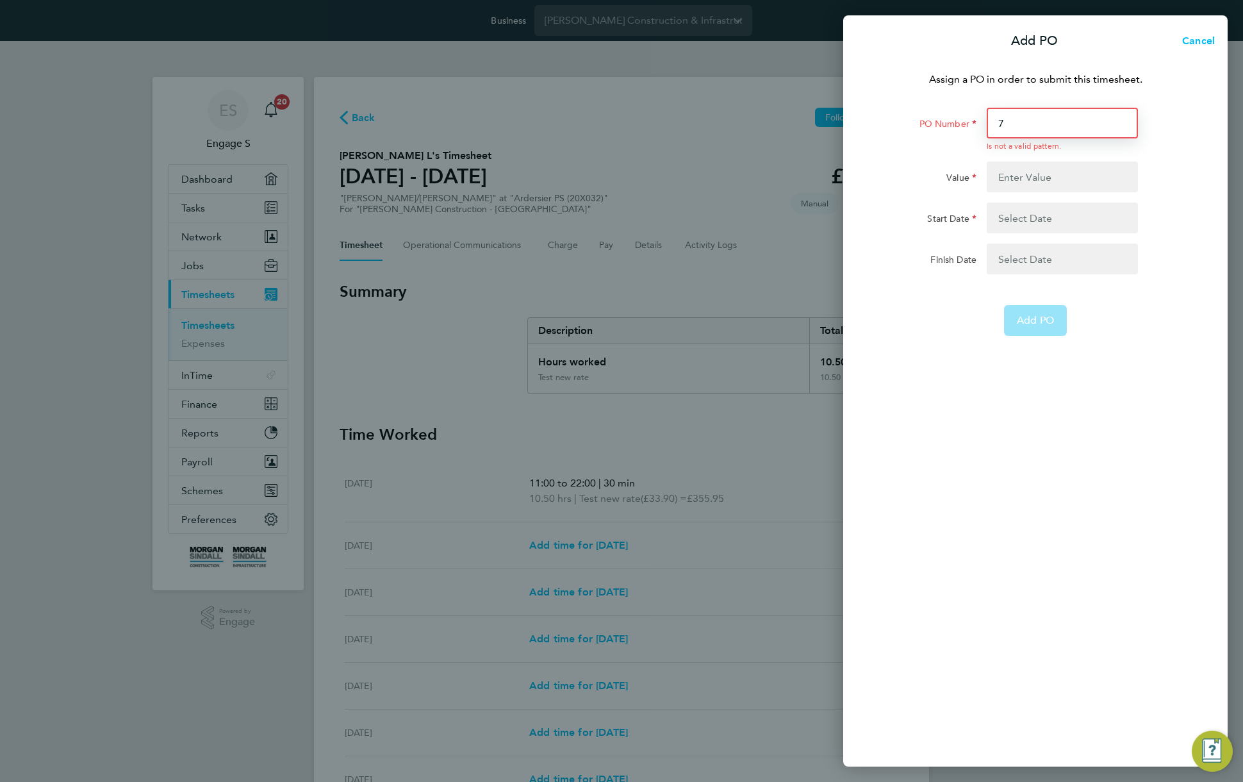
click at [1049, 113] on input "7" at bounding box center [1062, 123] width 151 height 31
paste input "P/20CA02/00004"
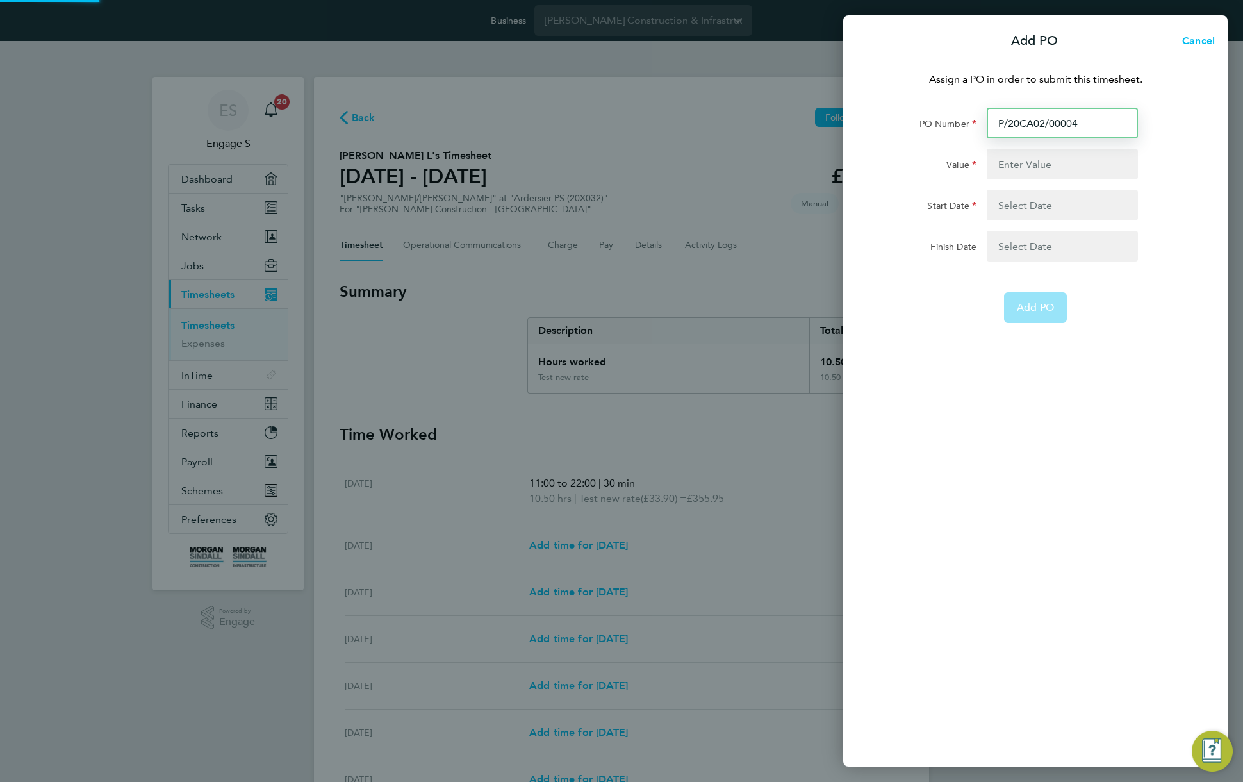
type input "P/20CA02/0000"
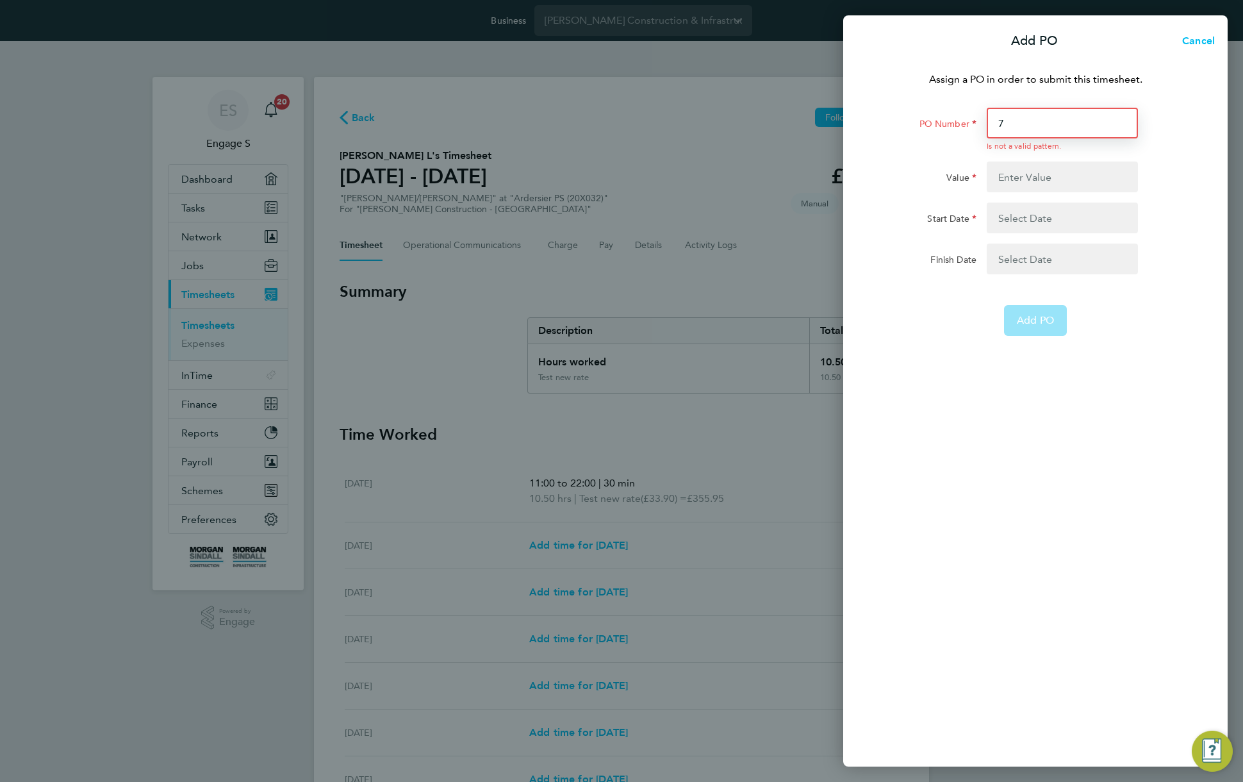
click at [1043, 124] on input "7" at bounding box center [1062, 123] width 151 height 31
paste input "P/20CA02/00004"
type input "P/20CA02/00004"
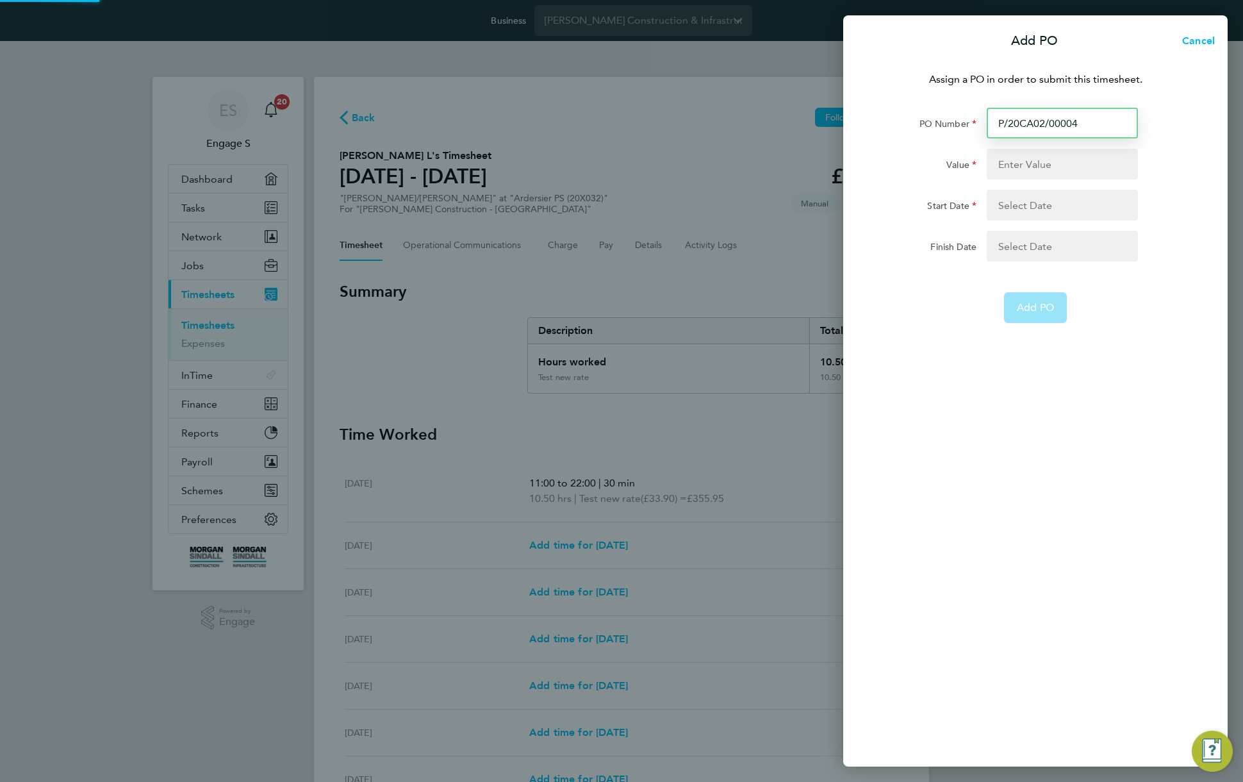
type input "17117"
type input "19 Jan 22"
type input "P/20CA02/00004"
click at [1036, 307] on span "Add PO" at bounding box center [1035, 307] width 37 height 13
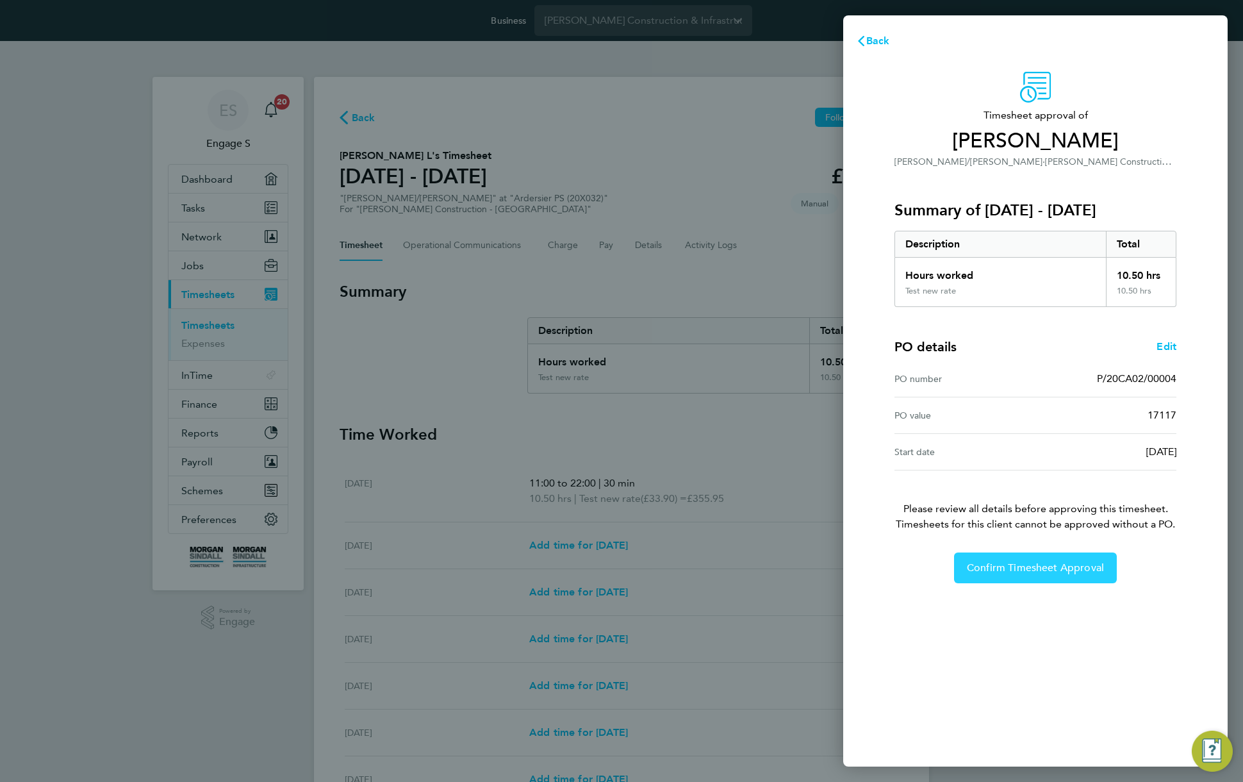
click at [1044, 558] on button "Confirm Timesheet Approval" at bounding box center [1035, 567] width 163 height 31
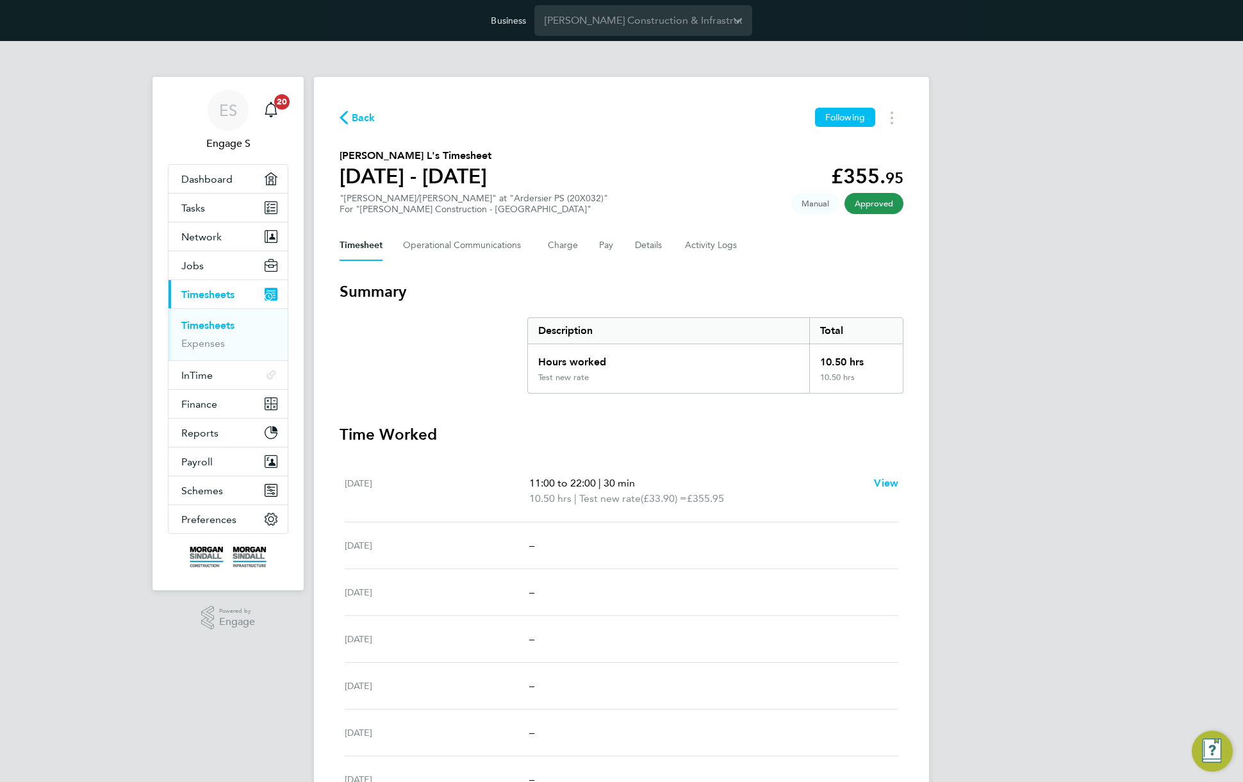
drag, startPoint x: 569, startPoint y: 184, endPoint x: 318, endPoint y: 144, distance: 254.2
click at [318, 144] on div "Back Following Dan L's Timesheet 30 Aug - 05 Sept 2025 £355. 95 "Carpenter/Join…" at bounding box center [621, 486] width 615 height 818
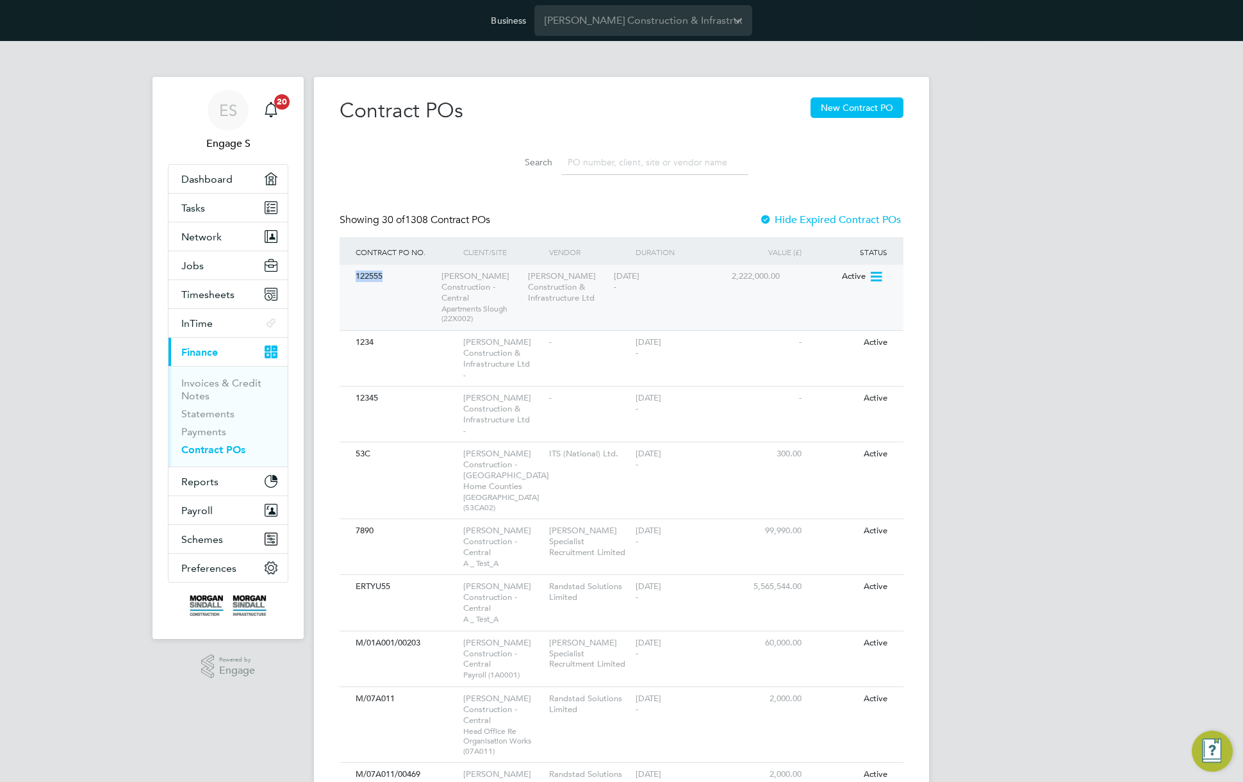
drag, startPoint x: 399, startPoint y: 275, endPoint x: 348, endPoint y: 275, distance: 50.6
click at [348, 275] on div "122555 [PERSON_NAME] Construction - Central Apartments [GEOGRAPHIC_DATA] (22X00…" at bounding box center [622, 297] width 564 height 65
copy div "122555"
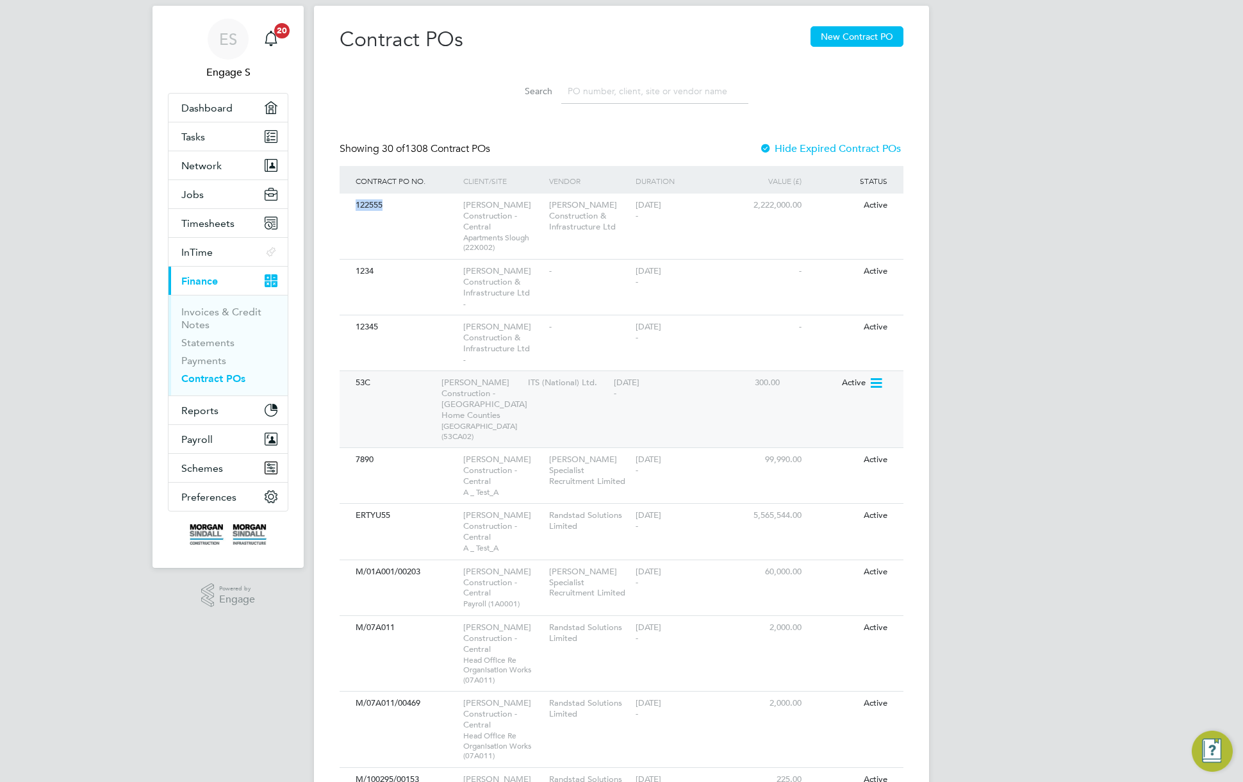
scroll to position [332, 0]
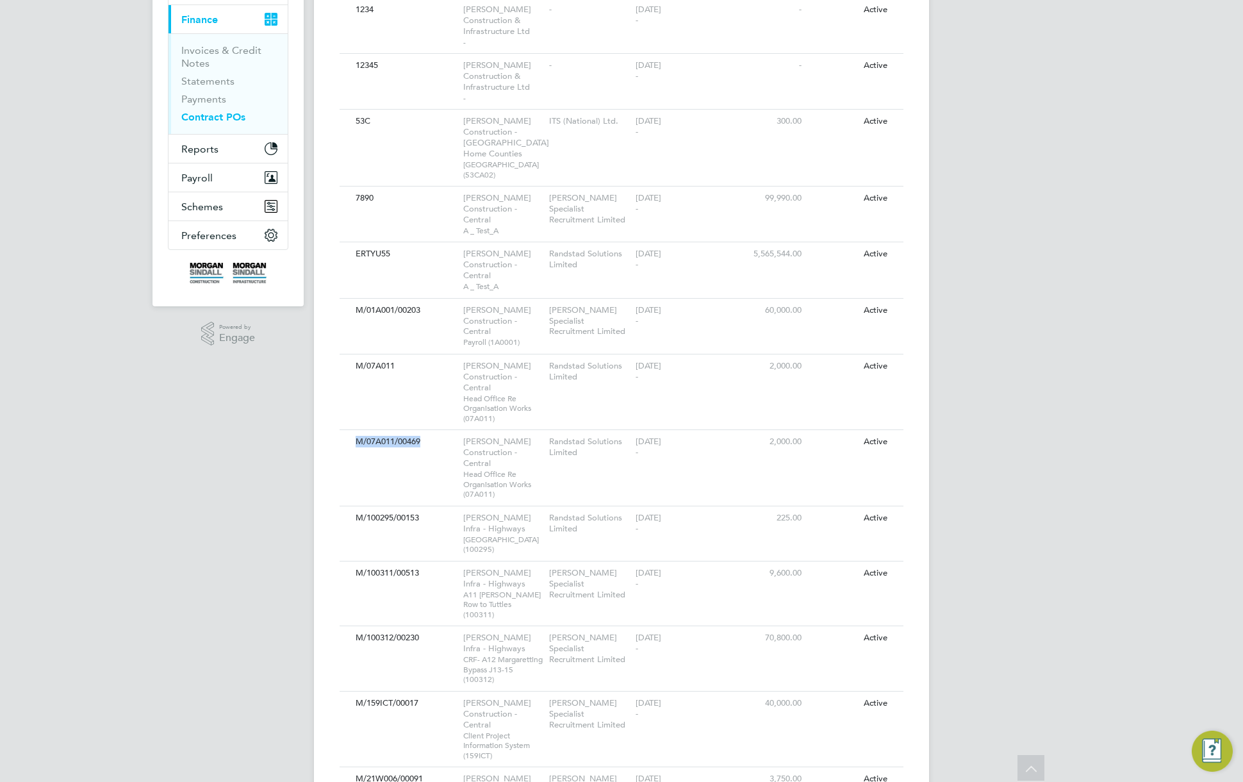
drag, startPoint x: 427, startPoint y: 438, endPoint x: 336, endPoint y: 437, distance: 91.0
click at [336, 437] on div "Contract POs New Contract PO Search Showing 30 of 1308 Contract POs Hide Expire…" at bounding box center [621, 781] width 615 height 2074
copy div "M/07A011/00469"
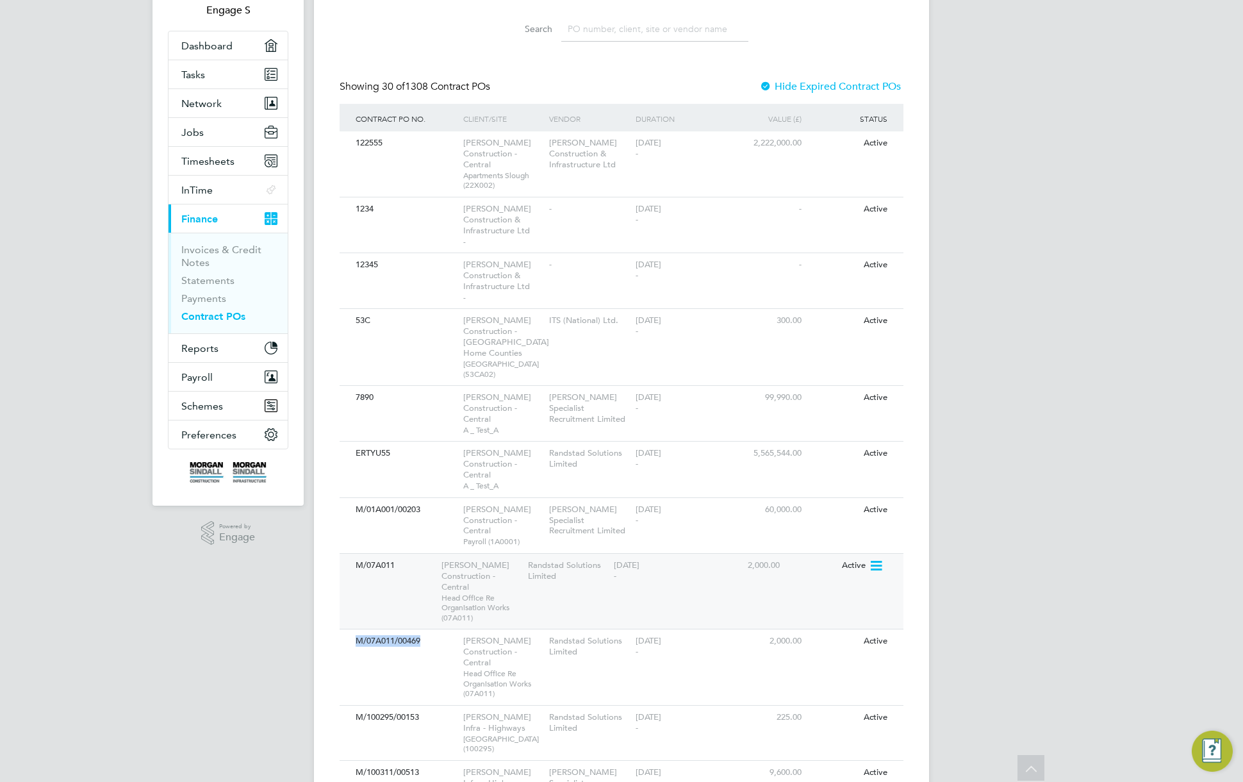
scroll to position [0, 0]
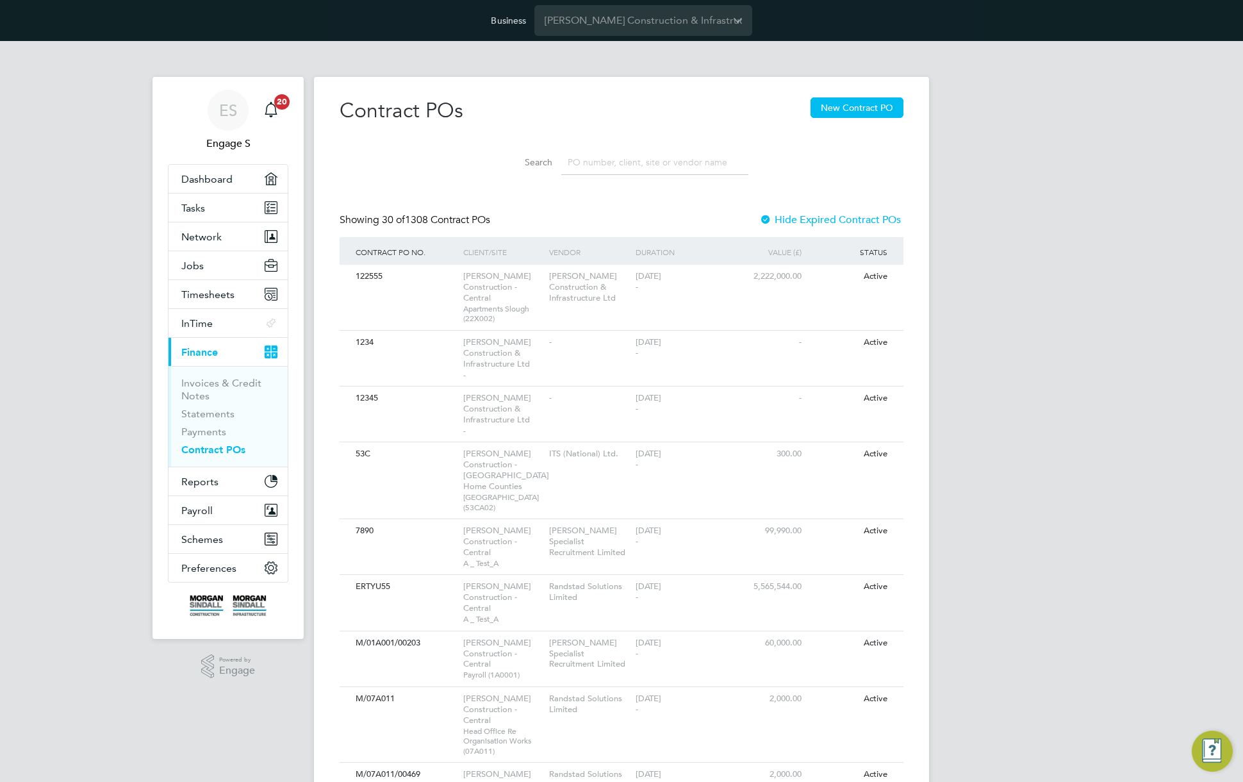
click at [659, 169] on input at bounding box center [654, 162] width 187 height 25
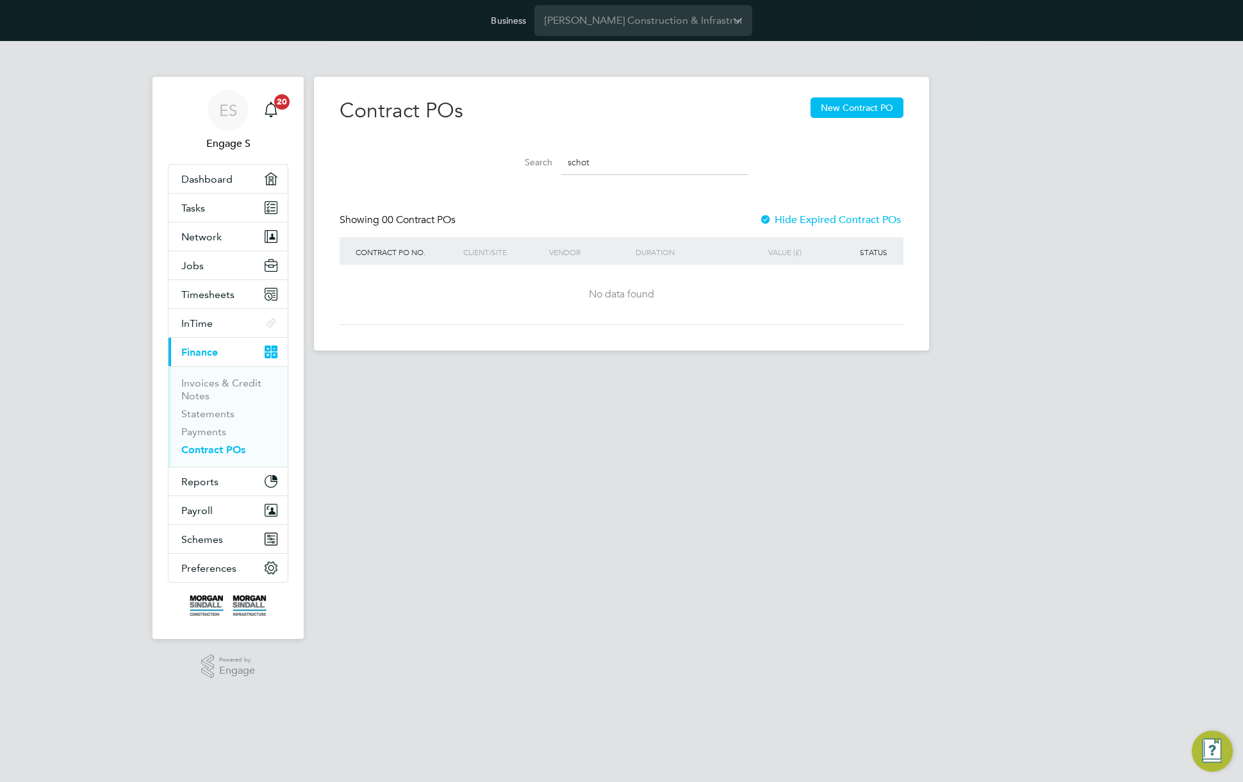
click at [646, 164] on input "schot" at bounding box center [654, 162] width 187 height 25
click at [646, 163] on input "schot" at bounding box center [654, 162] width 187 height 25
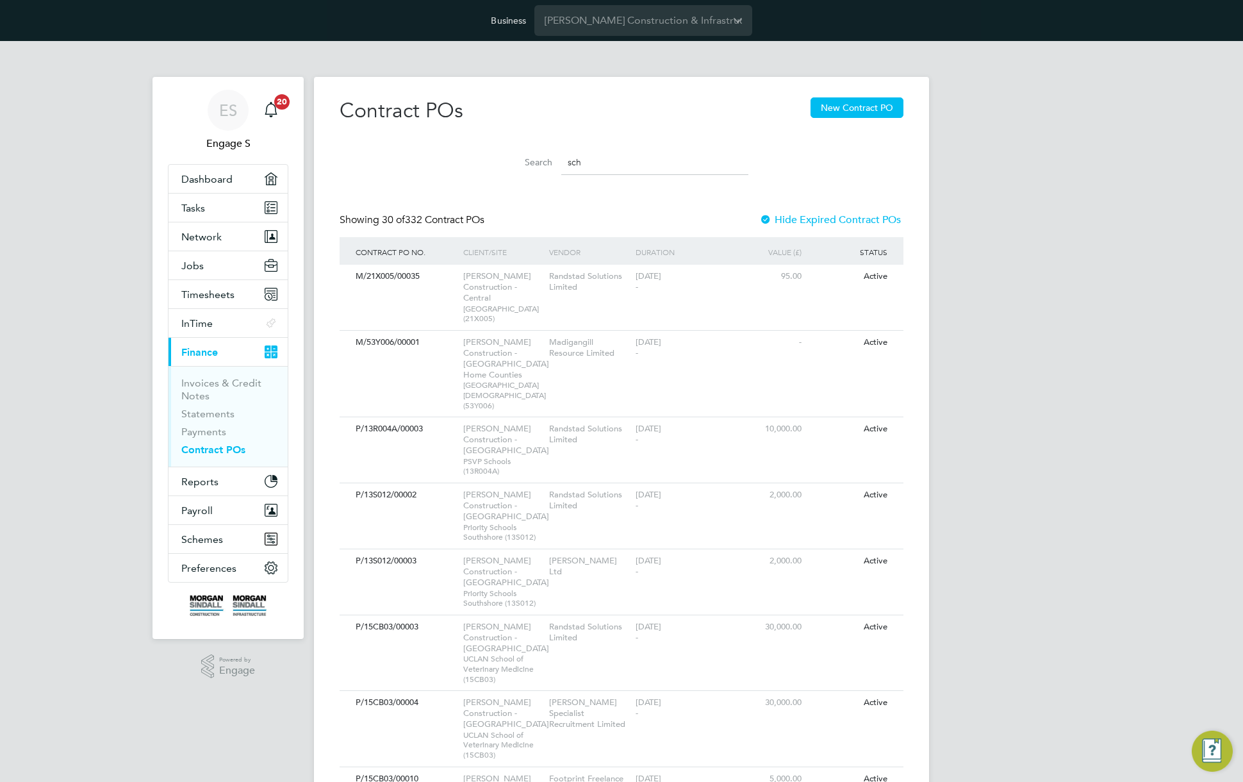
click at [618, 157] on input "sch" at bounding box center [654, 162] width 187 height 25
paste input "[GEOGRAPHIC_DATA]"
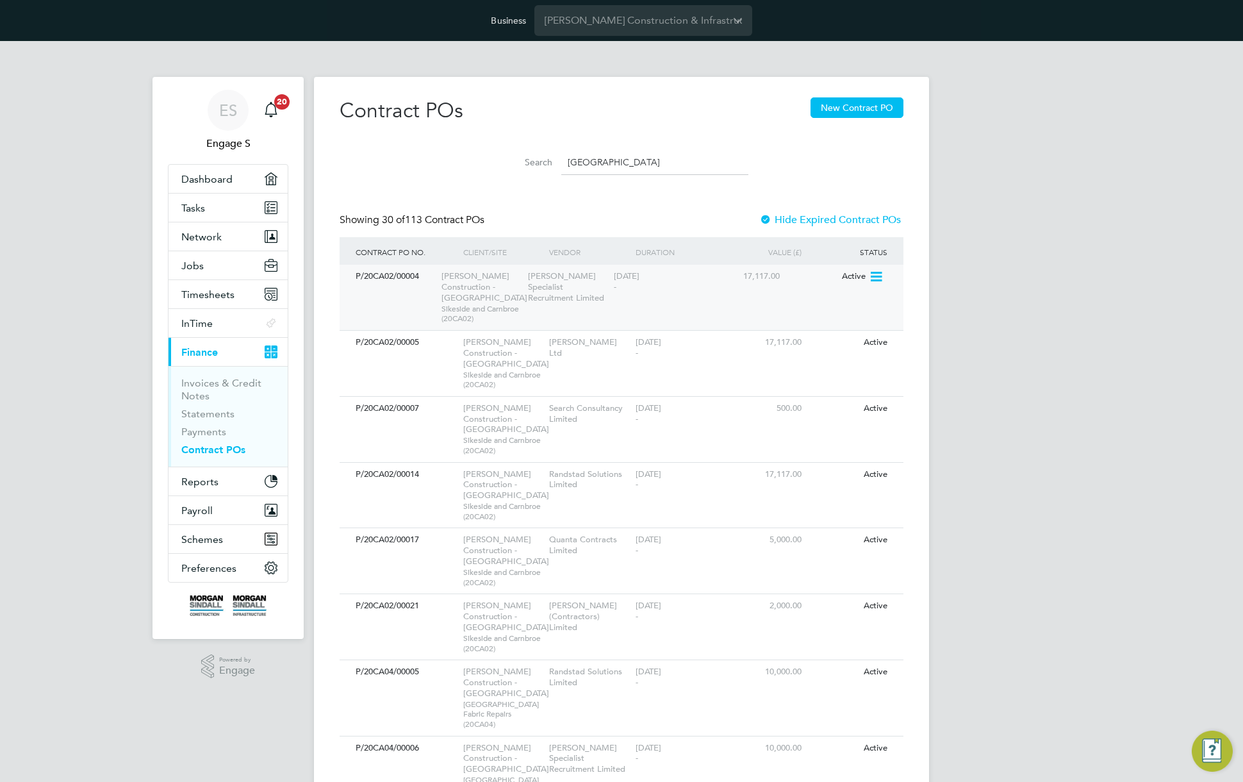
type input "[GEOGRAPHIC_DATA]"
drag, startPoint x: 427, startPoint y: 272, endPoint x: 356, endPoint y: 270, distance: 71.1
click at [356, 270] on div "P/20CA02/00004" at bounding box center [395, 277] width 86 height 24
copy div "P/20CA02/00004"
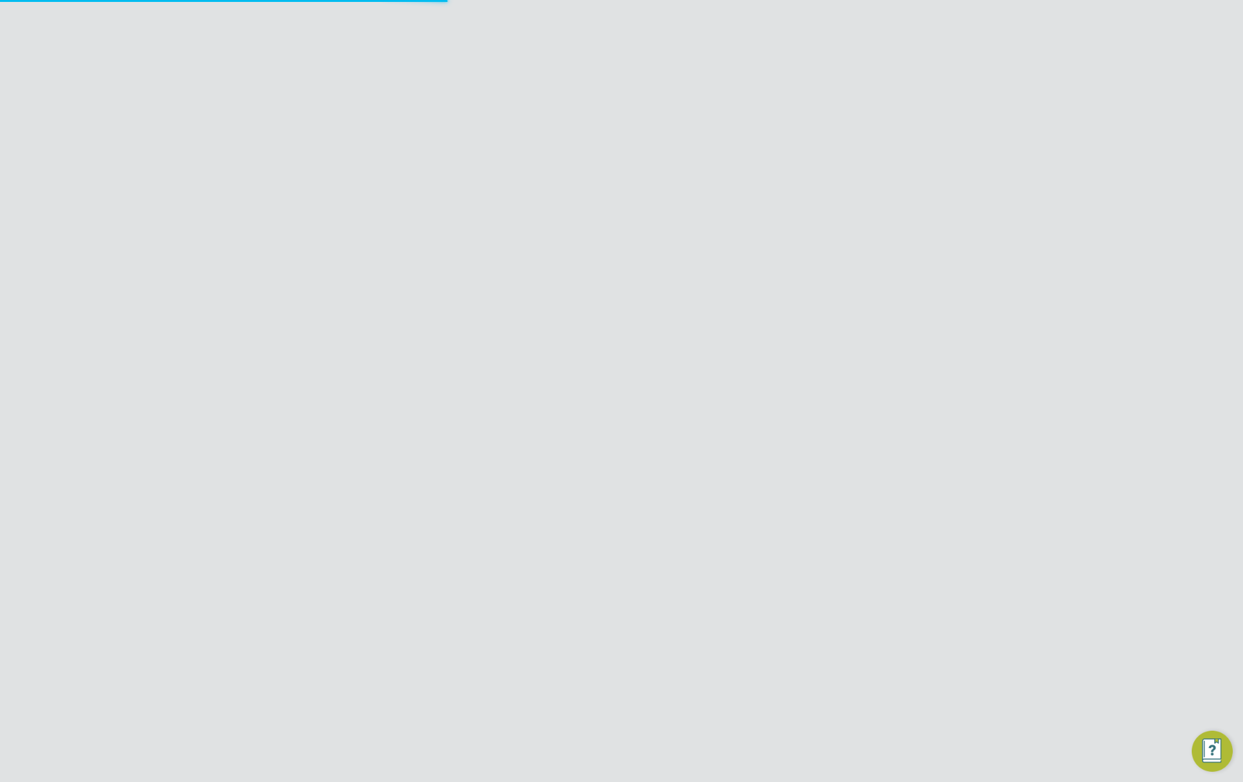
type input "[EMAIL_ADDRESS][DOMAIN_NAME]"
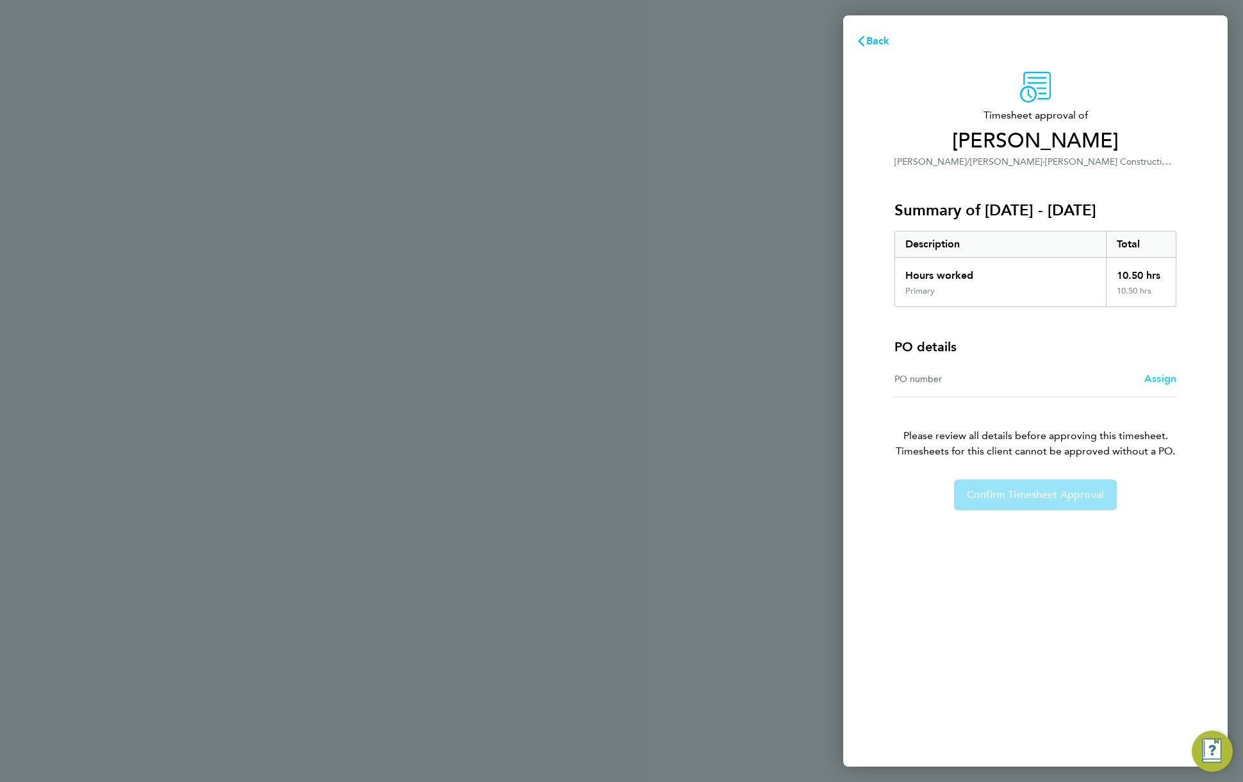
click at [1170, 380] on span "Assign" at bounding box center [1160, 378] width 32 height 12
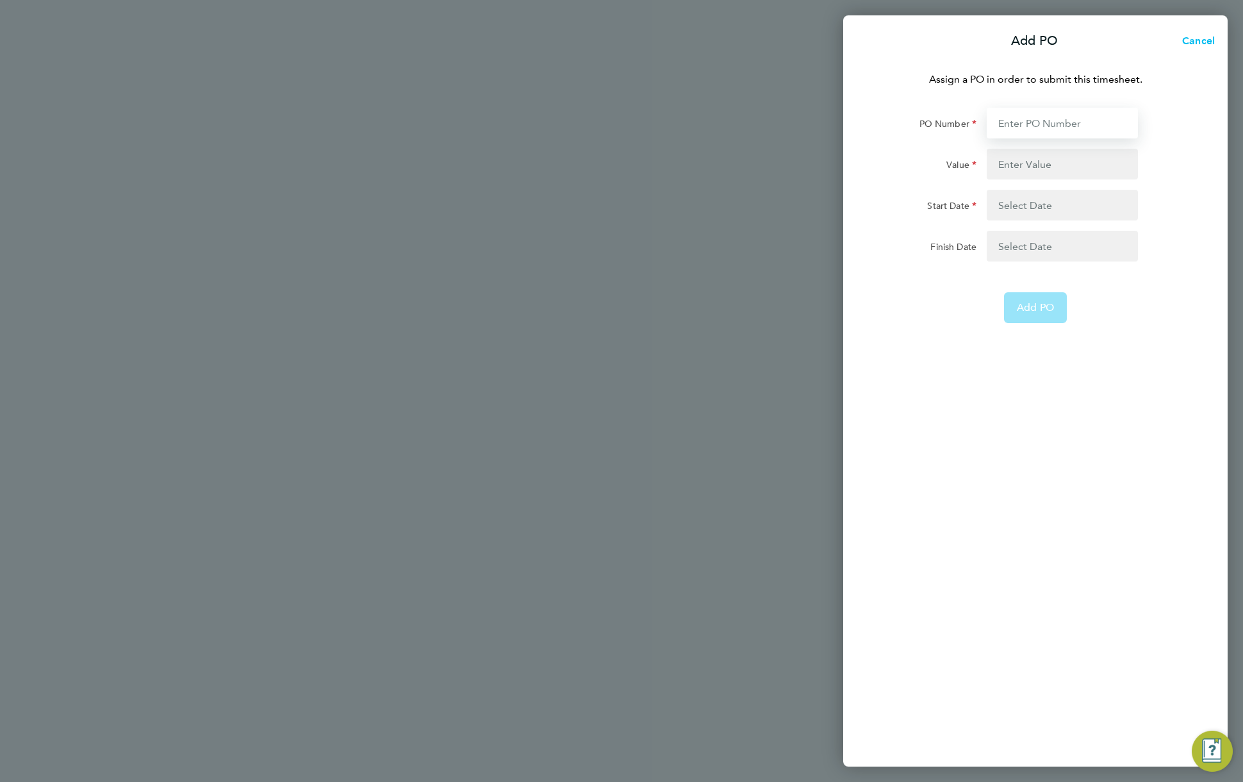
click at [1051, 122] on input "PO Number" at bounding box center [1062, 123] width 151 height 31
type input "treeee"
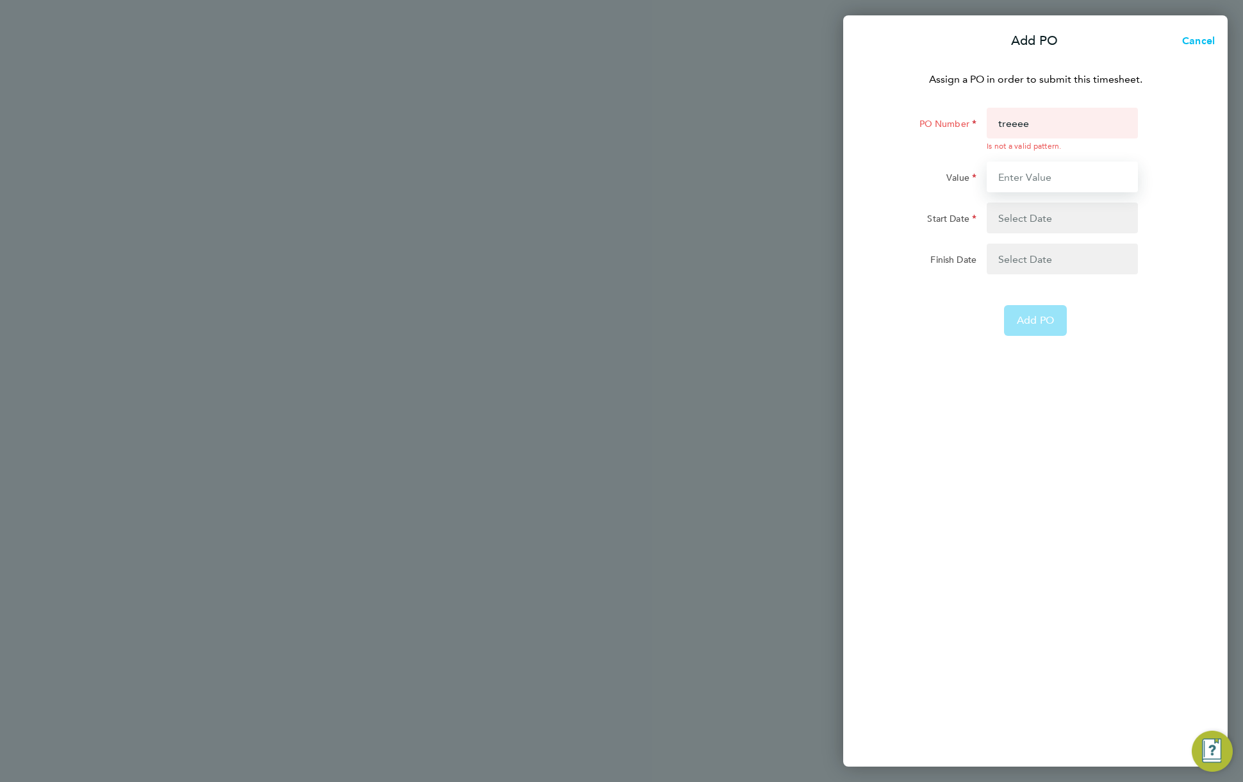
click at [1052, 162] on input "Value" at bounding box center [1062, 176] width 151 height 31
click at [1199, 40] on span "Cancel" at bounding box center [1196, 41] width 37 height 12
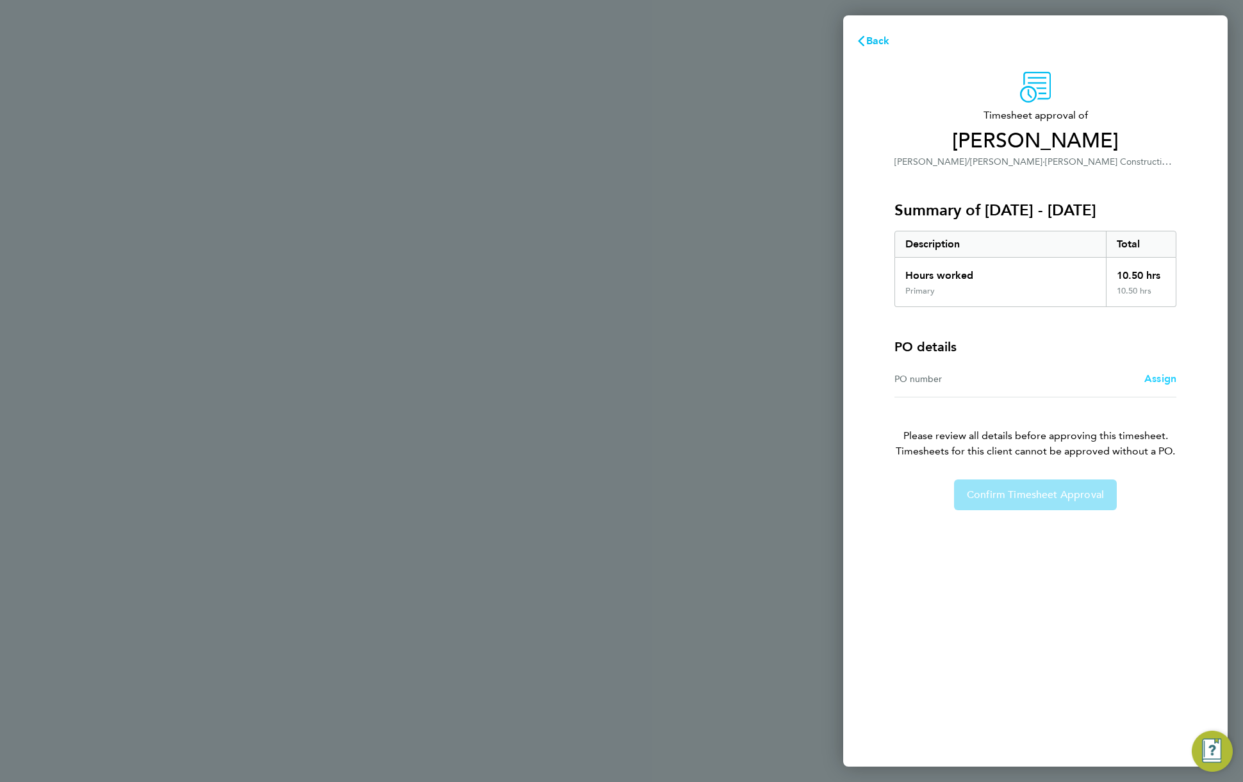
click at [1158, 379] on span "Assign" at bounding box center [1160, 378] width 32 height 12
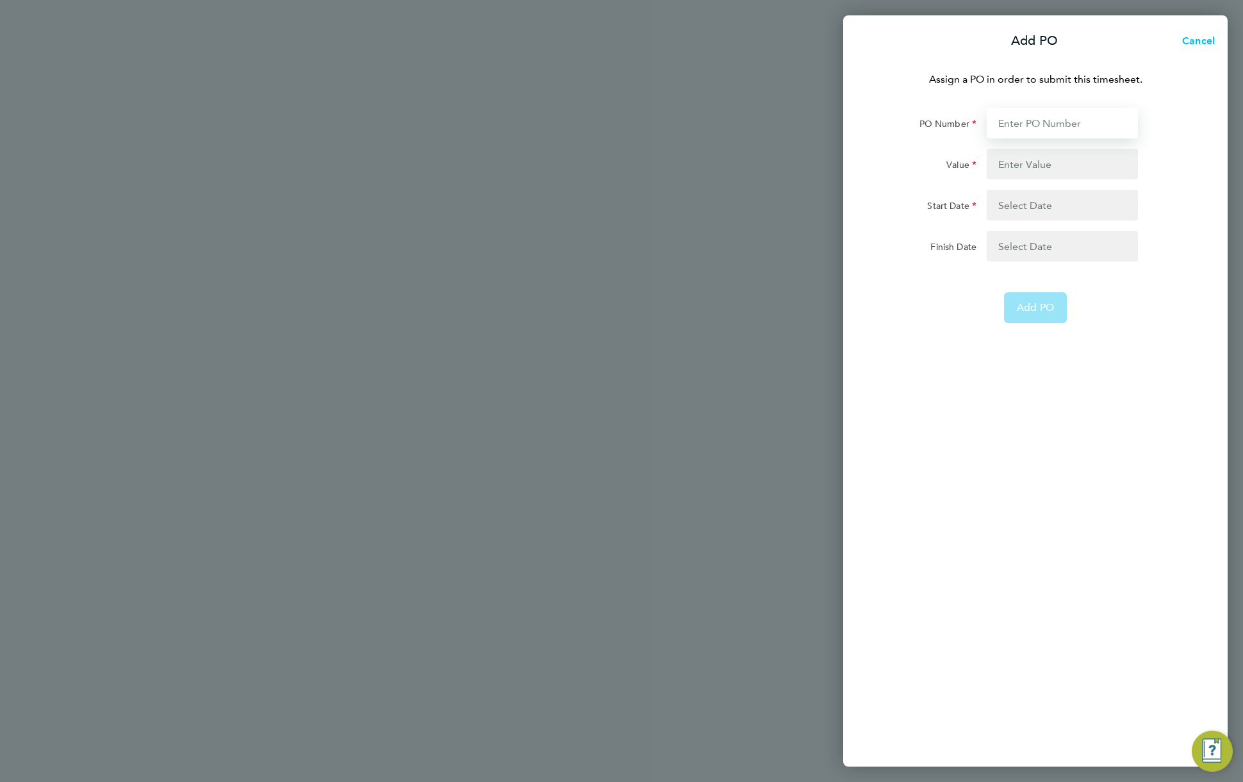
click at [1039, 124] on input "PO Number" at bounding box center [1062, 123] width 151 height 31
paste input "P/20CA02/00004"
type input "P/20CA02/00004"
type input "17117"
type input "[DATE]"
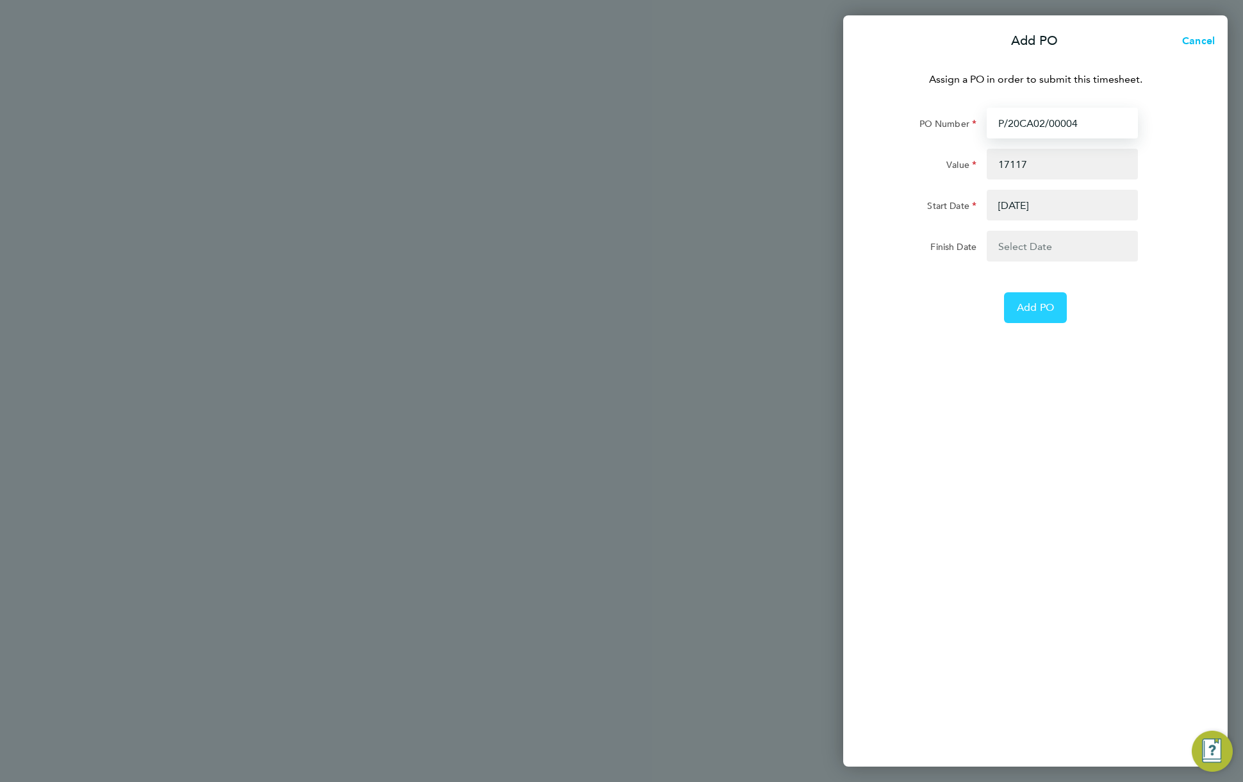
type input "P/20CA02/00004"
click at [1052, 312] on span "Add PO" at bounding box center [1035, 307] width 37 height 13
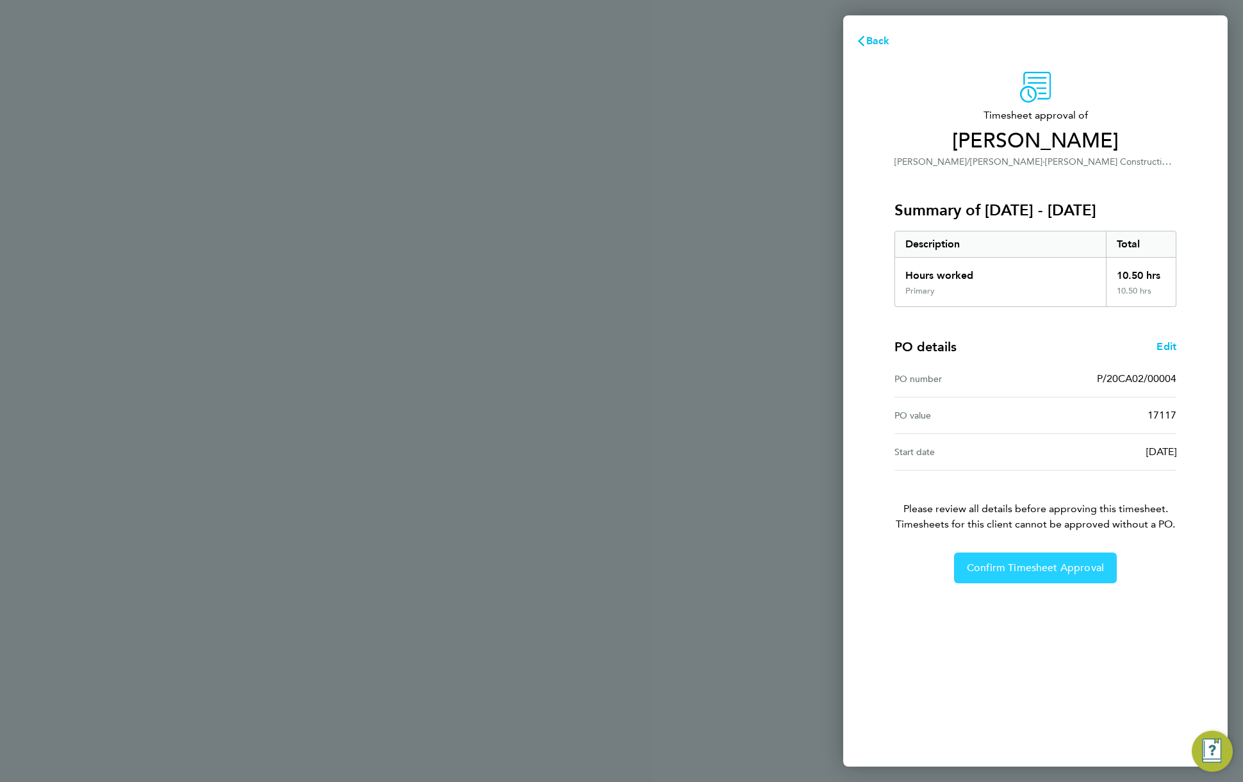
click at [1032, 571] on span "Confirm Timesheet Approval" at bounding box center [1035, 567] width 137 height 13
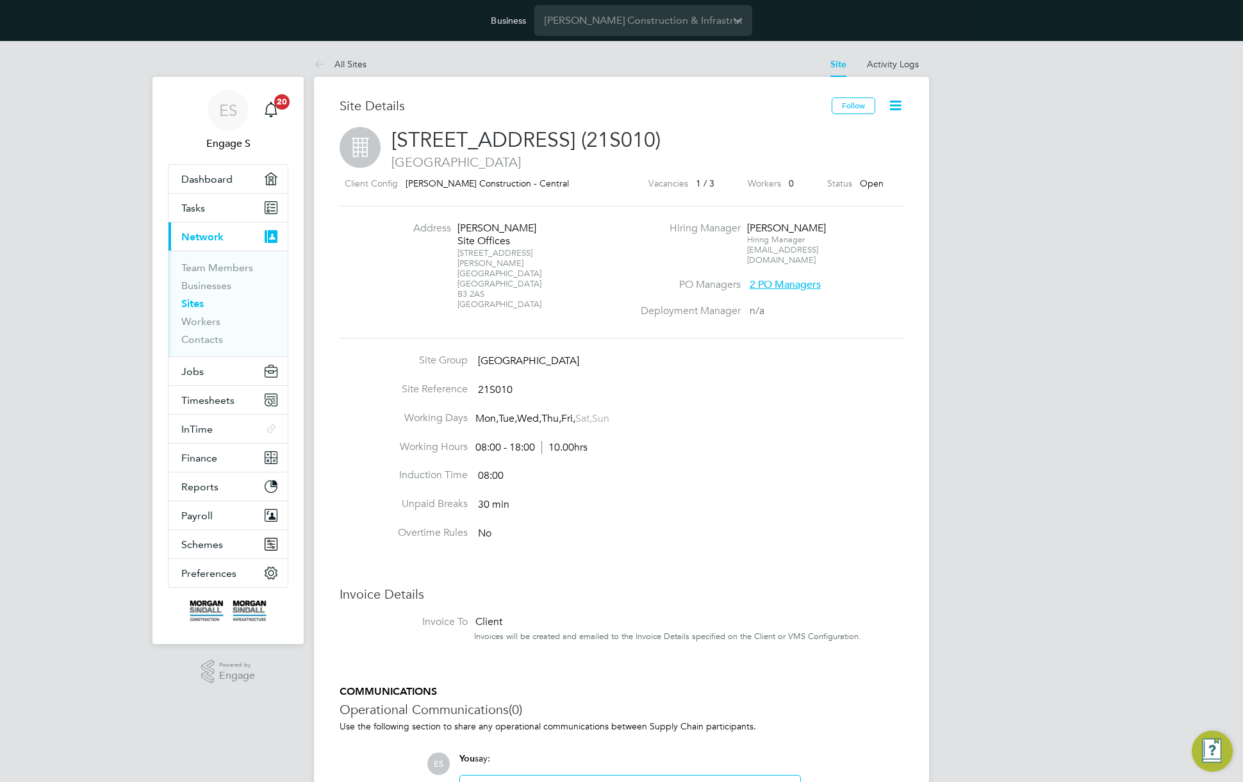
click at [624, 273] on li "Address Morgan Sindall Site Offices 55 Colmore Row Barwick Street Birmingham B3…" at bounding box center [507, 272] width 252 height 101
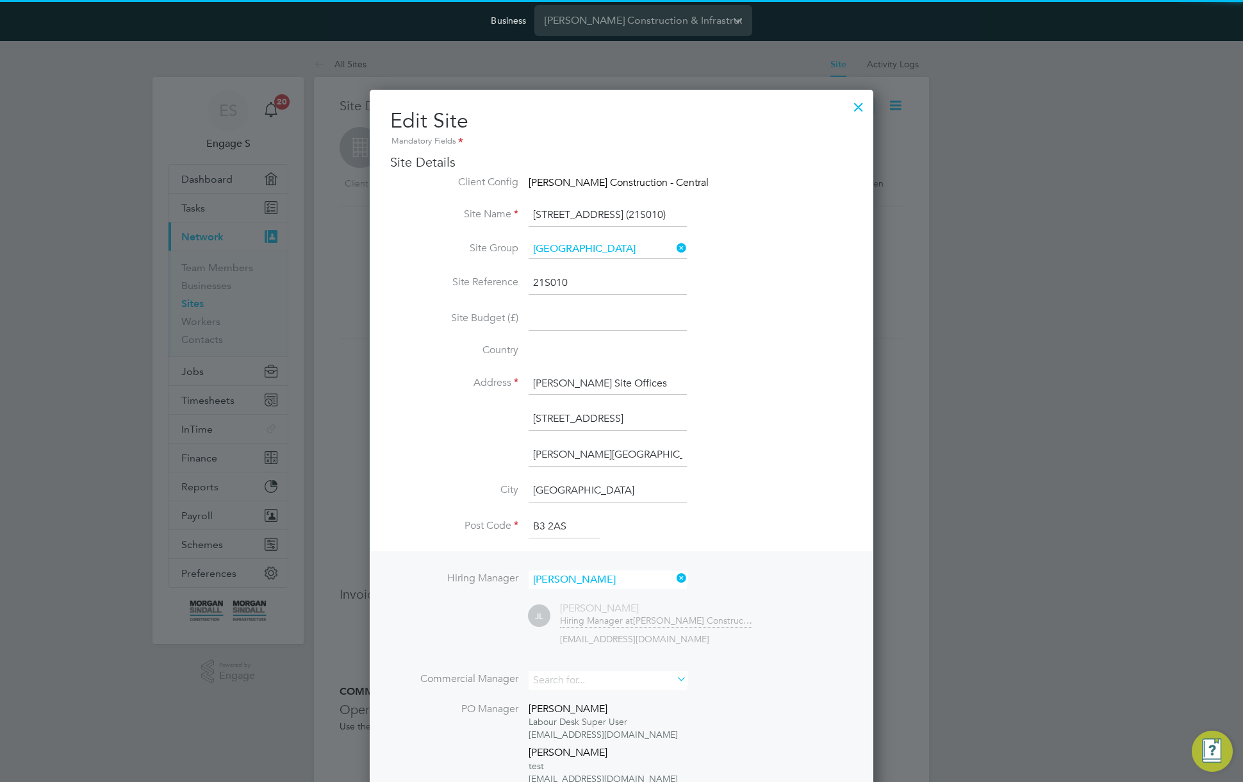
scroll to position [1193, 504]
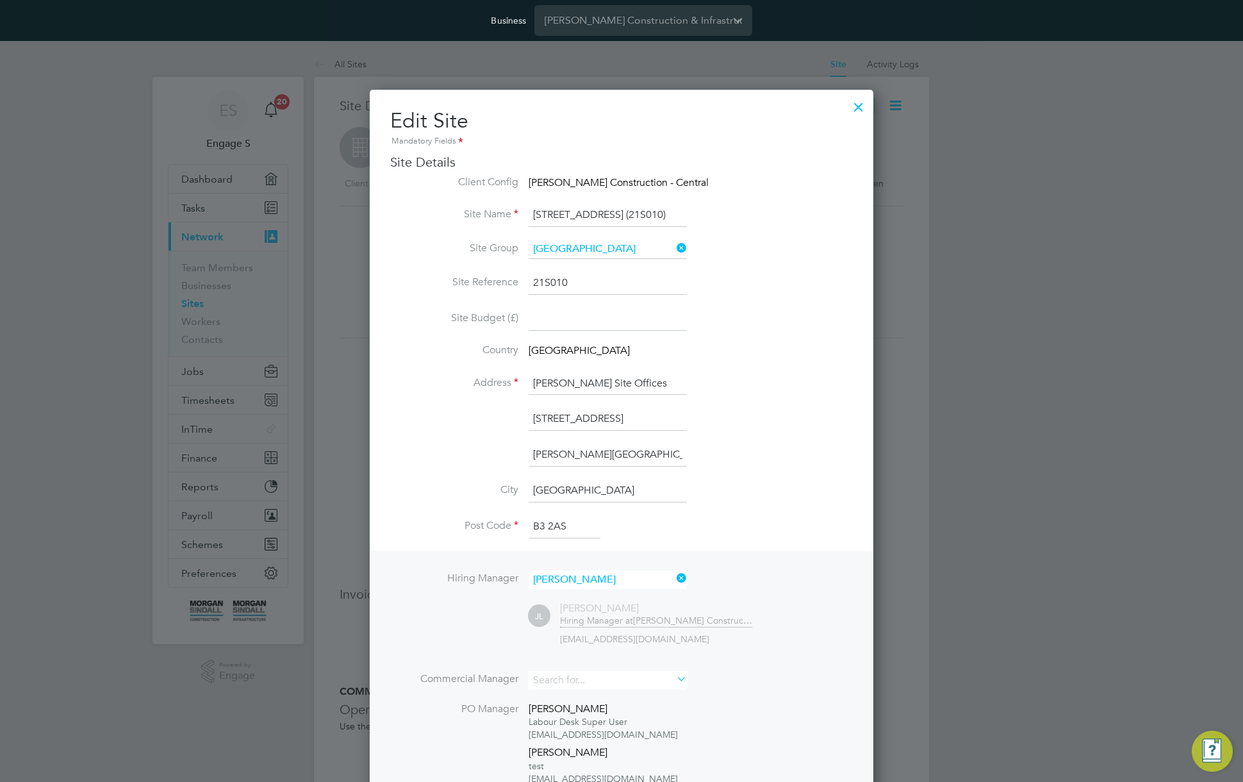
click at [858, 102] on div at bounding box center [858, 103] width 23 height 23
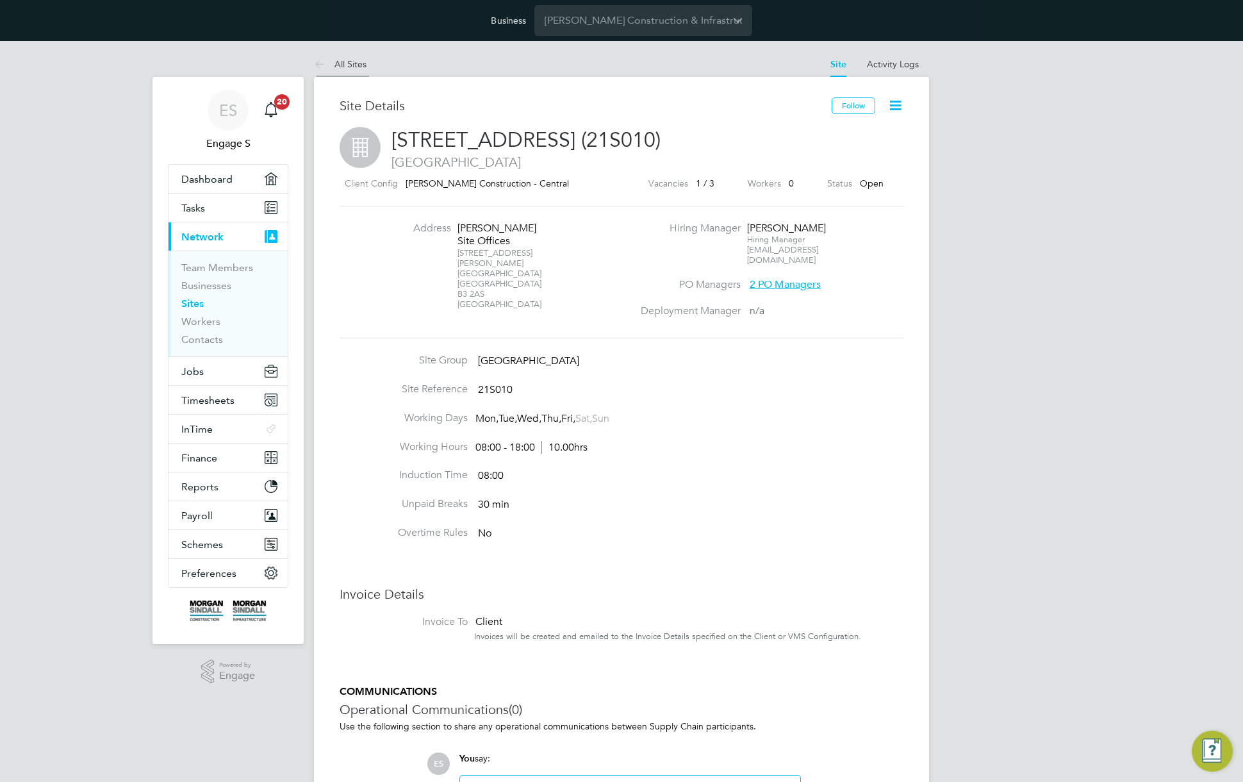
click at [356, 63] on link "All Sites" at bounding box center [340, 64] width 53 height 12
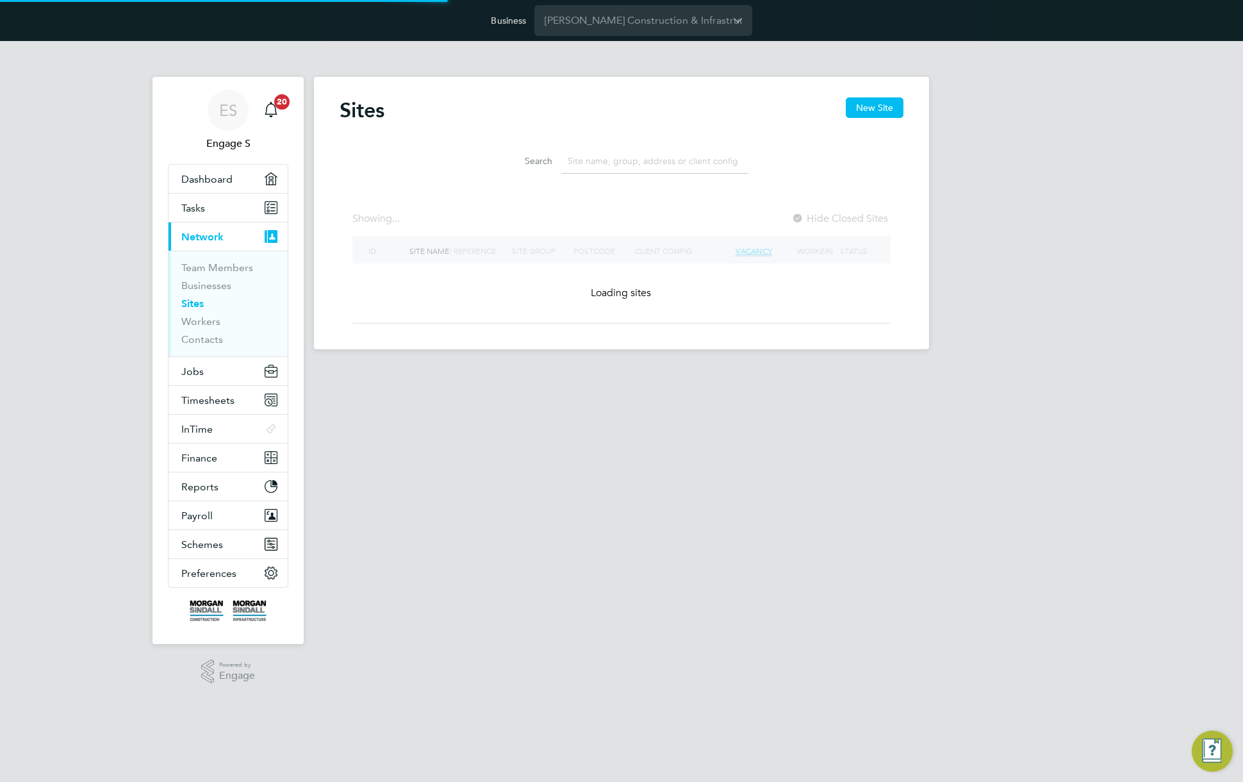
click at [625, 160] on input at bounding box center [654, 161] width 187 height 25
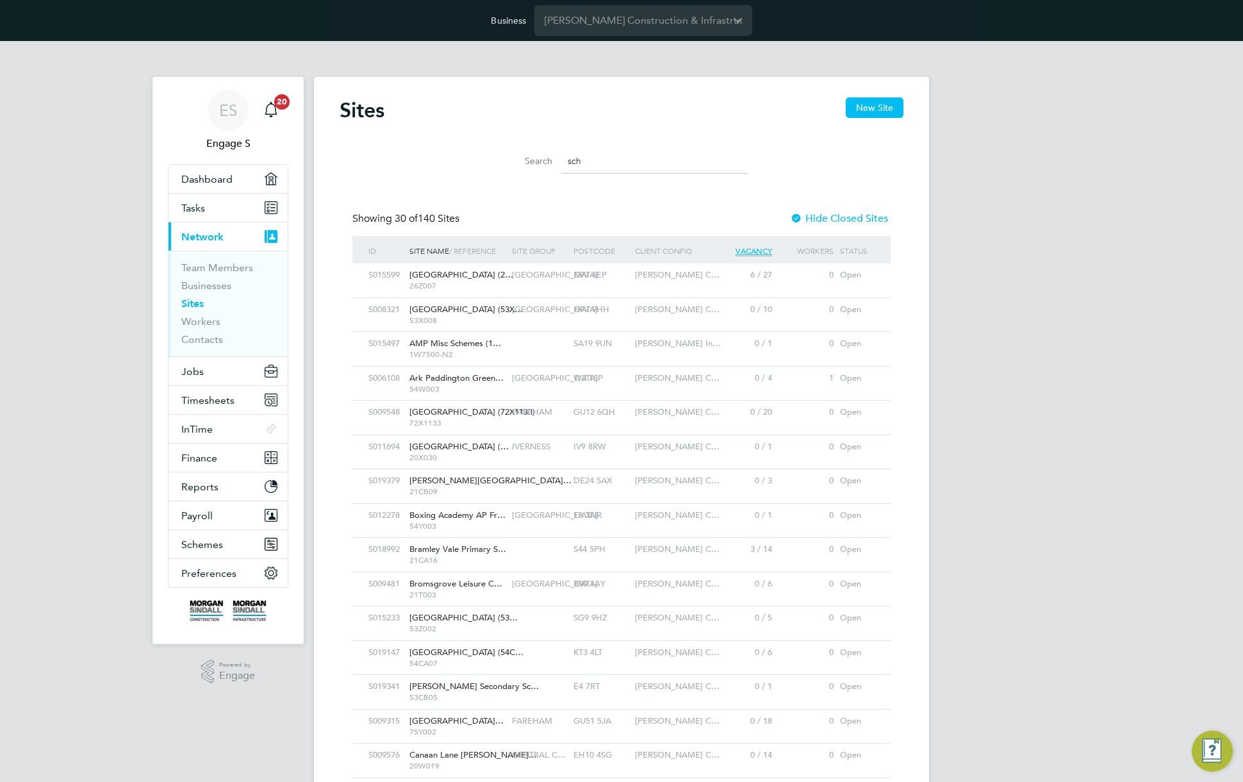
click at [625, 160] on input "sch" at bounding box center [654, 161] width 187 height 25
click at [644, 315] on div "Morgan Sindall C…" at bounding box center [673, 310] width 82 height 24
click at [592, 158] on input "sch" at bounding box center [654, 161] width 187 height 25
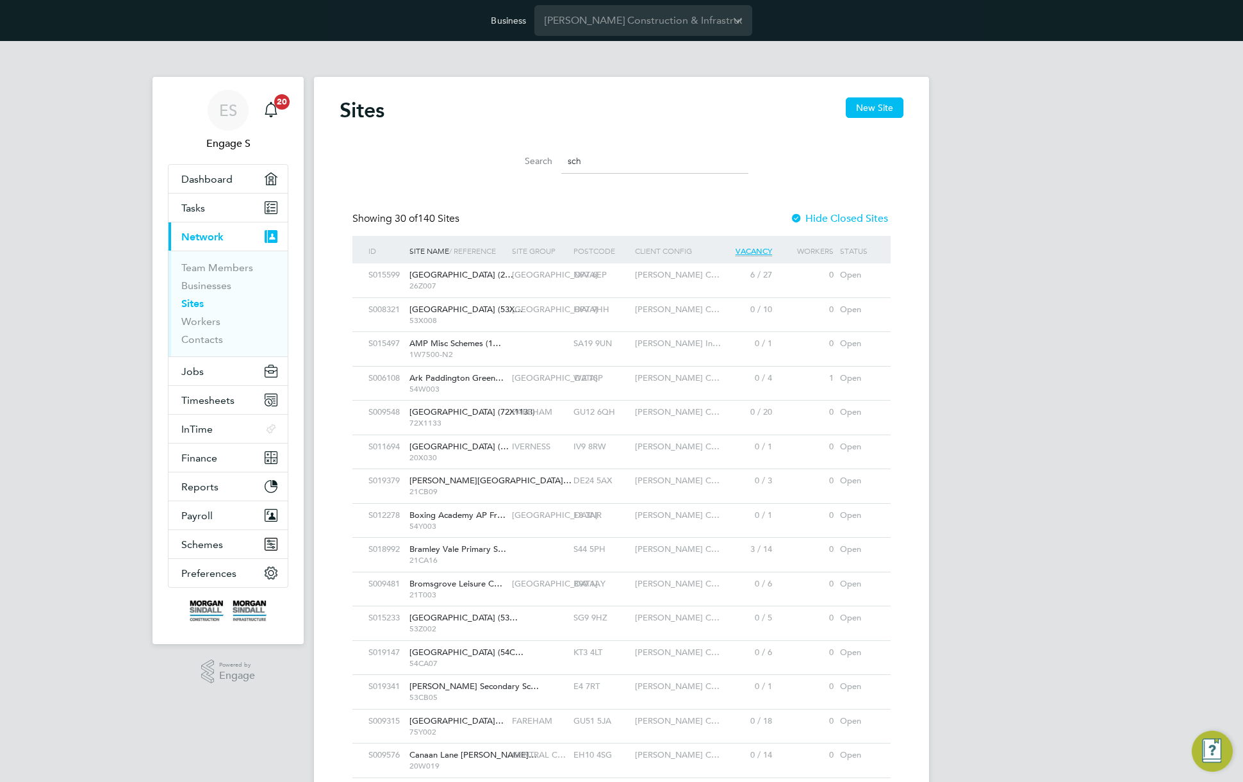
paste input "P/20CA02/00004"
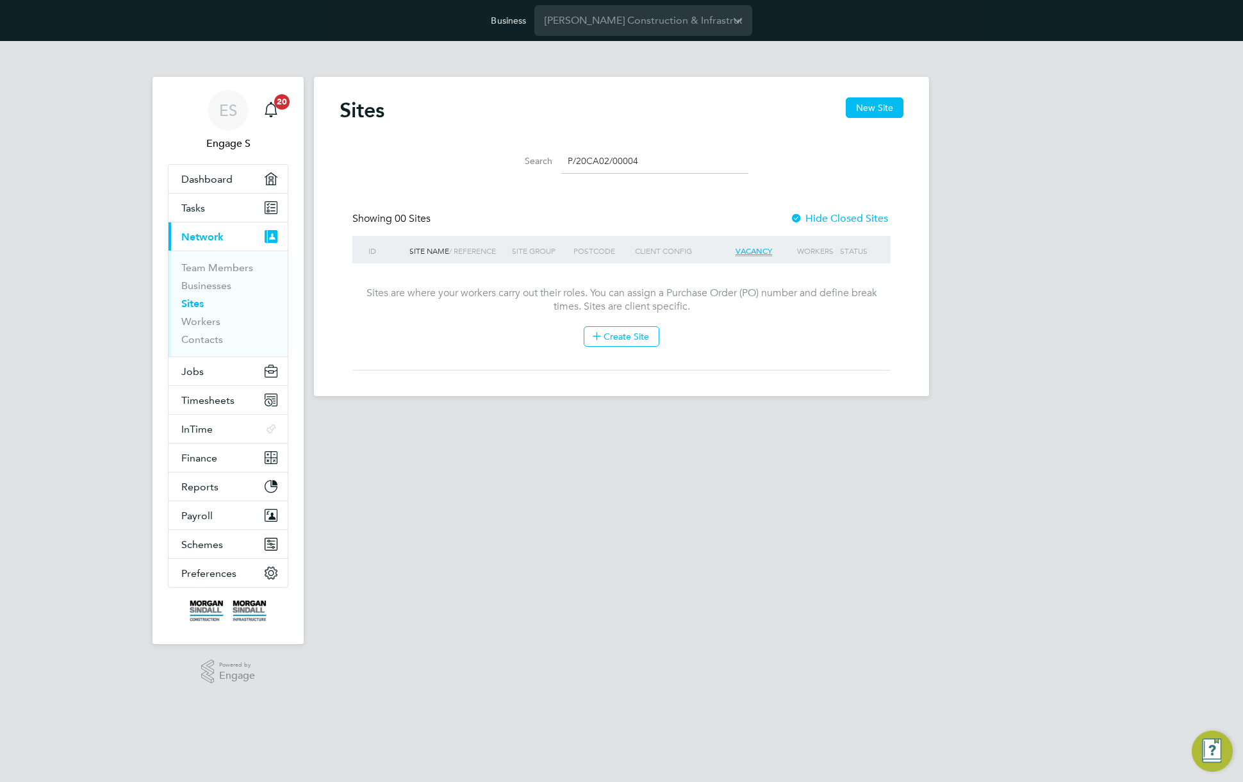
type input "sch"
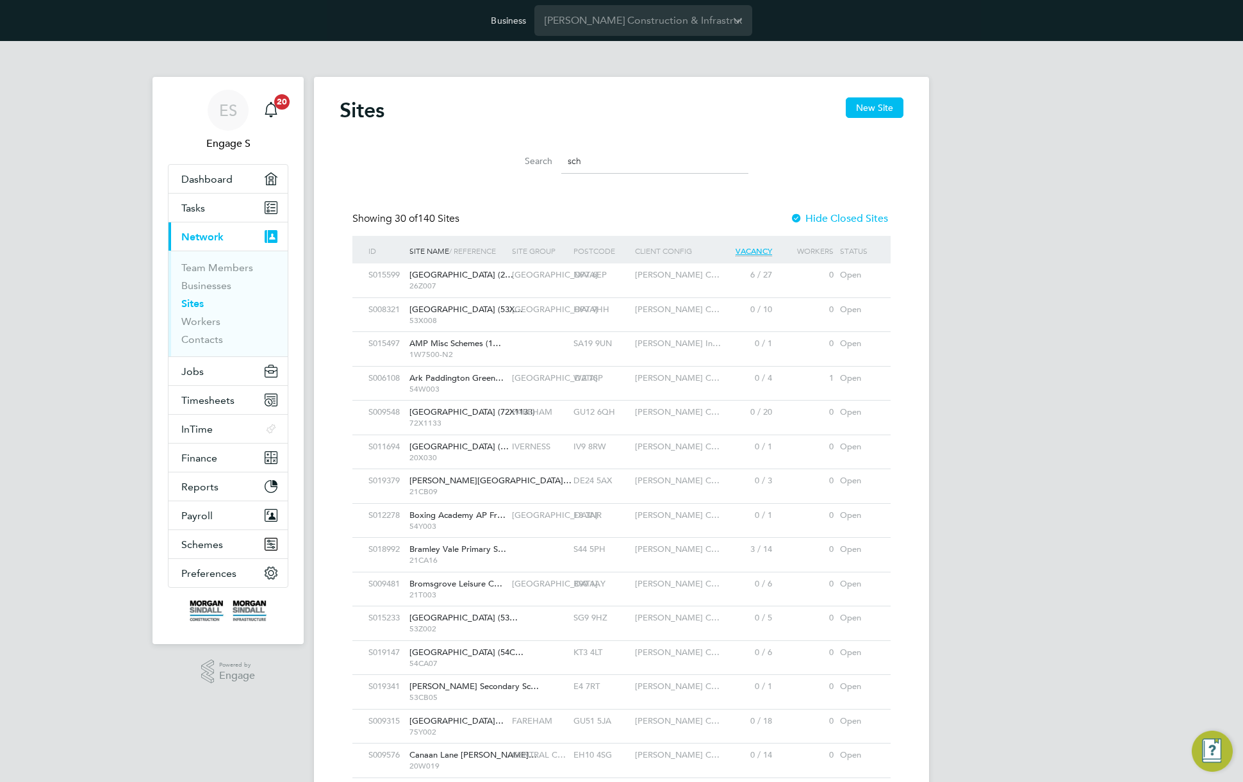
click at [679, 126] on div "Sites New Site" at bounding box center [622, 116] width 564 height 38
click at [662, 145] on li "Search sch" at bounding box center [622, 161] width 286 height 38
drag, startPoint x: 662, startPoint y: 145, endPoint x: 617, endPoint y: 150, distance: 45.7
click at [617, 150] on input "sch" at bounding box center [654, 161] width 187 height 25
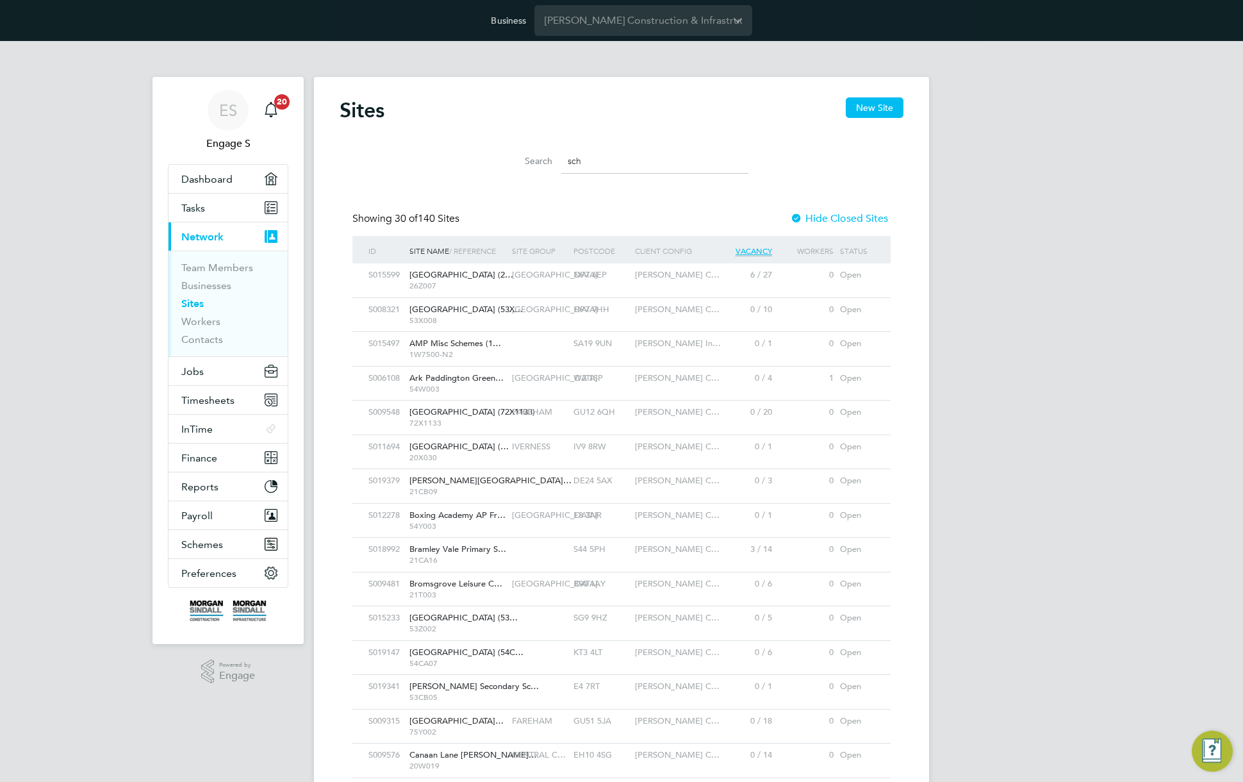
click at [617, 150] on input "sch" at bounding box center [654, 161] width 187 height 25
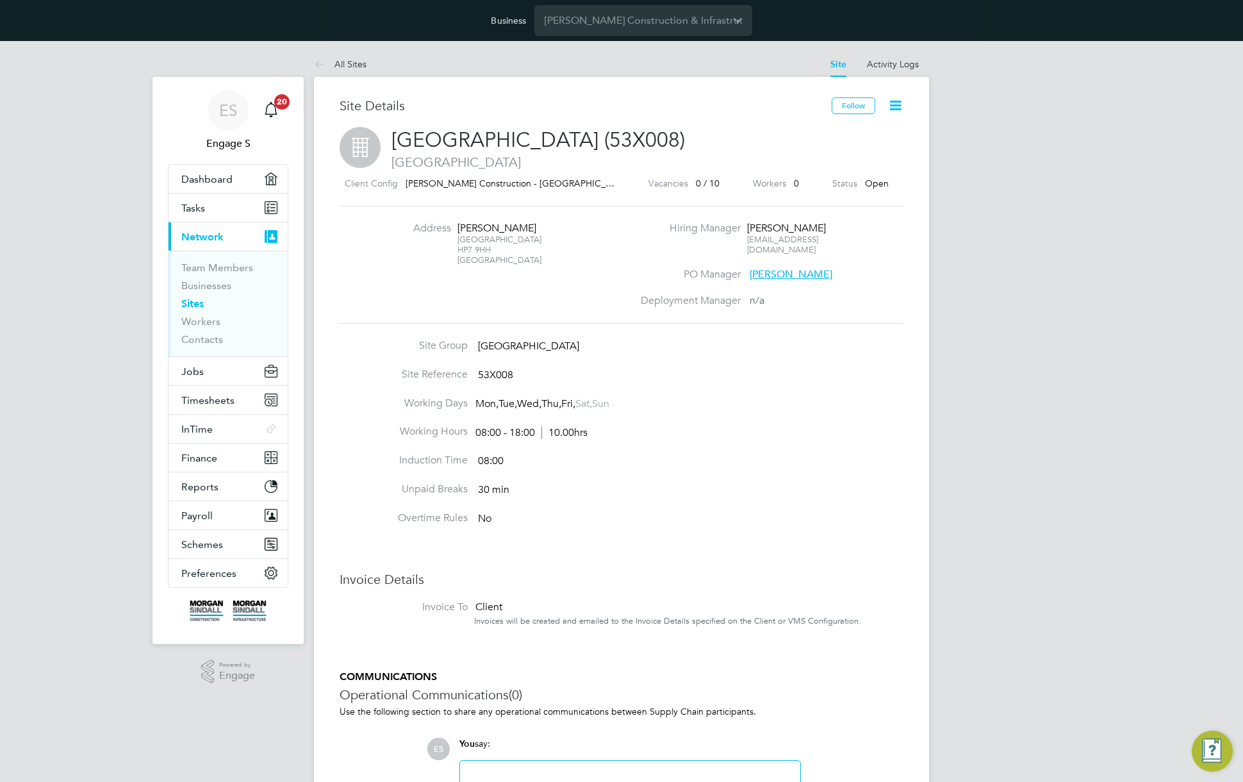
scroll to position [14, 276]
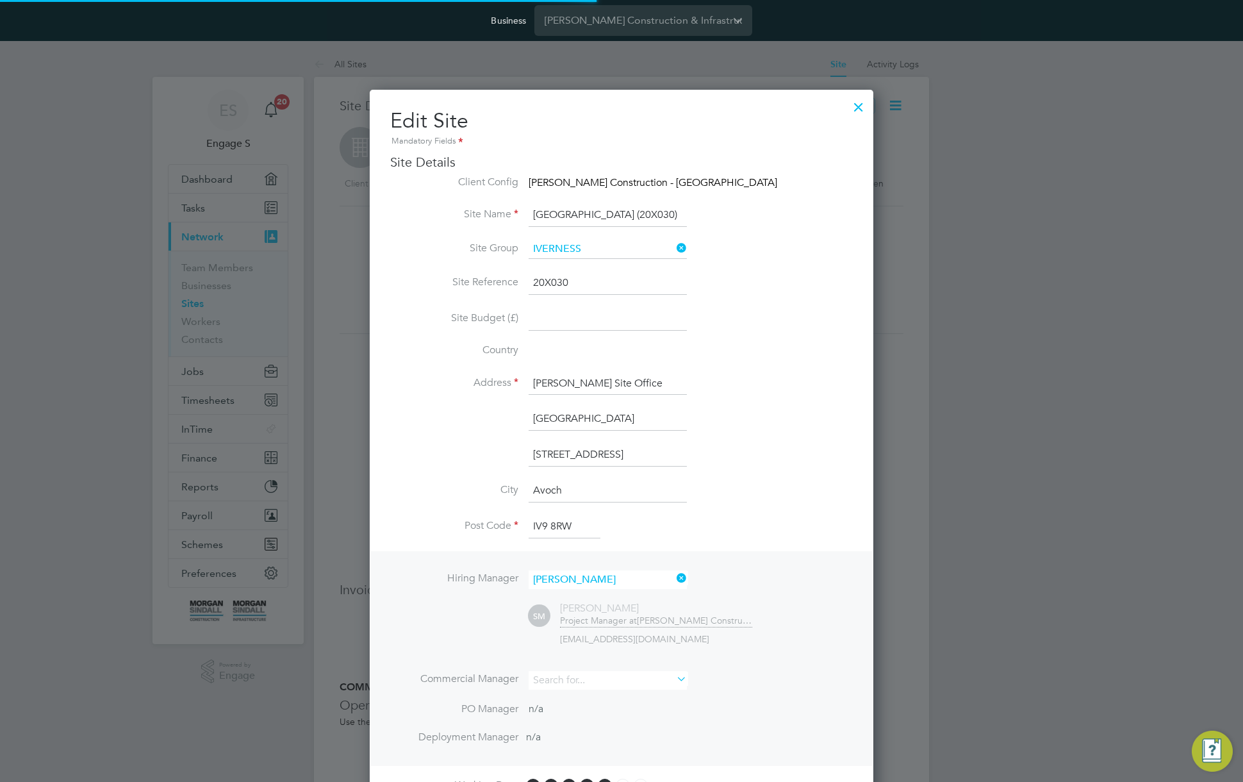
scroll to position [1149, 504]
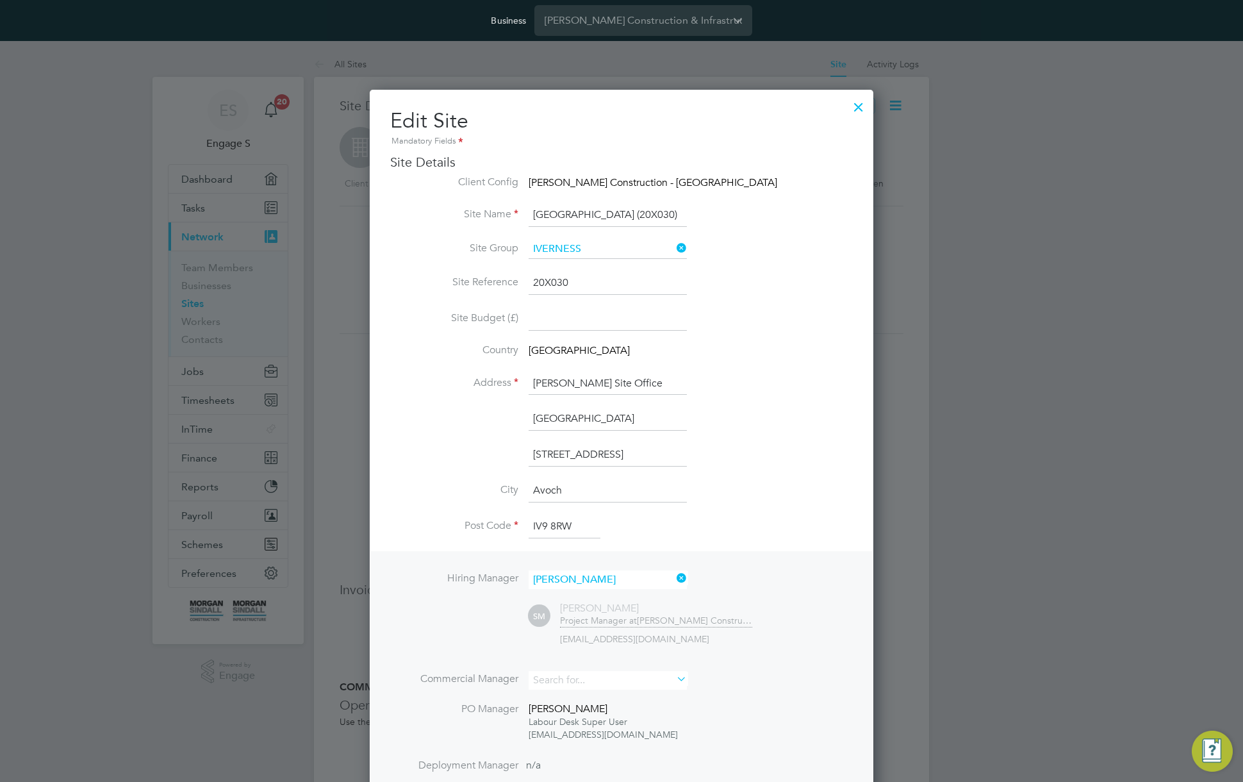
click at [552, 215] on input "[GEOGRAPHIC_DATA] (20X030)" at bounding box center [607, 215] width 158 height 23
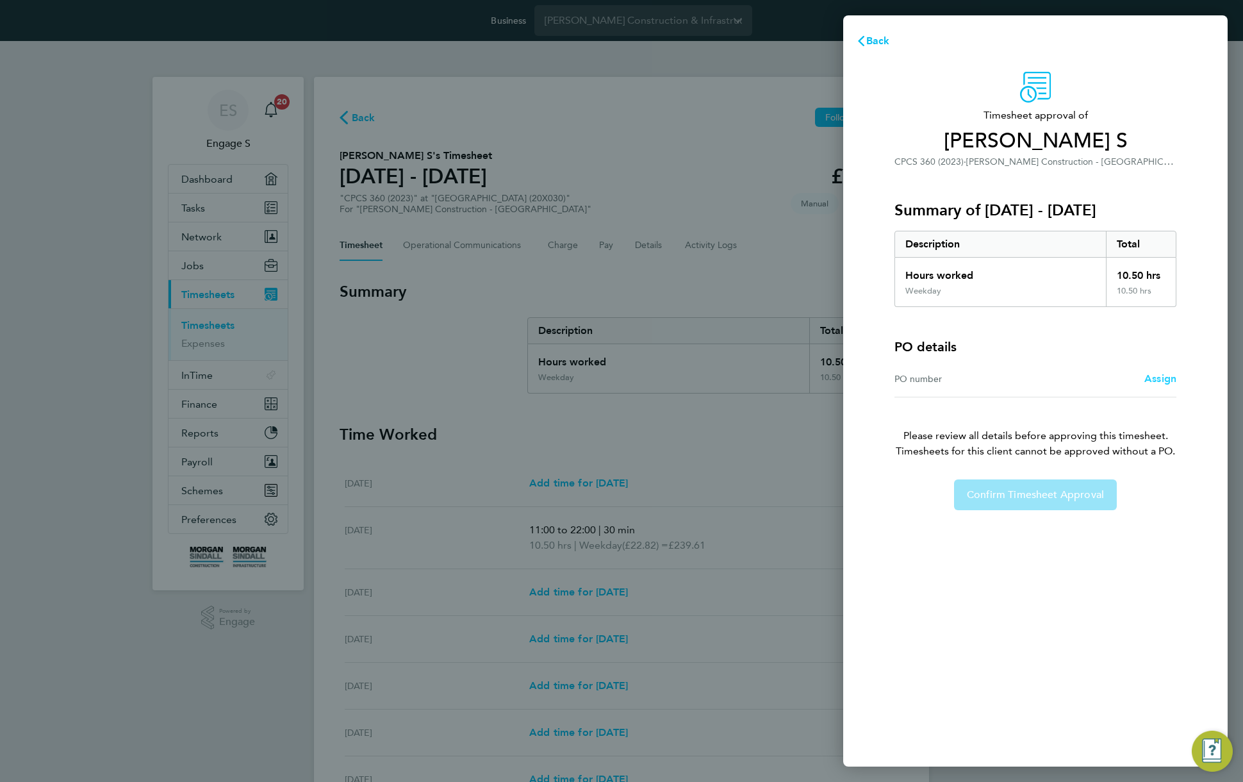
click at [1167, 381] on span "Assign" at bounding box center [1160, 378] width 32 height 12
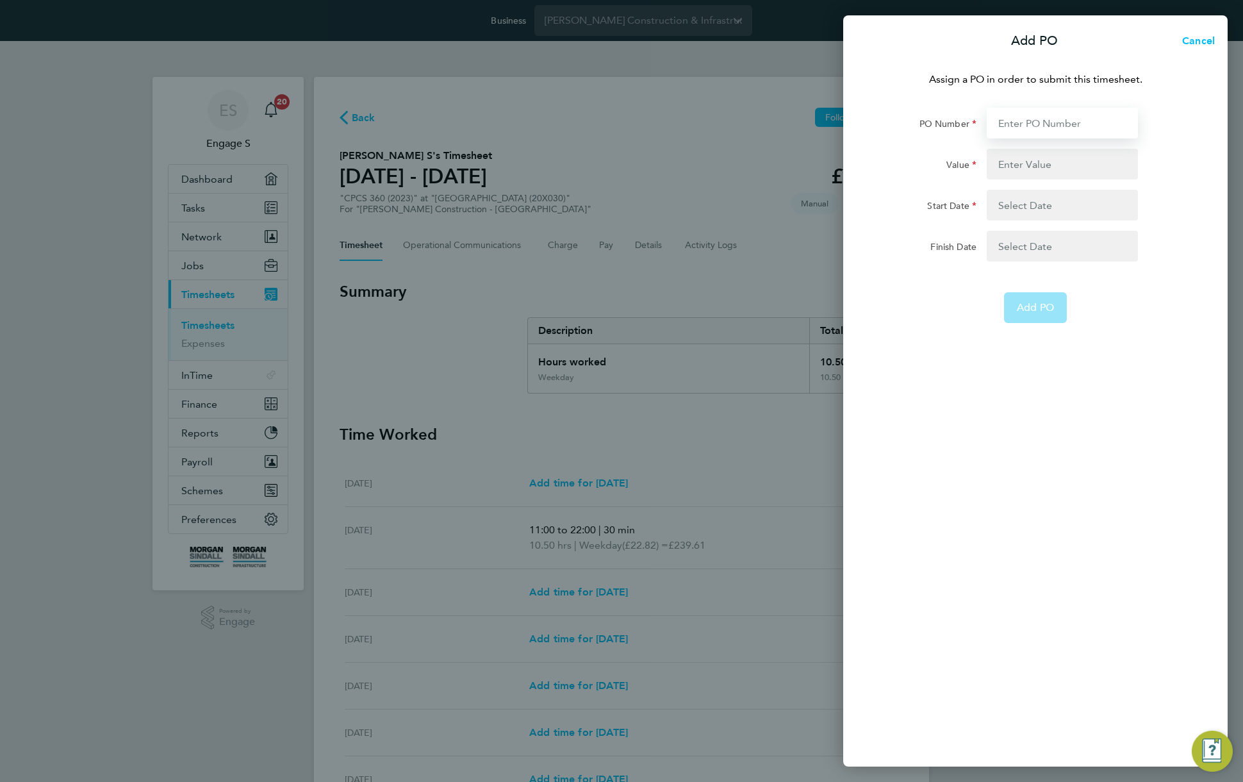
click at [1025, 117] on input "PO Number" at bounding box center [1062, 123] width 151 height 31
paste input "[URL][DOMAIN_NAME]"
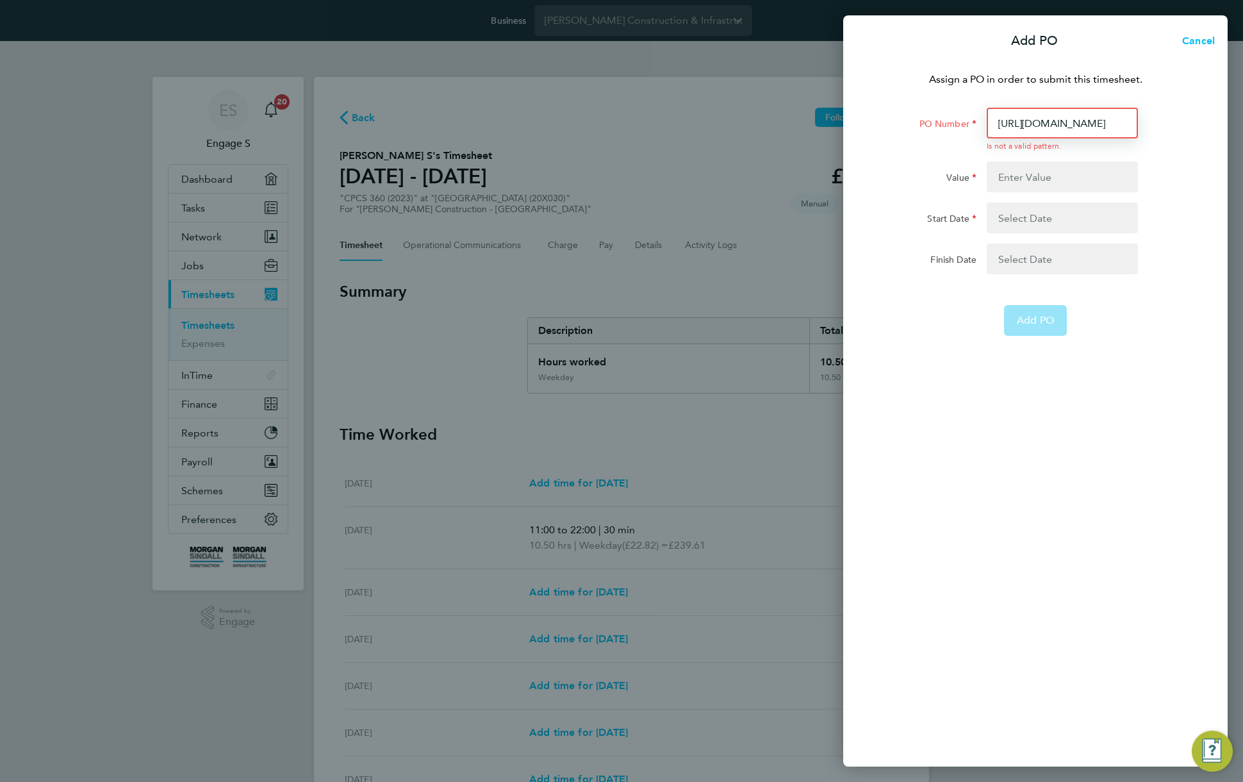
click at [1025, 129] on input "[URL][DOMAIN_NAME]" at bounding box center [1062, 123] width 151 height 31
paste input "P/20CA02/00004"
type input "P/20CA02/00004"
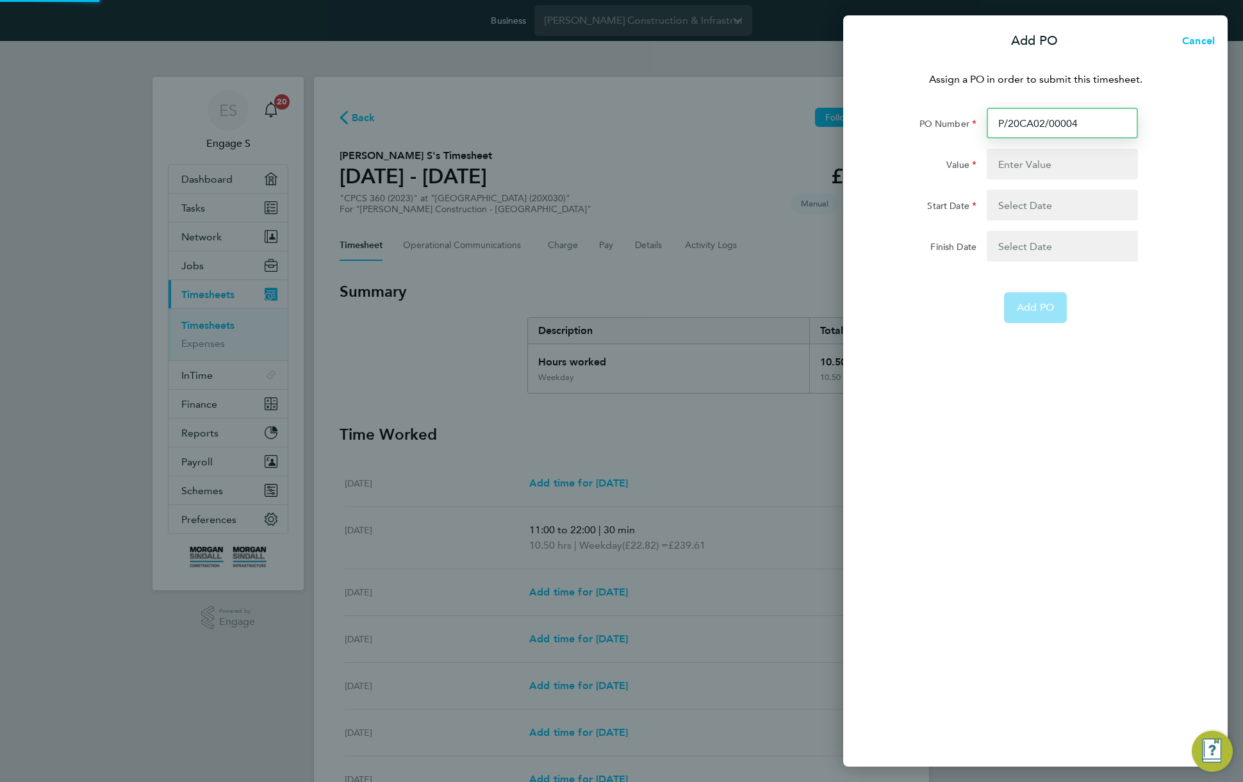
type input "17117"
type input "[DATE]"
type input "P/20CA02/00004"
click at [1017, 162] on input "17117" at bounding box center [1062, 164] width 151 height 31
click at [1029, 310] on span "Add PO" at bounding box center [1035, 307] width 37 height 13
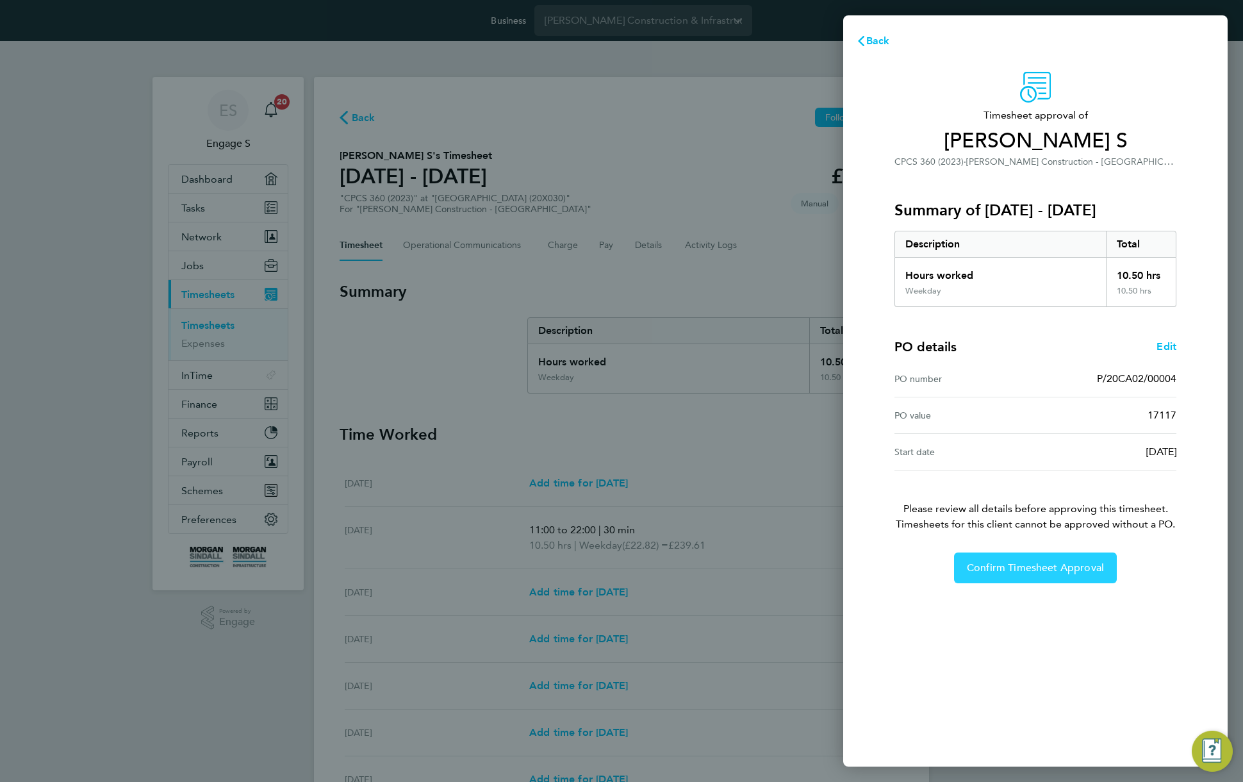
click at [1029, 565] on span "Confirm Timesheet Approval" at bounding box center [1035, 567] width 137 height 13
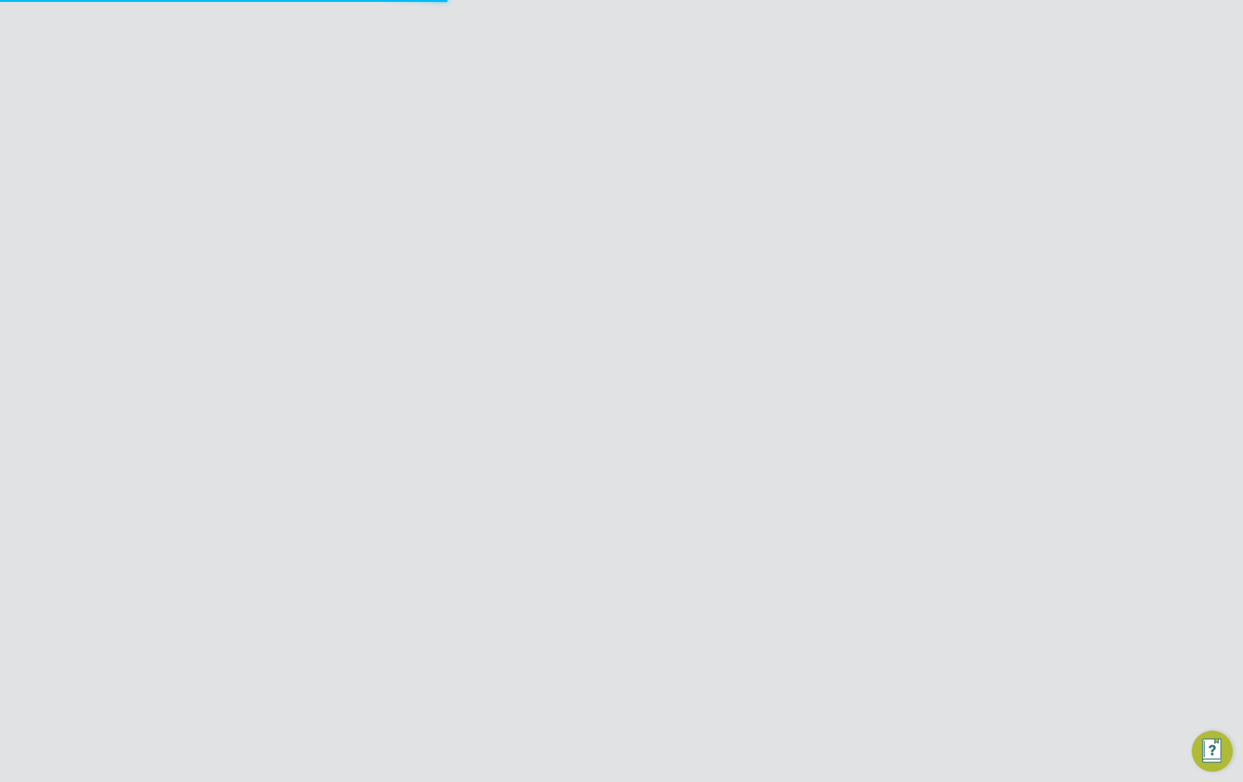
type input "[EMAIL_ADDRESS][DOMAIN_NAME]"
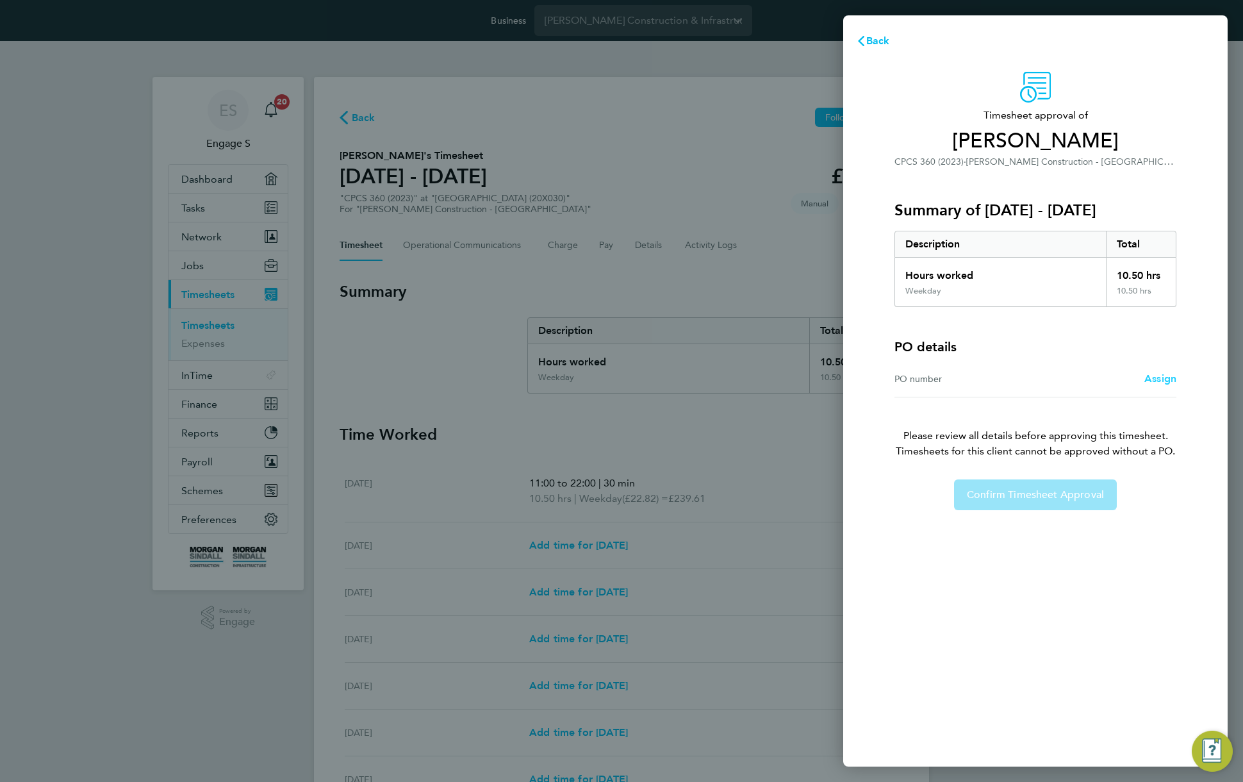
click at [1158, 375] on span "Assign" at bounding box center [1160, 378] width 32 height 12
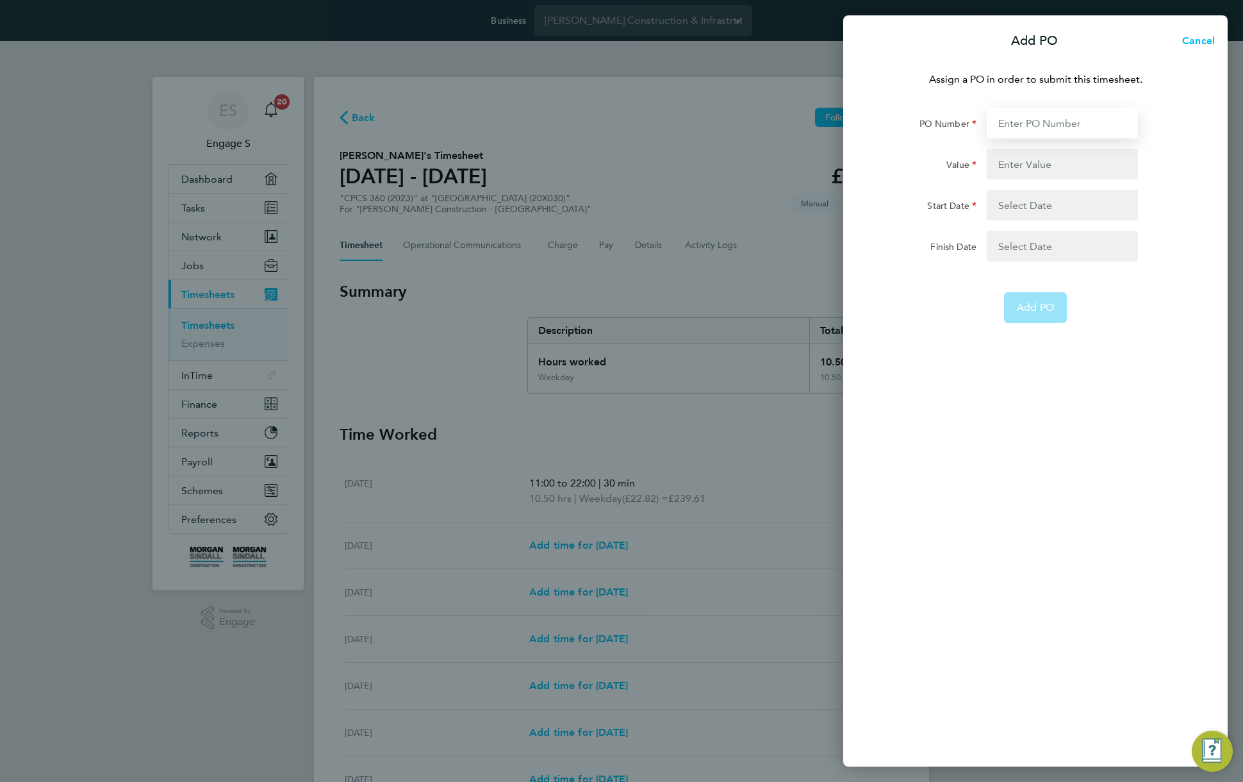
click at [1023, 129] on input "PO Number" at bounding box center [1062, 123] width 151 height 31
paste input "P/20CA02/00004"
type input "P/20CA02/00004"
type input "17117"
type input "[DATE]"
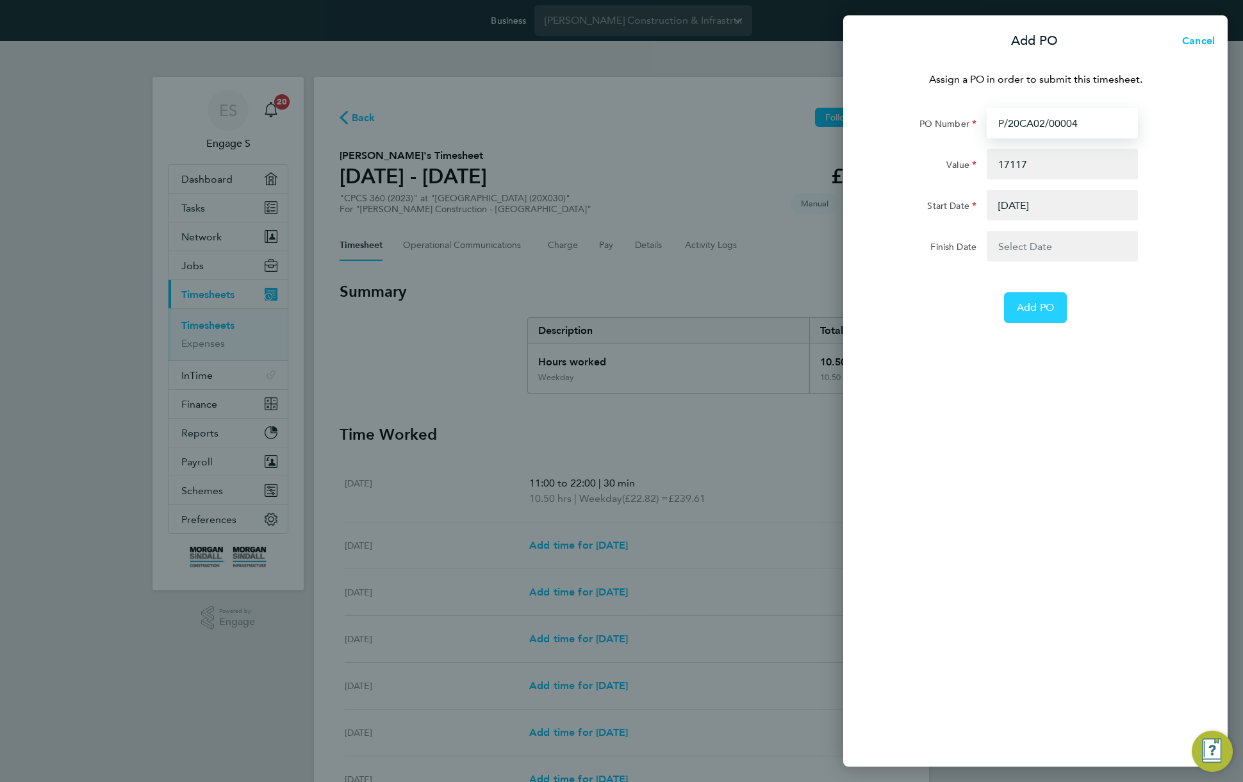
type input "P/20CA02/00004"
click at [1043, 316] on button "Add PO" at bounding box center [1035, 307] width 63 height 31
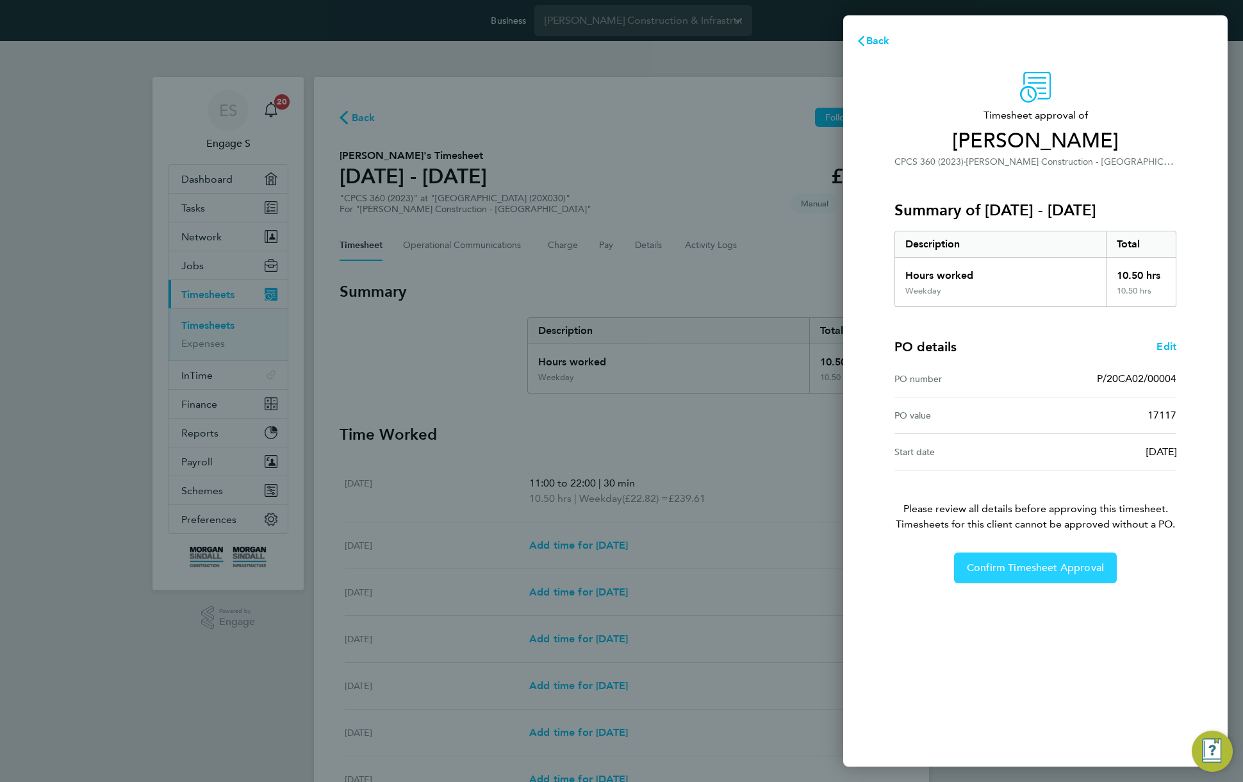
click at [1038, 569] on span "Confirm Timesheet Approval" at bounding box center [1035, 567] width 137 height 13
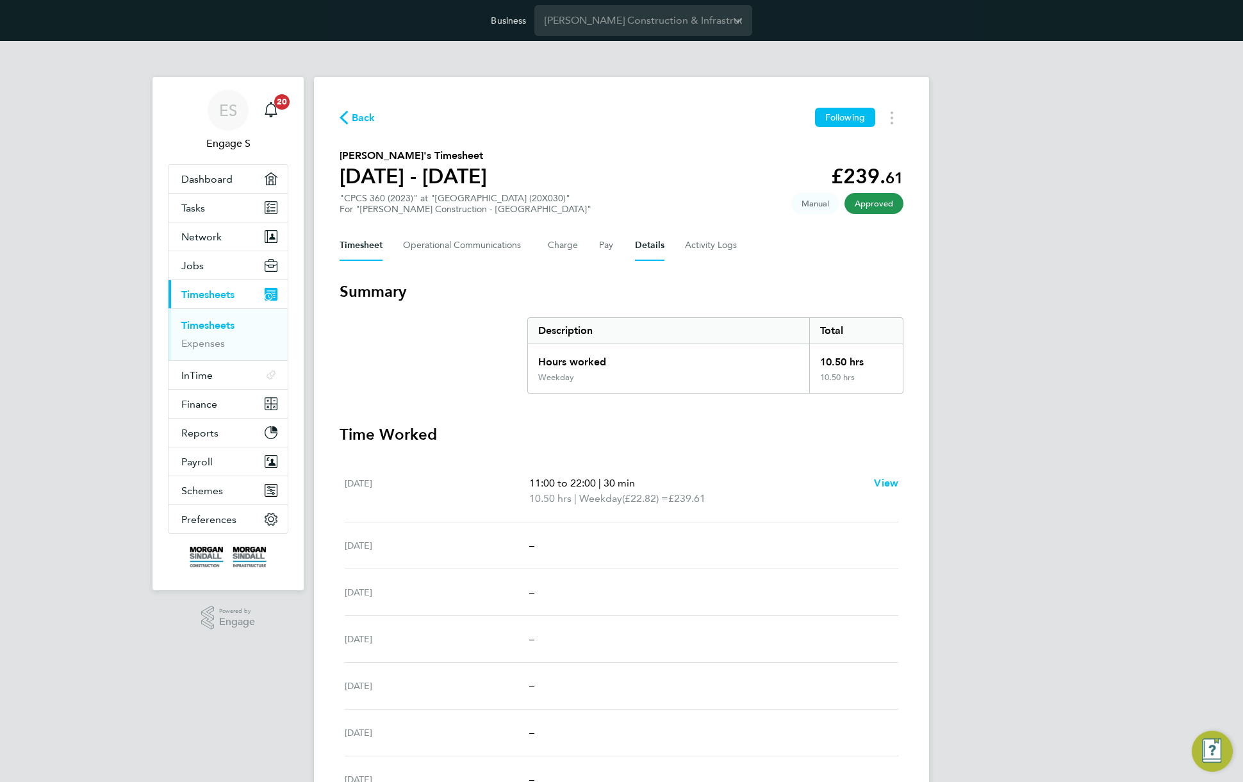
click at [660, 244] on button "Details" at bounding box center [649, 245] width 29 height 31
